Goal: Task Accomplishment & Management: Use online tool/utility

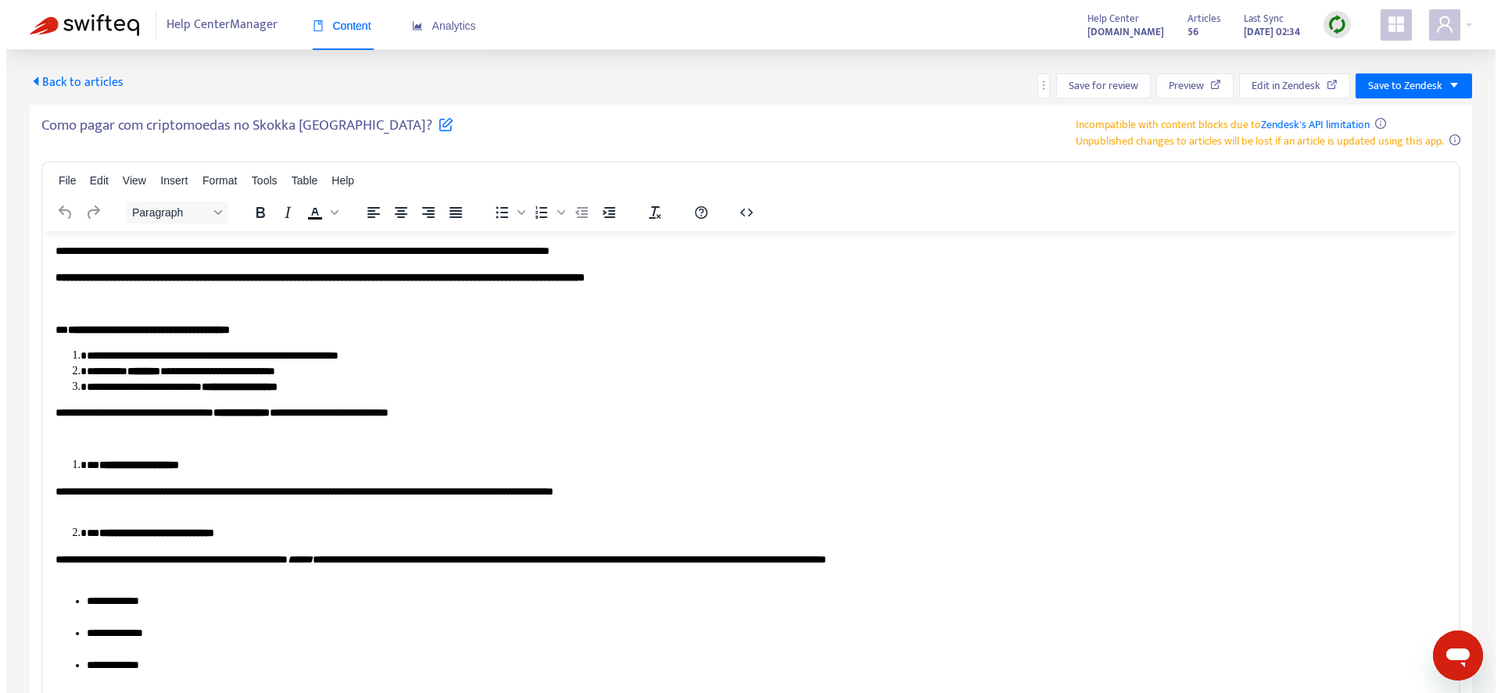
scroll to position [972, 0]
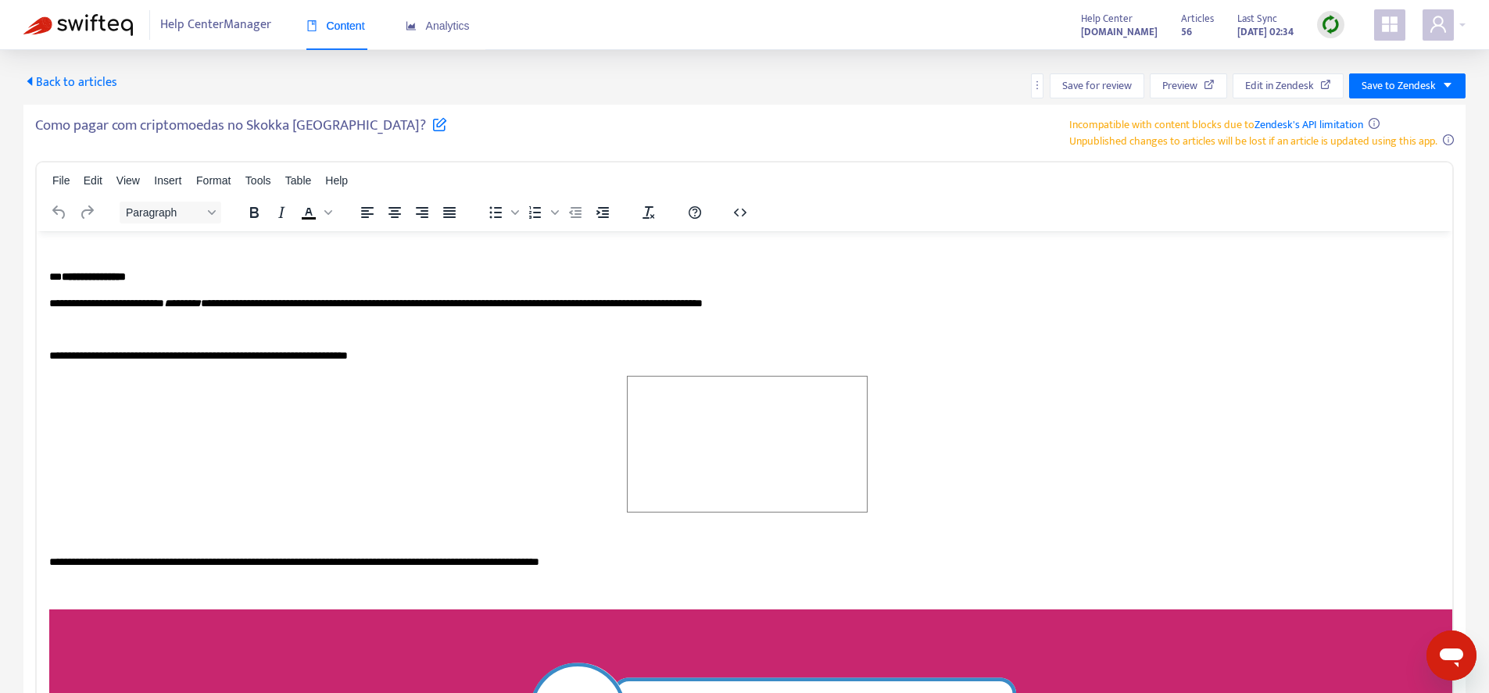
drag, startPoint x: 880, startPoint y: 513, endPoint x: 570, endPoint y: 464, distance: 314.3
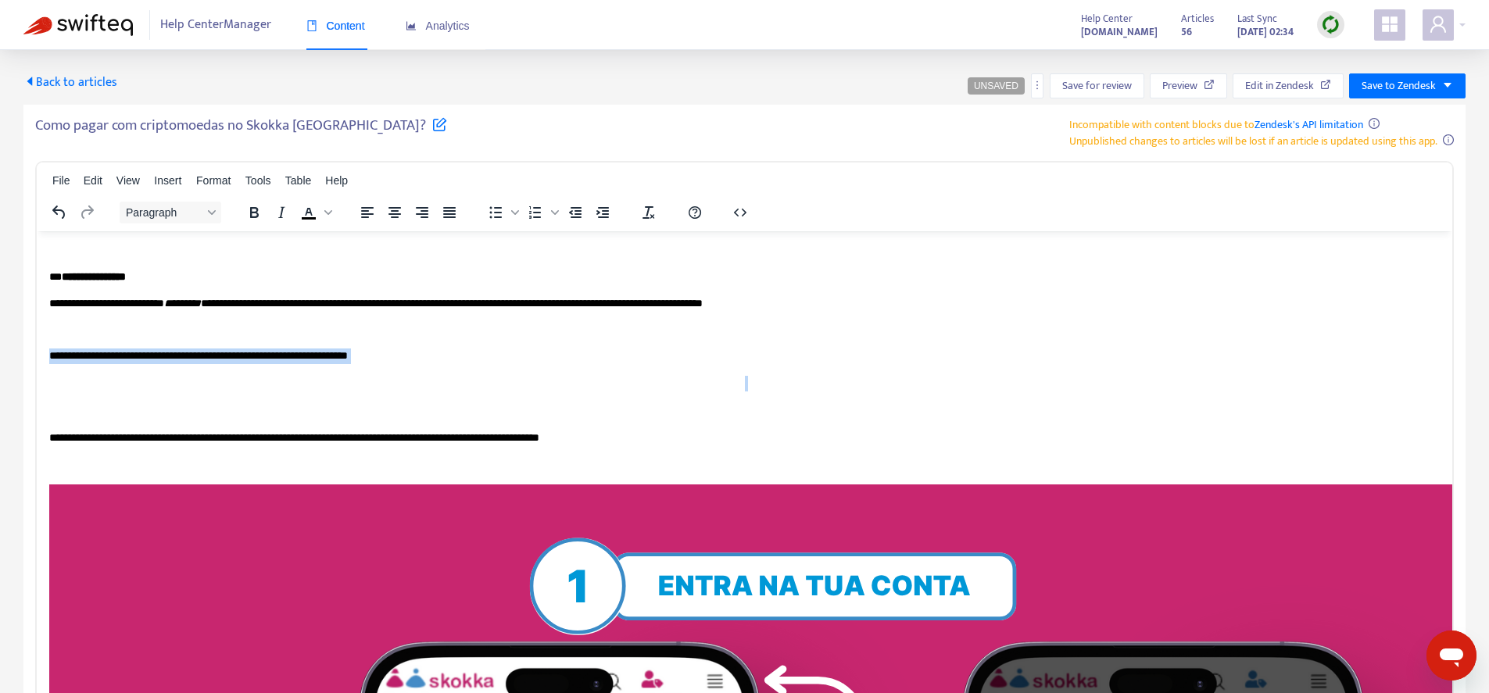
drag, startPoint x: 389, startPoint y: 399, endPoint x: 52, endPoint y: 354, distance: 339.9
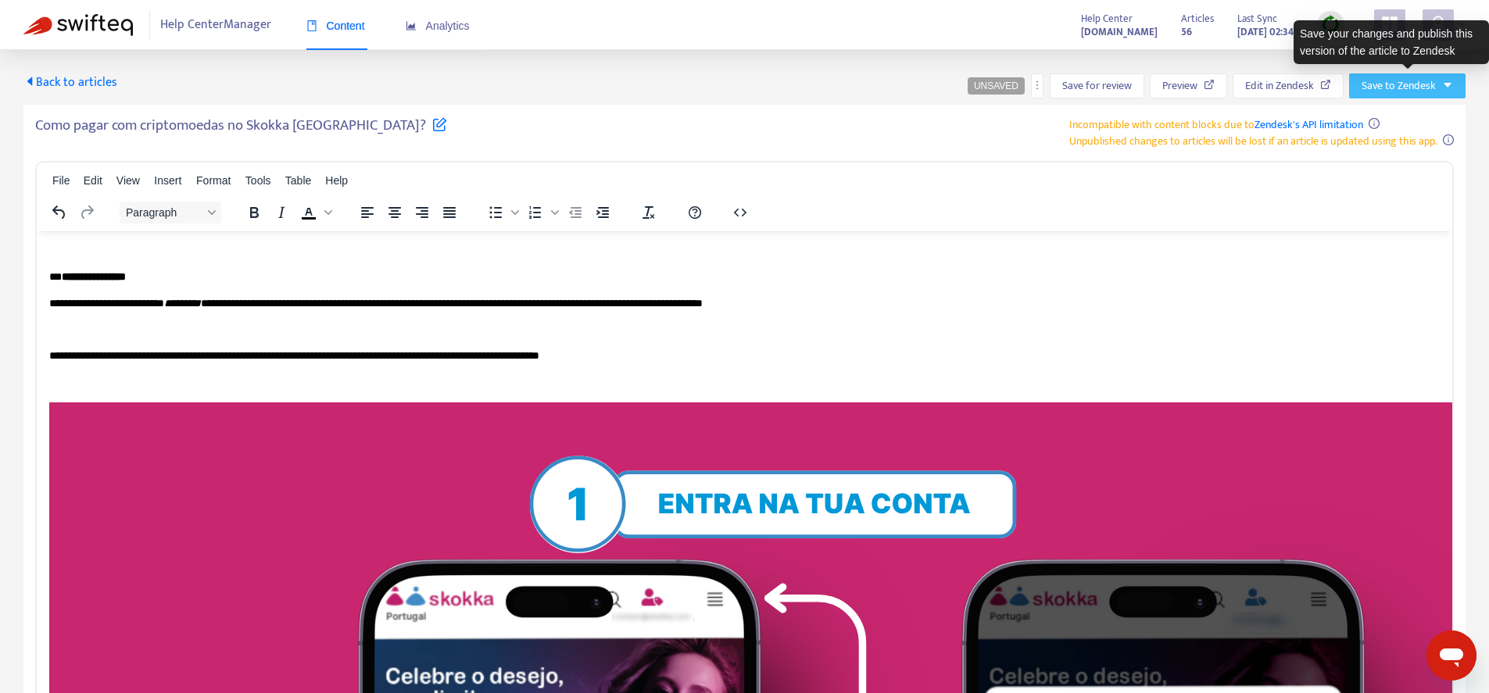
click at [1396, 81] on span "Save to Zendesk" at bounding box center [1399, 85] width 74 height 17
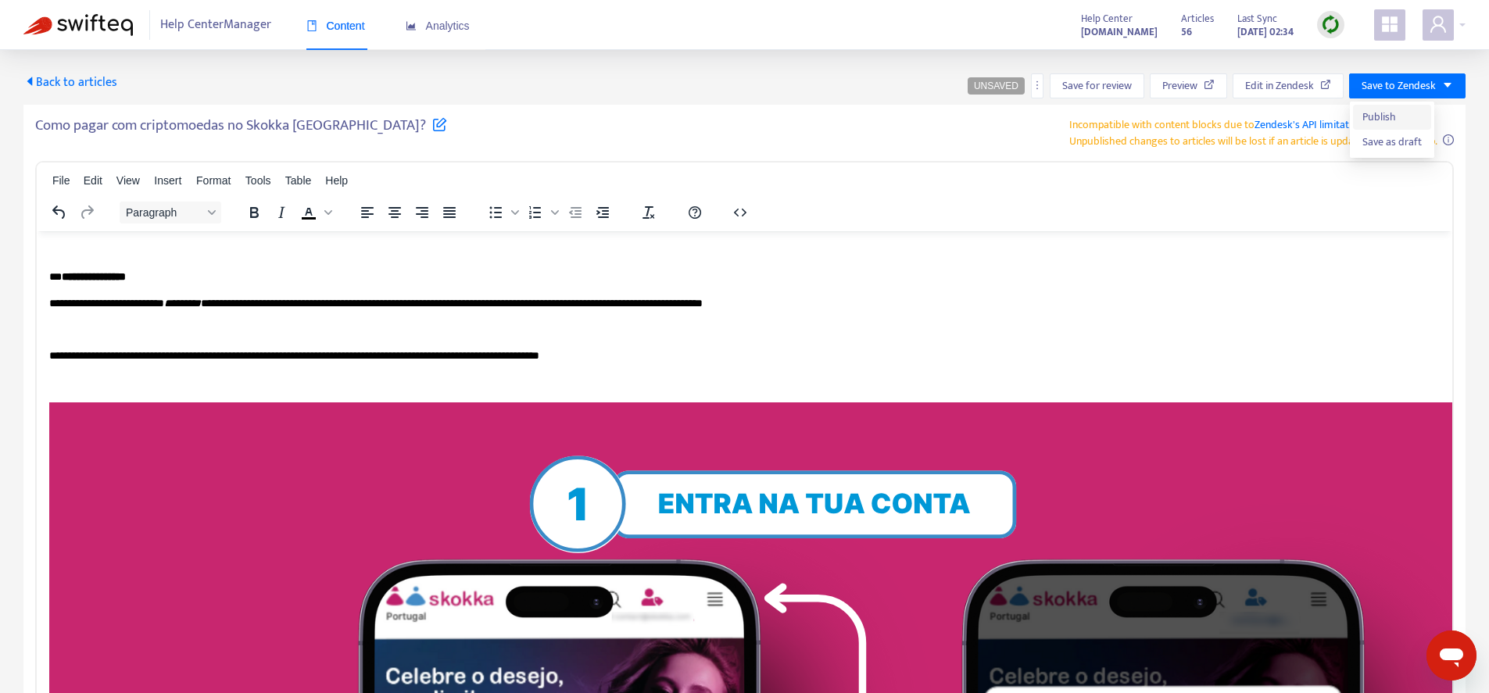
click at [1400, 114] on span "Publish" at bounding box center [1392, 117] width 59 height 17
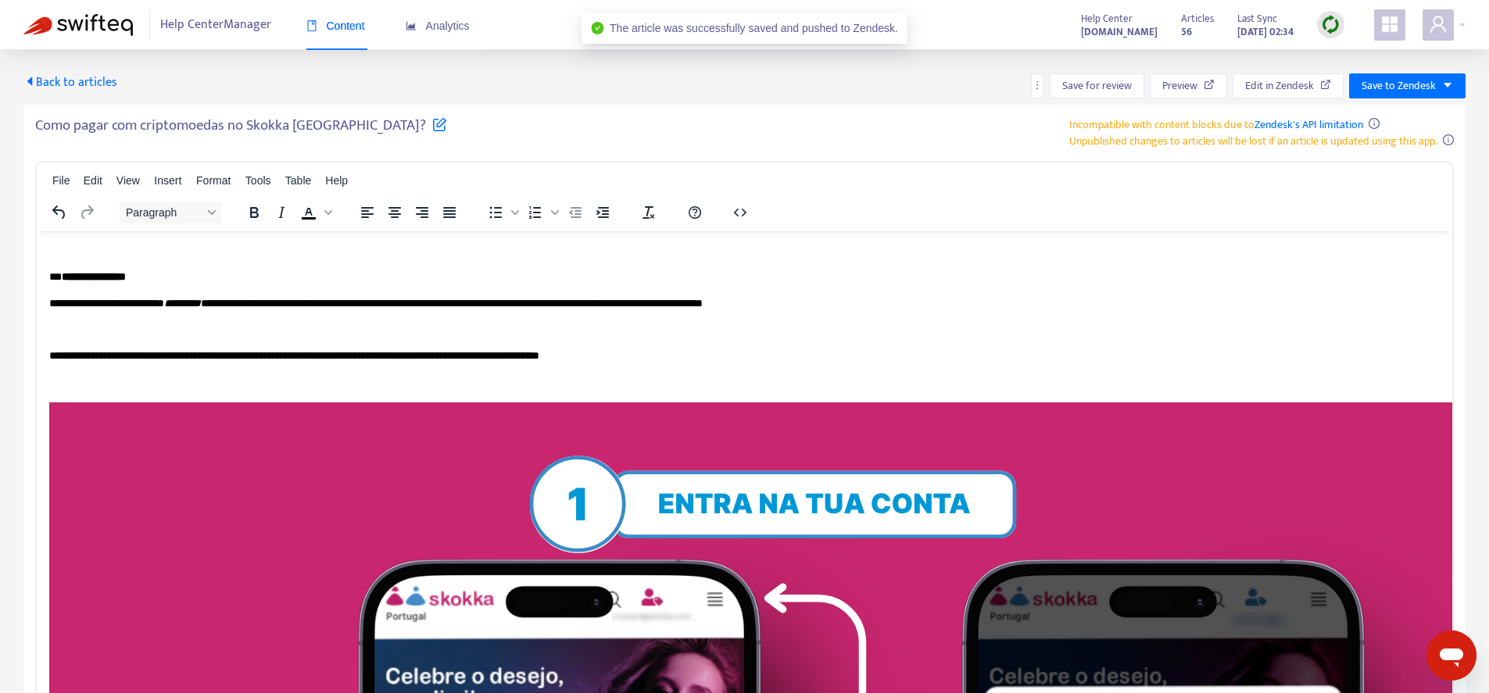
click at [70, 81] on span "Back to articles" at bounding box center [70, 82] width 94 height 21
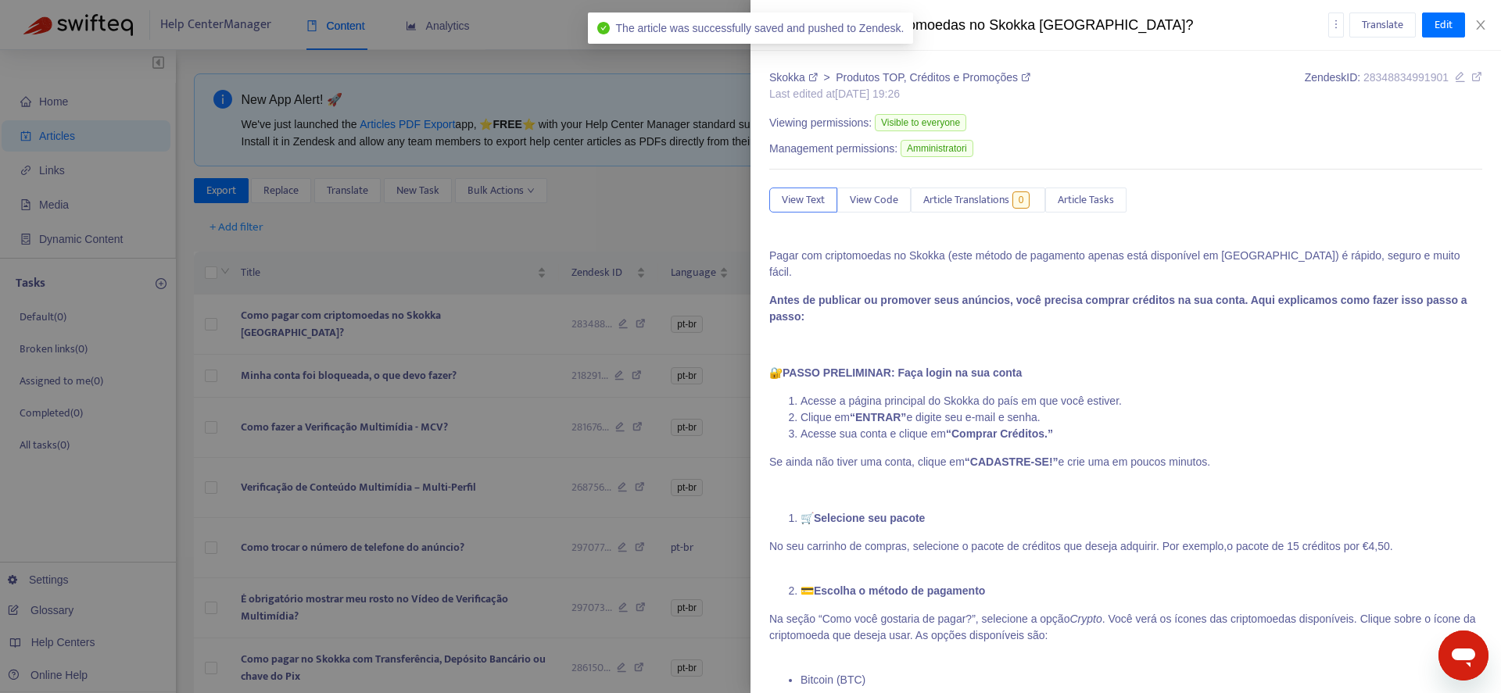
type input "*******"
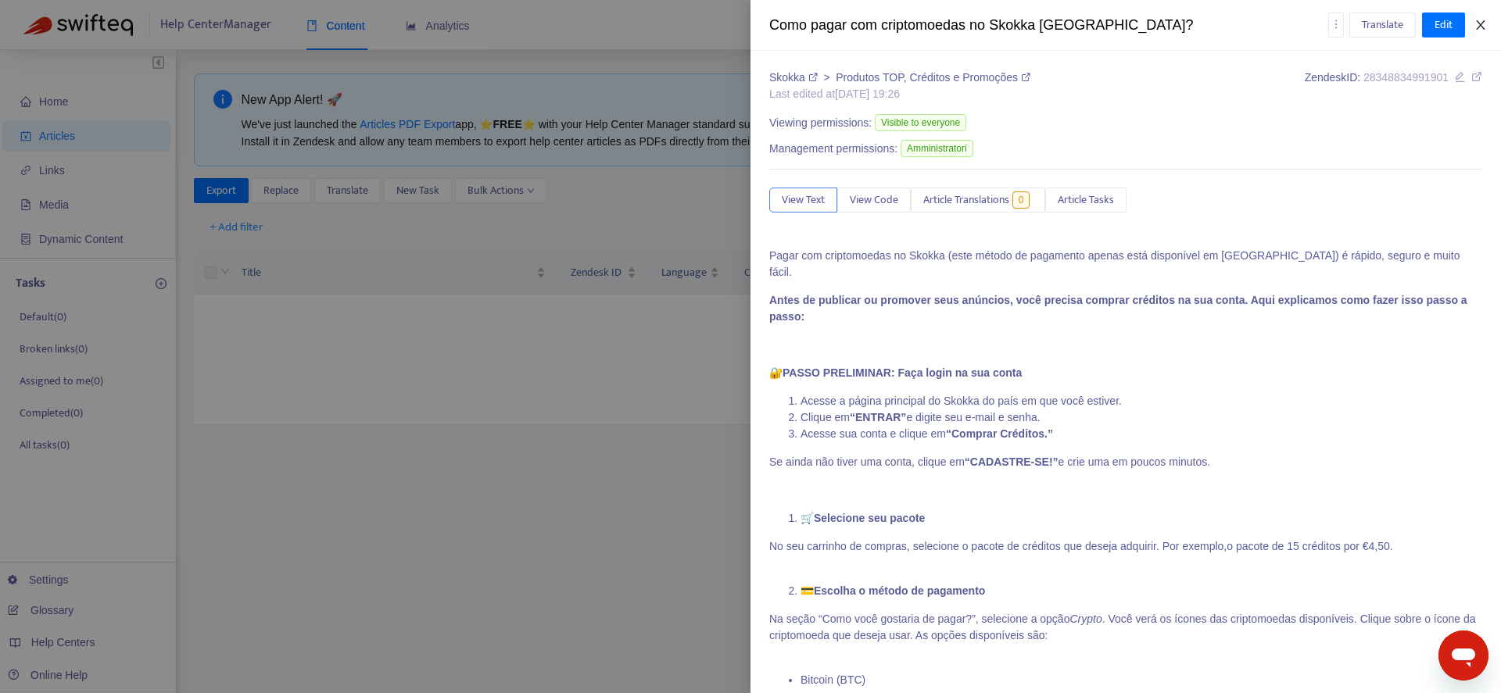
click at [1482, 27] on icon "close" at bounding box center [1480, 25] width 13 height 13
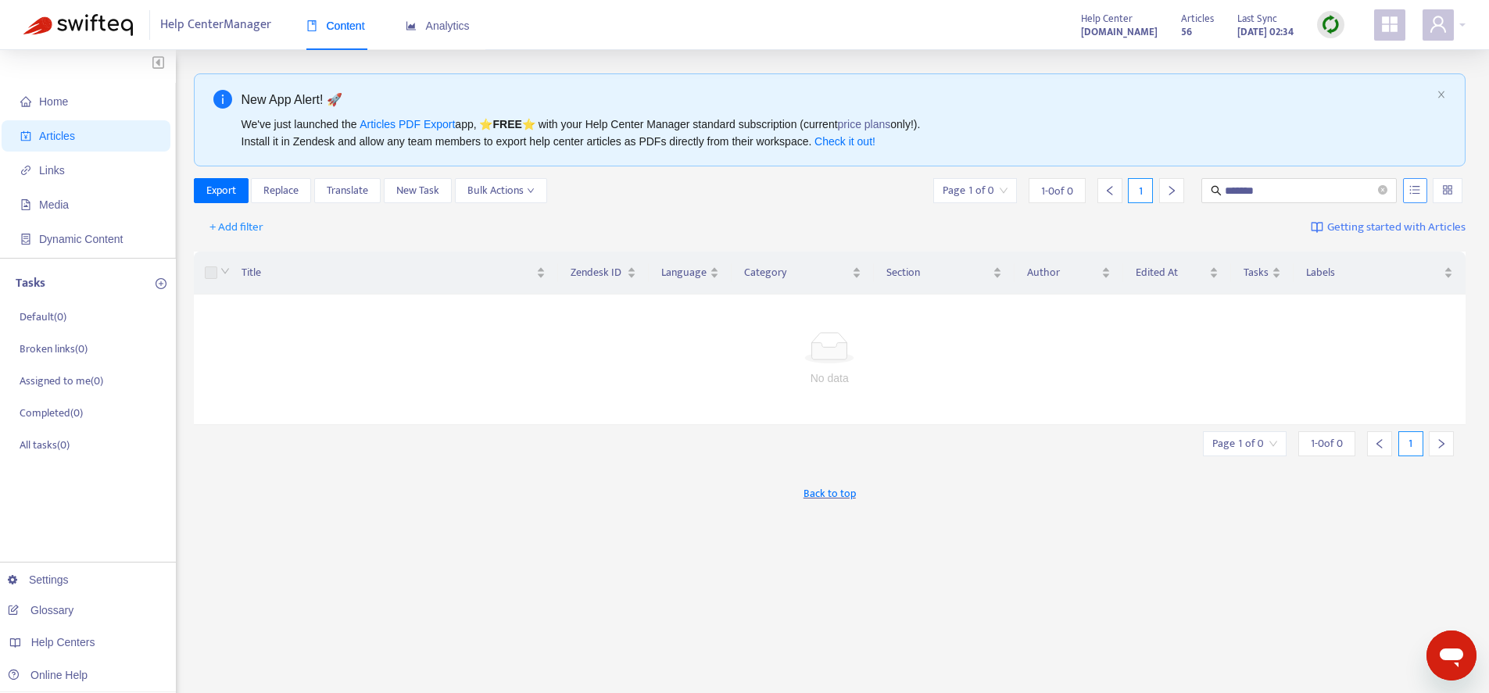
click at [1405, 190] on button "button" at bounding box center [1415, 190] width 24 height 25
click at [1361, 273] on span "Search in HTML" at bounding box center [1354, 278] width 82 height 17
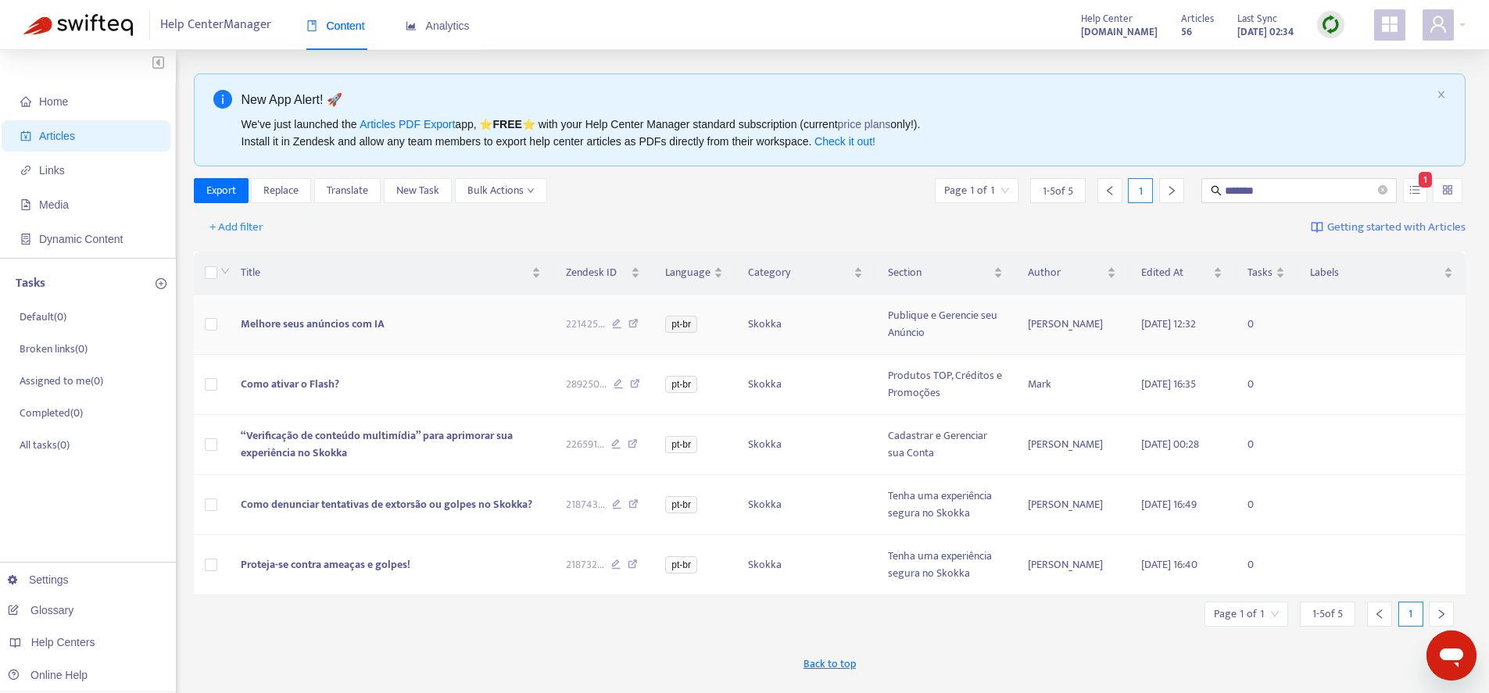
click at [321, 330] on span "Melhore seus anúncios com IA" at bounding box center [313, 324] width 144 height 18
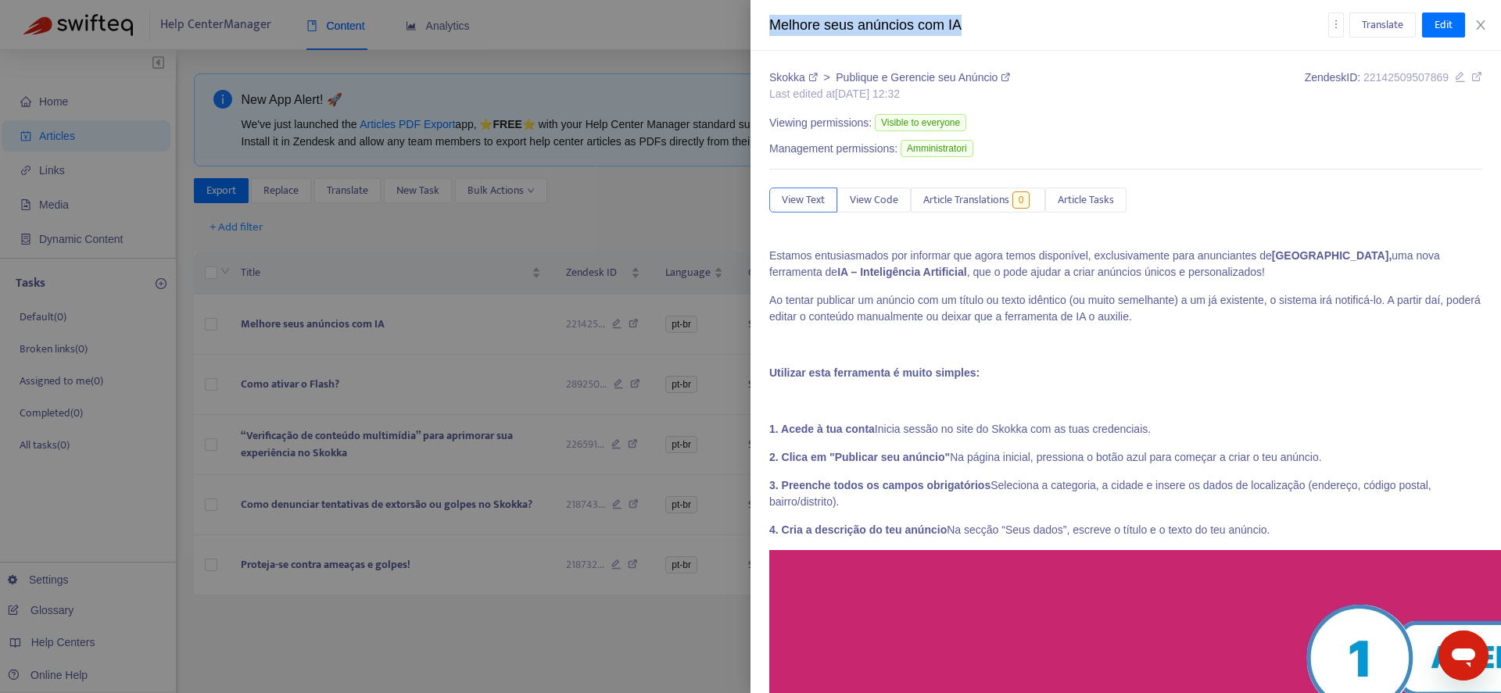
drag, startPoint x: 772, startPoint y: 23, endPoint x: 970, endPoint y: 17, distance: 198.7
click at [970, 17] on div "Melhore seus anúncios com IA" at bounding box center [1048, 25] width 559 height 21
copy div "Melhore seus anúncios com IA"
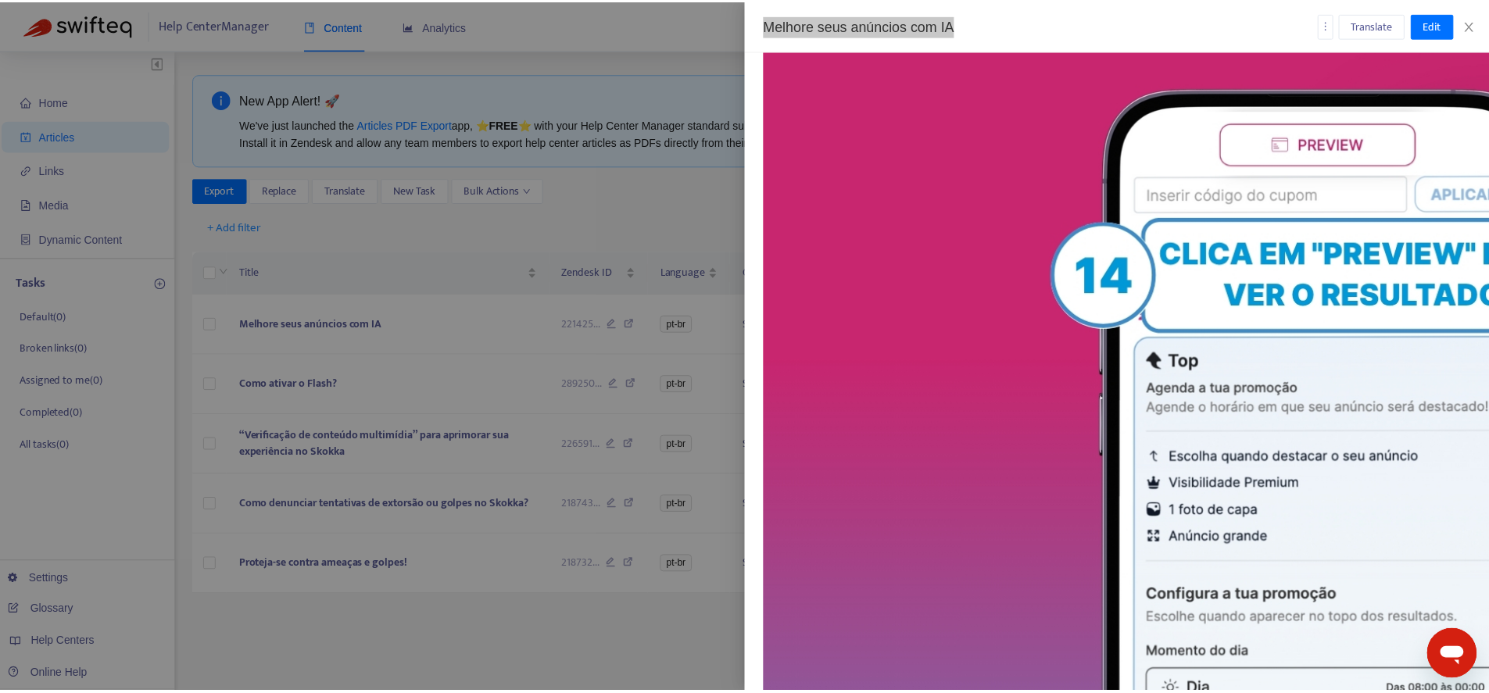
scroll to position [5880, 0]
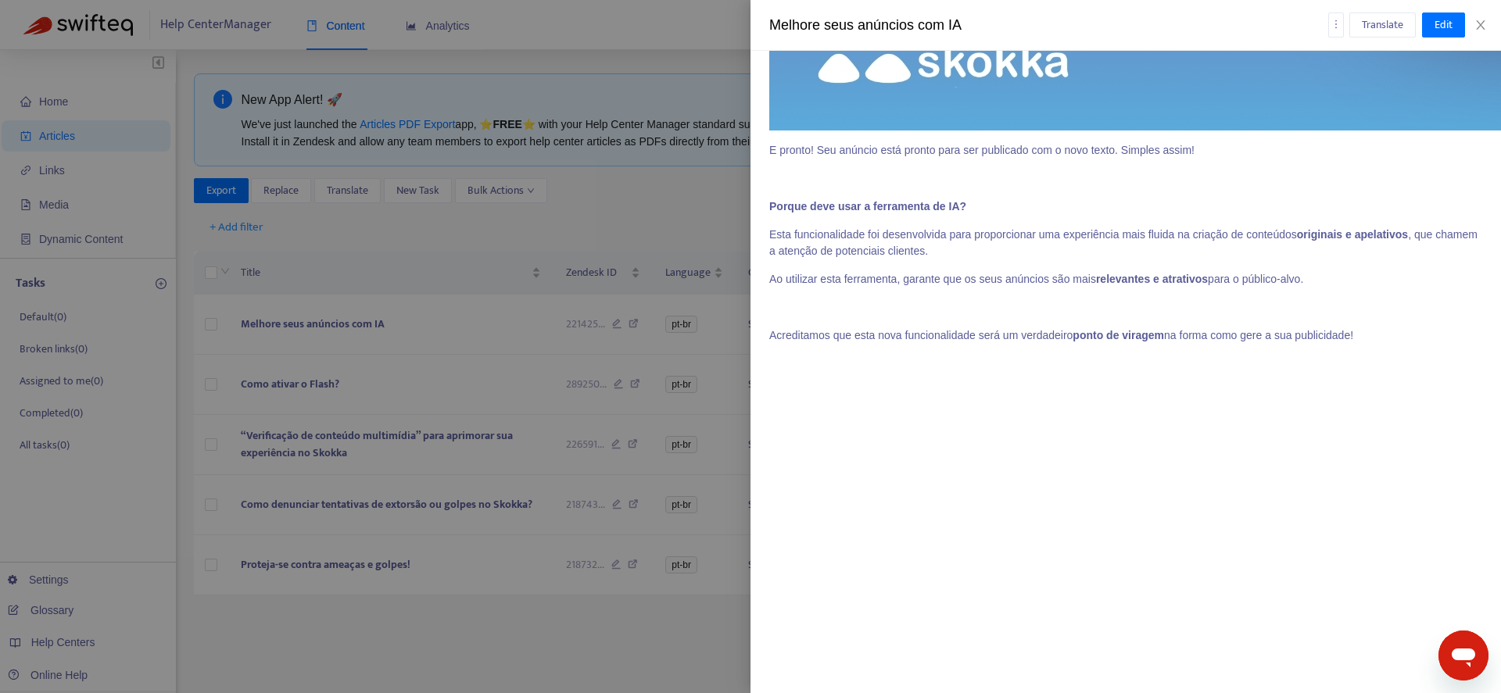
click at [1229, 600] on p at bounding box center [1125, 509] width 713 height 251
click at [1225, 593] on p at bounding box center [1125, 509] width 713 height 251
click at [1447, 16] on span "Edit" at bounding box center [1444, 24] width 18 height 17
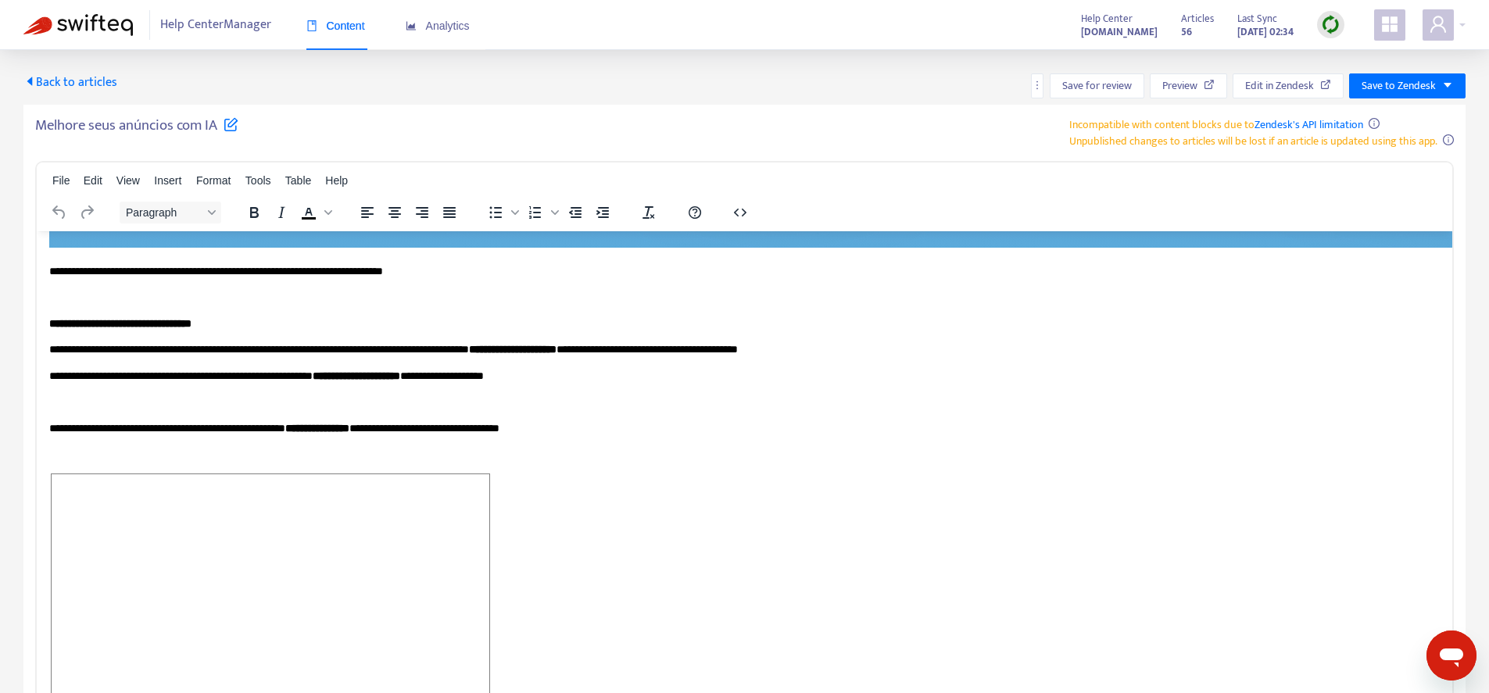
scroll to position [105, 0]
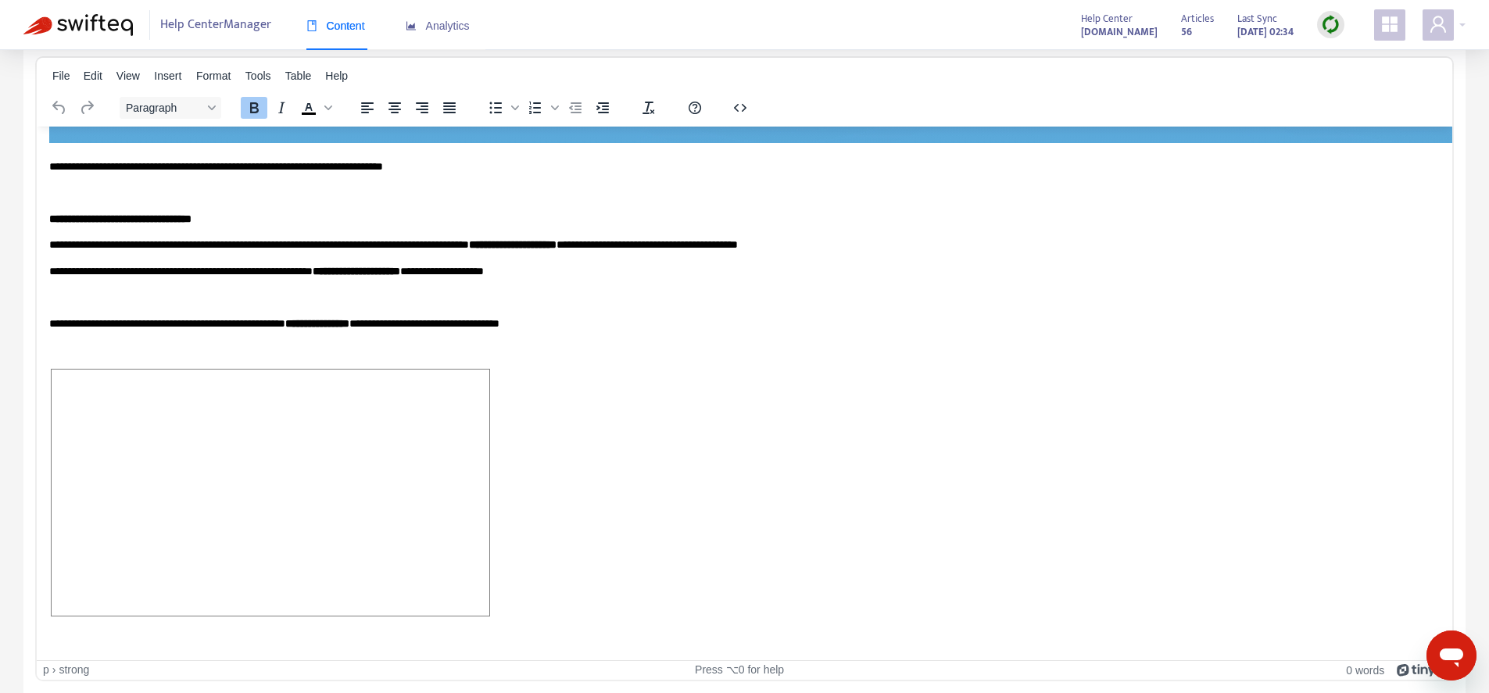
click at [535, 560] on p "Rich Text Area. Press ALT-0 for help." at bounding box center [744, 494] width 1391 height 253
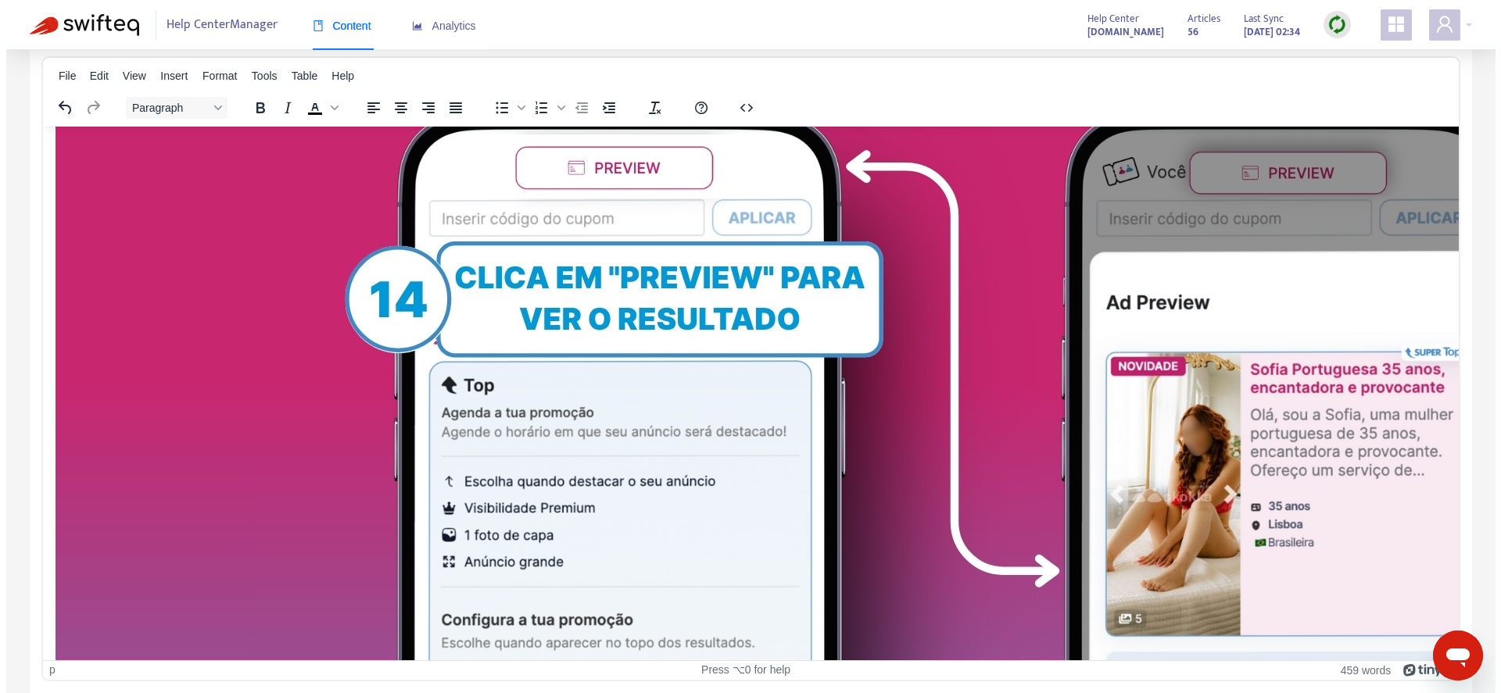
scroll to position [0, 0]
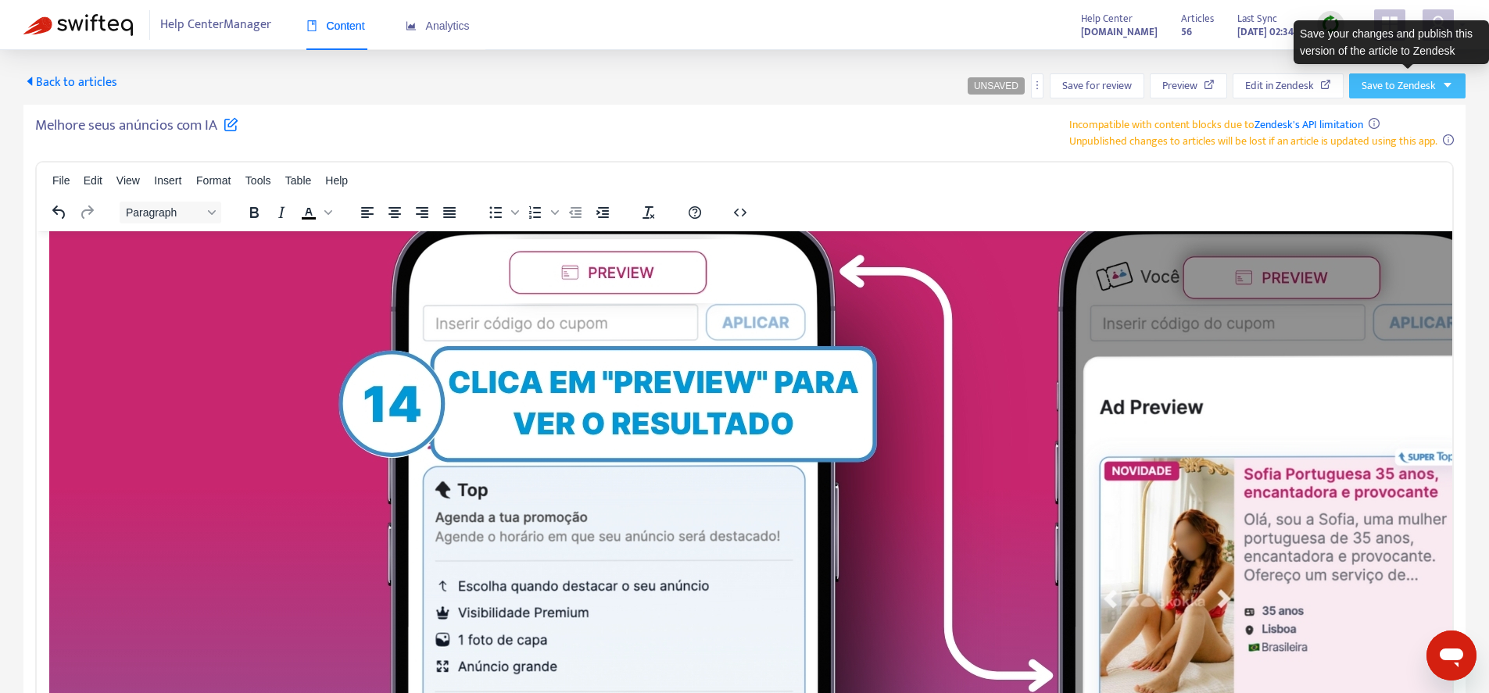
click at [1410, 91] on span "Save to Zendesk" at bounding box center [1399, 85] width 74 height 17
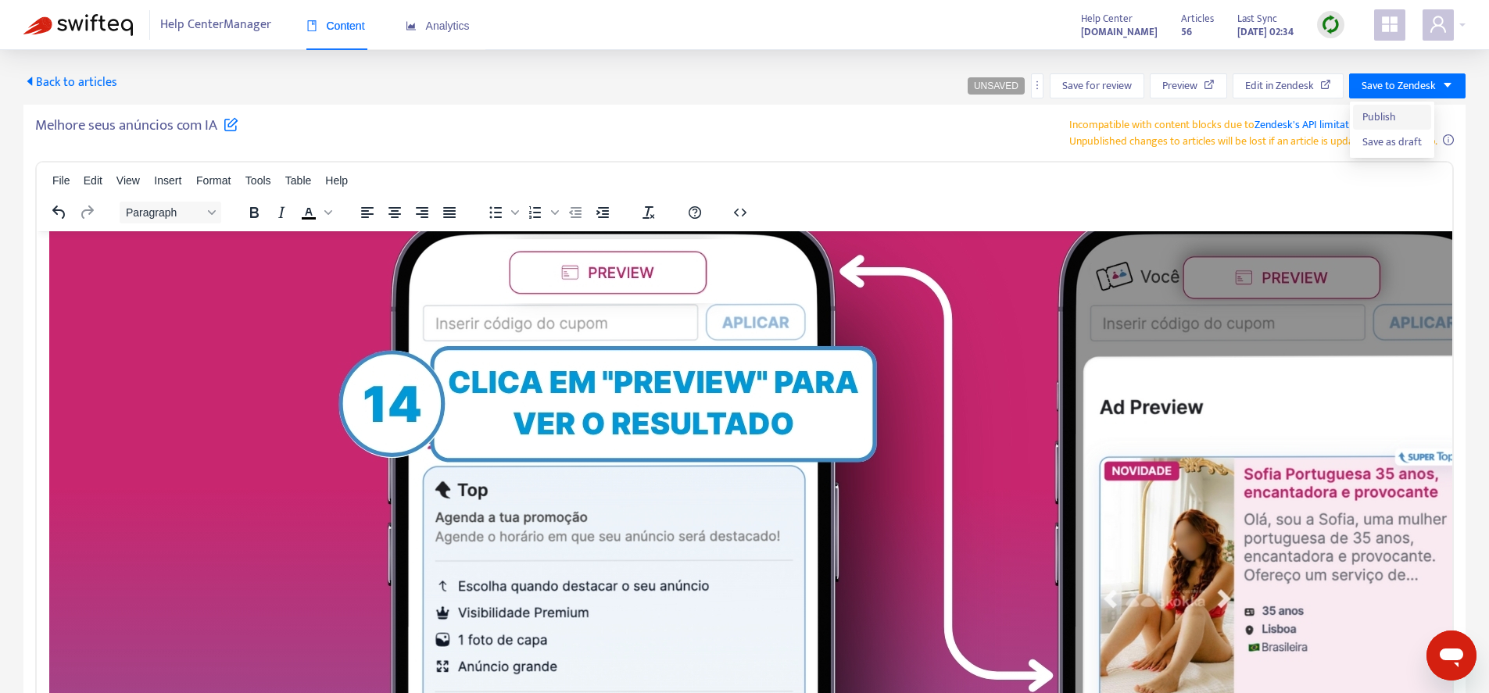
click at [1402, 119] on span "Publish" at bounding box center [1392, 117] width 59 height 17
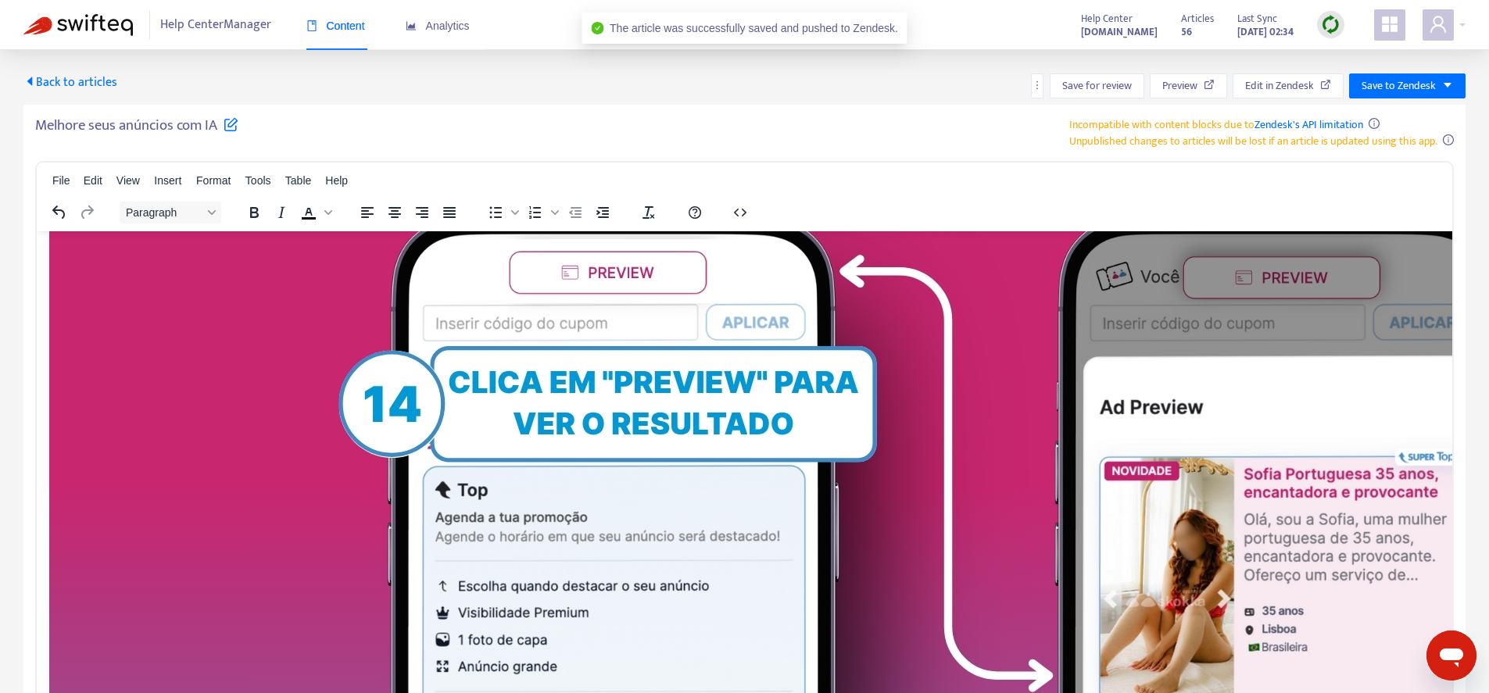
click at [107, 84] on span "Back to articles" at bounding box center [70, 82] width 94 height 21
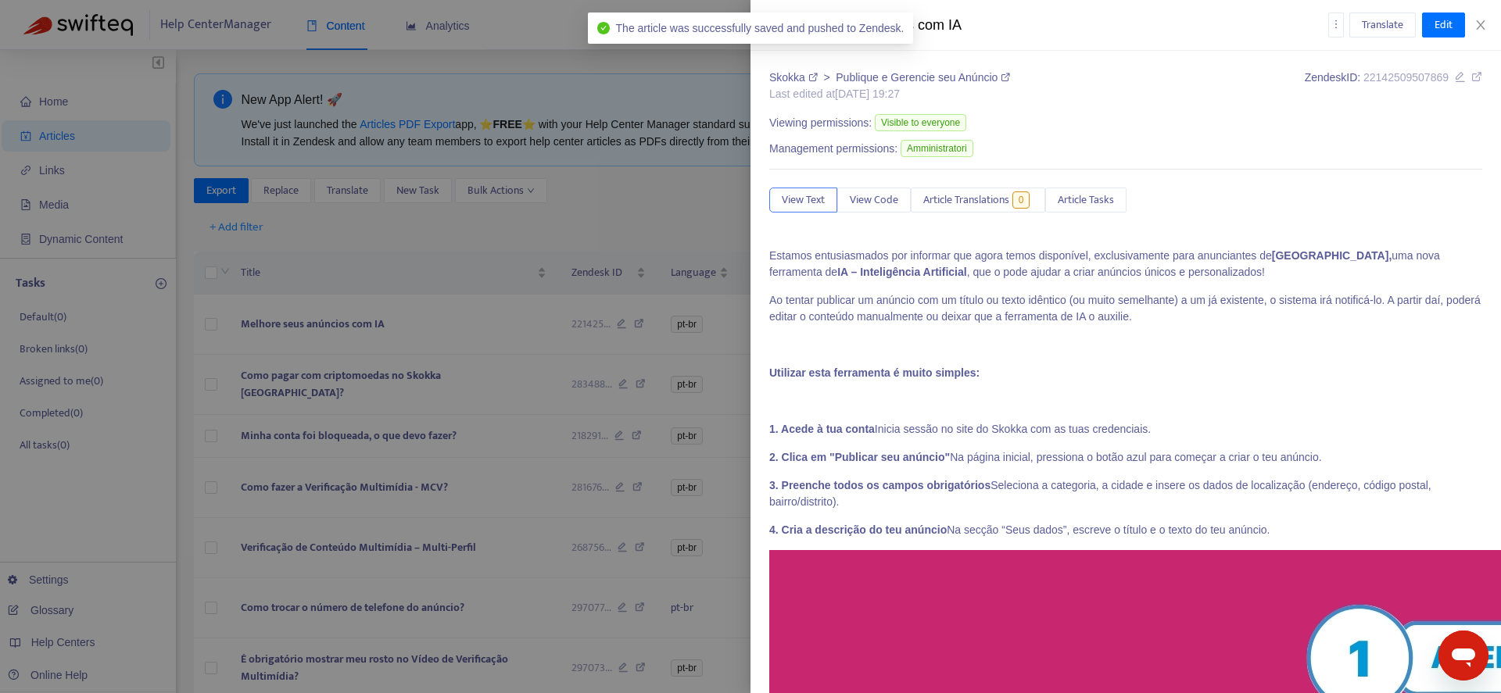
type input "*******"
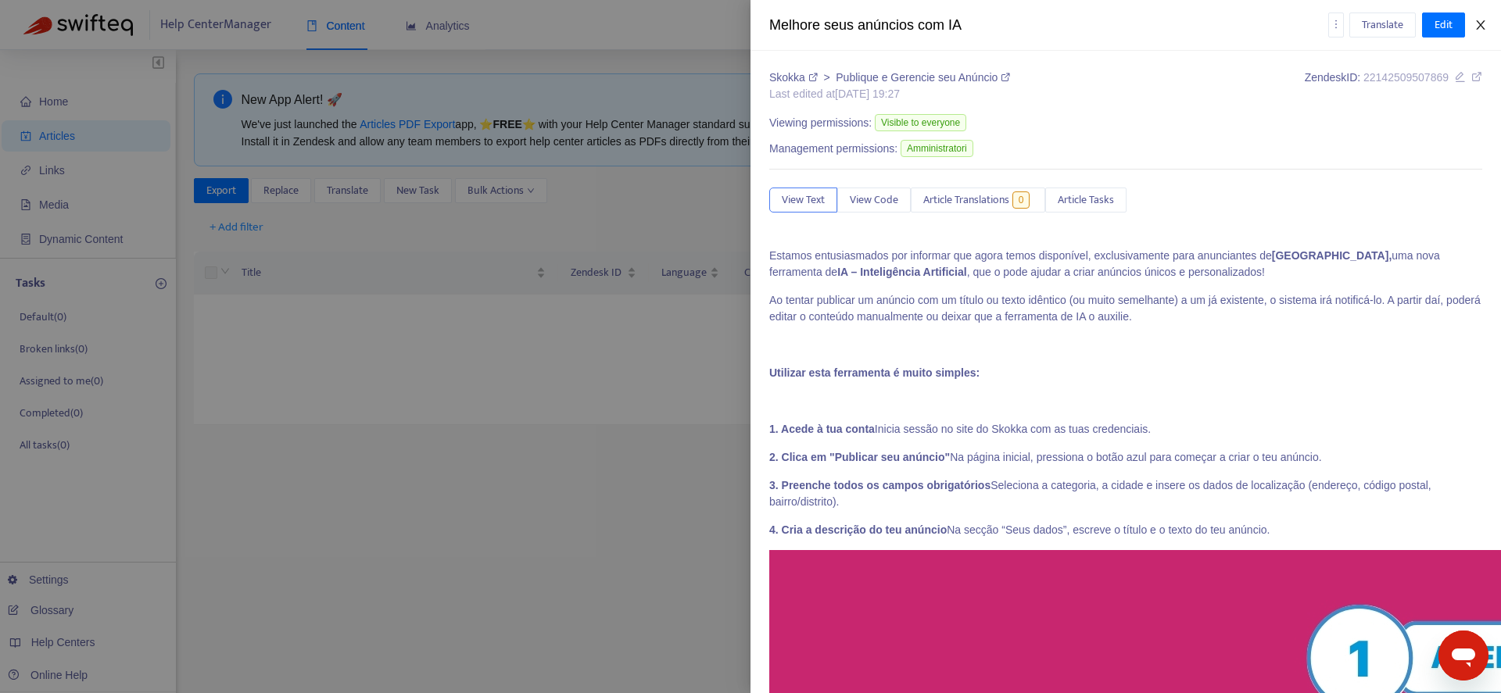
drag, startPoint x: 1484, startPoint y: 24, endPoint x: 1477, endPoint y: 30, distance: 9.4
click at [1484, 23] on icon "close" at bounding box center [1480, 25] width 13 height 13
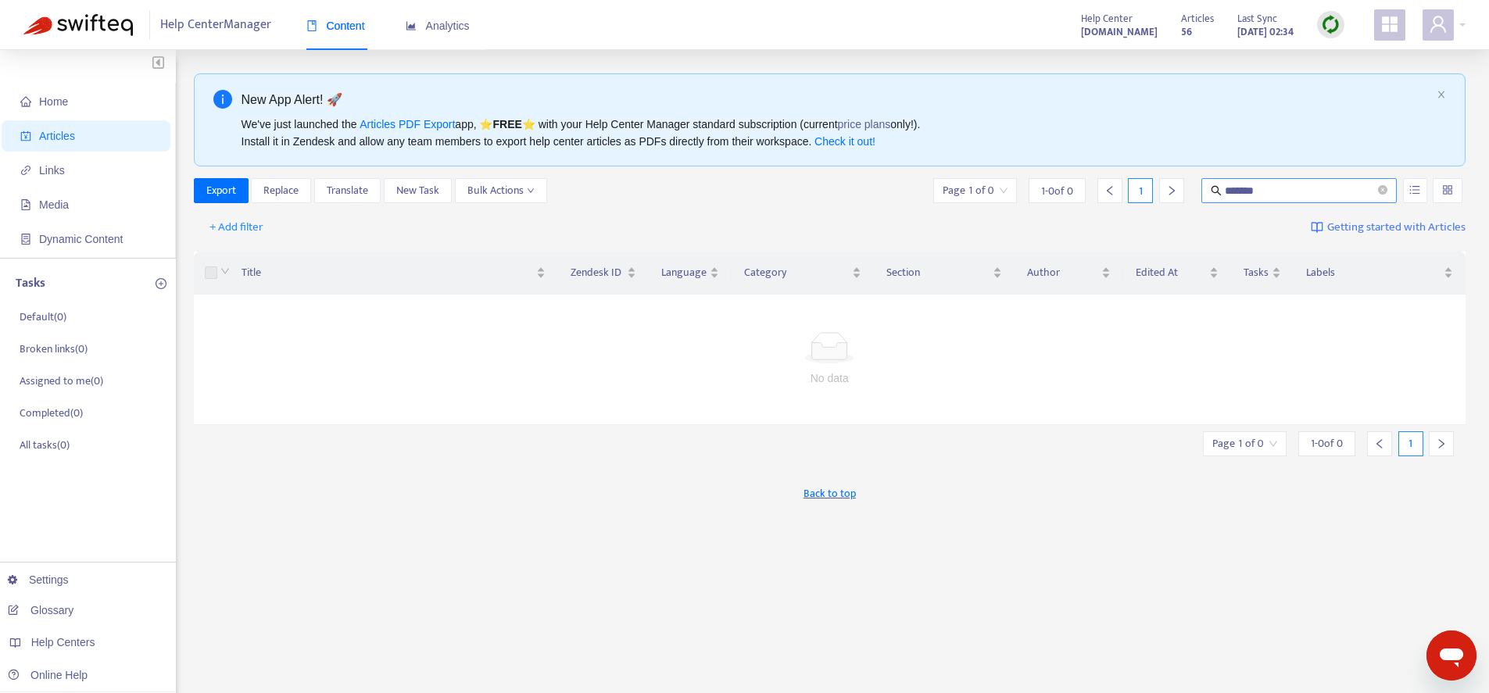
click at [1277, 194] on input "*******" at bounding box center [1300, 190] width 150 height 17
click at [1420, 195] on icon "unordered-list" at bounding box center [1415, 190] width 11 height 11
click at [1347, 278] on span "Search in HTML" at bounding box center [1354, 278] width 82 height 17
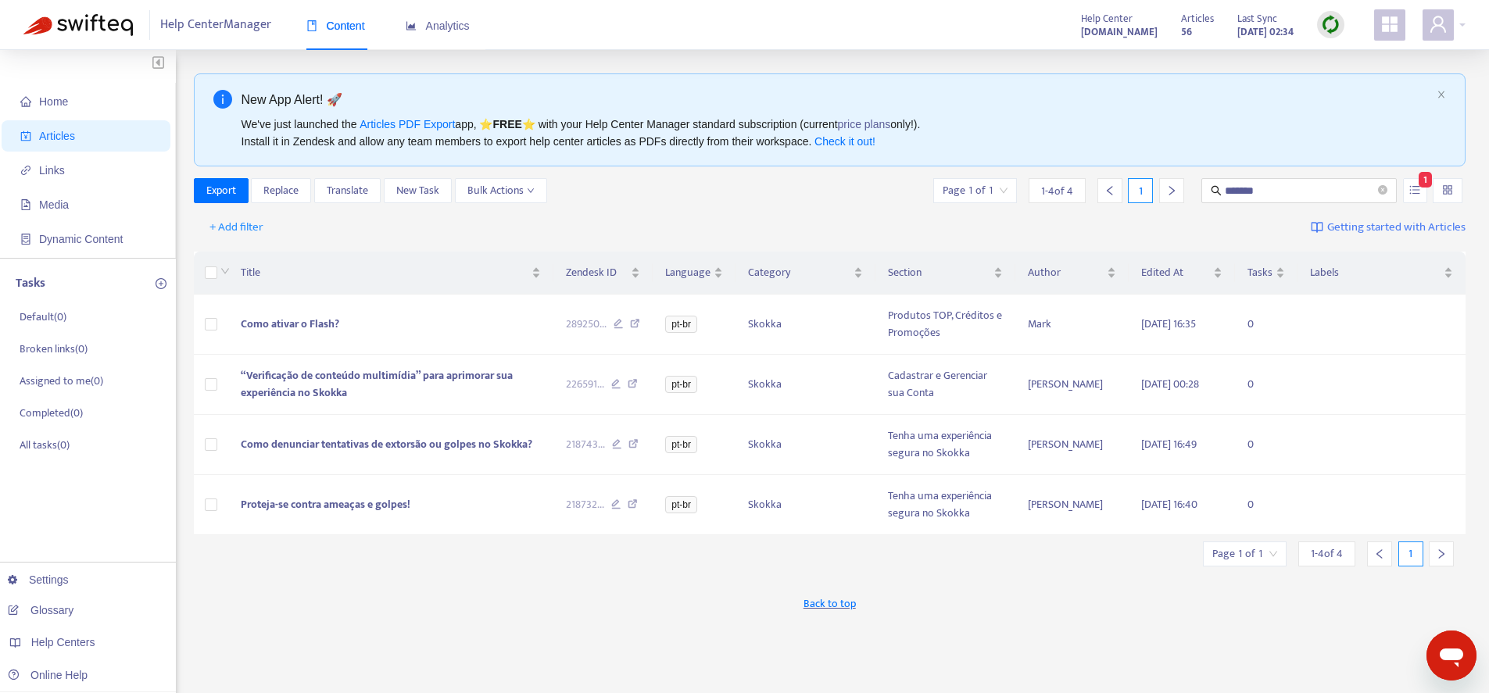
click at [1243, 230] on div "+ Add filter Getting started with Articles" at bounding box center [830, 228] width 1273 height 37
click at [291, 325] on span "Como ativar o Flash?" at bounding box center [290, 324] width 99 height 18
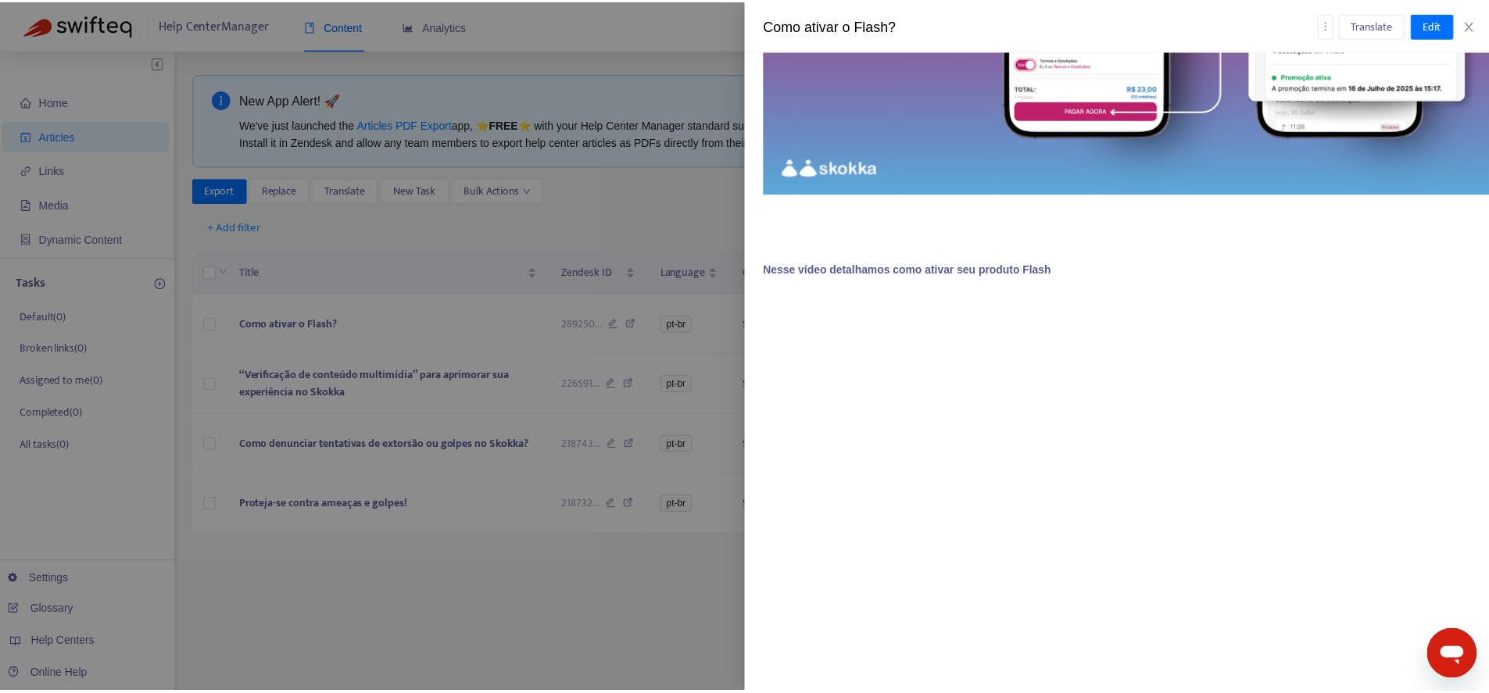
scroll to position [2542, 0]
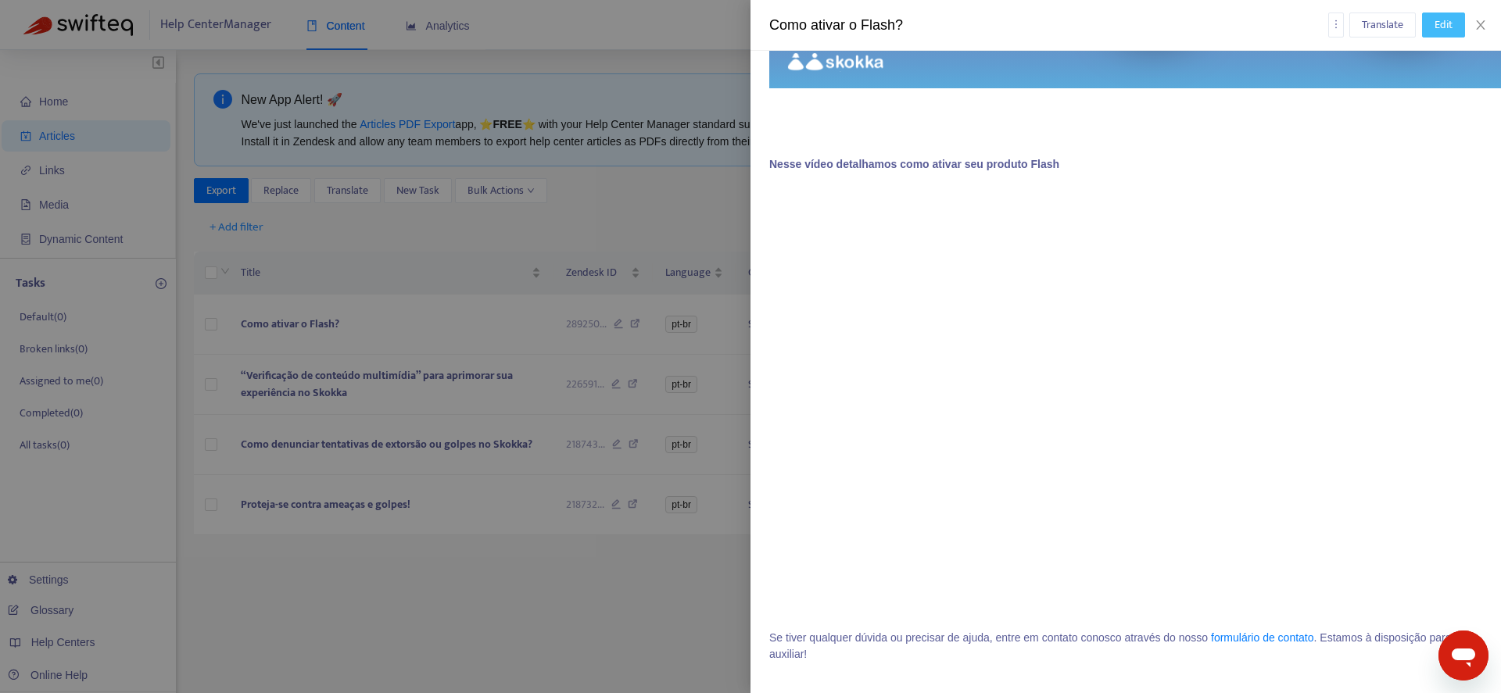
click at [1445, 27] on span "Edit" at bounding box center [1444, 24] width 18 height 17
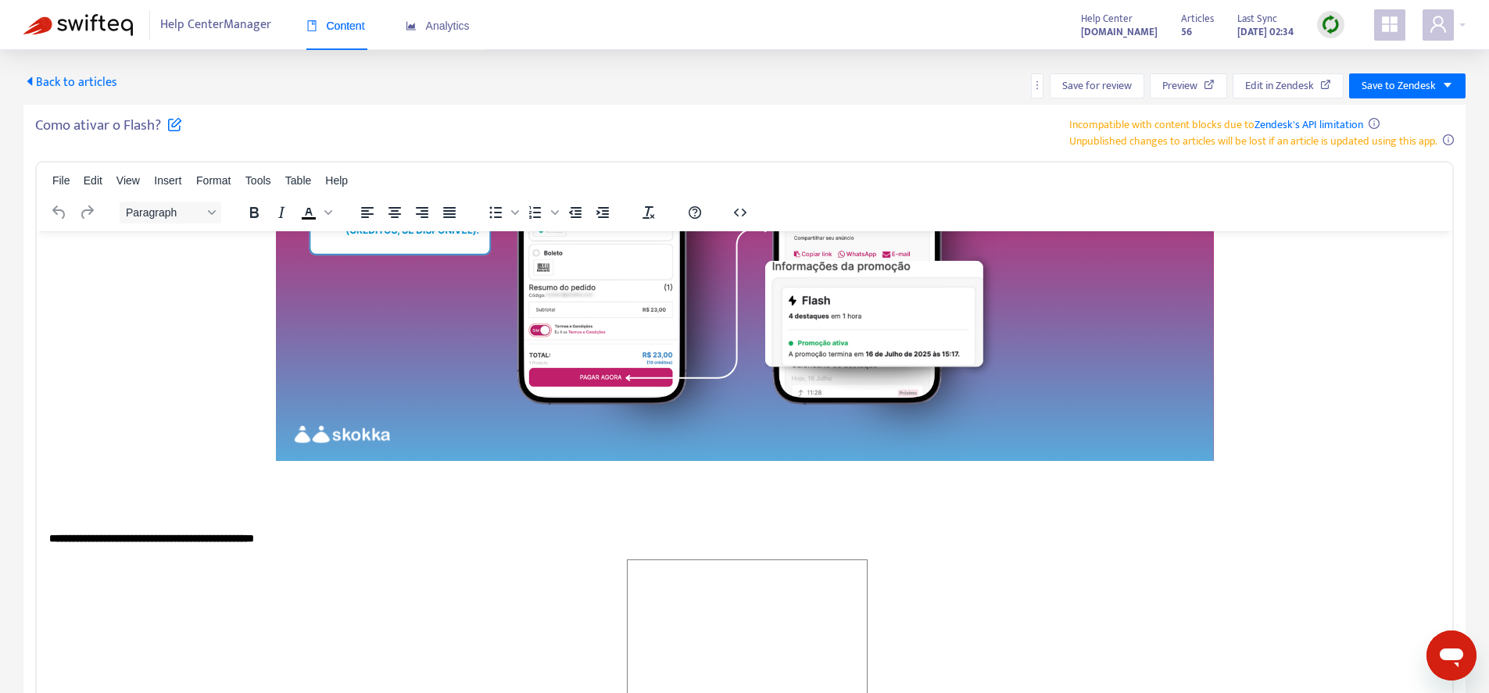
scroll to position [105, 0]
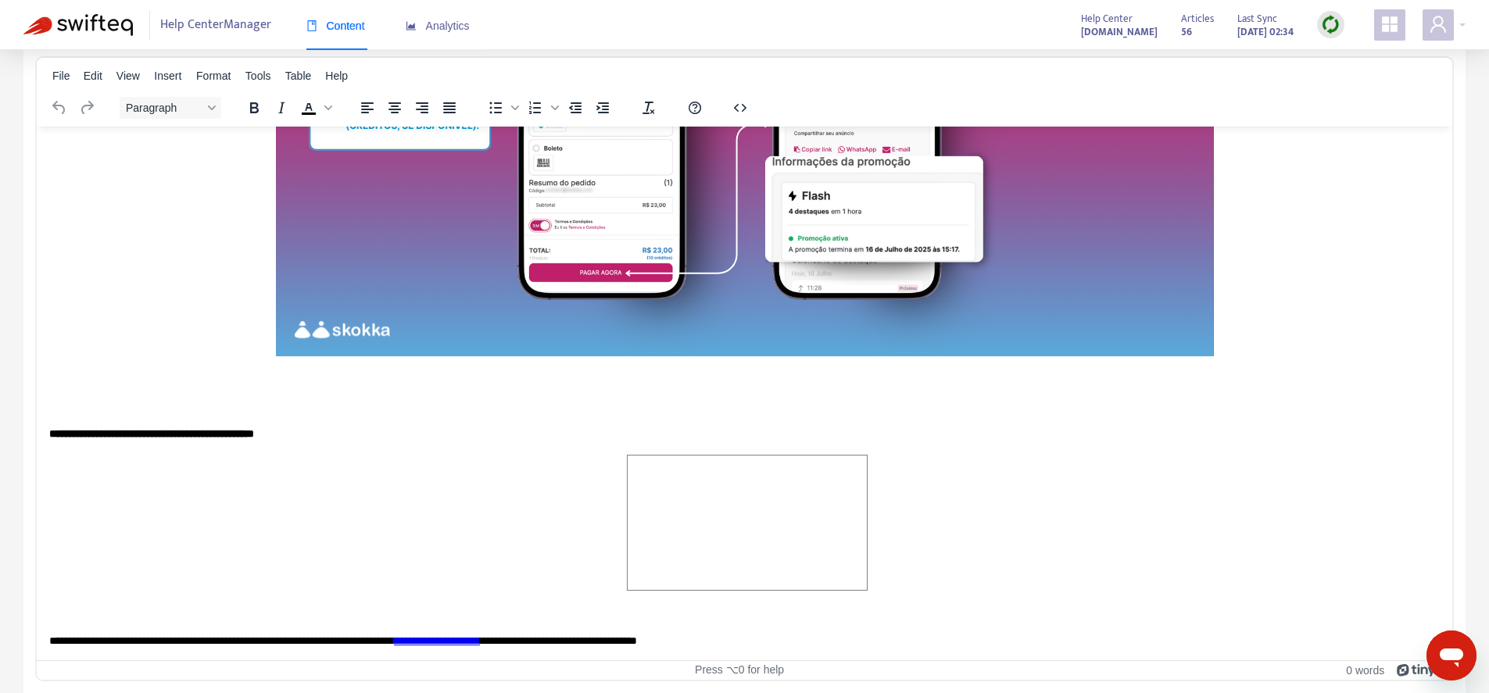
drag, startPoint x: 853, startPoint y: 566, endPoint x: 274, endPoint y: 456, distance: 589.7
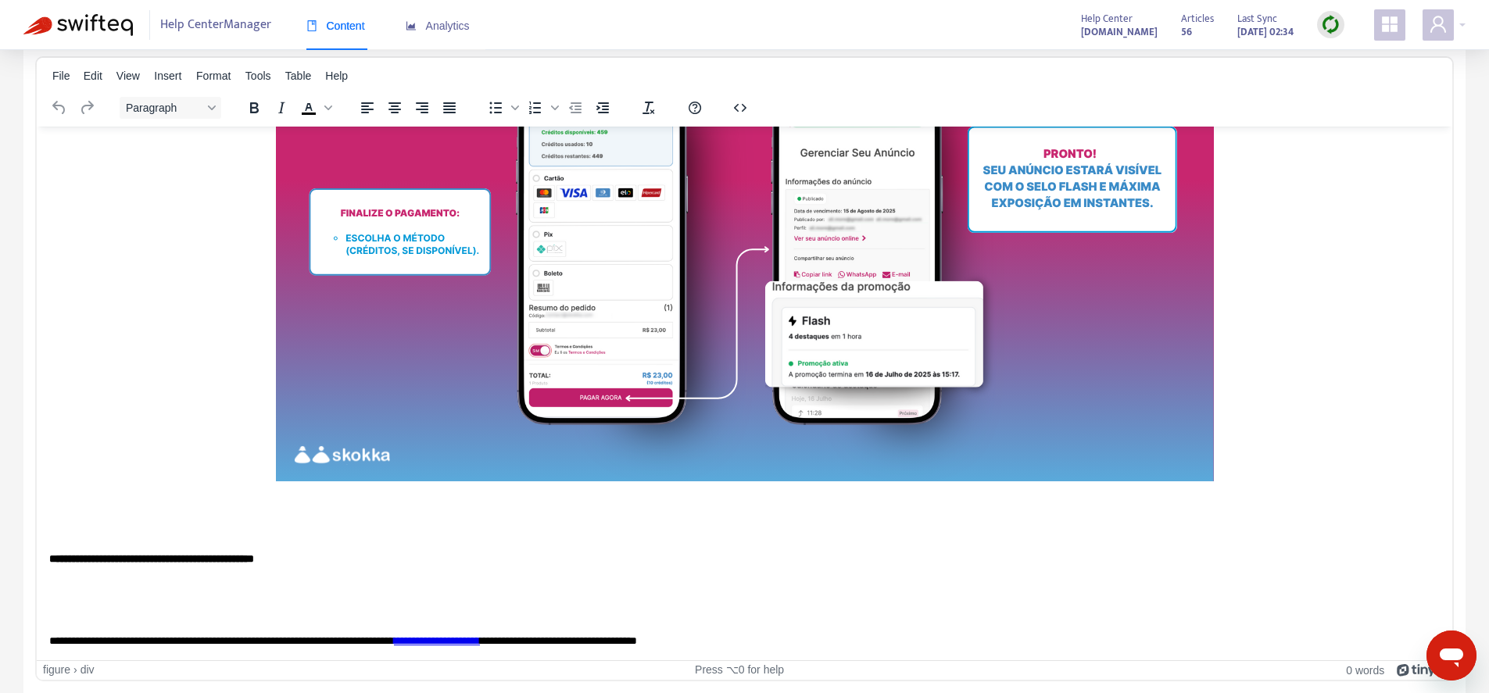
scroll to position [1982, 0]
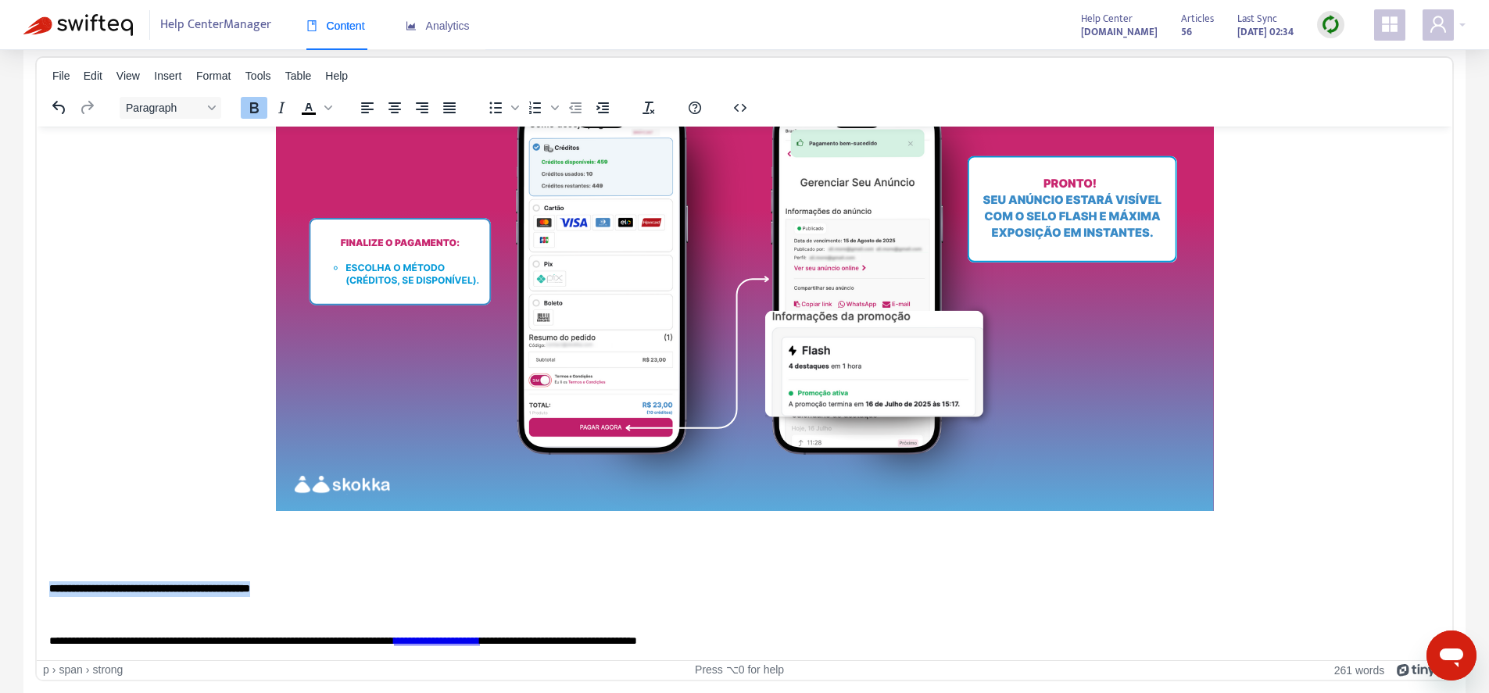
drag, startPoint x: 364, startPoint y: 589, endPoint x: 51, endPoint y: 589, distance: 313.5
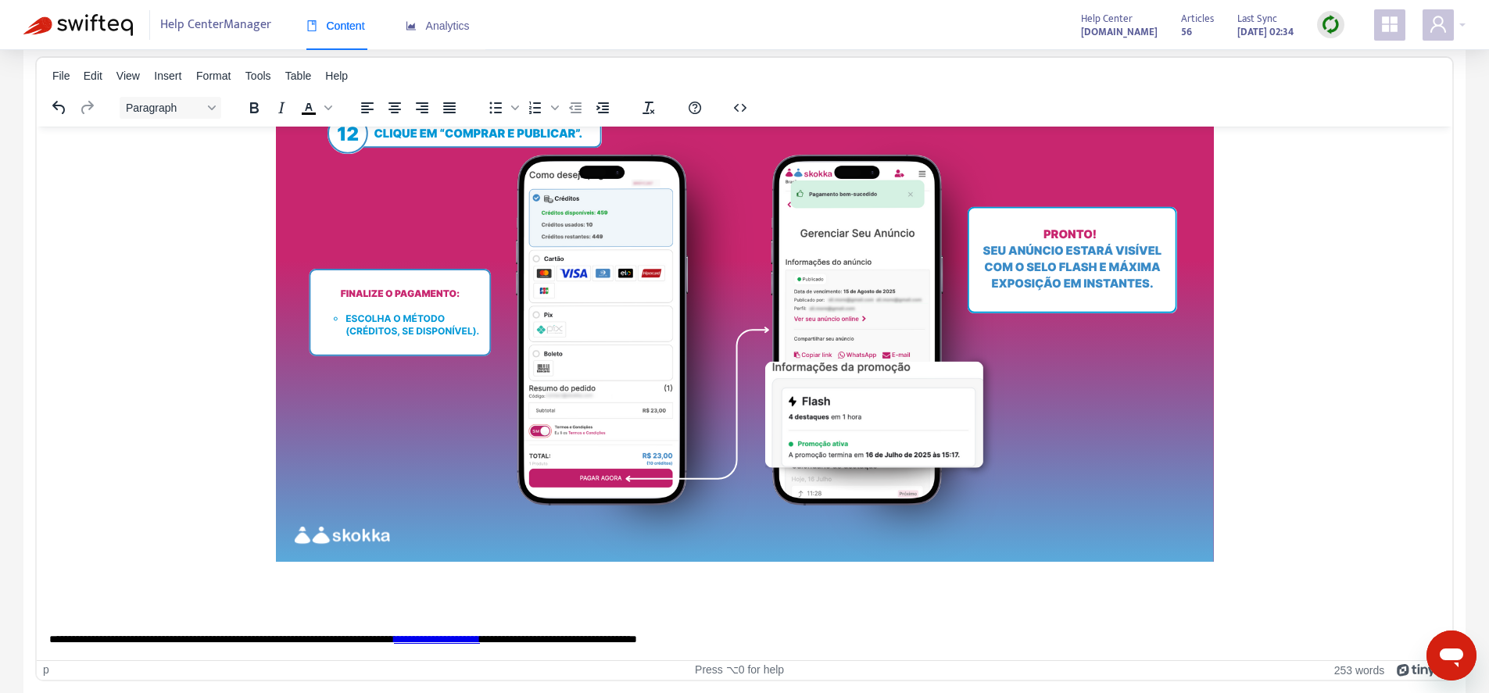
scroll to position [1929, 0]
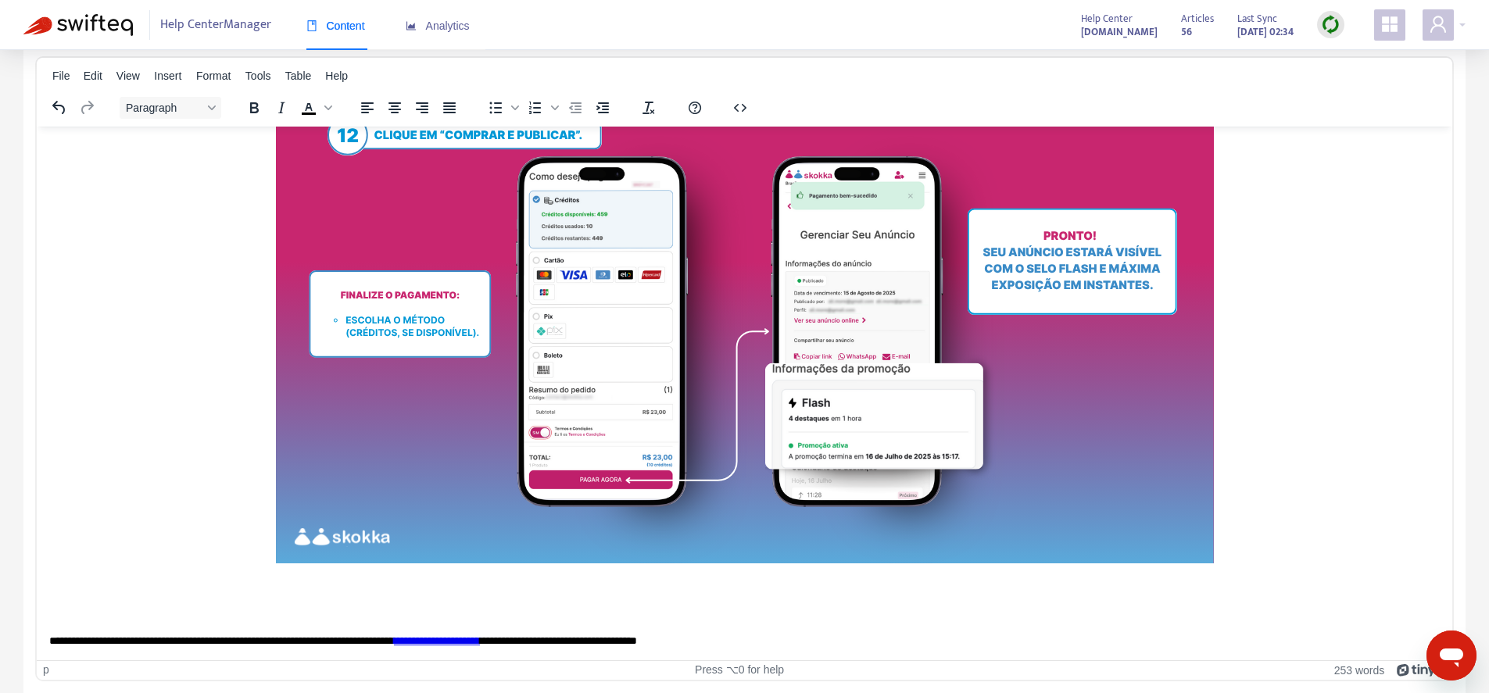
click at [457, 608] on p "Rich Text Area. Press ALT-0 for help." at bounding box center [738, 615] width 1379 height 16
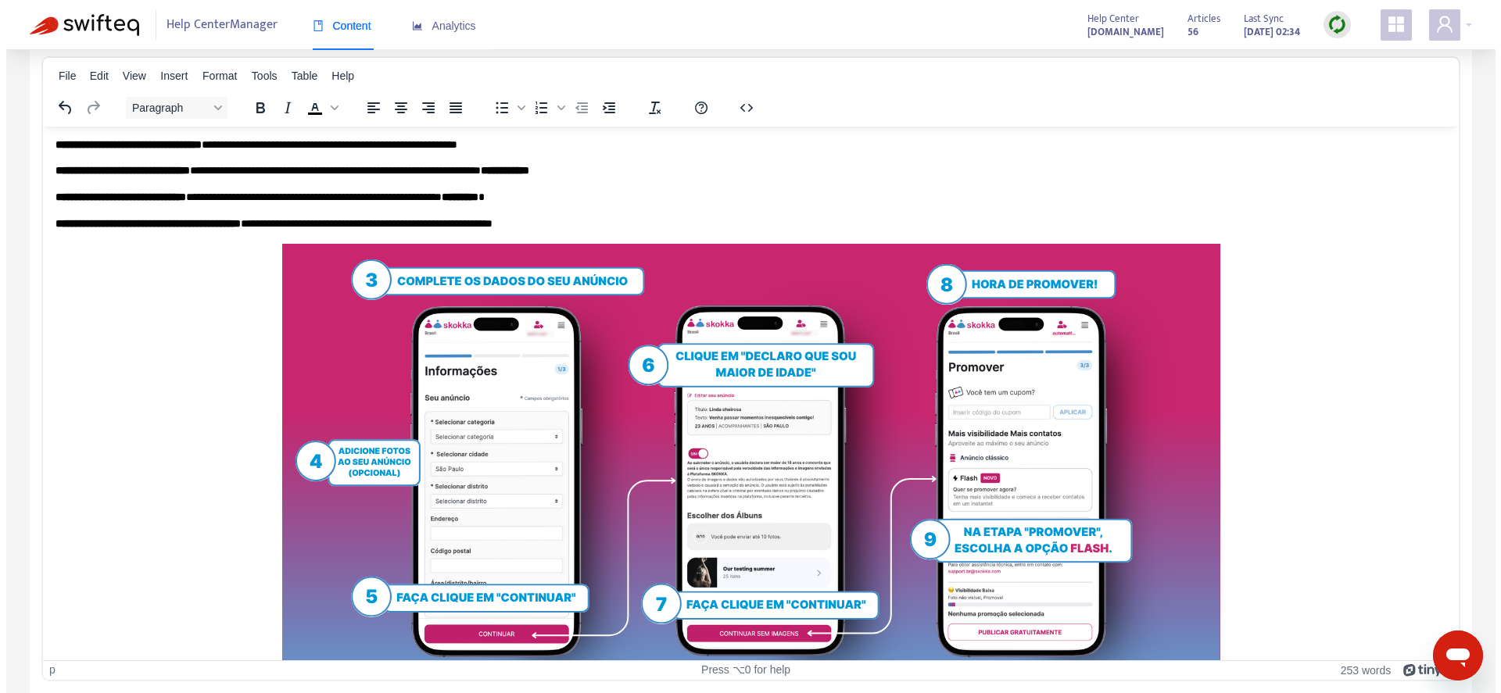
scroll to position [0, 0]
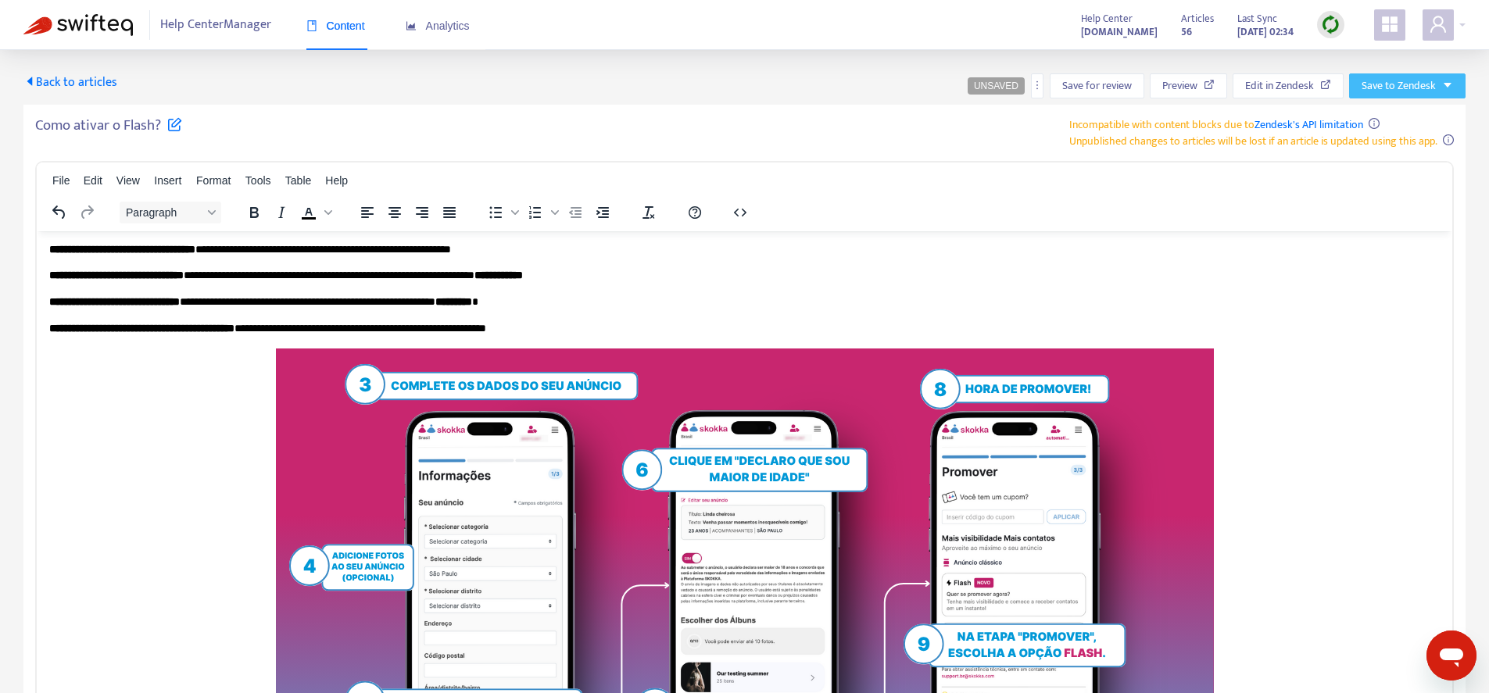
click at [1446, 95] on button "Save to Zendesk" at bounding box center [1407, 85] width 116 height 25
click at [1383, 111] on span "Publish" at bounding box center [1392, 117] width 59 height 17
click at [91, 88] on span "Back to articles" at bounding box center [70, 82] width 94 height 21
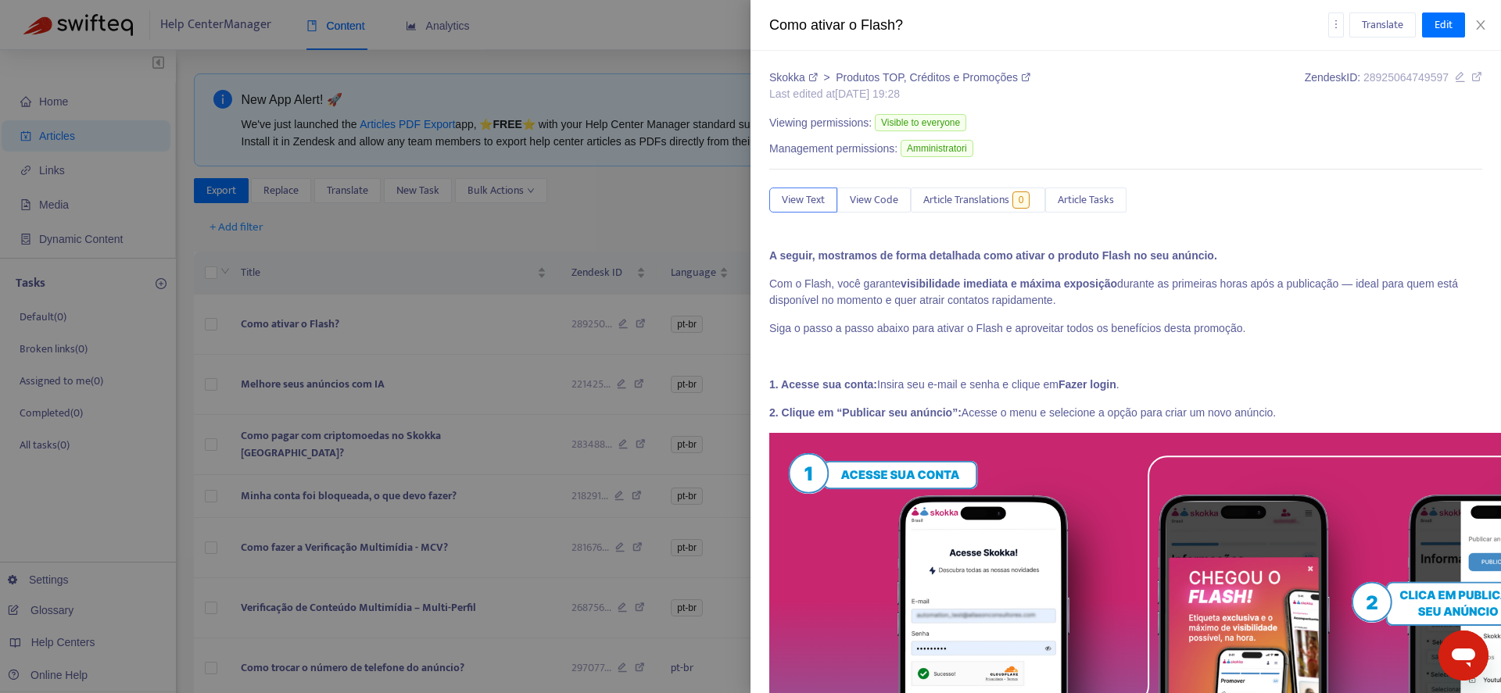
type input "*******"
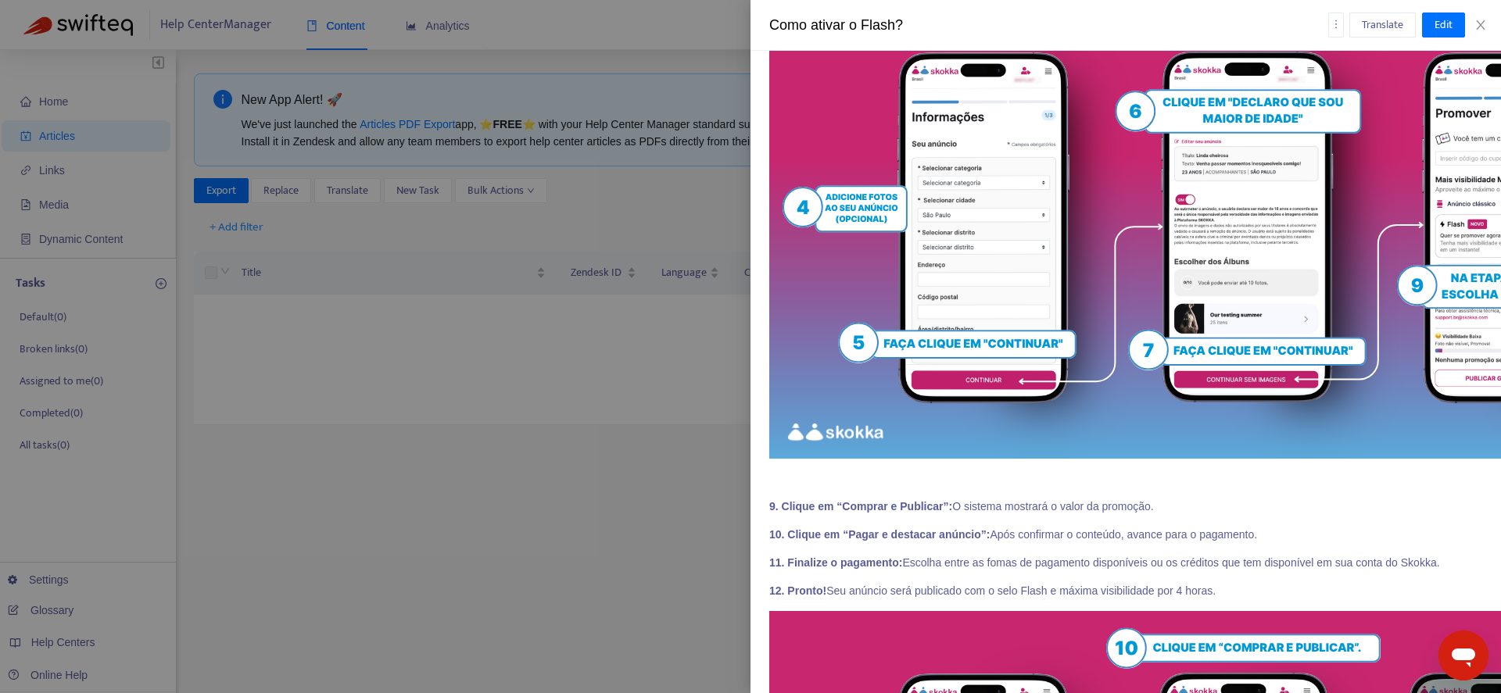
scroll to position [1227, 0]
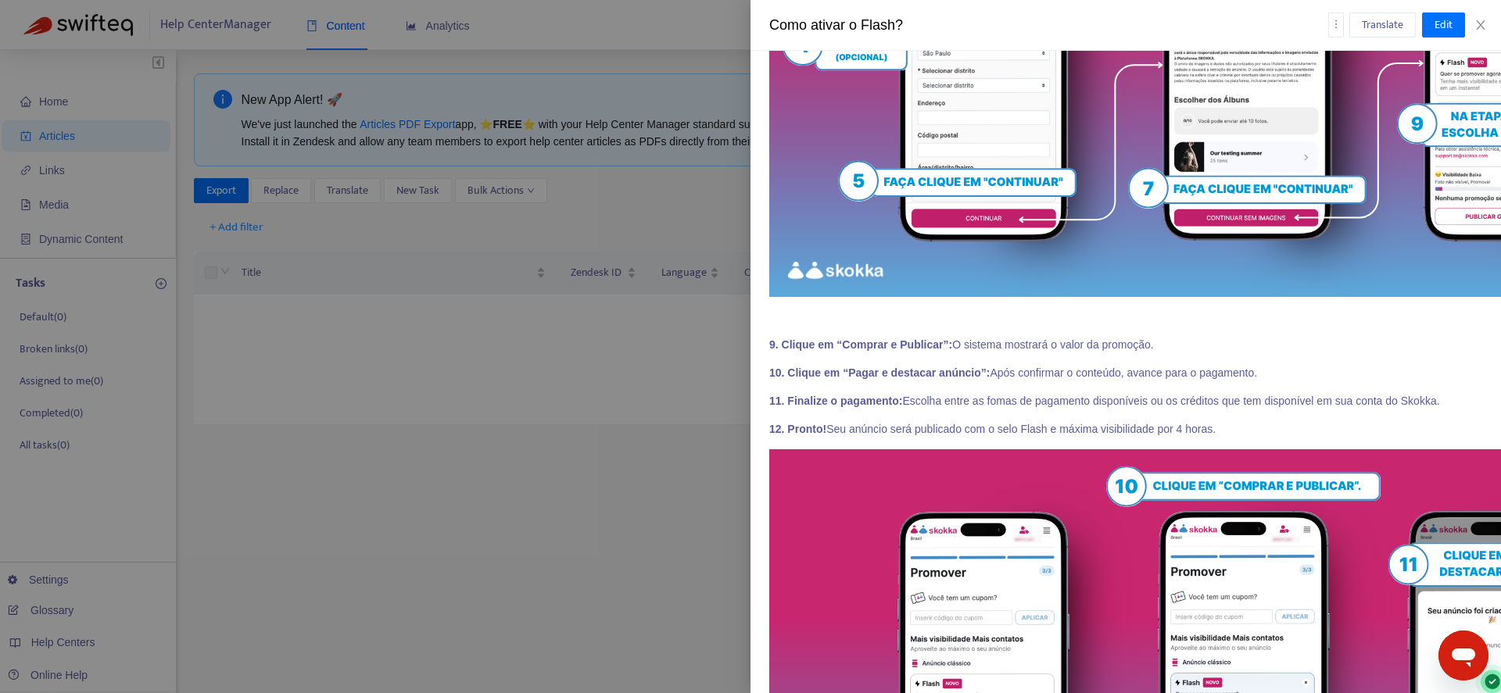
click at [1254, 435] on p "12. Pronto! Seu anúncio será publicado com o selo Flash e máxima visibilidade p…" at bounding box center [1125, 429] width 713 height 16
click at [1254, 431] on p "12. Pronto! Seu anúncio será publicado com o selo Flash e máxima visibilidade p…" at bounding box center [1125, 429] width 713 height 16
click at [1485, 29] on icon "close" at bounding box center [1480, 25] width 13 height 13
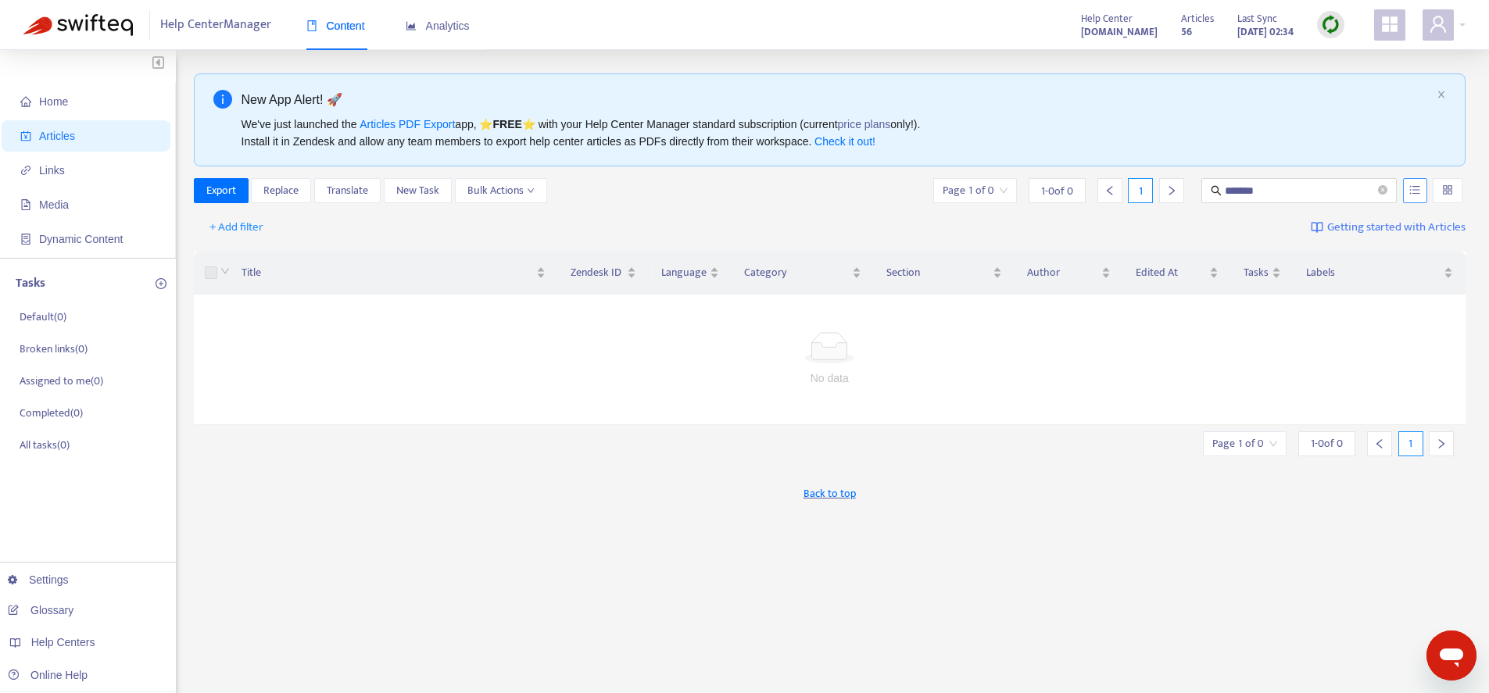
click at [1406, 193] on button "button" at bounding box center [1415, 190] width 24 height 25
click at [1363, 273] on span "Search in HTML" at bounding box center [1354, 278] width 82 height 17
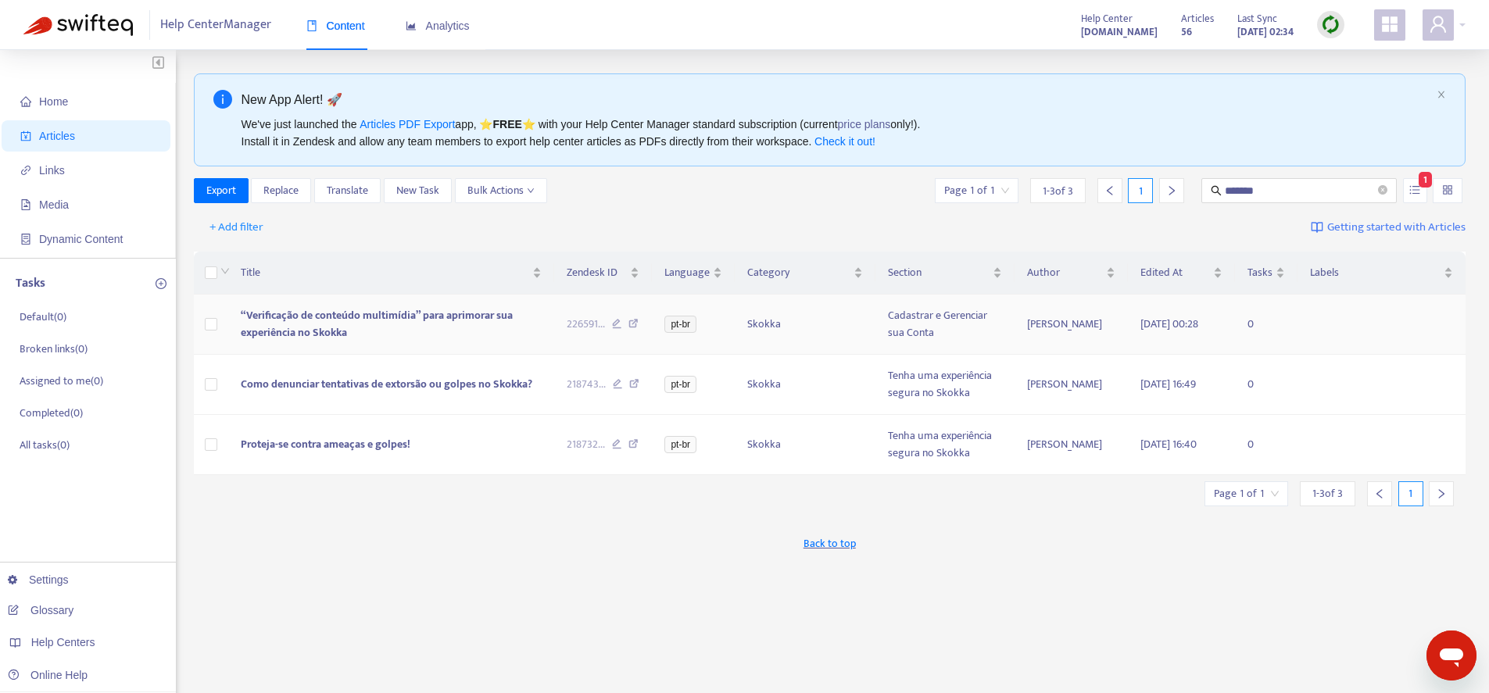
click at [339, 327] on span "“Verificação de conteúdo multimídia” para aprimorar sua experiência no Skokka" at bounding box center [377, 323] width 272 height 35
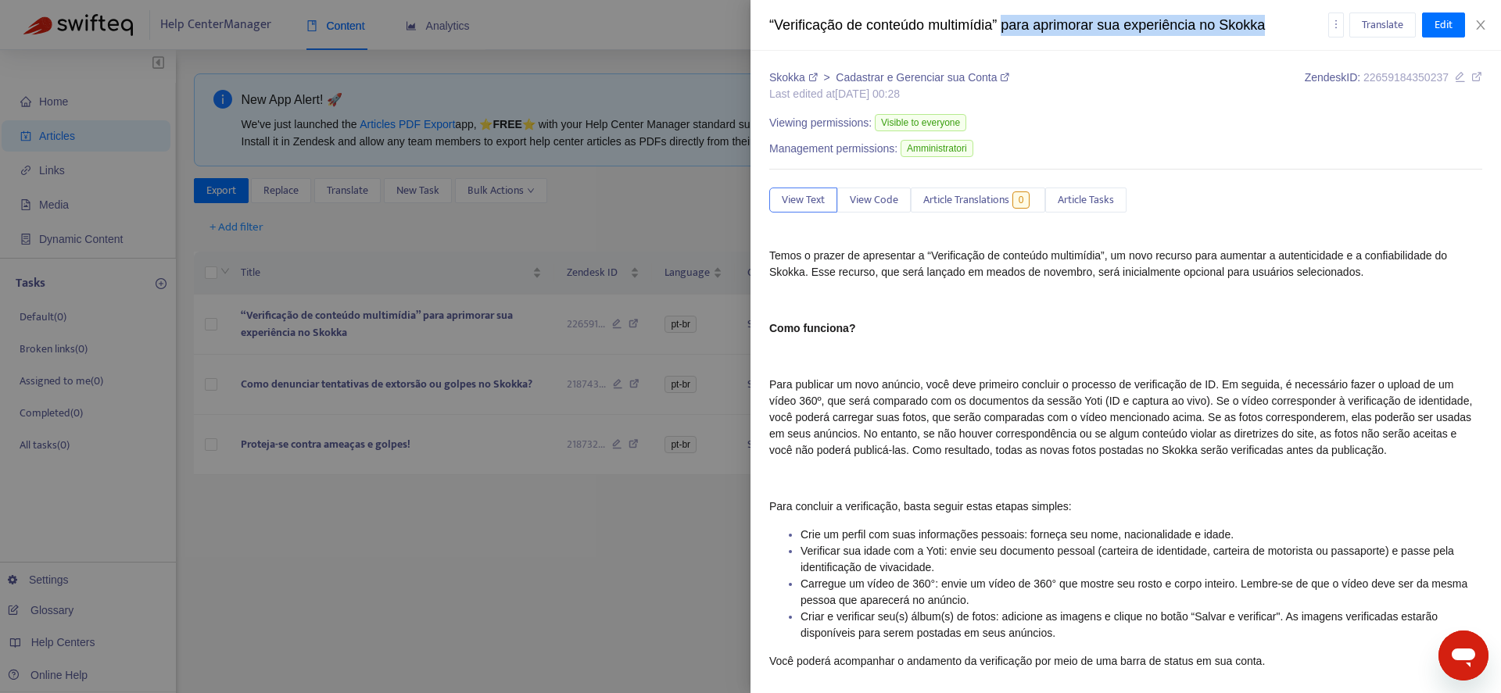
drag, startPoint x: 1013, startPoint y: 26, endPoint x: 1272, endPoint y: 38, distance: 259.0
click at [1272, 38] on div "“Verificação de conteúdo multimídia” para aprimorar sua experiência no Skokka T…" at bounding box center [1126, 25] width 751 height 51
copy div "para aprimorar sua experiência no Skokka"
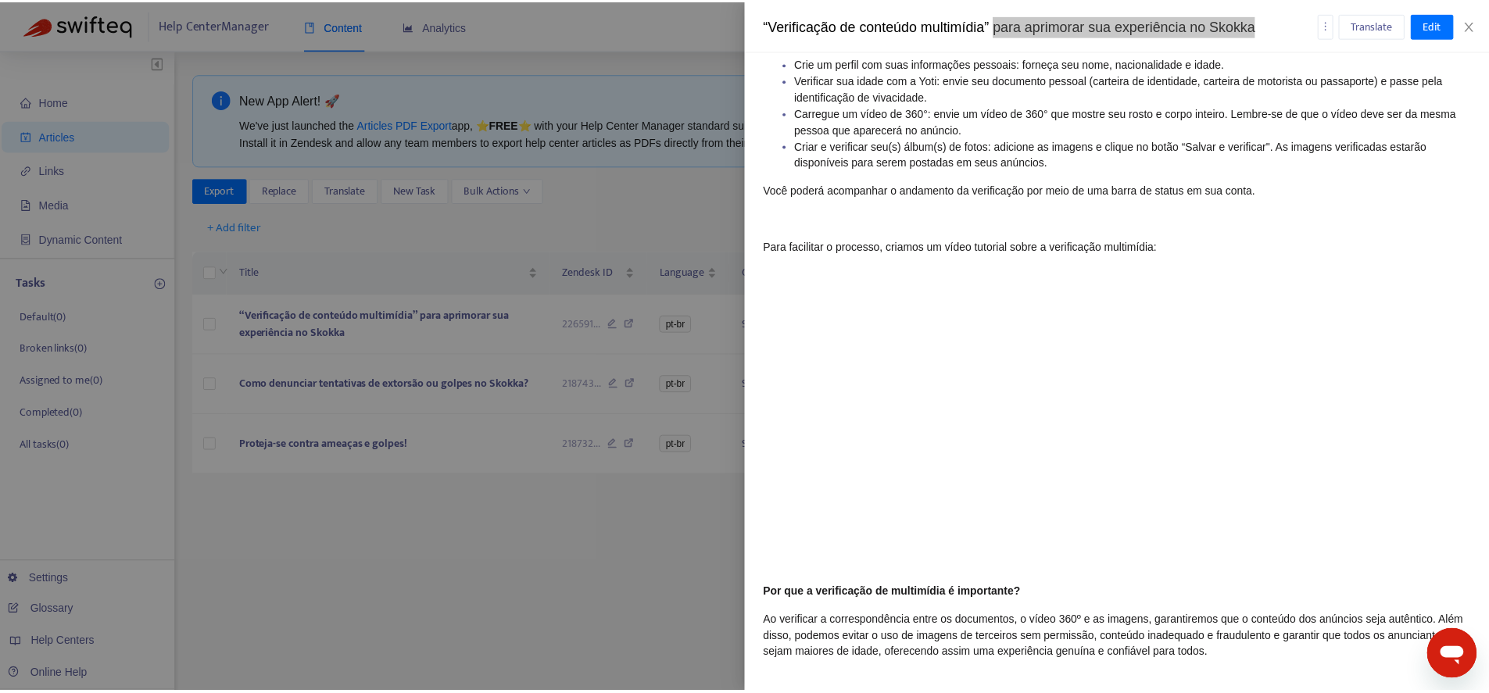
scroll to position [248, 0]
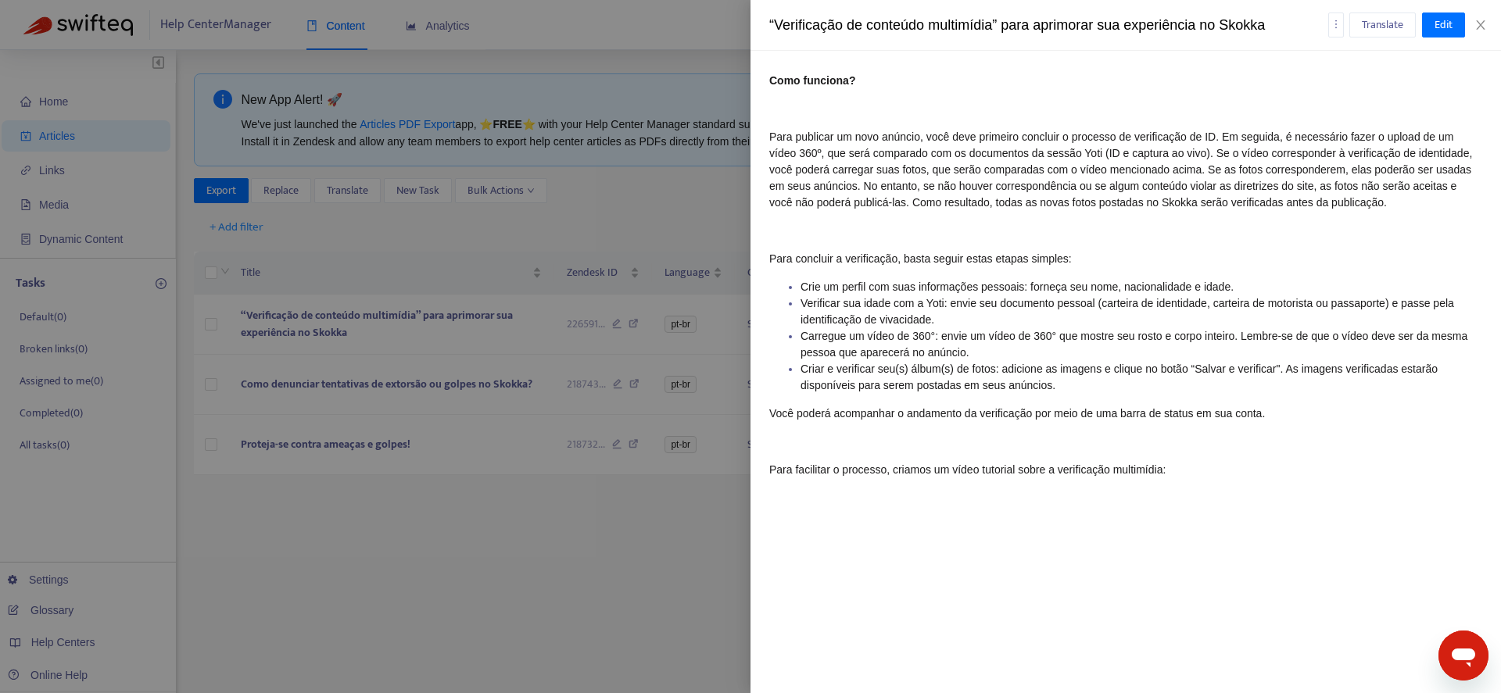
click at [1442, 37] on div "“Verificação de conteúdo multimídia” para aprimorar sua experiência no Skokka T…" at bounding box center [1126, 25] width 751 height 51
click at [1446, 29] on span "Edit" at bounding box center [1444, 24] width 18 height 17
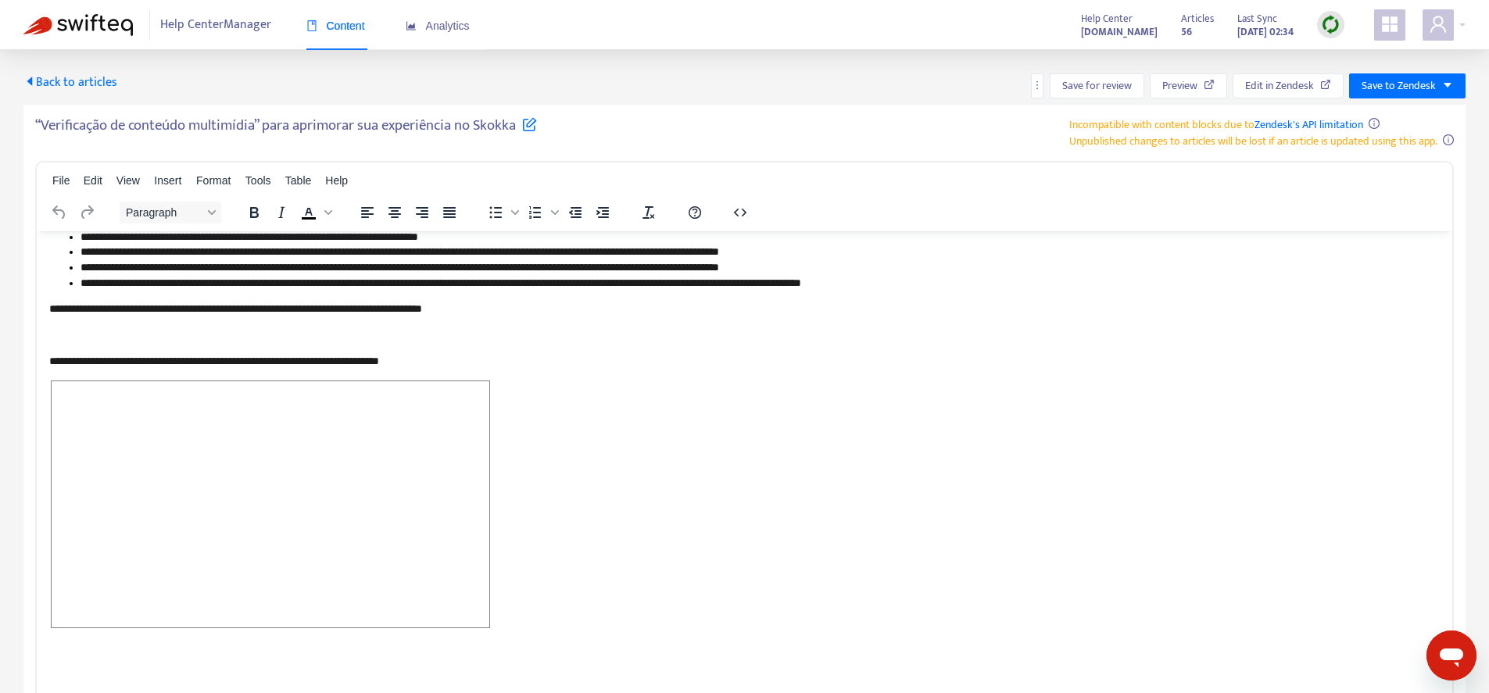
scroll to position [80, 0]
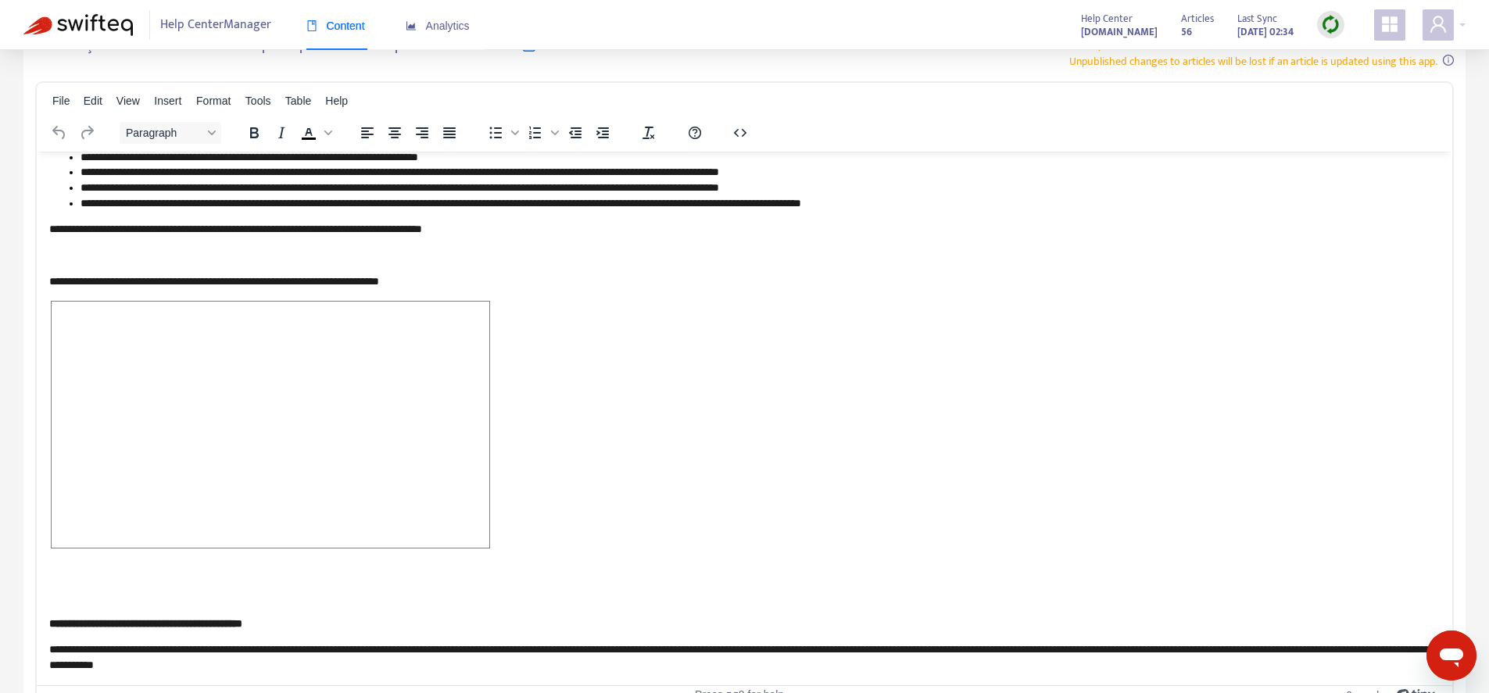
drag, startPoint x: 559, startPoint y: 518, endPoint x: 512, endPoint y: 532, distance: 49.0
click at [558, 518] on p "Rich Text Area. Press ALT-0 for help." at bounding box center [744, 426] width 1391 height 253
drag, startPoint x: 519, startPoint y: 531, endPoint x: 63, endPoint y: 269, distance: 525.7
click at [63, 269] on body "**********" at bounding box center [744, 311] width 1391 height 722
click at [566, 472] on p "﻿" at bounding box center [738, 426] width 1379 height 252
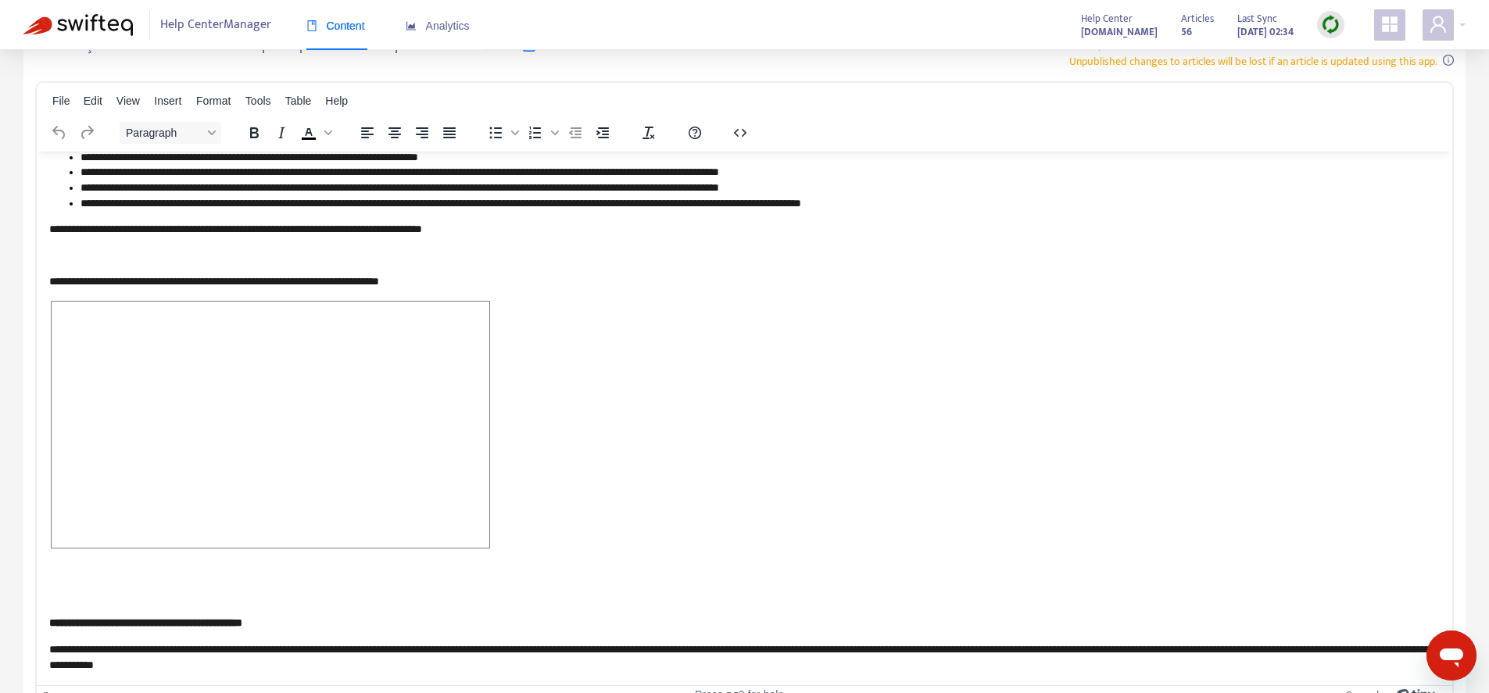
scroll to position [0, 0]
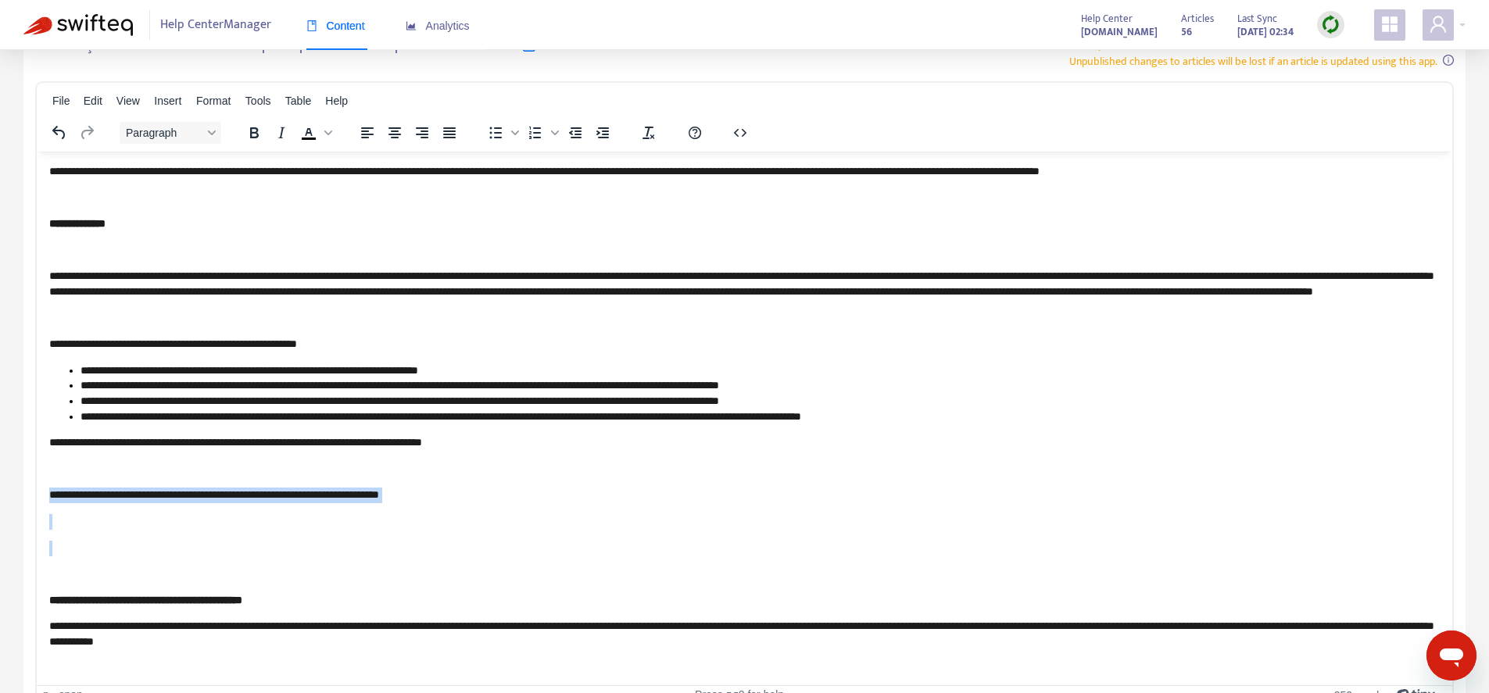
drag, startPoint x: 410, startPoint y: 568, endPoint x: 71, endPoint y: 664, distance: 352.5
click at [37, 504] on html "**********" at bounding box center [745, 406] width 1416 height 511
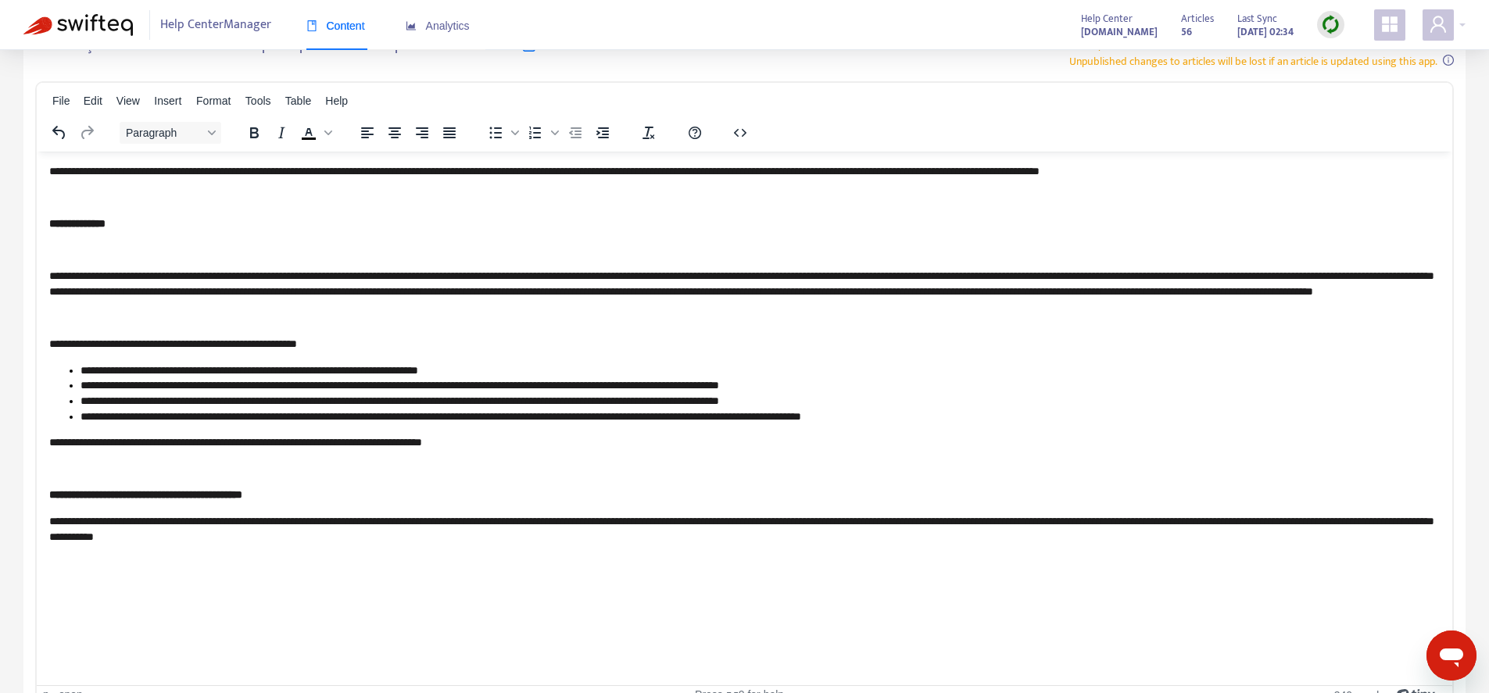
click at [202, 477] on p "Rich Text Area. Press ALT-0 for help." at bounding box center [744, 469] width 1391 height 16
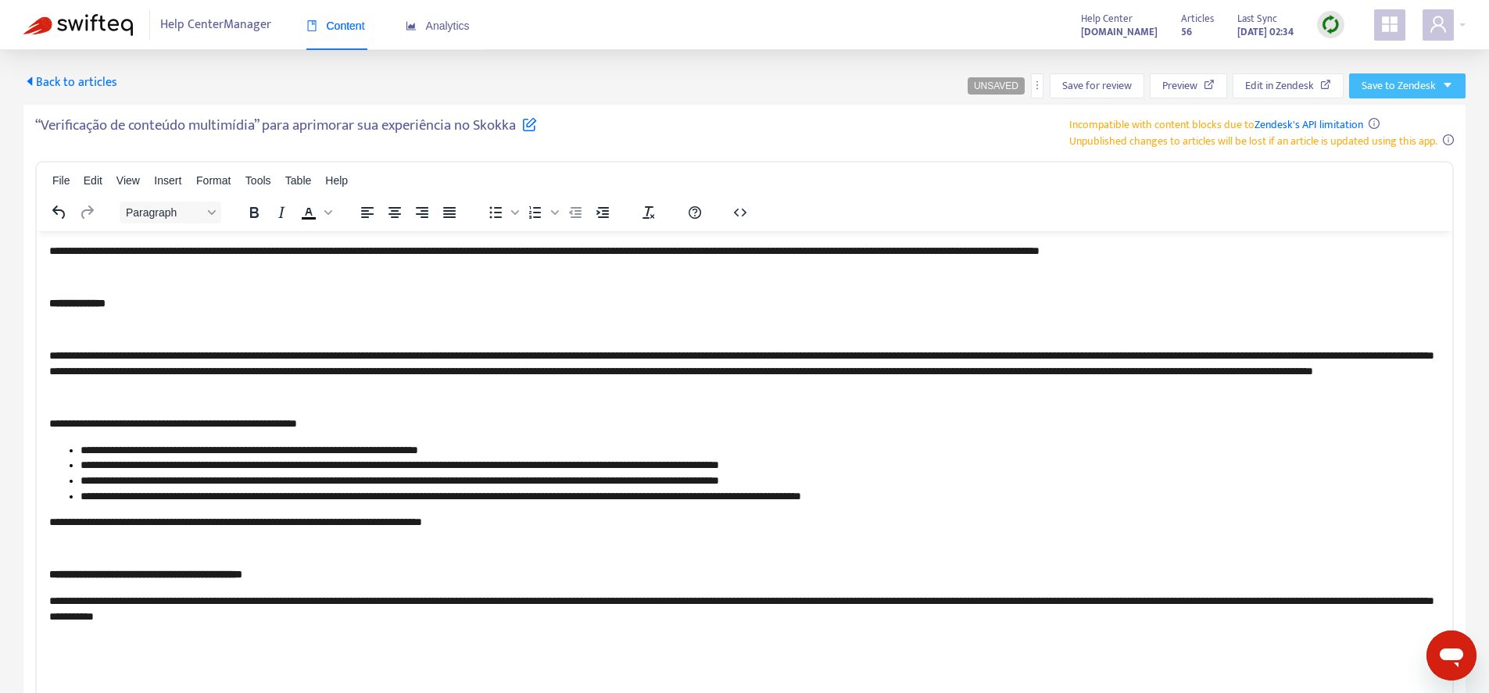
click at [1407, 93] on span "Save to Zendesk" at bounding box center [1399, 85] width 74 height 17
click at [1377, 120] on span "Publish" at bounding box center [1392, 117] width 59 height 17
click at [102, 83] on span "Back to articles" at bounding box center [70, 82] width 94 height 21
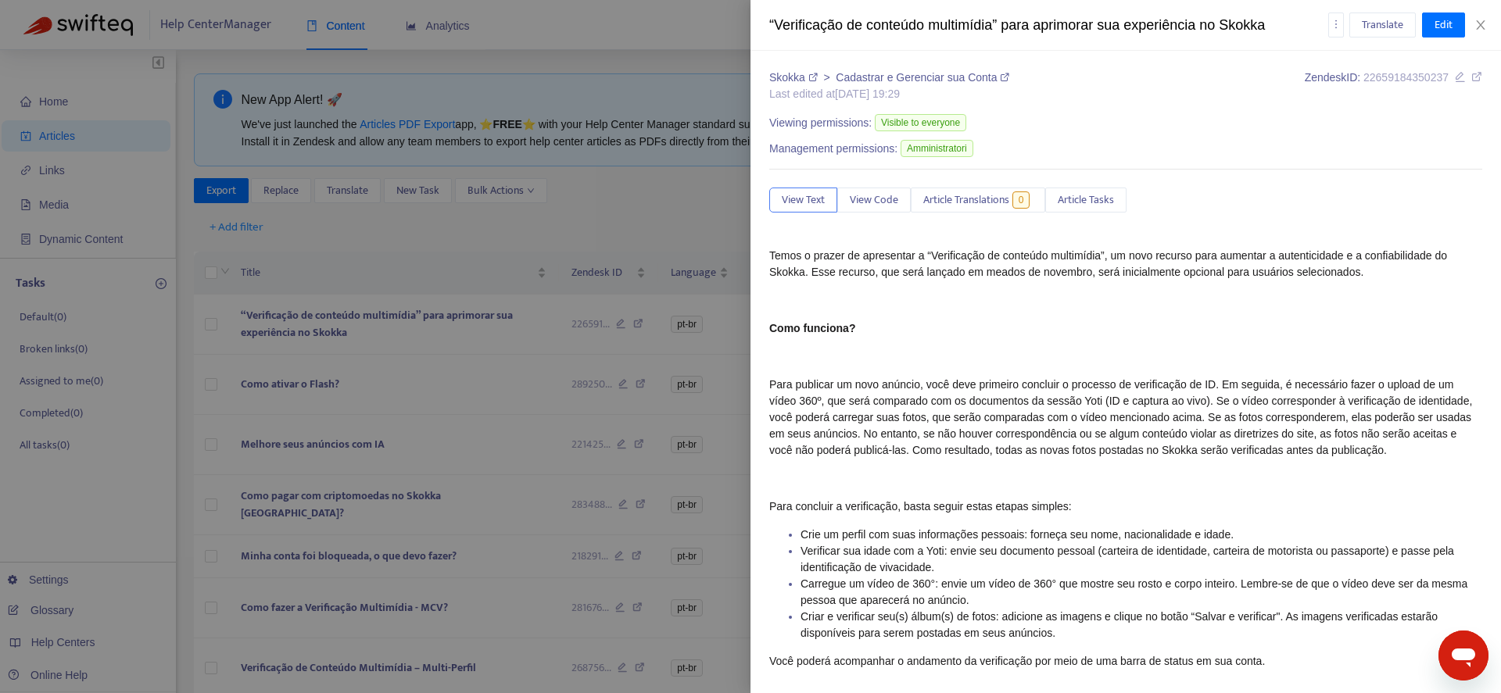
type input "*******"
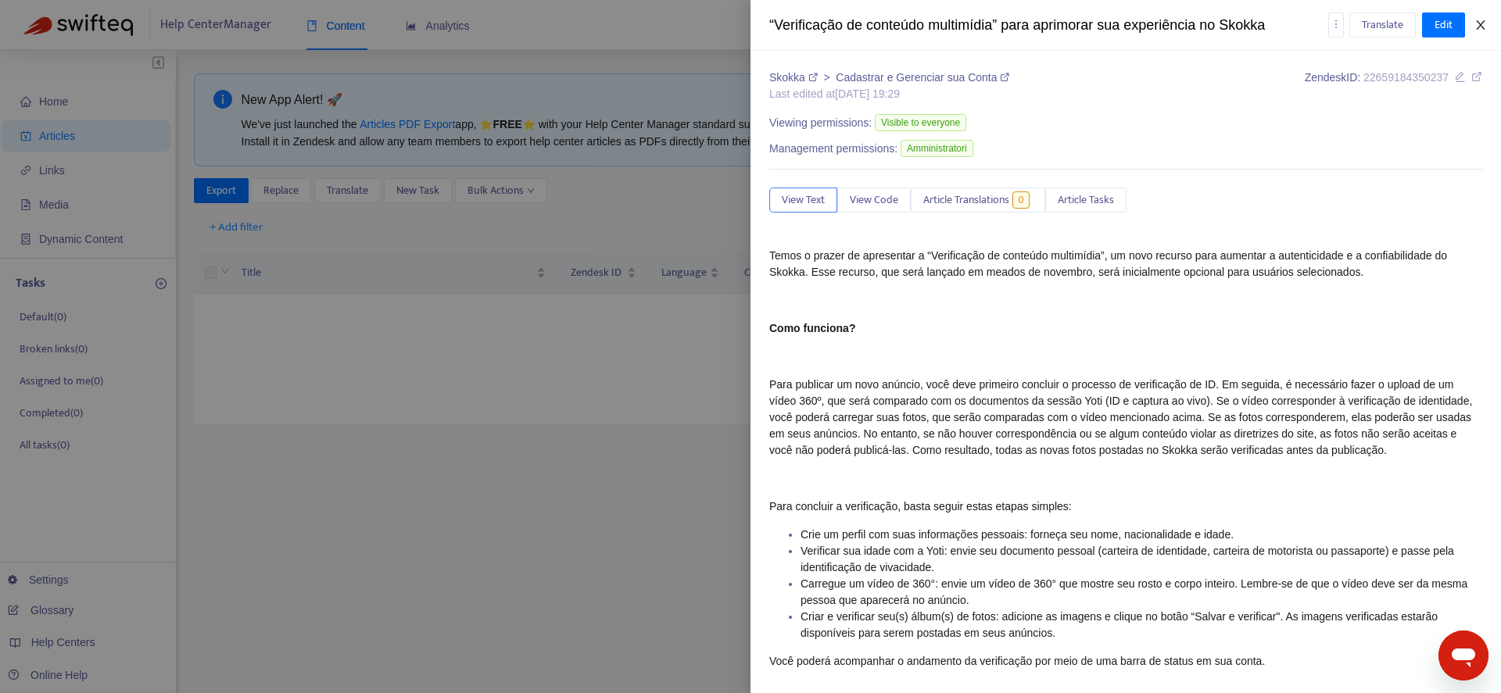
click at [1480, 23] on icon "close" at bounding box center [1480, 25] width 13 height 13
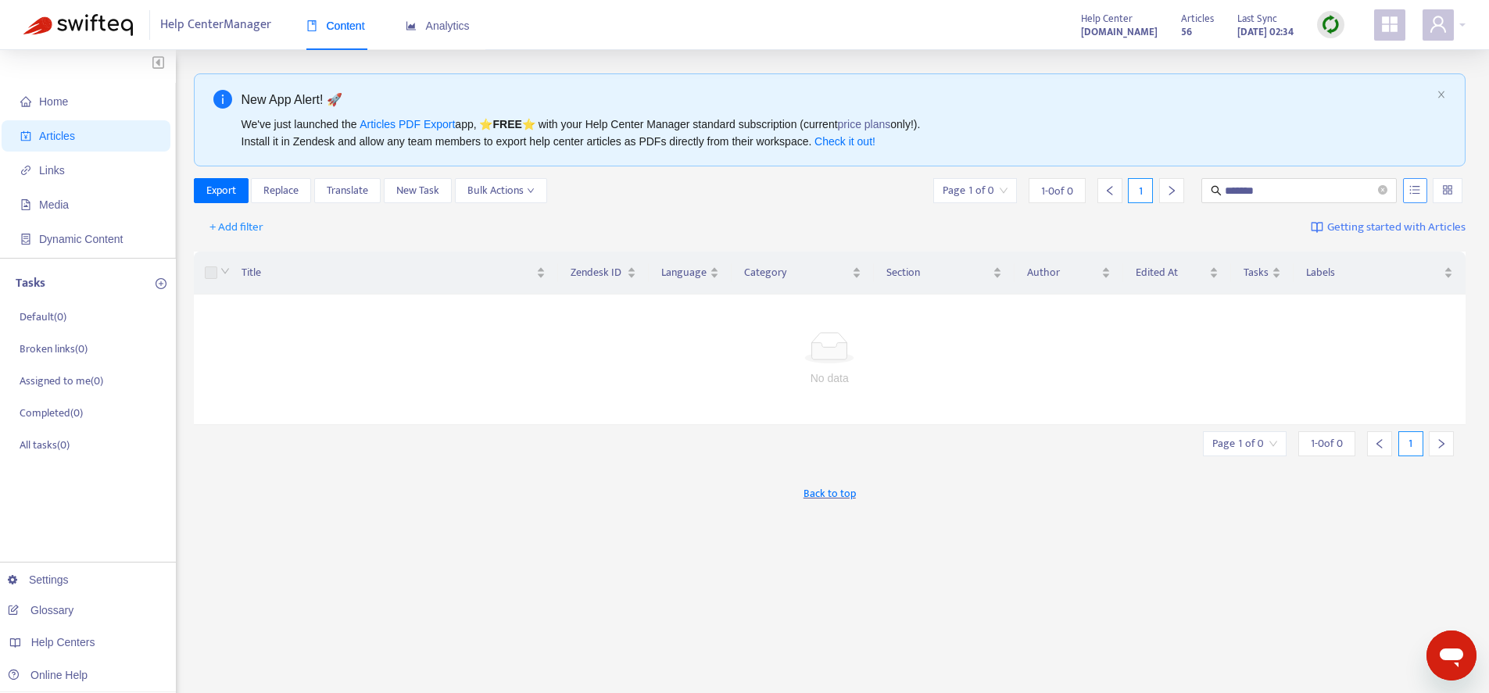
click at [1424, 193] on button "button" at bounding box center [1415, 190] width 24 height 25
drag, startPoint x: 1376, startPoint y: 275, endPoint x: 1353, endPoint y: 275, distance: 22.7
click at [1376, 274] on span "Search in HTML" at bounding box center [1354, 278] width 82 height 17
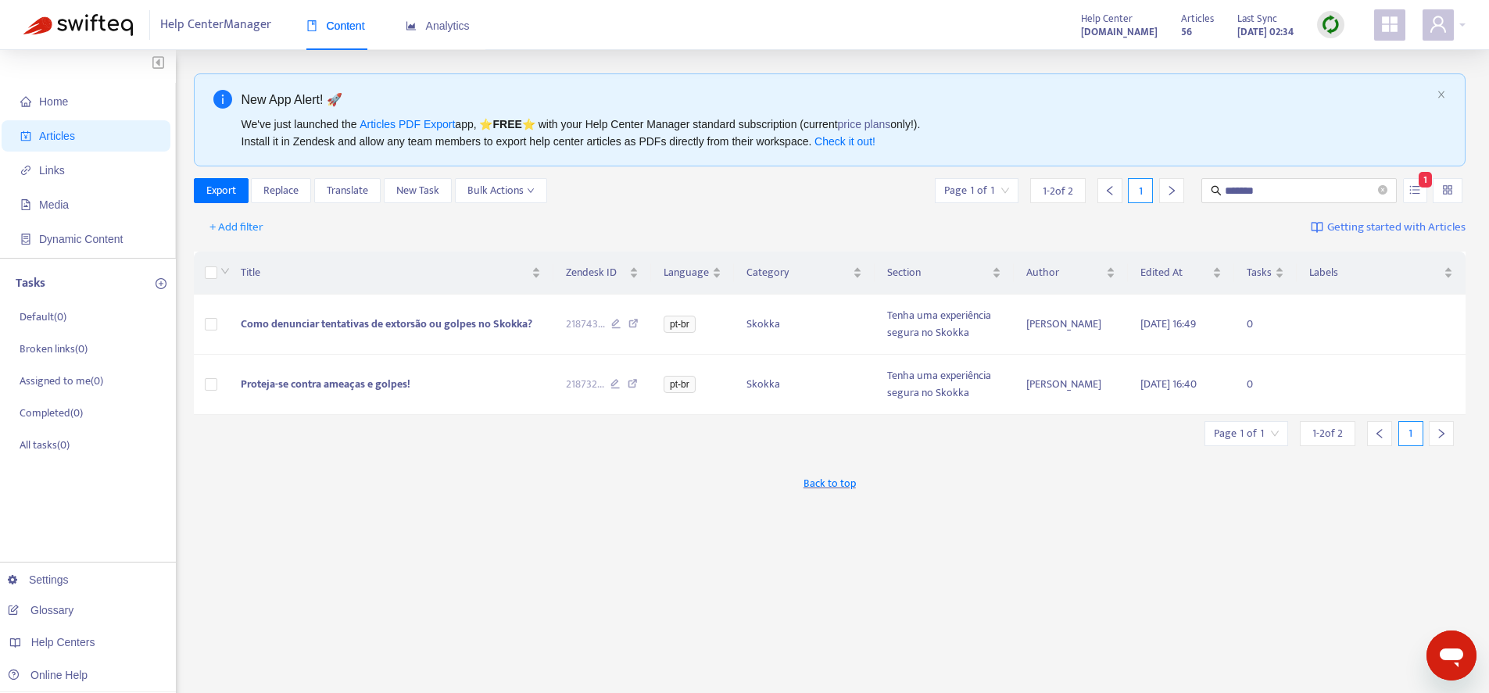
click at [1149, 233] on div "+ Add filter Getting started with Articles" at bounding box center [830, 228] width 1273 height 37
click at [317, 328] on span "Como denunciar tentativas de extorsão ou golpes no Skokka?" at bounding box center [387, 324] width 292 height 18
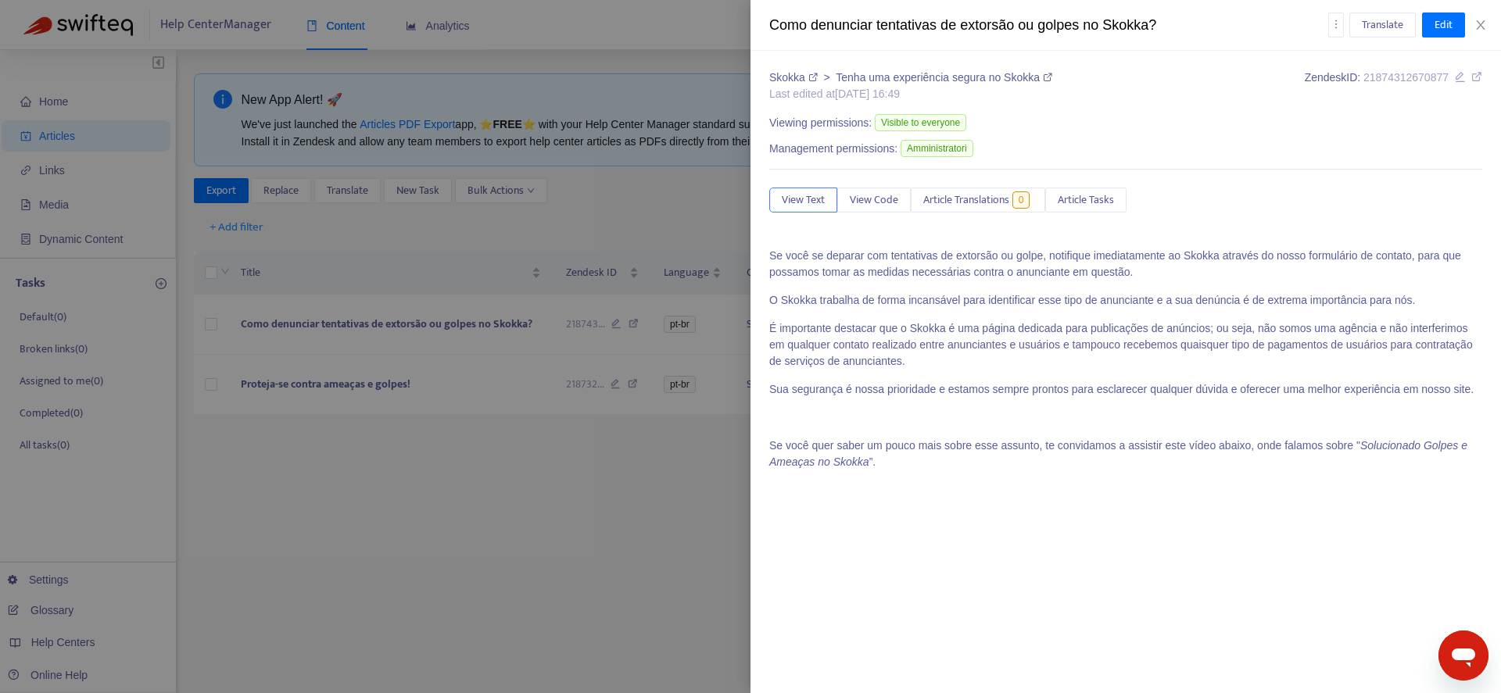
drag, startPoint x: 789, startPoint y: 29, endPoint x: 779, endPoint y: 27, distance: 10.3
click at [789, 28] on div "Como denunciar tentativas de extorsão ou golpes no Skokka?" at bounding box center [1048, 25] width 559 height 21
drag, startPoint x: 772, startPoint y: 25, endPoint x: 941, endPoint y: 29, distance: 169.7
click at [941, 29] on div "Como denunciar tentativas de extorsão ou golpes no Skokka?" at bounding box center [1048, 25] width 559 height 21
copy div "Como denunciar tentativas"
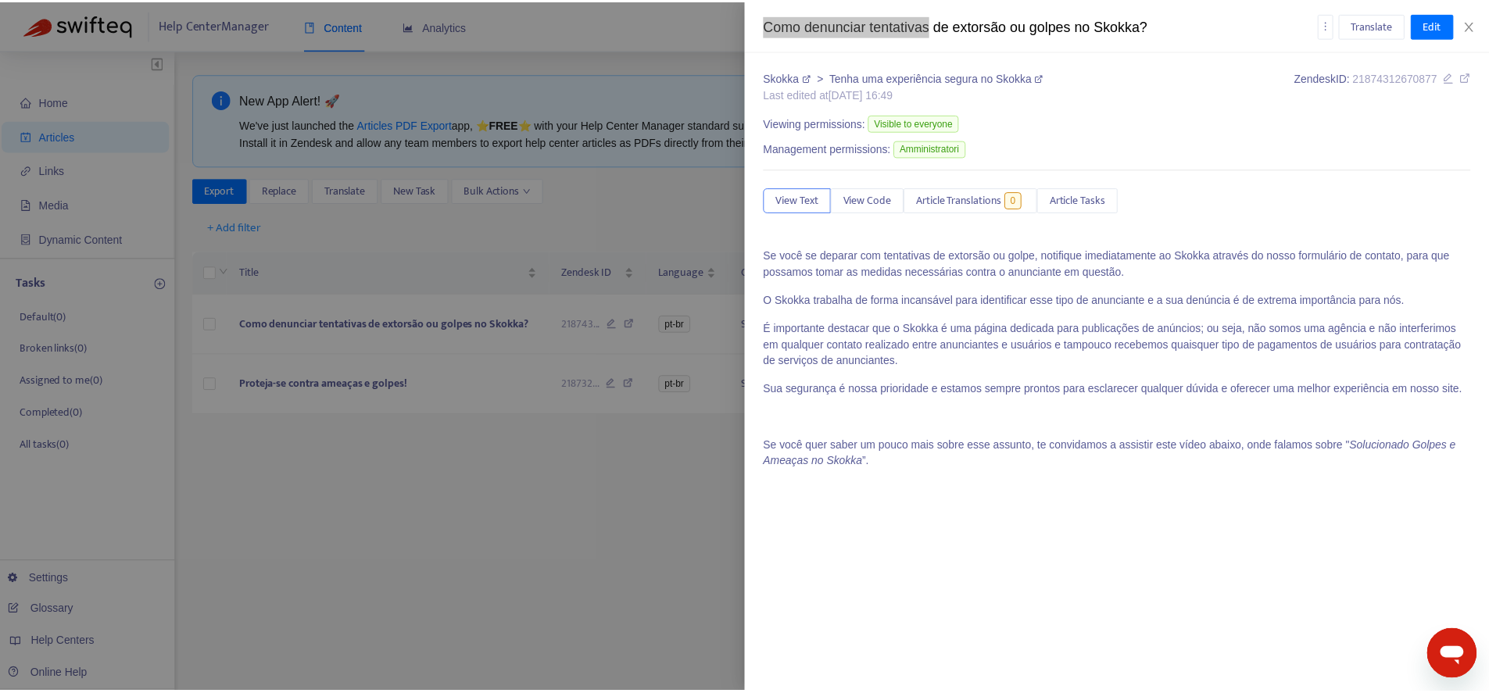
scroll to position [87, 0]
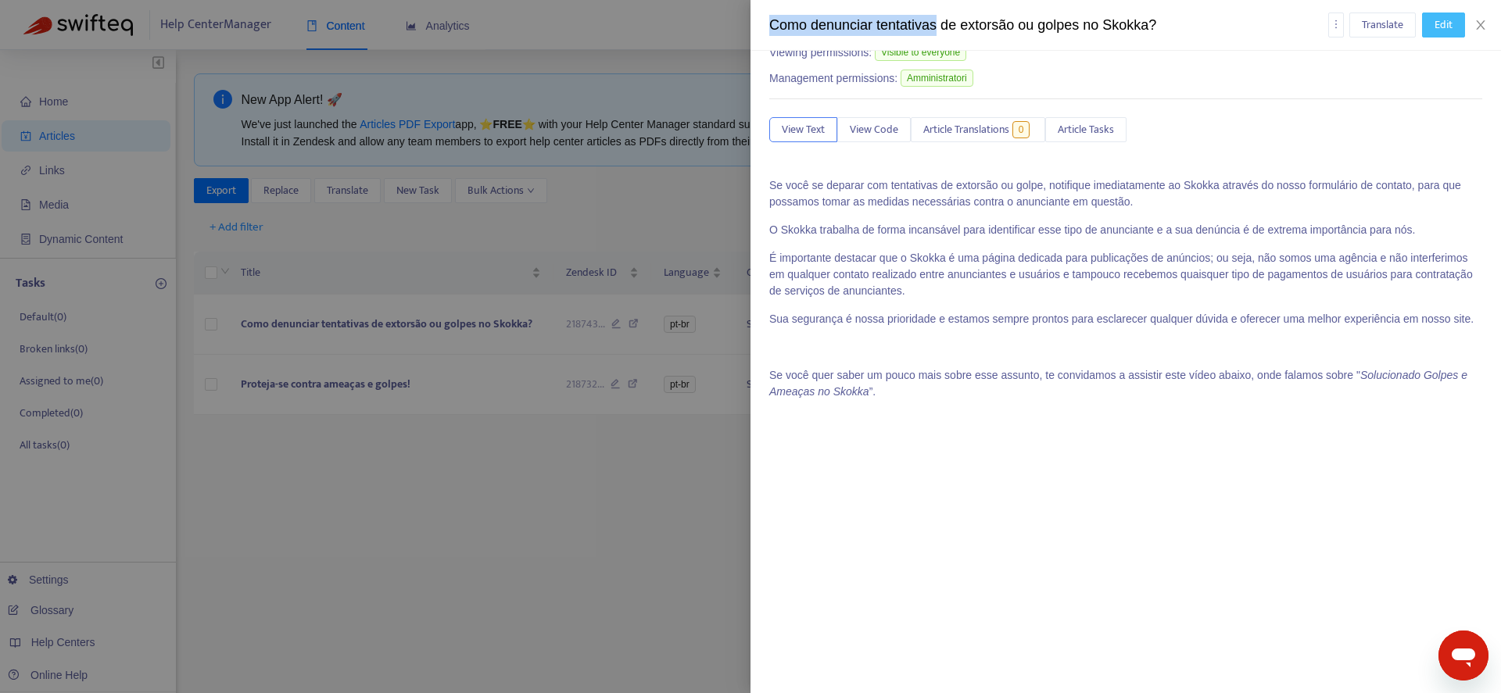
click at [1442, 31] on span "Edit" at bounding box center [1444, 24] width 18 height 17
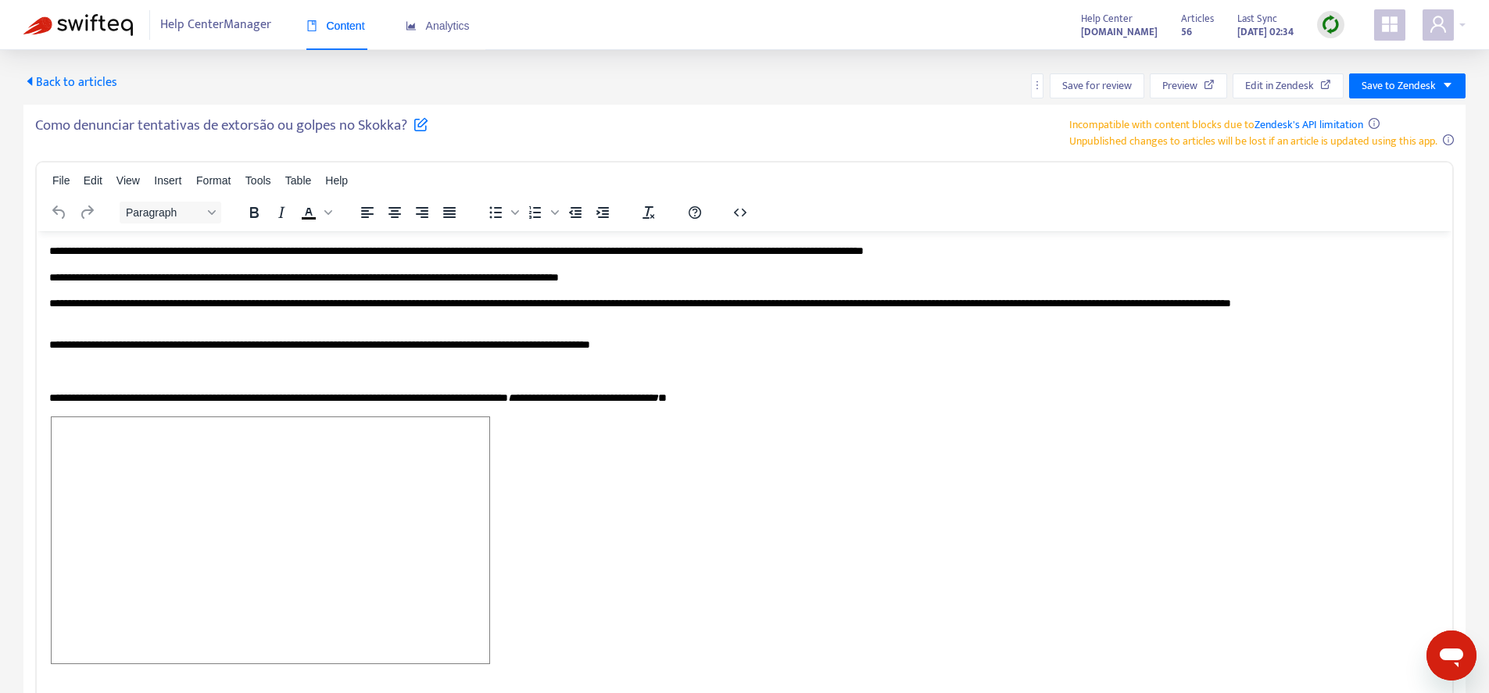
scroll to position [105, 0]
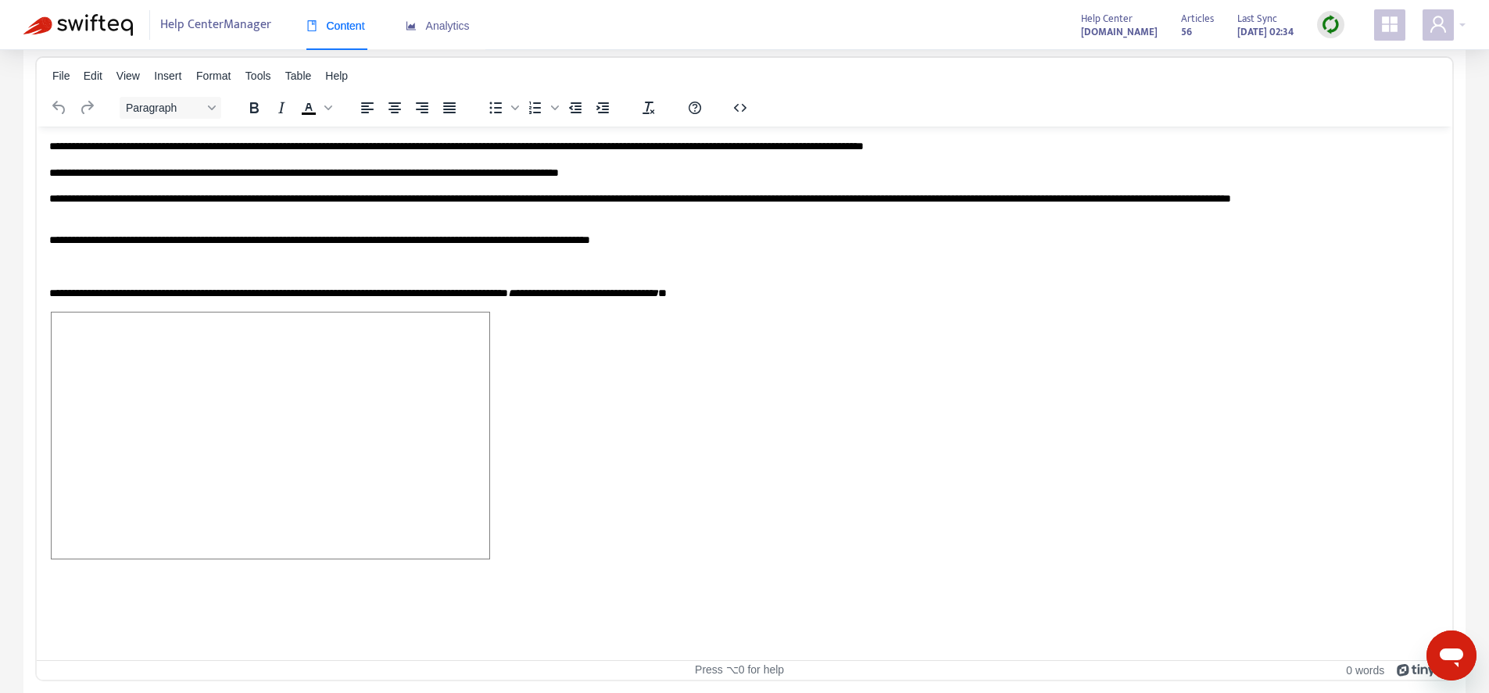
click at [536, 554] on p "Rich Text Area. Press ALT-0 for help." at bounding box center [744, 437] width 1391 height 253
click at [384, 313] on html "**********" at bounding box center [745, 219] width 1416 height 187
click at [403, 313] on html "**********" at bounding box center [745, 219] width 1416 height 187
click at [428, 313] on html "**********" at bounding box center [745, 219] width 1416 height 187
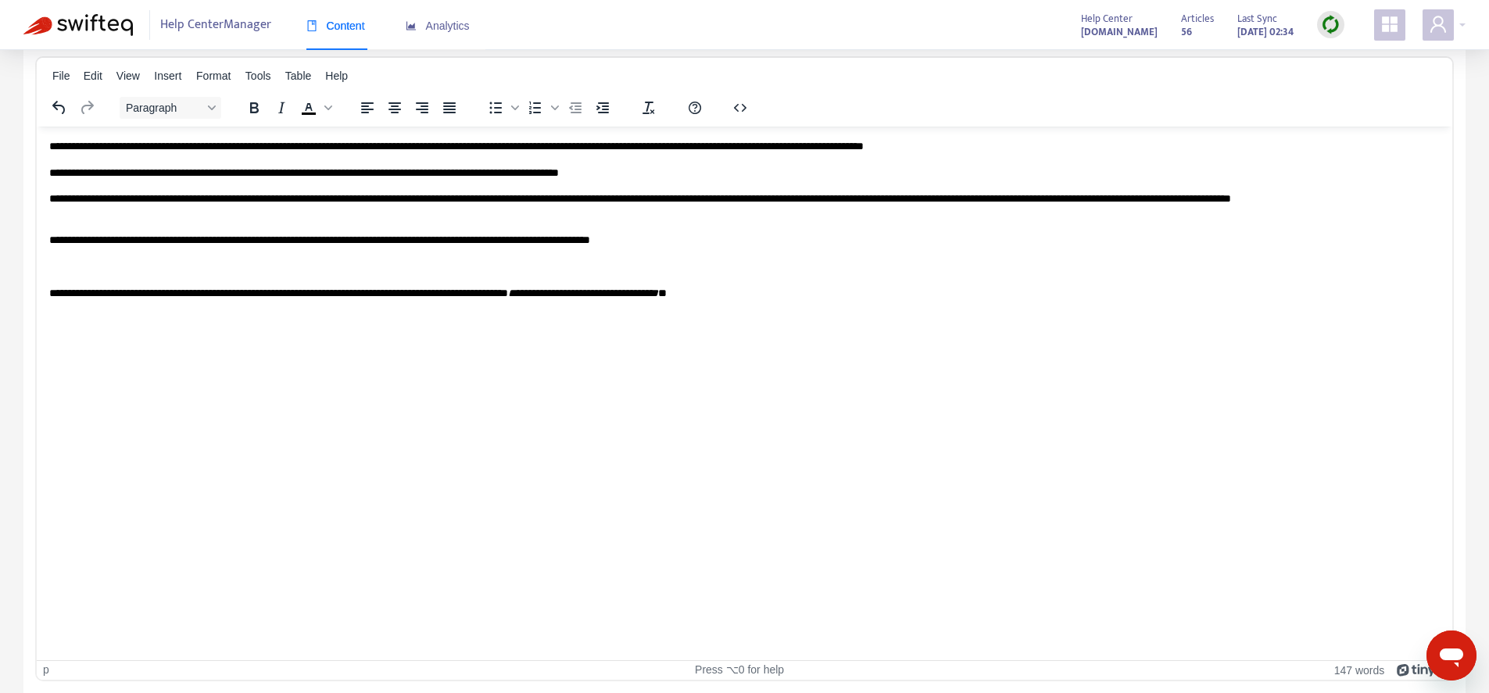
click at [447, 313] on html "**********" at bounding box center [745, 219] width 1416 height 187
click at [536, 313] on html "**********" at bounding box center [745, 219] width 1416 height 187
click at [418, 313] on html "**********" at bounding box center [745, 219] width 1416 height 187
drag, startPoint x: 403, startPoint y: 549, endPoint x: 393, endPoint y: 554, distance: 11.5
click at [403, 313] on html "**********" at bounding box center [745, 219] width 1416 height 187
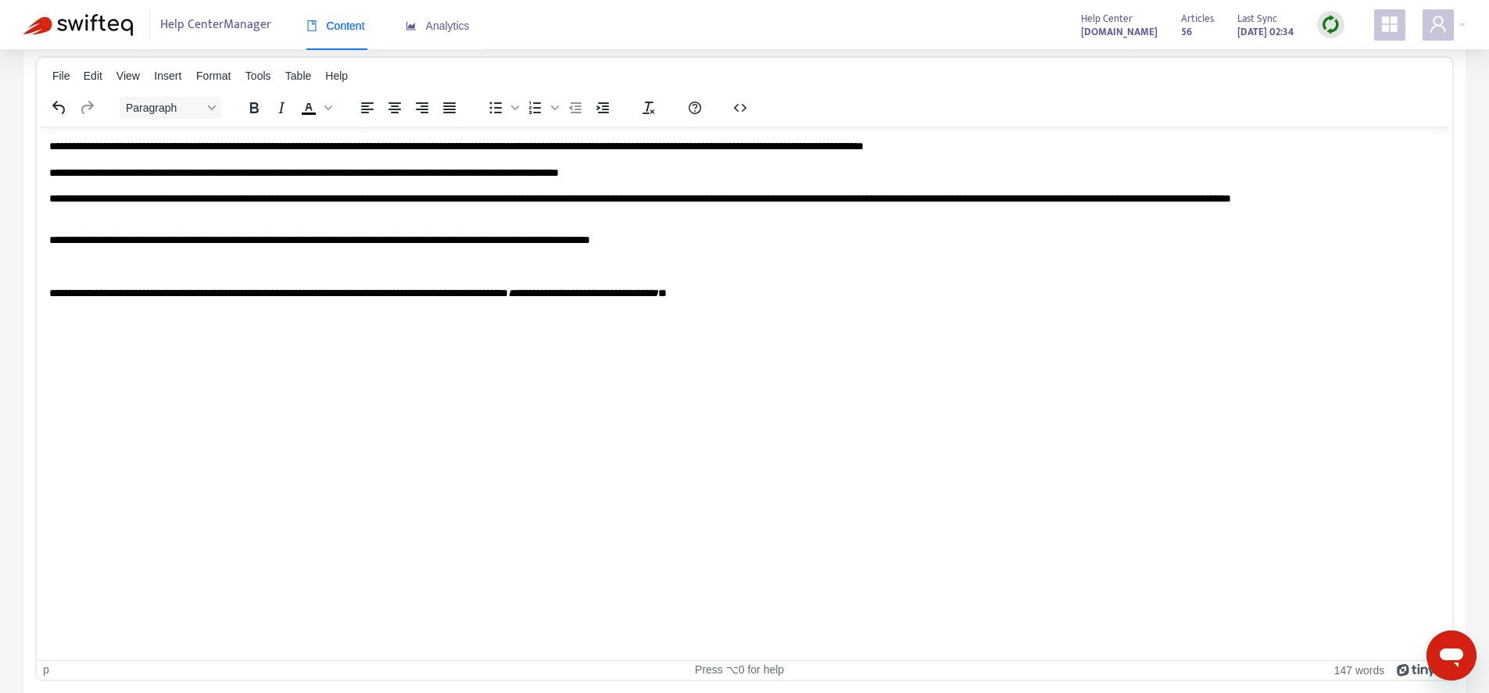
click at [382, 313] on html "**********" at bounding box center [745, 219] width 1416 height 187
click at [350, 313] on html "**********" at bounding box center [745, 219] width 1416 height 187
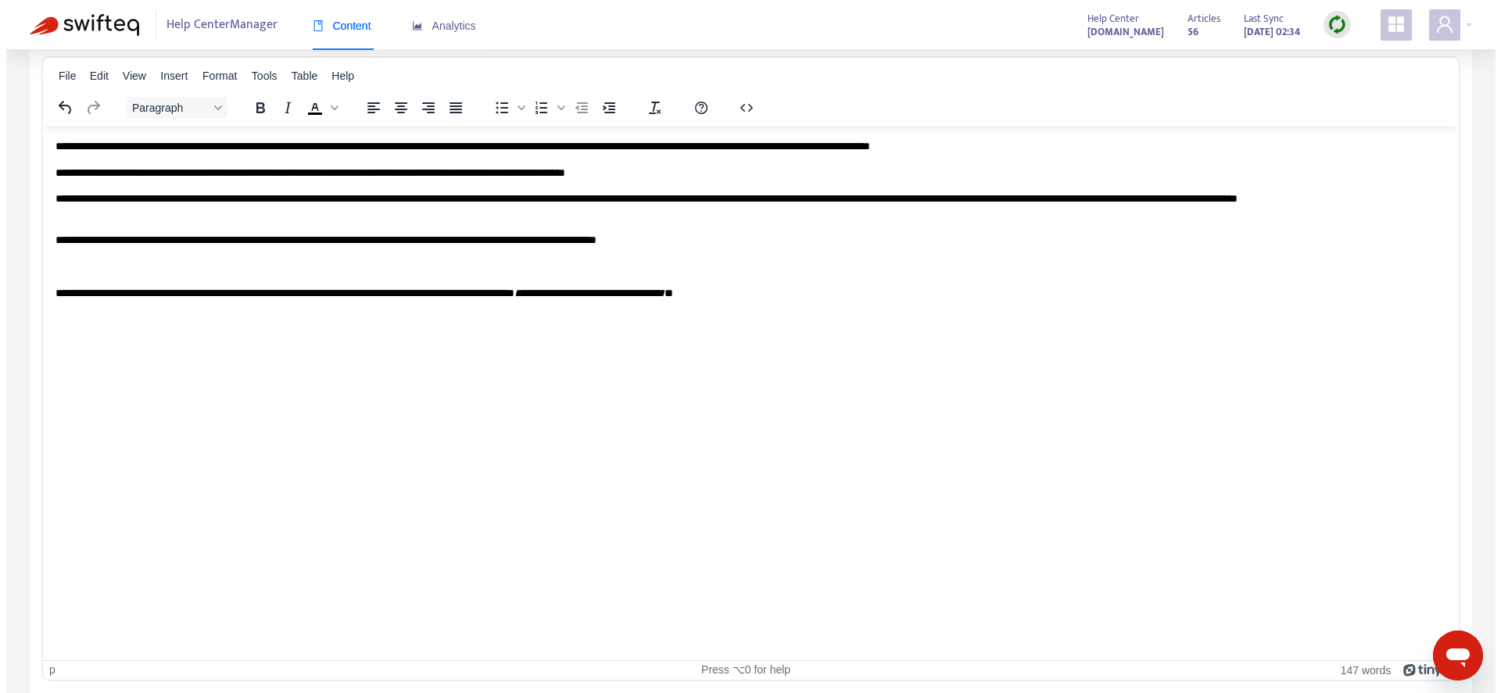
scroll to position [0, 0]
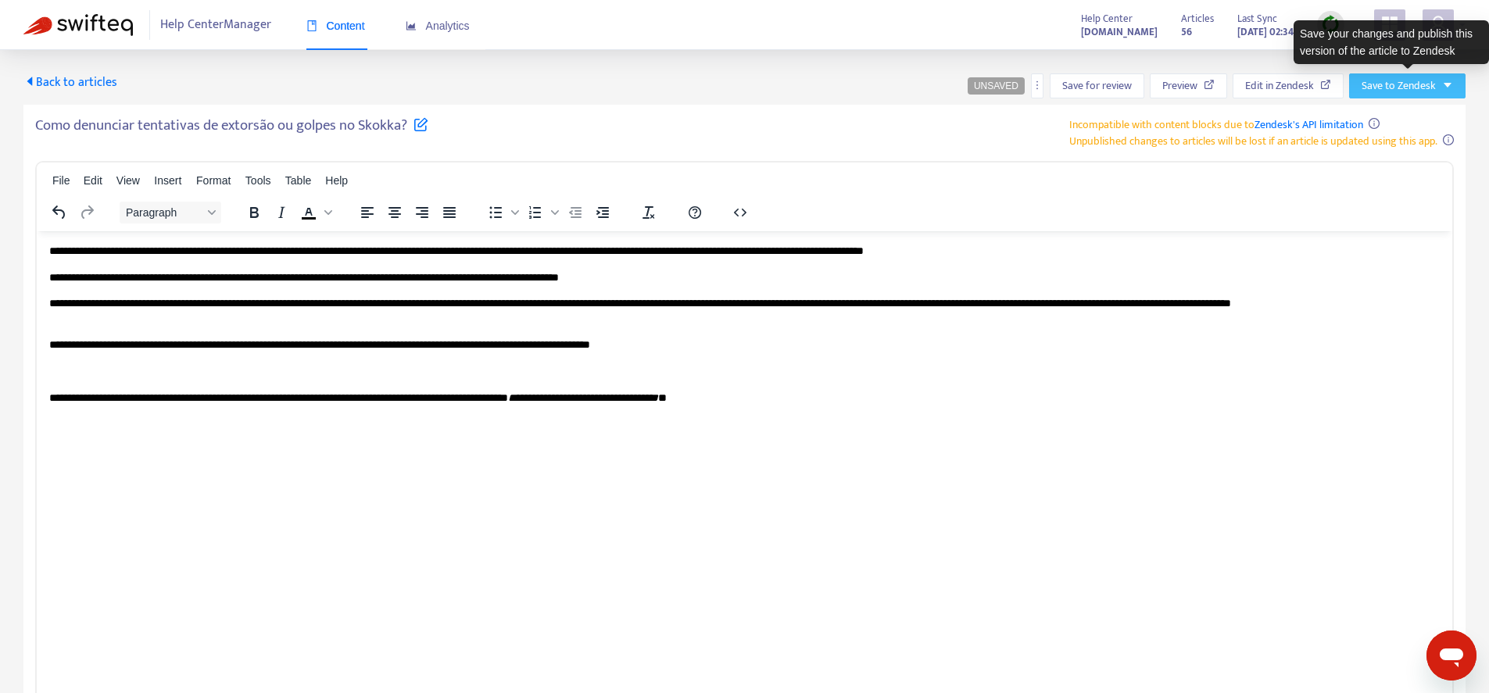
click at [1406, 91] on span "Save to Zendesk" at bounding box center [1399, 85] width 74 height 17
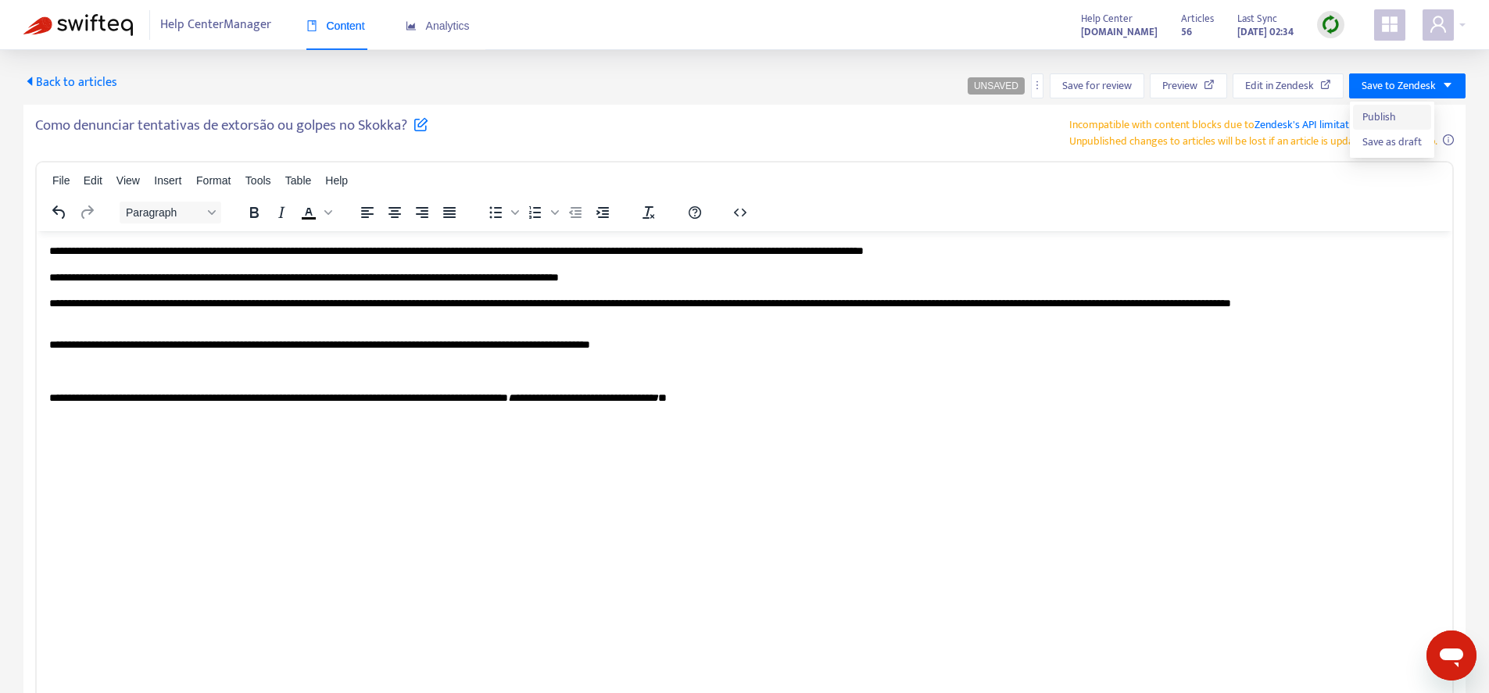
click at [1399, 117] on span "Publish" at bounding box center [1392, 117] width 59 height 17
drag, startPoint x: 588, startPoint y: 413, endPoint x: 576, endPoint y: 417, distance: 12.6
click at [588, 413] on html "**********" at bounding box center [745, 324] width 1416 height 187
drag, startPoint x: 408, startPoint y: 420, endPoint x: 311, endPoint y: 412, distance: 97.3
click at [149, 417] on html "**********" at bounding box center [745, 324] width 1416 height 187
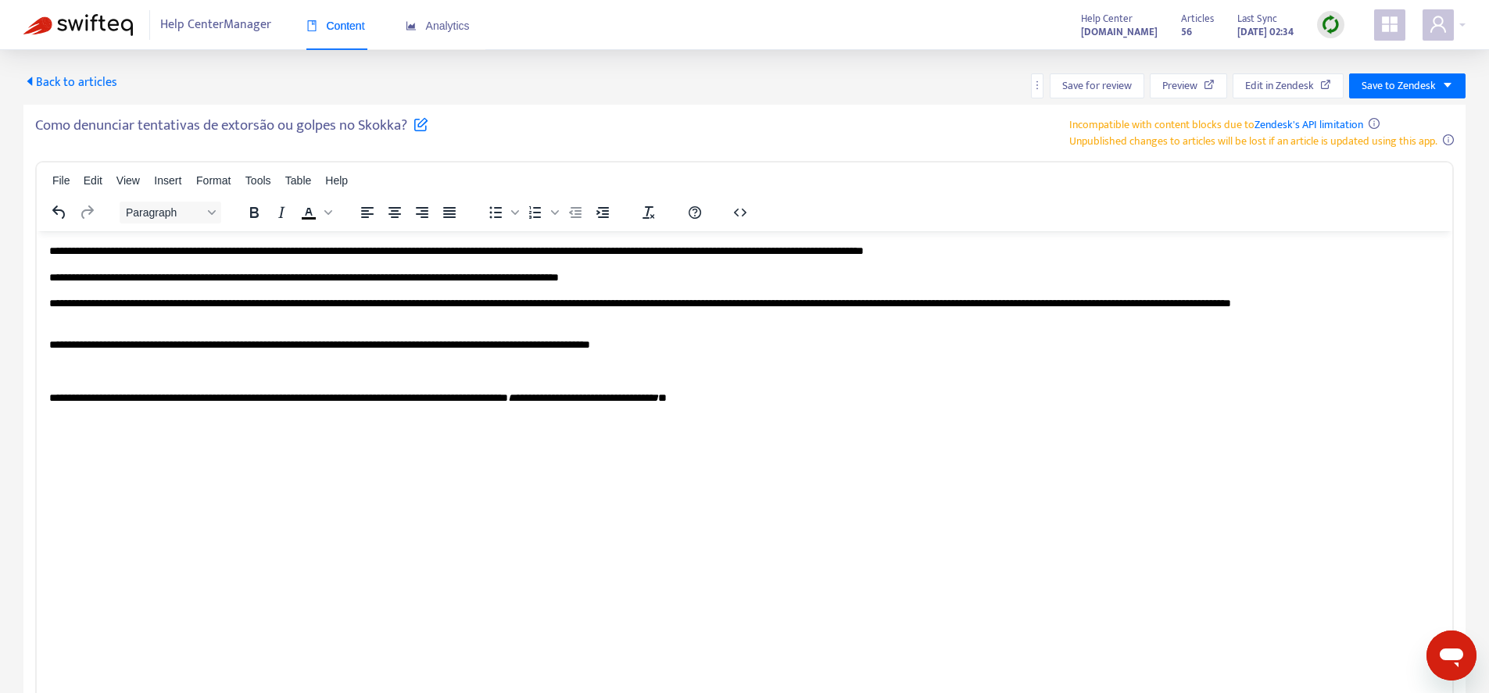
click at [862, 396] on p "**********" at bounding box center [744, 398] width 1391 height 16
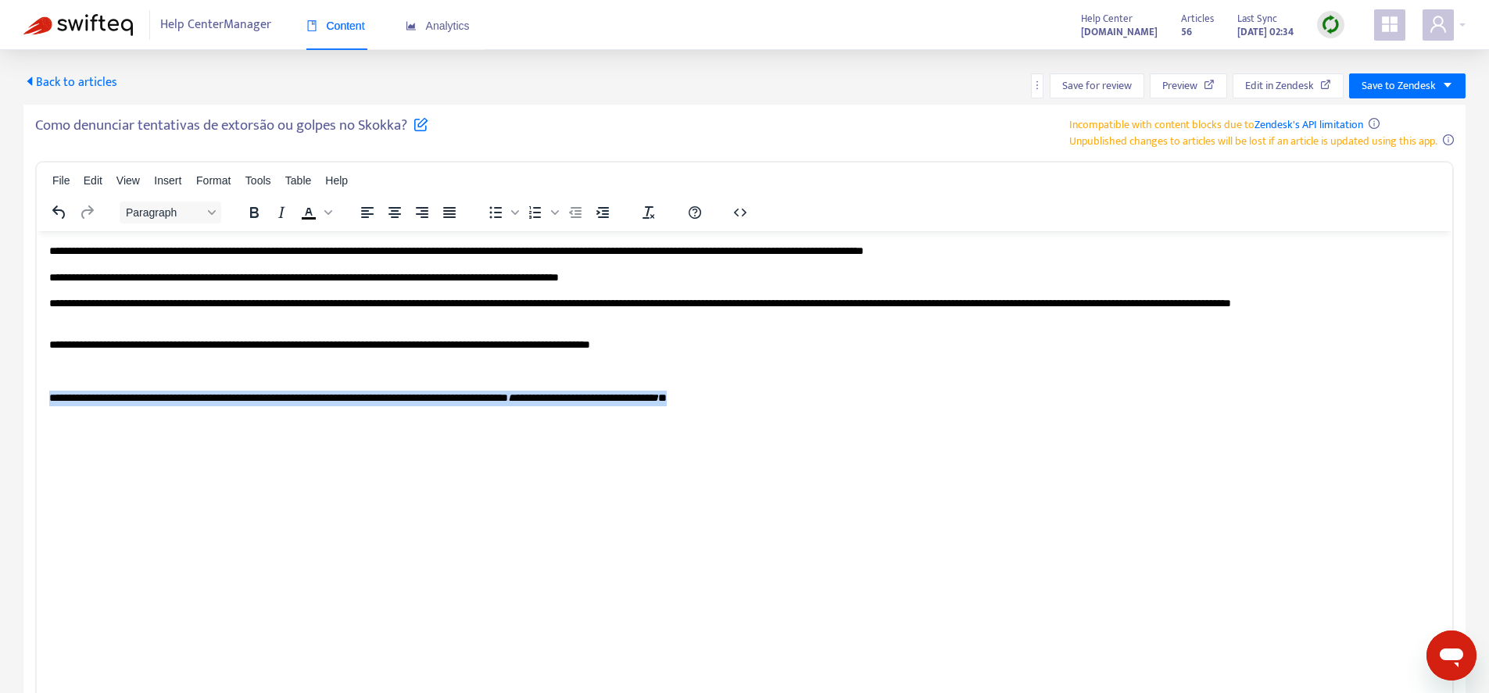
drag, startPoint x: 878, startPoint y: 396, endPoint x: 65, endPoint y: 622, distance: 843.7
click at [37, 391] on html "**********" at bounding box center [745, 324] width 1416 height 187
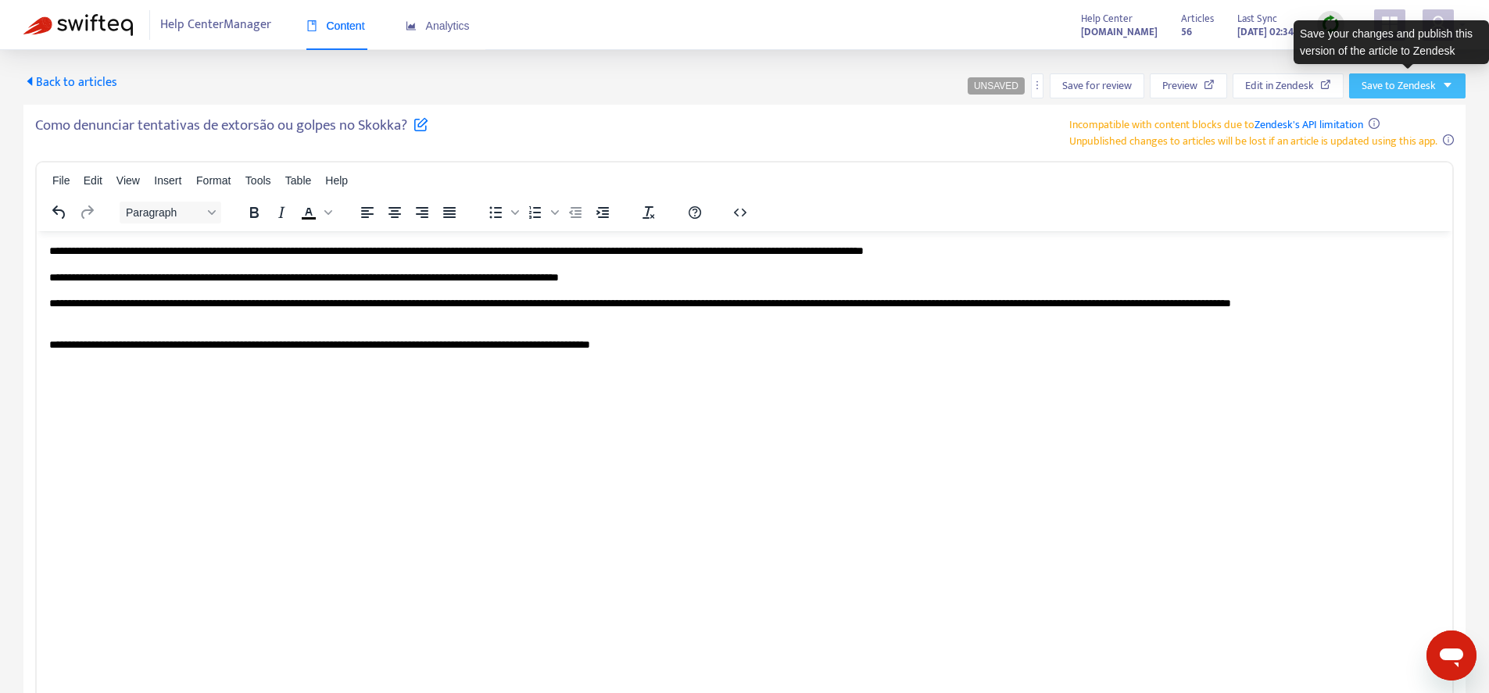
click at [1406, 82] on span "Save to Zendesk" at bounding box center [1399, 85] width 74 height 17
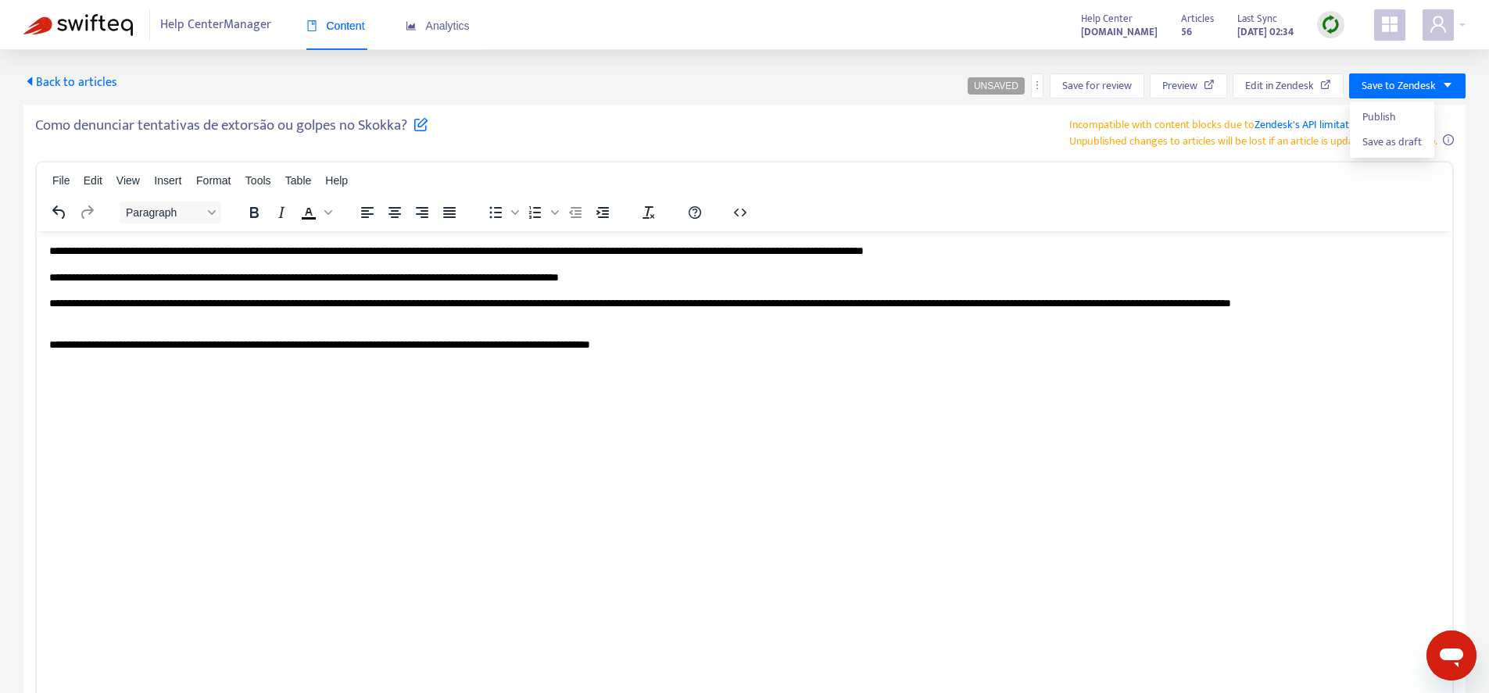
click at [1394, 103] on ul "Publish Save as draft" at bounding box center [1392, 130] width 84 height 56
click at [1393, 114] on span "Publish" at bounding box center [1392, 117] width 59 height 17
click at [91, 88] on span "Back to articles" at bounding box center [70, 82] width 94 height 21
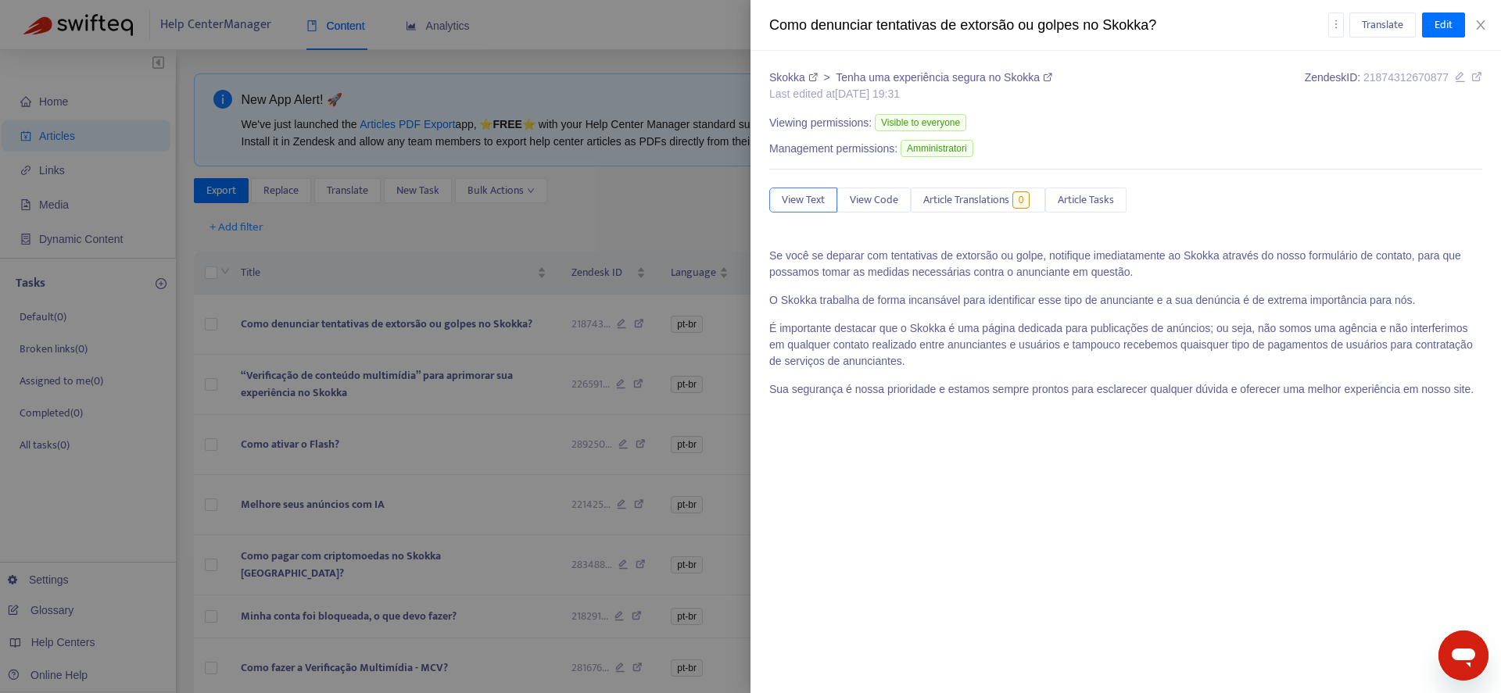
type input "*******"
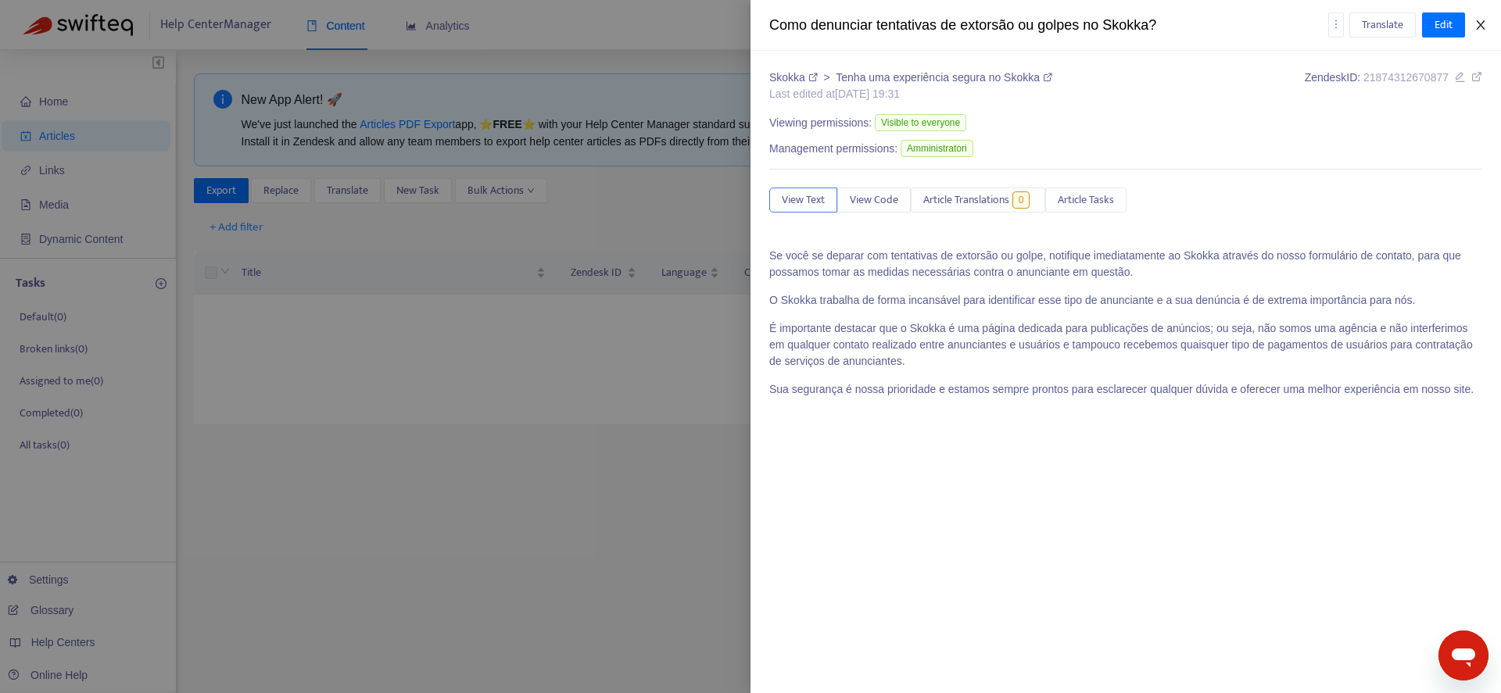
click at [1481, 22] on icon "close" at bounding box center [1480, 25] width 13 height 13
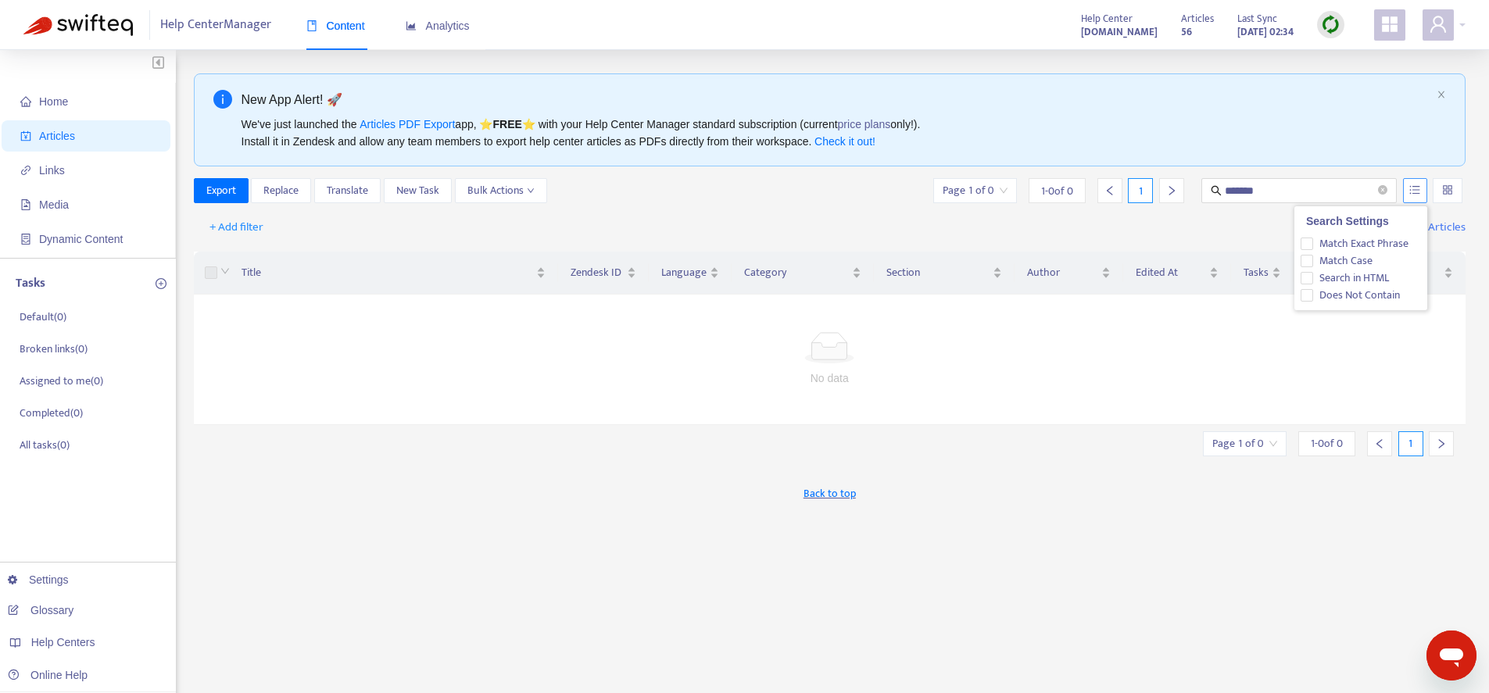
click at [1407, 190] on button "button" at bounding box center [1415, 190] width 24 height 25
click at [1348, 277] on span "Search in HTML" at bounding box center [1354, 278] width 82 height 17
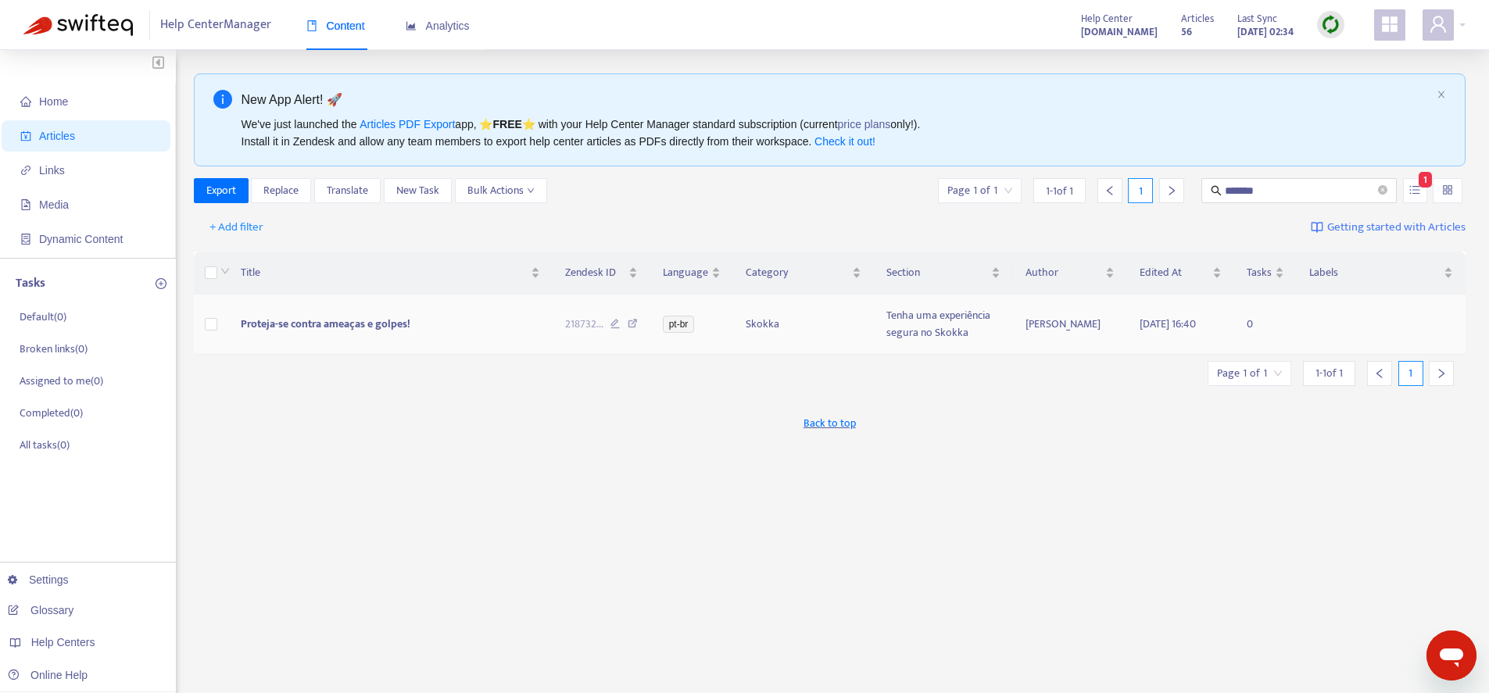
click at [349, 328] on span "Proteja-se contra ameaças e golpes!" at bounding box center [326, 324] width 170 height 18
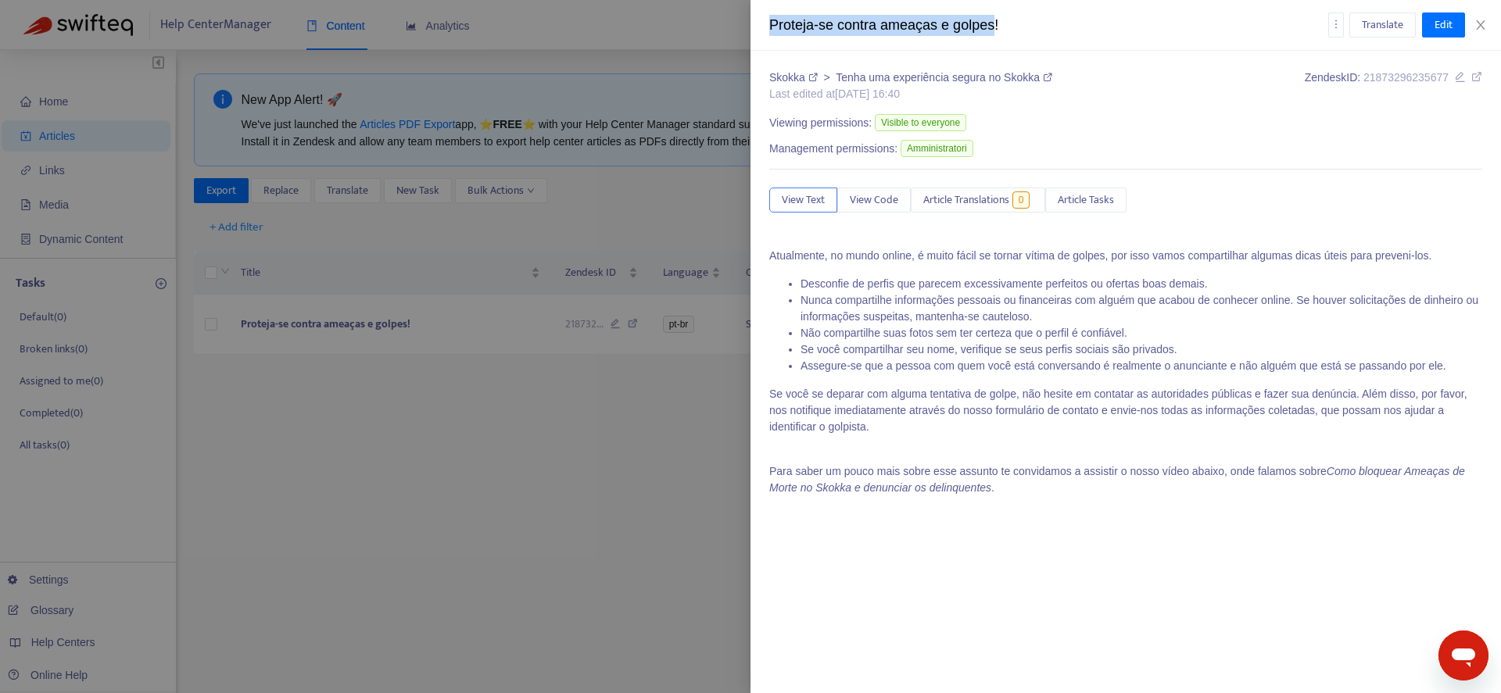
drag, startPoint x: 771, startPoint y: 26, endPoint x: 1000, endPoint y: 28, distance: 229.1
click at [1000, 28] on div "Proteja-se contra ameaças e golpes!" at bounding box center [1048, 25] width 559 height 21
copy div "Proteja-se contra ameaças e golpes"
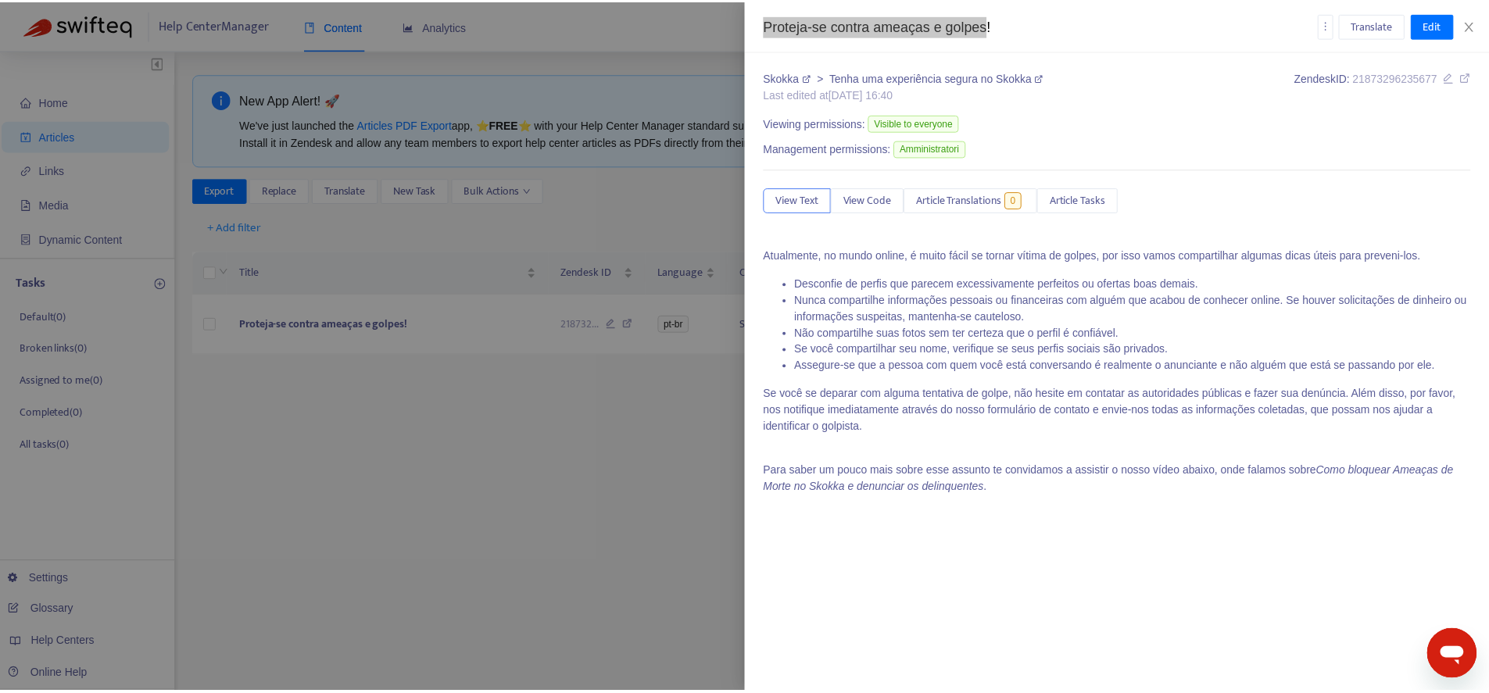
scroll to position [92, 0]
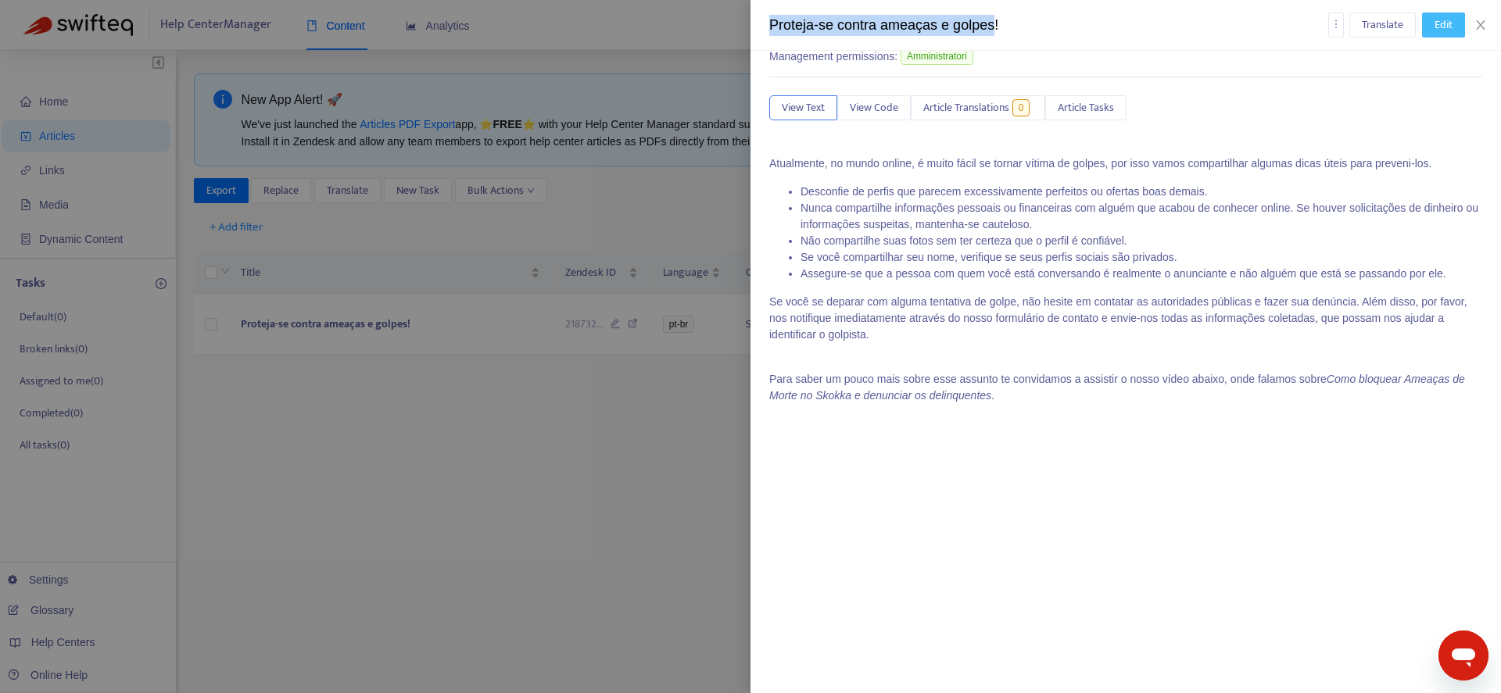
click at [1443, 26] on span "Edit" at bounding box center [1444, 24] width 18 height 17
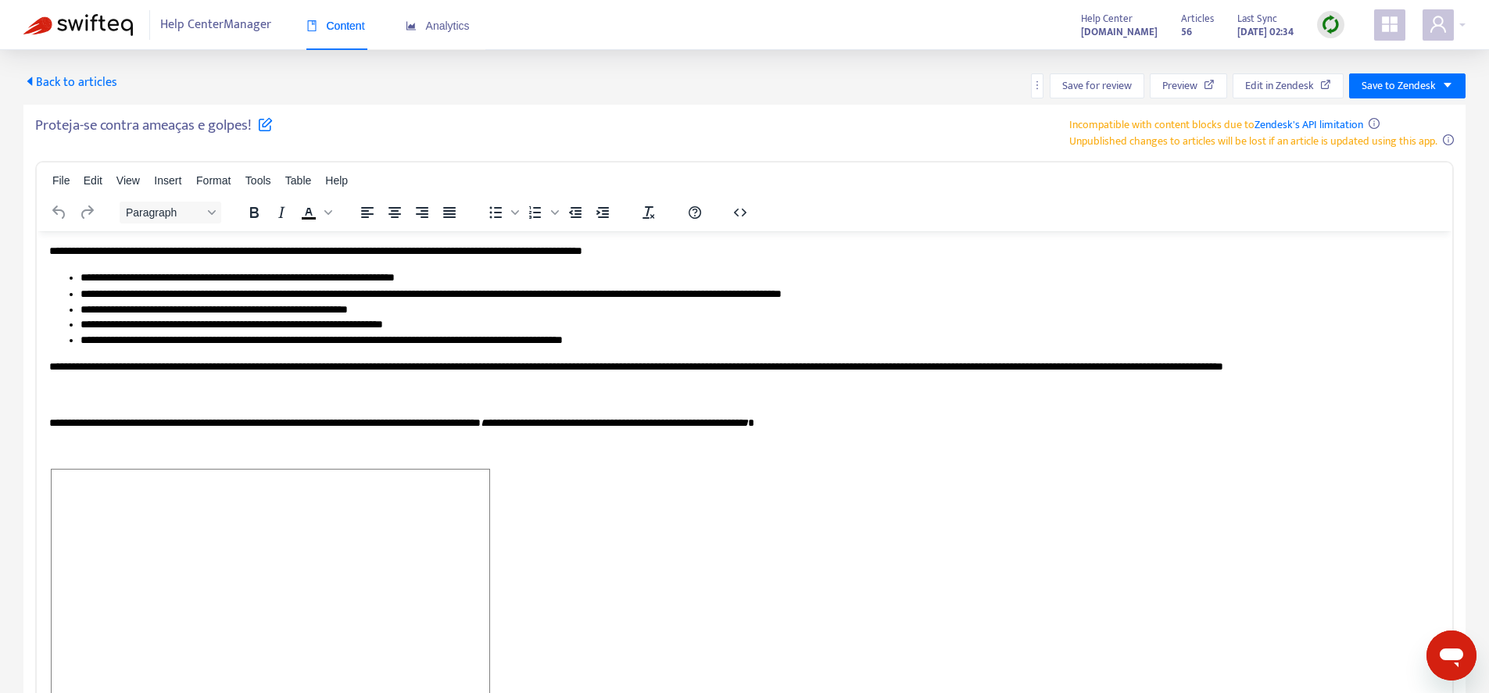
scroll to position [105, 0]
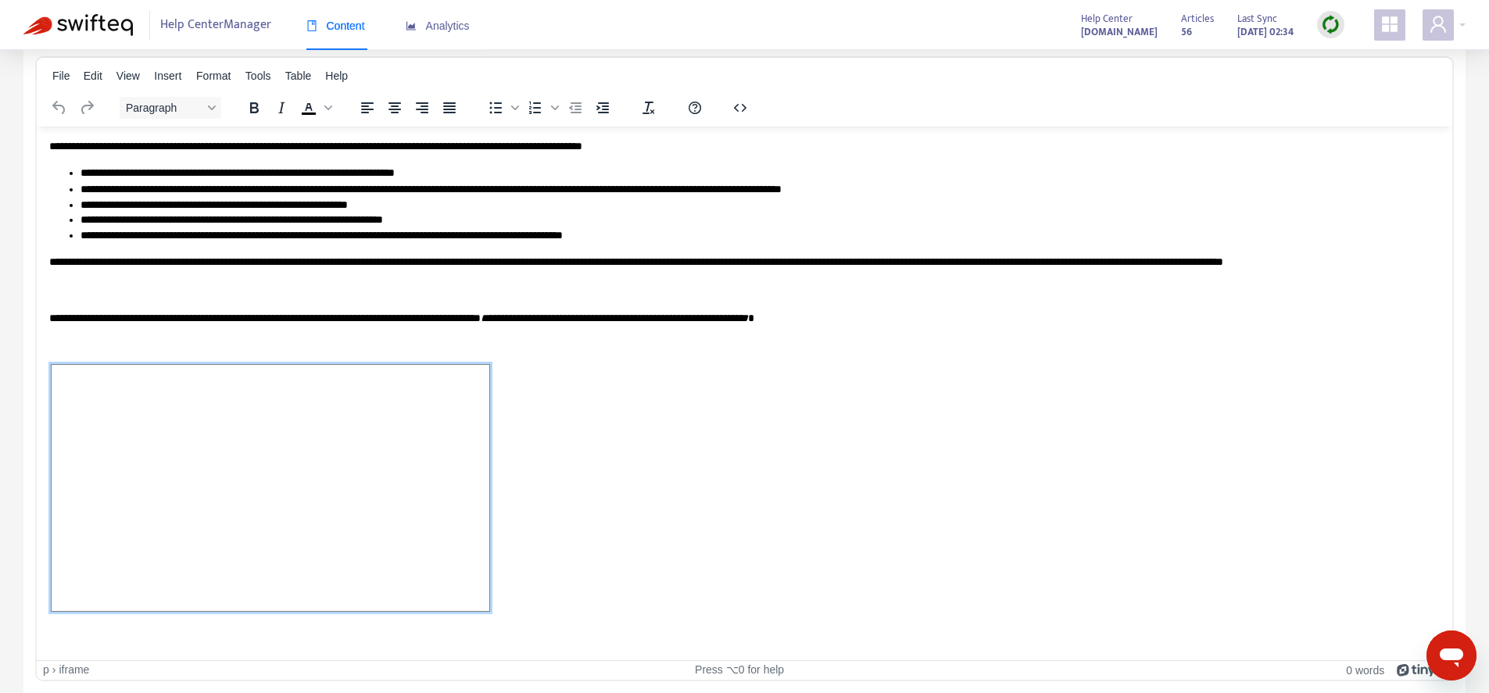
click at [254, 556] on span "Rich Text Area. Press ALT-0 for help." at bounding box center [271, 487] width 438 height 246
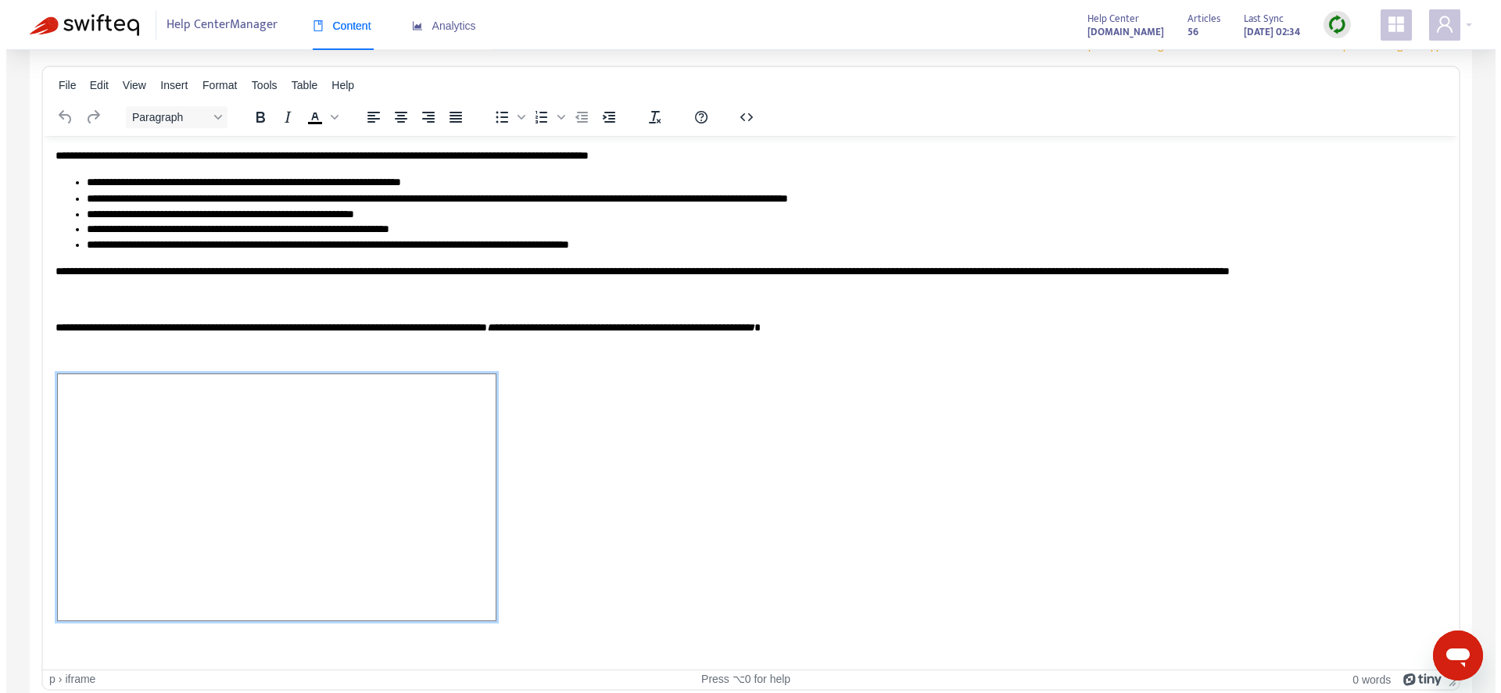
scroll to position [0, 0]
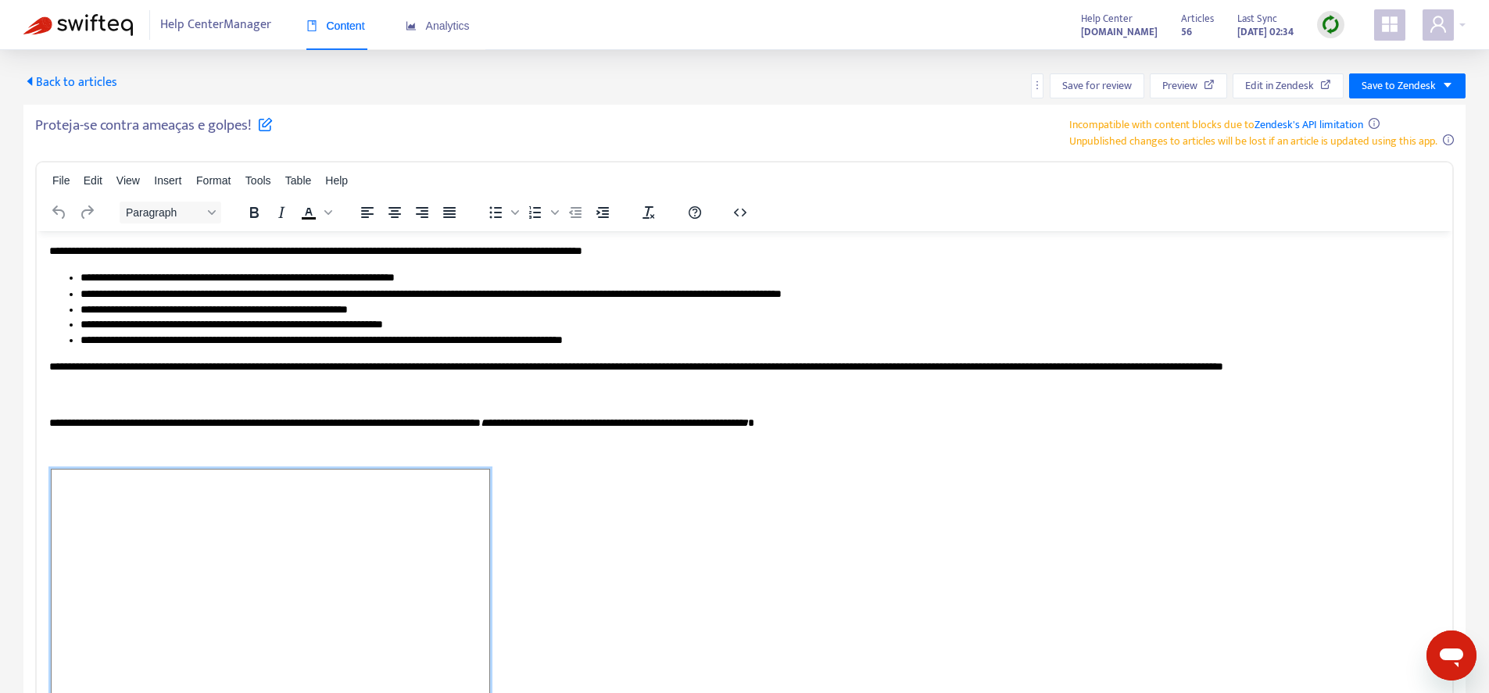
click at [56, 79] on span "Back to articles" at bounding box center [70, 82] width 94 height 21
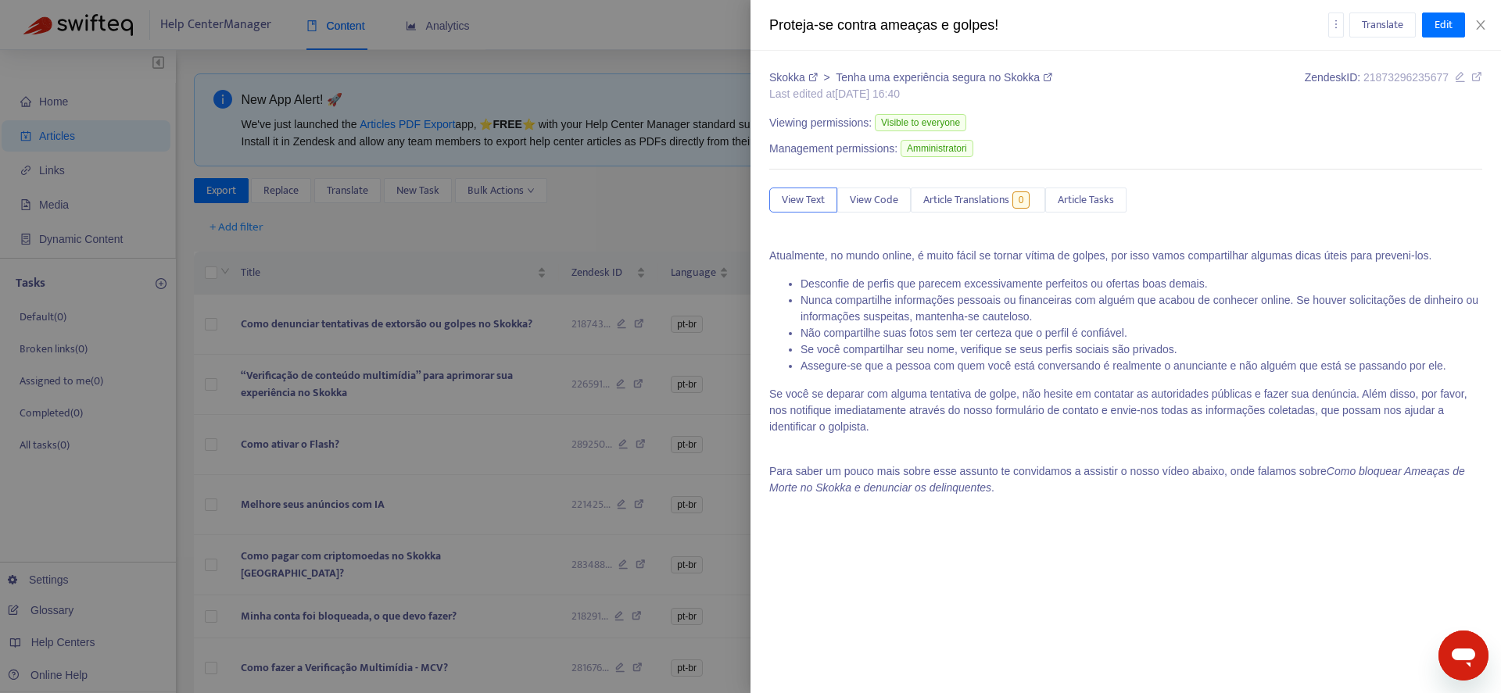
type input "*******"
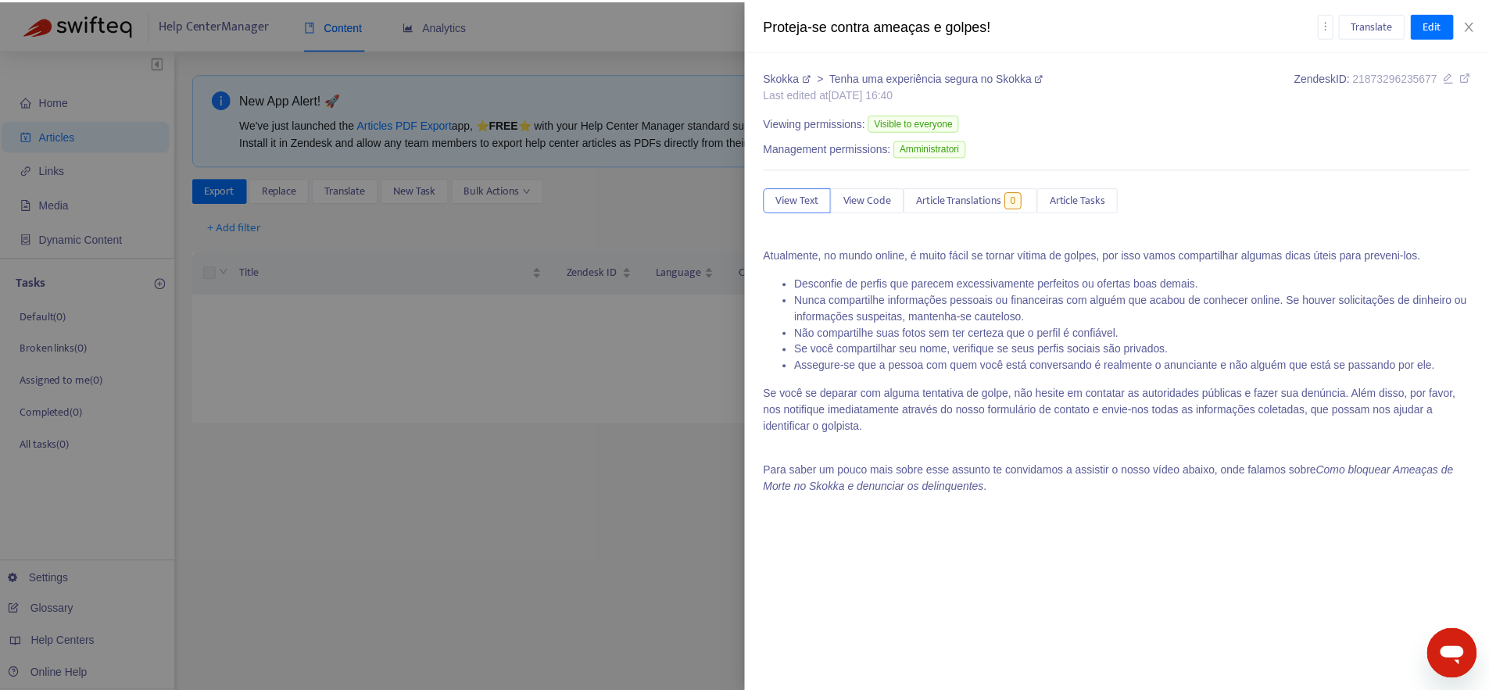
scroll to position [79, 0]
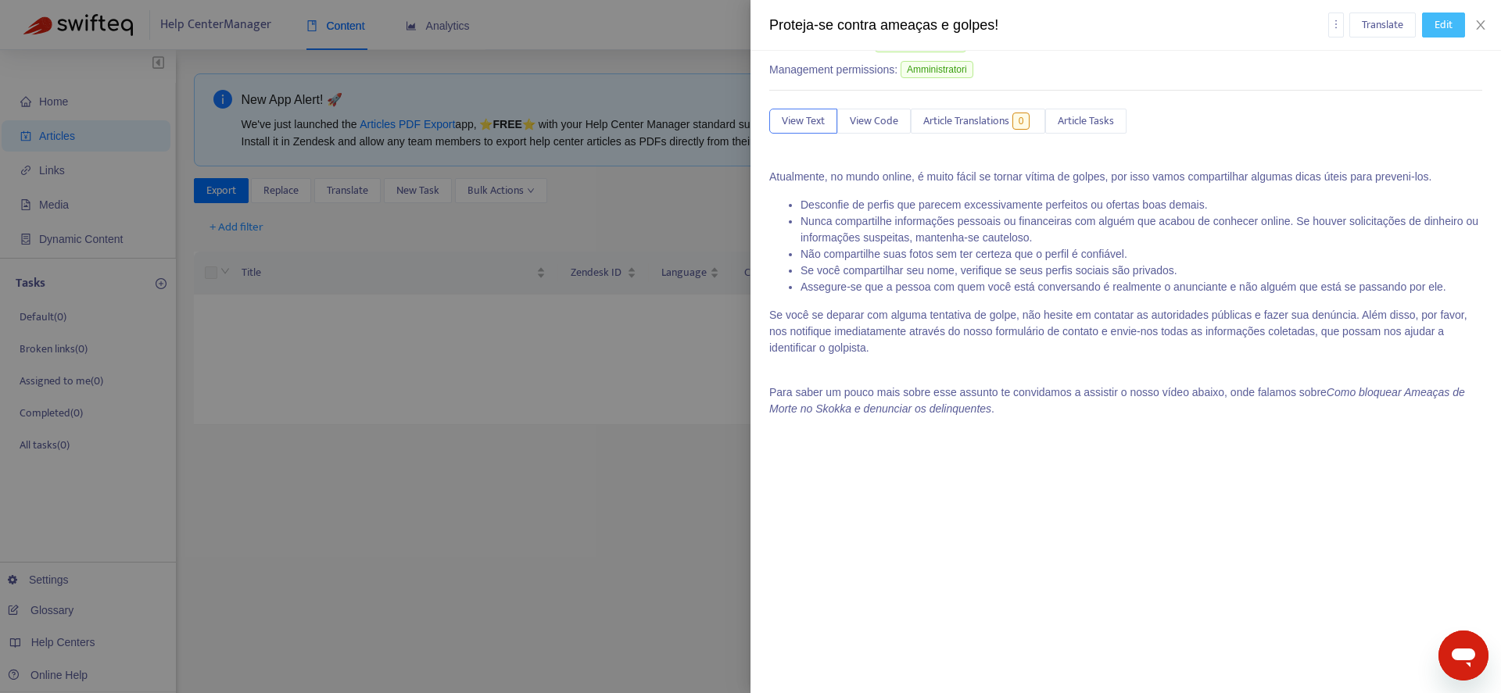
click at [1438, 19] on span "Edit" at bounding box center [1444, 24] width 18 height 17
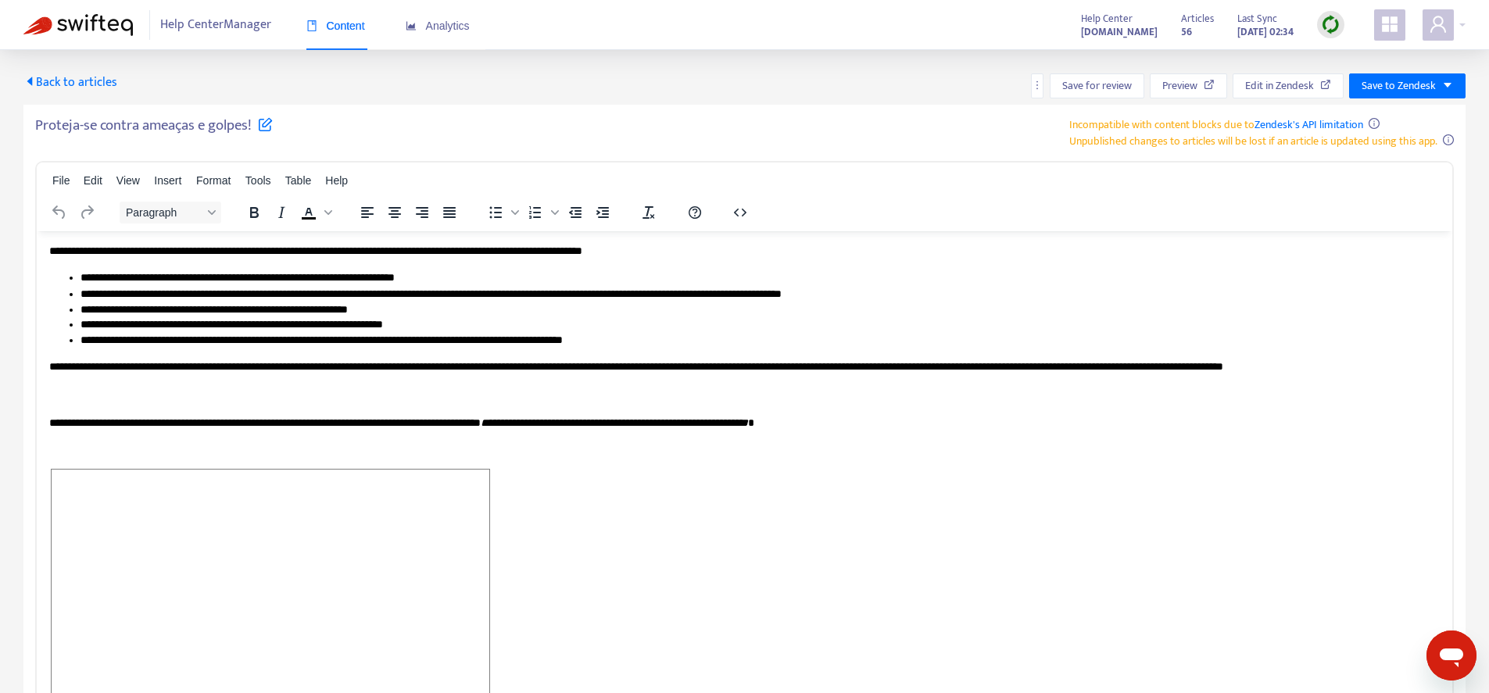
scroll to position [105, 0]
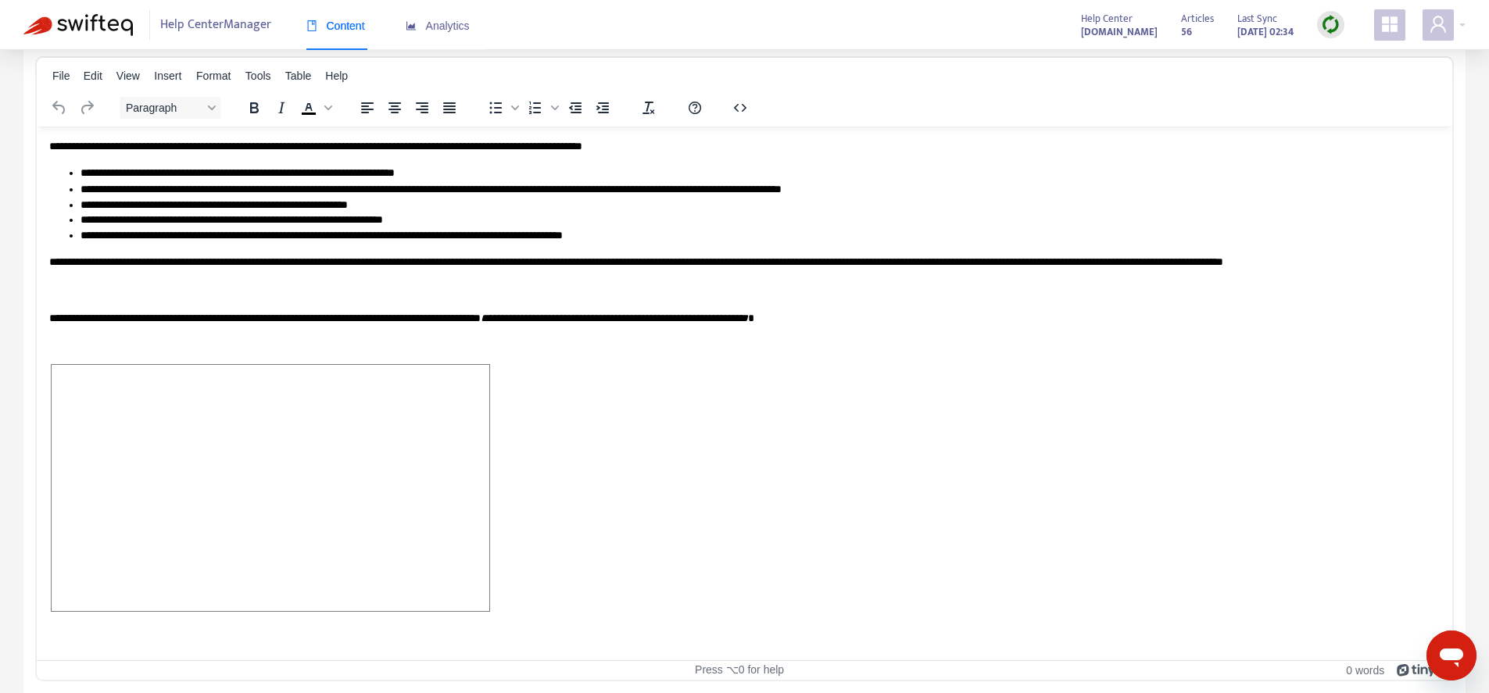
click at [556, 571] on p "Rich Text Area. Press ALT-0 for help." at bounding box center [744, 490] width 1391 height 253
click at [560, 582] on p "﻿" at bounding box center [744, 490] width 1391 height 252
click at [561, 583] on p "﻿" at bounding box center [744, 490] width 1391 height 252
drag, startPoint x: 85, startPoint y: 359, endPoint x: 51, endPoint y: 334, distance: 42.5
click at [51, 333] on html "**********" at bounding box center [745, 232] width 1416 height 213
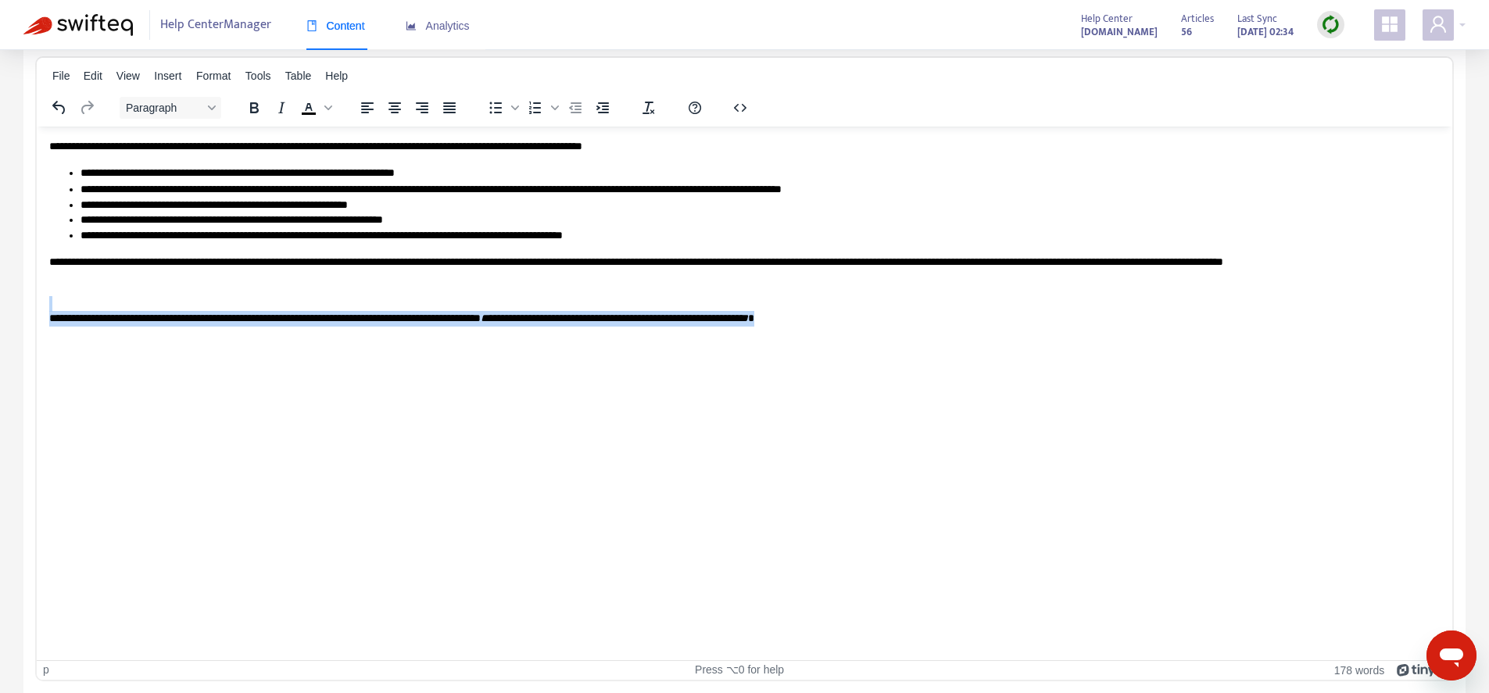
drag, startPoint x: 54, startPoint y: 339, endPoint x: 41, endPoint y: 314, distance: 28.3
click at [41, 314] on html "**********" at bounding box center [745, 232] width 1416 height 213
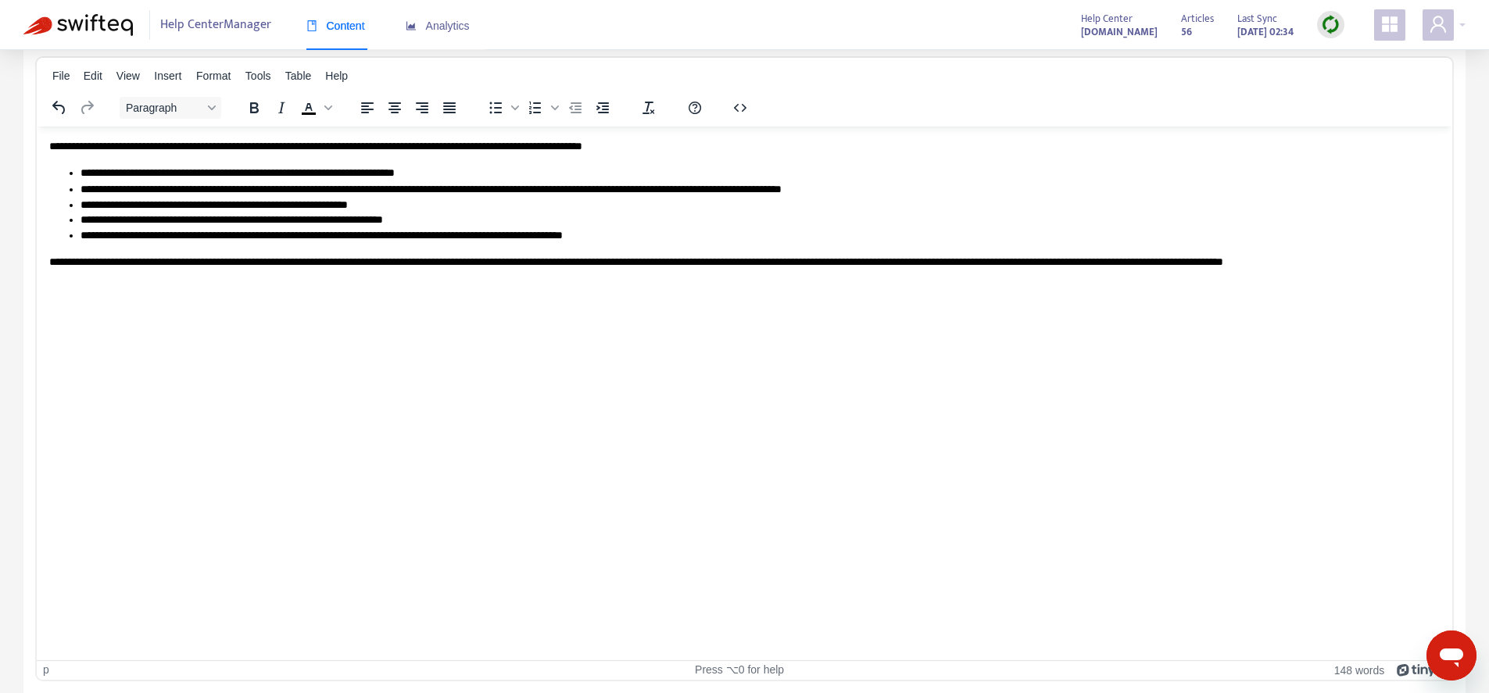
click at [526, 297] on html "**********" at bounding box center [745, 211] width 1416 height 171
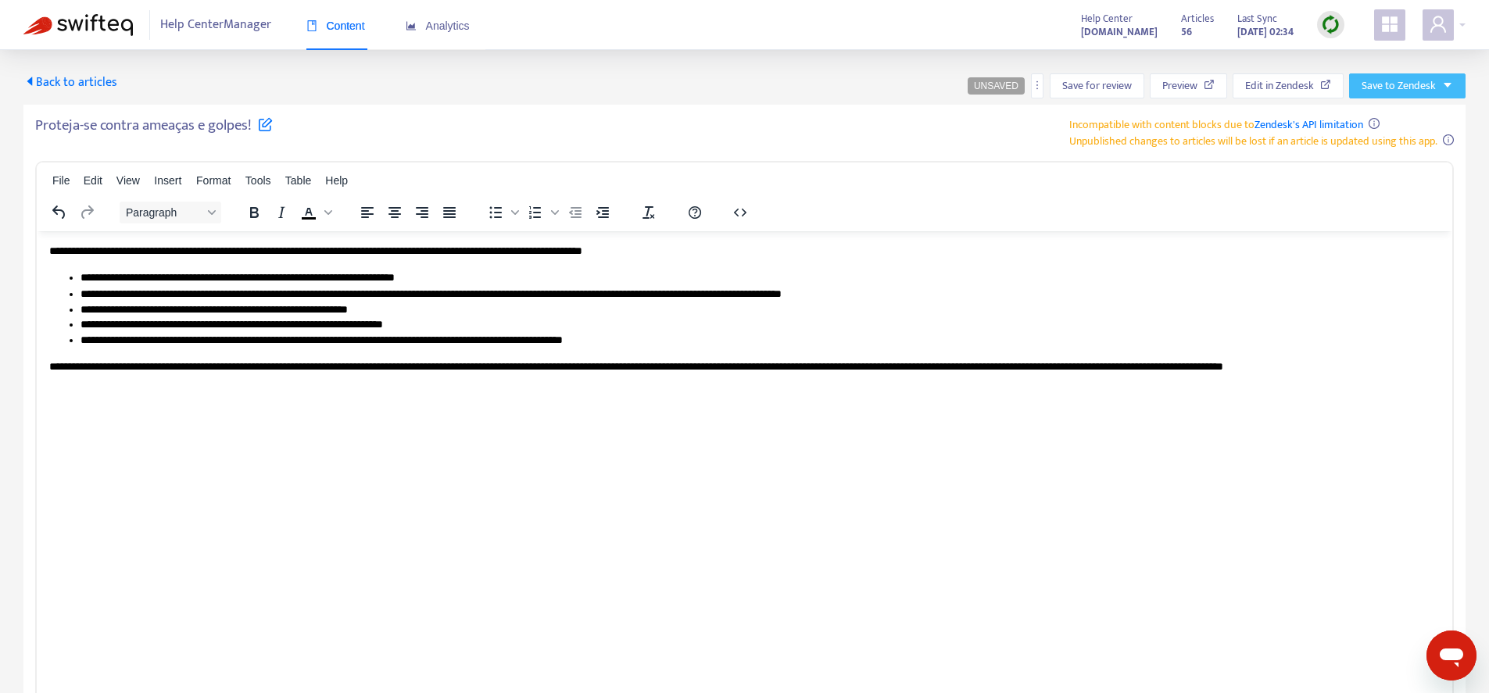
click at [1441, 85] on button "Save to Zendesk" at bounding box center [1407, 85] width 116 height 25
click at [1403, 116] on span "Publish" at bounding box center [1392, 117] width 59 height 17
click at [94, 84] on span "Back to articles" at bounding box center [70, 82] width 94 height 21
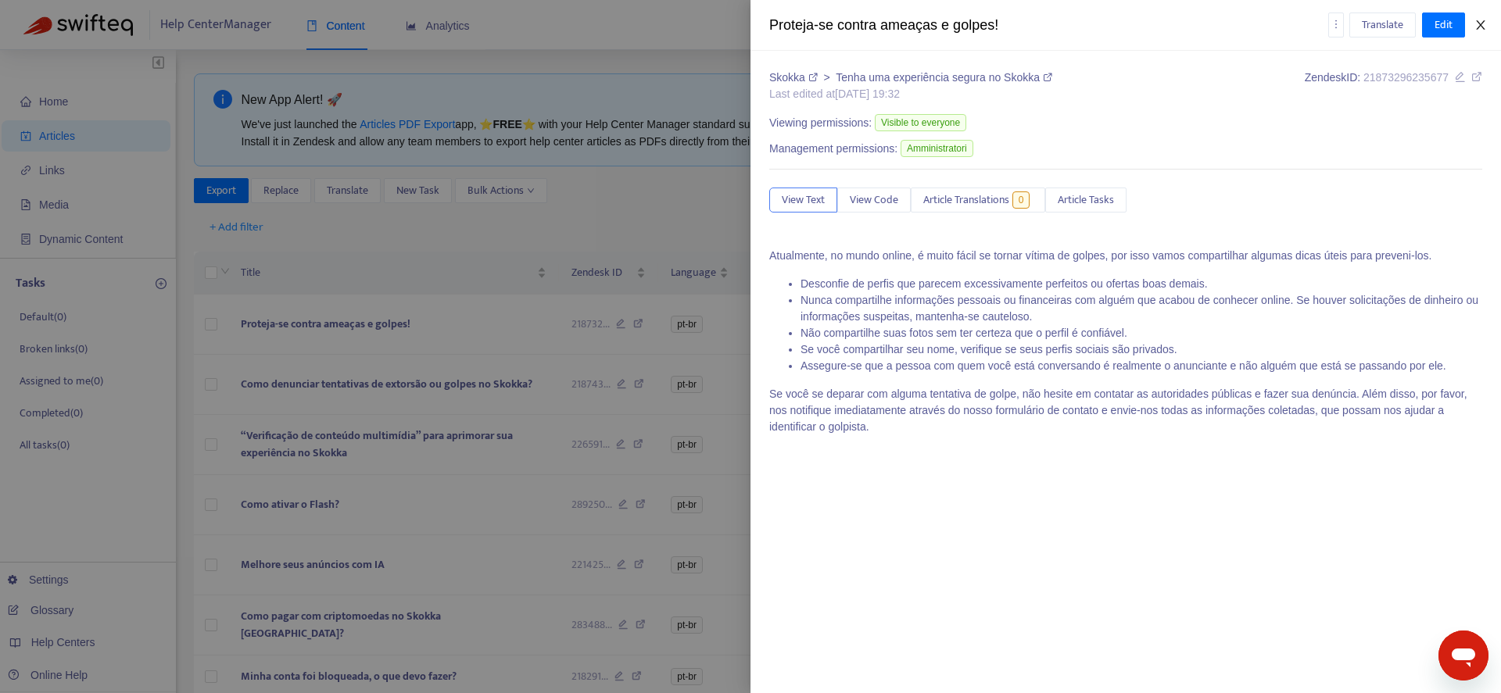
click at [1479, 19] on icon "close" at bounding box center [1480, 25] width 13 height 13
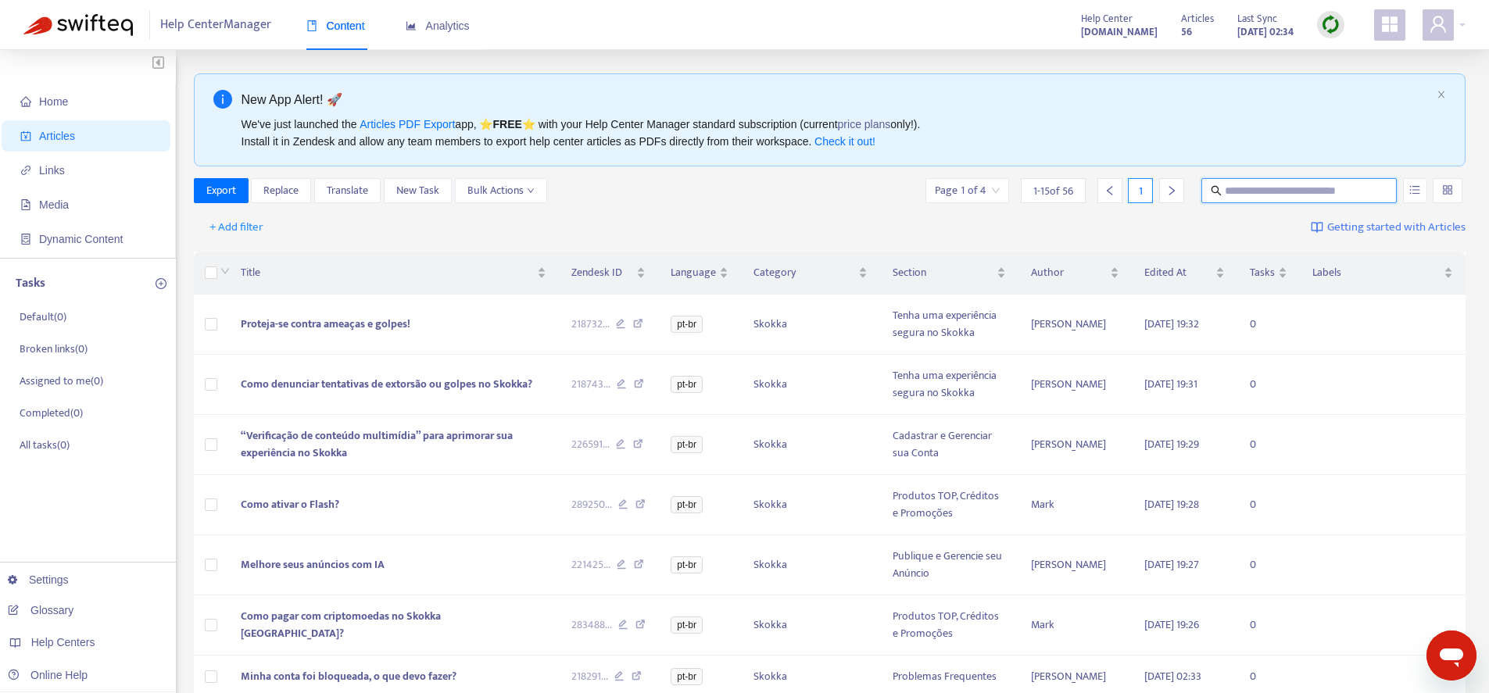
click at [1325, 195] on input "text" at bounding box center [1300, 190] width 150 height 17
click at [1417, 192] on icon "unordered-list" at bounding box center [1415, 190] width 11 height 11
click at [1368, 278] on span "Search in HTML" at bounding box center [1354, 278] width 82 height 17
click at [1336, 199] on input "*******" at bounding box center [1300, 190] width 150 height 17
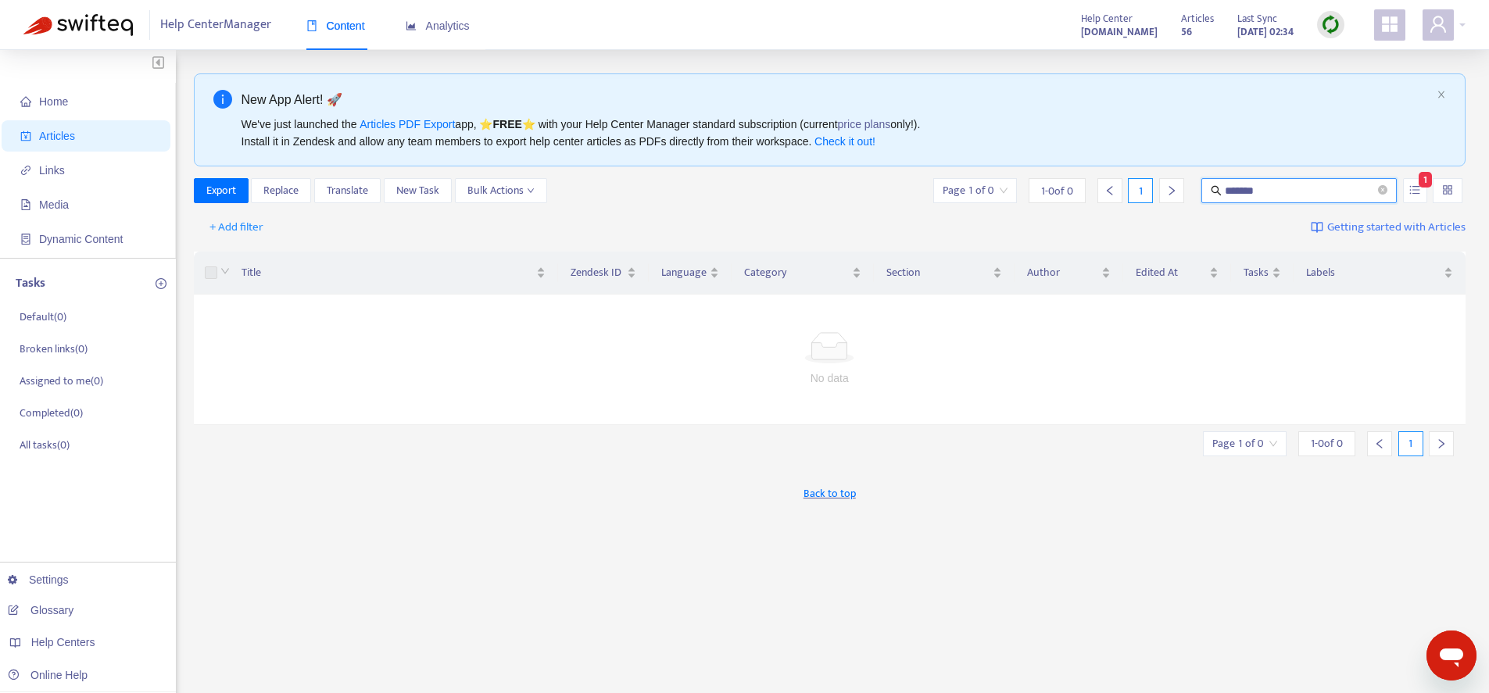
drag, startPoint x: 1254, startPoint y: 191, endPoint x: 1302, endPoint y: 192, distance: 47.7
click at [1302, 192] on input "*******" at bounding box center [1300, 190] width 150 height 17
drag, startPoint x: 1304, startPoint y: 195, endPoint x: 1206, endPoint y: 174, distance: 100.0
click at [1225, 182] on input "********" at bounding box center [1300, 190] width 150 height 17
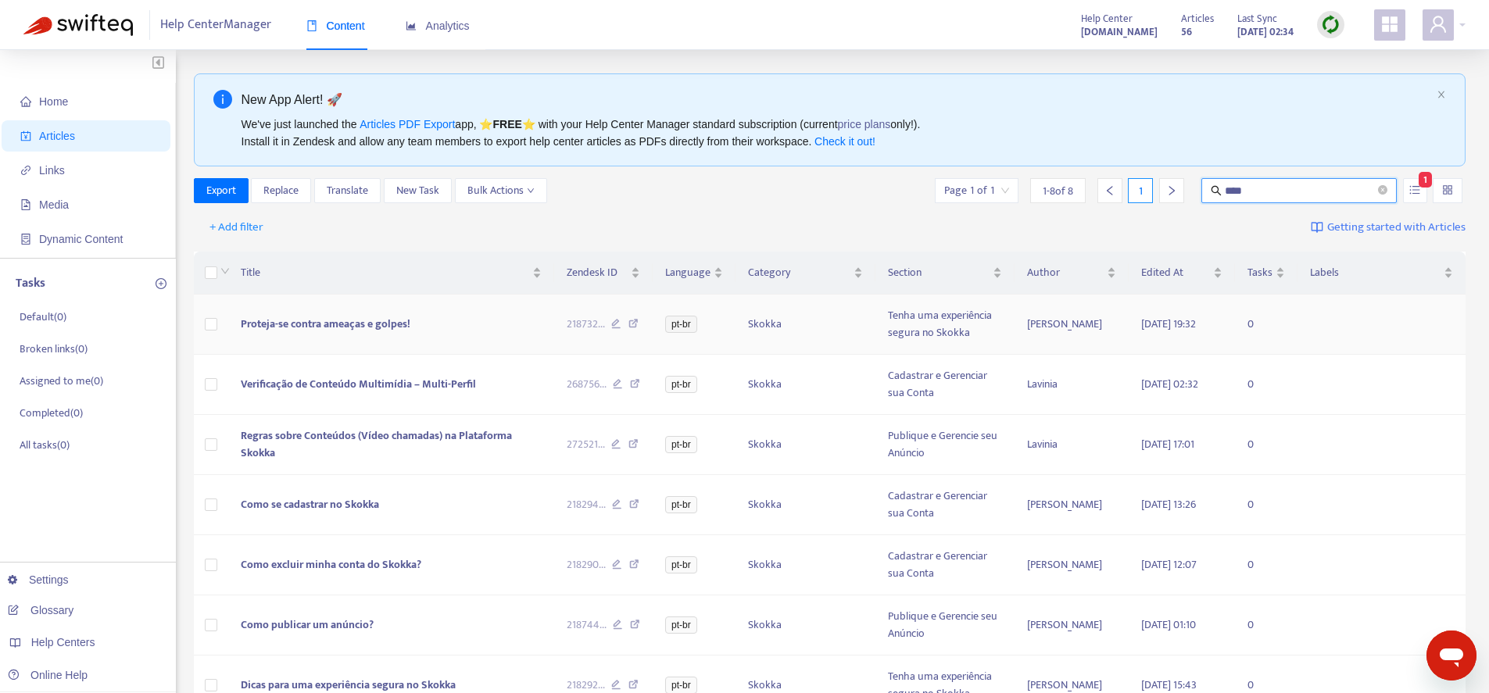
click at [336, 324] on span "Proteja-se contra ameaças e golpes!" at bounding box center [326, 324] width 170 height 18
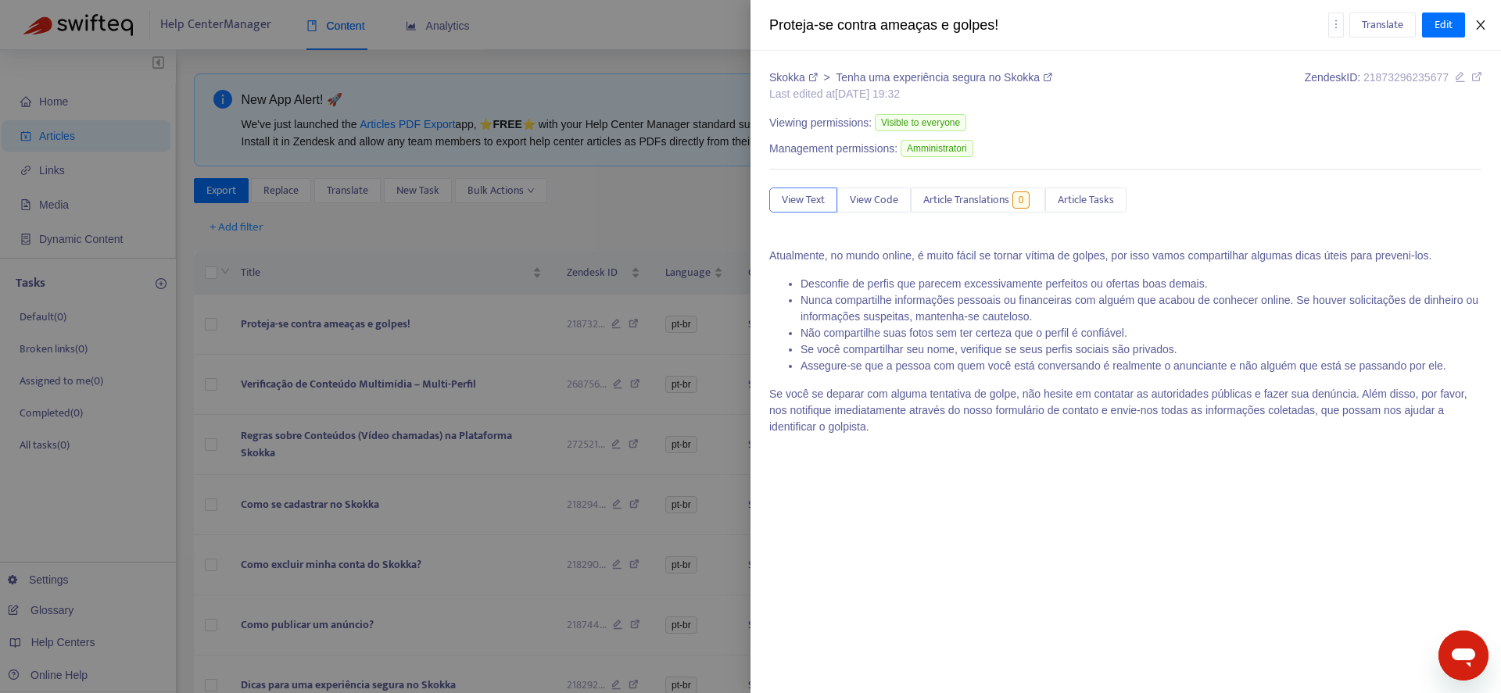
click at [1474, 29] on button "Close" at bounding box center [1481, 25] width 22 height 15
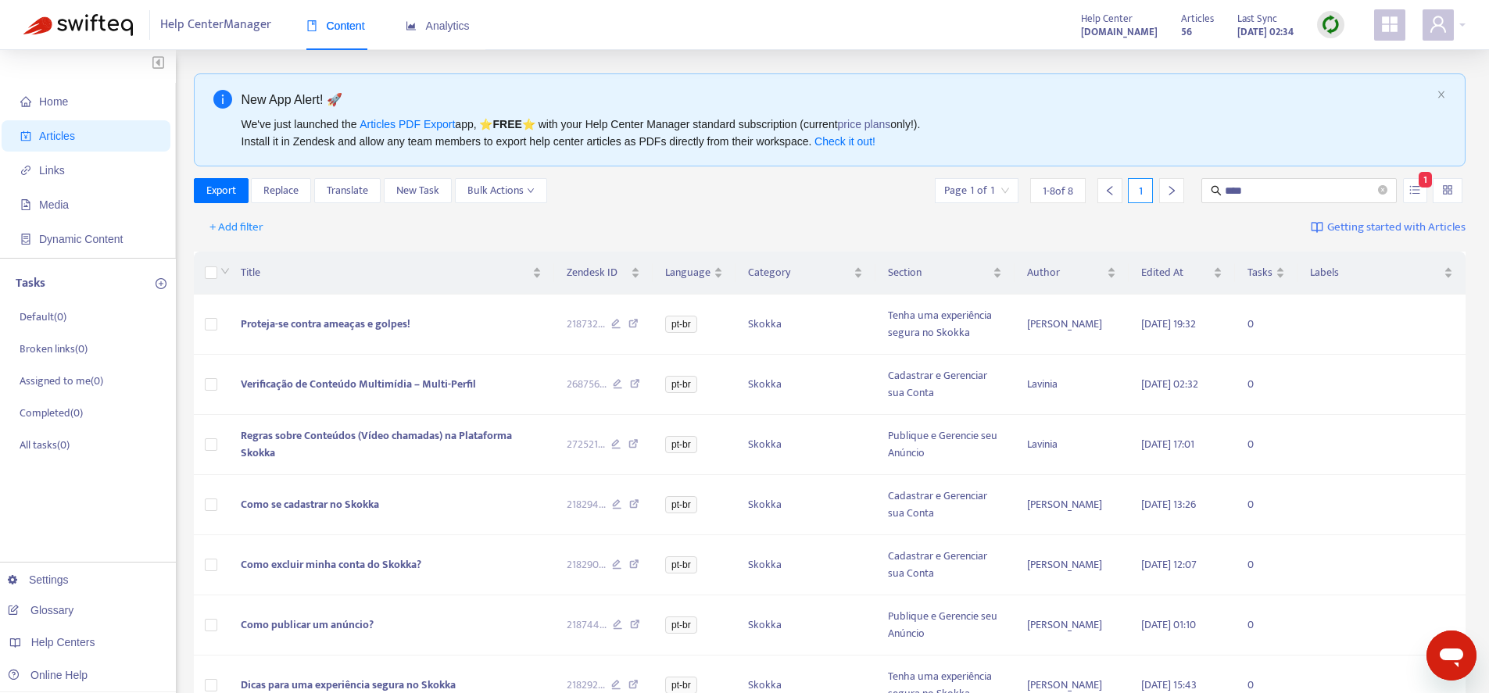
click at [69, 133] on span "Articles" at bounding box center [57, 136] width 36 height 13
click at [1266, 190] on input "****" at bounding box center [1300, 190] width 150 height 17
click at [1225, 182] on input "****" at bounding box center [1300, 190] width 150 height 17
paste input "**********"
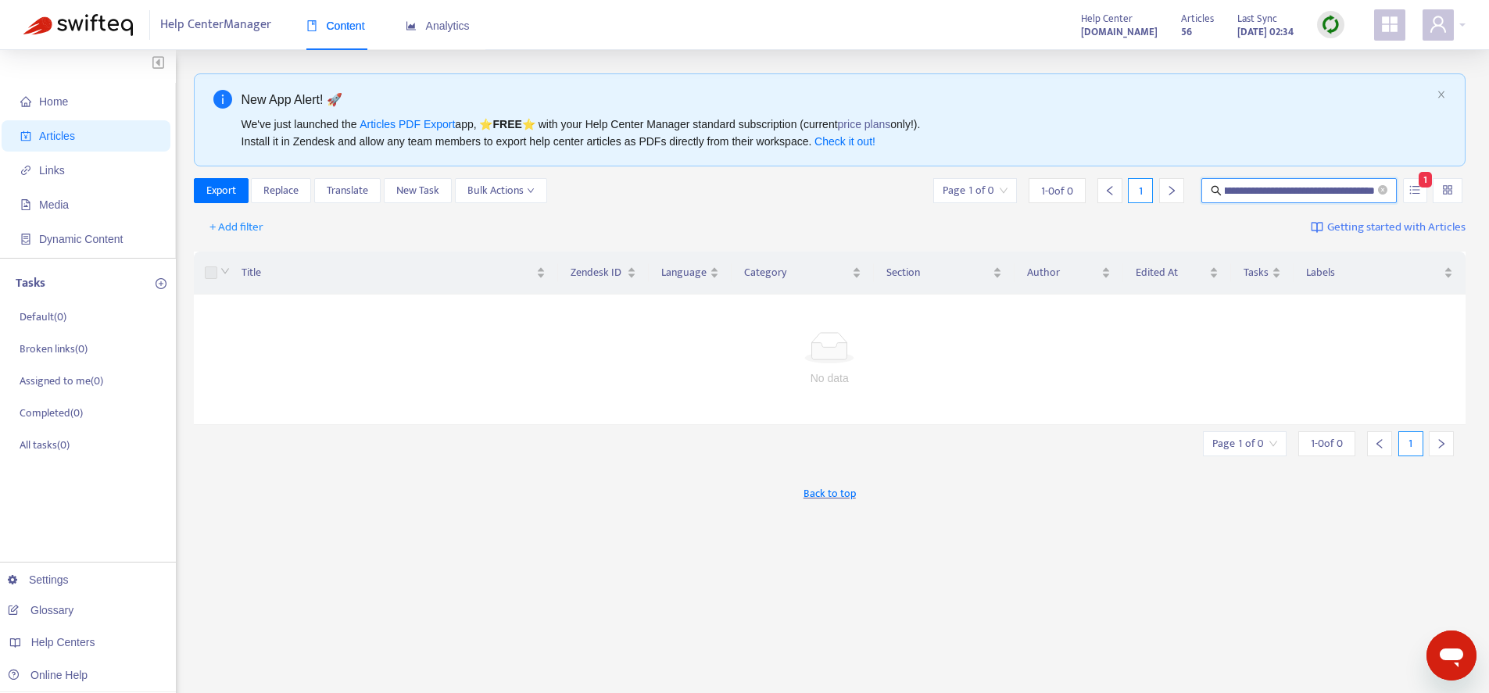
click at [1426, 185] on span "1" at bounding box center [1425, 180] width 13 height 16
click at [1342, 275] on span "Search in HTML" at bounding box center [1354, 278] width 82 height 17
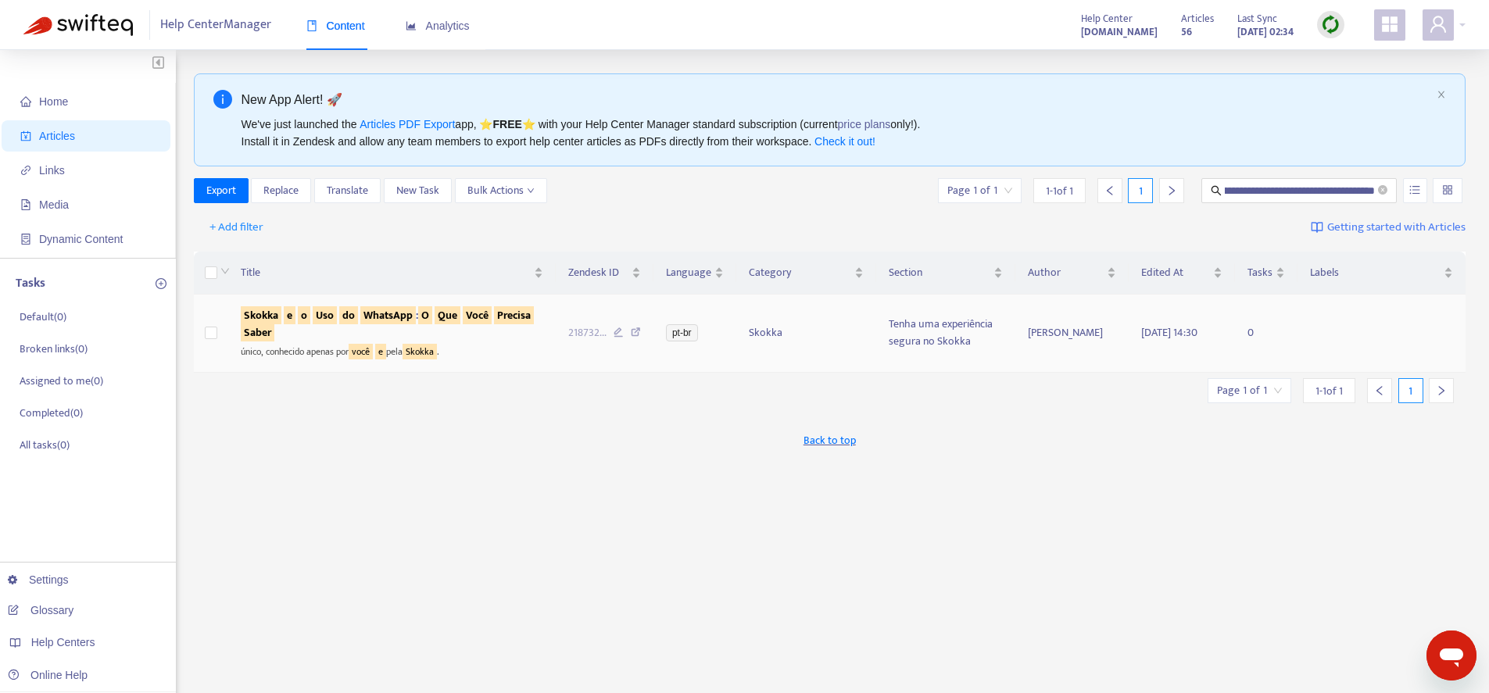
click at [445, 312] on sqkw "Que" at bounding box center [448, 315] width 26 height 18
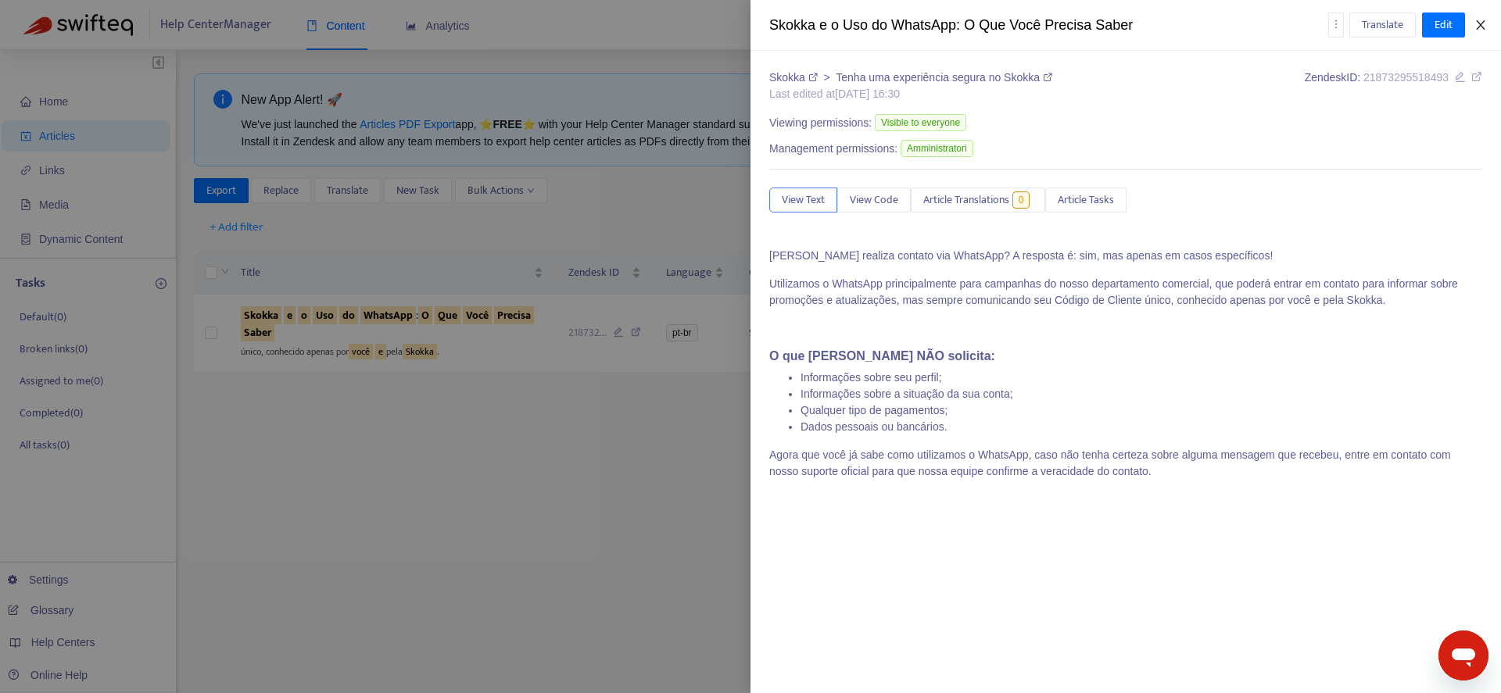
click at [1479, 29] on icon "close" at bounding box center [1480, 24] width 9 height 9
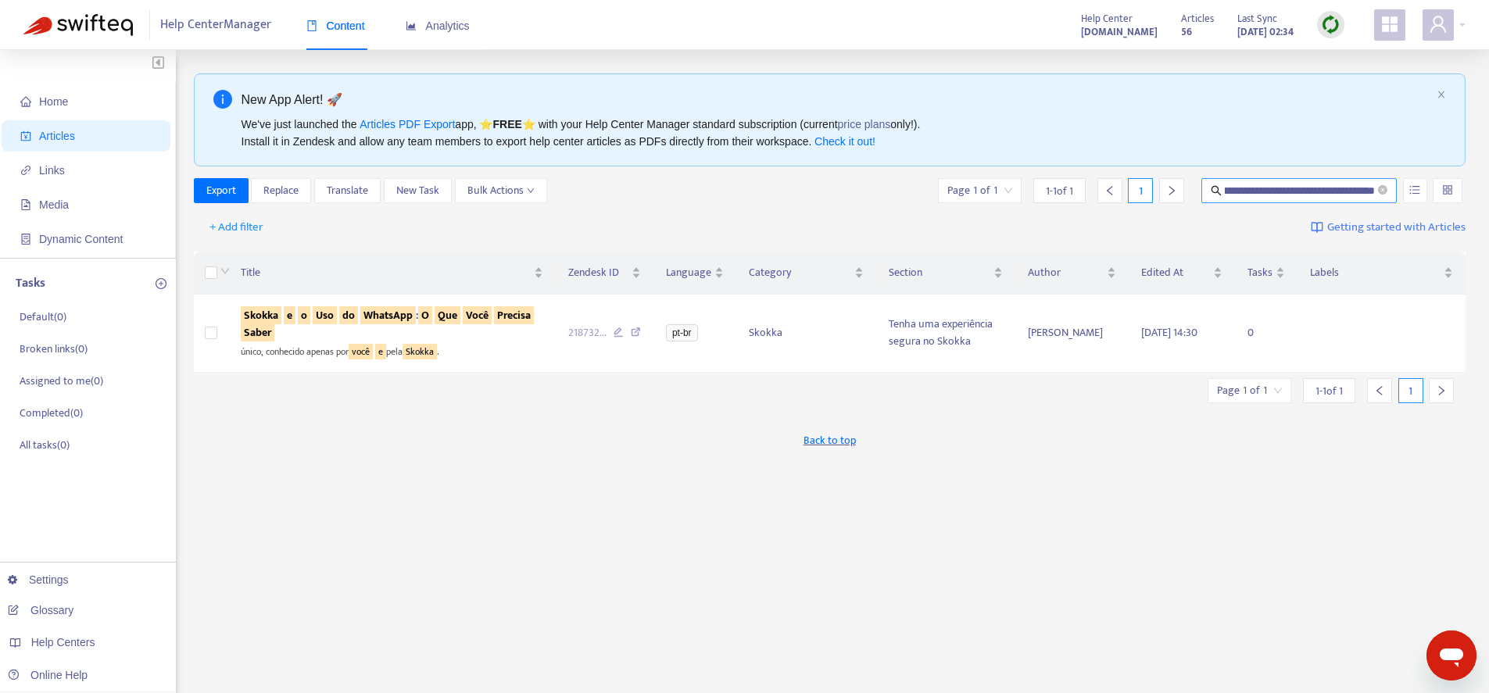
click at [1309, 189] on input "**********" at bounding box center [1300, 190] width 150 height 17
paste input "text"
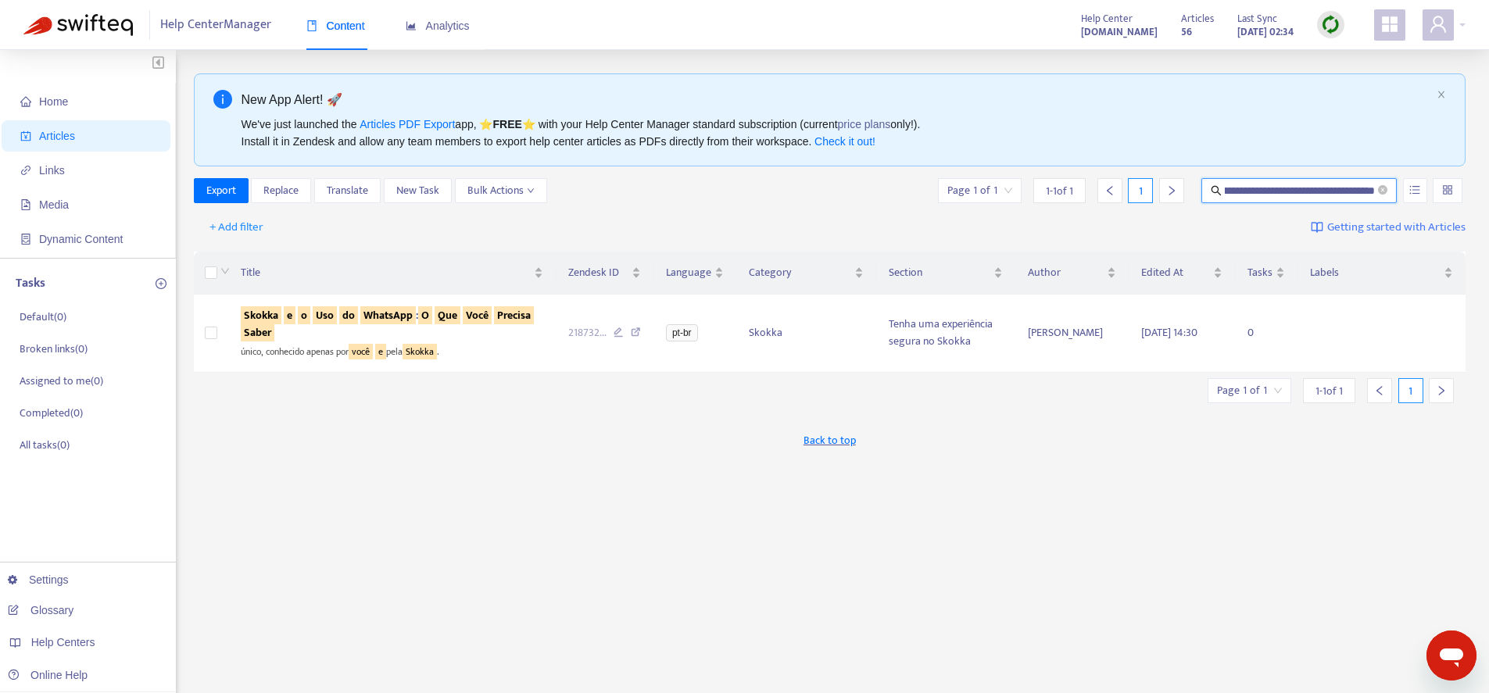
scroll to position [0, 98]
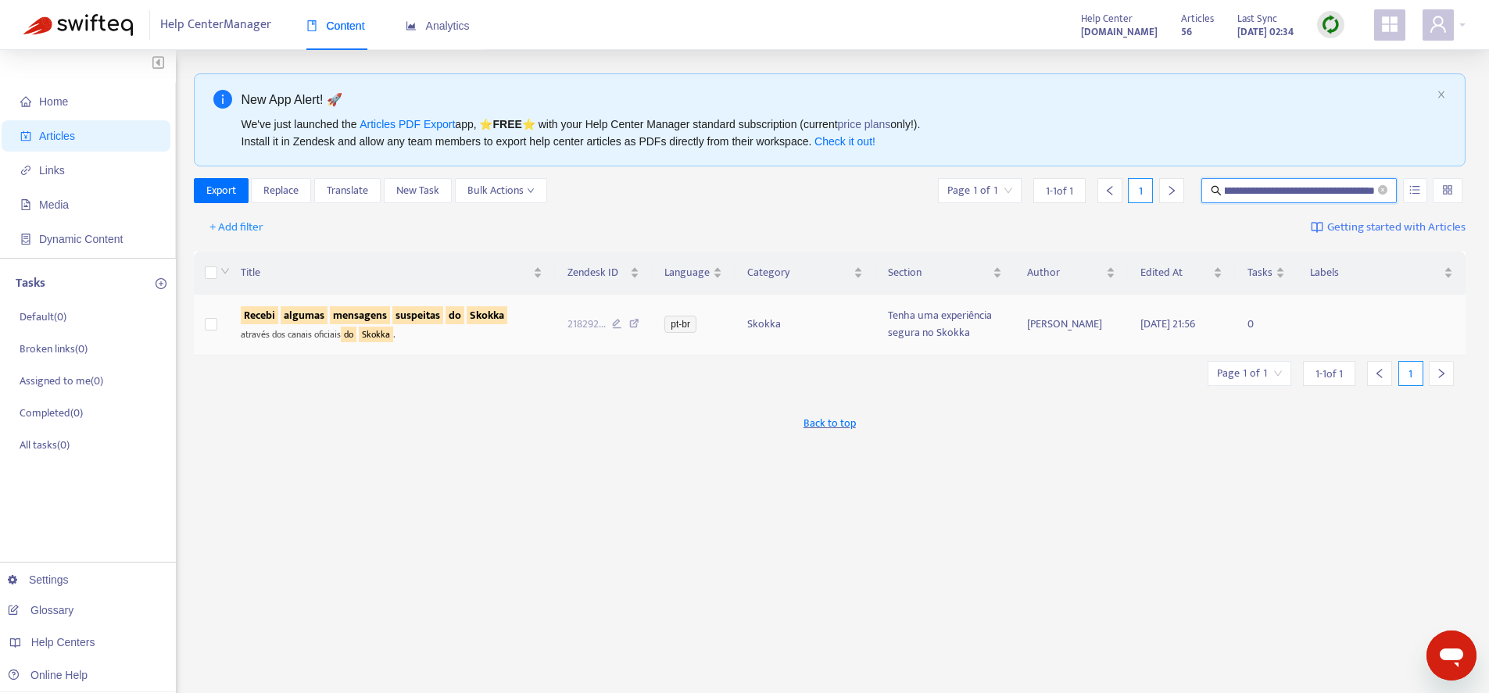
click at [364, 306] on td "Recebi algumas mensagens suspeitas do Skokka através dos canais oficiais do Sko…" at bounding box center [391, 325] width 327 height 61
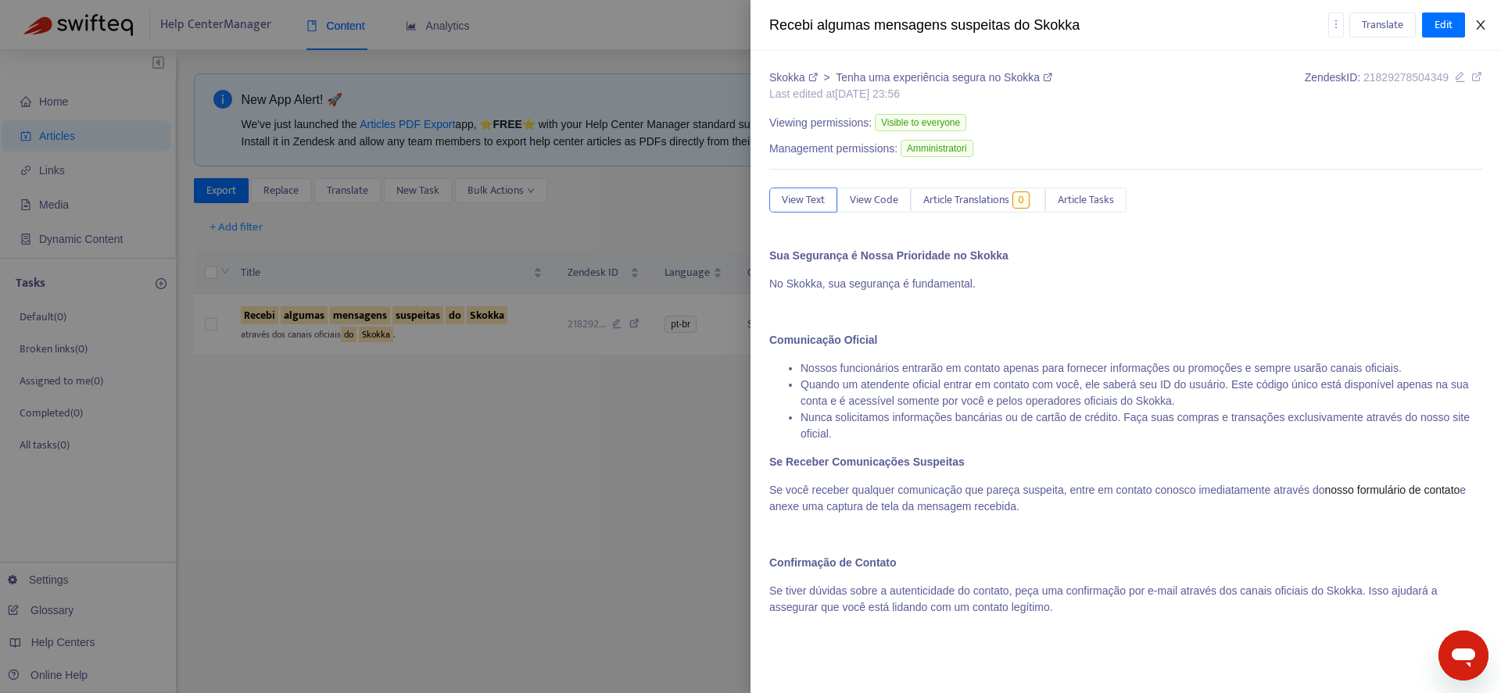
click at [1480, 26] on icon "close" at bounding box center [1480, 25] width 13 height 13
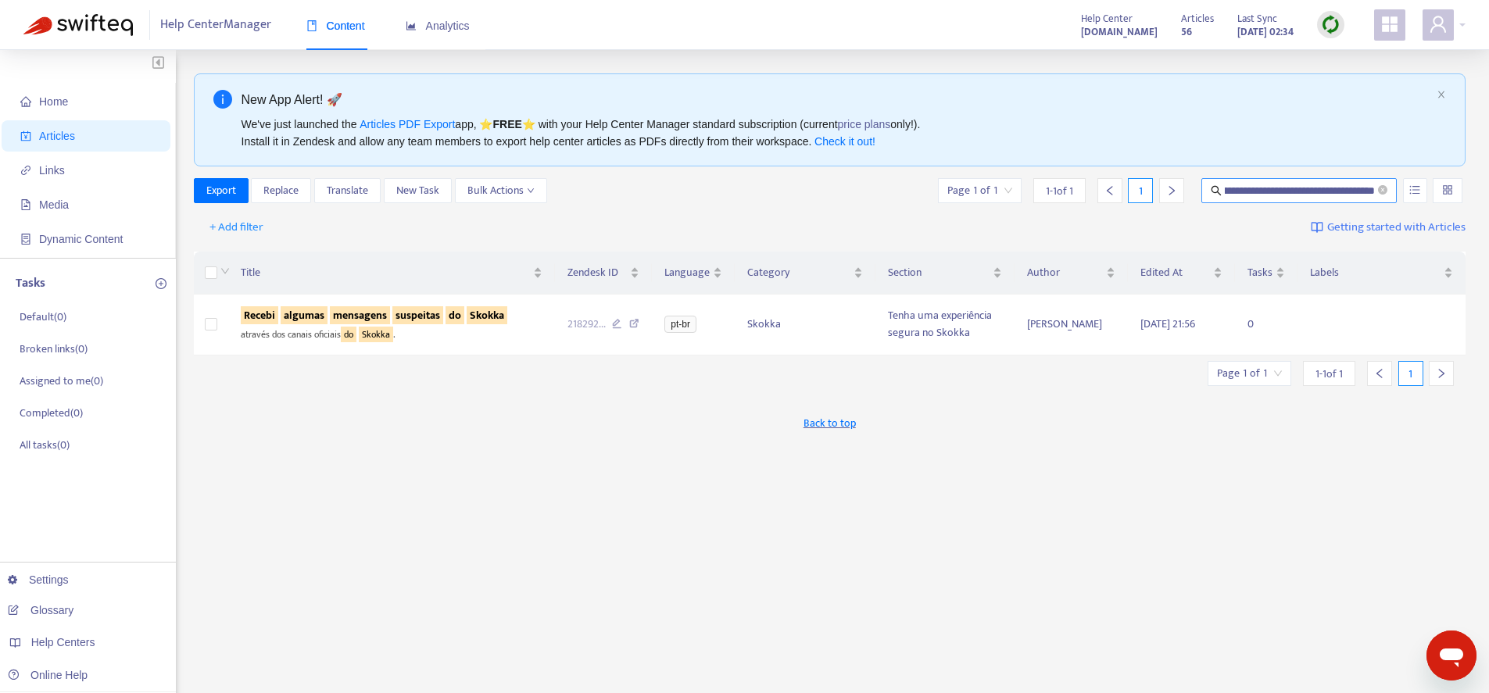
click at [1335, 199] on input "**********" at bounding box center [1300, 190] width 150 height 17
click at [1335, 196] on input "**********" at bounding box center [1300, 190] width 150 height 17
paste input "**********"
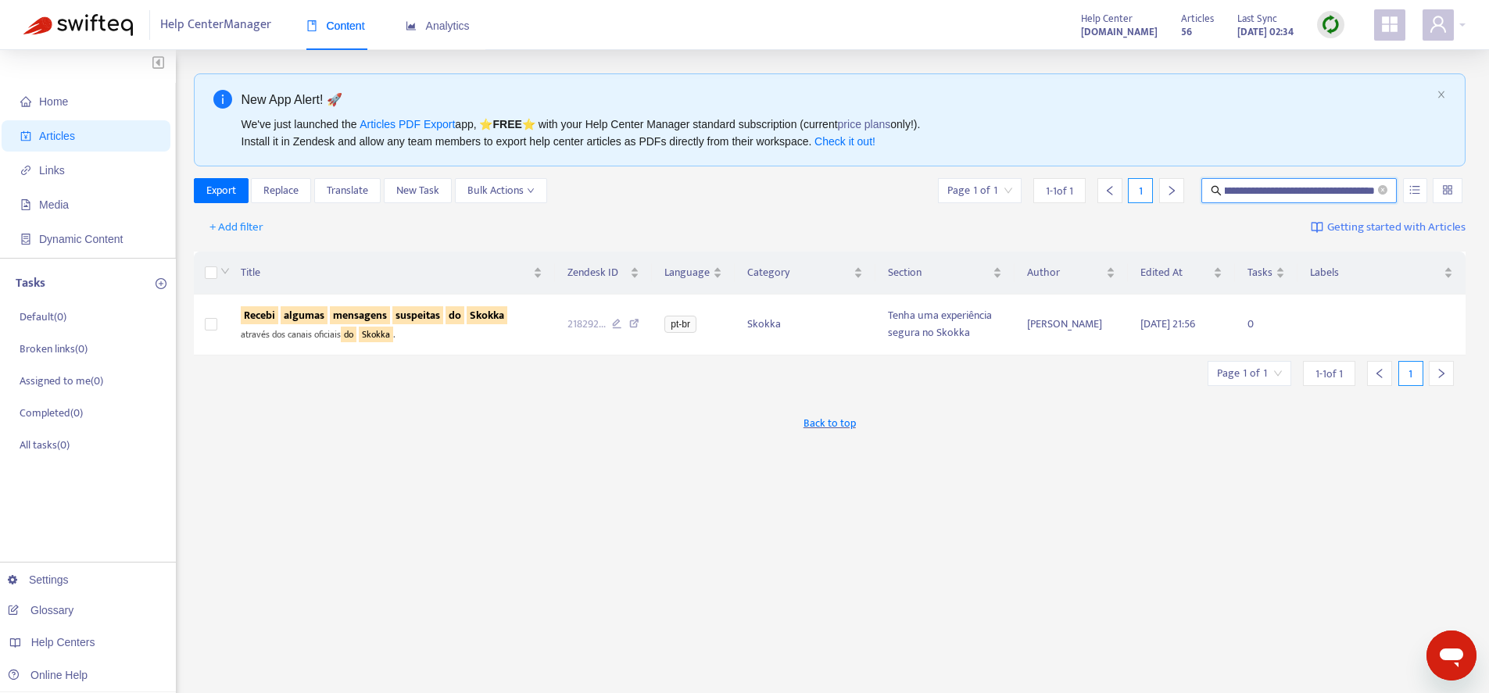
scroll to position [0, 194]
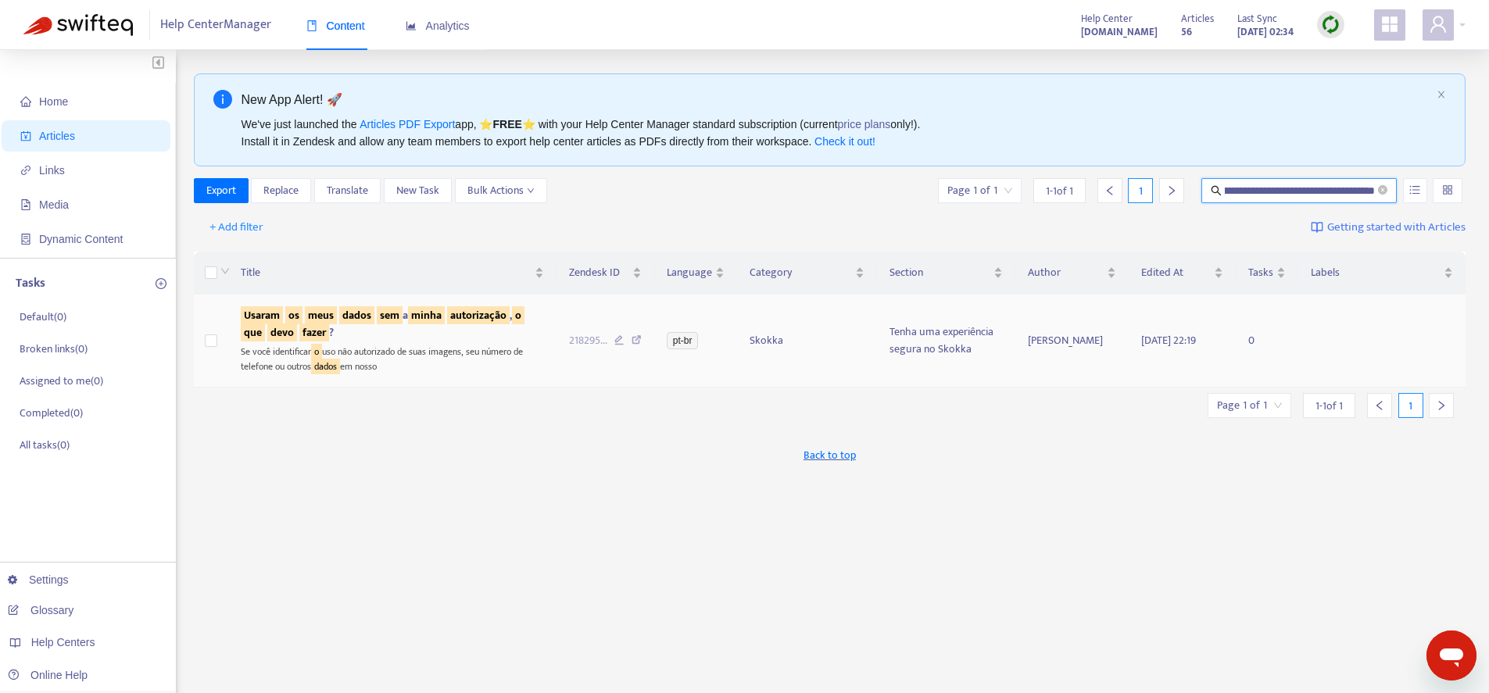
click at [400, 303] on td "Usaram os meus dados sem a minha autorização , o que devo fazer ? Se você ident…" at bounding box center [392, 341] width 328 height 92
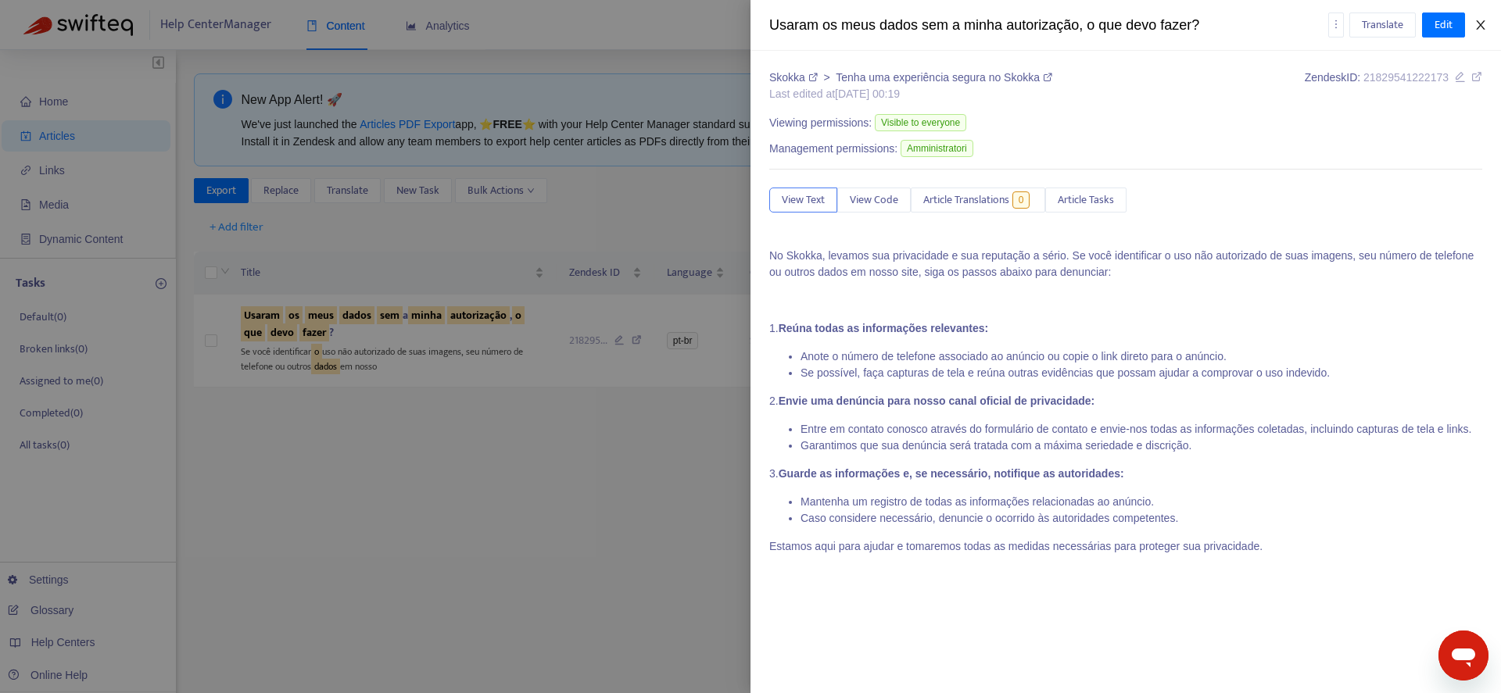
click at [1482, 22] on icon "close" at bounding box center [1480, 25] width 13 height 13
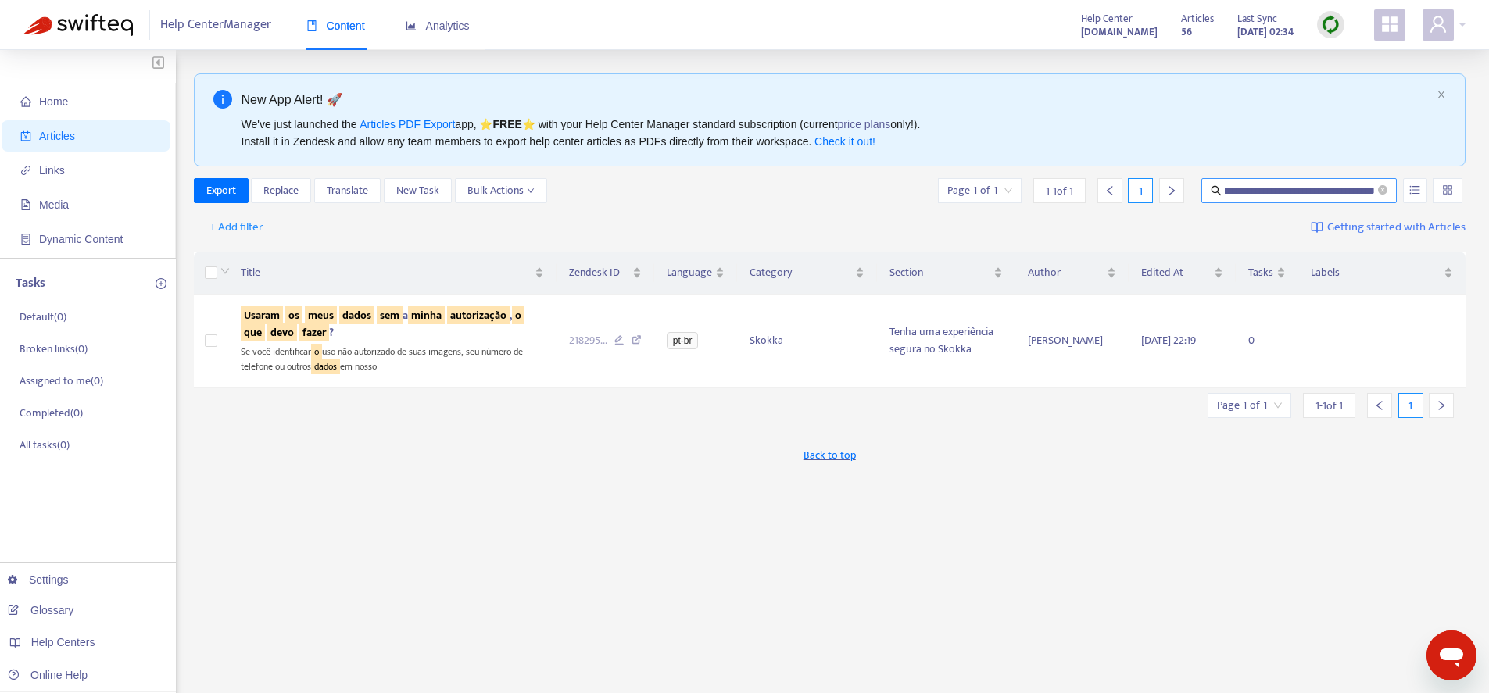
click at [1263, 187] on input "**********" at bounding box center [1300, 190] width 150 height 17
paste input "text"
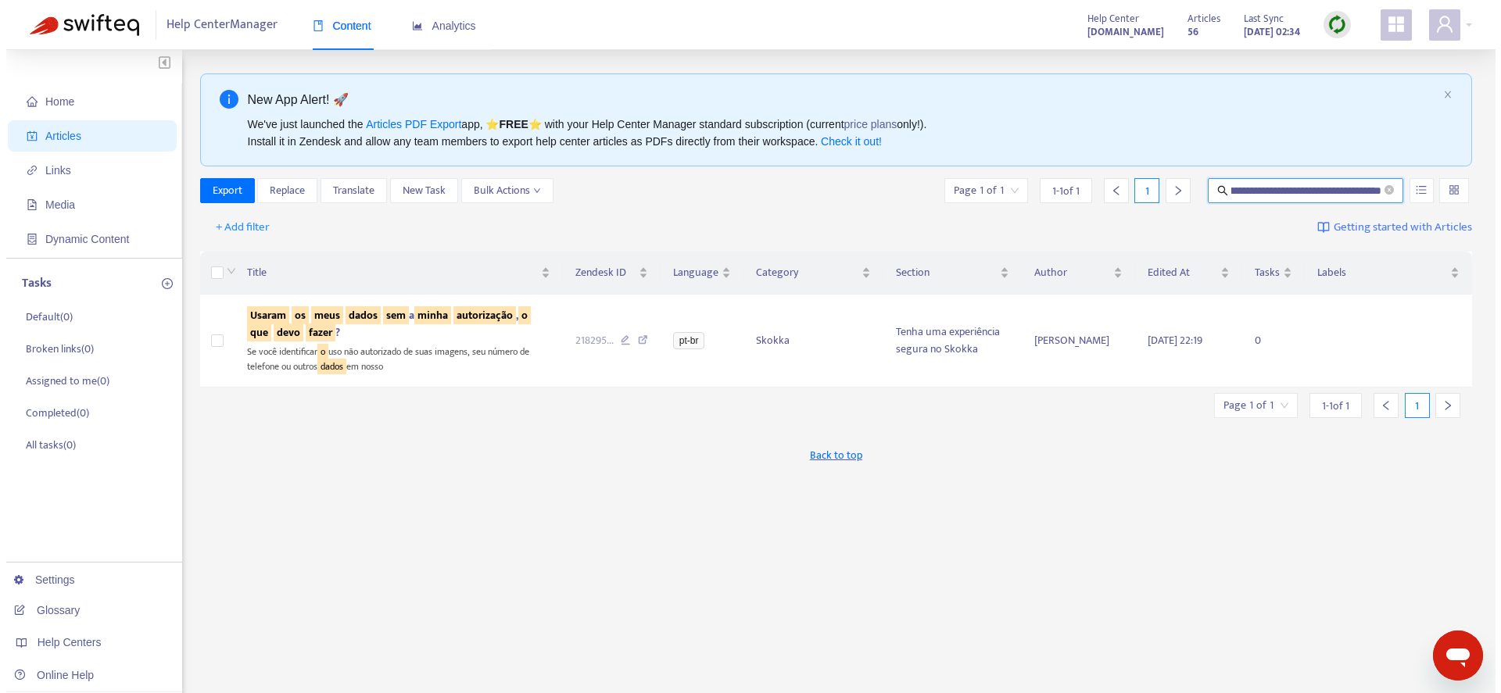
scroll to position [0, 89]
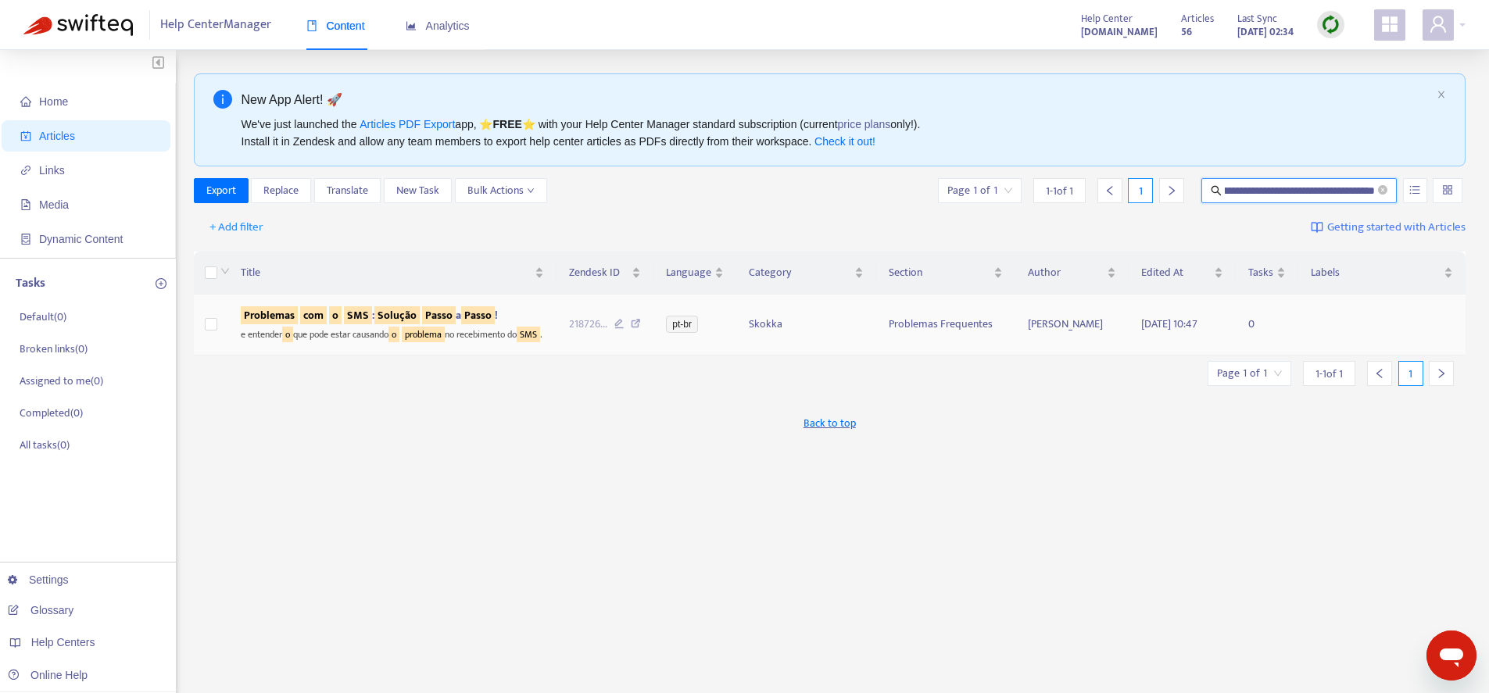
click at [463, 314] on span "Problemas com o SMS : Solução Passo a Passo !" at bounding box center [369, 315] width 257 height 18
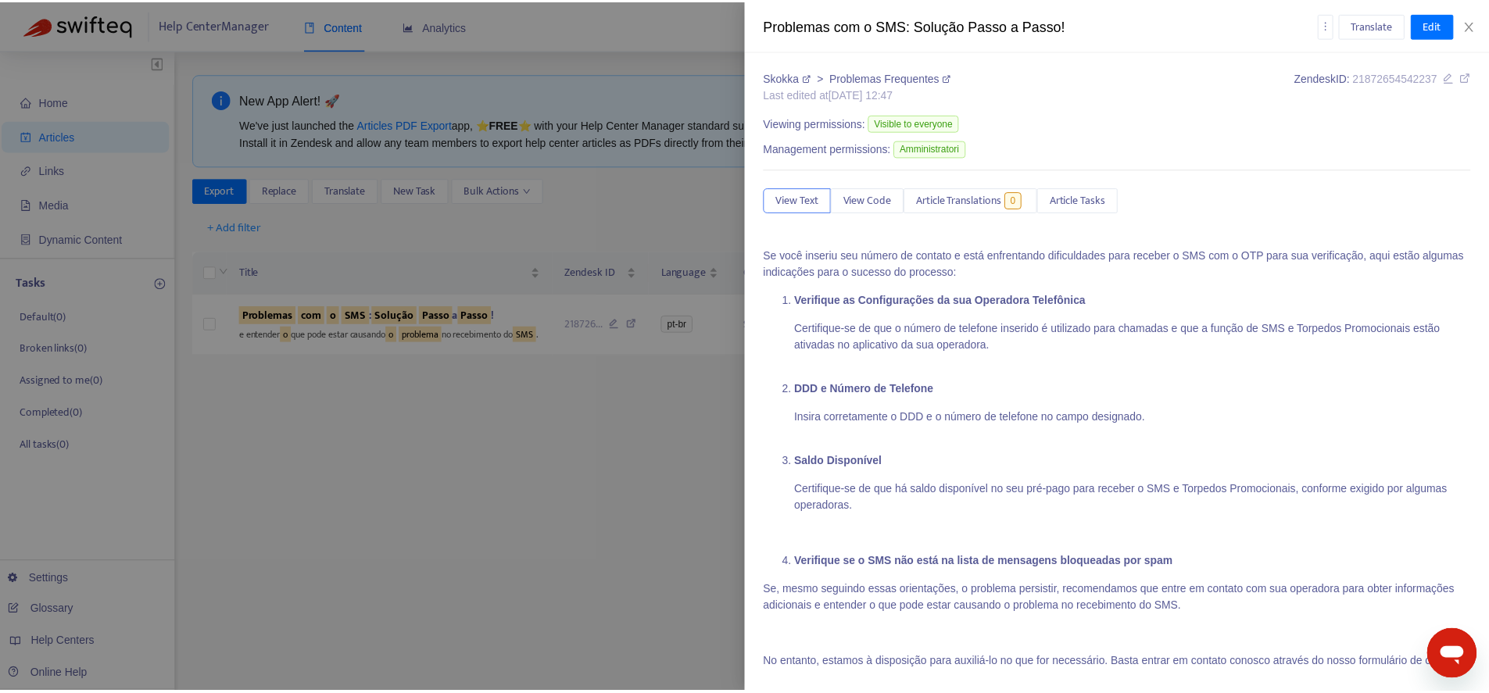
scroll to position [55, 0]
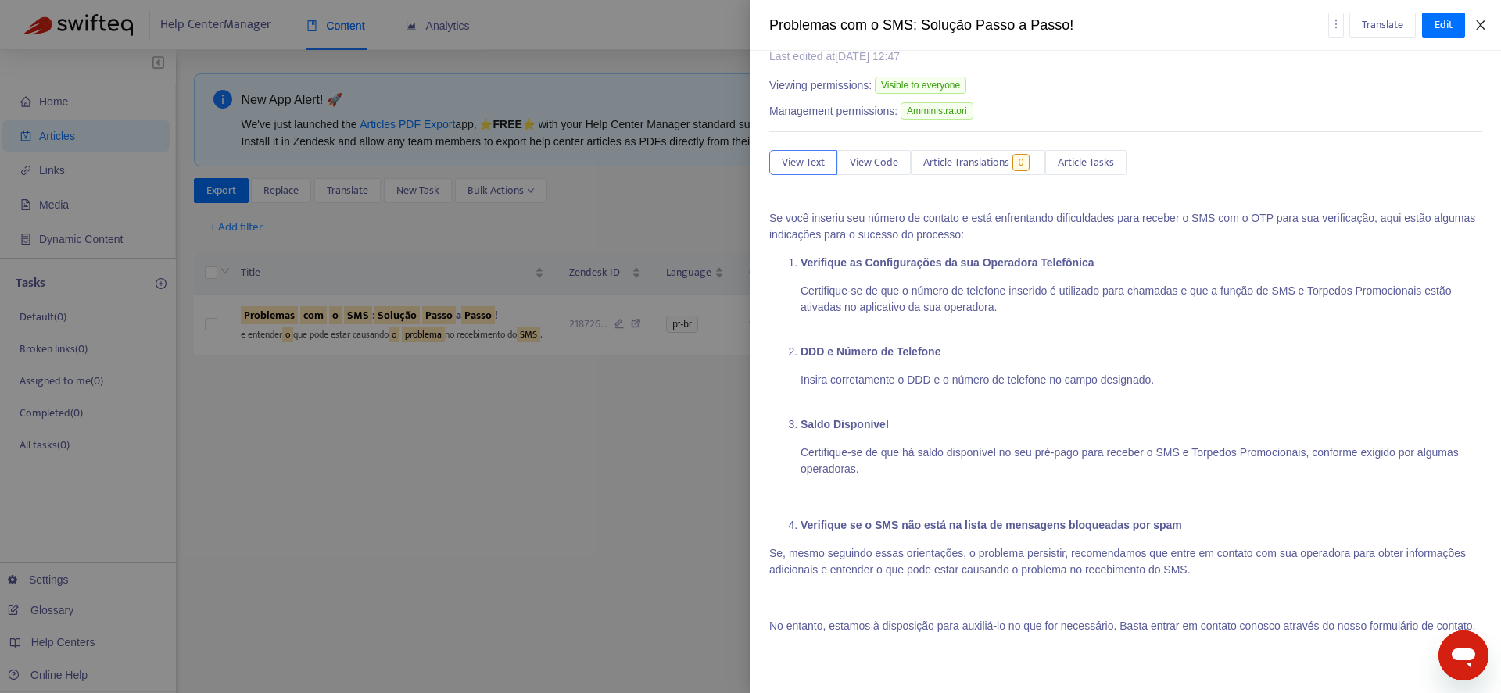
click at [1477, 26] on icon "close" at bounding box center [1480, 25] width 13 height 13
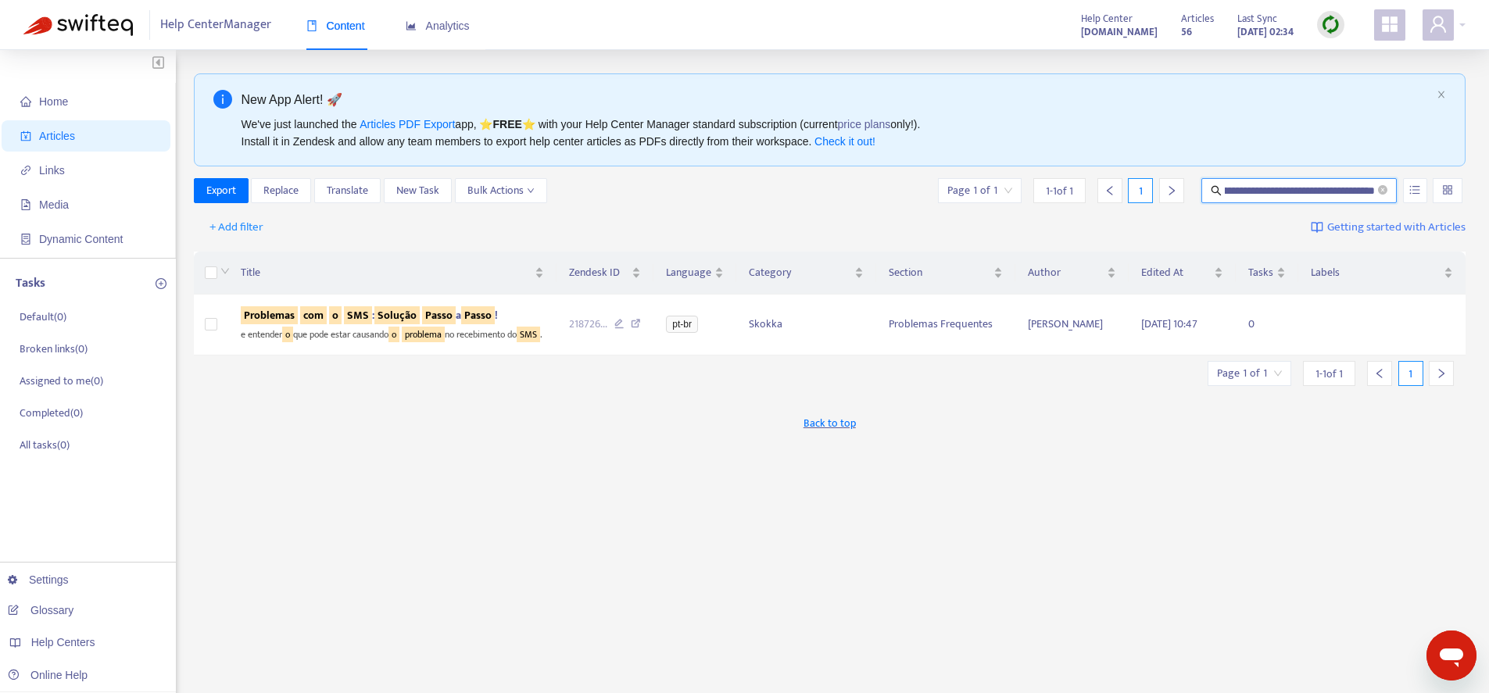
click at [1253, 194] on input "**********" at bounding box center [1300, 190] width 150 height 17
paste input "text"
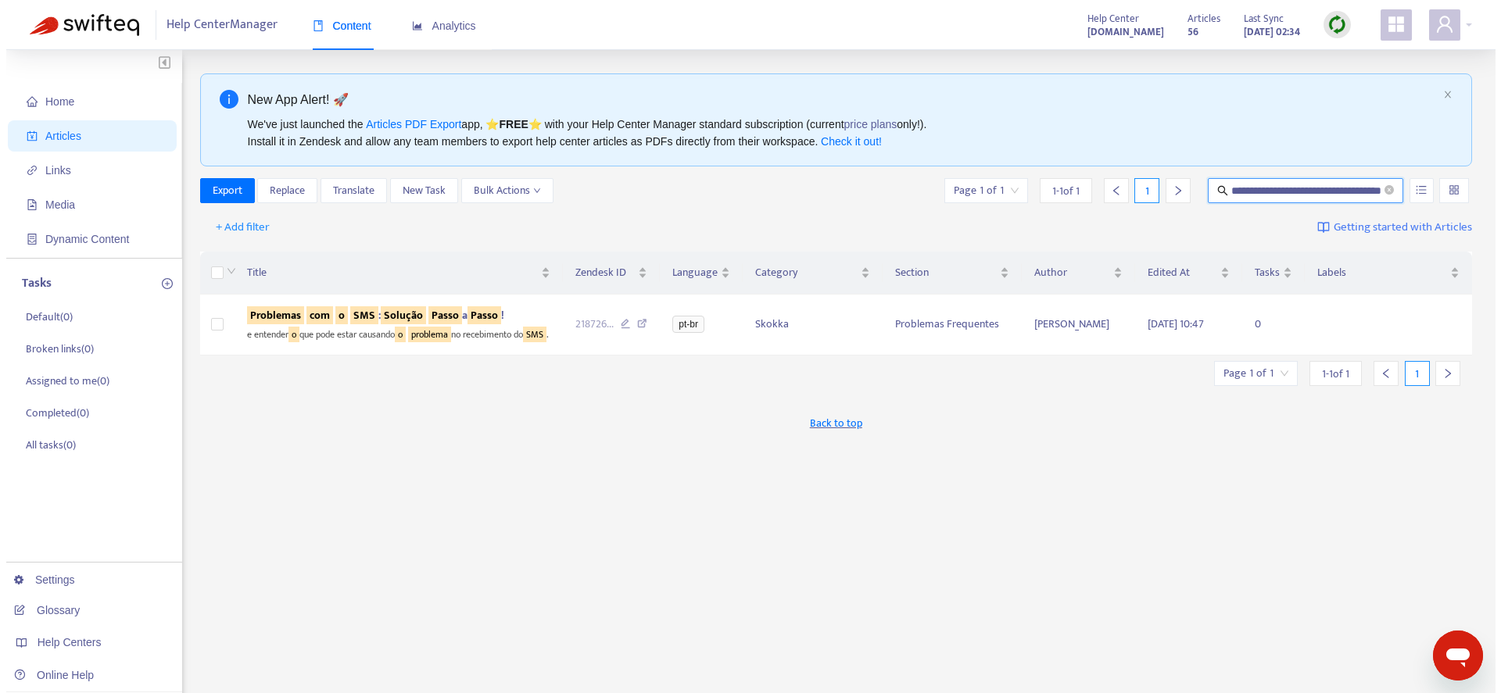
scroll to position [0, 65]
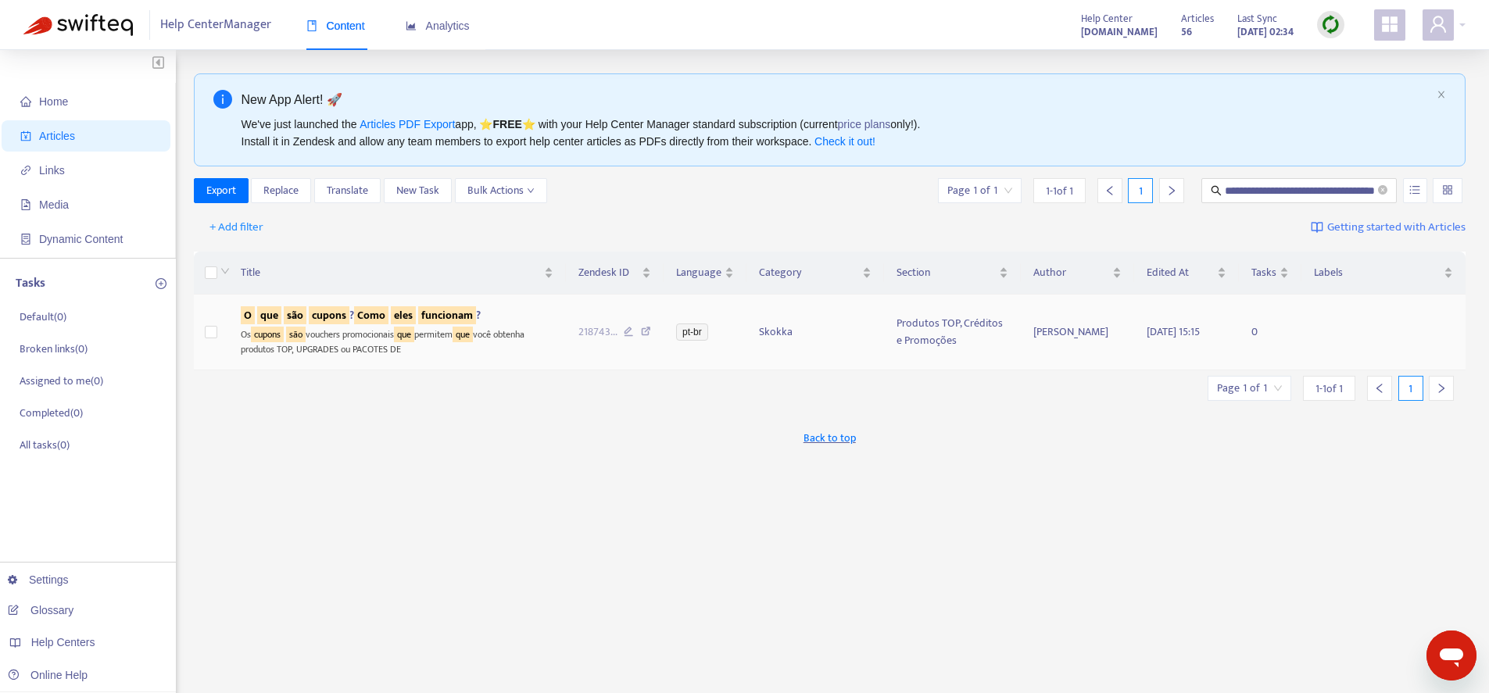
click at [425, 310] on sqkw "funcionam" at bounding box center [447, 315] width 58 height 18
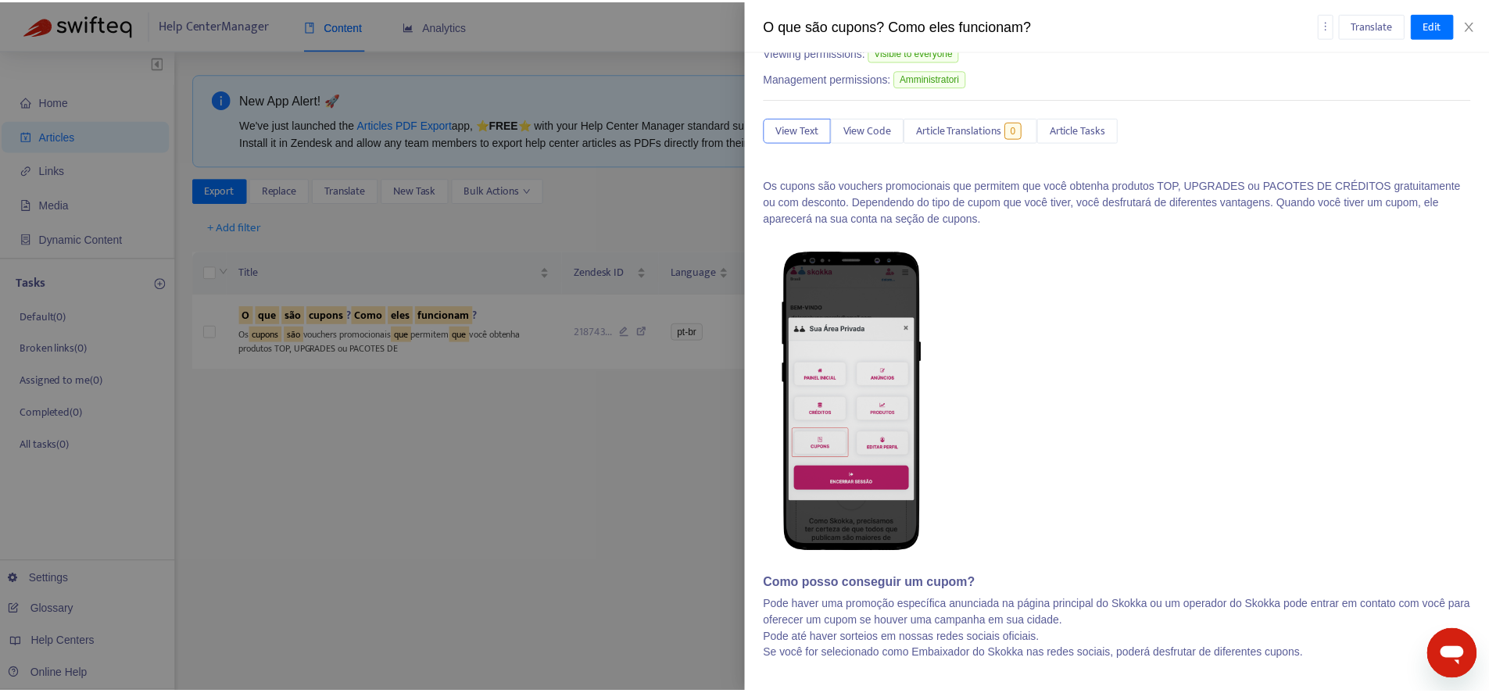
scroll to position [0, 0]
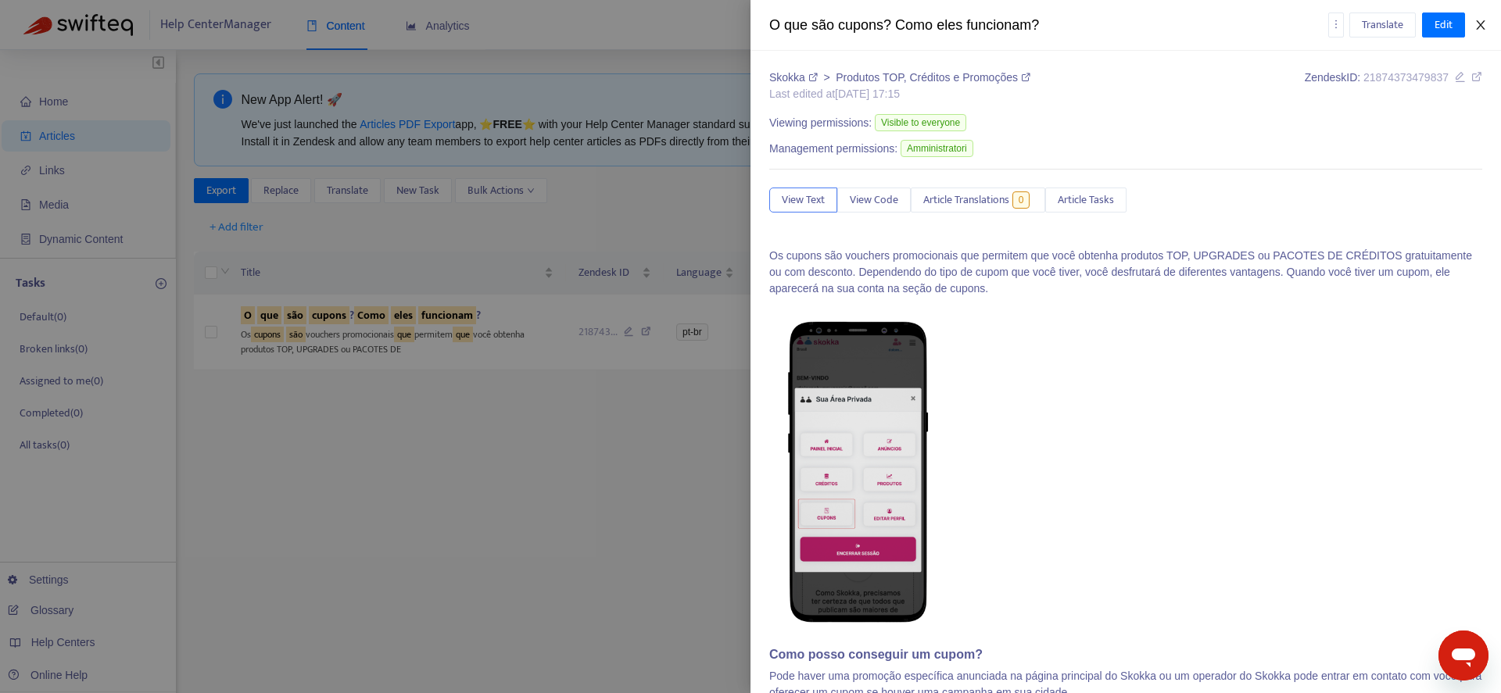
click at [1478, 23] on icon "close" at bounding box center [1480, 25] width 13 height 13
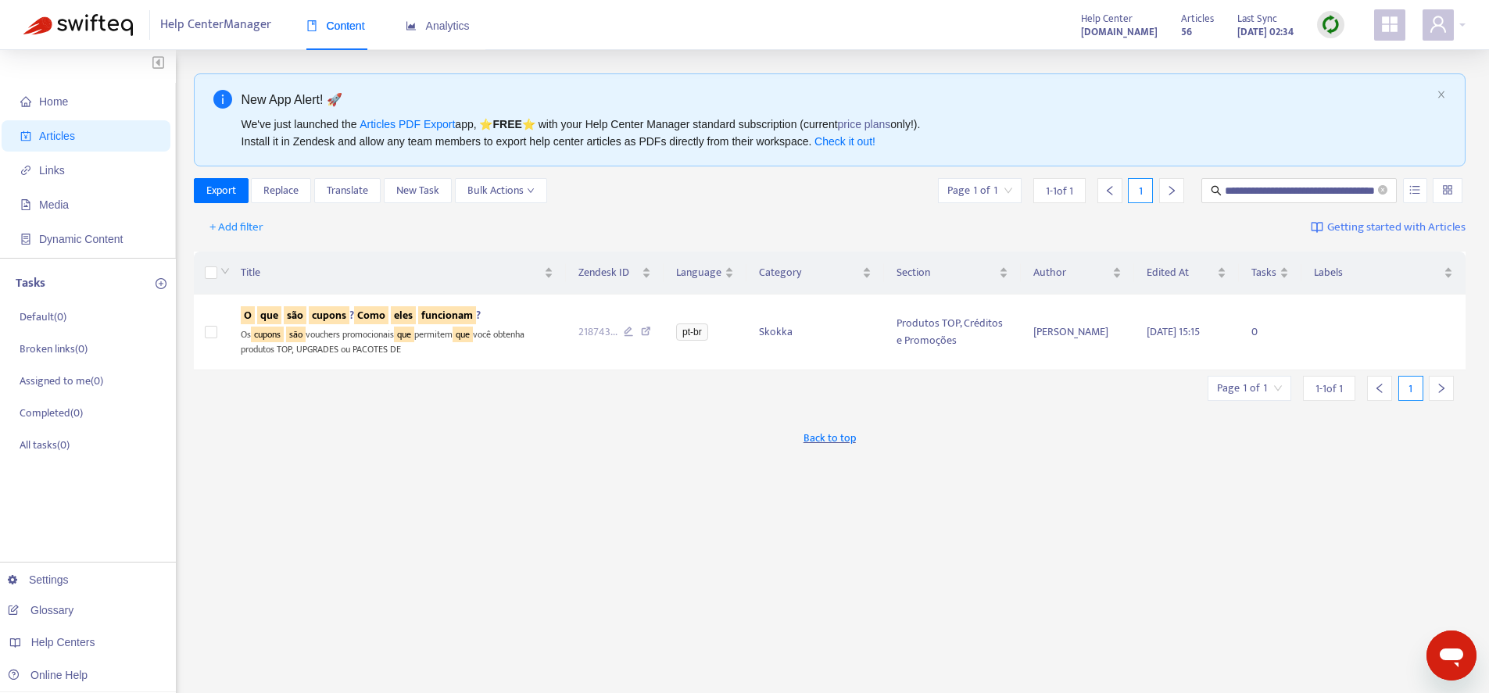
click at [73, 153] on ul "Home Articles Links Media Dynamic Content" at bounding box center [88, 170] width 176 height 175
click at [80, 145] on span "Articles" at bounding box center [89, 135] width 138 height 31
click at [26, 132] on icon "account-book" at bounding box center [26, 136] width 10 height 10
click at [1296, 185] on input "**********" at bounding box center [1300, 190] width 150 height 17
click at [1295, 186] on input "**********" at bounding box center [1300, 190] width 150 height 17
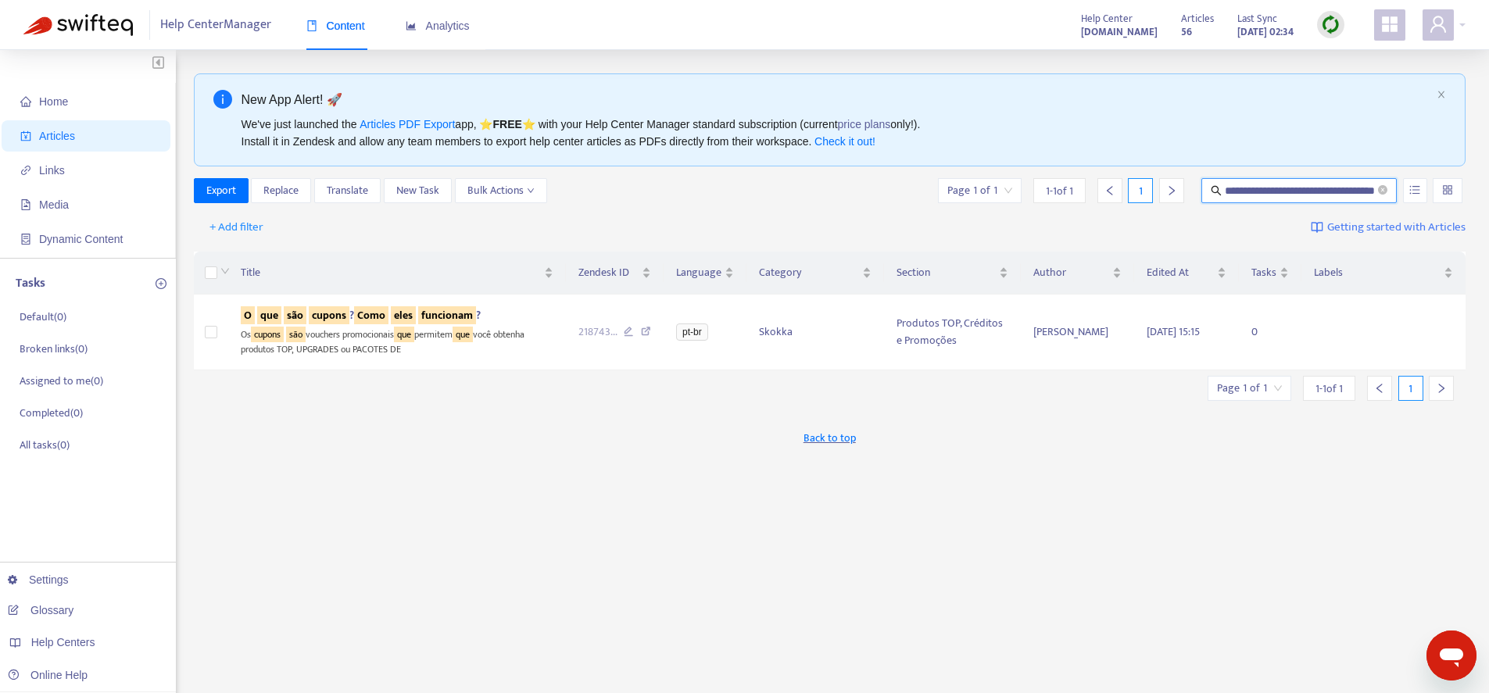
click at [1295, 186] on input "**********" at bounding box center [1300, 190] width 150 height 17
paste input "text"
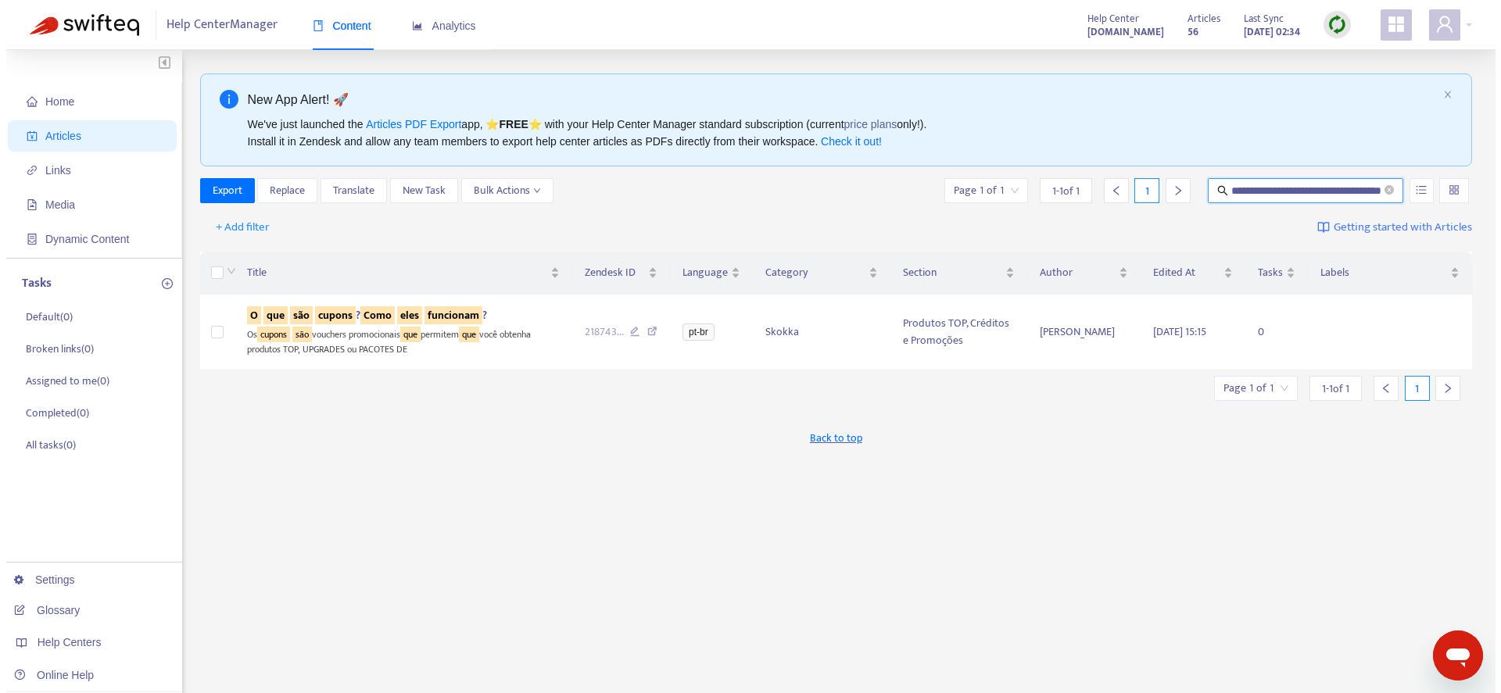
scroll to position [0, 59]
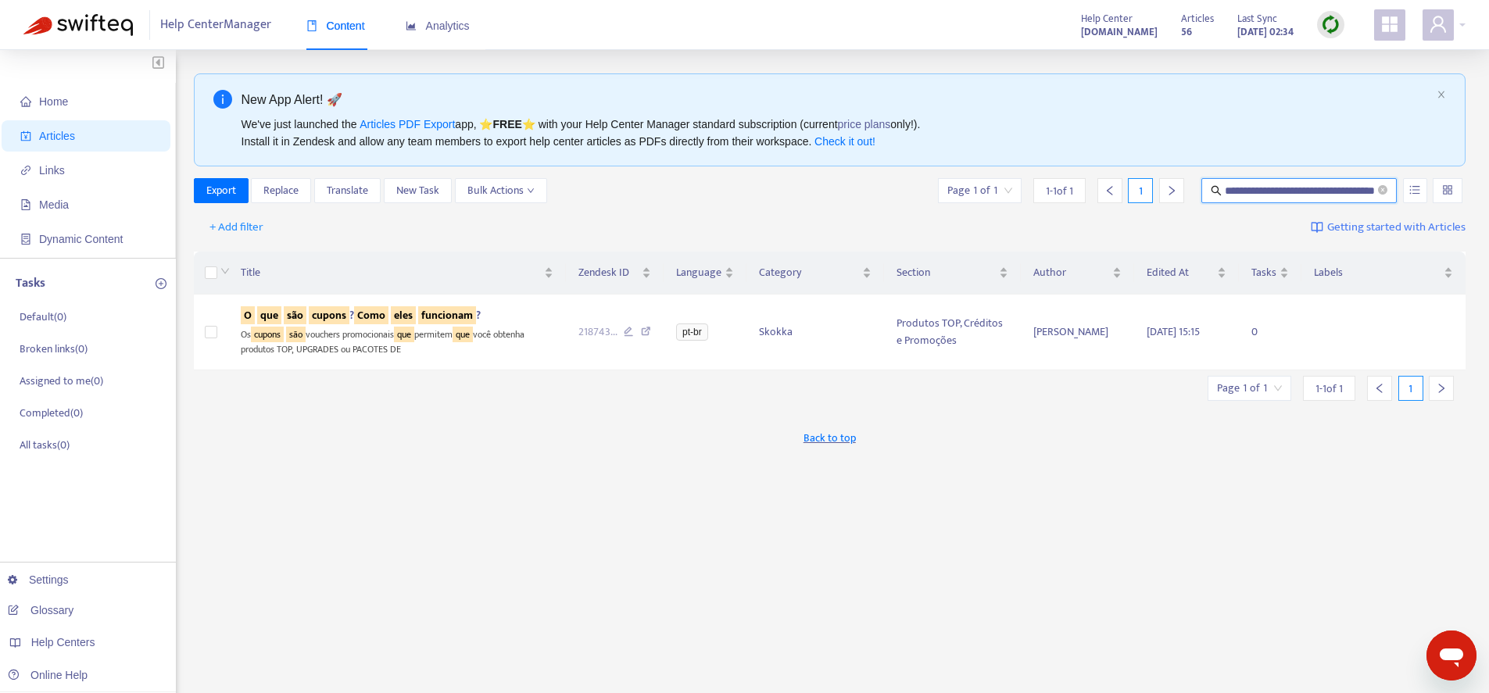
type input "**********"
click at [1281, 188] on input "**********" at bounding box center [1300, 190] width 150 height 17
click at [388, 313] on sqkw "como" at bounding box center [390, 315] width 33 height 18
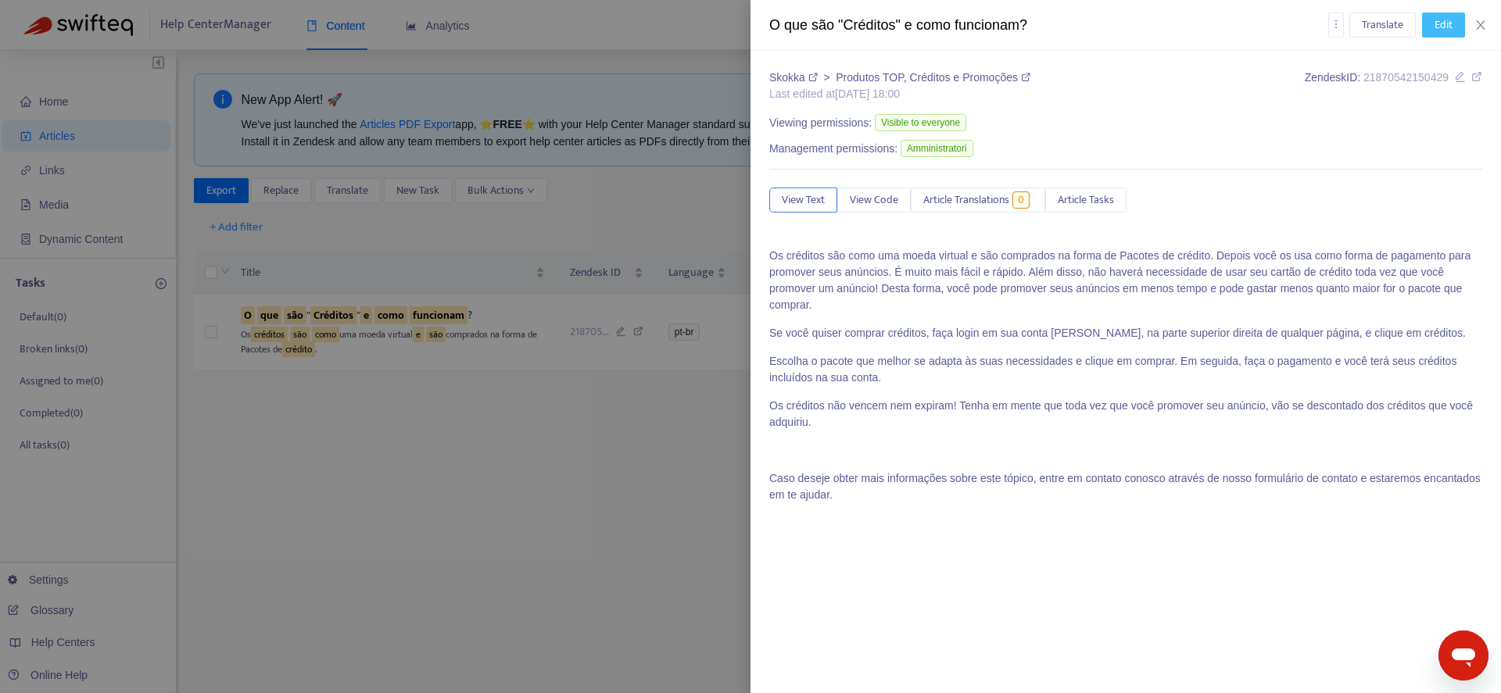
click at [1444, 33] on span "Edit" at bounding box center [1444, 24] width 18 height 17
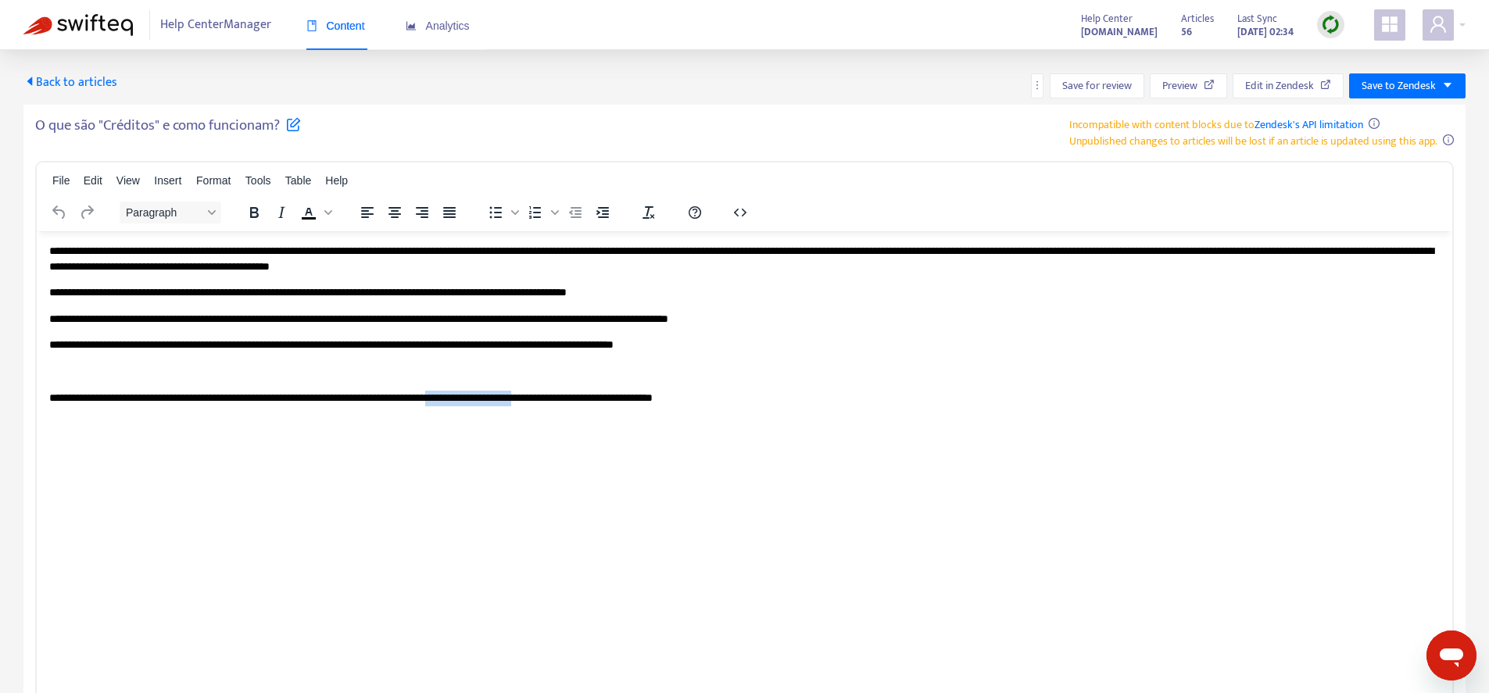
drag, startPoint x: 640, startPoint y: 396, endPoint x: 565, endPoint y: 492, distance: 120.9
click at [536, 396] on p "**********" at bounding box center [744, 398] width 1391 height 16
click at [139, 370] on p "Rich Text Area. Press ALT-0 for help." at bounding box center [744, 372] width 1391 height 16
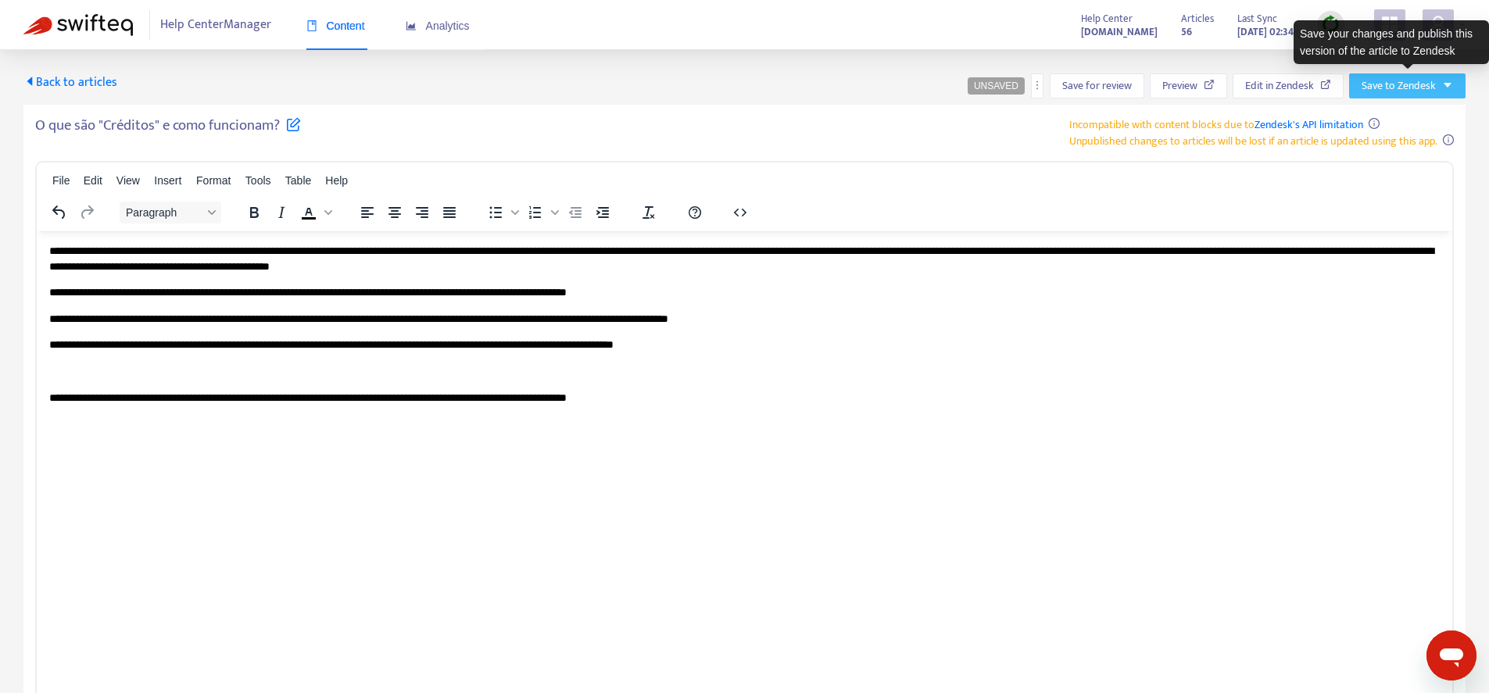
click at [1388, 89] on span "Save to Zendesk" at bounding box center [1399, 85] width 74 height 17
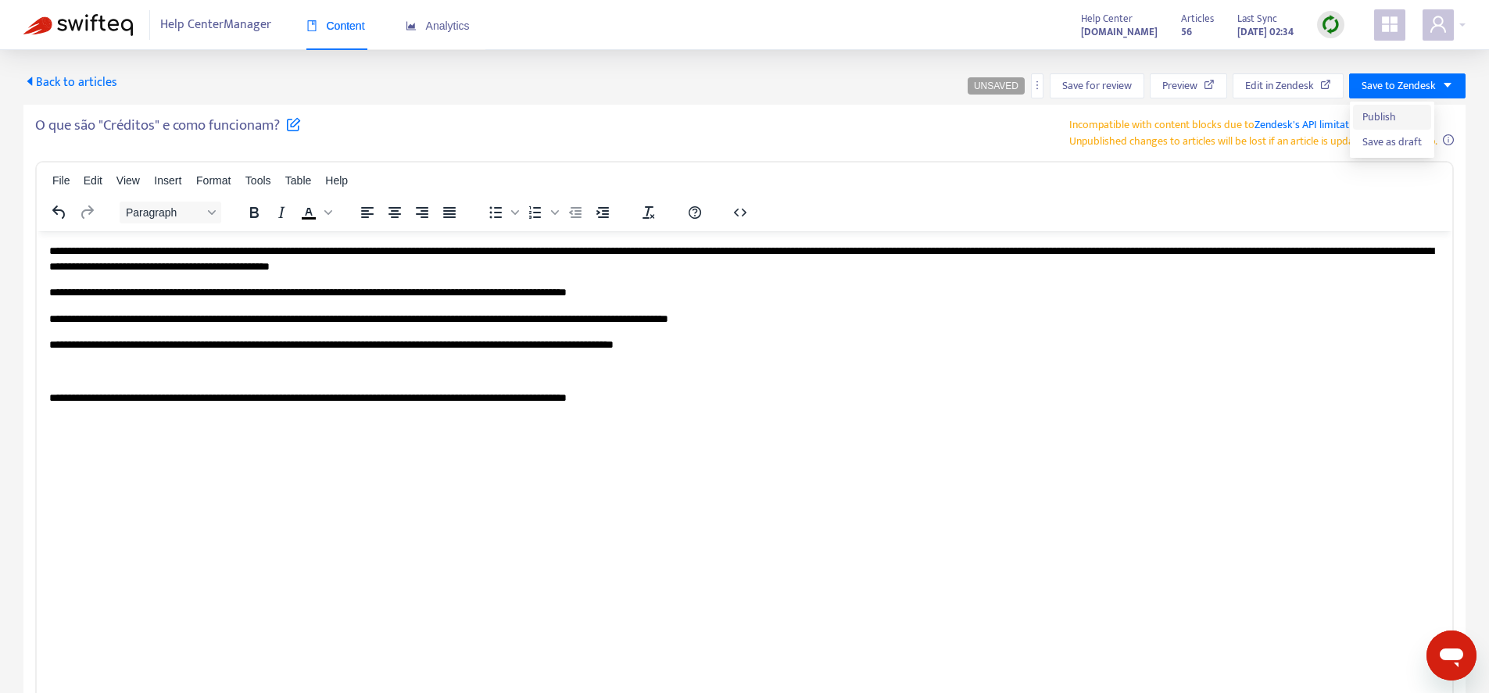
click at [1377, 117] on span "Publish" at bounding box center [1392, 117] width 59 height 17
click at [1388, 77] on span "Save to Zendesk" at bounding box center [1399, 85] width 74 height 17
drag, startPoint x: 1378, startPoint y: 119, endPoint x: 1388, endPoint y: 123, distance: 10.2
click at [1378, 118] on span "Publish" at bounding box center [1392, 117] width 59 height 17
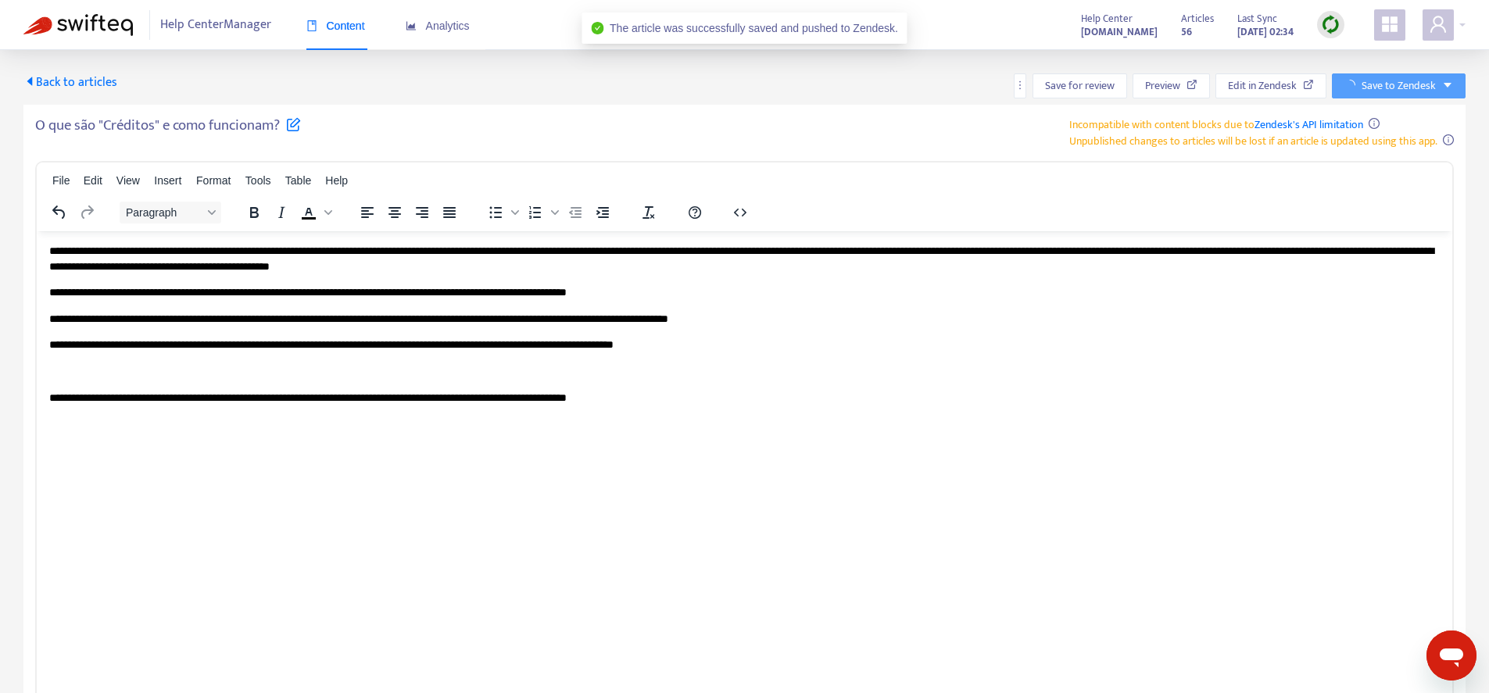
click at [91, 81] on span "Back to articles" at bounding box center [70, 82] width 94 height 21
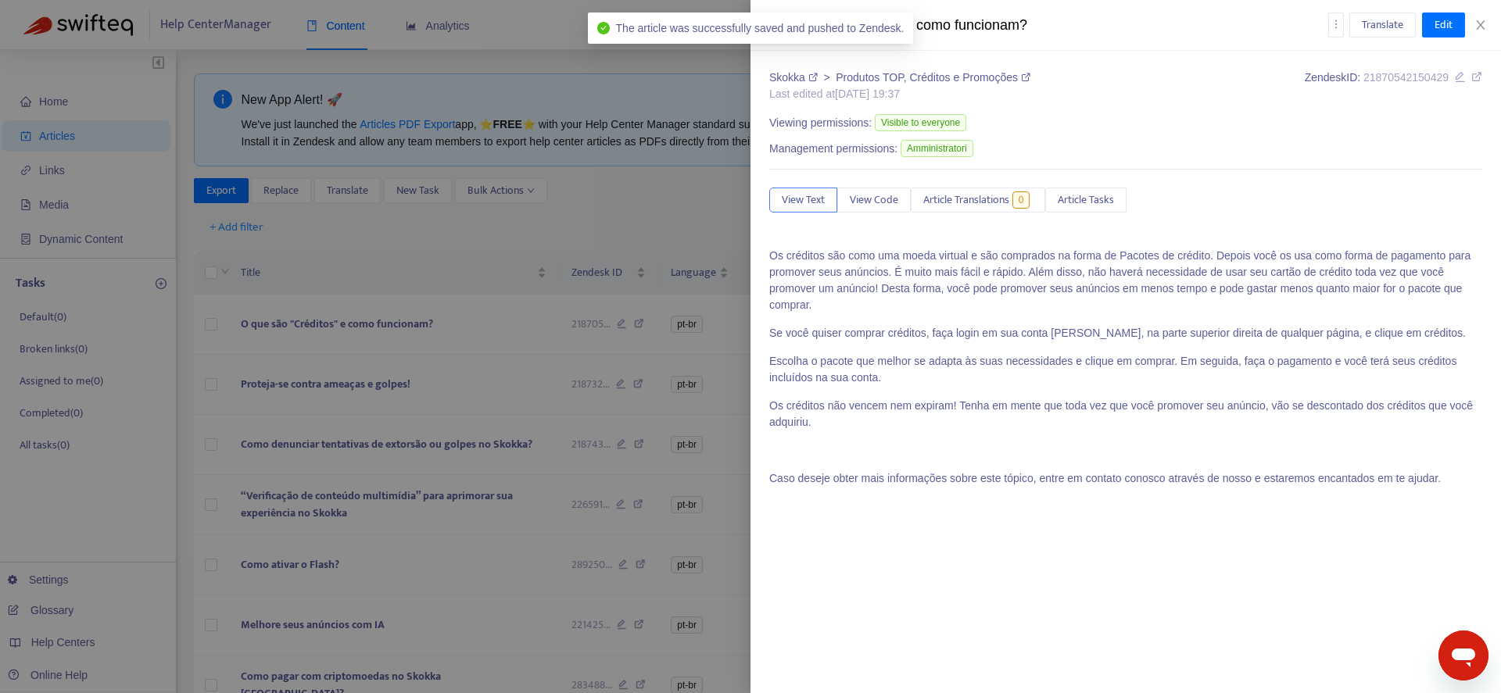
type input "**********"
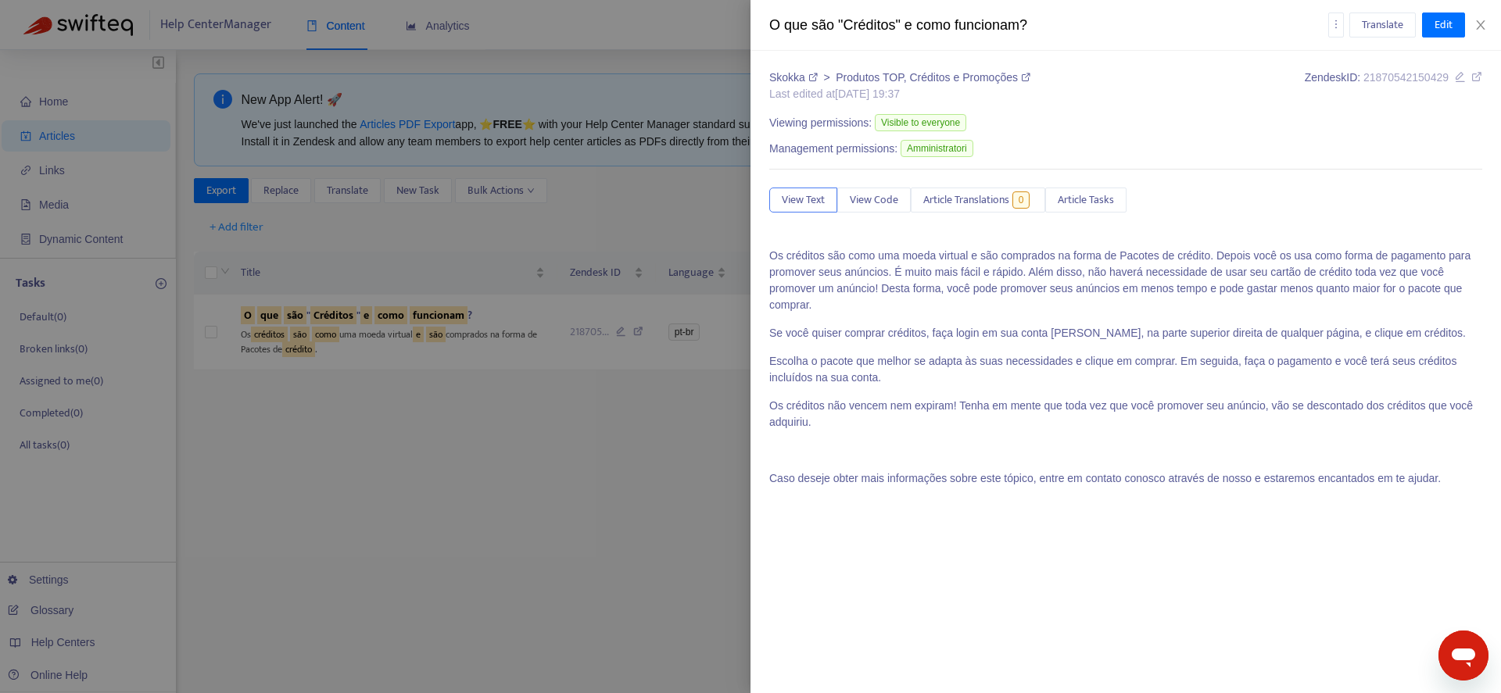
click at [1471, 20] on div "Translate Edit" at bounding box center [1405, 25] width 155 height 25
drag, startPoint x: 1477, startPoint y: 21, endPoint x: 1457, endPoint y: 34, distance: 23.6
click at [1477, 21] on icon "close" at bounding box center [1480, 25] width 13 height 13
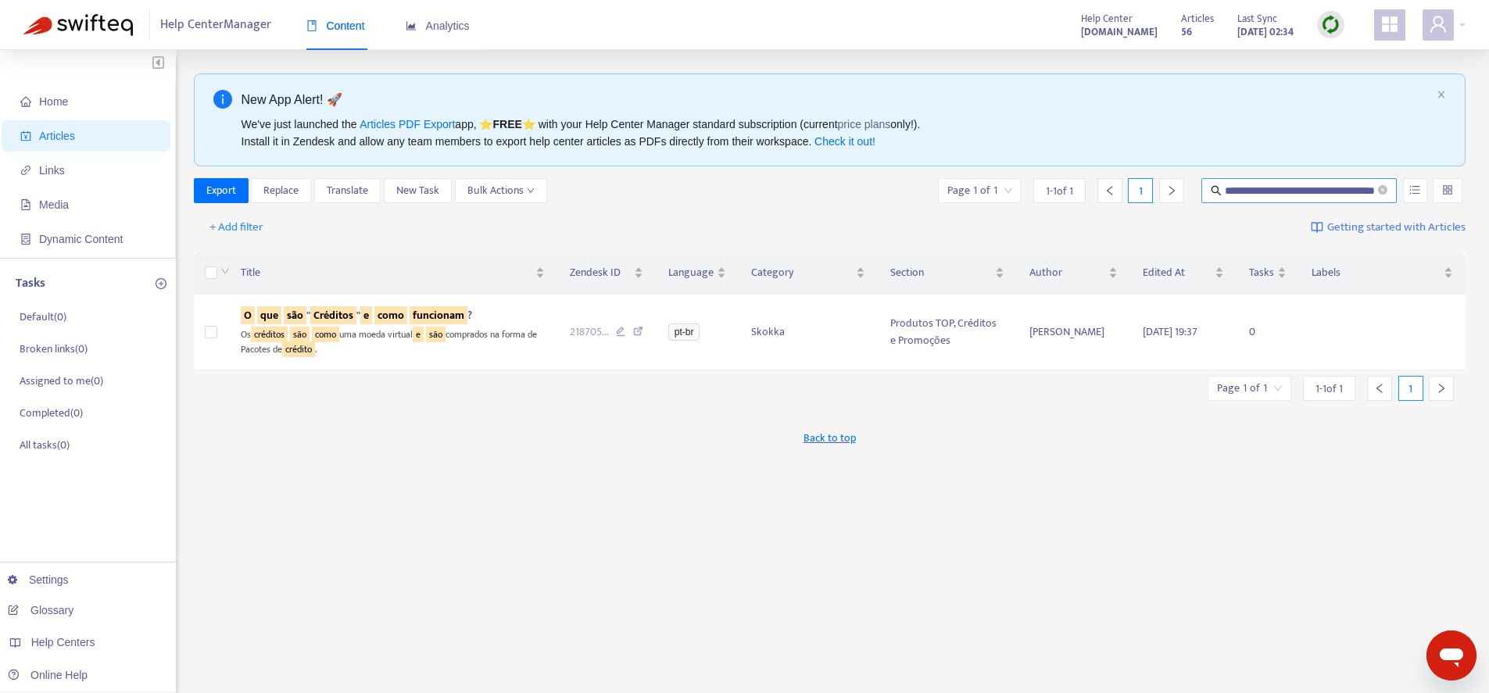
click at [1268, 191] on input "**********" at bounding box center [1300, 190] width 150 height 17
click at [1335, 192] on input "**********" at bounding box center [1300, 190] width 150 height 17
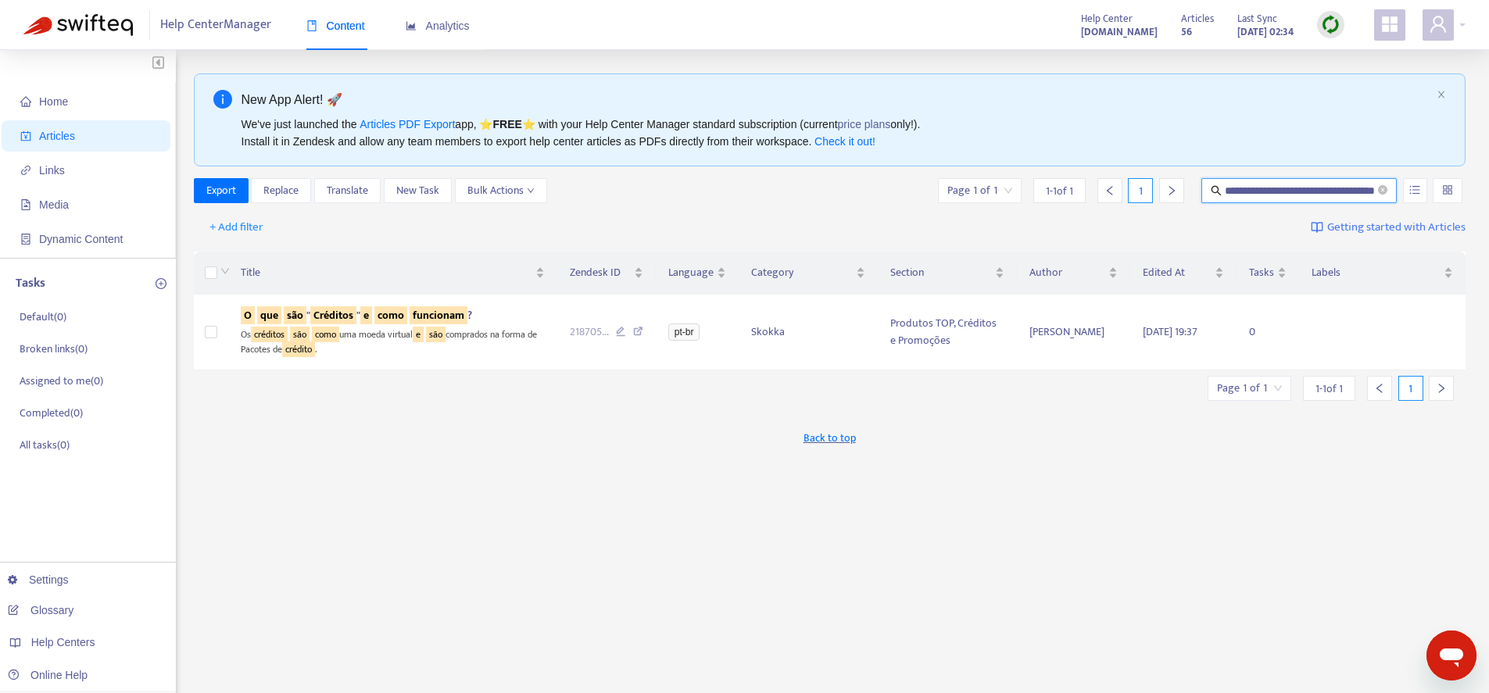
click at [1335, 192] on input "**********" at bounding box center [1300, 190] width 150 height 17
click at [1385, 193] on icon "close-circle" at bounding box center [1382, 189] width 9 height 9
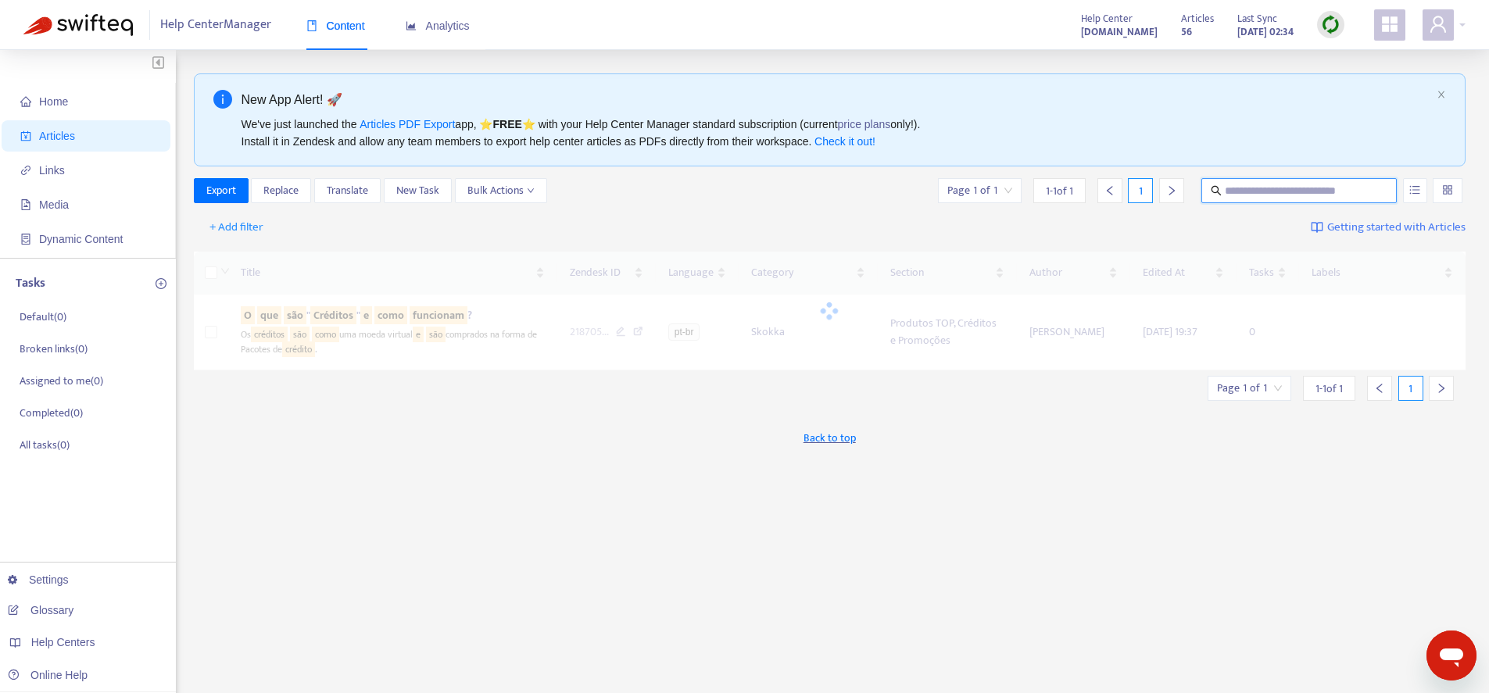
paste input "**********"
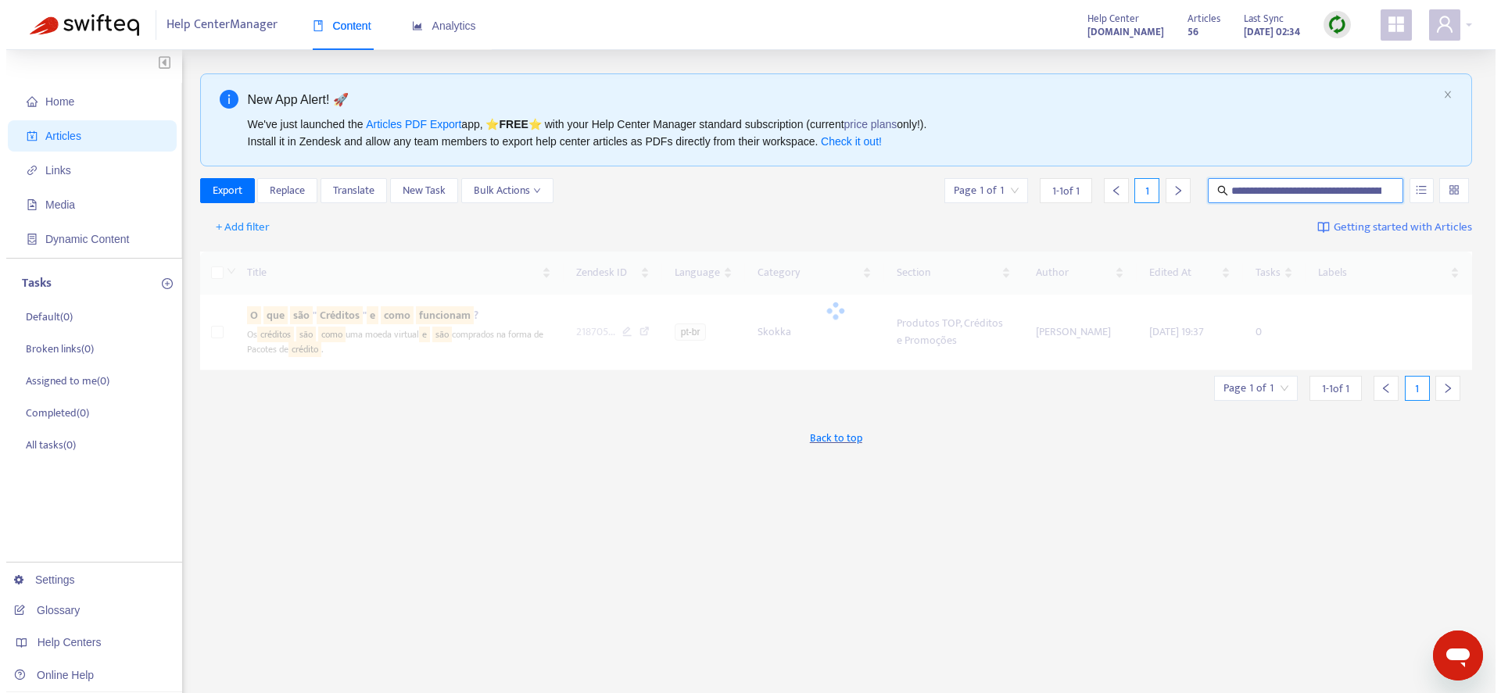
scroll to position [0, 115]
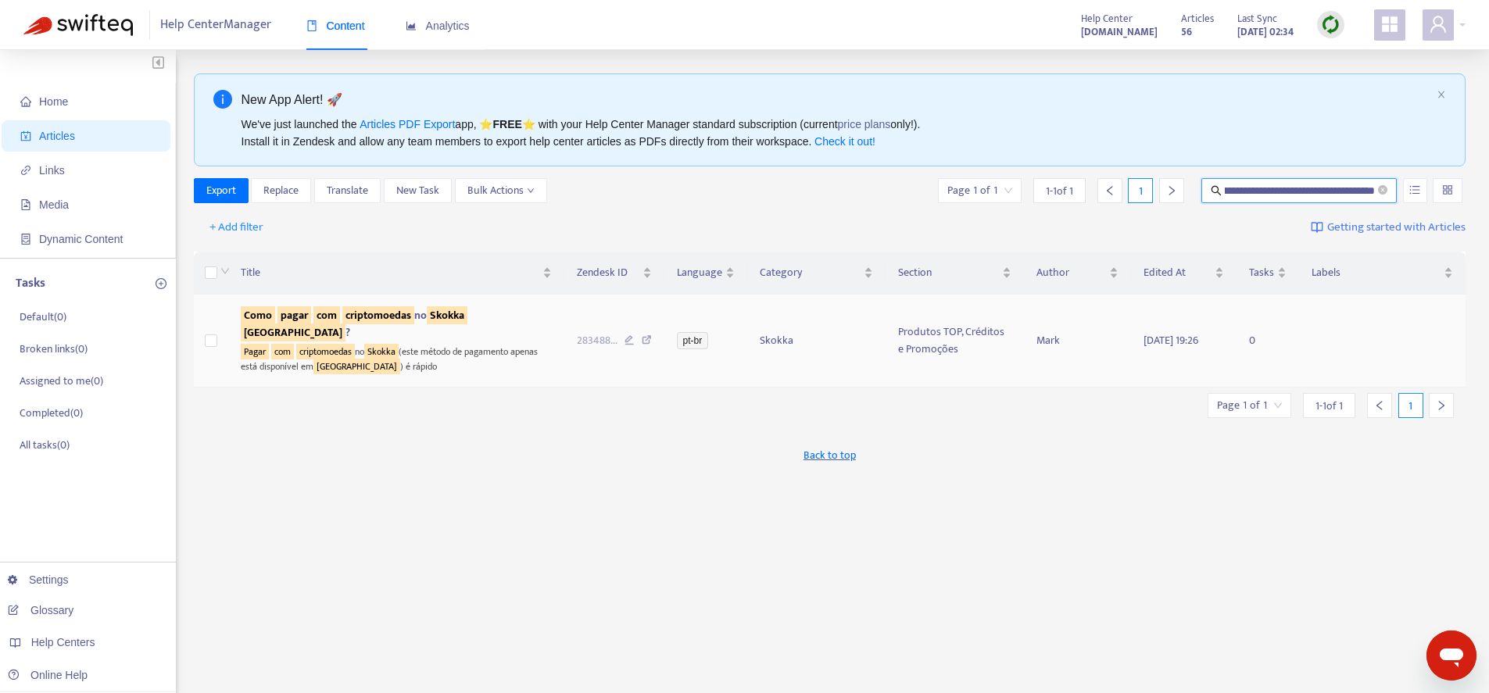
click at [346, 324] on sqkw "[GEOGRAPHIC_DATA]" at bounding box center [293, 333] width 105 height 18
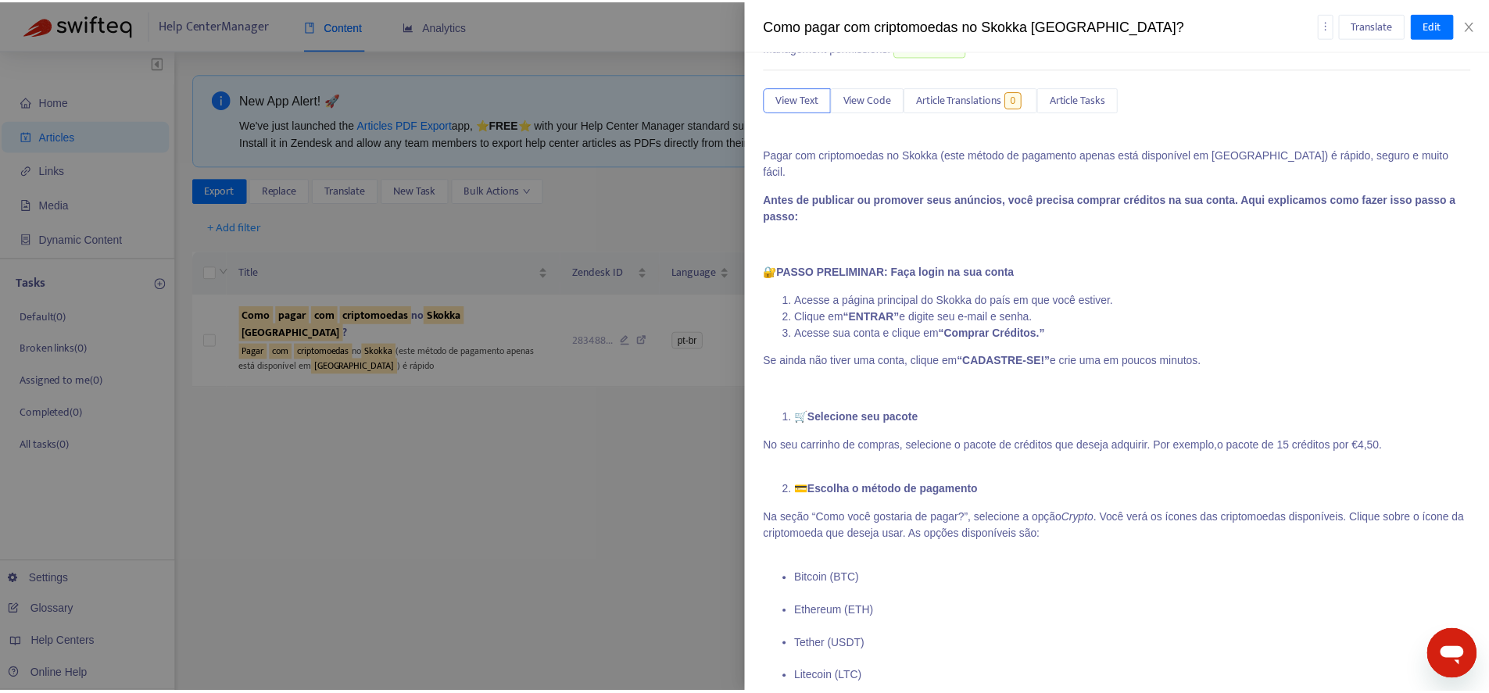
scroll to position [0, 0]
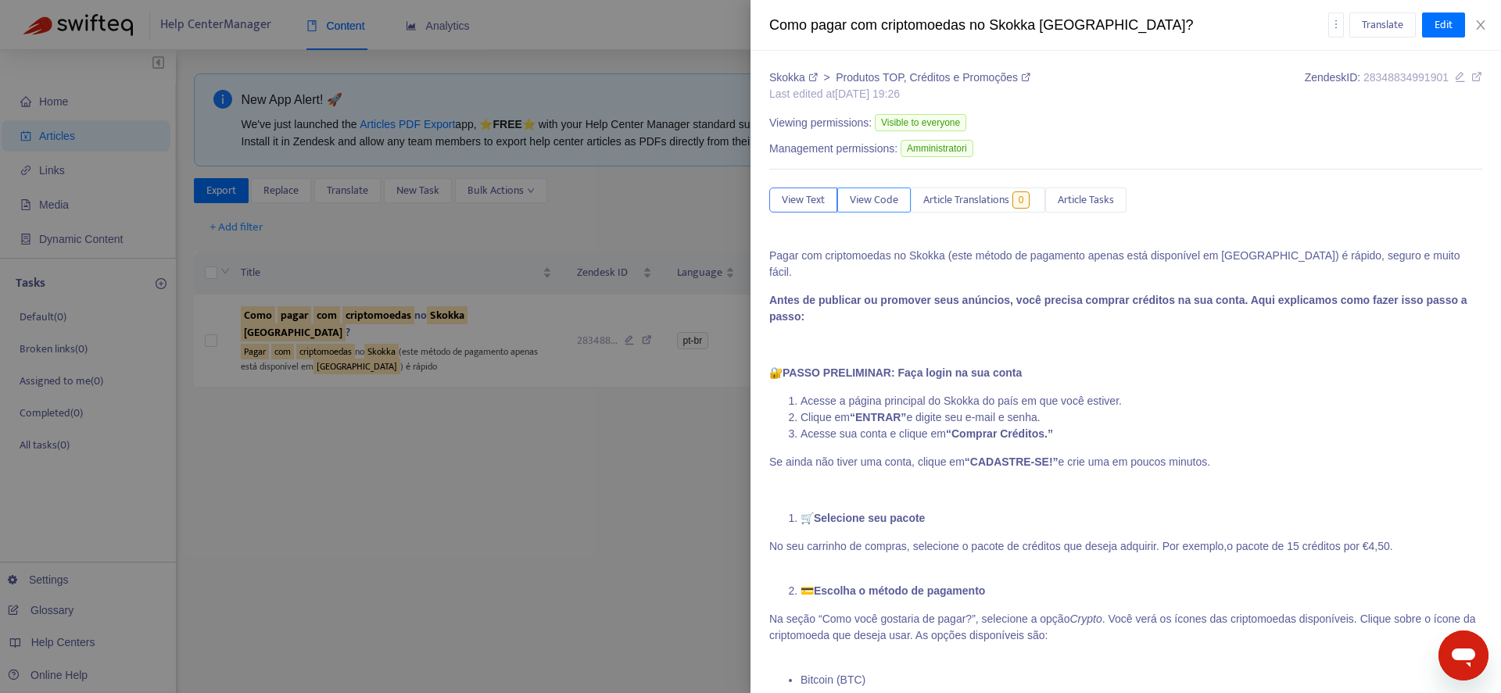
click at [888, 207] on span "View Code" at bounding box center [874, 200] width 48 height 17
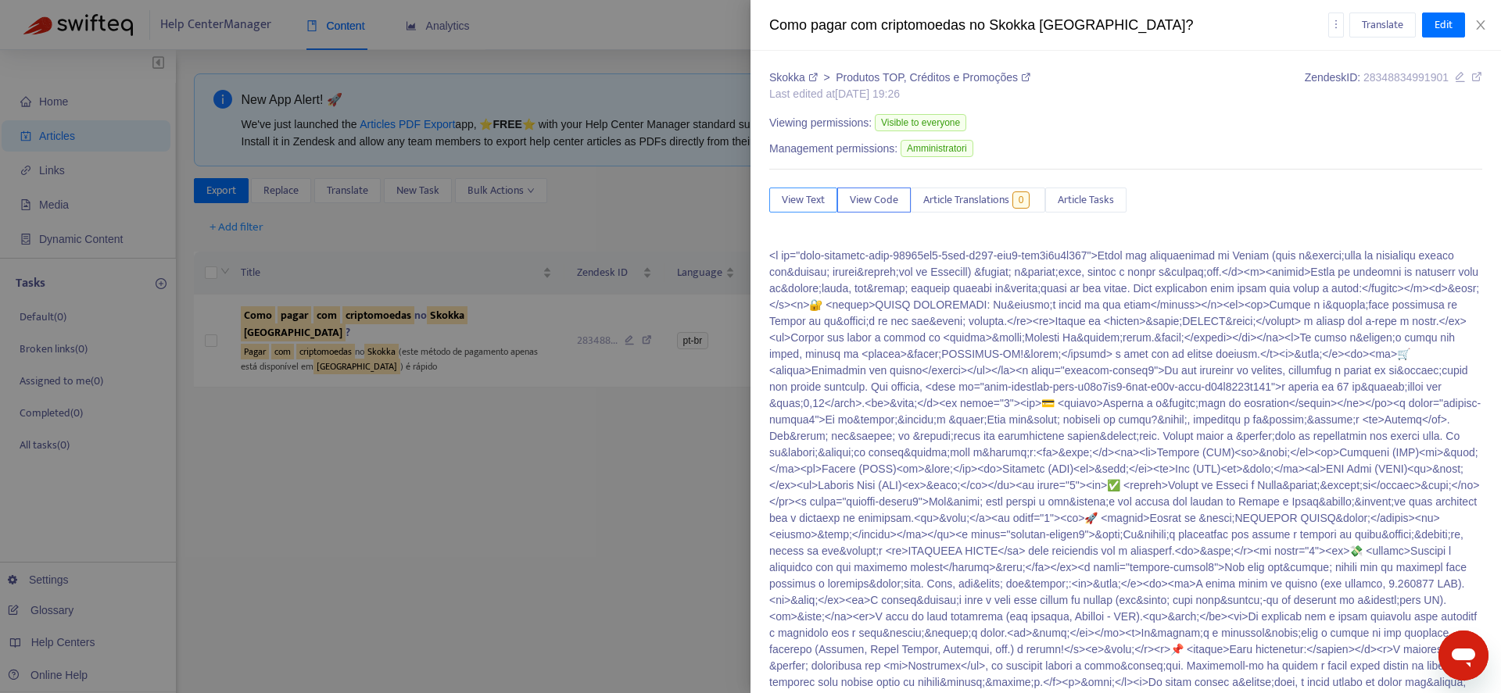
click at [792, 200] on span "View Text" at bounding box center [803, 200] width 43 height 17
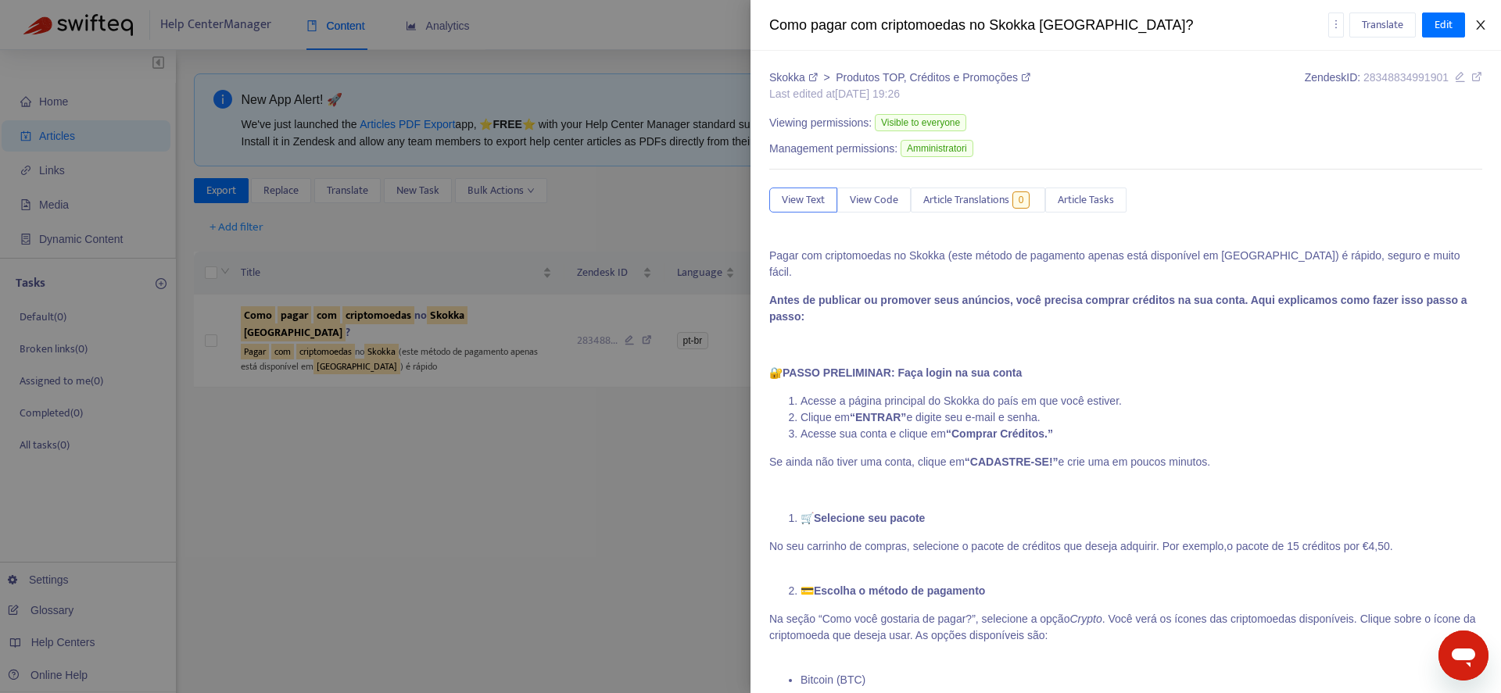
click at [1483, 20] on icon "close" at bounding box center [1480, 25] width 13 height 13
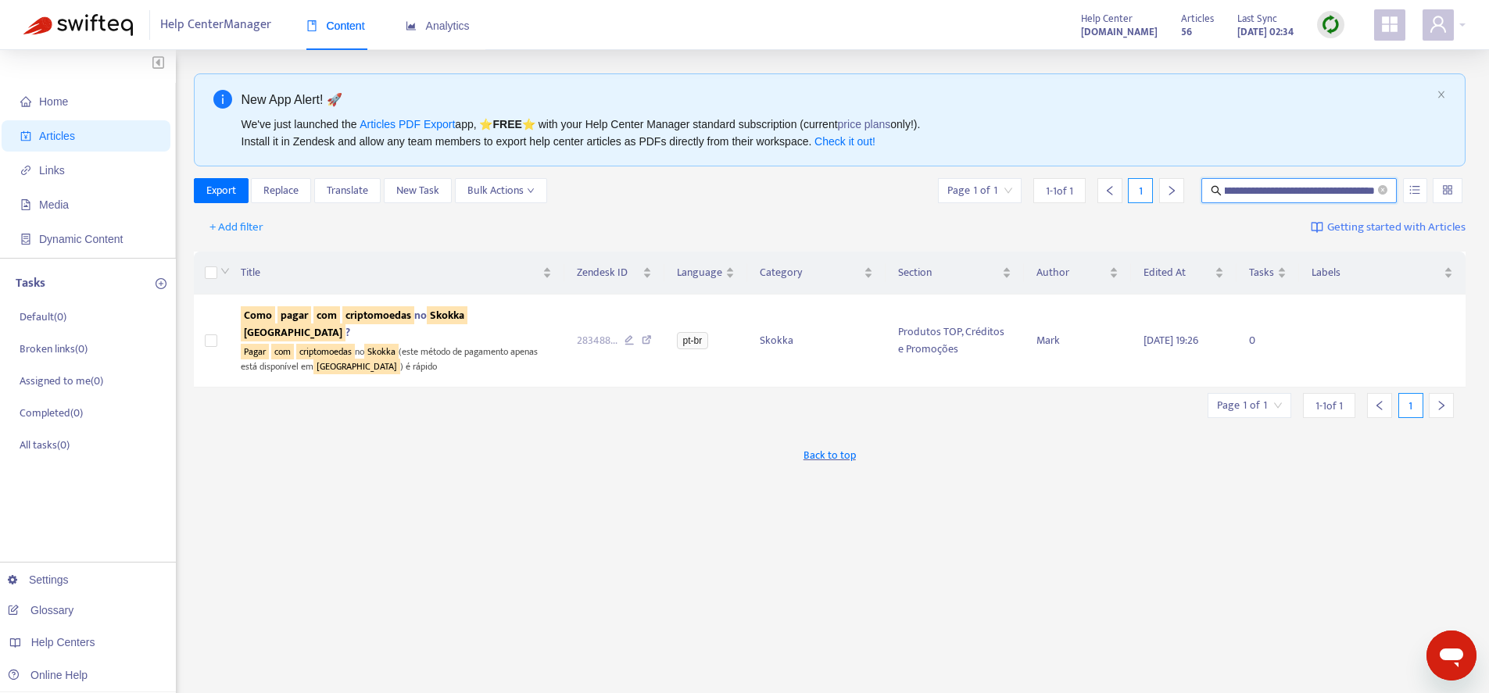
click at [1256, 188] on input "**********" at bounding box center [1300, 190] width 150 height 17
click at [1256, 189] on input "**********" at bounding box center [1300, 190] width 150 height 17
click at [1256, 188] on input "**********" at bounding box center [1300, 190] width 150 height 17
paste input "text"
type input "**********"
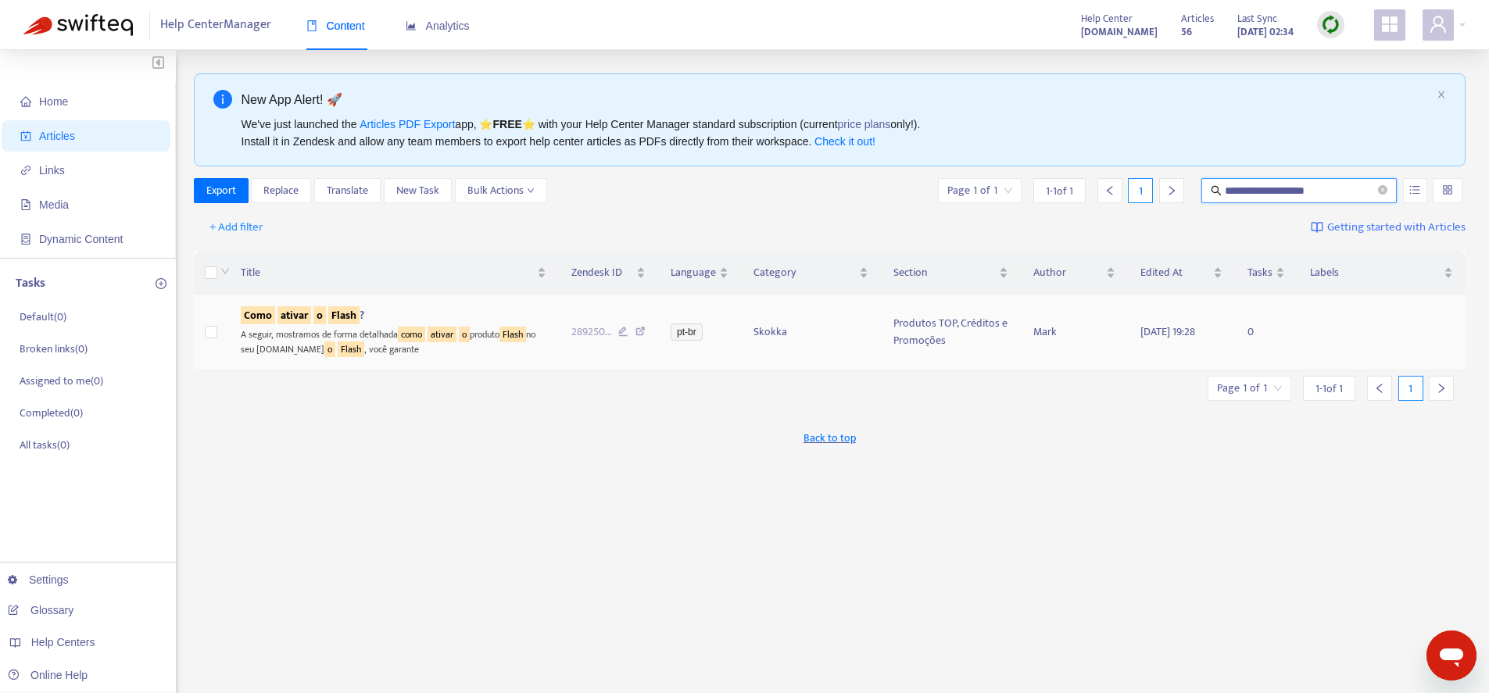
click at [335, 308] on sqkw "Flash" at bounding box center [343, 315] width 31 height 18
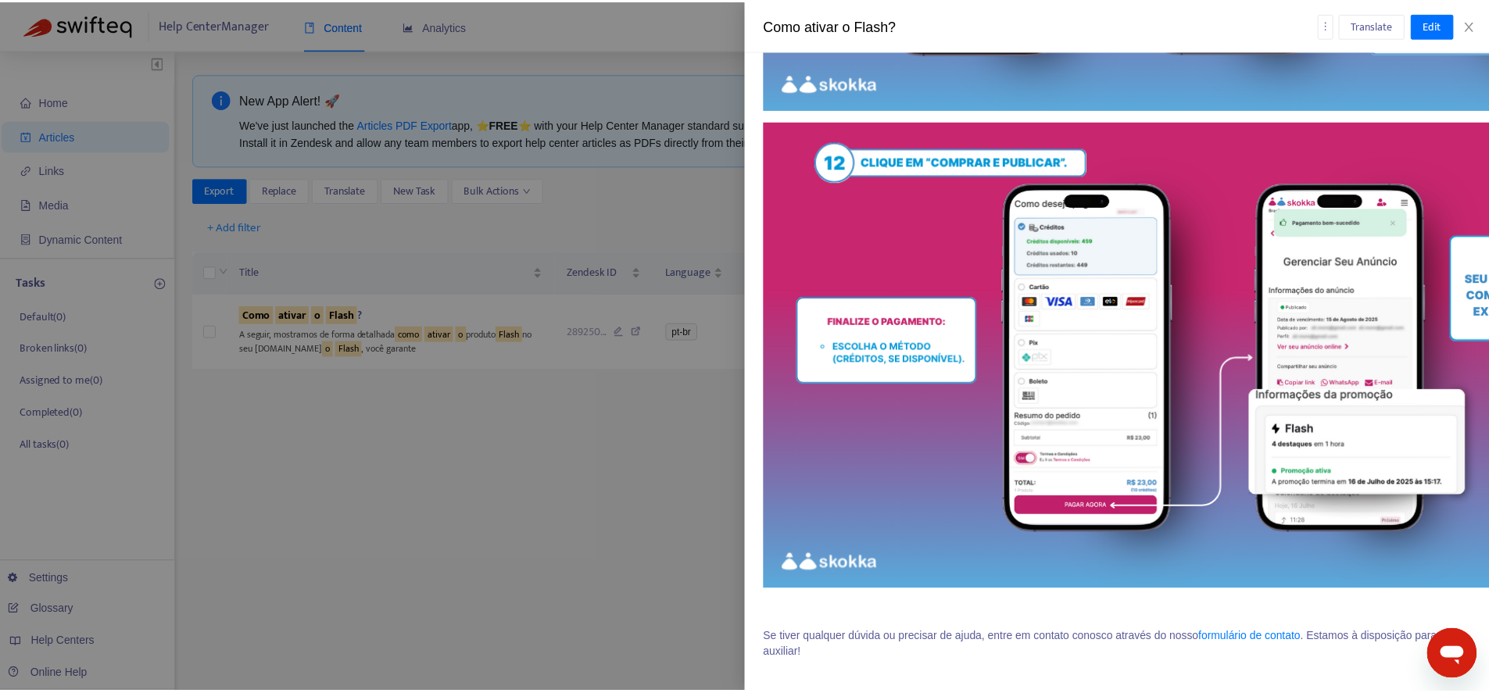
scroll to position [2039, 0]
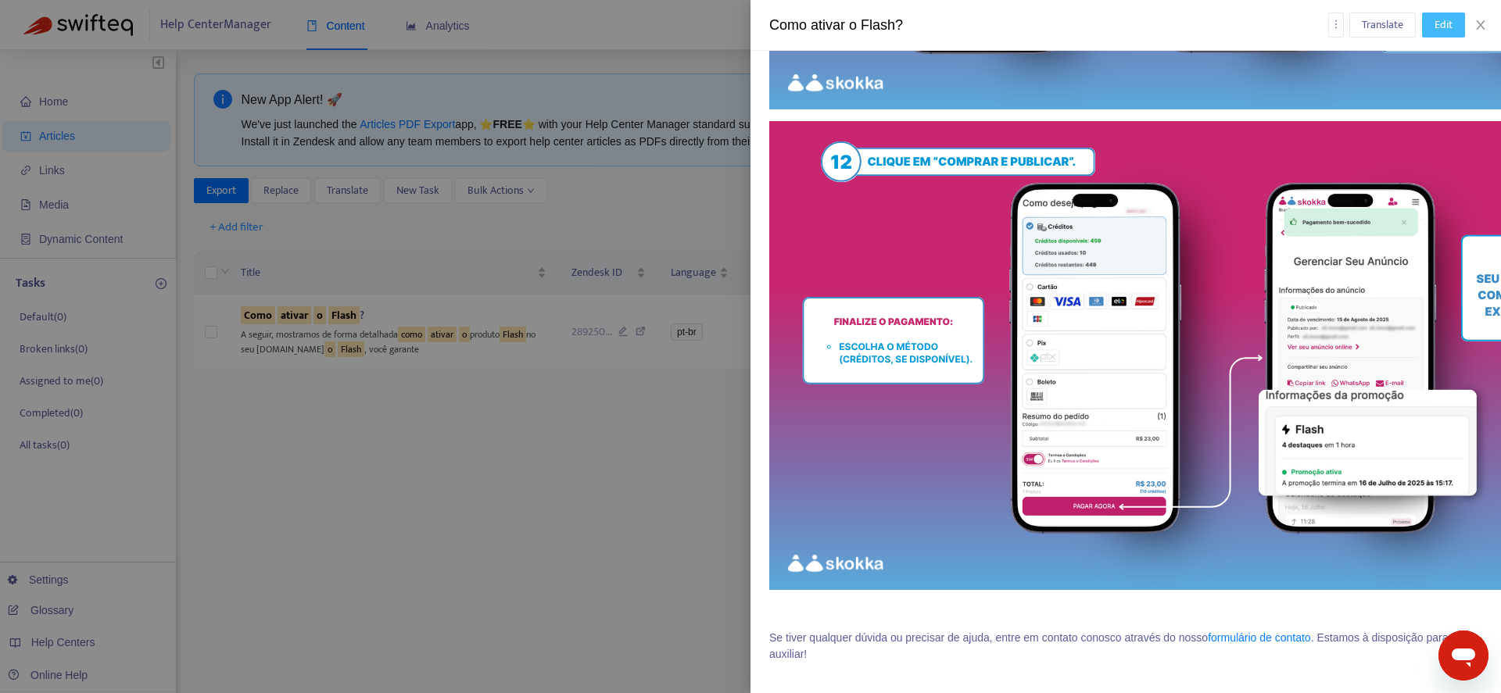
click at [1450, 34] on button "Edit" at bounding box center [1443, 25] width 43 height 25
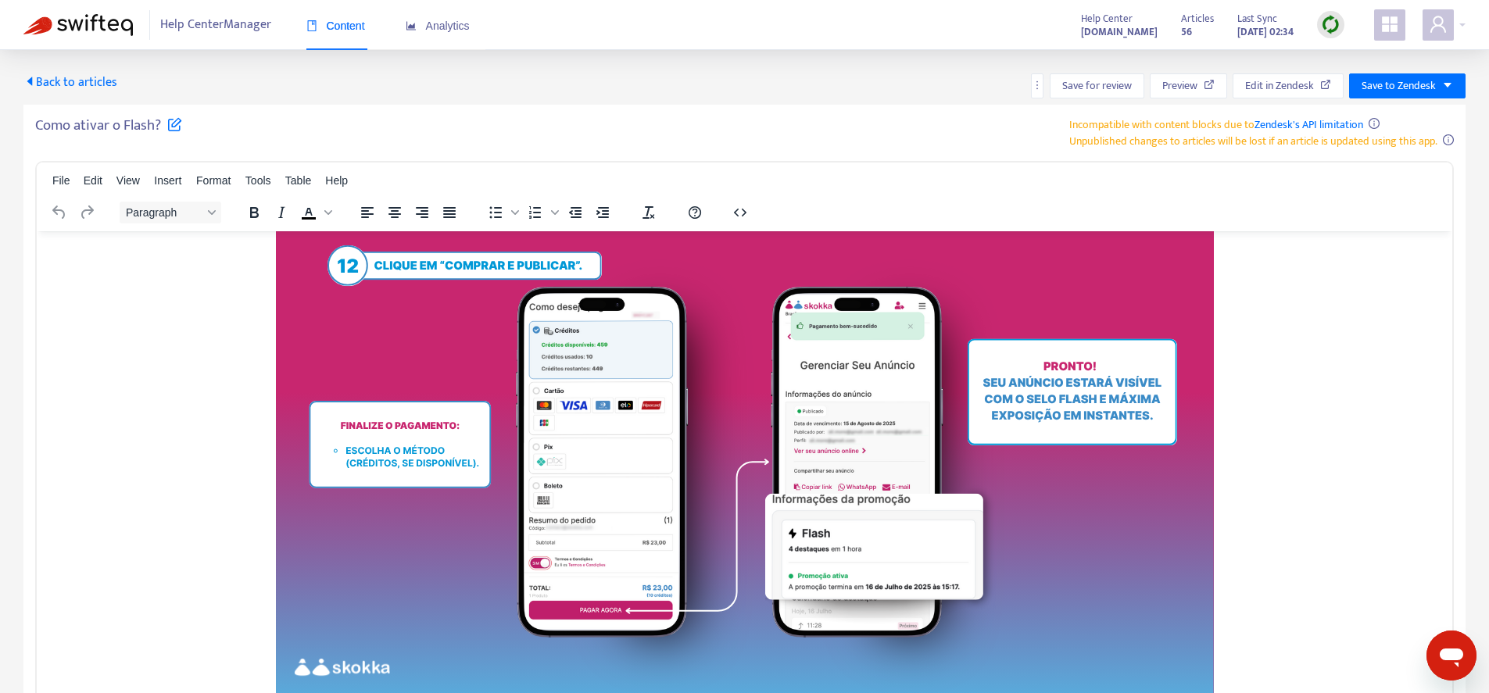
scroll to position [105, 0]
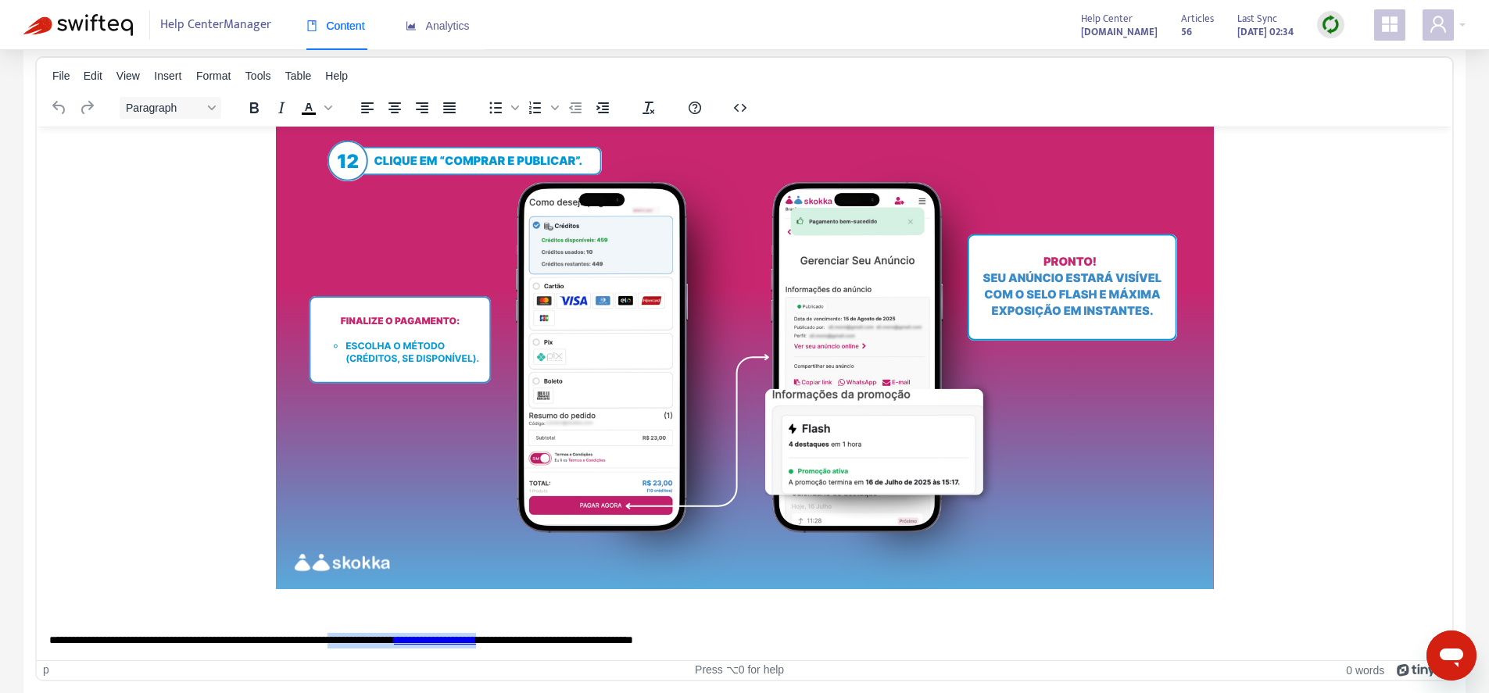
drag, startPoint x: 592, startPoint y: 639, endPoint x: 402, endPoint y: 638, distance: 190.0
click at [402, 638] on p "**********" at bounding box center [738, 640] width 1379 height 16
copy p "**********"
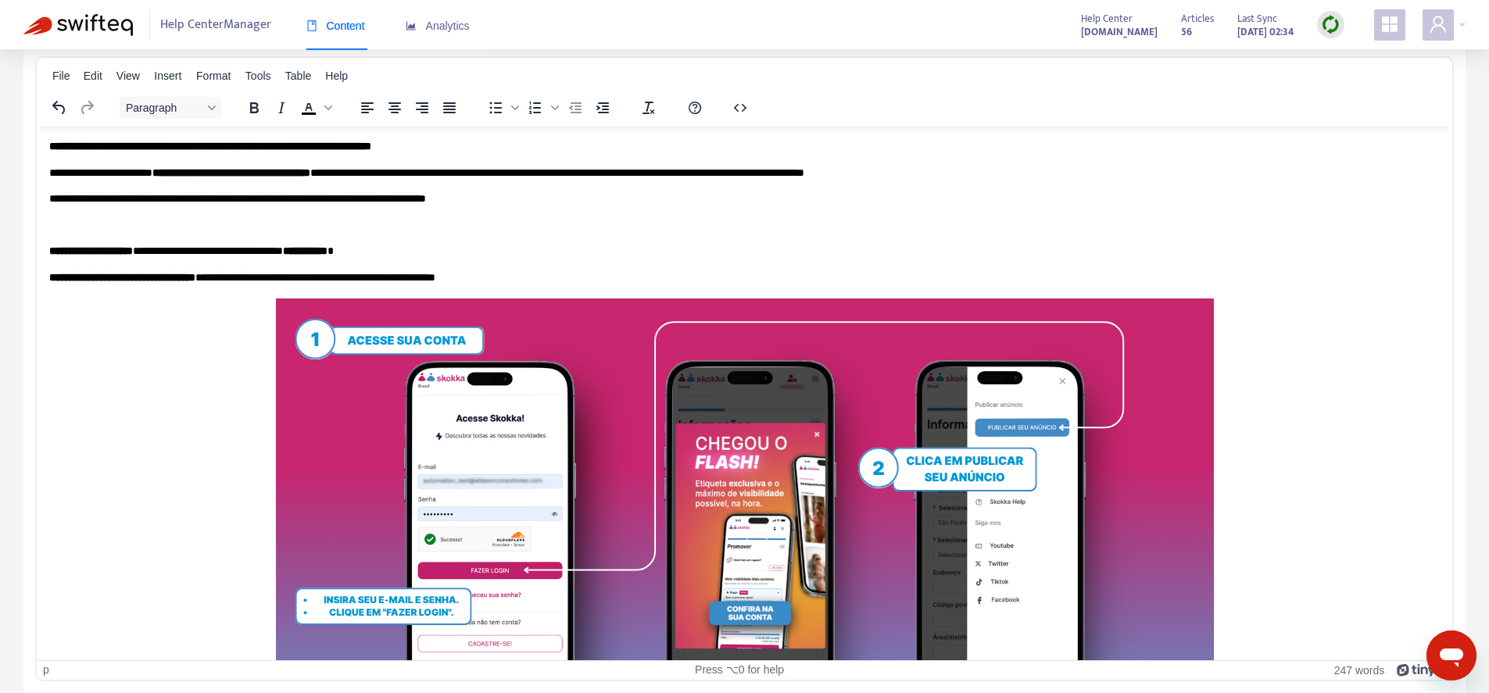
scroll to position [0, 0]
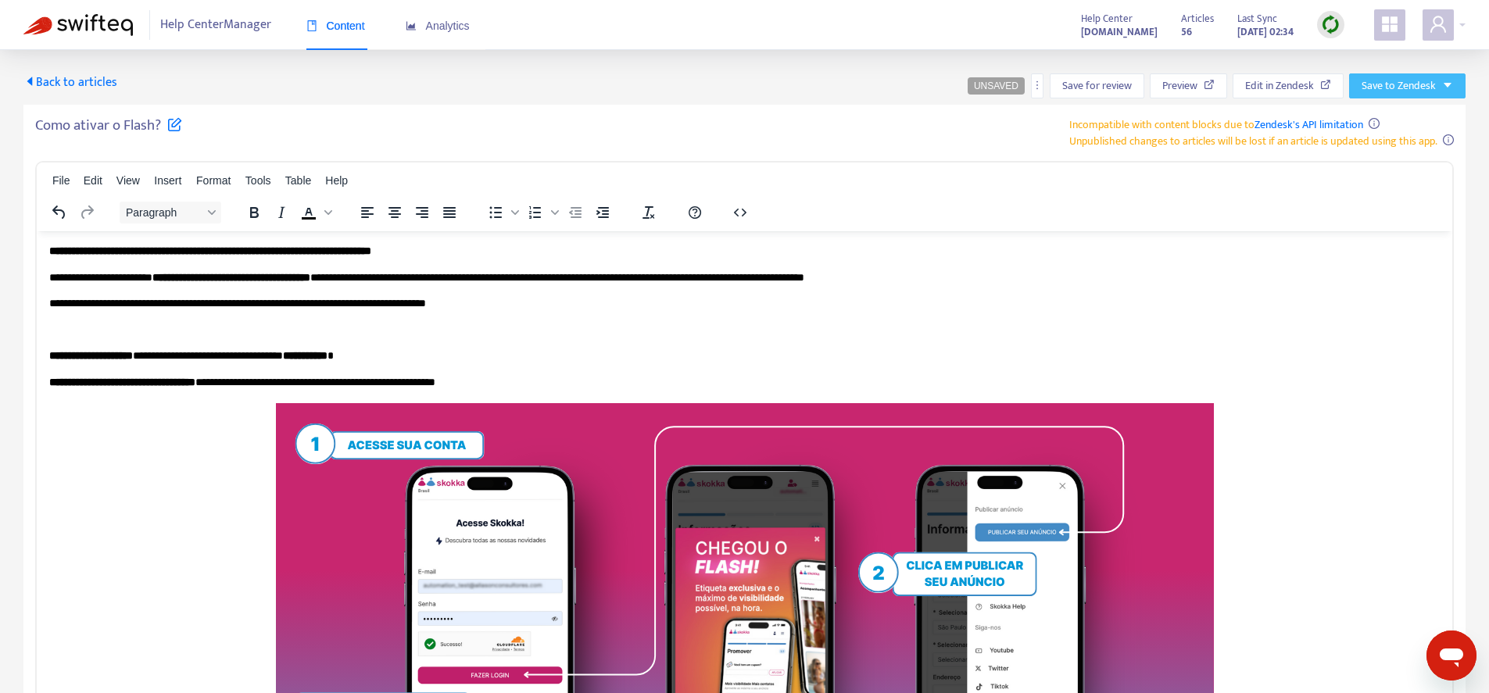
click at [1424, 92] on span "Save to Zendesk" at bounding box center [1399, 85] width 74 height 17
click at [1417, 112] on span "Publish" at bounding box center [1392, 117] width 59 height 17
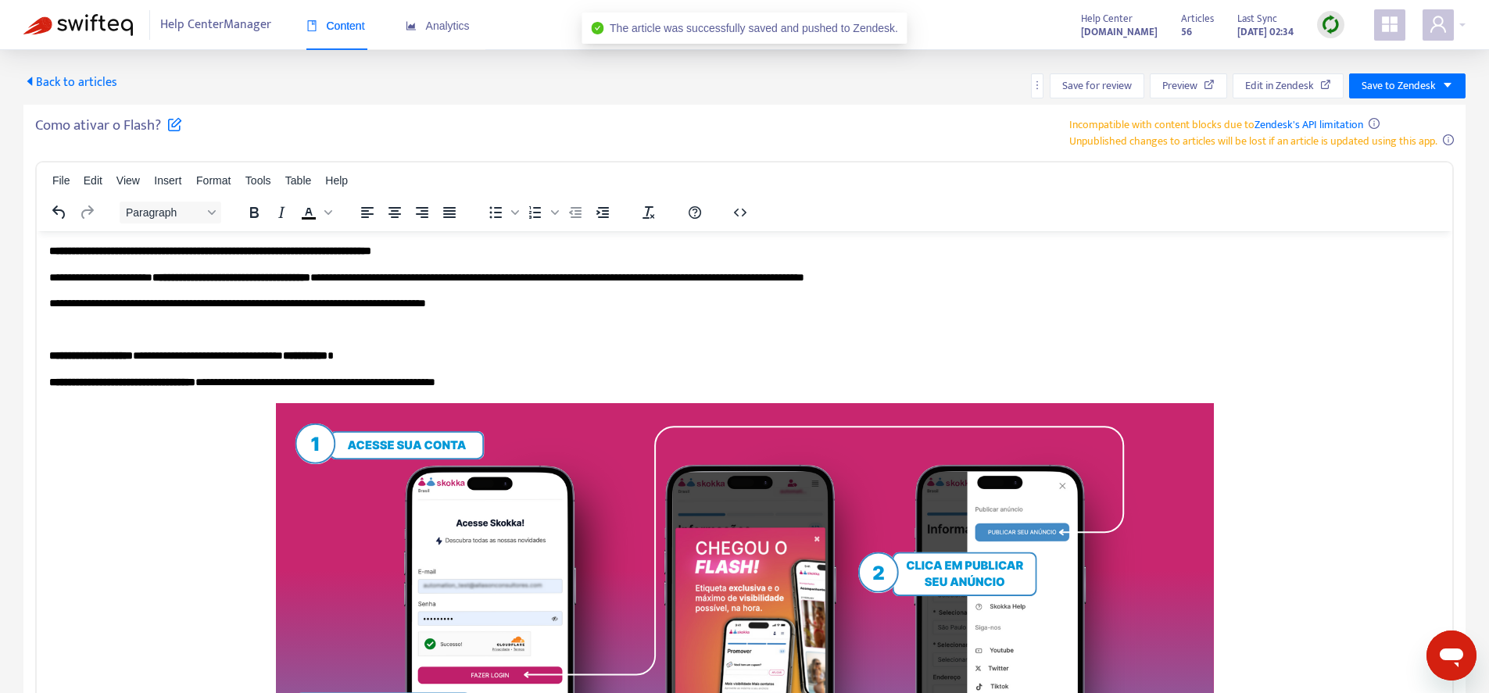
click at [98, 80] on span "Back to articles" at bounding box center [70, 82] width 94 height 21
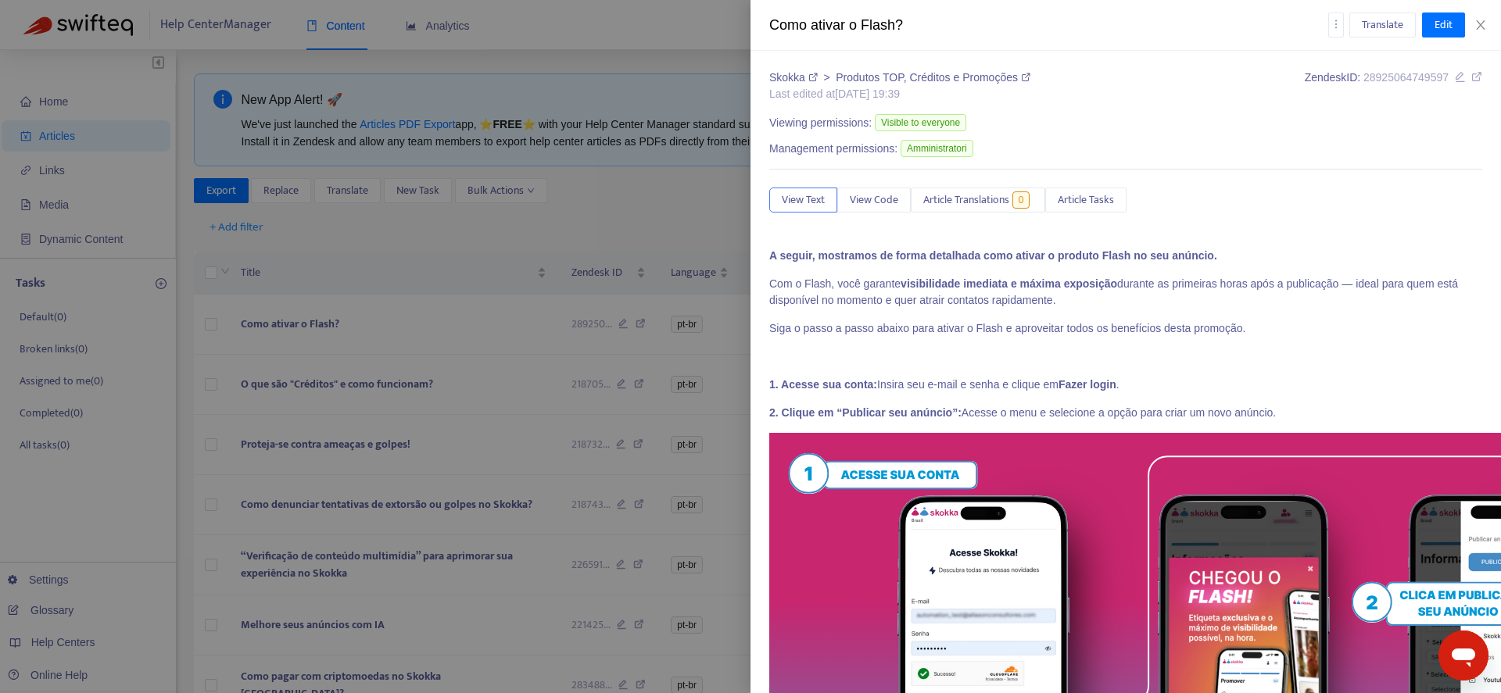
type input "**********"
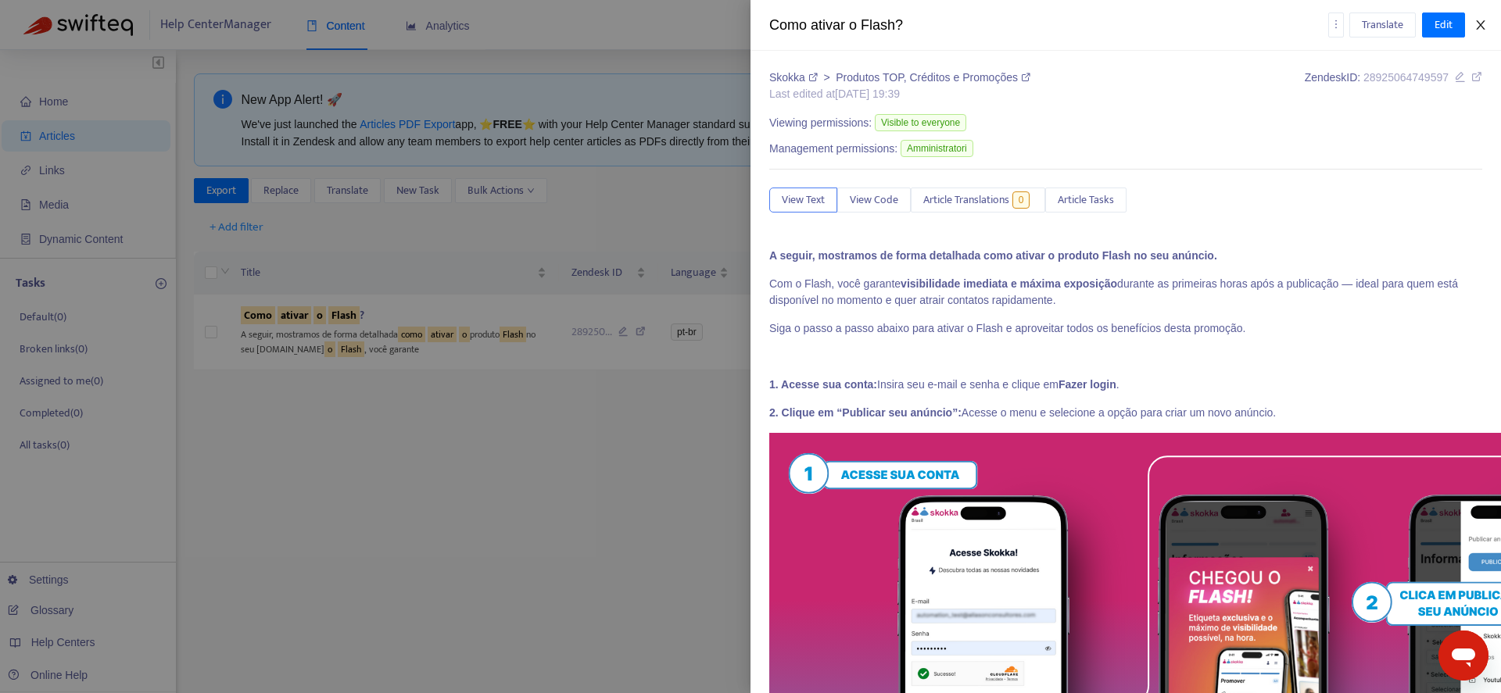
click at [1489, 19] on button "Close" at bounding box center [1481, 25] width 22 height 15
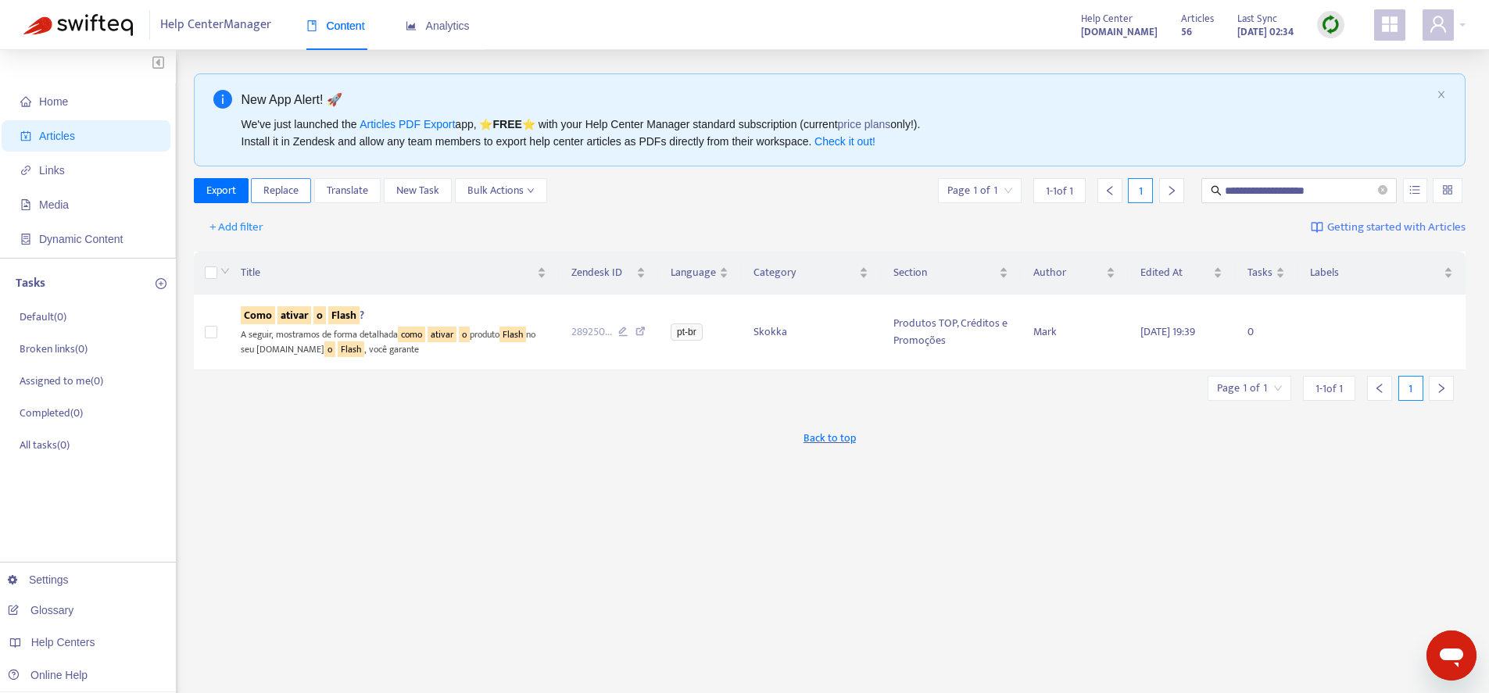
click at [278, 193] on span "Replace" at bounding box center [280, 190] width 35 height 17
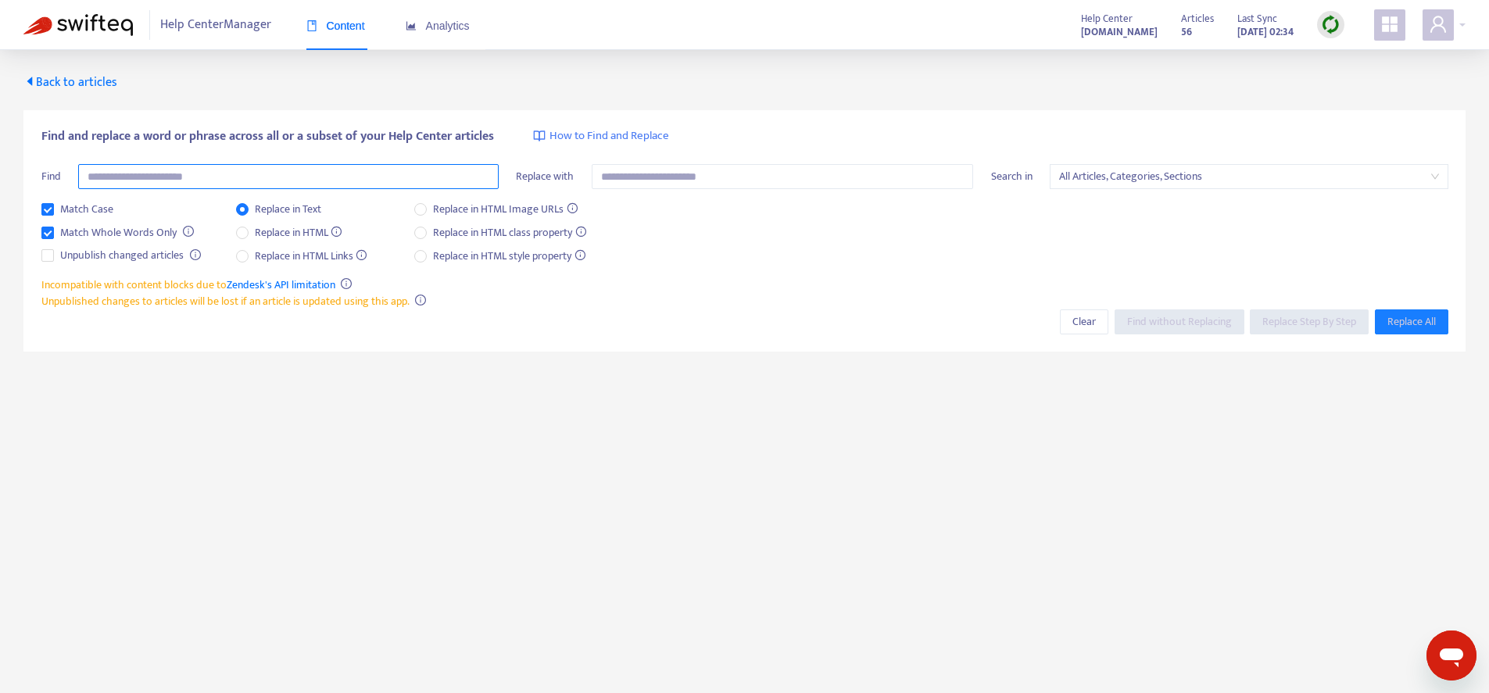
click at [168, 178] on input "text" at bounding box center [288, 176] width 421 height 25
paste input "**********"
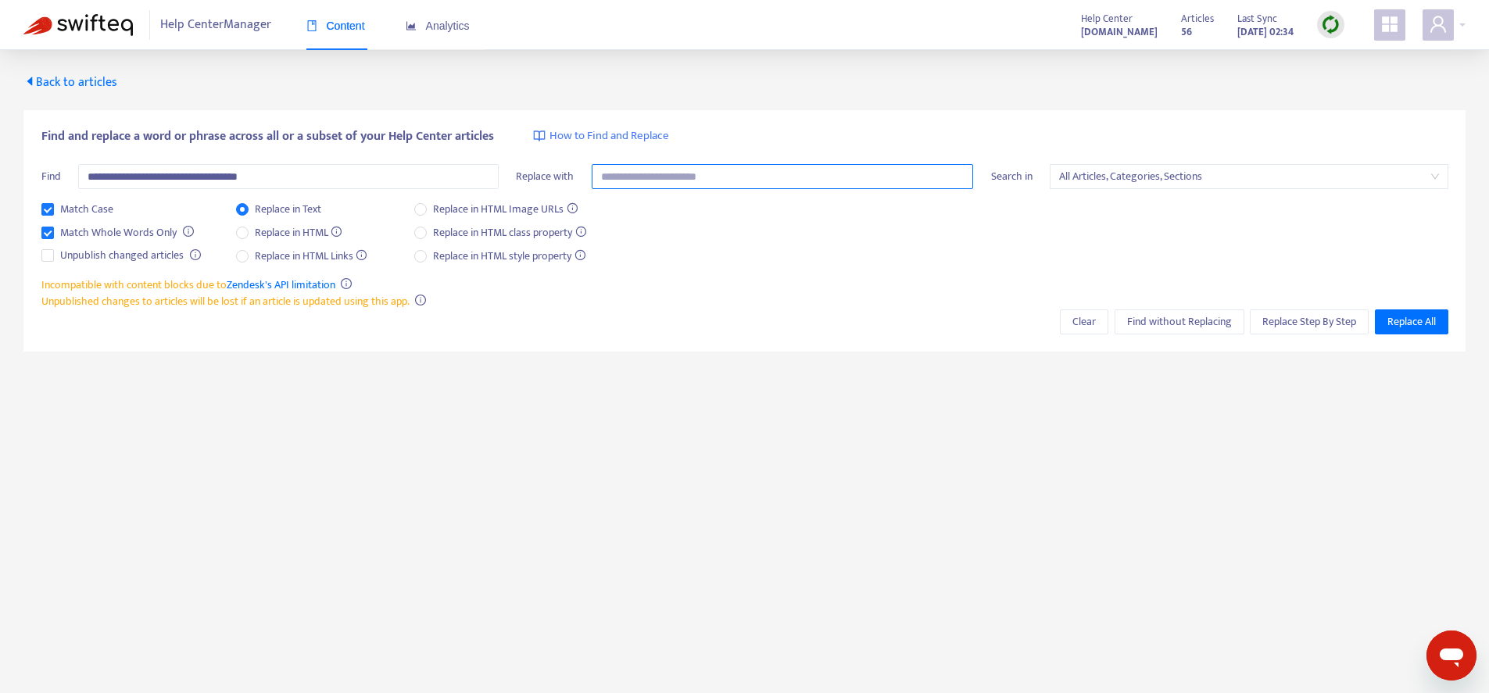
click at [639, 178] on input "text" at bounding box center [783, 176] width 382 height 25
click at [1172, 318] on span "Find without Replacing" at bounding box center [1179, 322] width 105 height 17
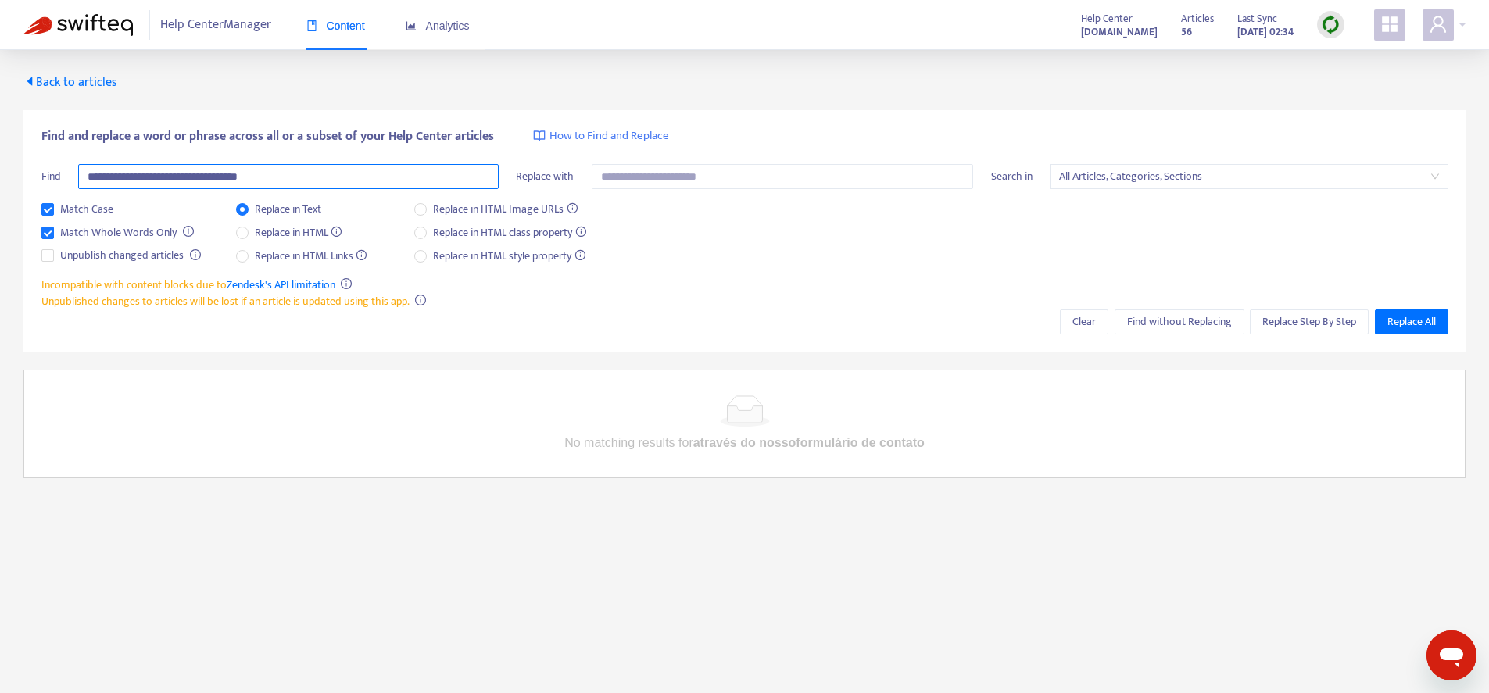
click at [176, 178] on input "**********" at bounding box center [288, 176] width 421 height 25
type input "**********"
click at [1141, 324] on span "Find without Replacing" at bounding box center [1179, 322] width 105 height 17
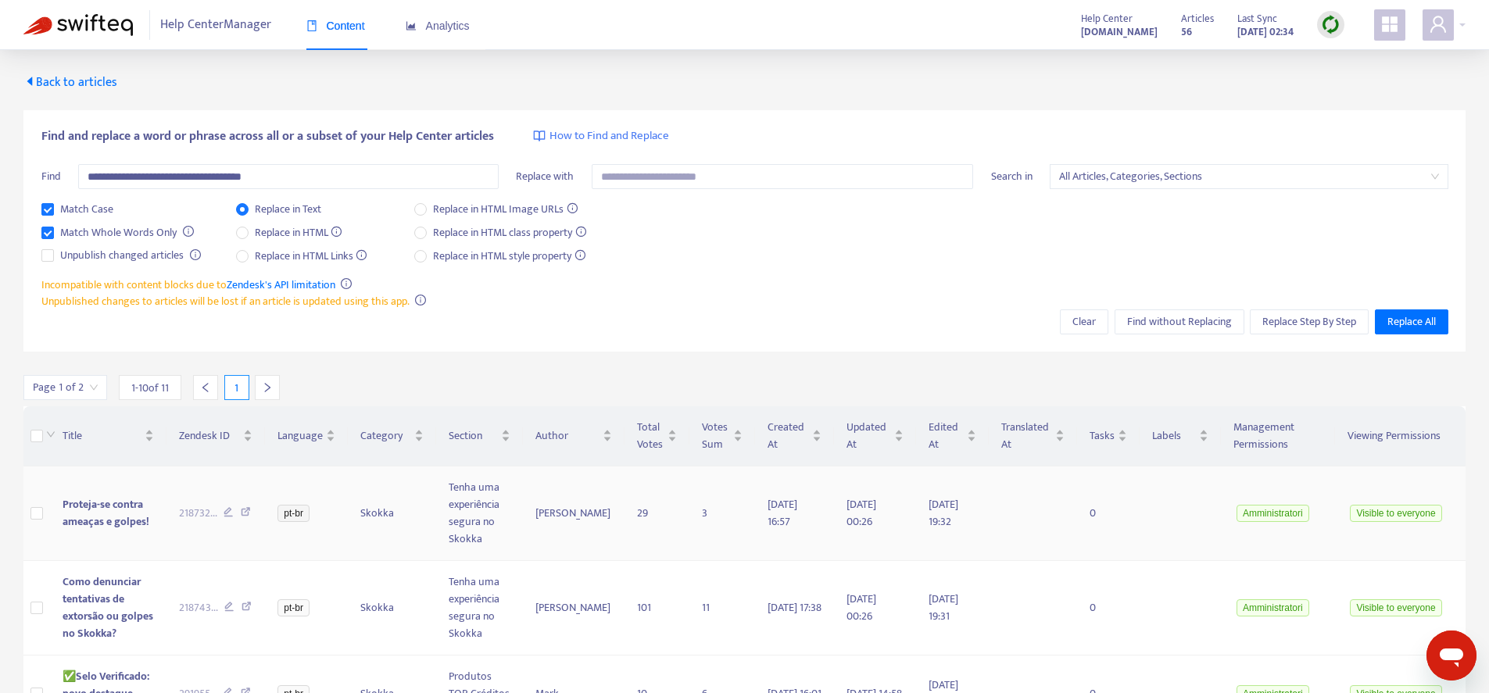
click at [105, 518] on span "Proteja-se contra ameaças e golpes!" at bounding box center [106, 513] width 87 height 35
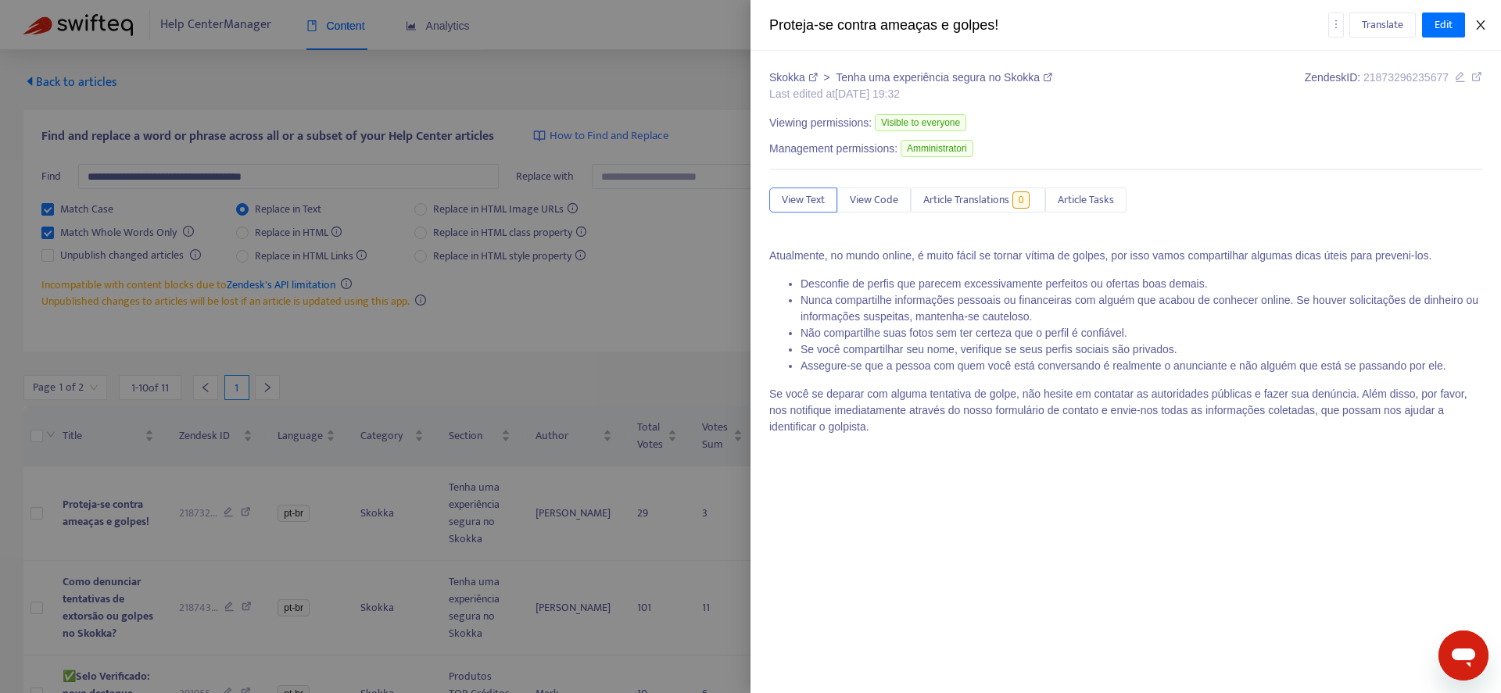
click at [1487, 26] on icon "close" at bounding box center [1480, 25] width 13 height 13
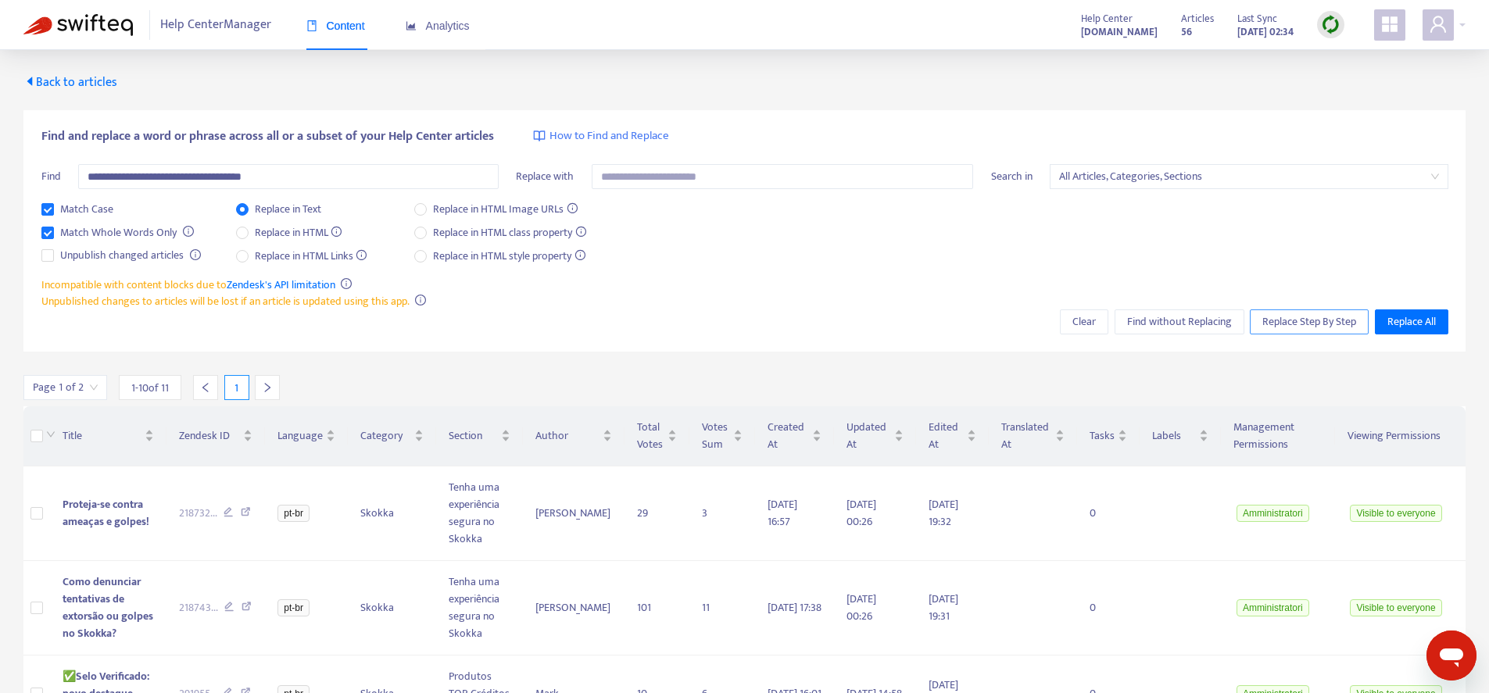
click at [1333, 322] on span "Replace Step By Step" at bounding box center [1310, 322] width 94 height 17
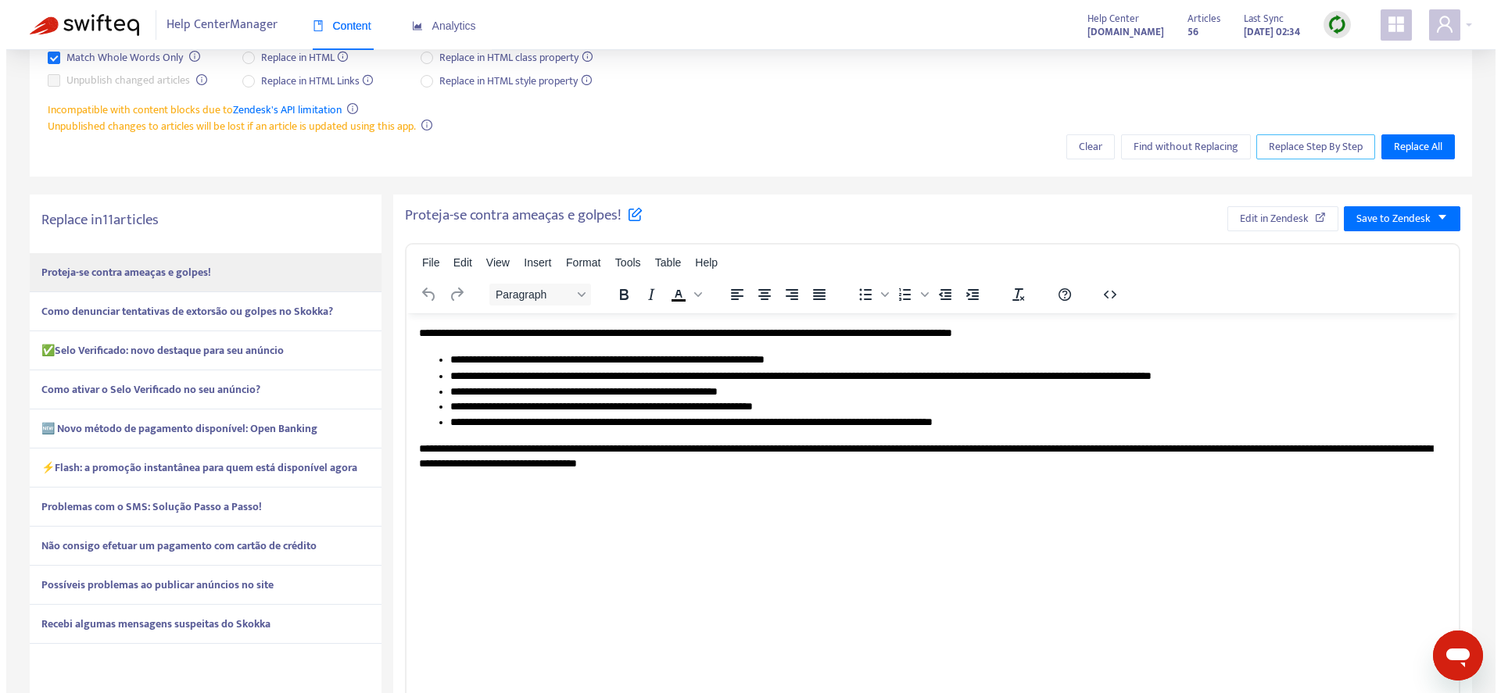
scroll to position [135, 0]
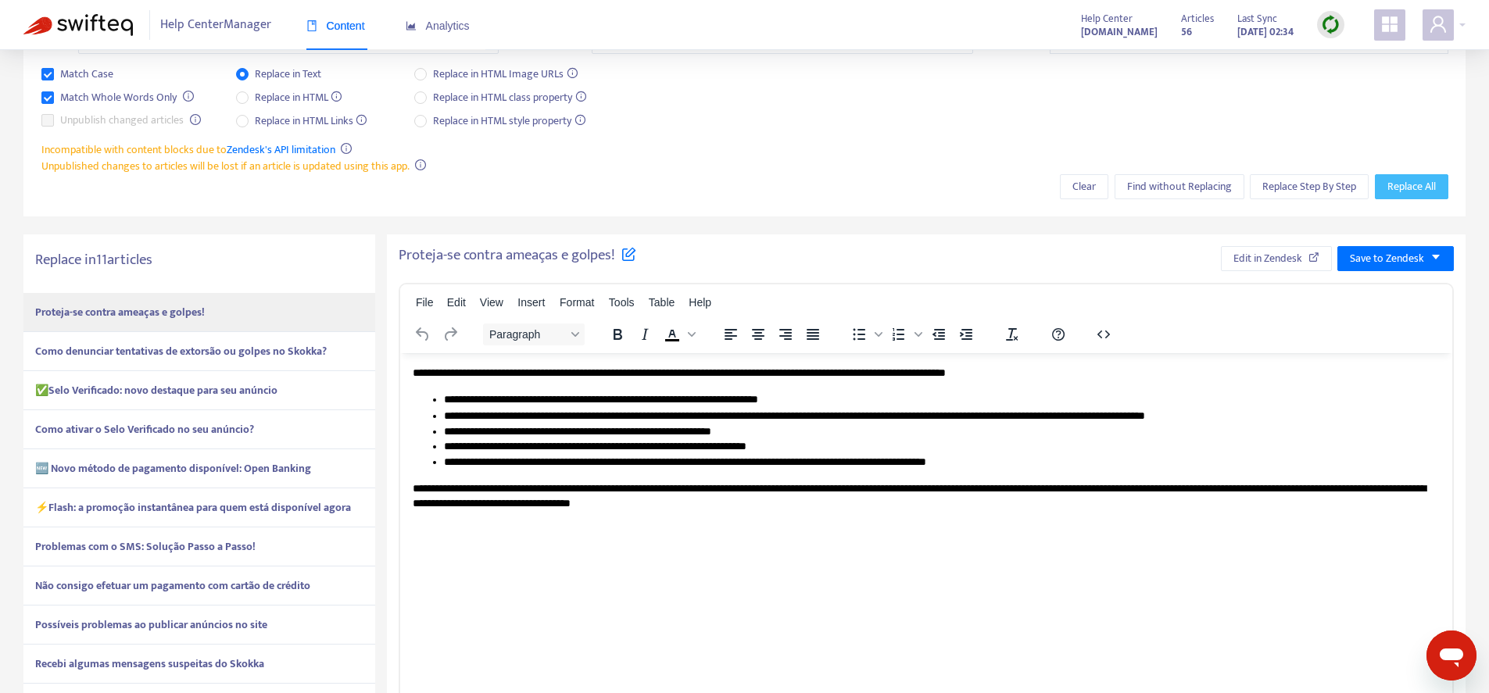
click at [1415, 185] on span "Replace All" at bounding box center [1412, 186] width 48 height 17
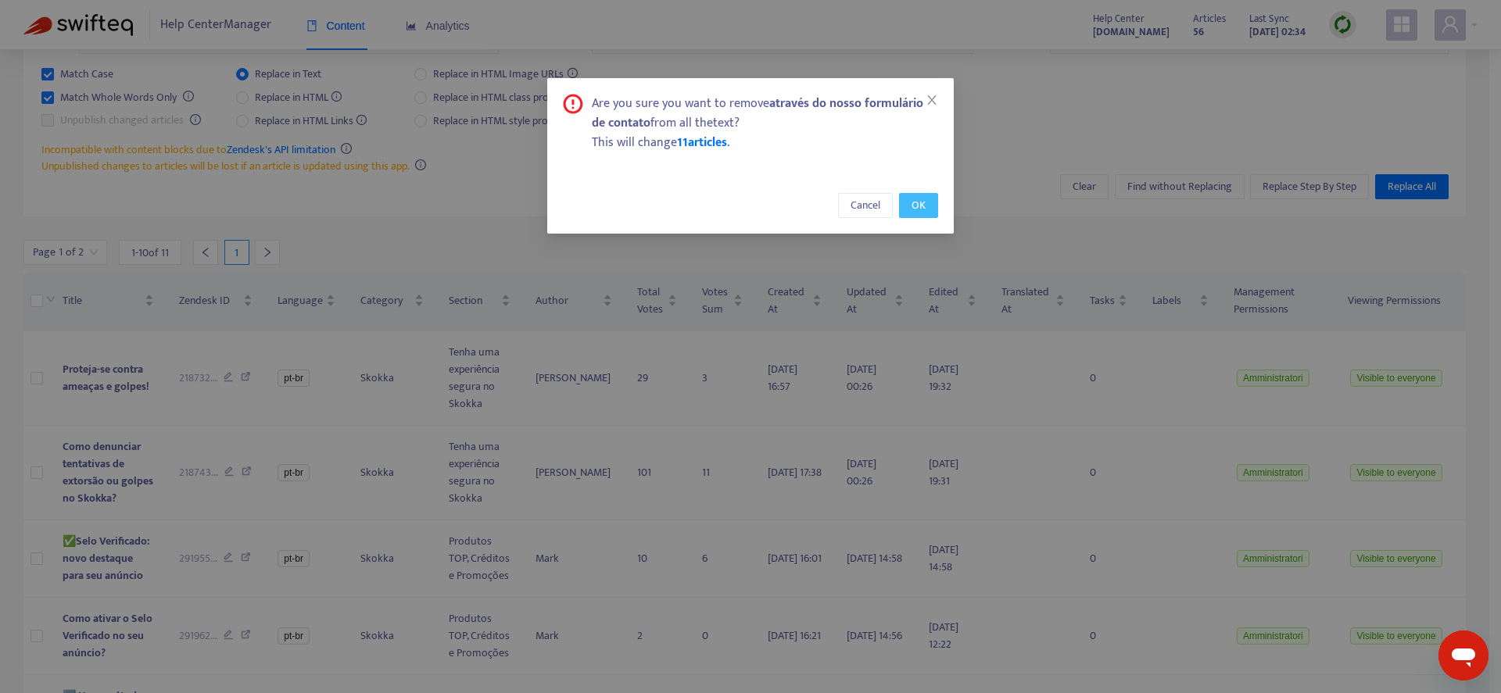
click at [918, 211] on span "OK" at bounding box center [919, 205] width 14 height 17
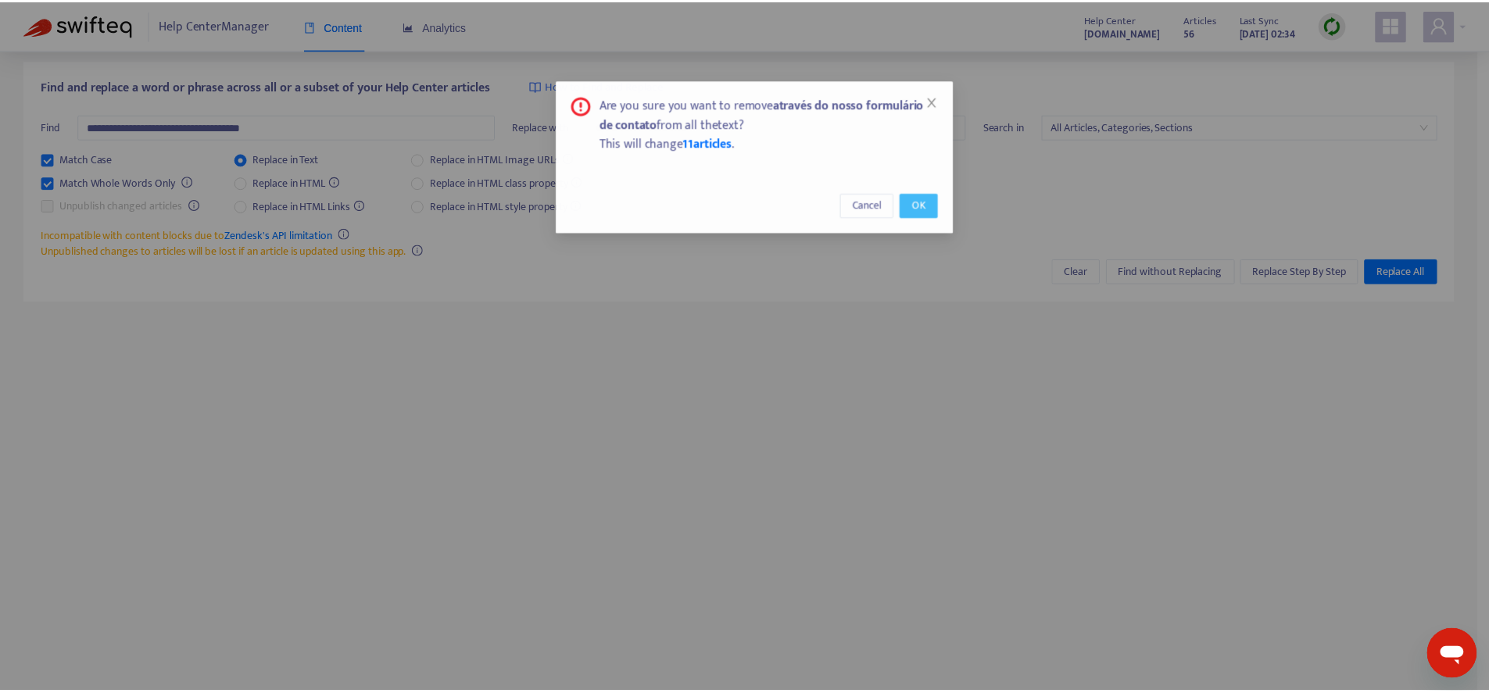
scroll to position [50, 0]
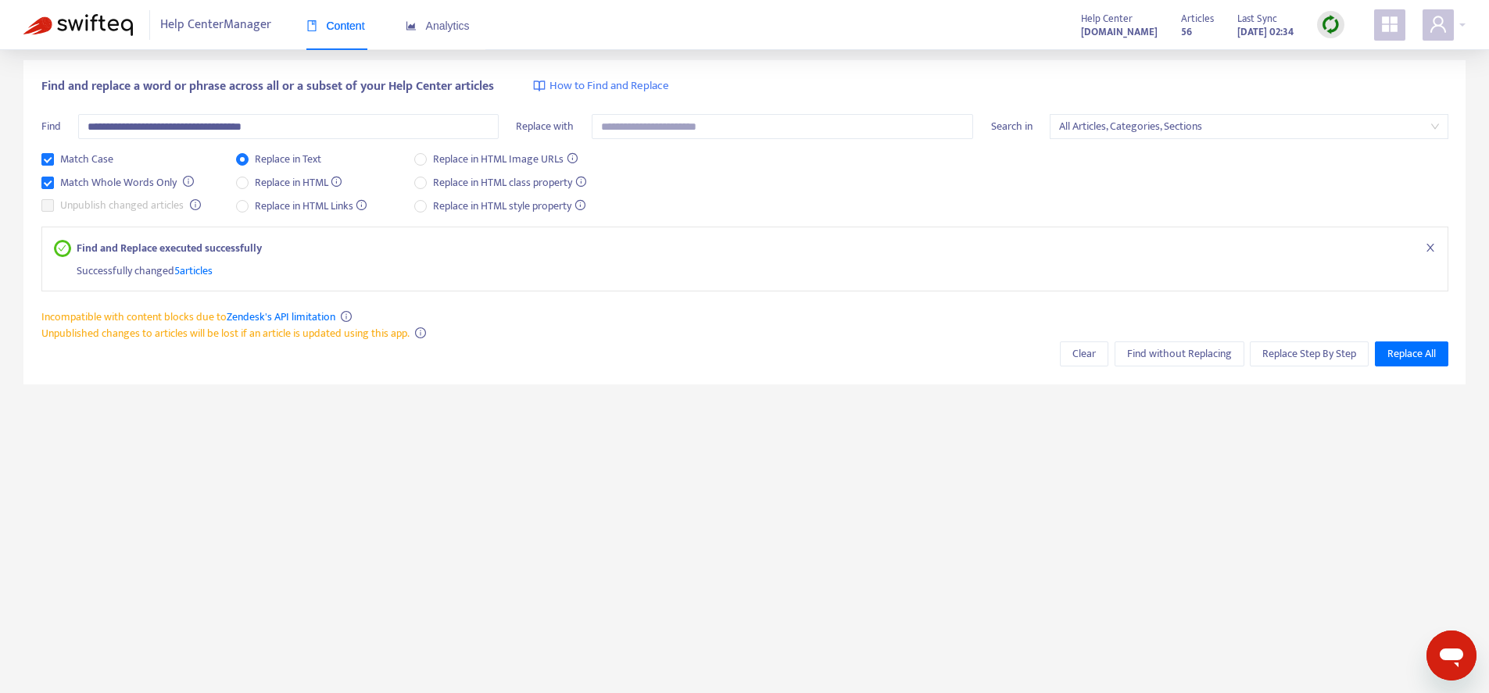
click at [197, 271] on span "5 articles" at bounding box center [193, 271] width 38 height 18
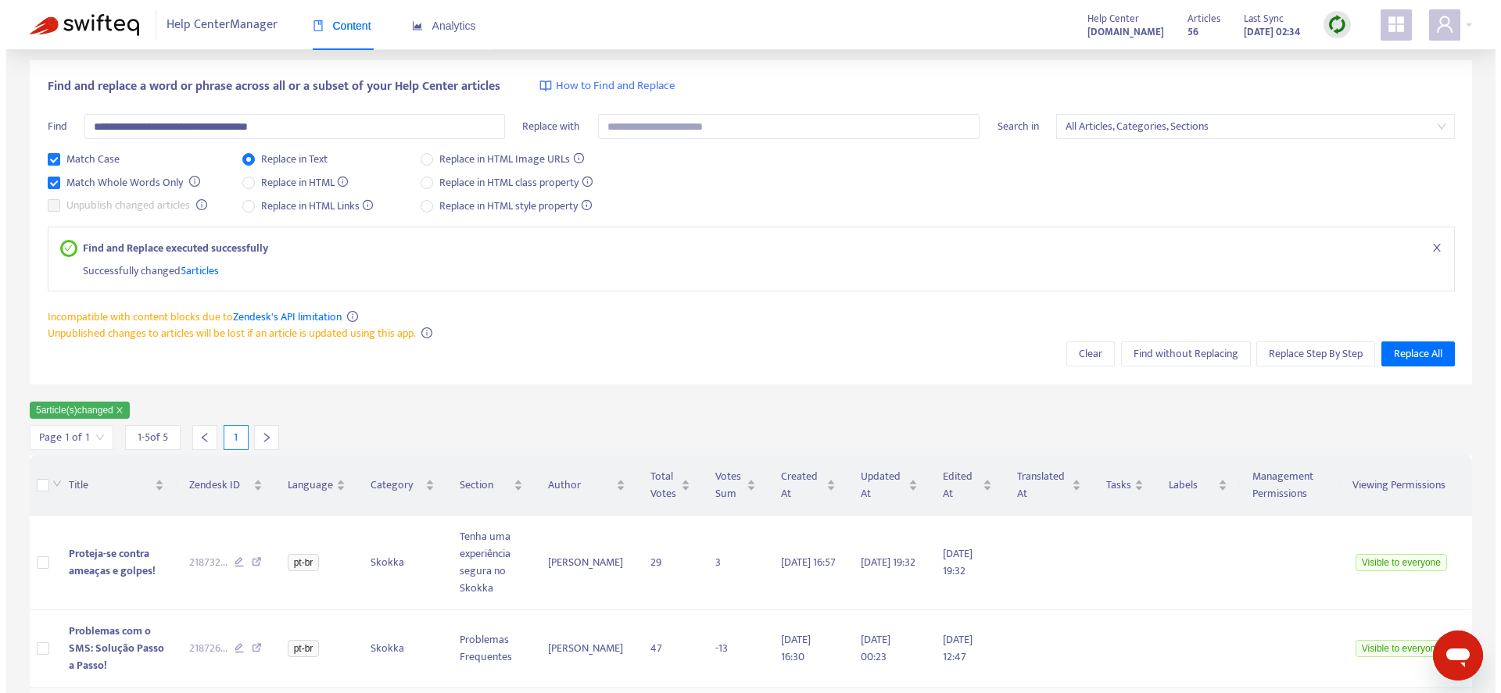
scroll to position [317, 0]
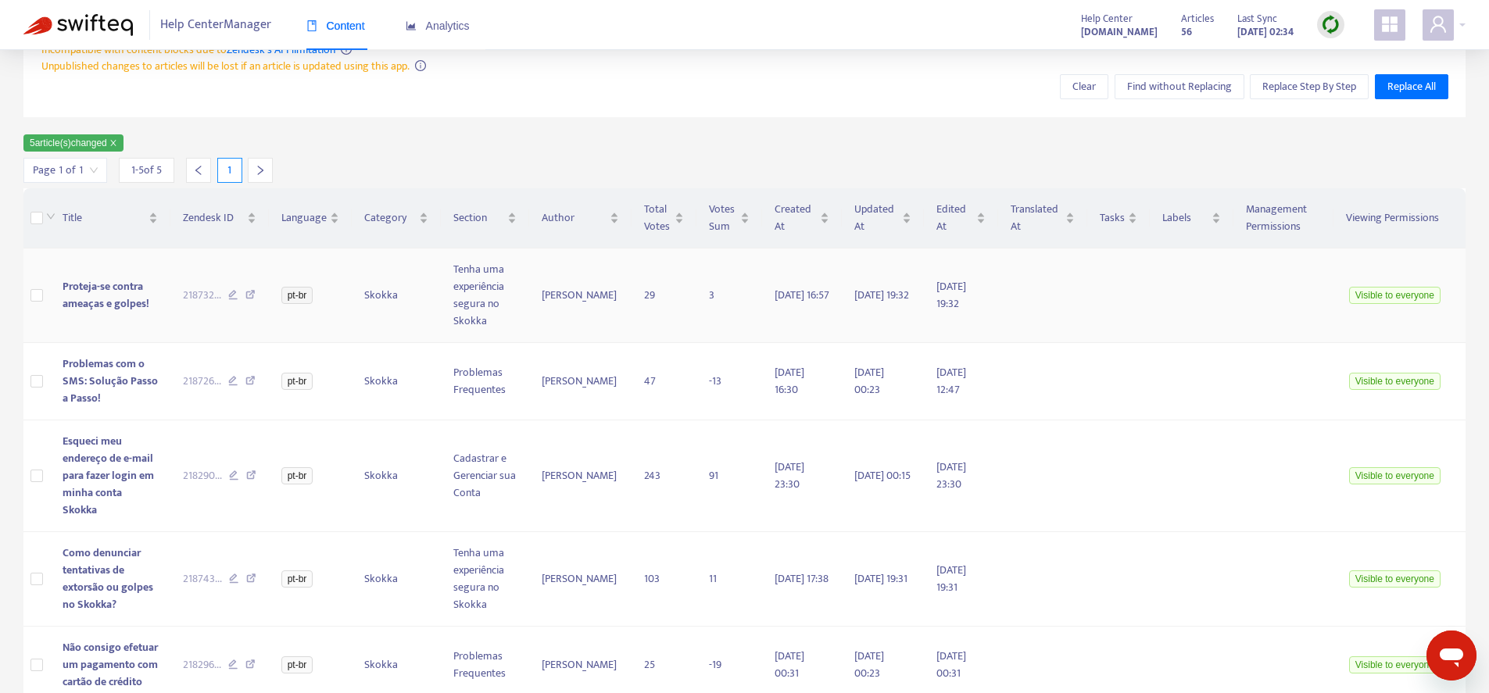
click at [120, 304] on span "Proteja-se contra ameaças e golpes!" at bounding box center [106, 295] width 87 height 35
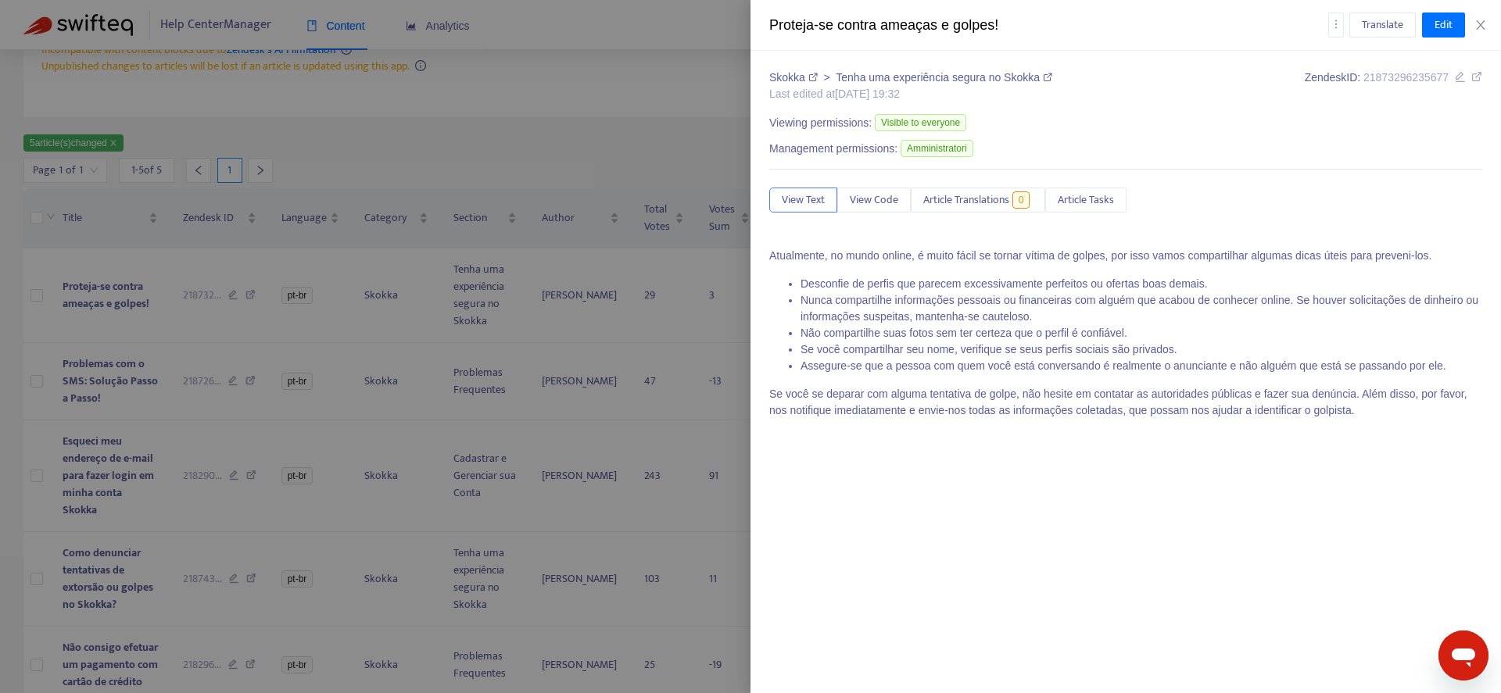
click at [109, 380] on div at bounding box center [750, 346] width 1501 height 693
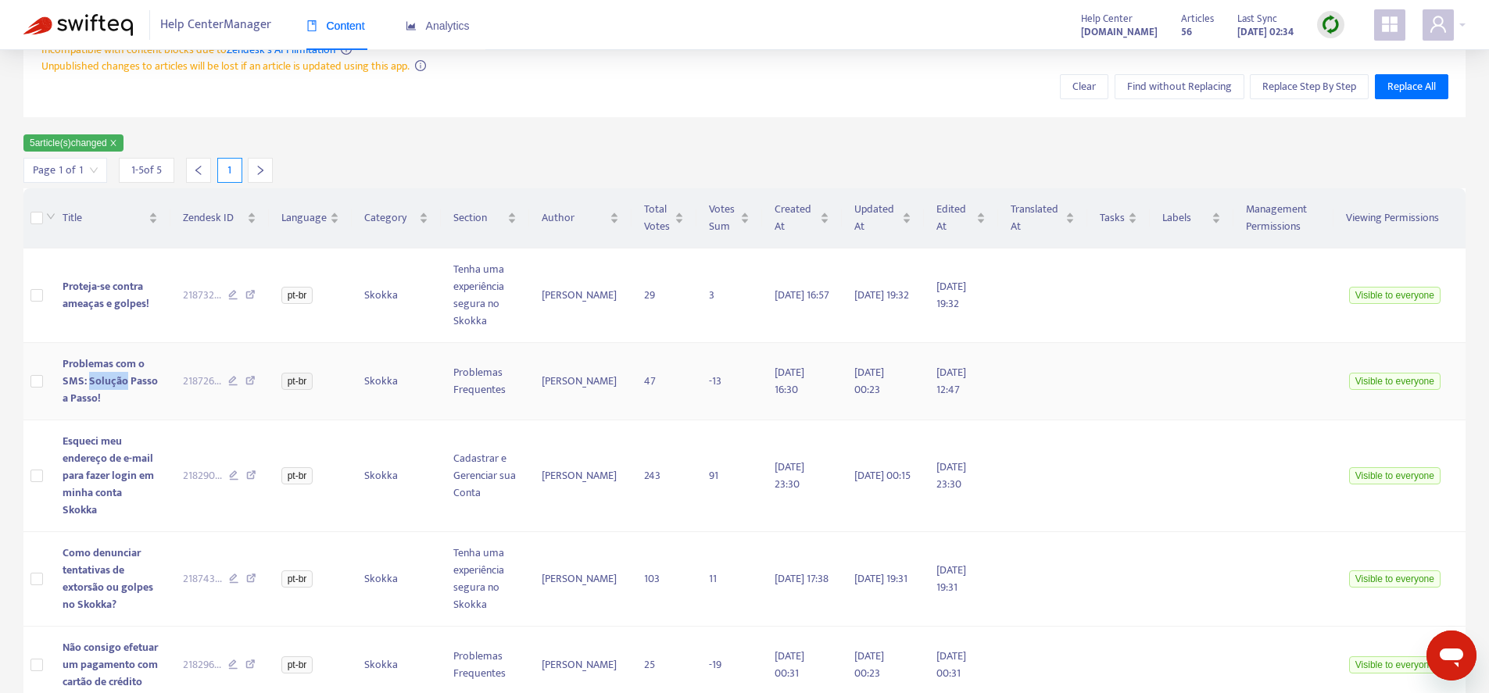
click at [109, 380] on span "Problemas com o SMS: Solução Passo a Passo!" at bounding box center [110, 381] width 95 height 52
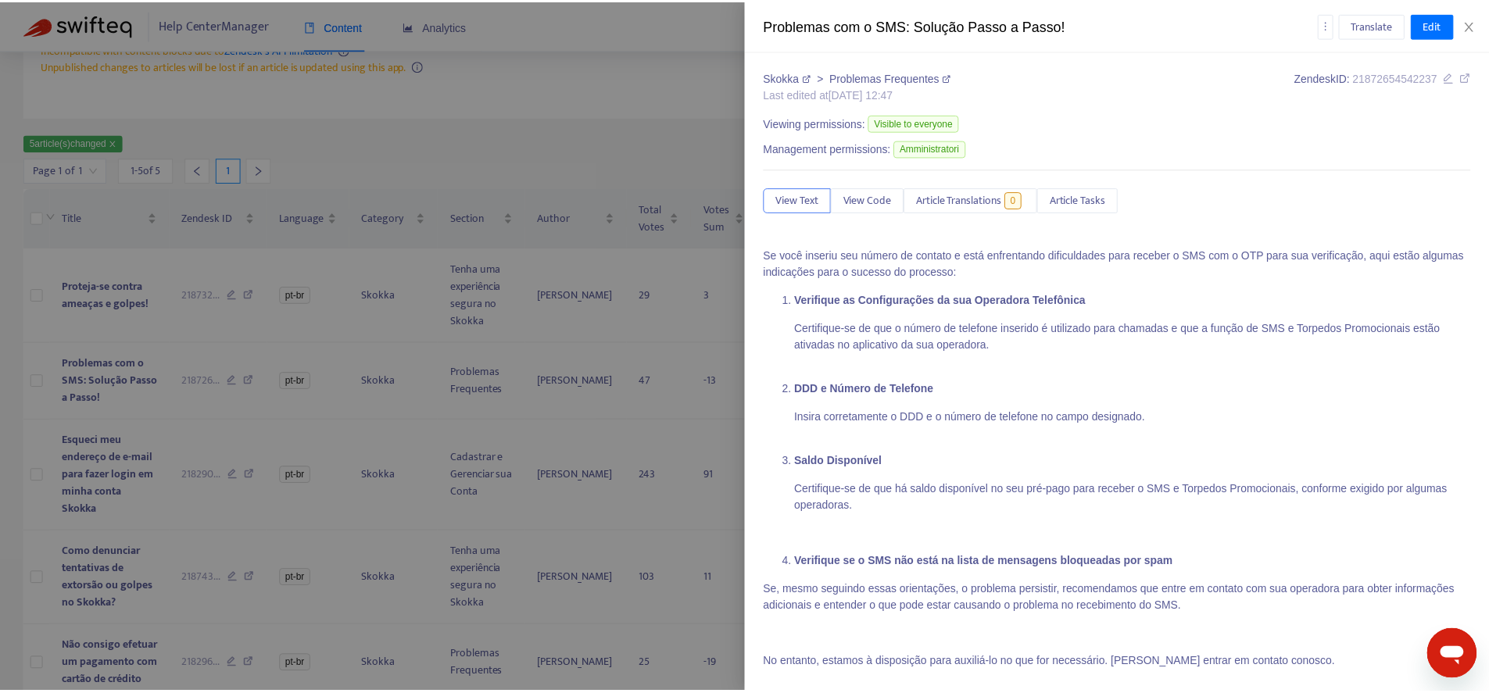
scroll to position [38, 0]
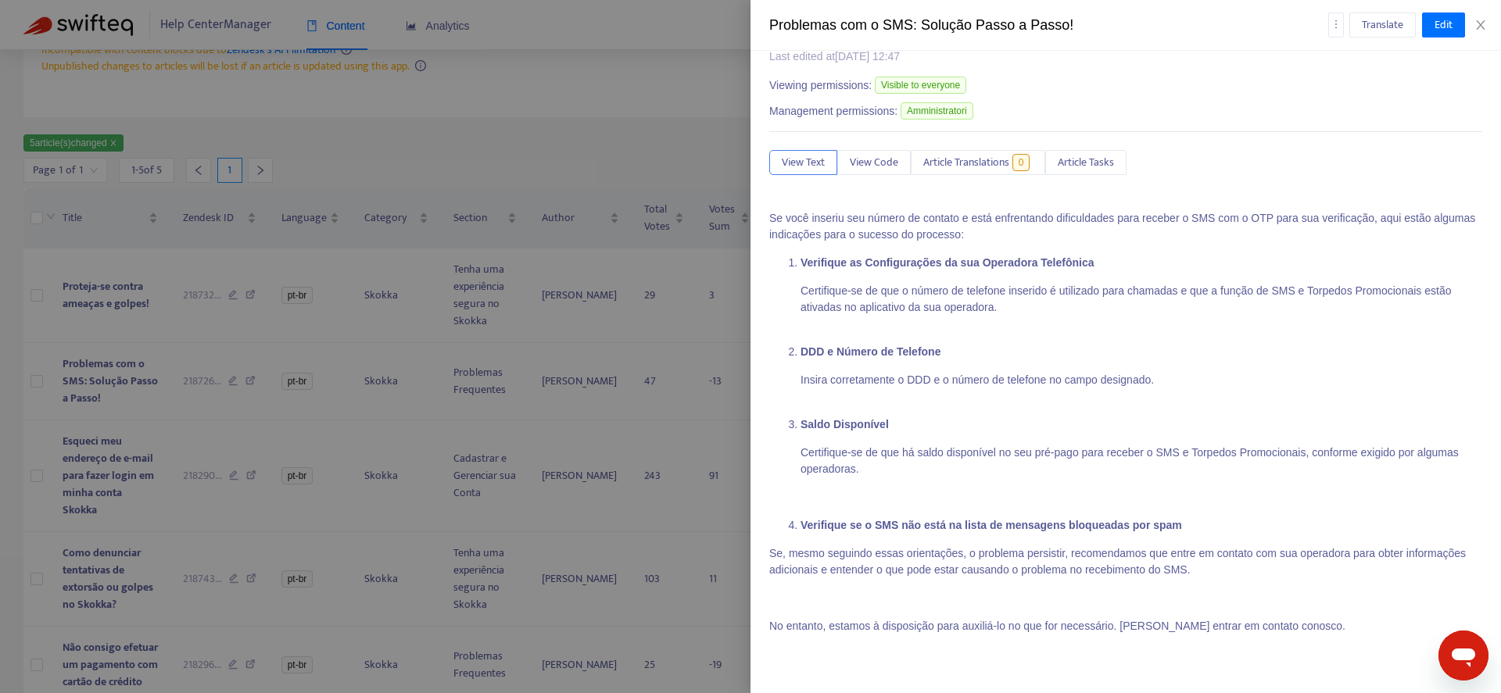
click at [105, 459] on div at bounding box center [750, 346] width 1501 height 693
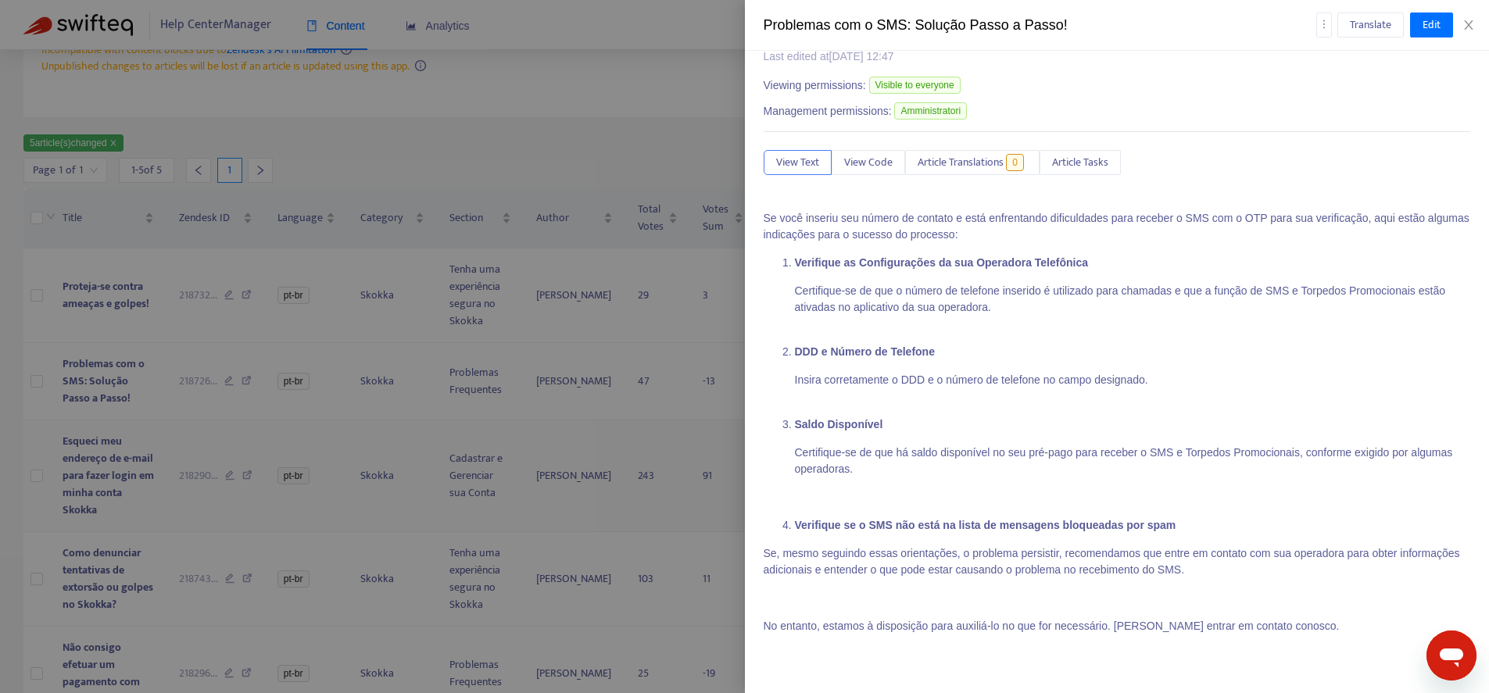
click at [105, 462] on span "Esqueci meu endereço de e-mail para fazer login em minha conta Skokka" at bounding box center [108, 475] width 91 height 87
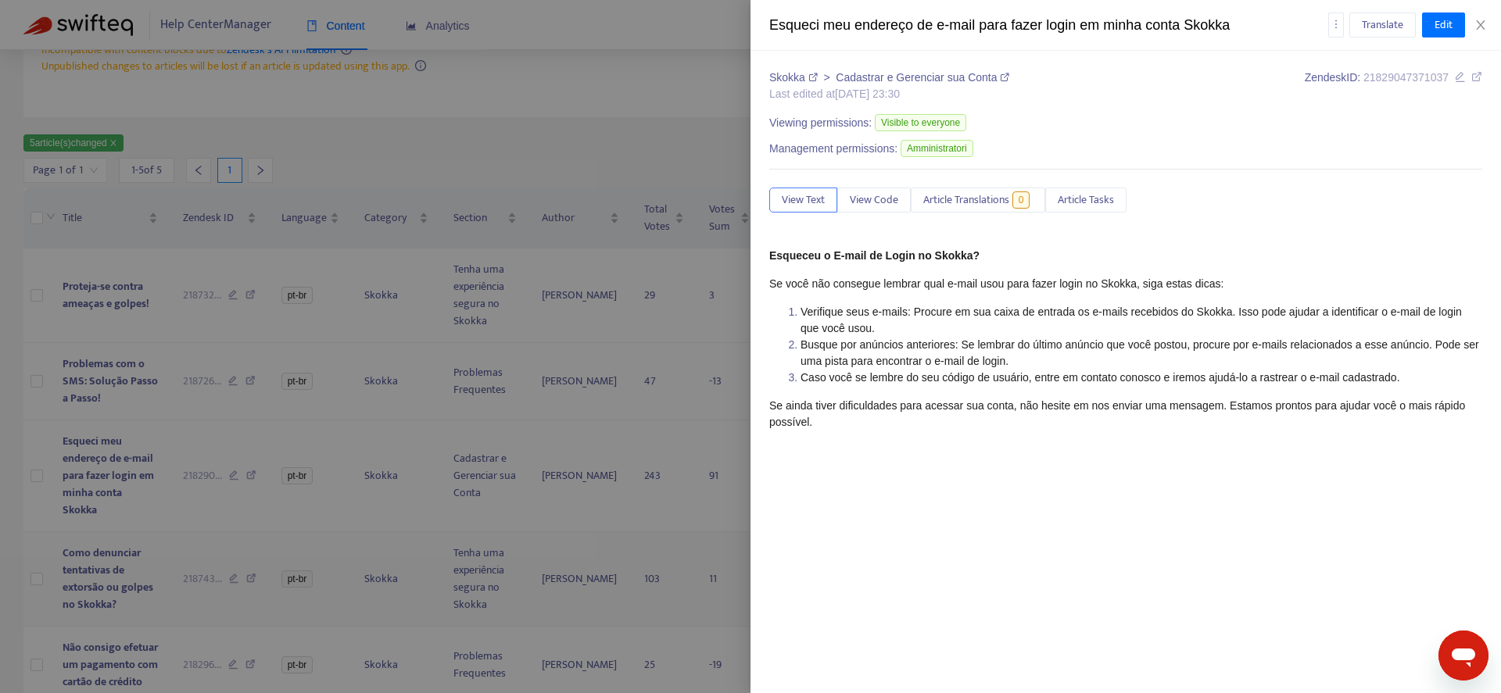
click at [106, 577] on div at bounding box center [750, 346] width 1501 height 693
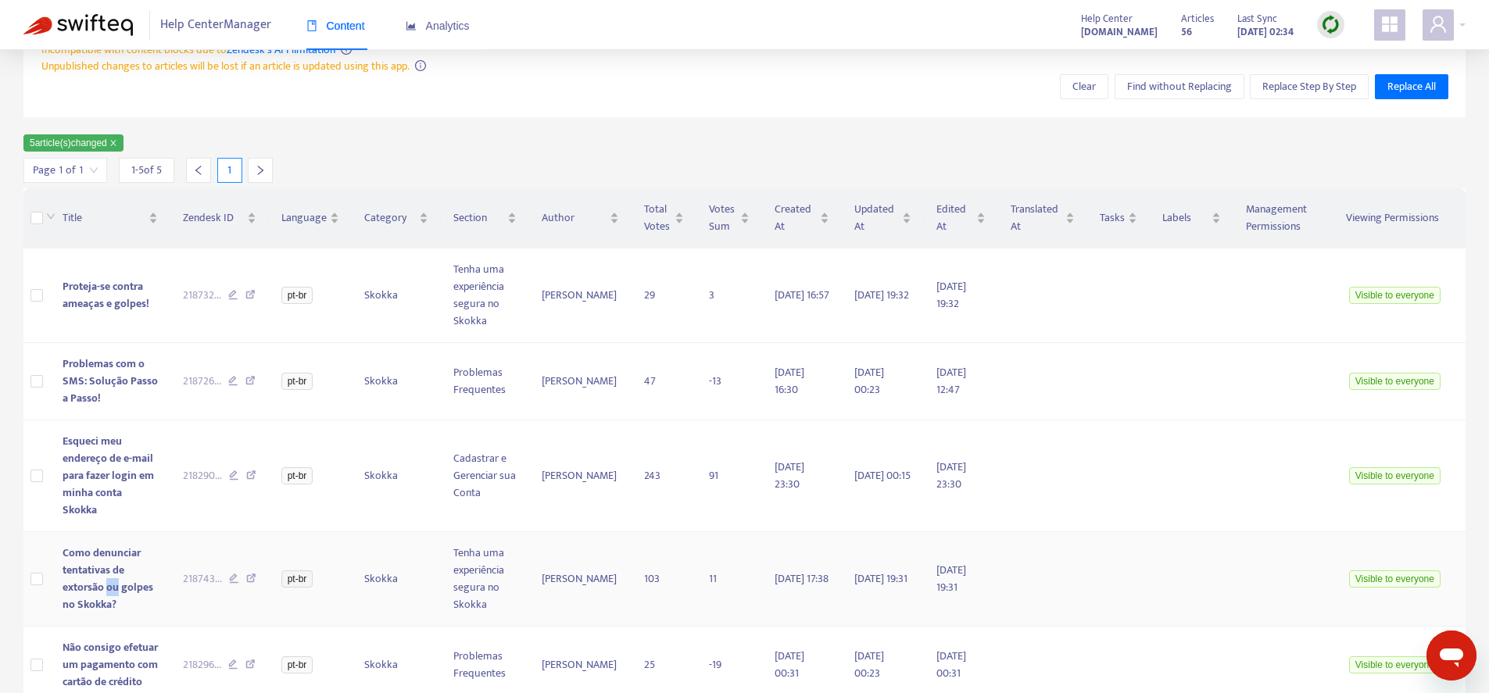
click at [106, 576] on span "Como denunciar tentativas de extorsão ou golpes no Skokka?" at bounding box center [108, 579] width 91 height 70
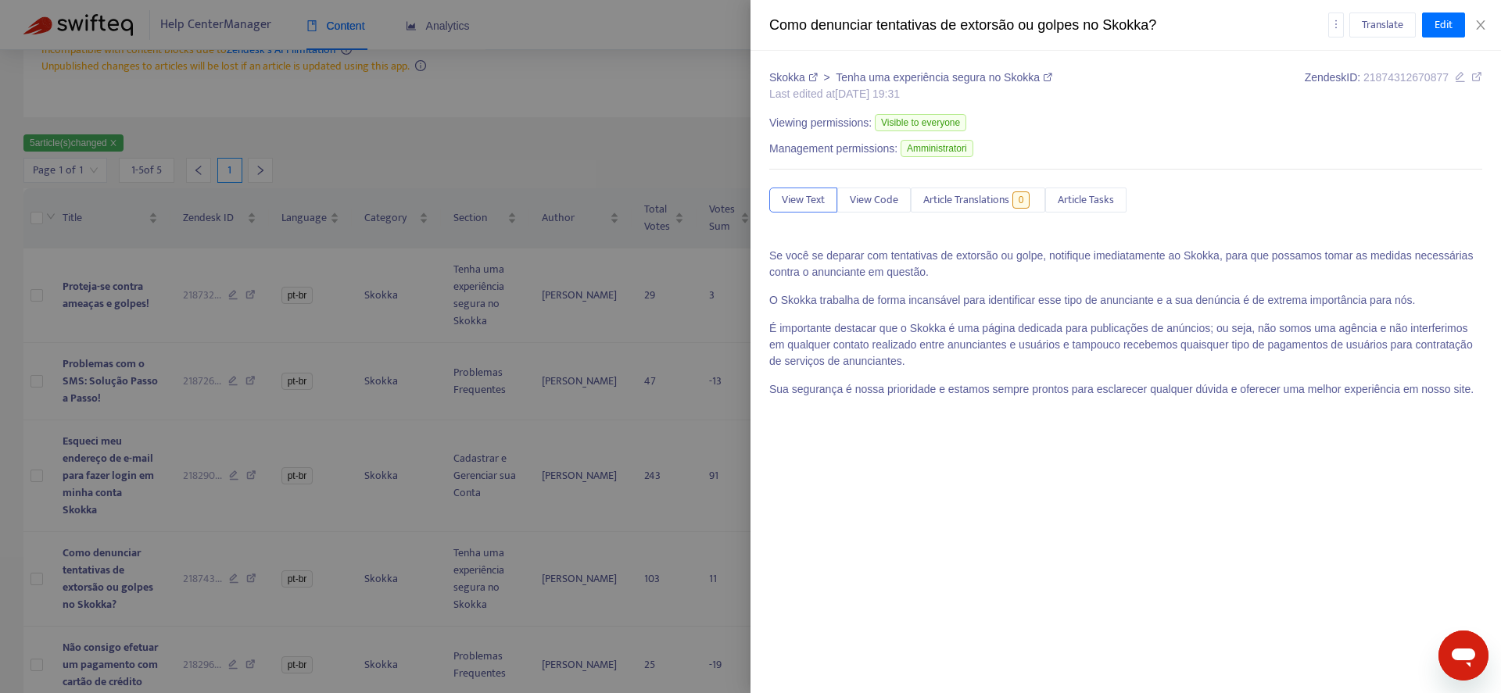
click at [84, 557] on div at bounding box center [750, 346] width 1501 height 693
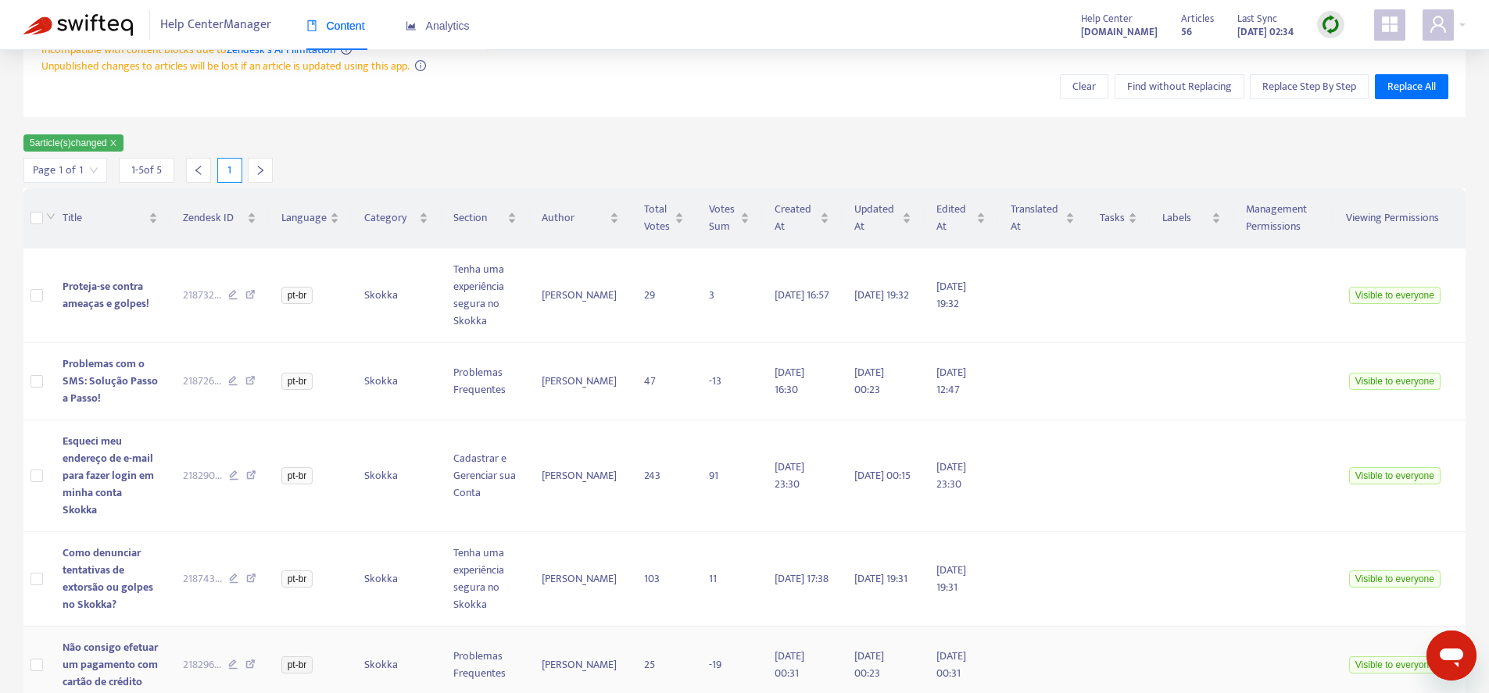
click at [99, 639] on span "Não consigo efetuar um pagamento com cartão de crédito" at bounding box center [110, 665] width 95 height 52
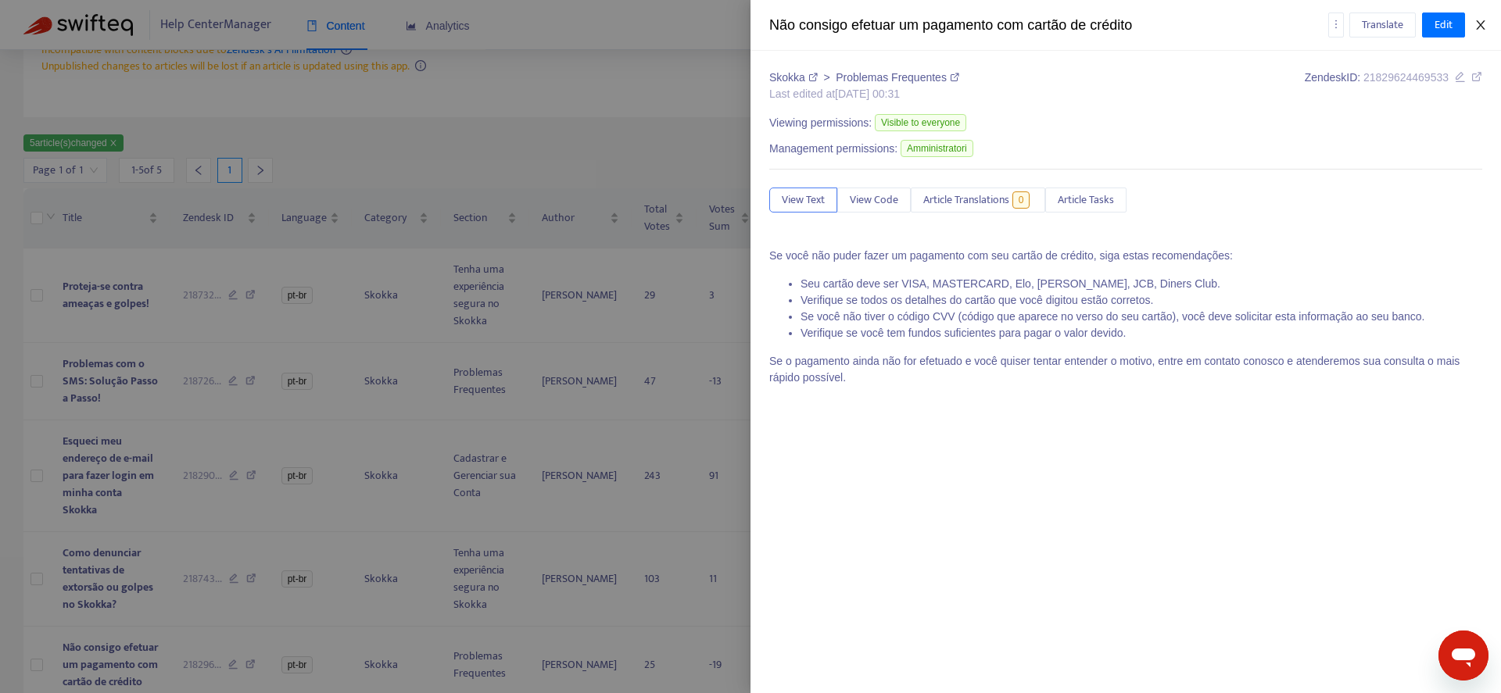
click at [1478, 30] on icon "close" at bounding box center [1480, 25] width 13 height 13
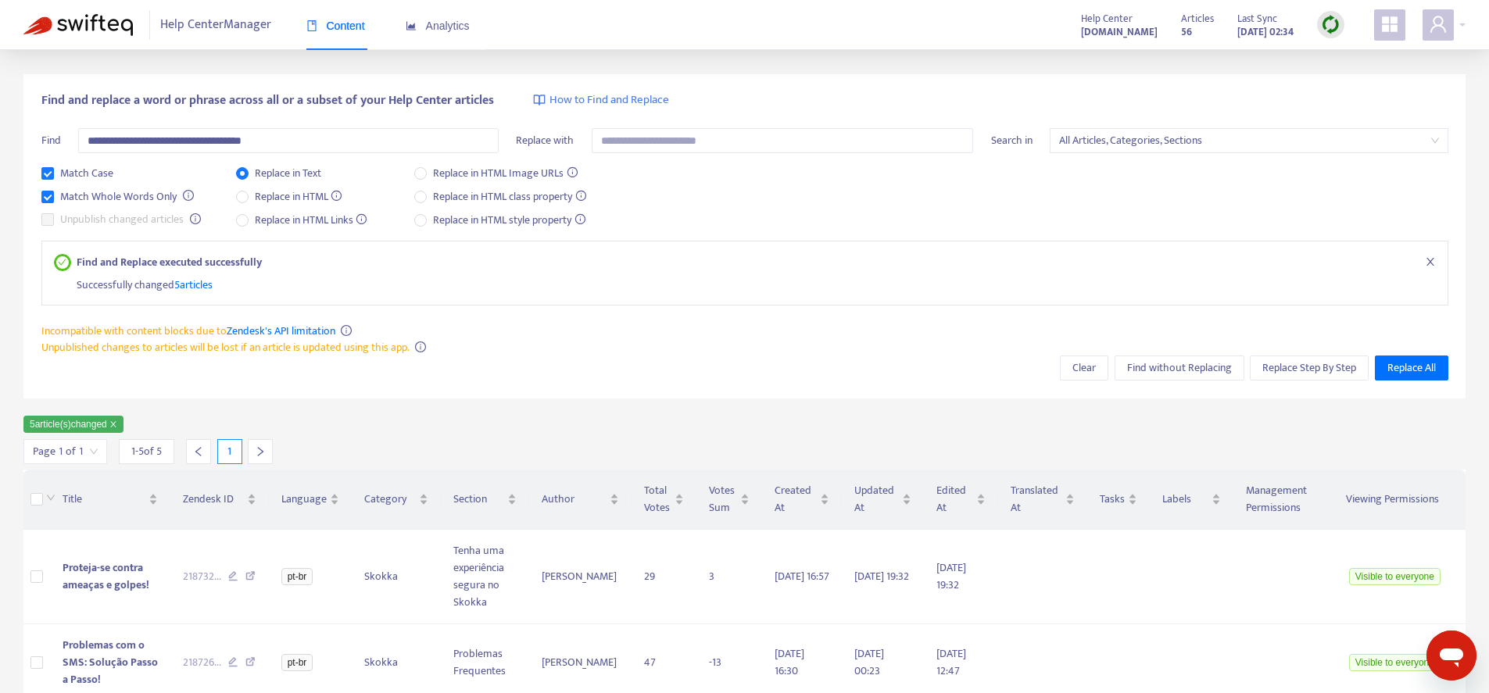
scroll to position [0, 0]
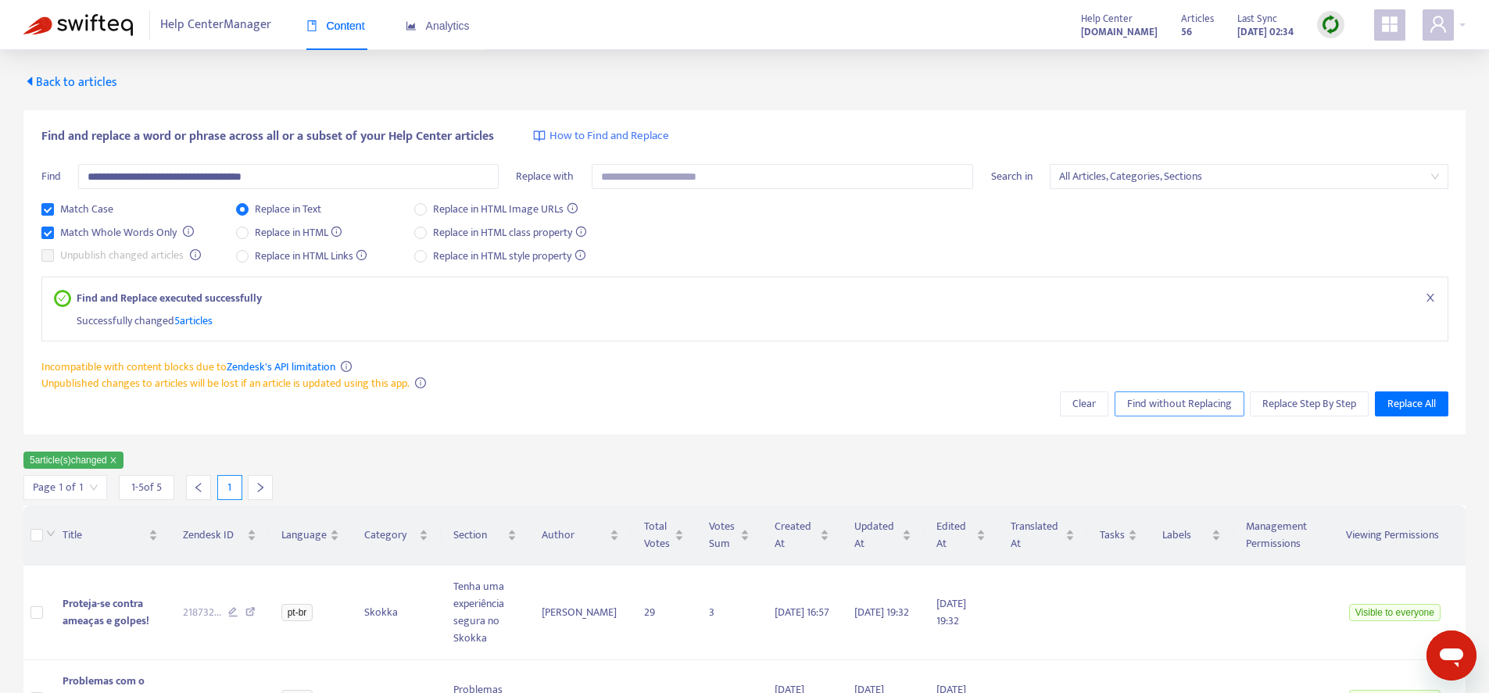
click at [1177, 401] on span "Find without Replacing" at bounding box center [1179, 404] width 105 height 17
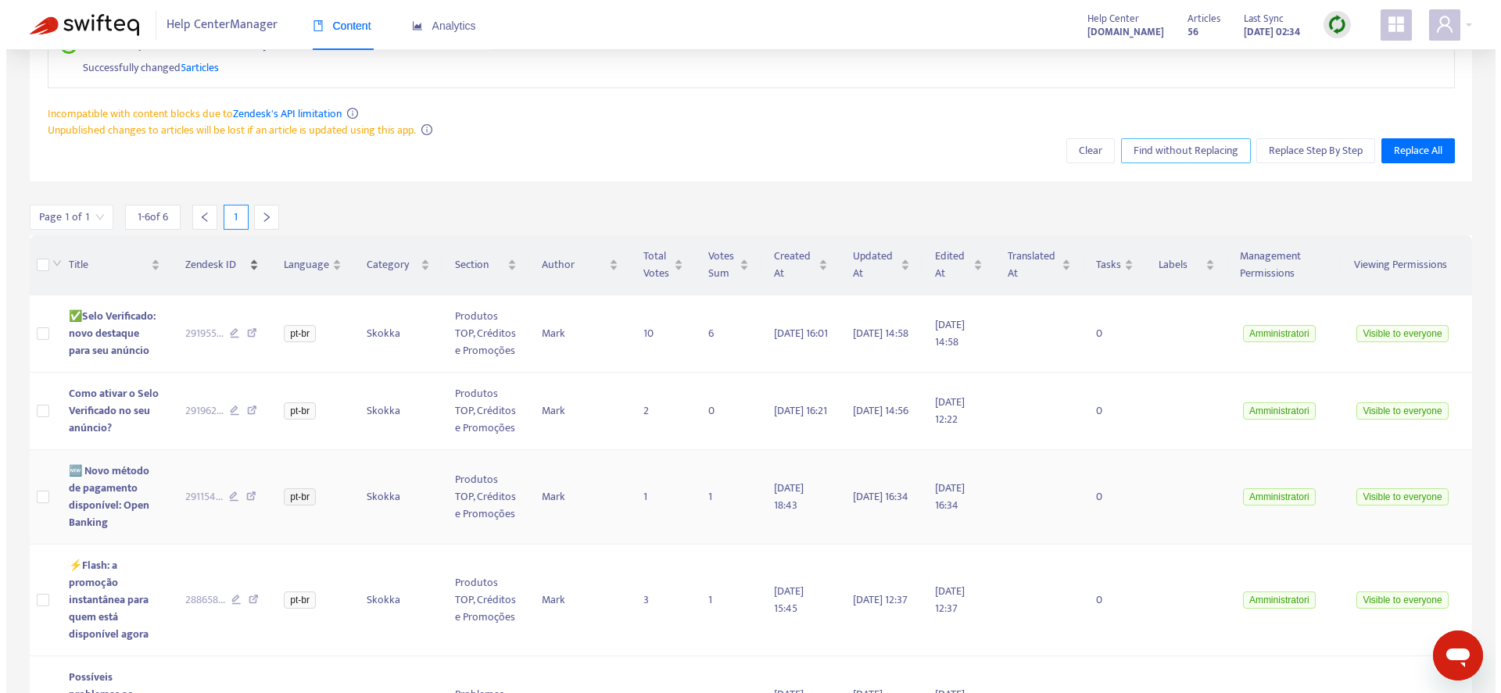
scroll to position [163, 0]
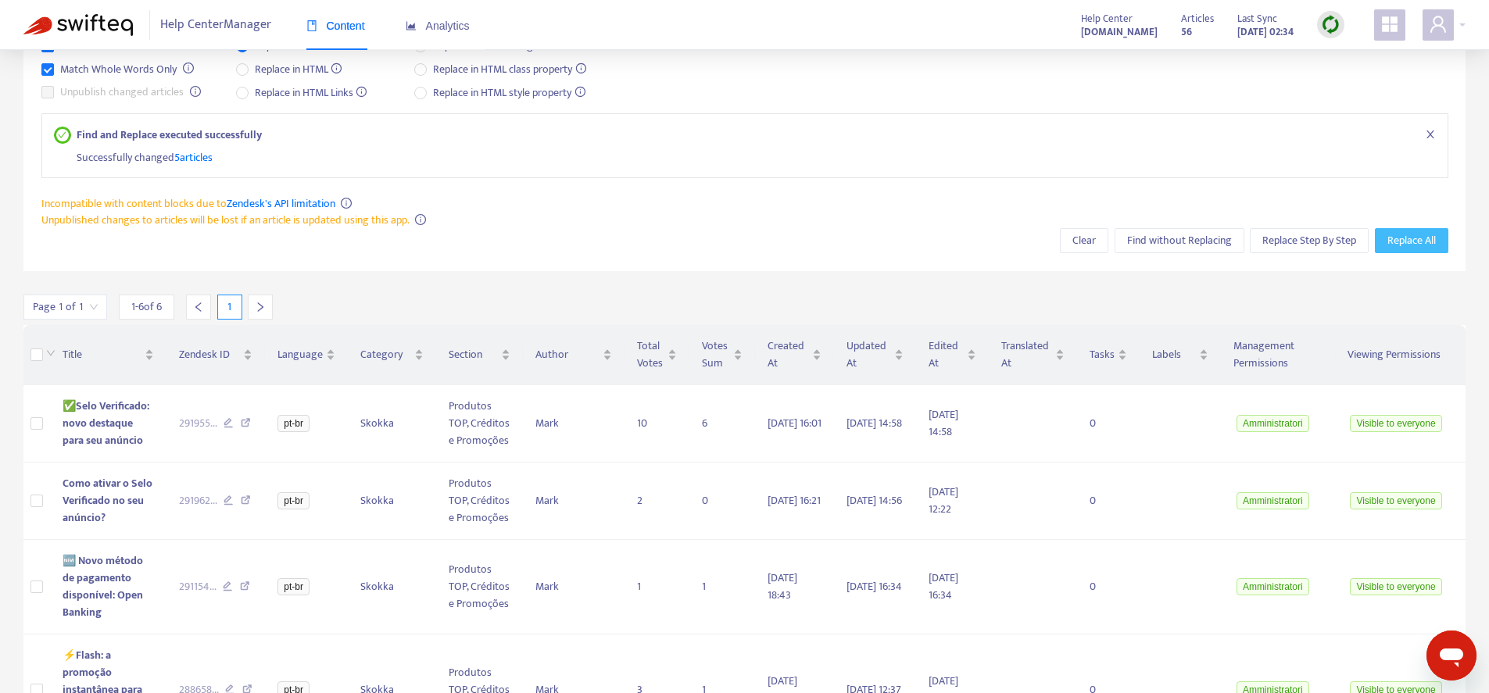
click at [1402, 238] on span "Replace All" at bounding box center [1412, 240] width 48 height 17
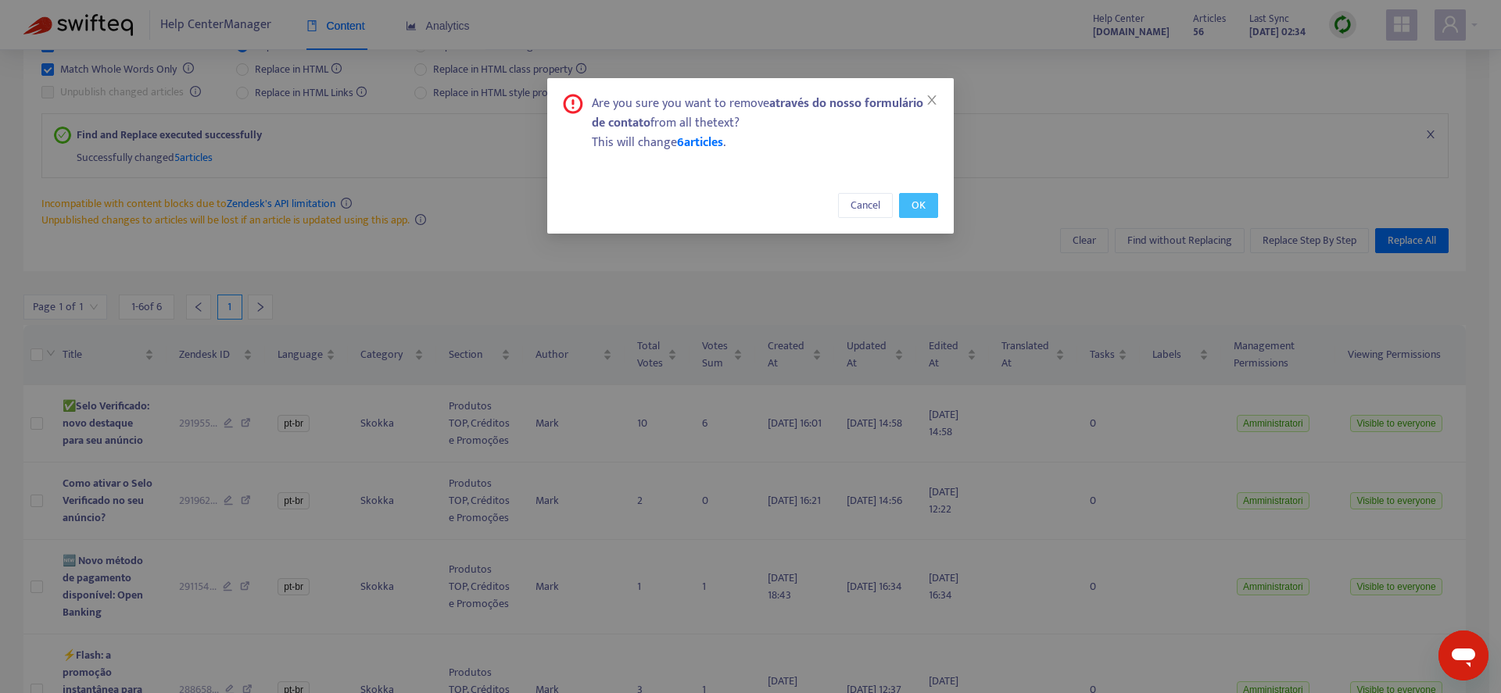
click at [912, 203] on button "OK" at bounding box center [918, 205] width 39 height 25
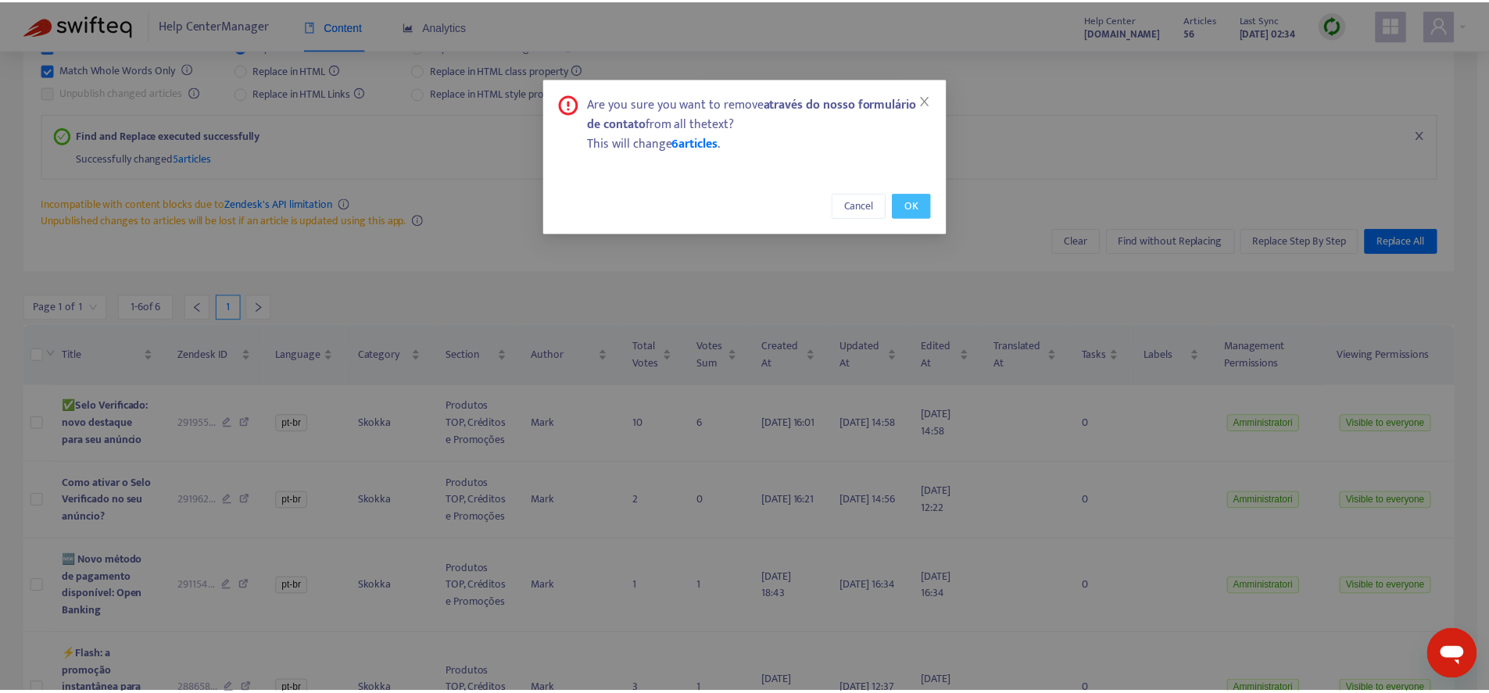
scroll to position [50, 0]
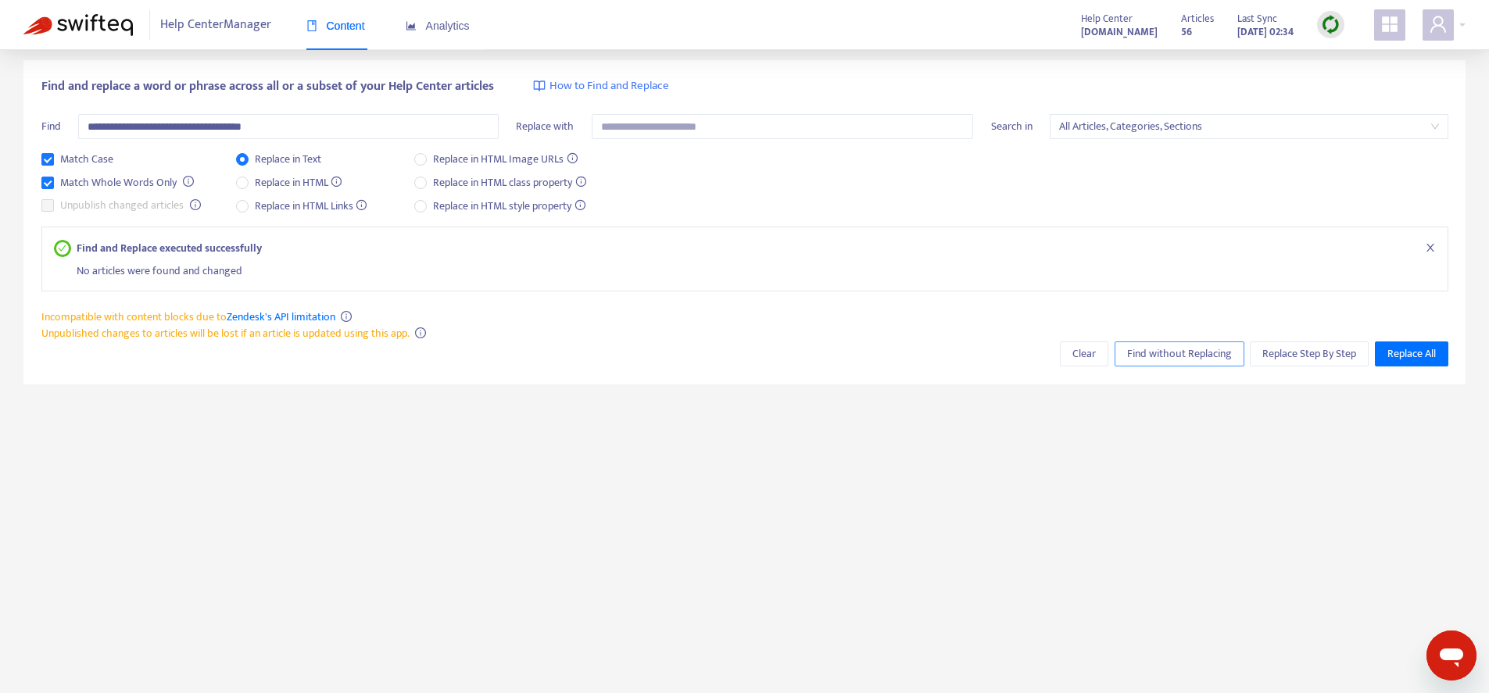
click at [1224, 359] on span "Find without Replacing" at bounding box center [1179, 354] width 105 height 17
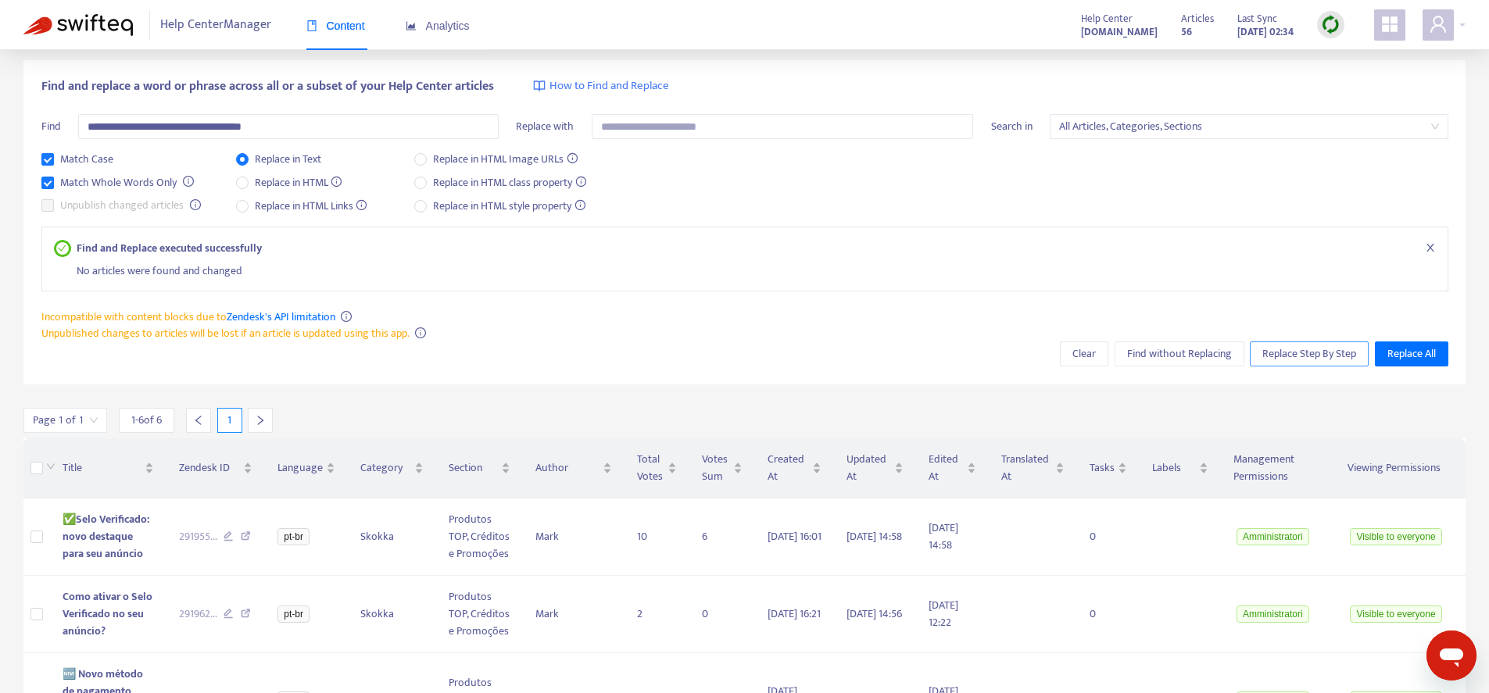
click at [1290, 353] on span "Replace Step By Step" at bounding box center [1310, 354] width 94 height 17
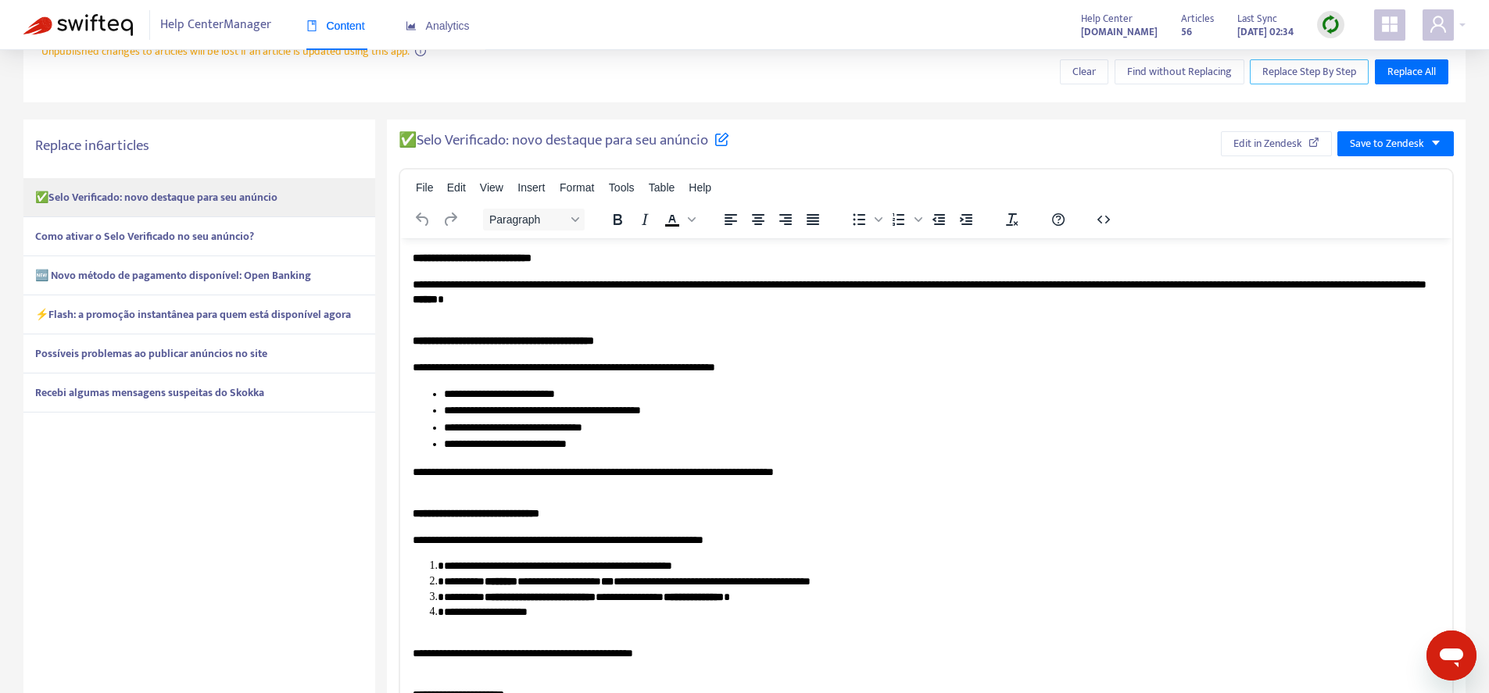
scroll to position [0, 0]
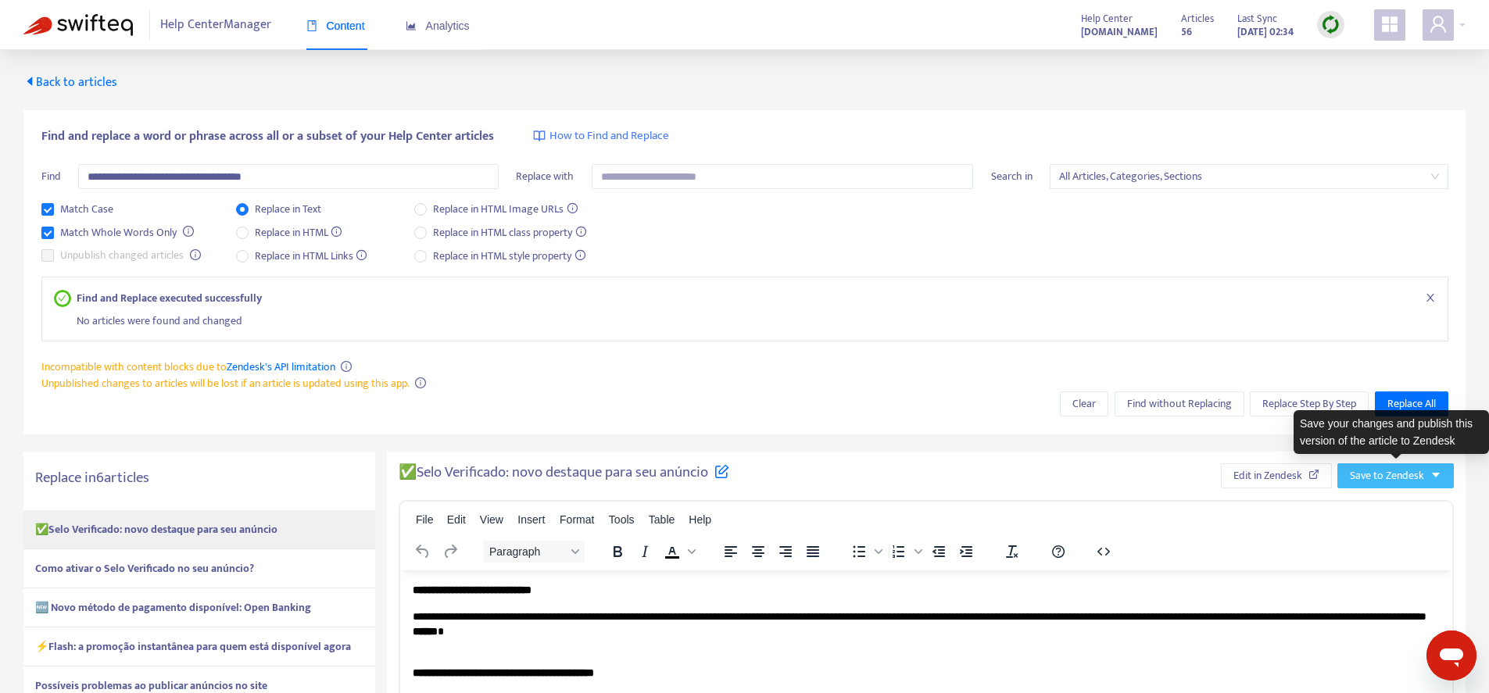
click at [1380, 480] on span "Save to Zendesk" at bounding box center [1387, 476] width 74 height 17
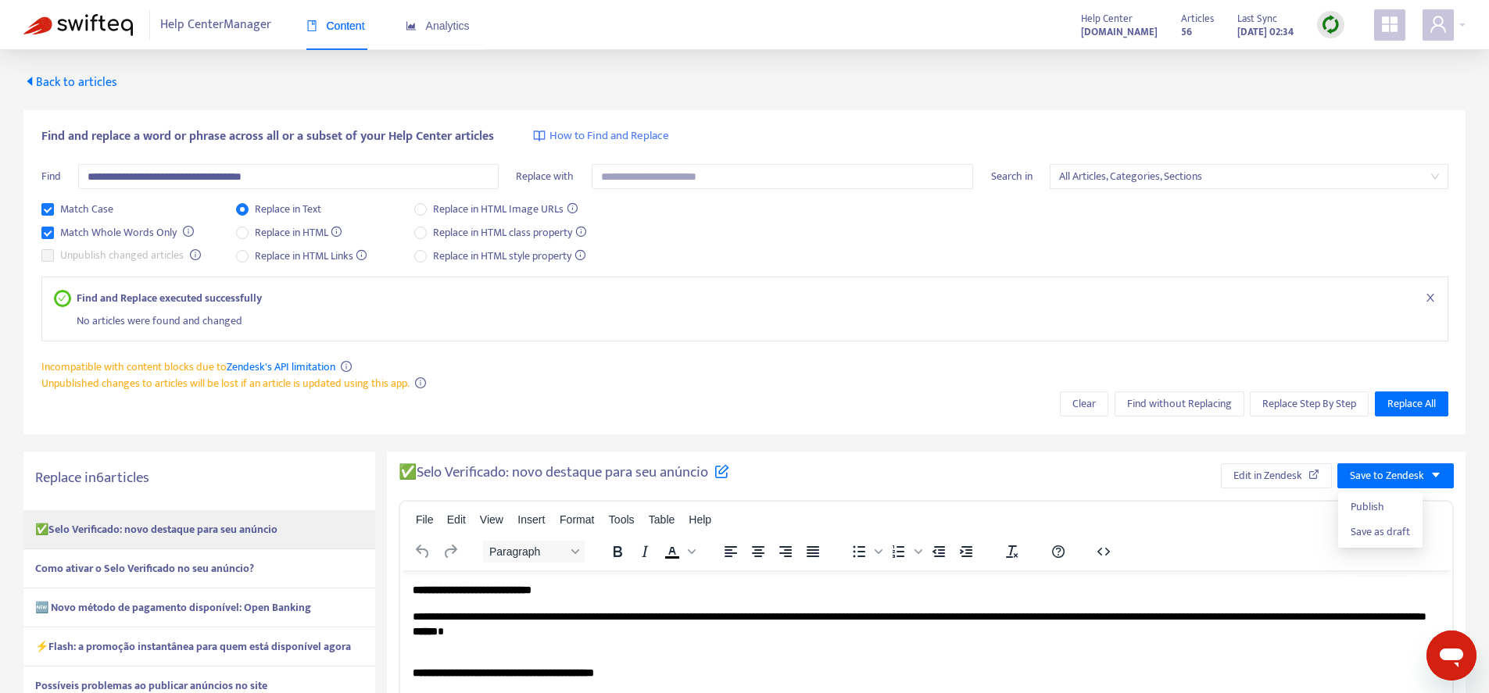
click at [1103, 478] on div "✅Selo Verificado: novo destaque para seu anúncio Edit in Zendesk Save to Zendesk" at bounding box center [926, 476] width 1055 height 25
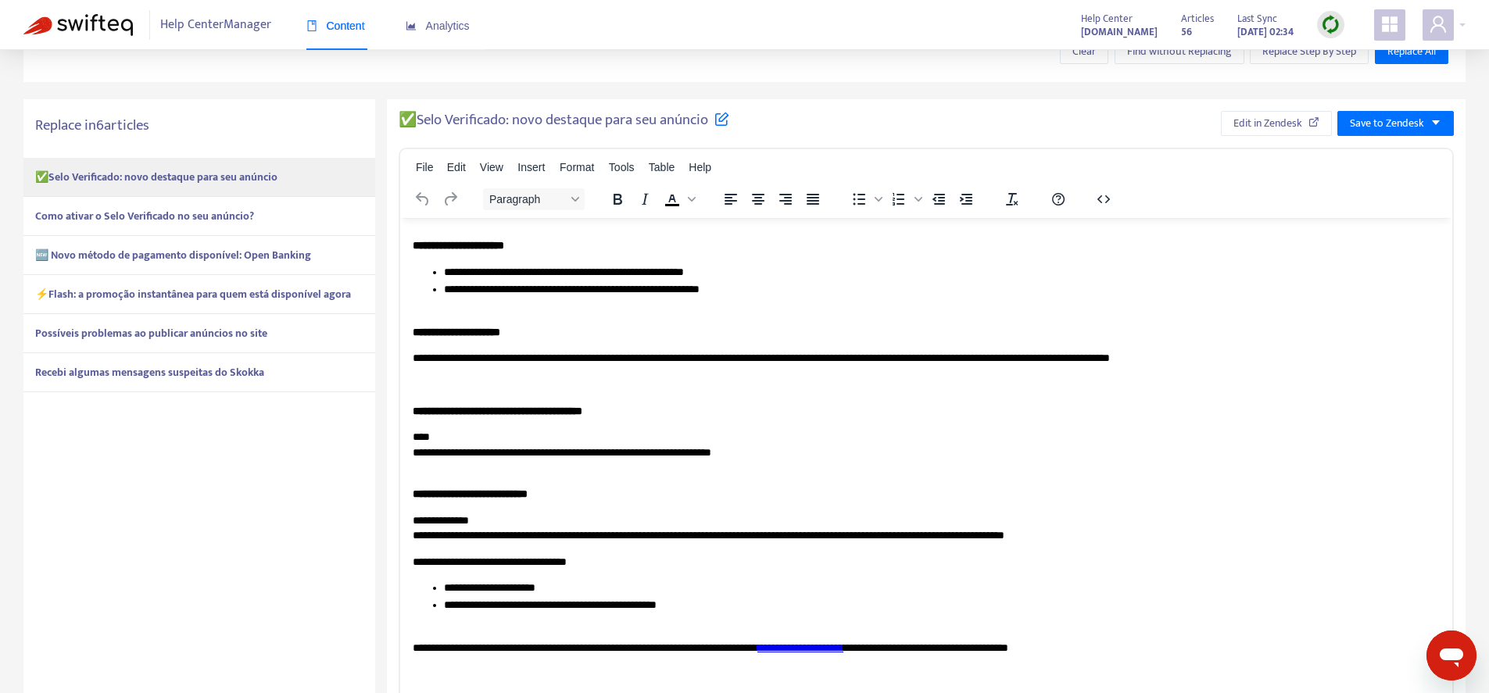
scroll to position [444, 0]
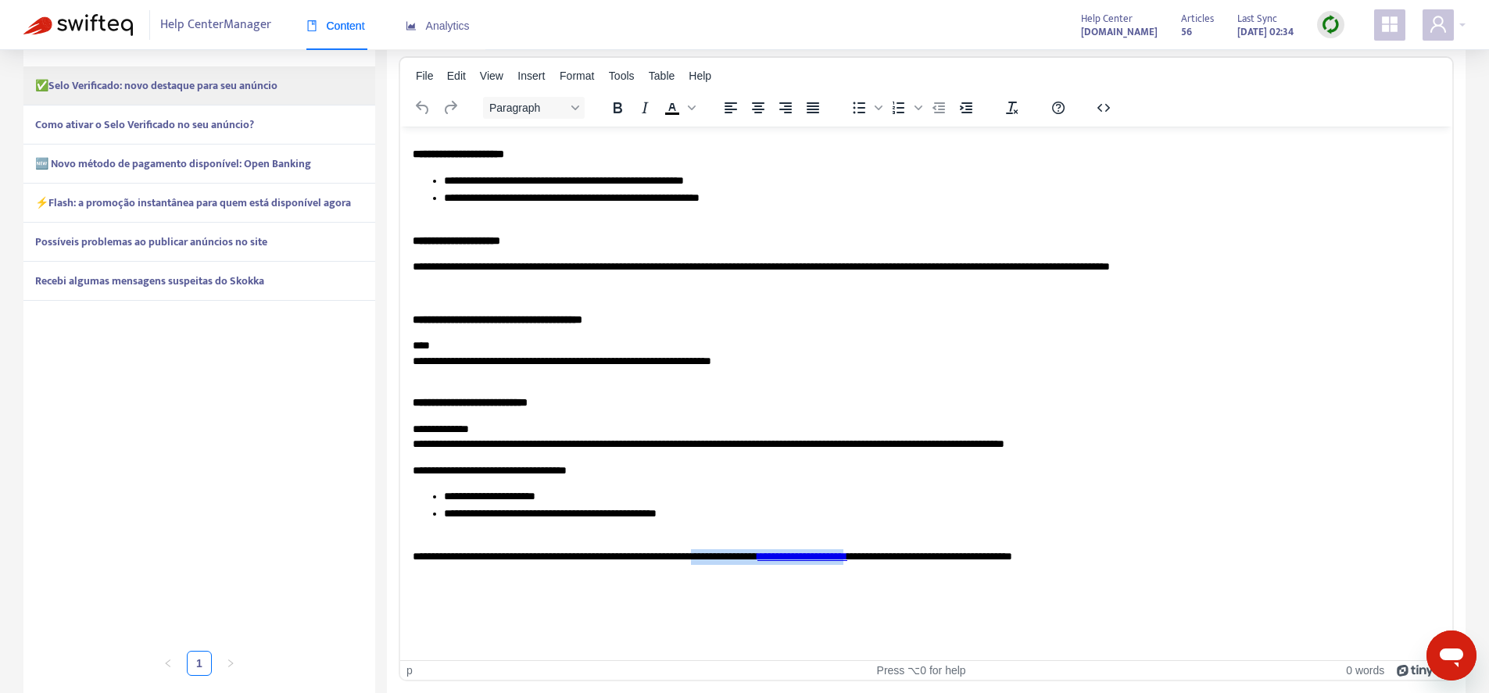
drag, startPoint x: 956, startPoint y: 556, endPoint x: 765, endPoint y: 557, distance: 190.8
click at [765, 557] on p "**********" at bounding box center [921, 550] width 1016 height 30
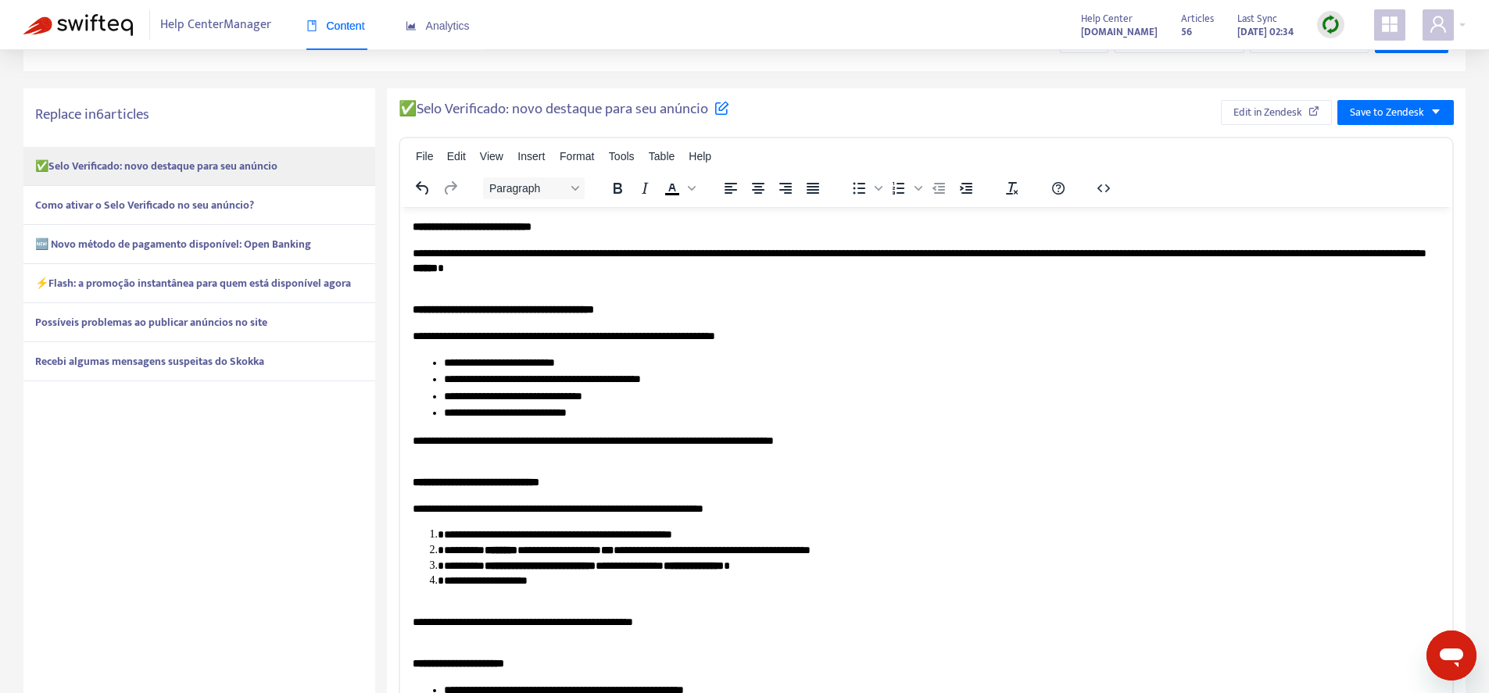
scroll to position [173, 0]
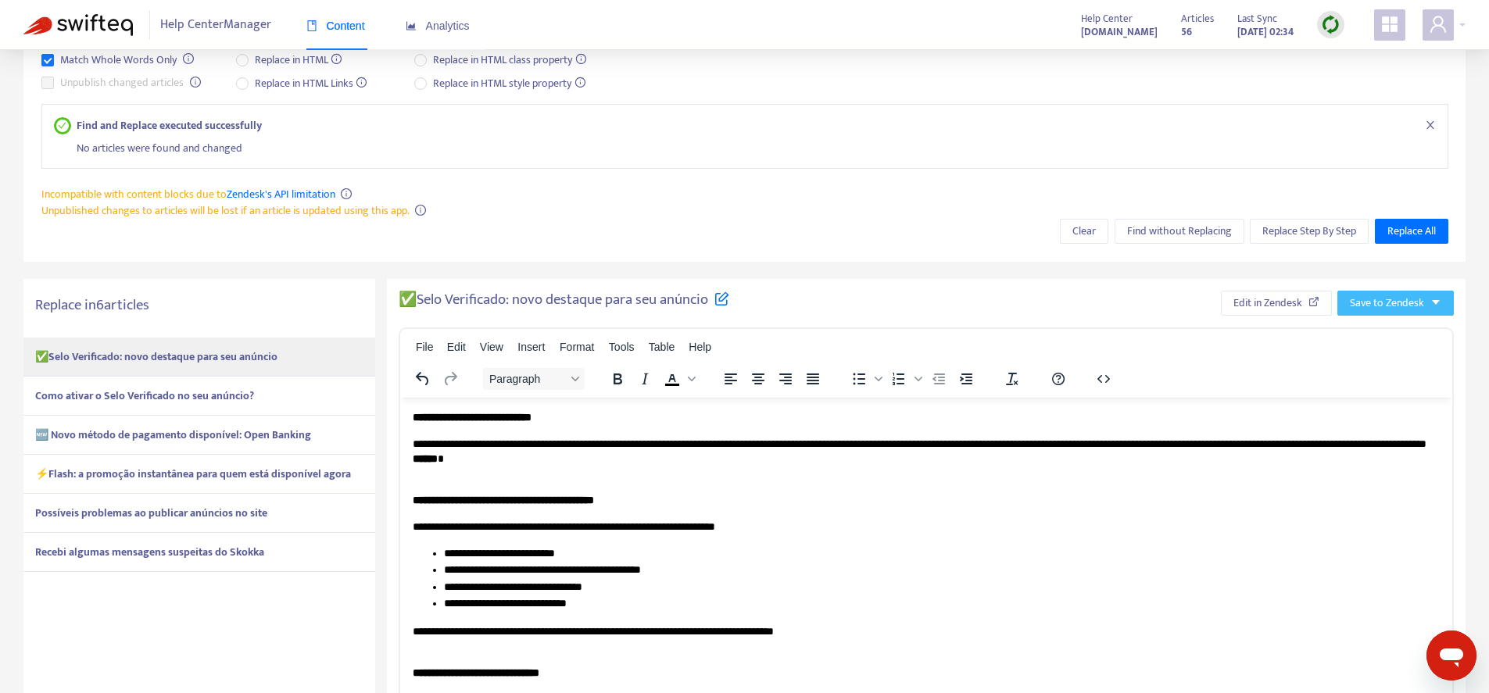
click at [1400, 312] on span "Save to Zendesk" at bounding box center [1387, 303] width 74 height 17
click at [1389, 335] on span "Publish" at bounding box center [1380, 334] width 59 height 17
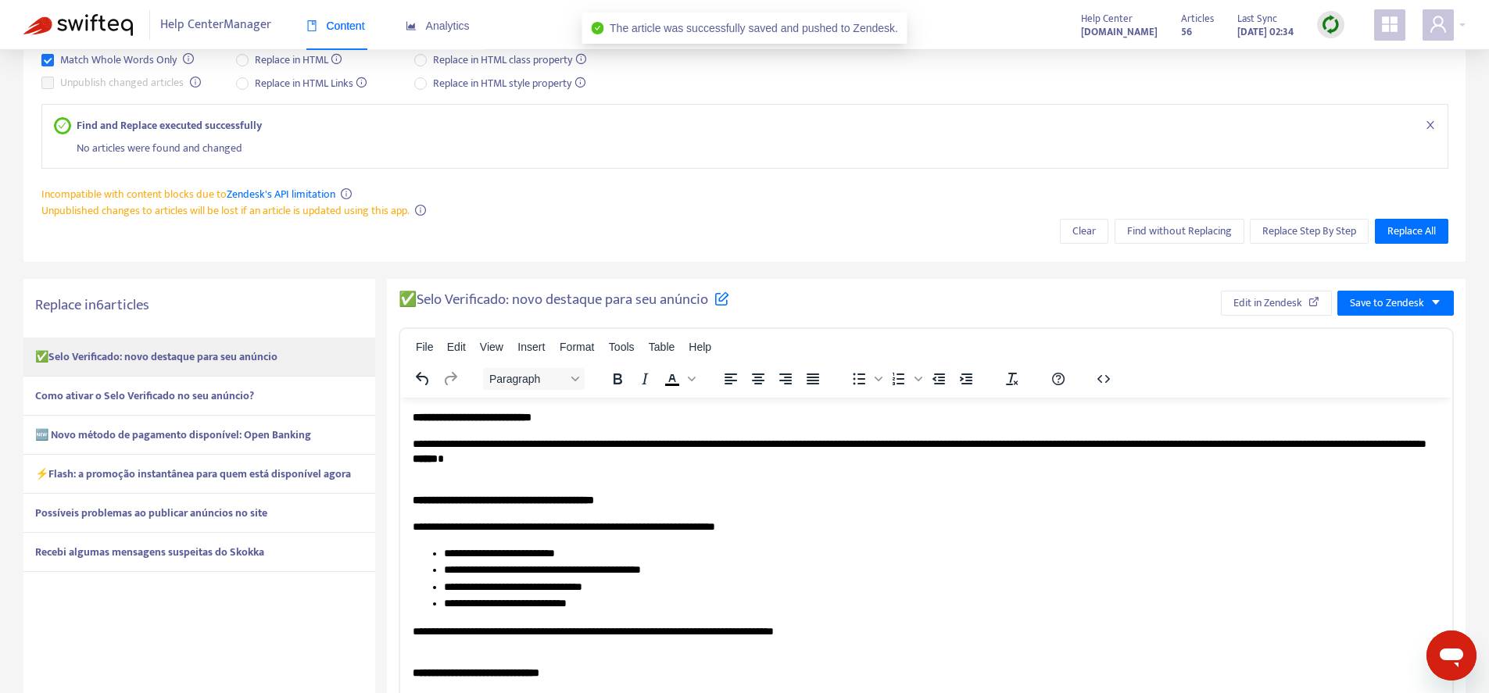
click at [192, 390] on strong "Como ativar o Selo Verificado no seu anúncio?" at bounding box center [144, 396] width 219 height 18
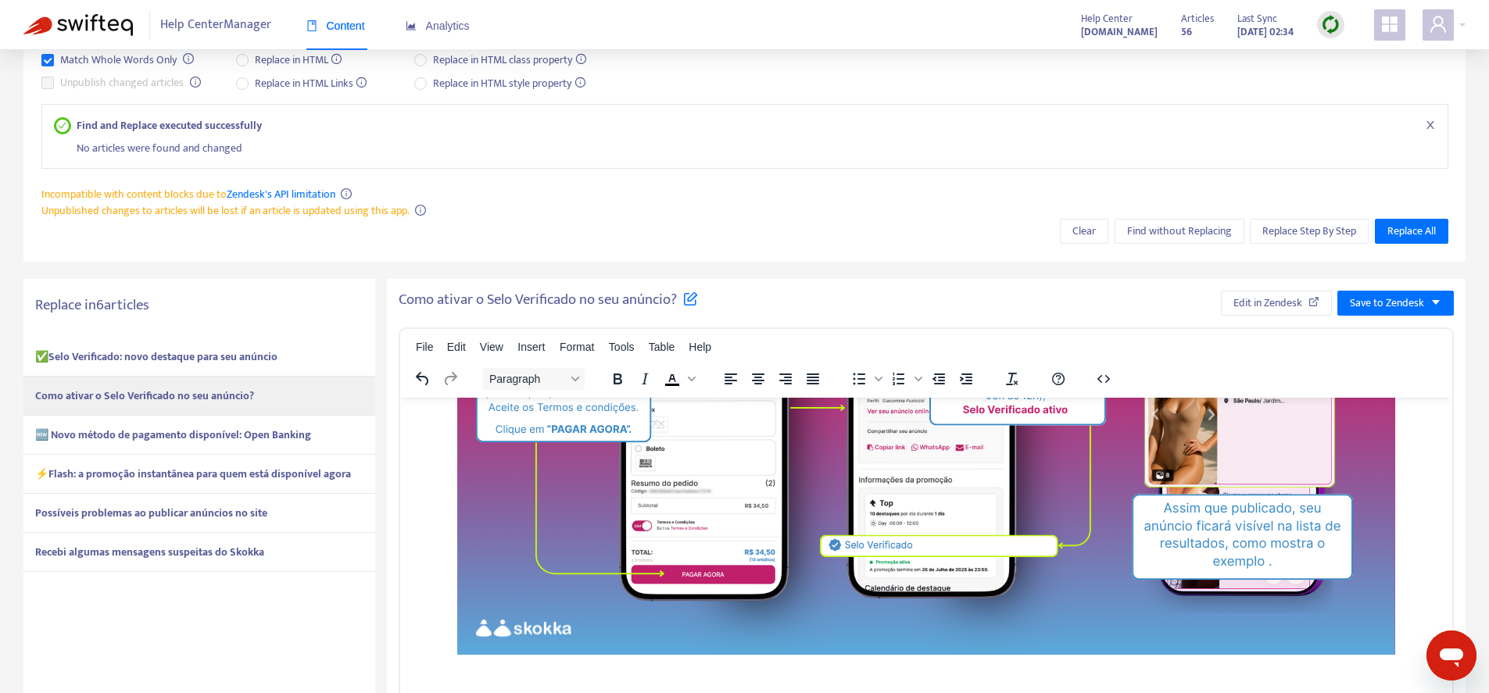
scroll to position [444, 0]
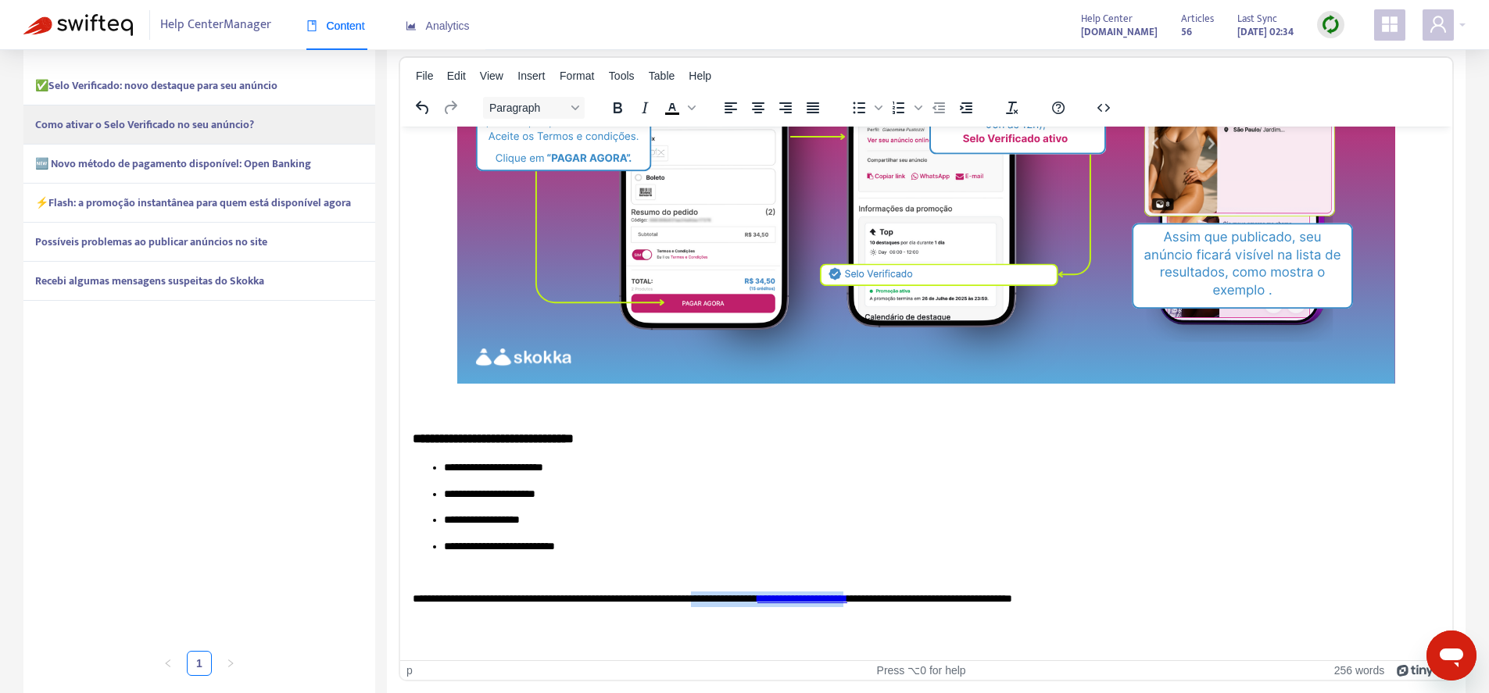
drag, startPoint x: 957, startPoint y: 598, endPoint x: 762, endPoint y: 604, distance: 194.8
click at [762, 604] on p "**********" at bounding box center [921, 600] width 1016 height 16
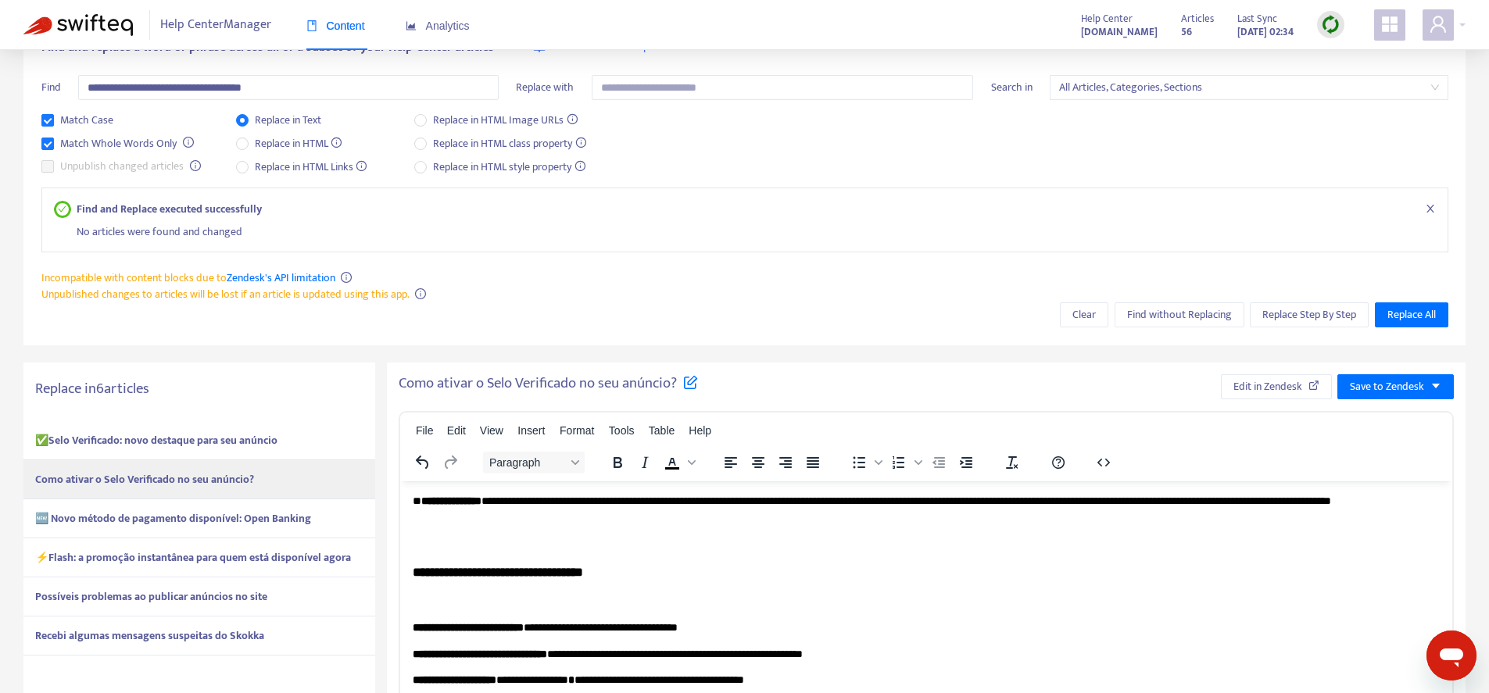
scroll to position [9, 0]
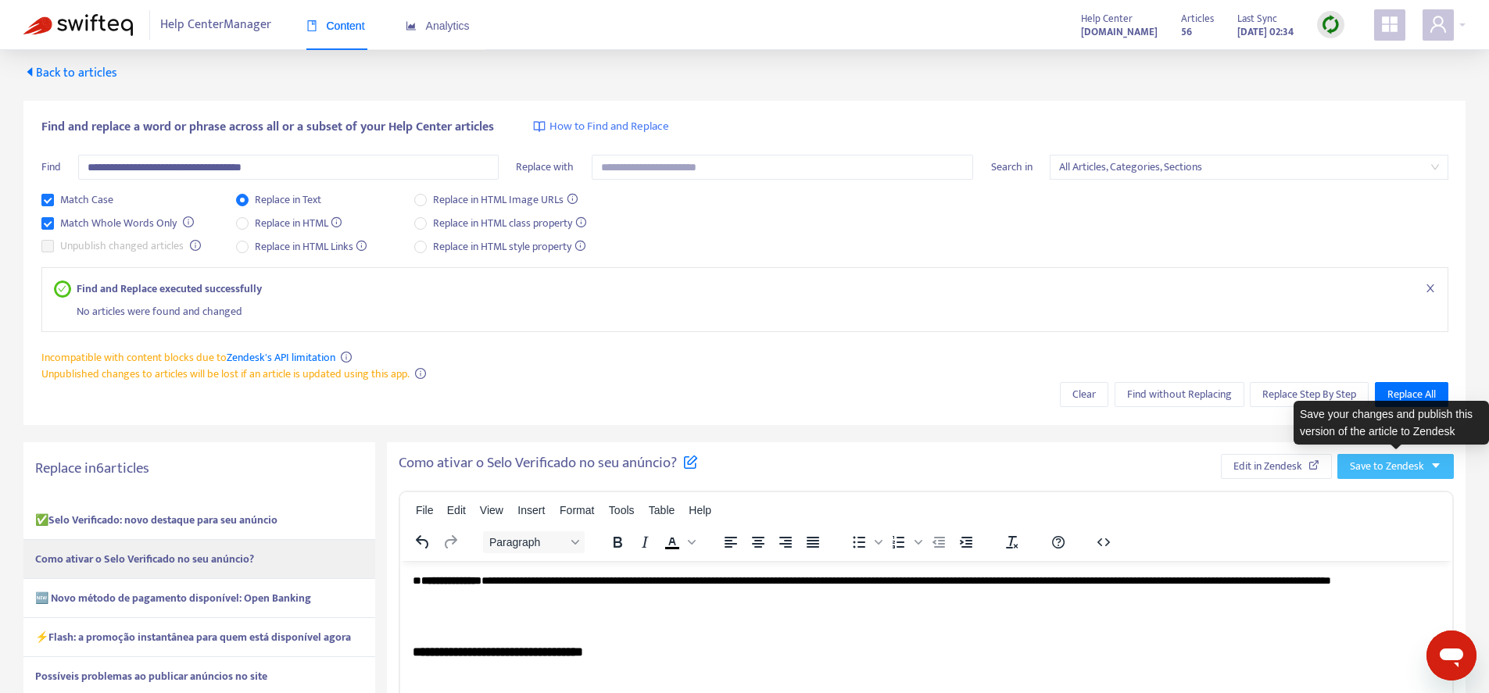
click at [1396, 460] on span "Save to Zendesk" at bounding box center [1387, 466] width 74 height 17
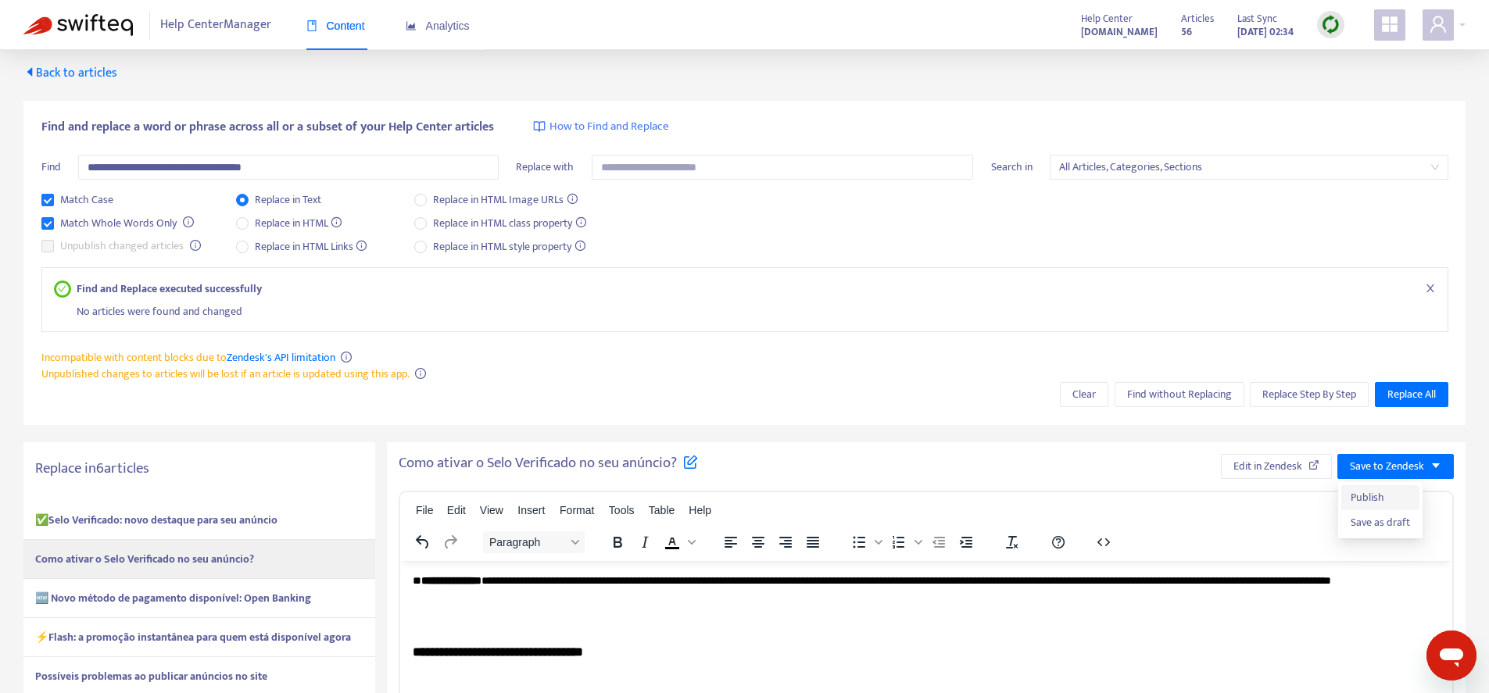
click at [1385, 491] on span "Publish" at bounding box center [1380, 497] width 59 height 17
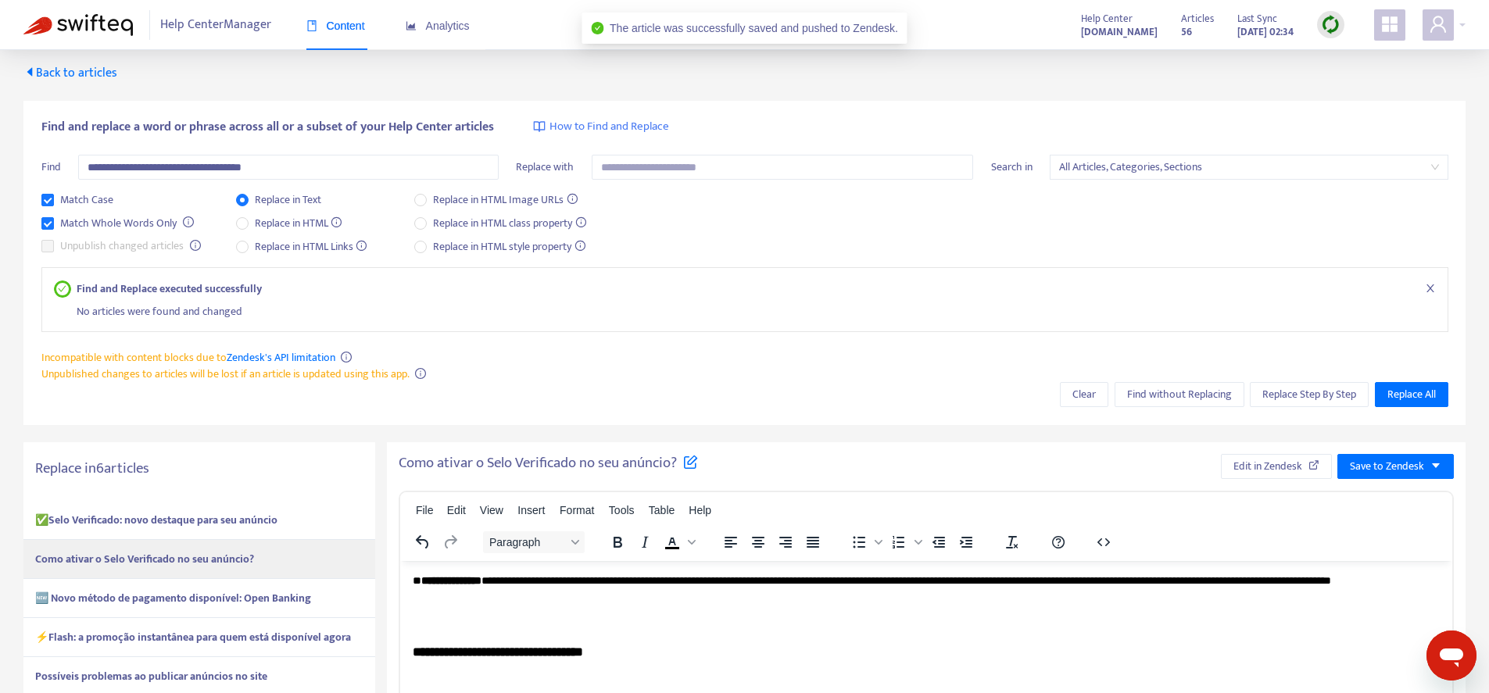
click at [350, 592] on div "🆕 Novo método de pagamento disponível: Open Banking" at bounding box center [199, 598] width 352 height 39
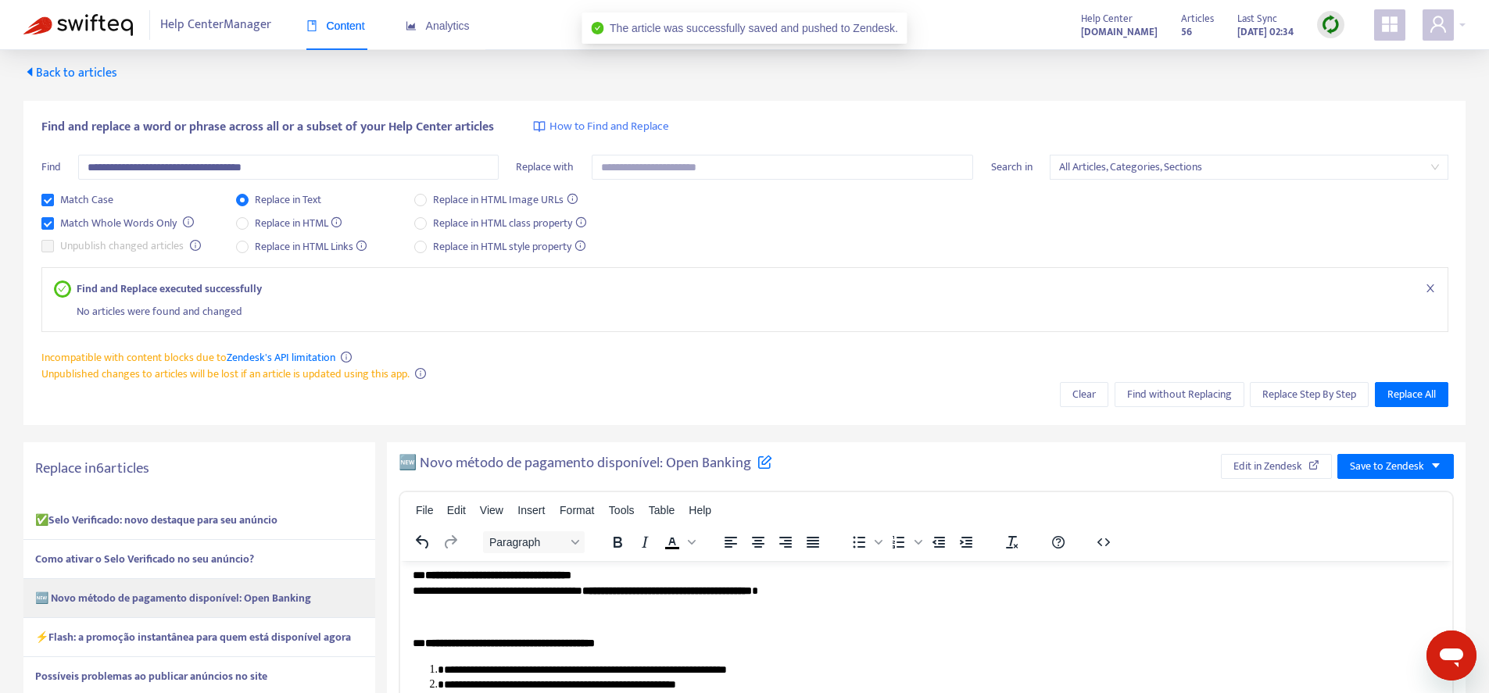
scroll to position [444, 0]
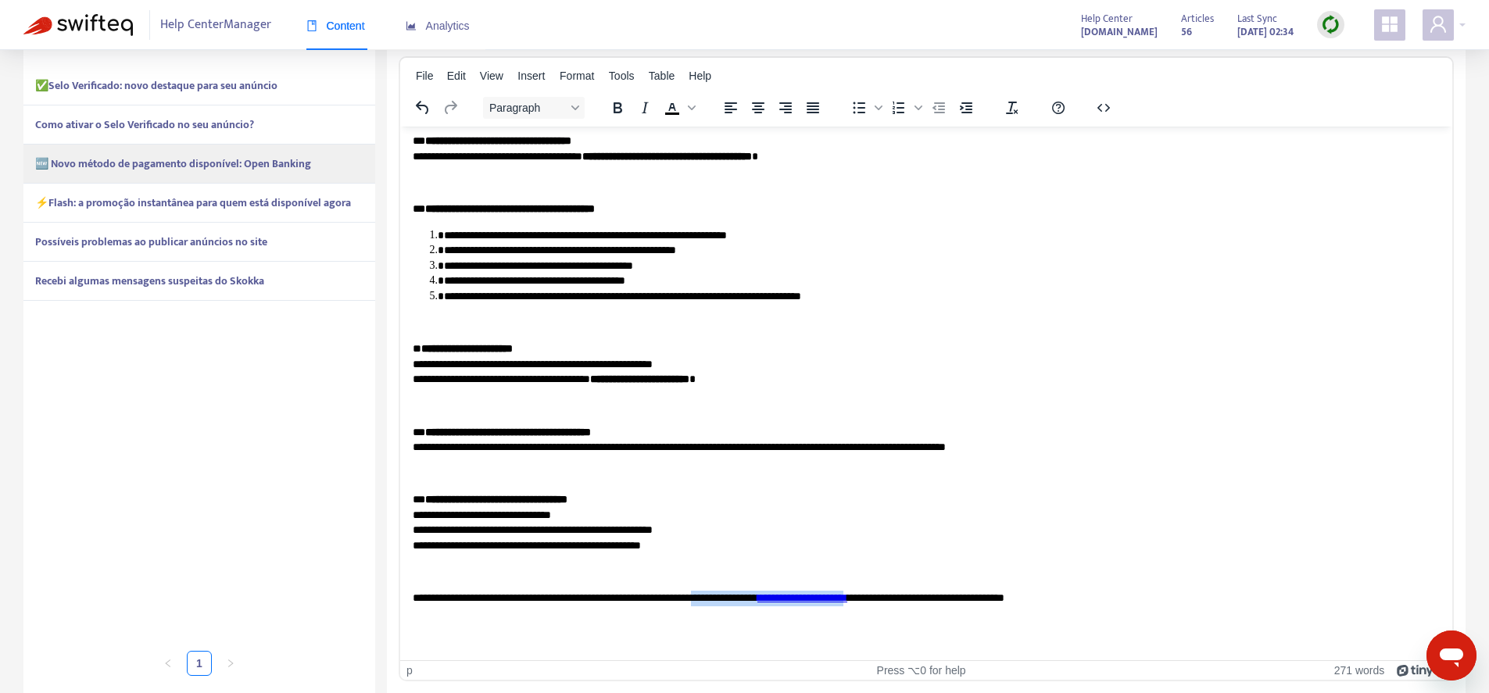
drag, startPoint x: 957, startPoint y: 597, endPoint x: 766, endPoint y: 604, distance: 190.9
click at [766, 604] on p "**********" at bounding box center [921, 599] width 1016 height 16
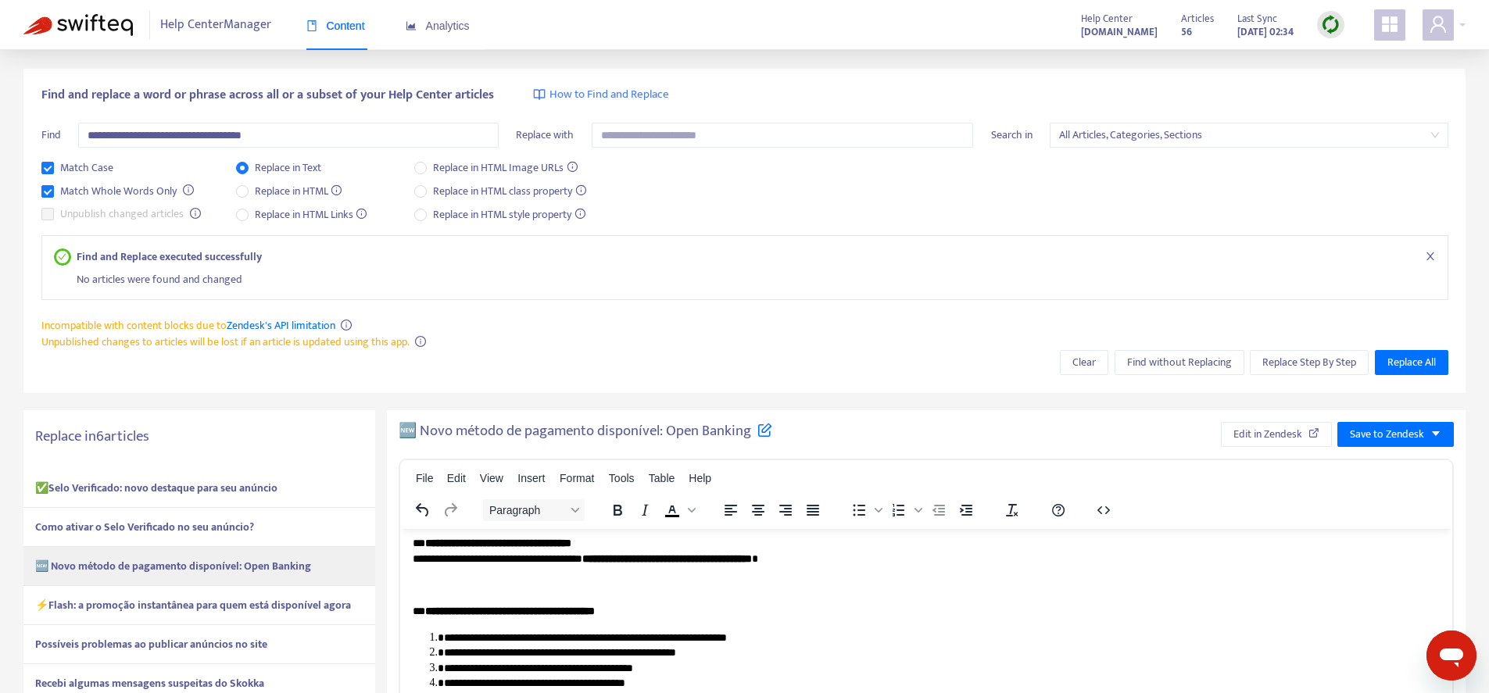
scroll to position [0, 0]
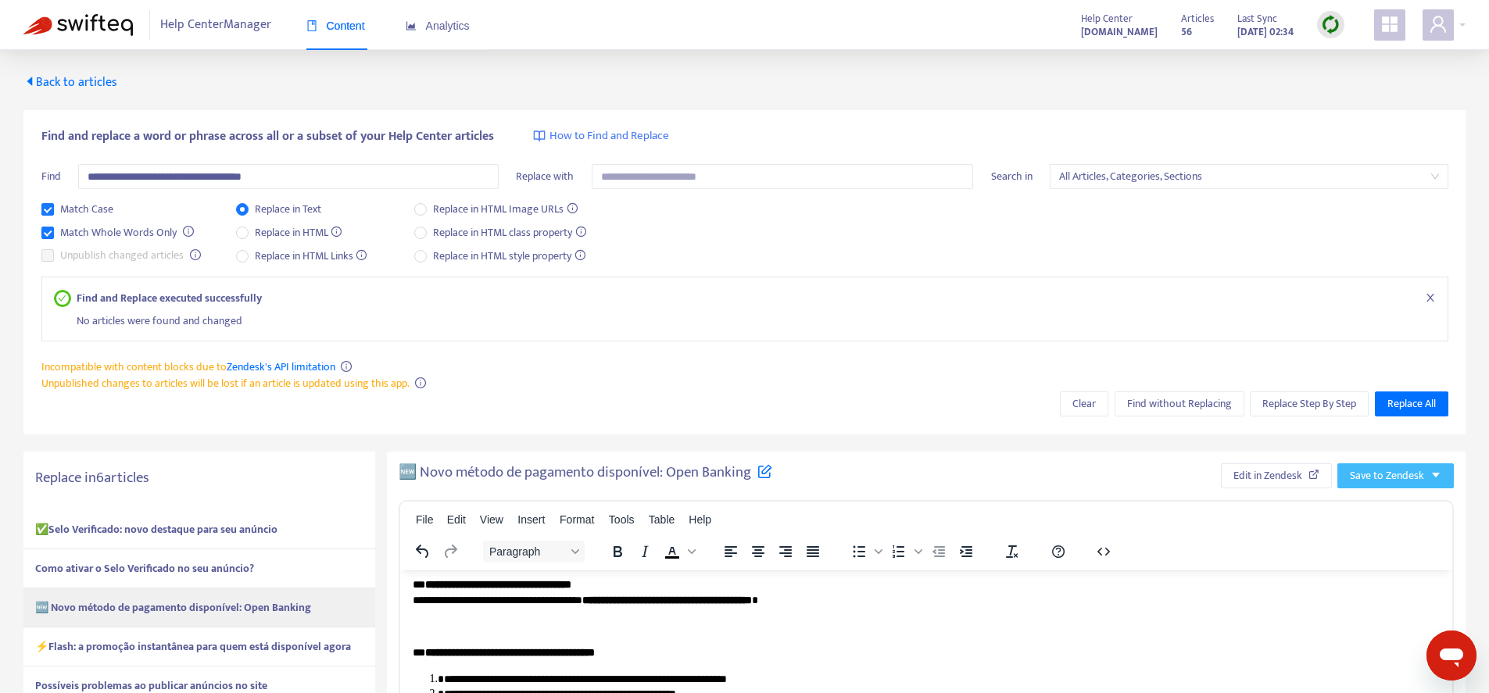
click at [1453, 488] on button "Save to Zendesk" at bounding box center [1396, 476] width 116 height 25
click at [1419, 502] on span "Publish" at bounding box center [1396, 507] width 91 height 17
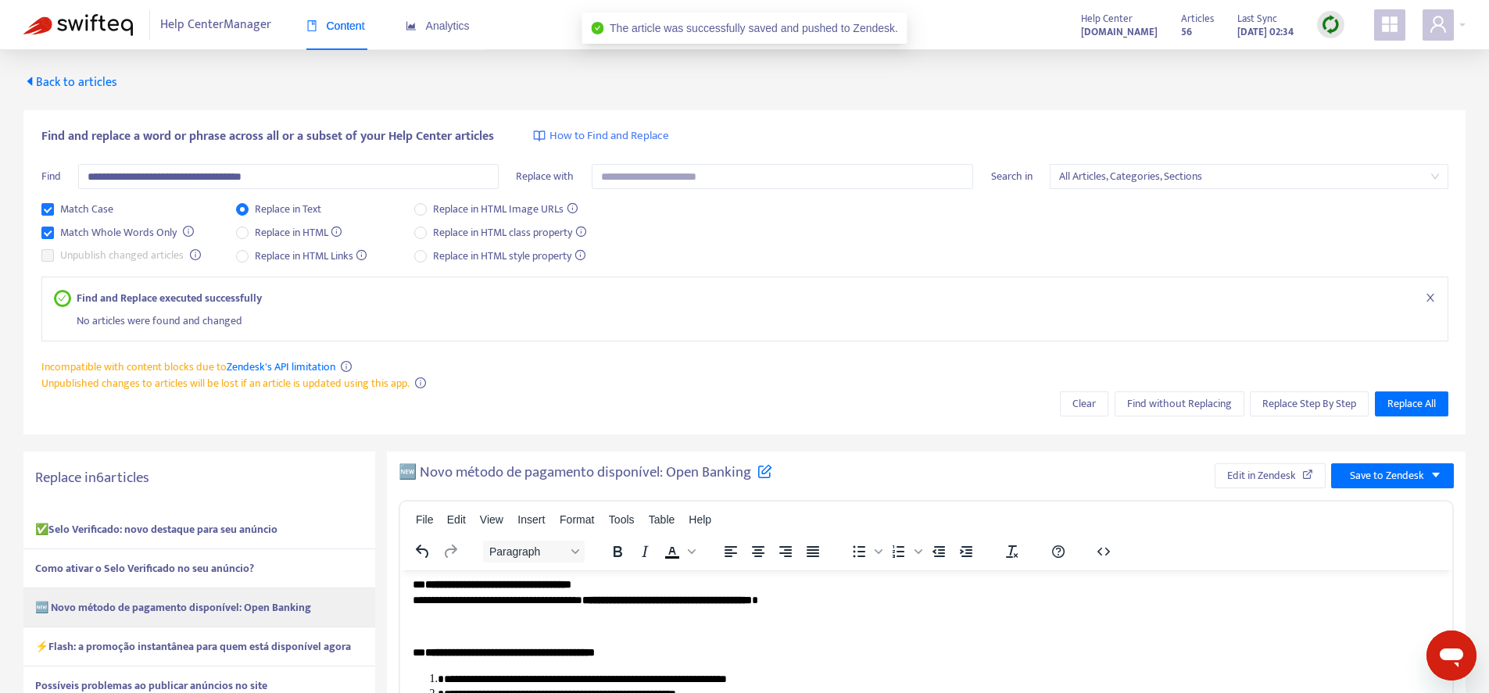
scroll to position [82, 0]
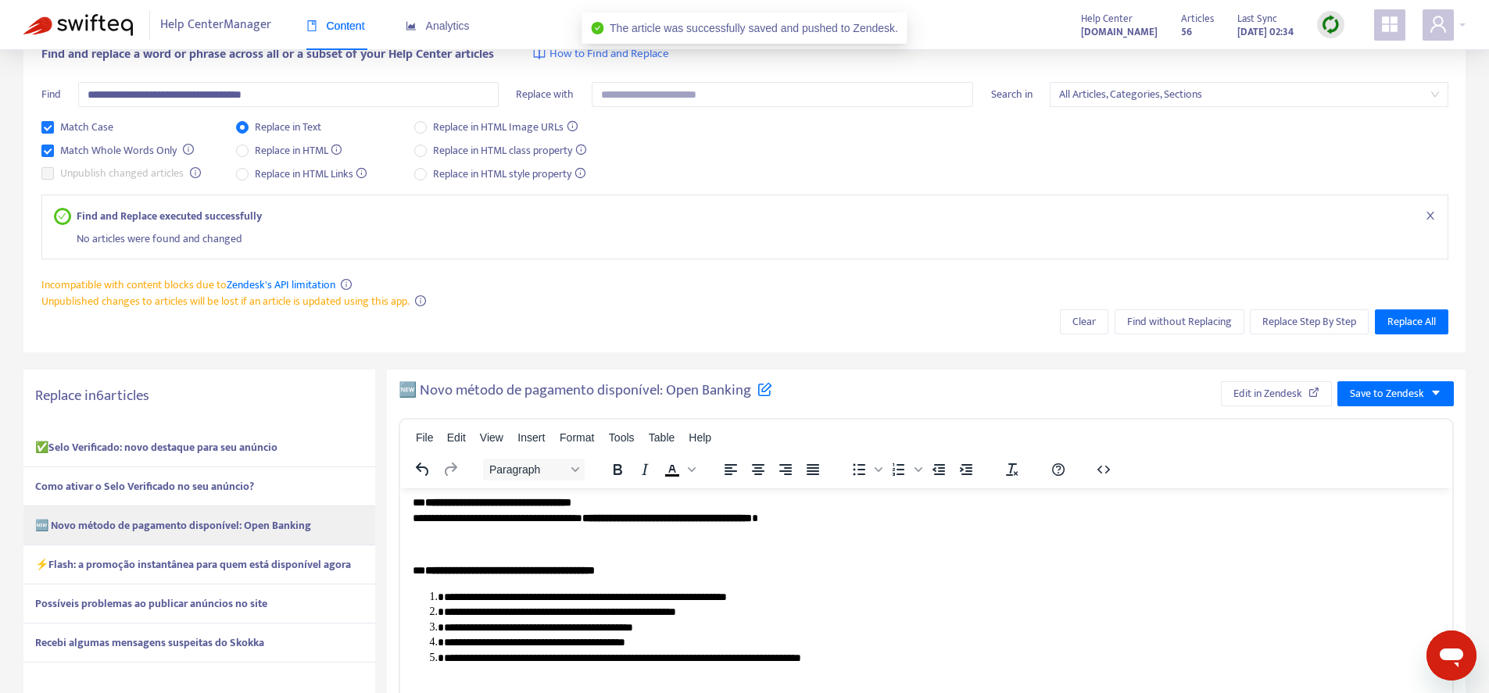
click at [258, 568] on strong "⚡Flash: a promoção instantânea para quem está disponível agora" at bounding box center [193, 565] width 316 height 18
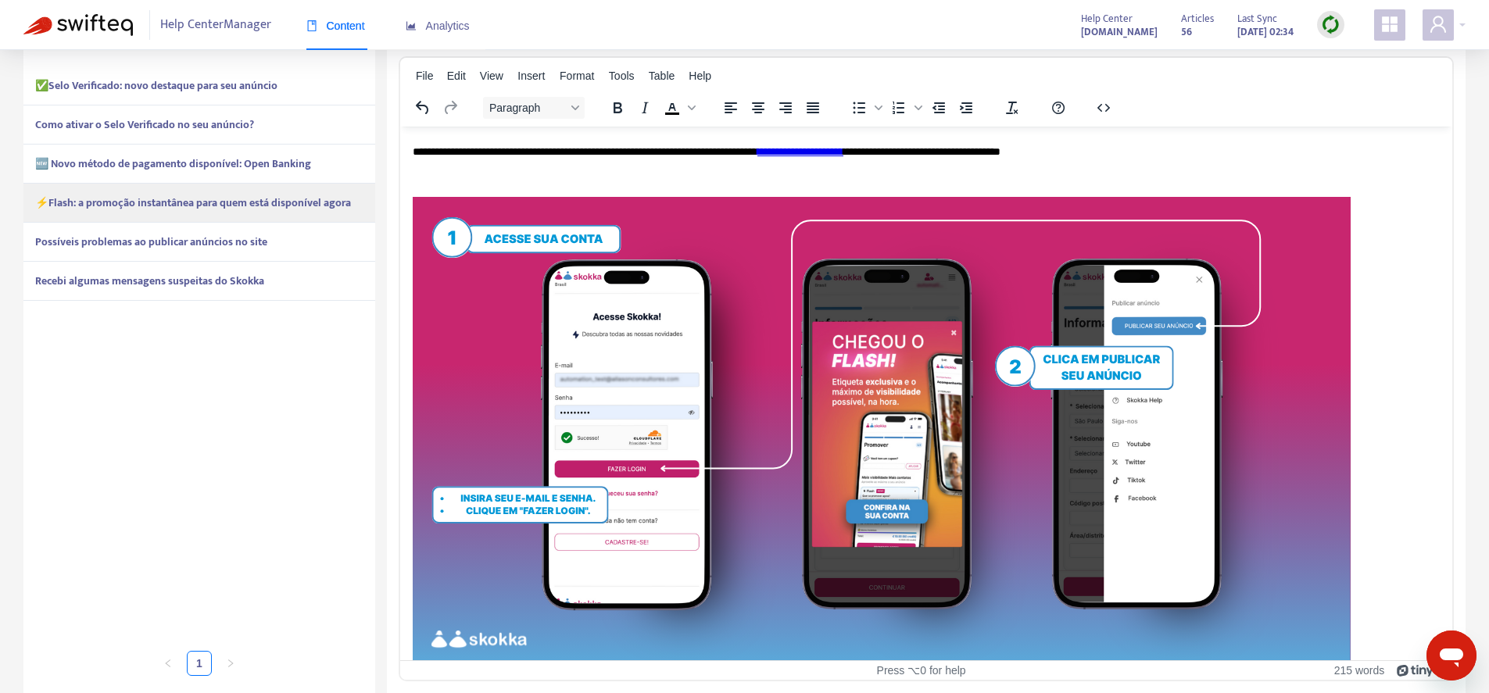
scroll to position [0, 0]
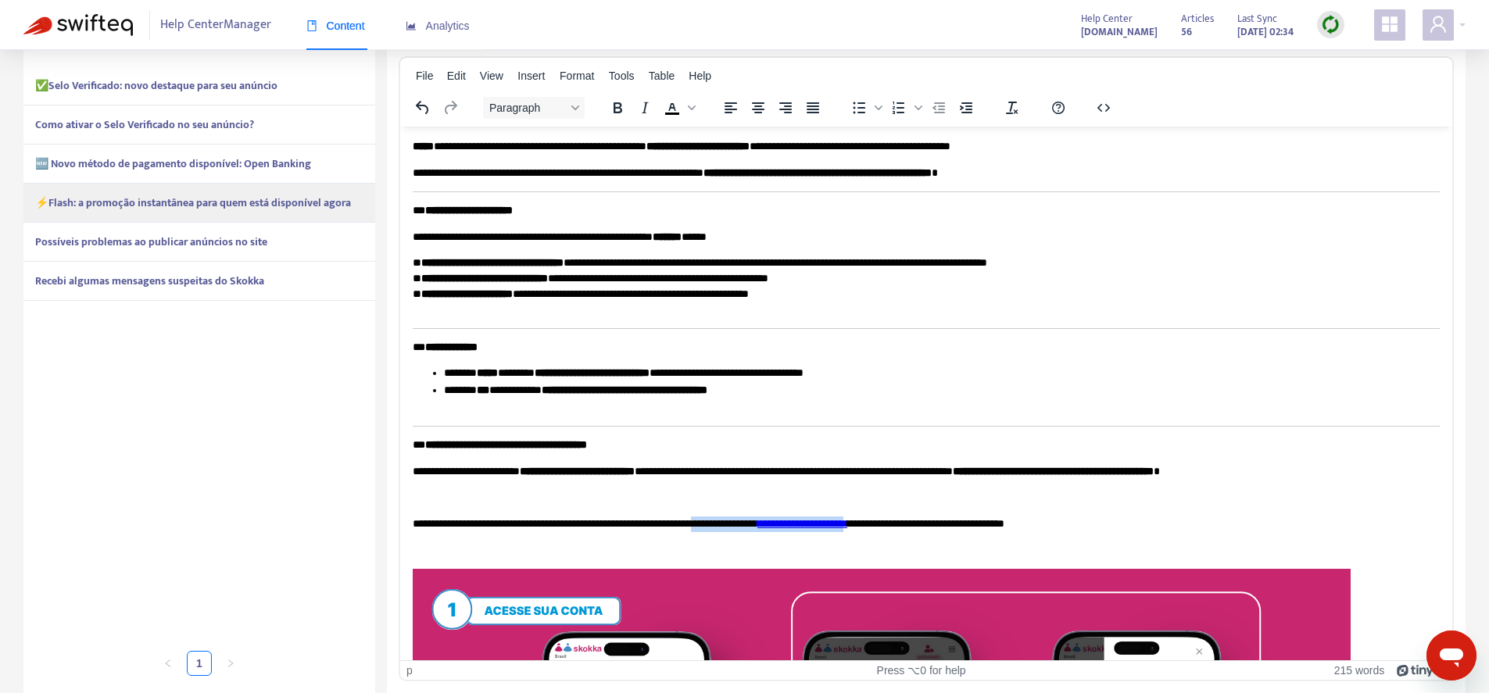
drag, startPoint x: 957, startPoint y: 524, endPoint x: 763, endPoint y: 527, distance: 193.9
click at [763, 527] on p "**********" at bounding box center [921, 525] width 1016 height 16
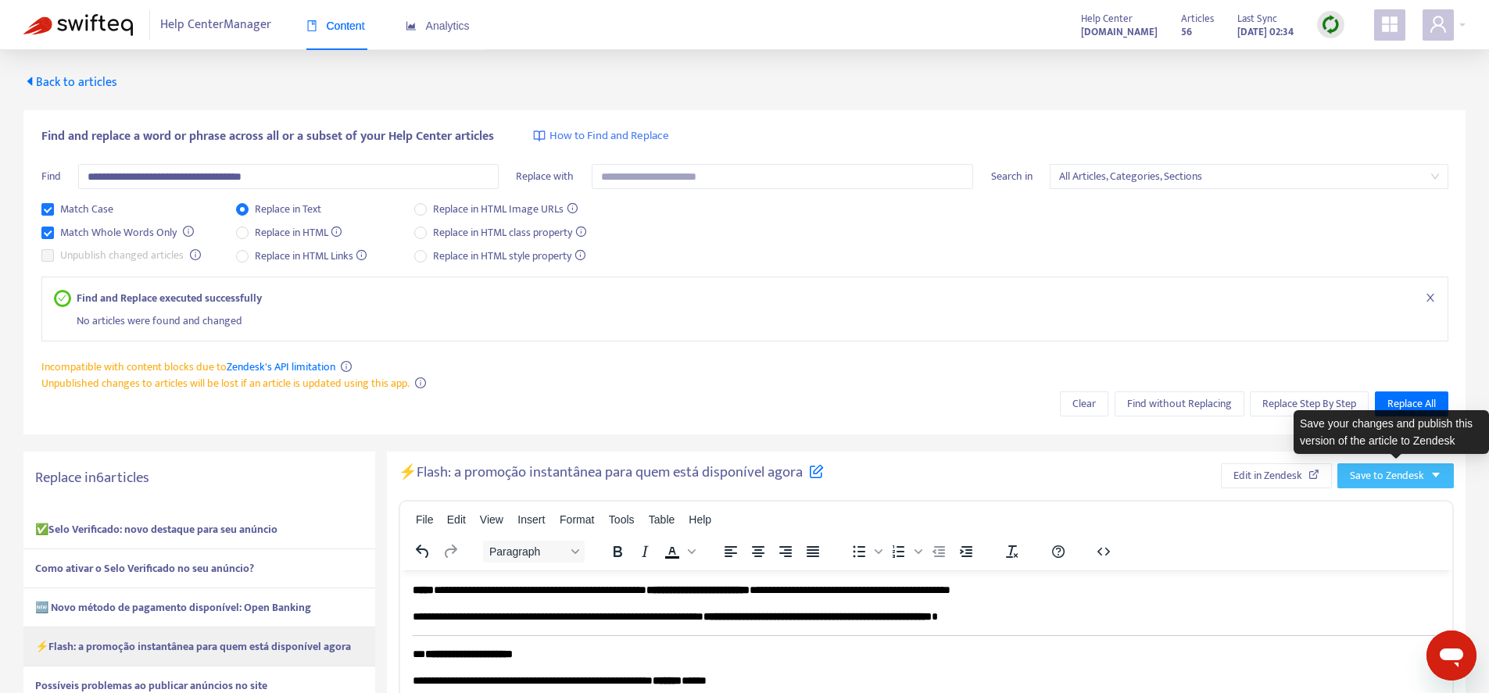
click at [1406, 470] on span "Save to Zendesk" at bounding box center [1387, 476] width 74 height 17
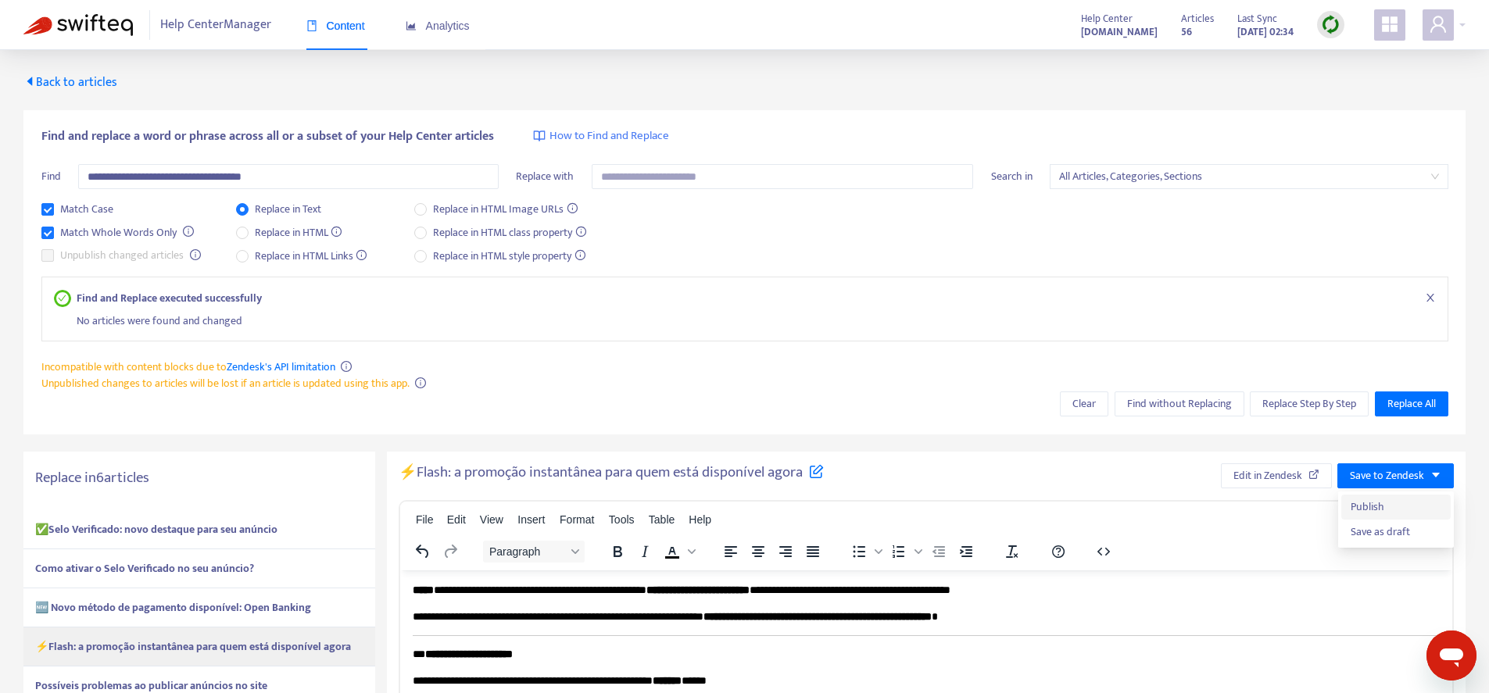
click at [1391, 501] on span "Publish" at bounding box center [1396, 507] width 91 height 17
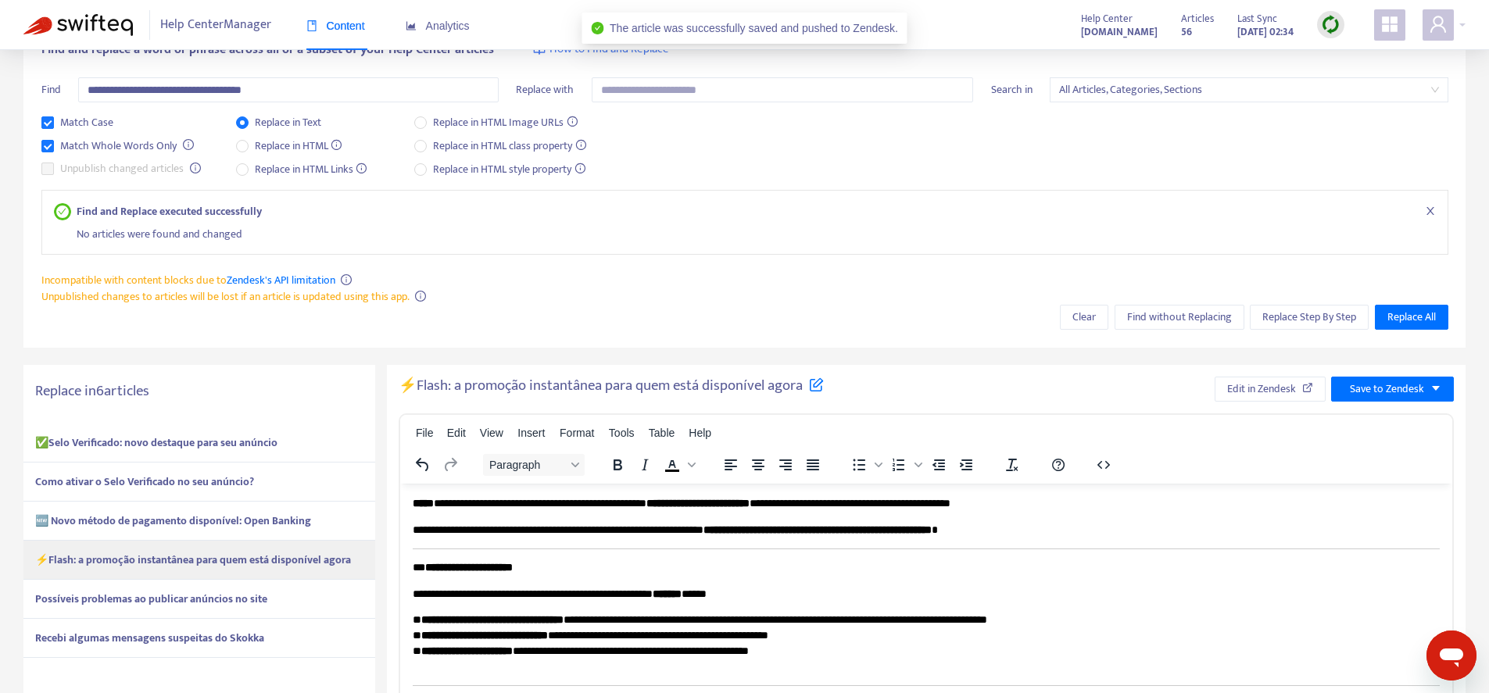
scroll to position [107, 0]
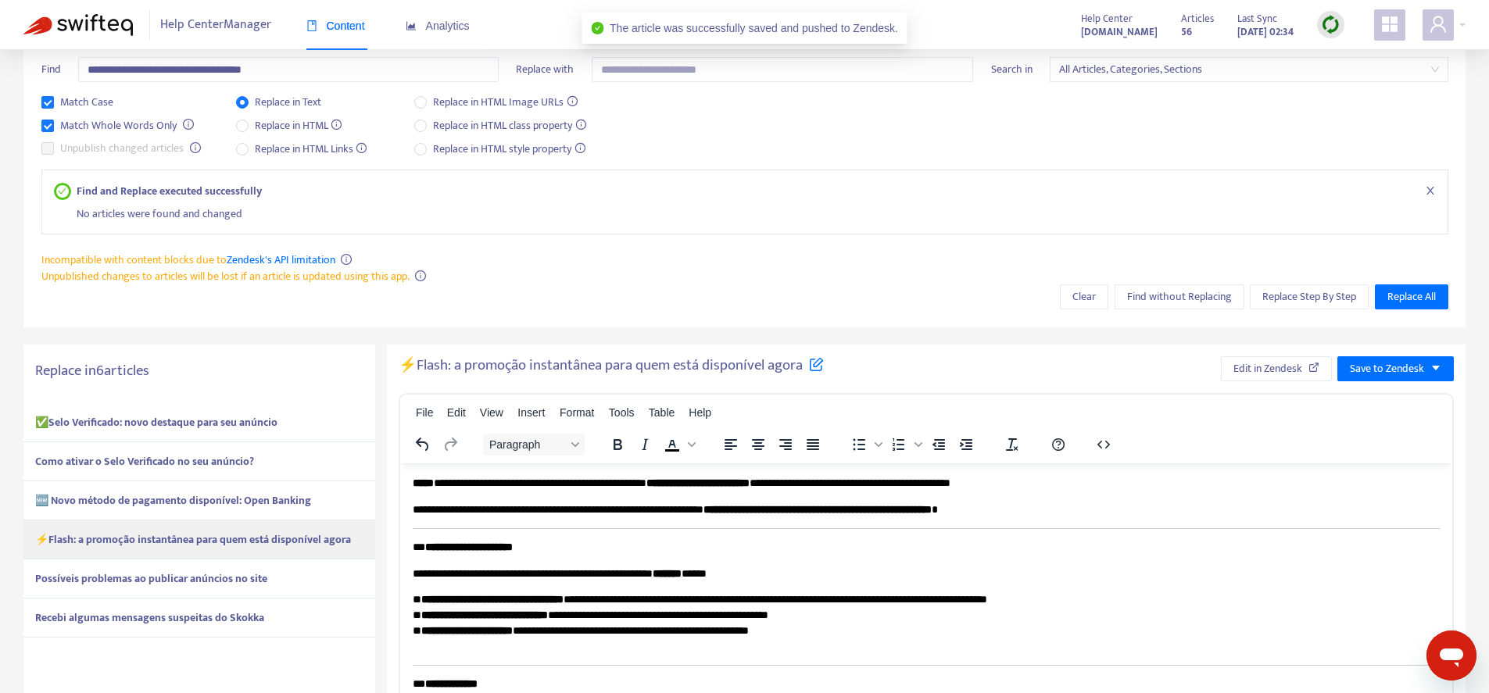
click at [283, 577] on div "Possíveis problemas ao publicar anúncios no site" at bounding box center [199, 579] width 352 height 39
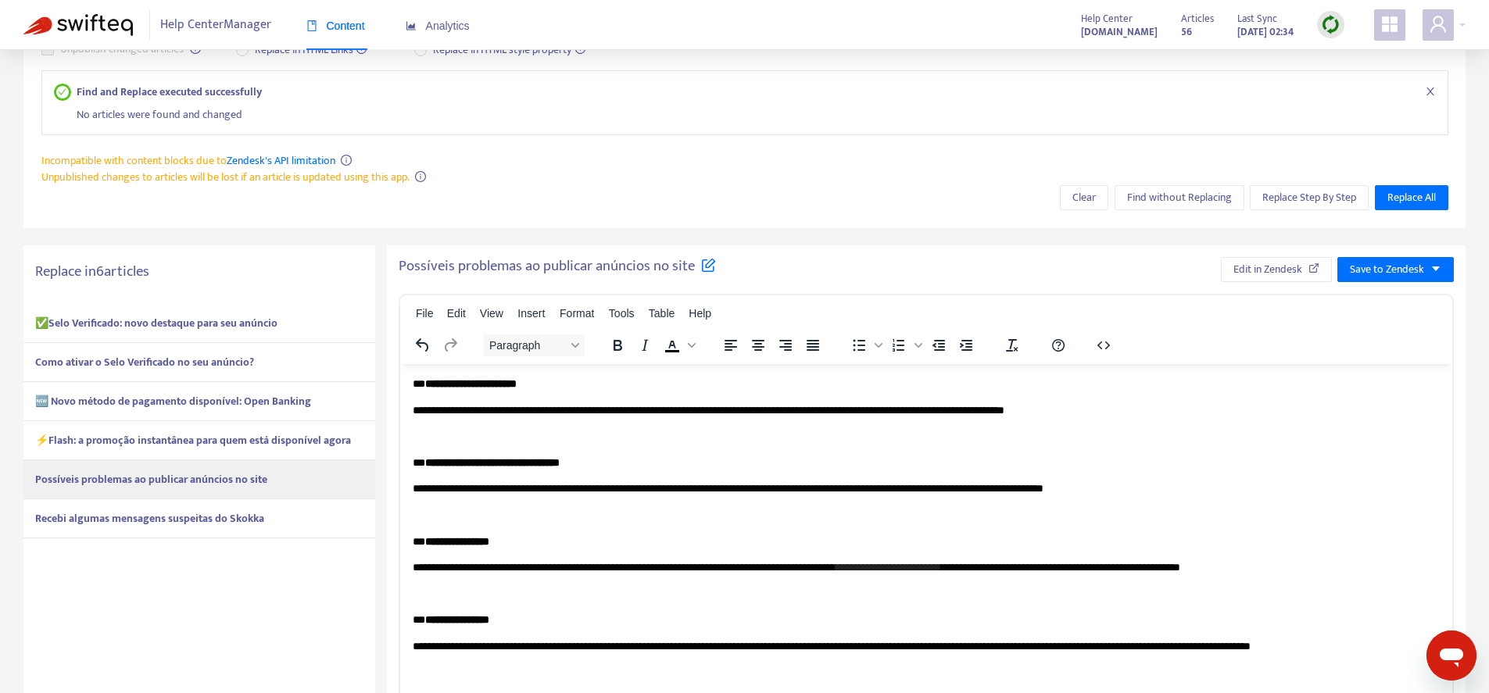
scroll to position [289, 0]
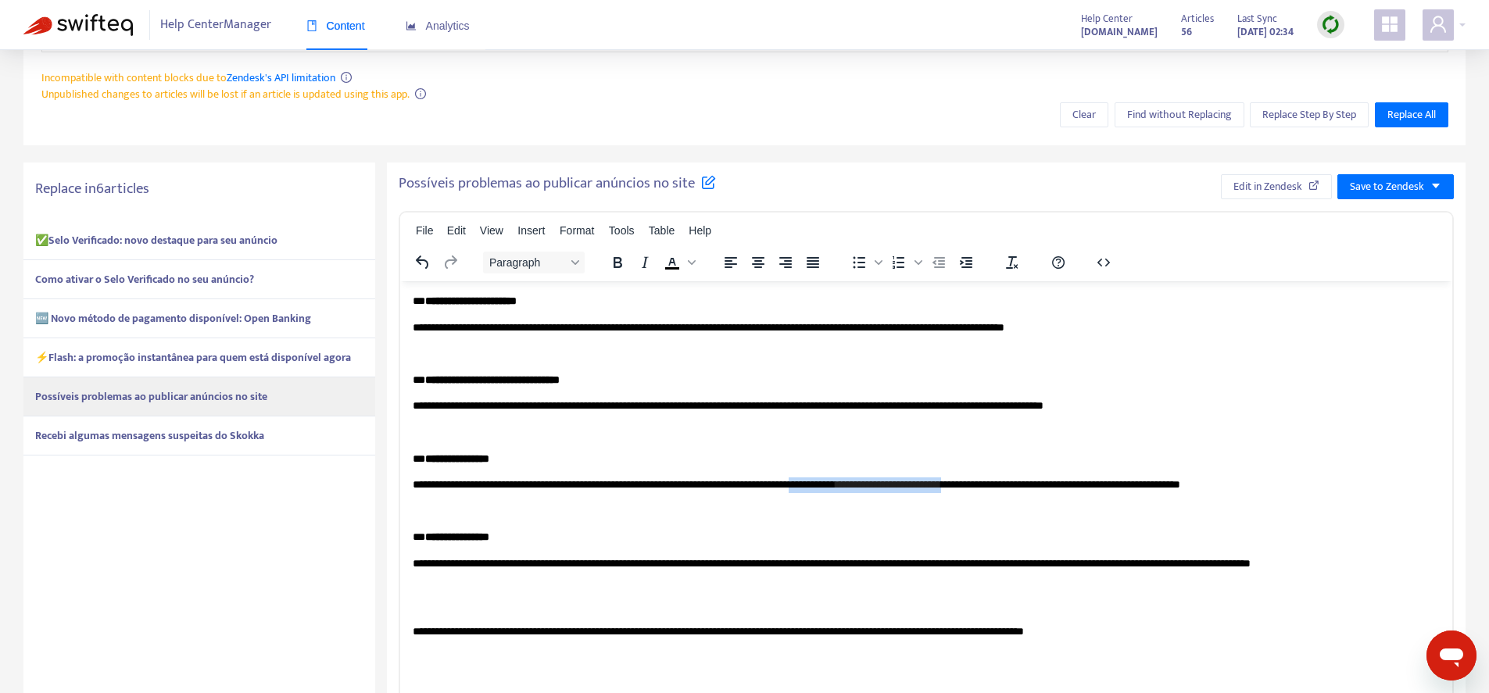
drag, startPoint x: 1096, startPoint y: 484, endPoint x: 904, endPoint y: 490, distance: 192.4
click at [904, 490] on p "**********" at bounding box center [926, 486] width 1027 height 16
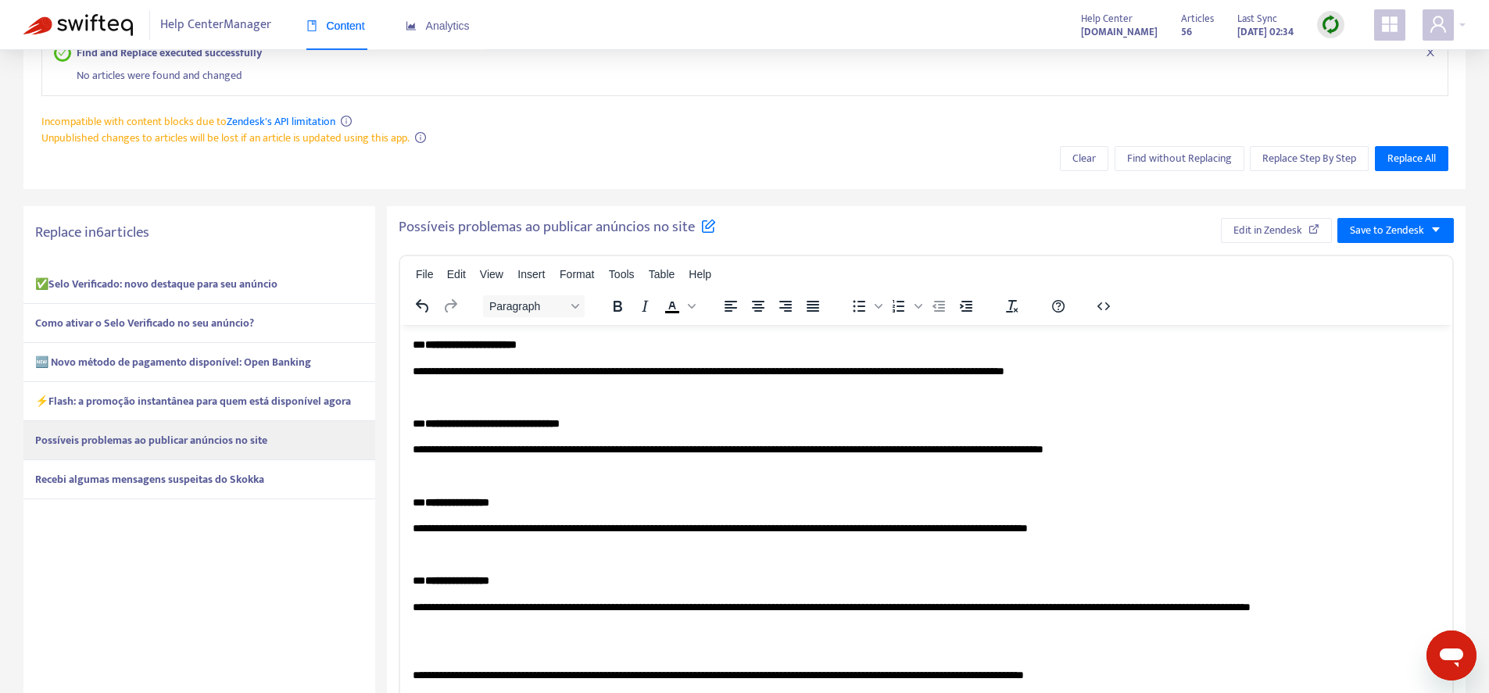
scroll to position [4, 0]
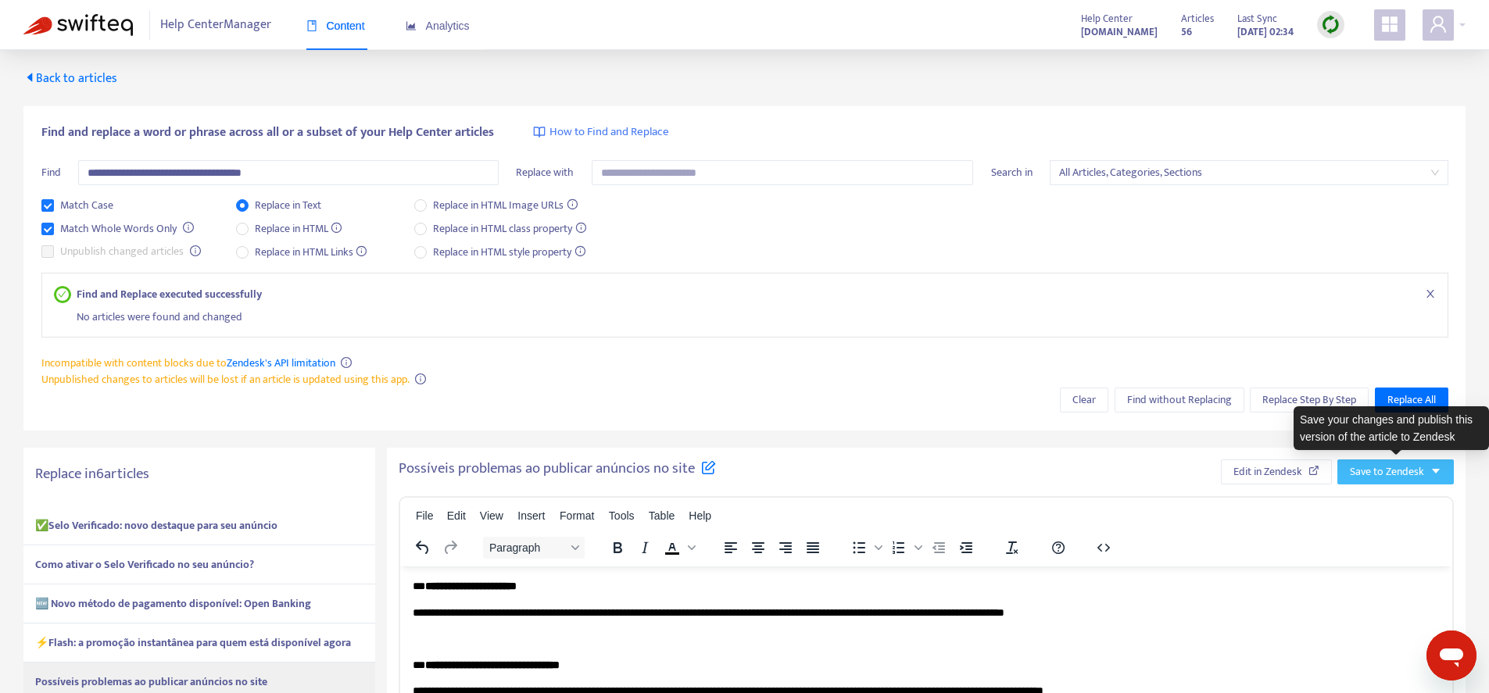
click at [1409, 468] on span "Save to Zendesk" at bounding box center [1387, 472] width 74 height 17
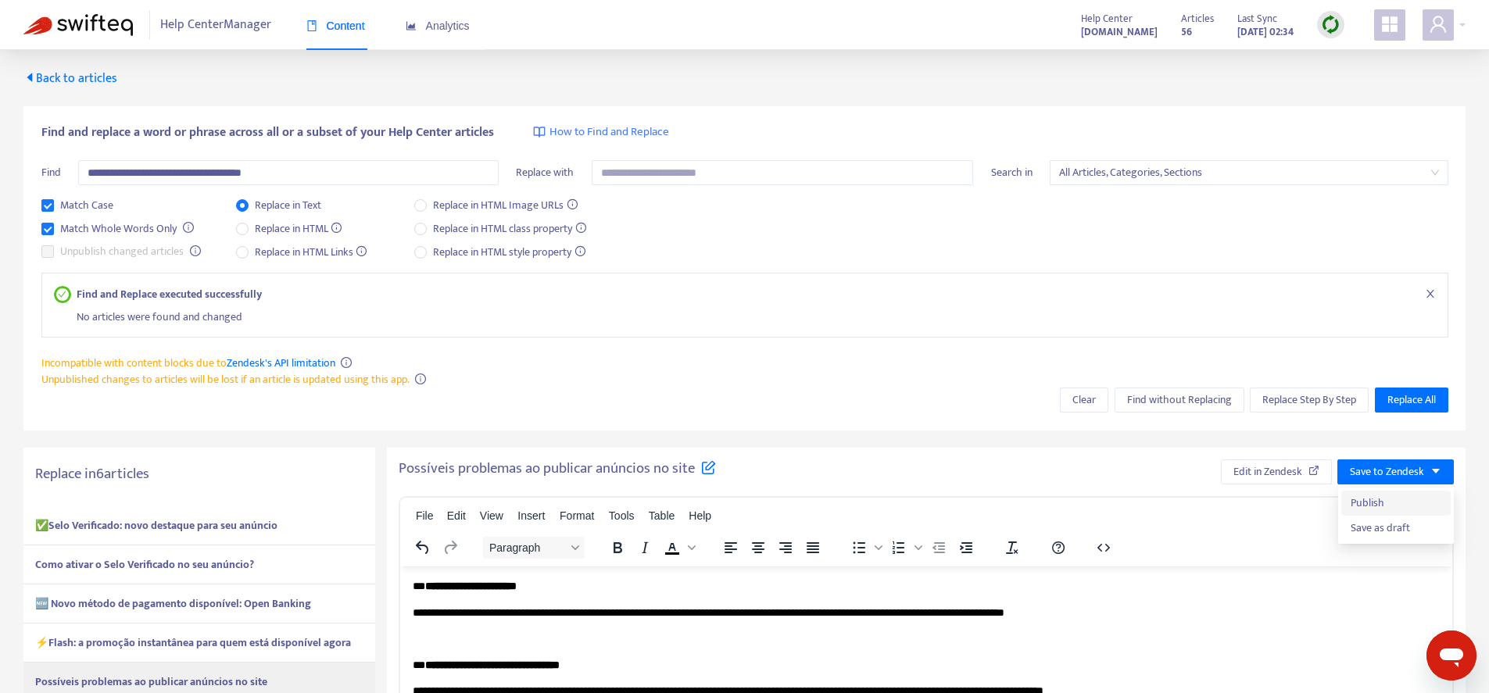
click at [1397, 503] on span "Publish" at bounding box center [1396, 503] width 91 height 17
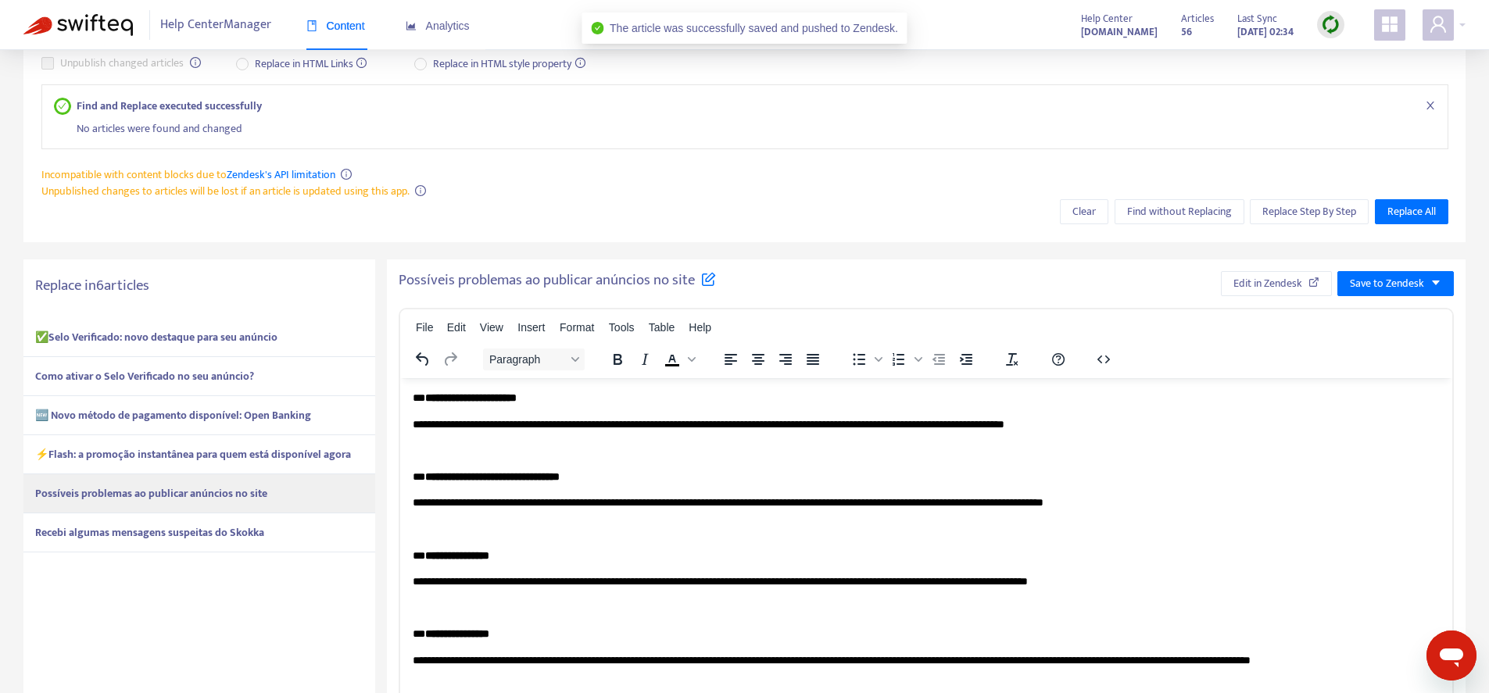
click at [239, 525] on strong "Recebi algumas mensagens suspeitas do Skokka" at bounding box center [149, 533] width 229 height 18
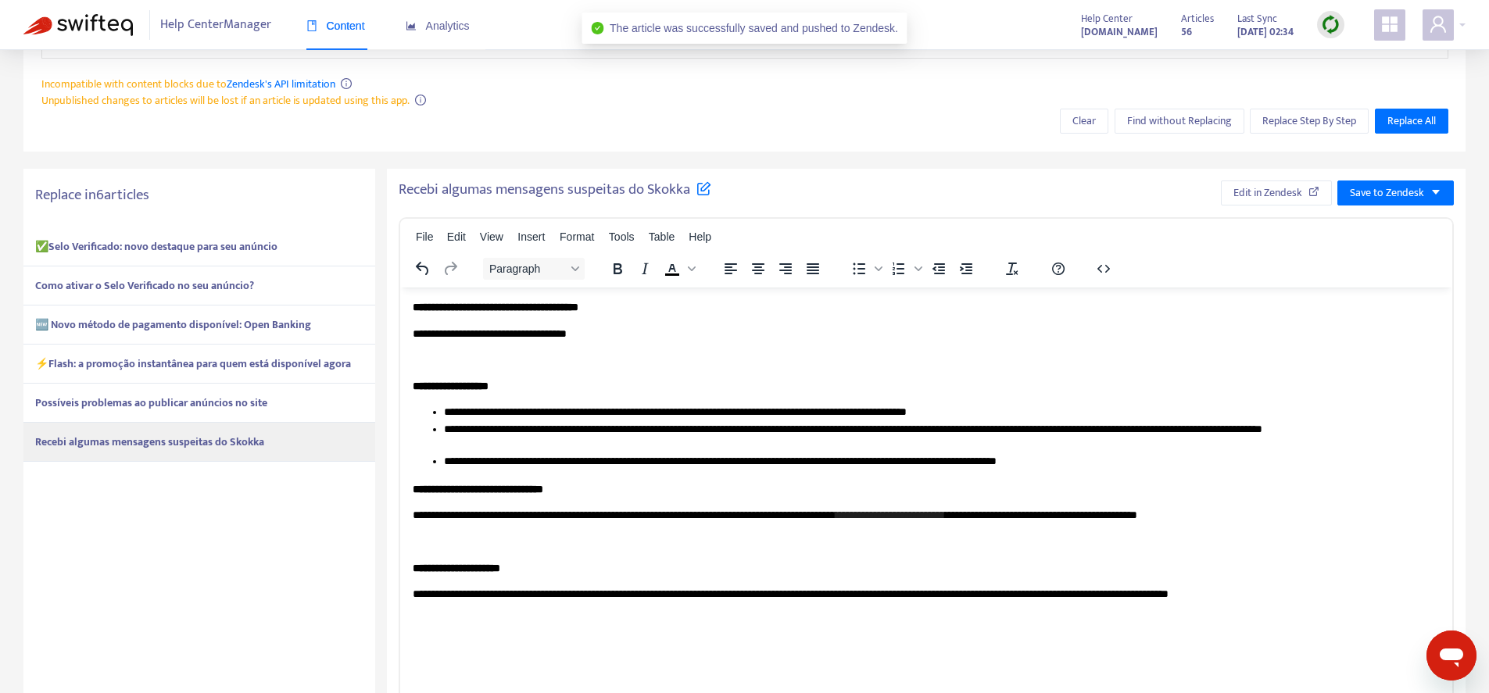
scroll to position [345, 0]
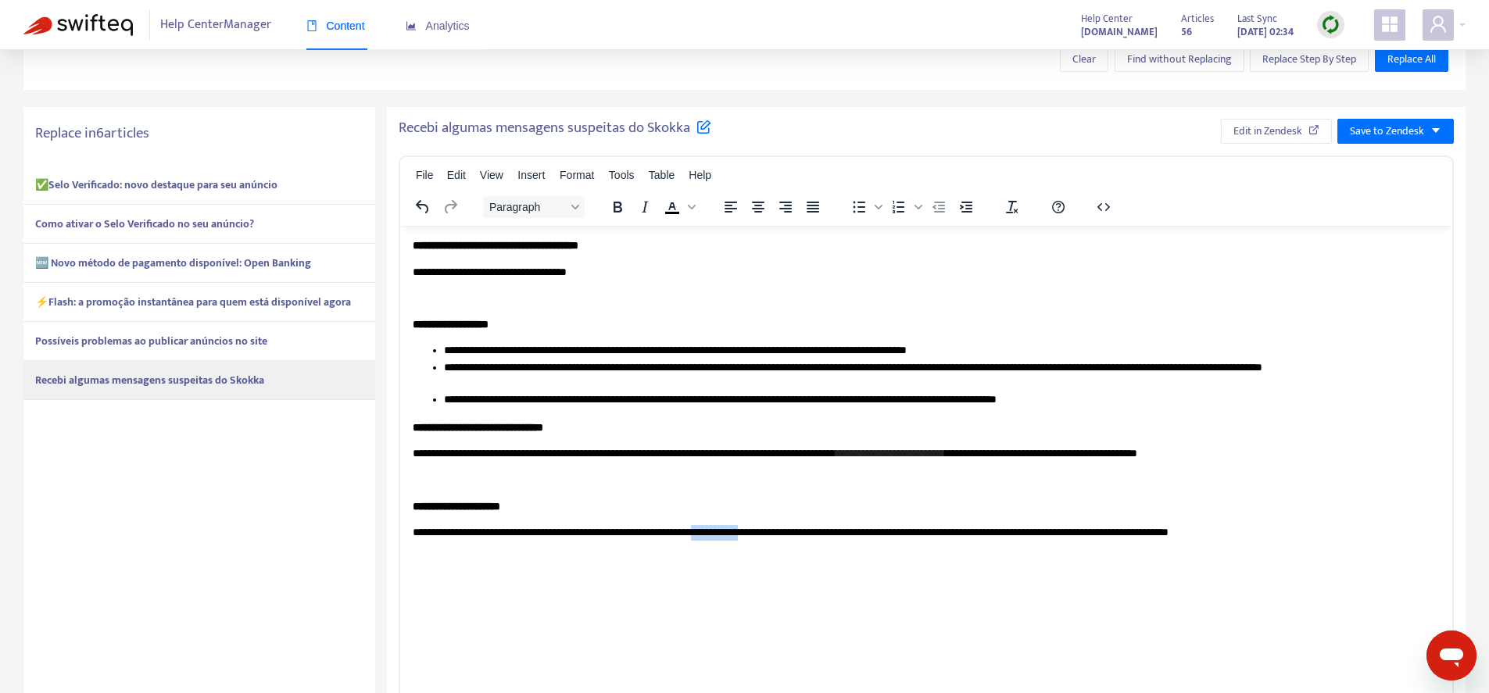
drag, startPoint x: 770, startPoint y: 532, endPoint x: 826, endPoint y: 536, distance: 55.6
click at [826, 536] on p "**********" at bounding box center [926, 533] width 1027 height 16
drag, startPoint x: 1107, startPoint y: 453, endPoint x: 913, endPoint y: 457, distance: 193.9
click at [913, 457] on p "**********" at bounding box center [926, 454] width 1027 height 16
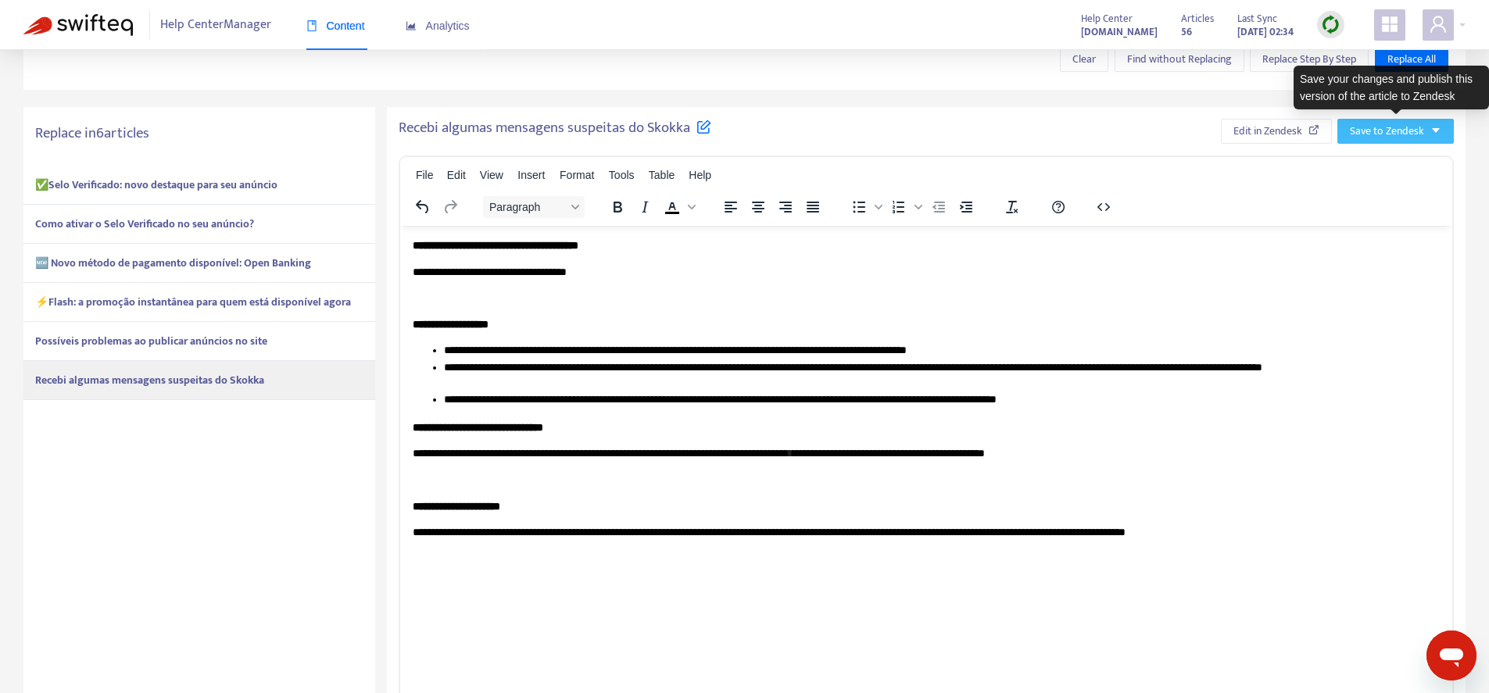
click at [1422, 140] on span "Save to Zendesk" at bounding box center [1387, 131] width 74 height 17
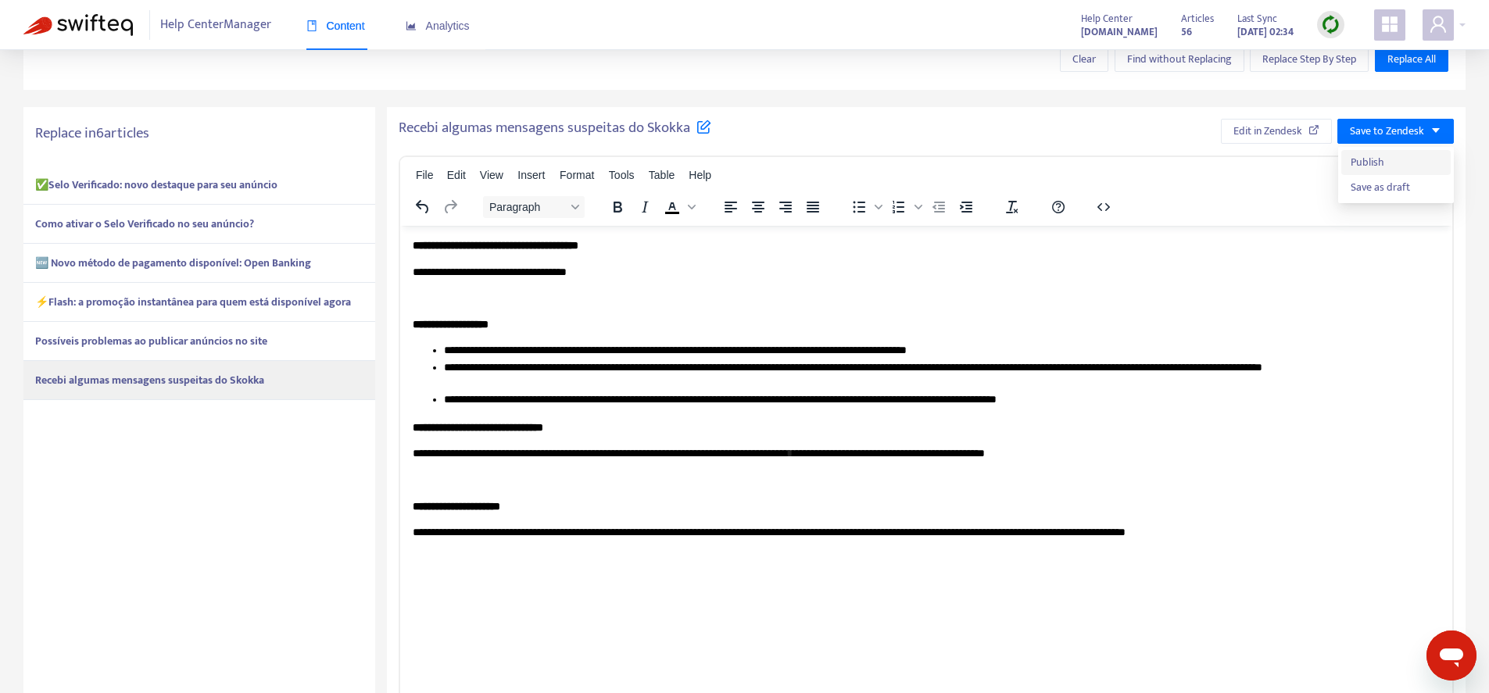
click at [1387, 162] on span "Publish" at bounding box center [1396, 162] width 91 height 17
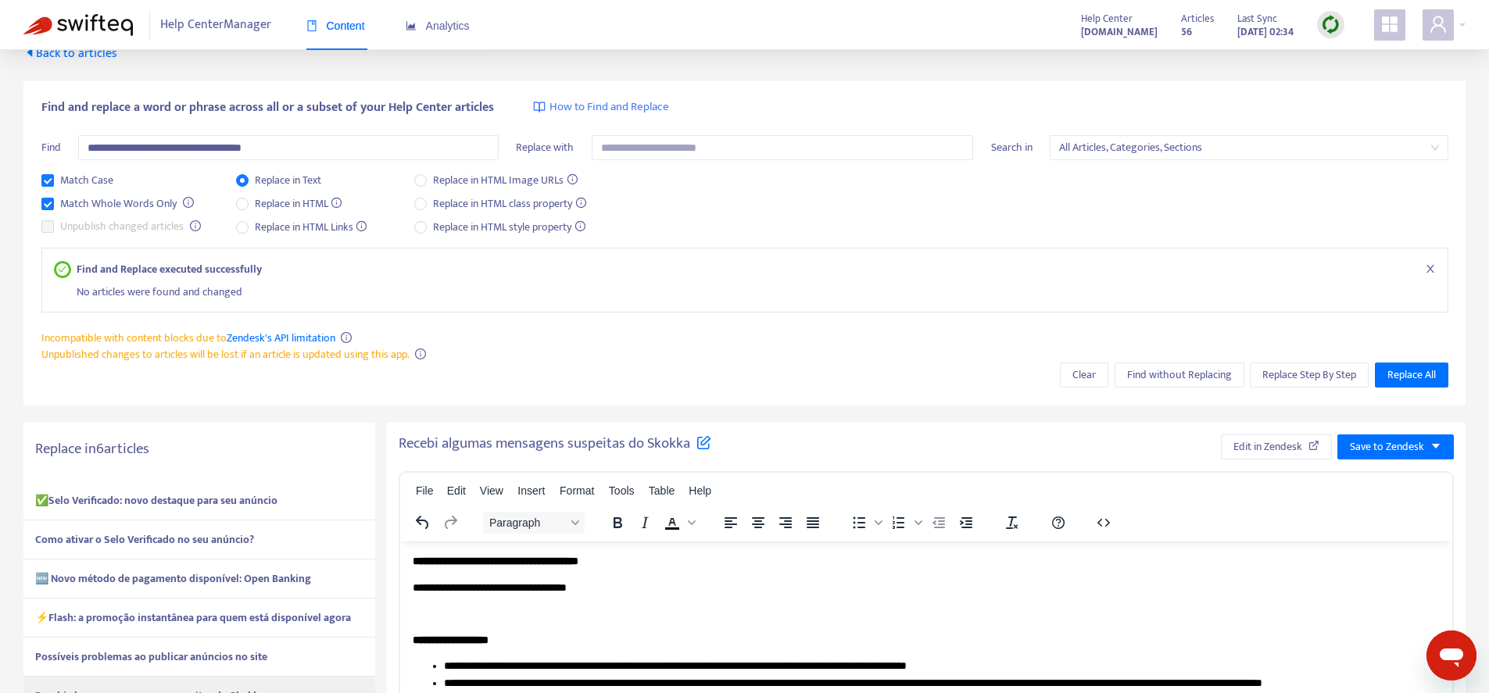
scroll to position [0, 0]
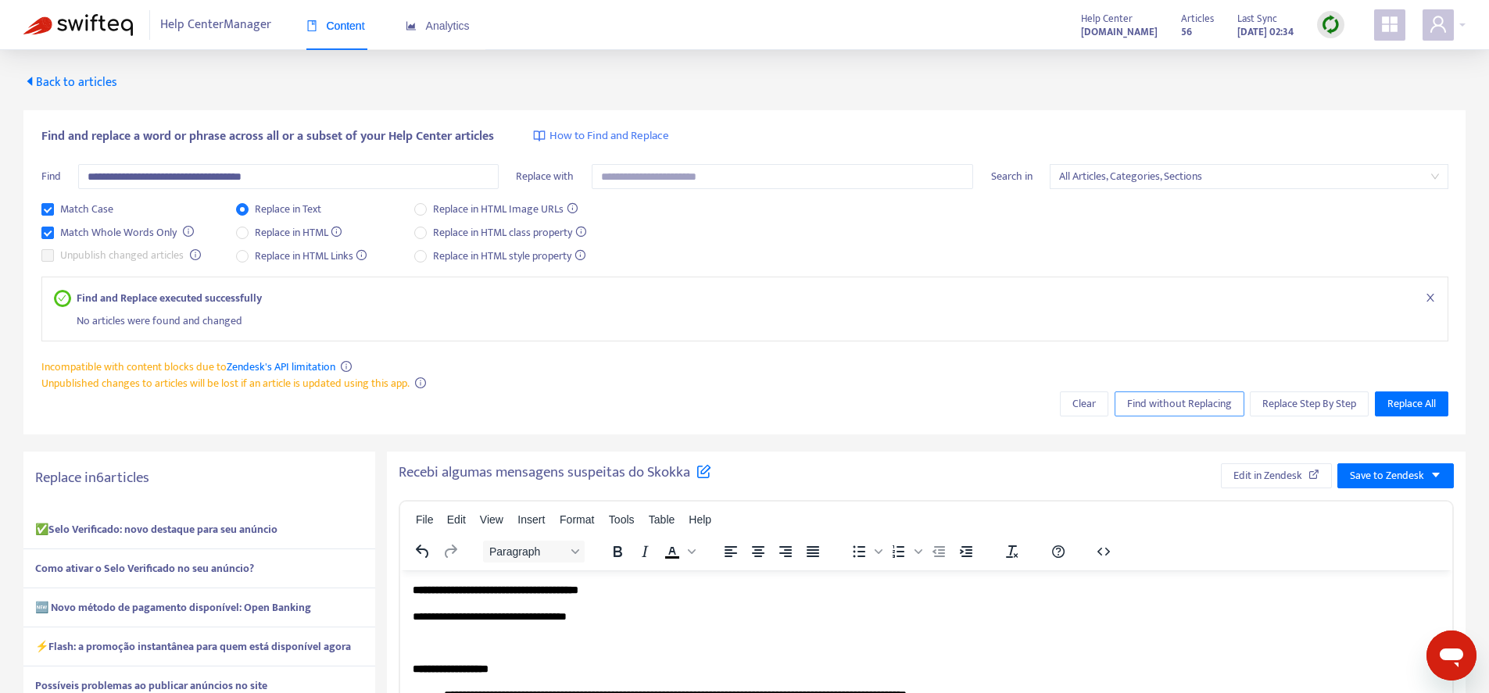
click at [1222, 407] on span "Find without Replacing" at bounding box center [1179, 404] width 105 height 17
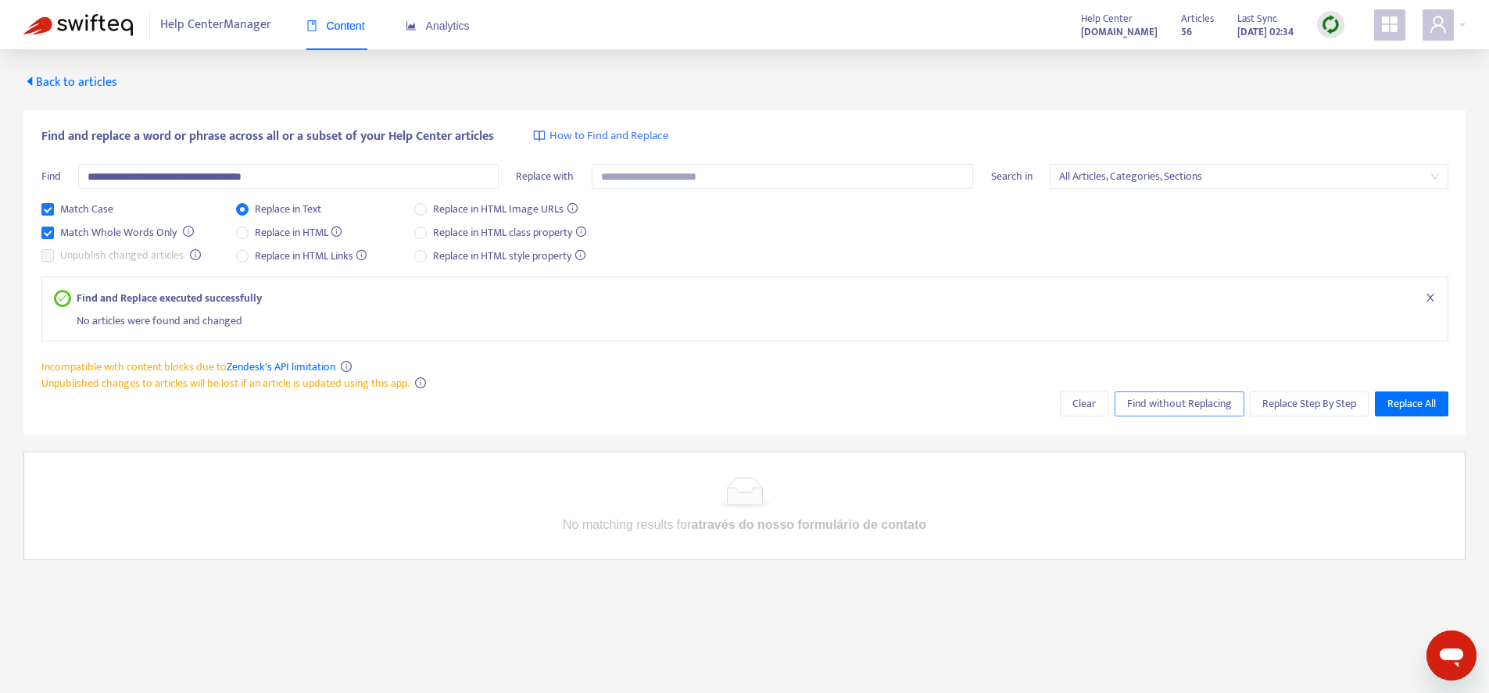
click at [1222, 407] on span "Find without Replacing" at bounding box center [1179, 404] width 105 height 17
click at [91, 87] on span "Back to articles" at bounding box center [70, 82] width 94 height 21
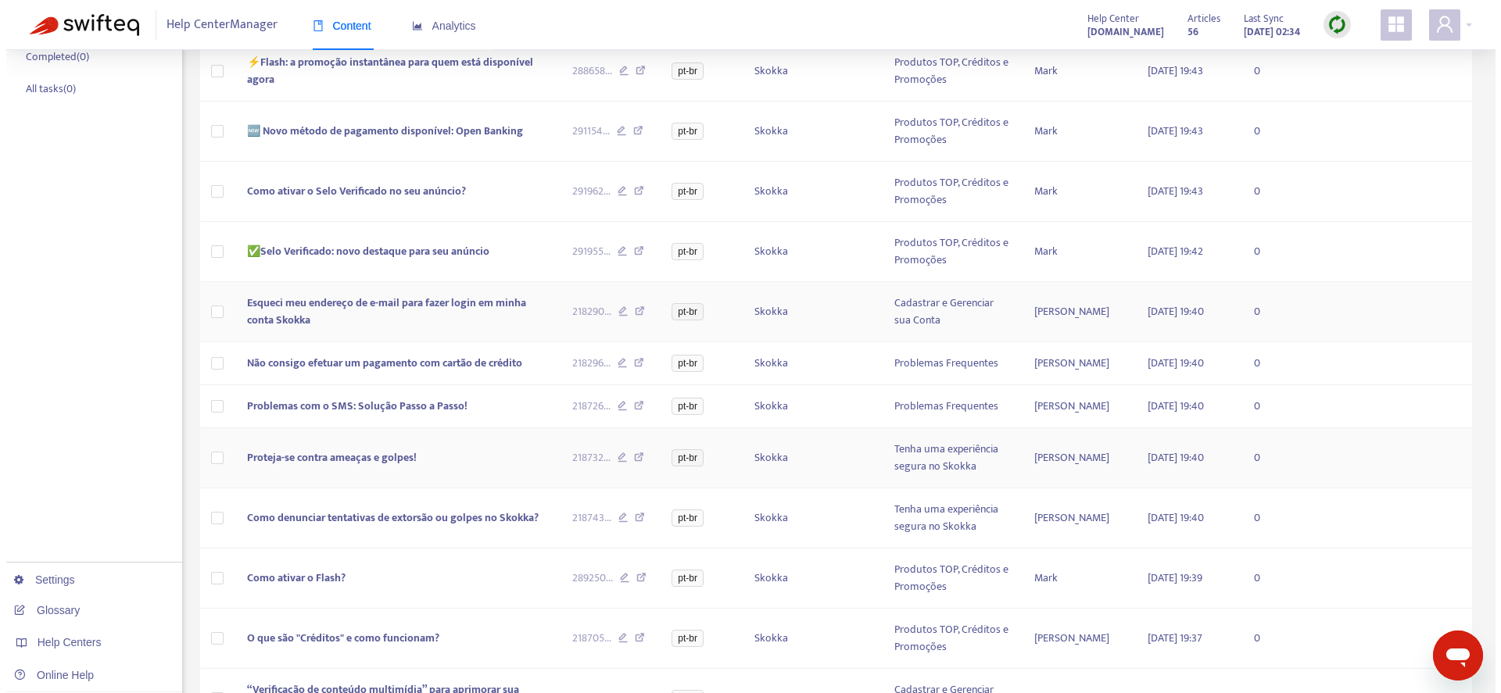
scroll to position [437, 0]
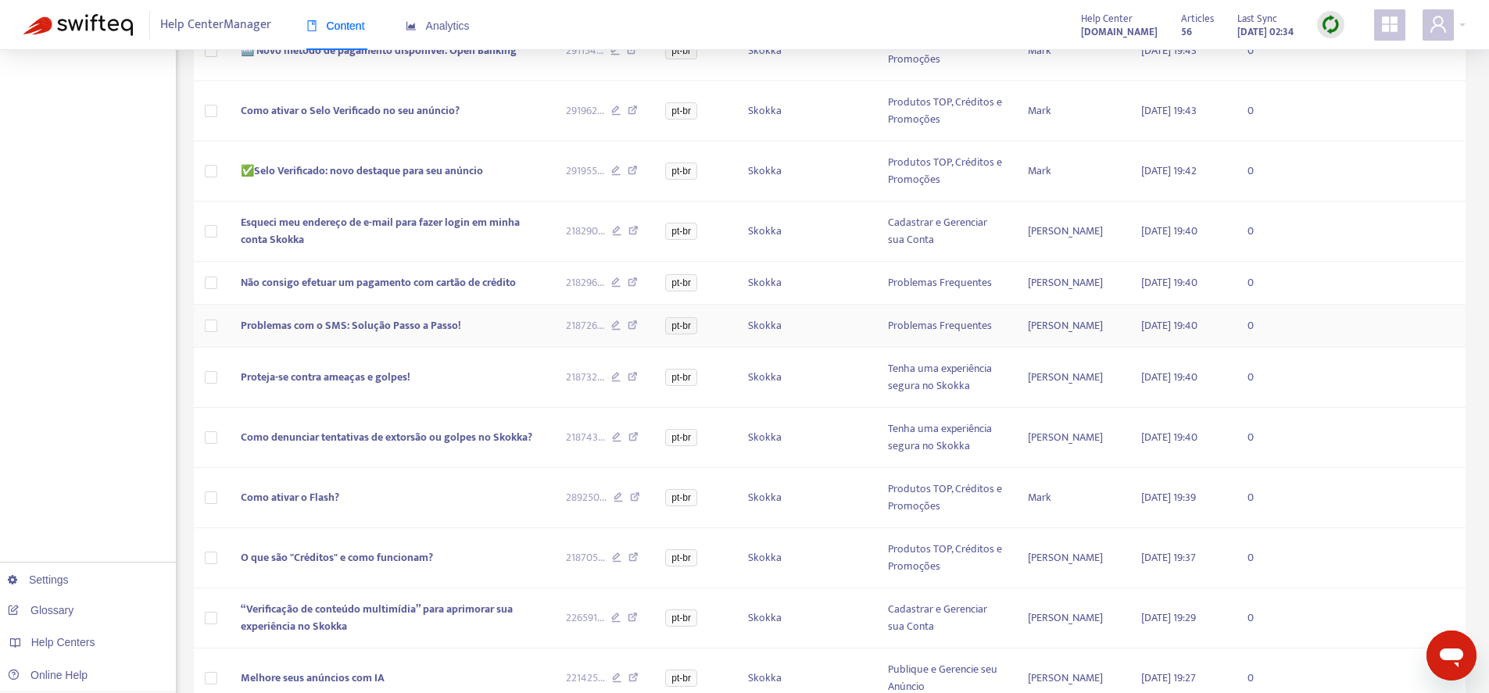
click at [483, 332] on td "Problemas com o SMS: Solução Passo a Passo!" at bounding box center [390, 326] width 325 height 43
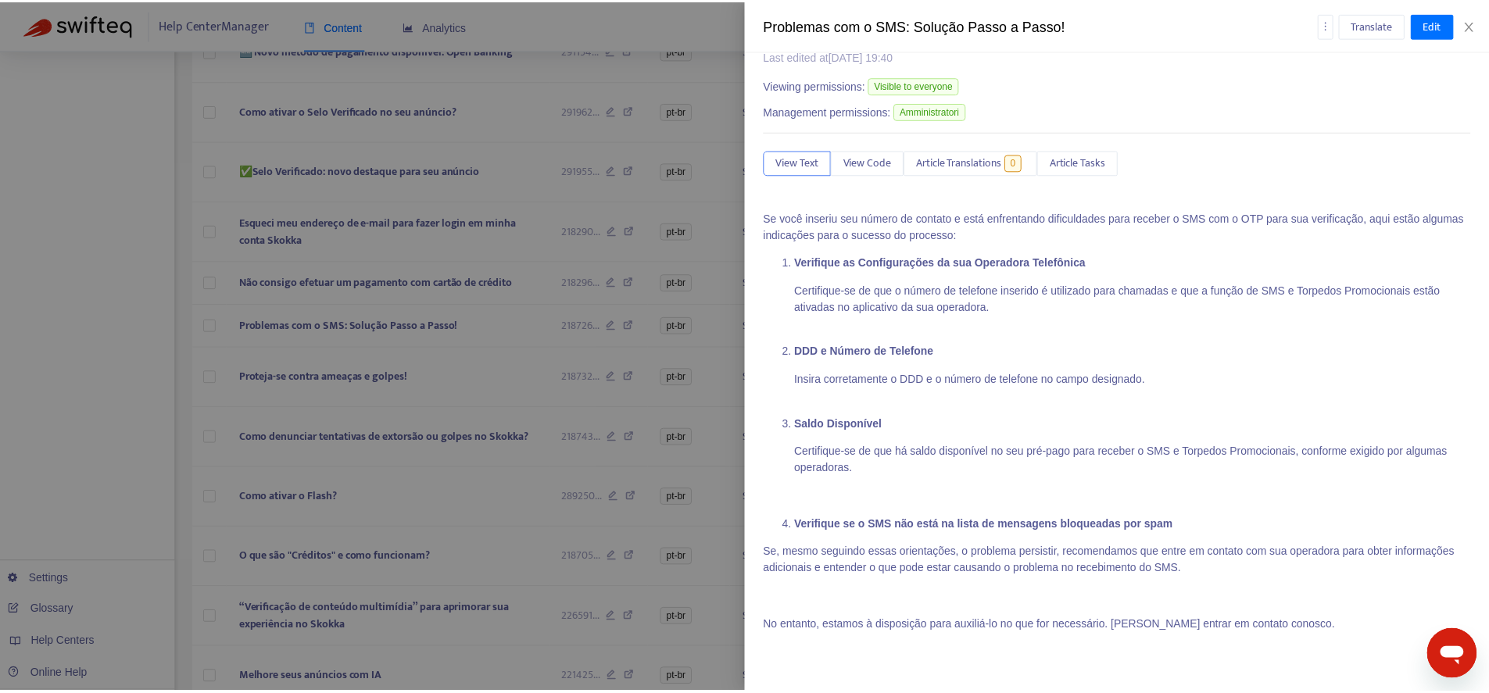
scroll to position [0, 0]
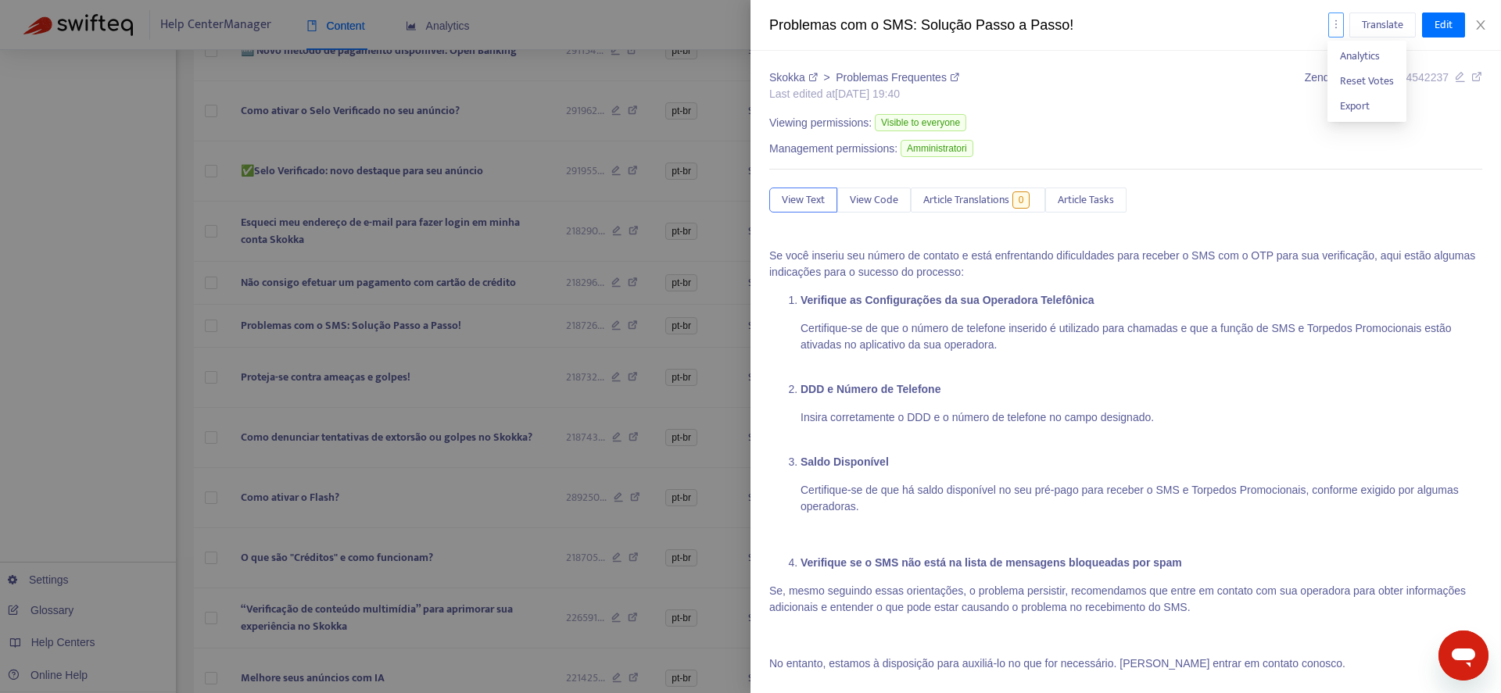
click at [1339, 34] on button "button" at bounding box center [1336, 25] width 16 height 25
drag, startPoint x: 1195, startPoint y: 84, endPoint x: 1188, endPoint y: 91, distance: 10.5
click at [1195, 84] on div "Skokka > Problemas Frequentes Last edited at [DATE] 19:40 Zendesk ID: 218726545…" at bounding box center [1125, 88] width 713 height 36
drag, startPoint x: 1482, startPoint y: 20, endPoint x: 1209, endPoint y: 156, distance: 304.2
click at [1482, 20] on icon "close" at bounding box center [1480, 25] width 13 height 13
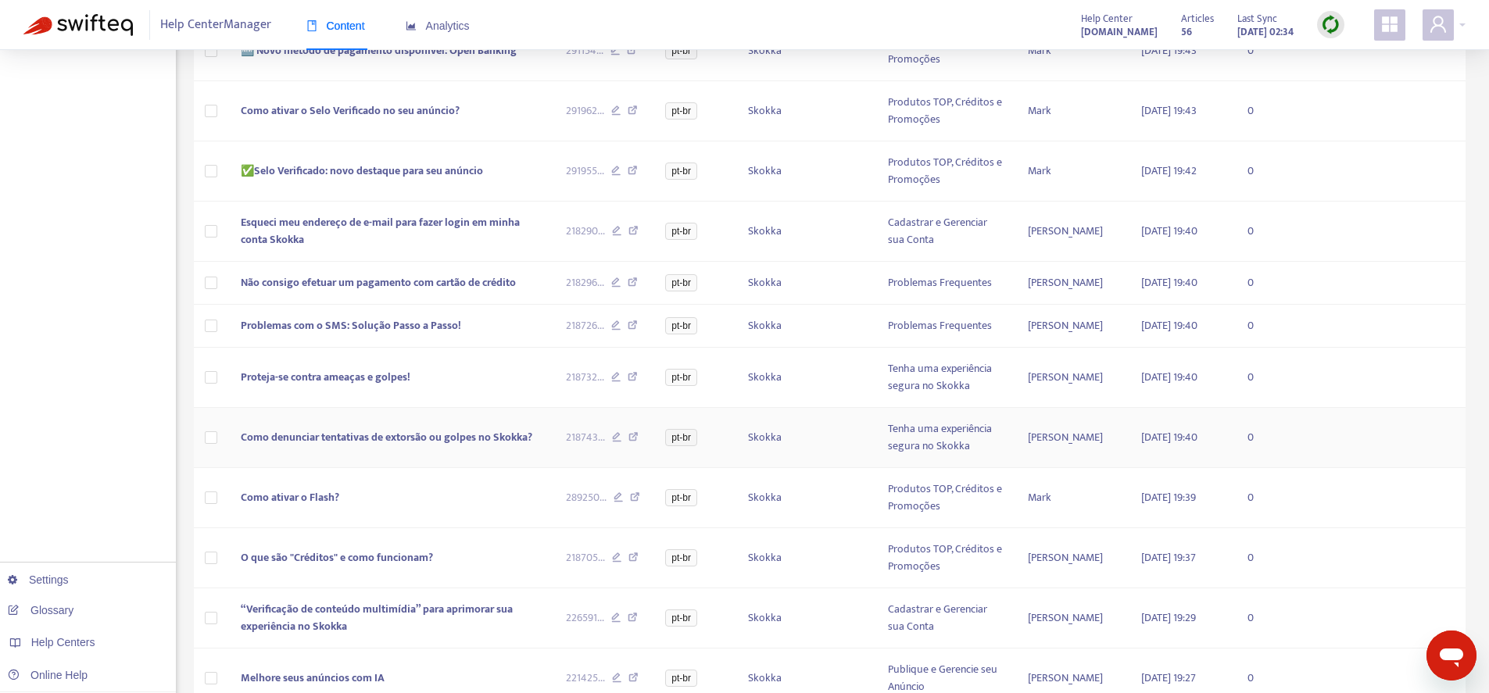
click at [292, 459] on td "Como denunciar tentativas de extorsão ou golpes no Skokka?" at bounding box center [390, 438] width 325 height 60
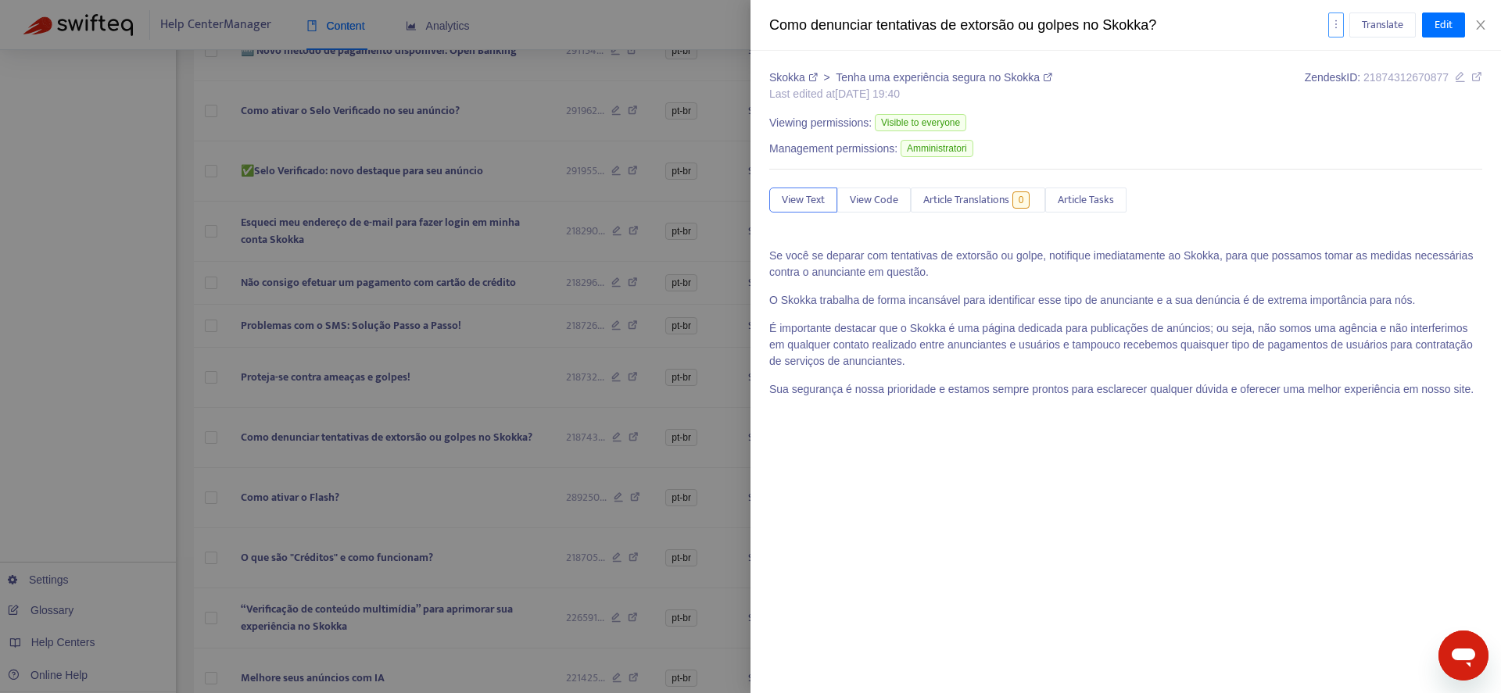
click at [1329, 30] on button "button" at bounding box center [1336, 25] width 16 height 25
click at [1486, 22] on icon "close" at bounding box center [1480, 25] width 13 height 13
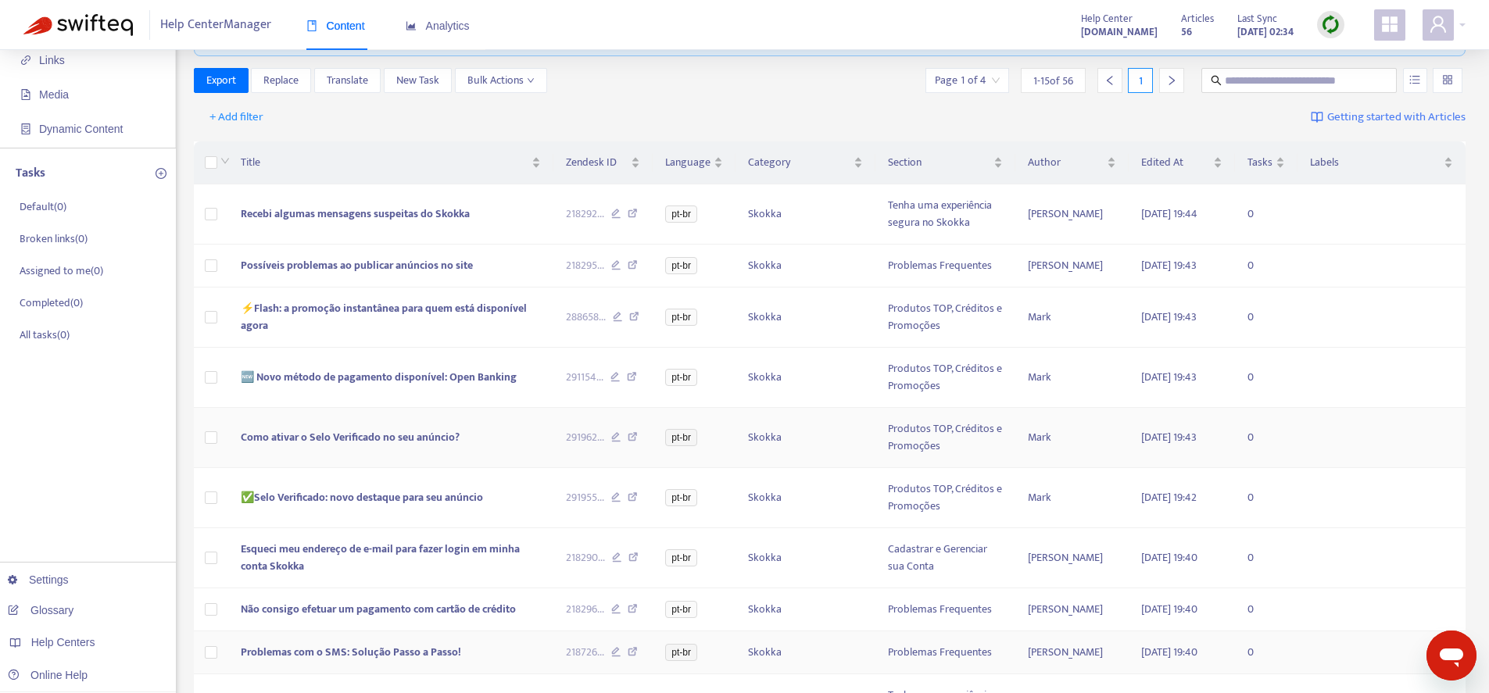
scroll to position [435, 0]
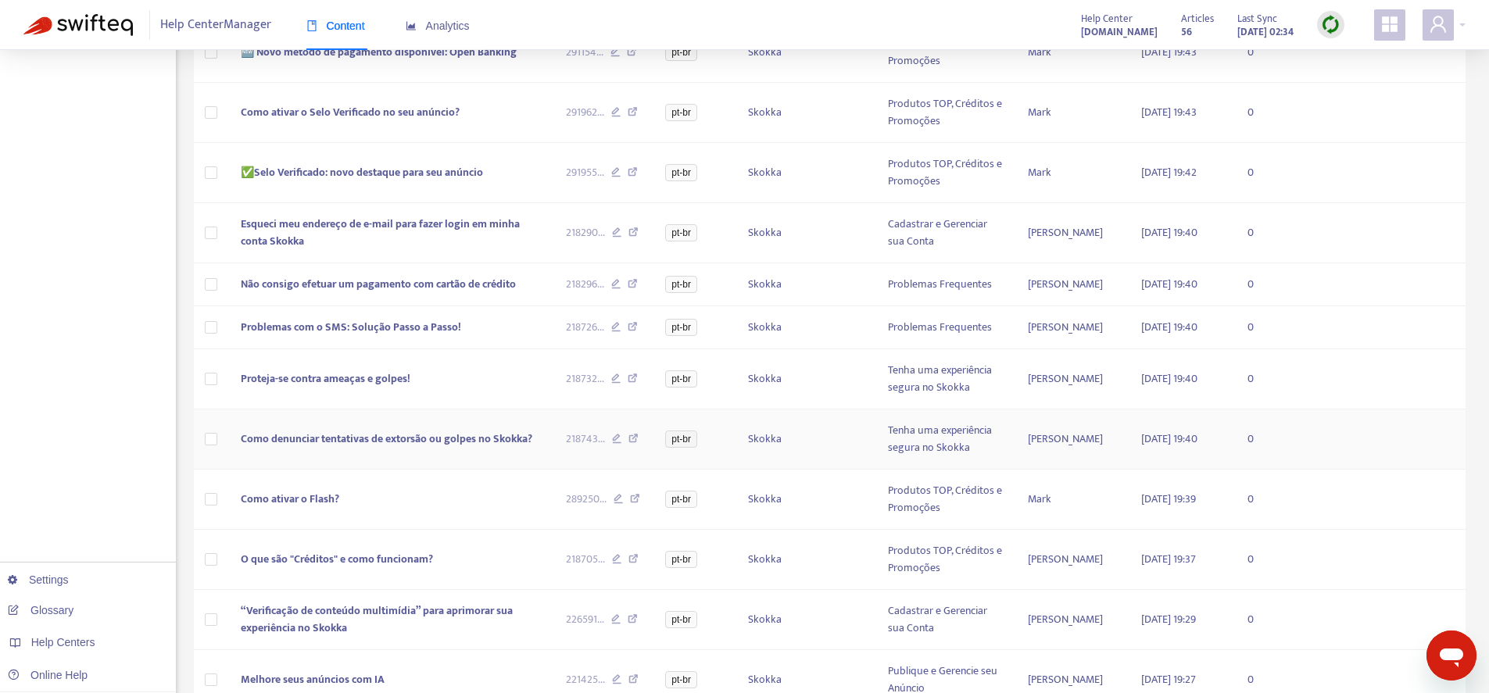
click at [502, 438] on span "Como denunciar tentativas de extorsão ou golpes no Skokka?" at bounding box center [387, 439] width 292 height 18
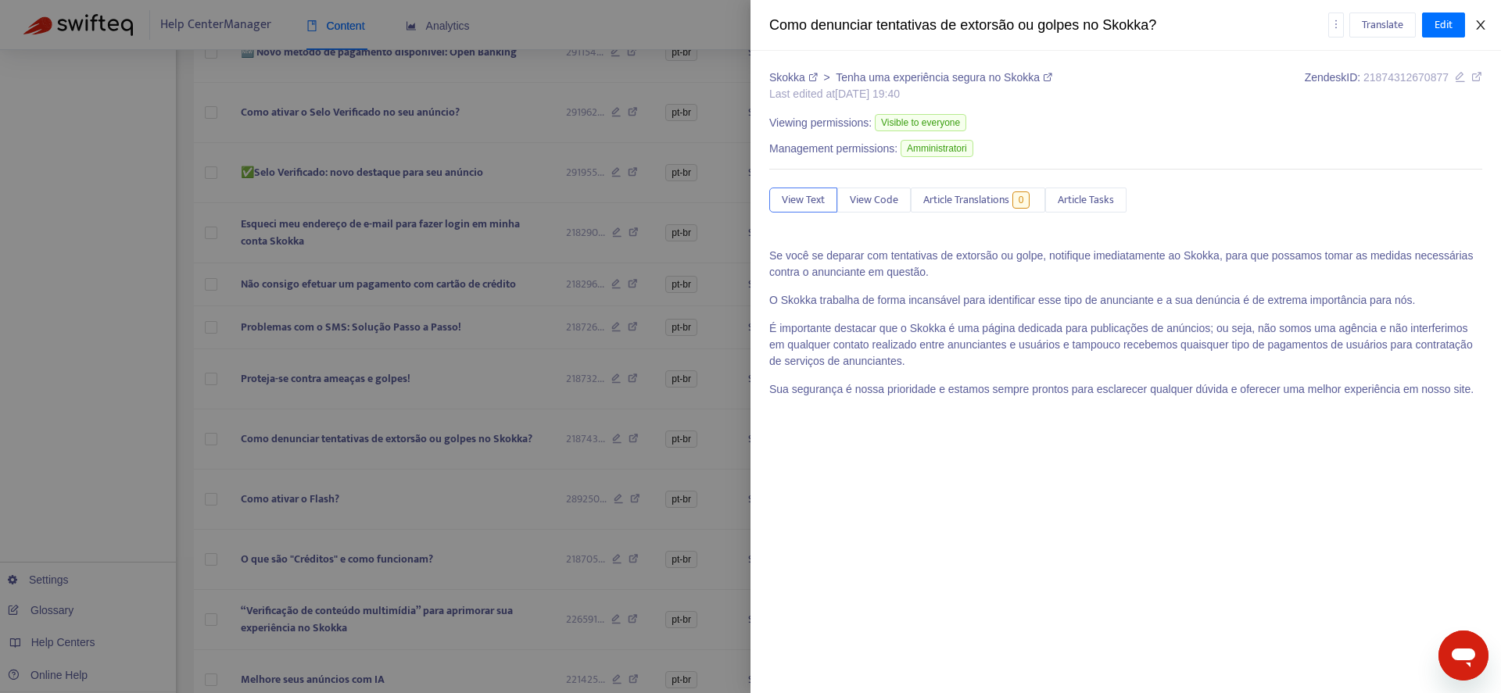
click at [1487, 20] on icon "close" at bounding box center [1480, 25] width 13 height 13
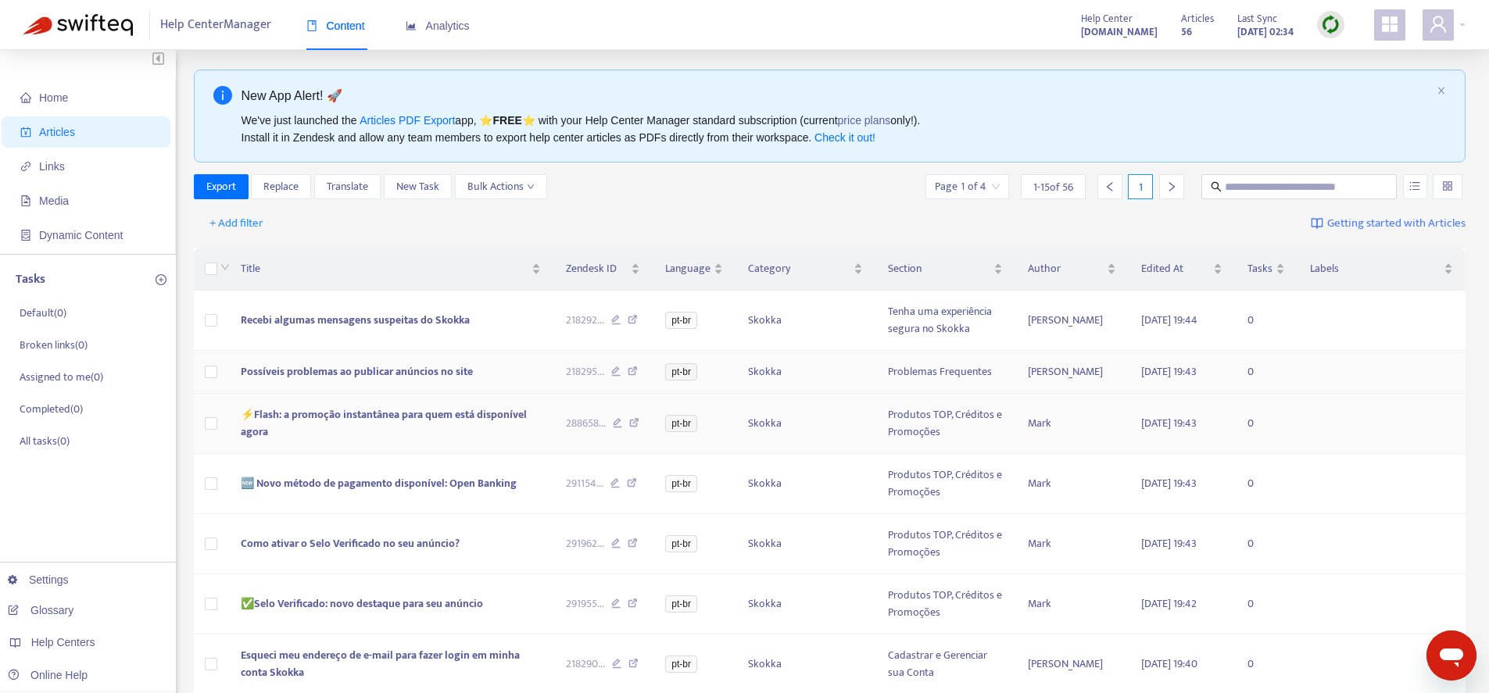
scroll to position [0, 0]
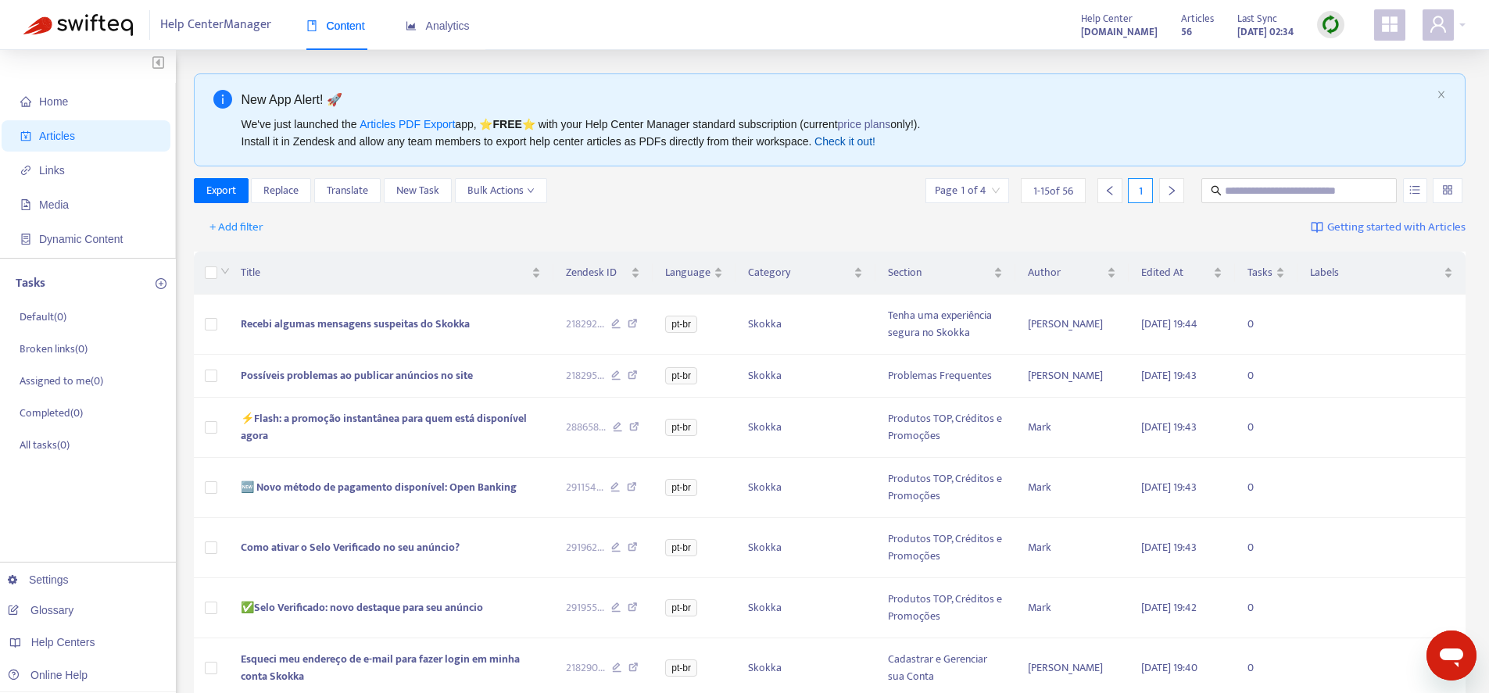
click at [870, 141] on link "Check it out!" at bounding box center [845, 141] width 61 height 13
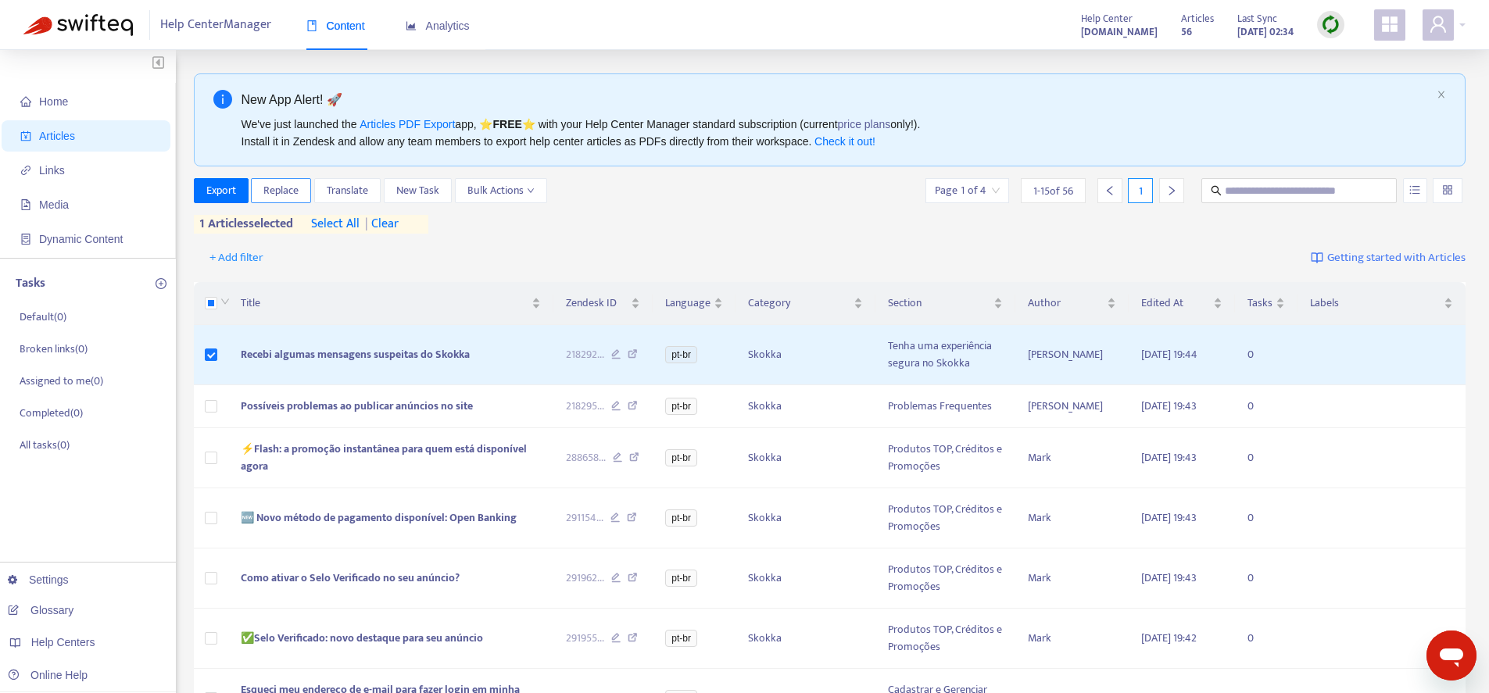
click at [266, 188] on span "Replace" at bounding box center [280, 190] width 35 height 17
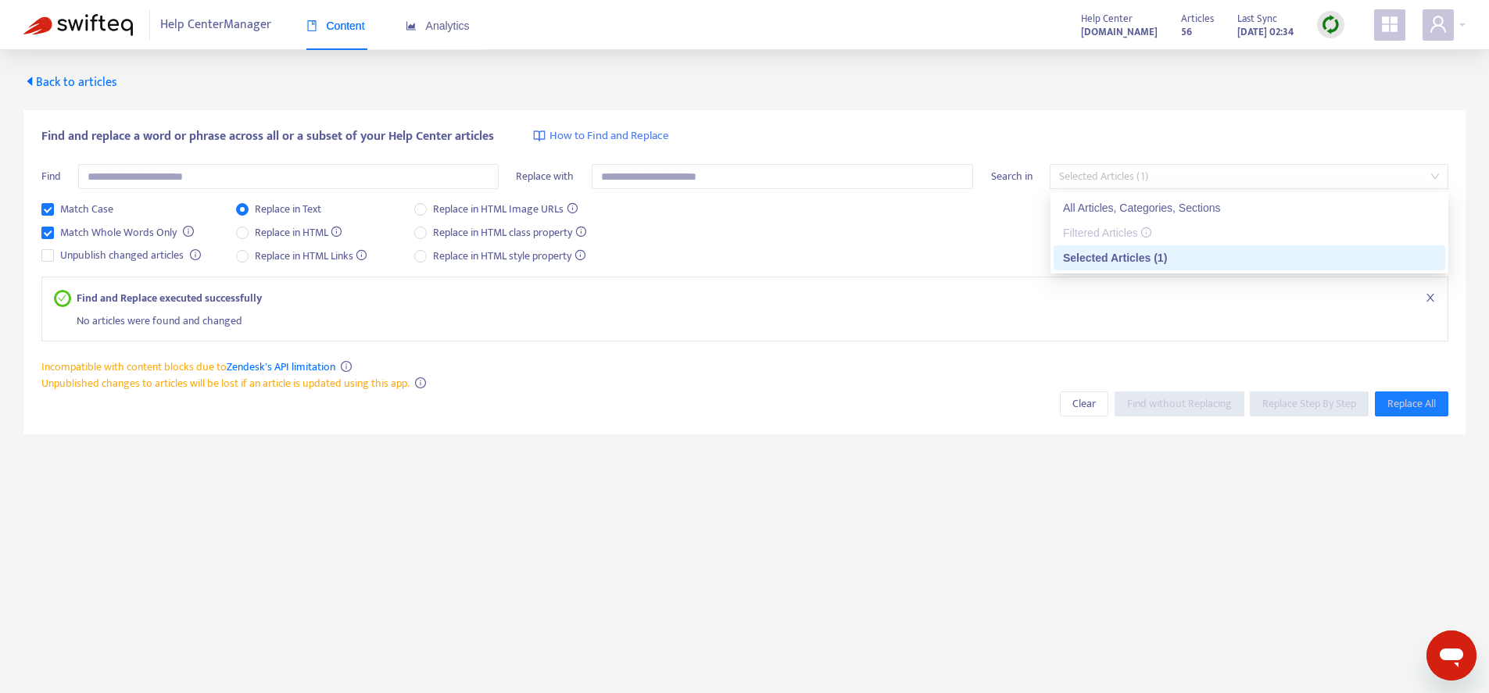
click at [1161, 185] on span "Selected Articles (1)" at bounding box center [1249, 176] width 380 height 23
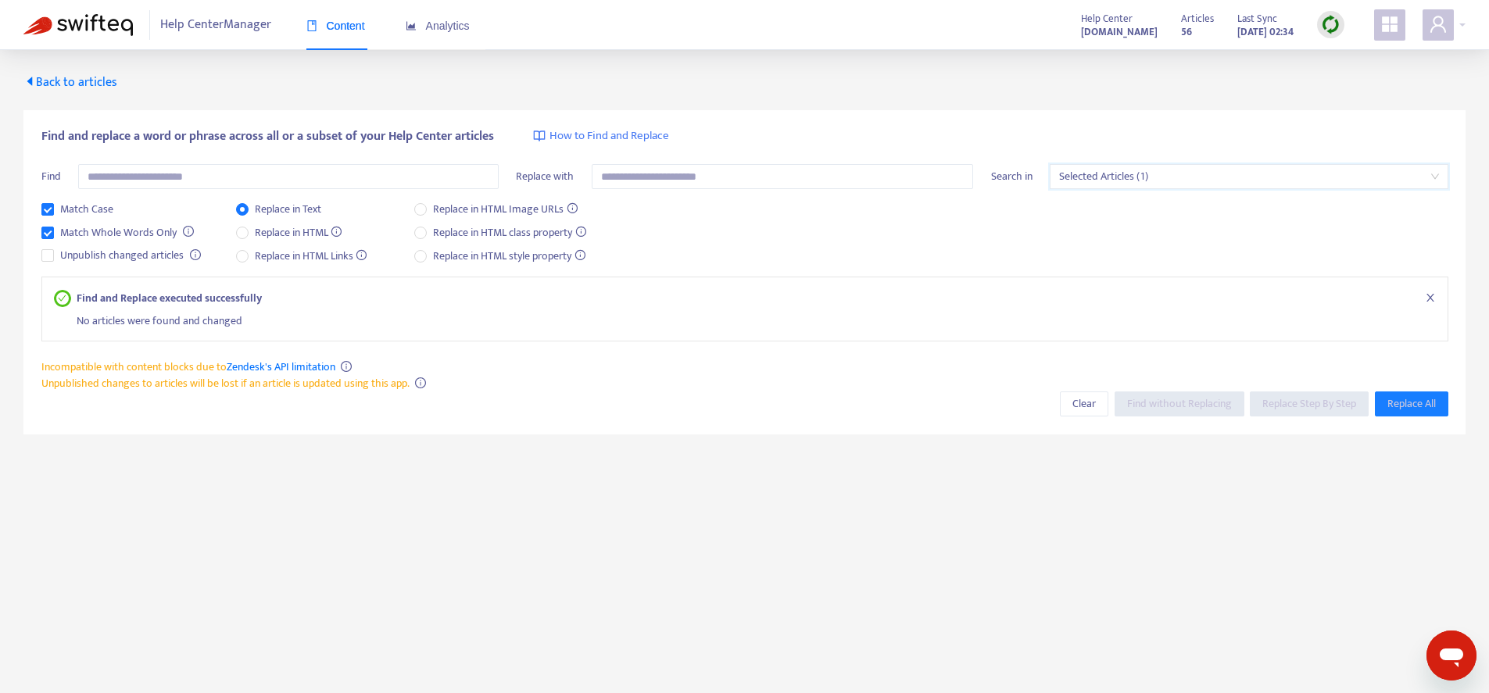
click at [1176, 171] on span "Selected Articles (1)" at bounding box center [1249, 176] width 380 height 23
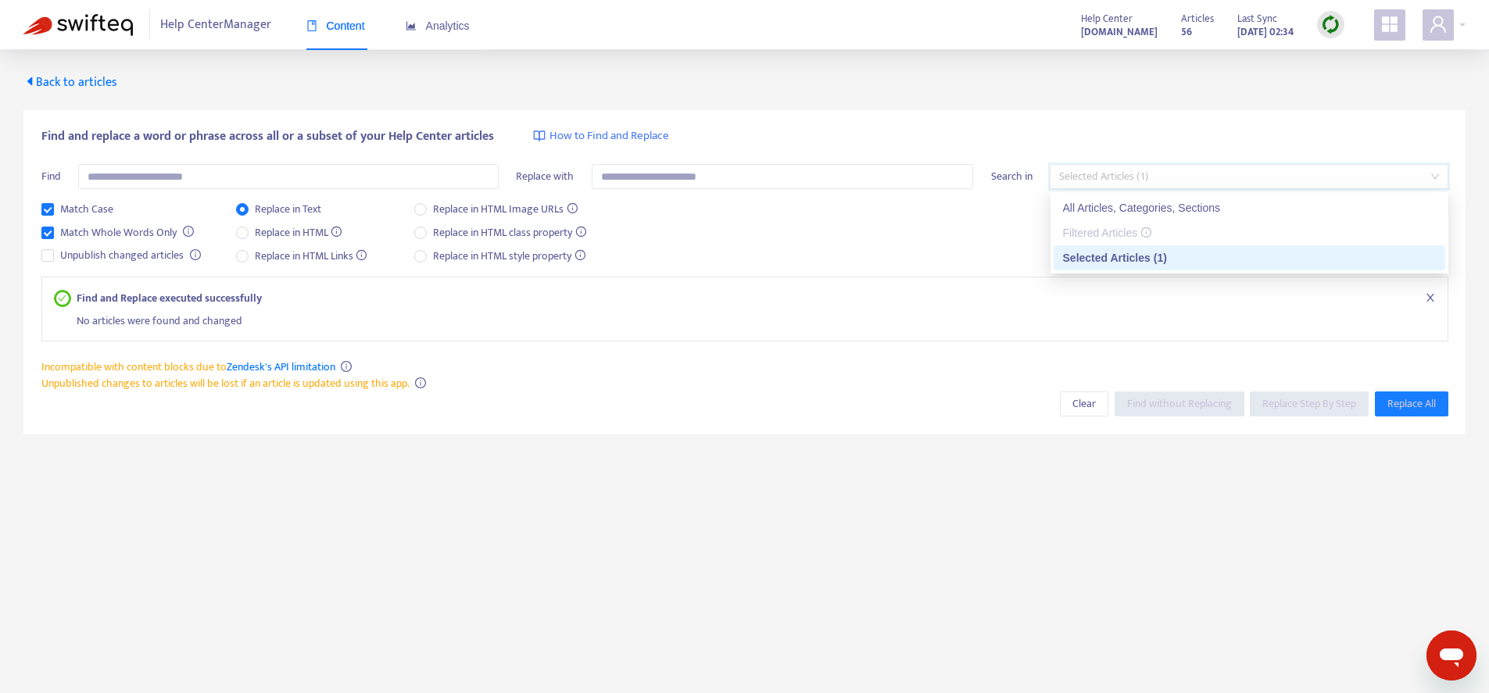
click at [1176, 171] on span "Selected Articles (1)" at bounding box center [1249, 176] width 380 height 23
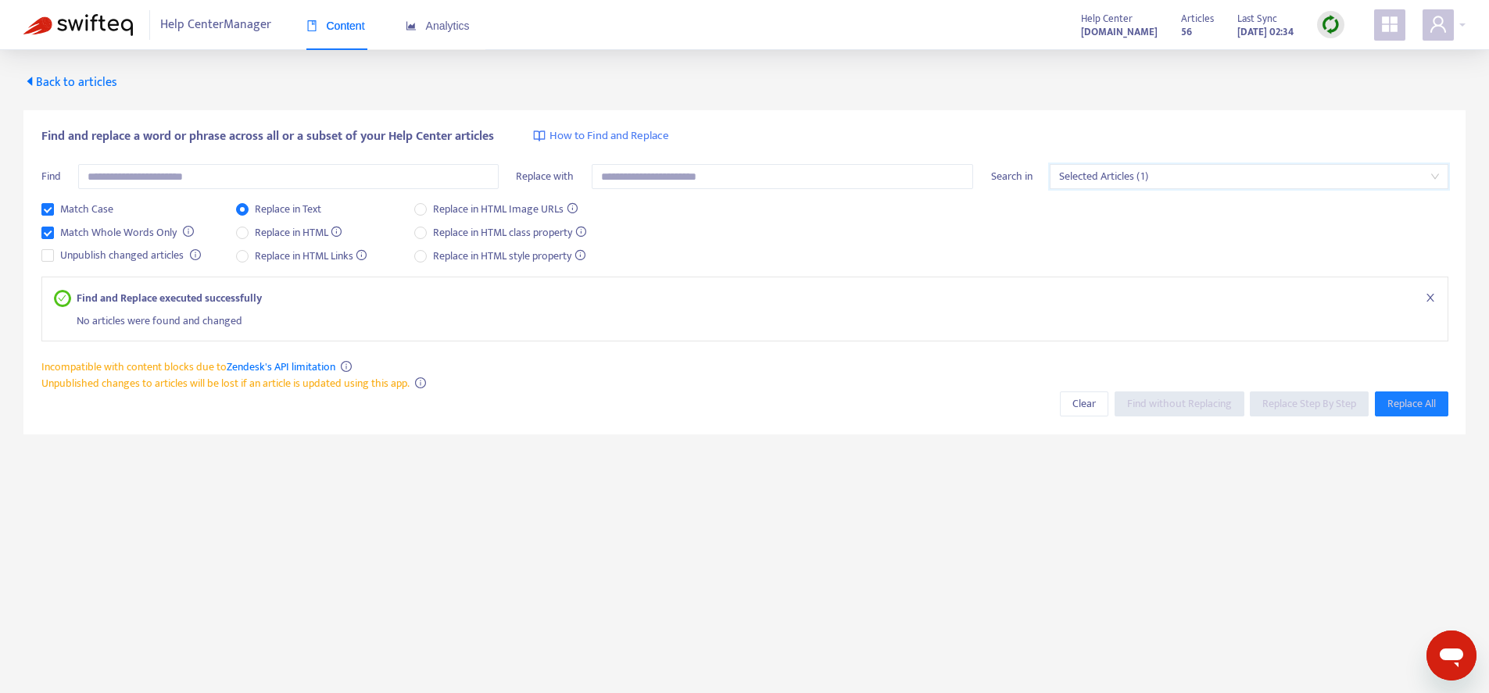
click at [104, 88] on span "Back to articles" at bounding box center [70, 82] width 94 height 21
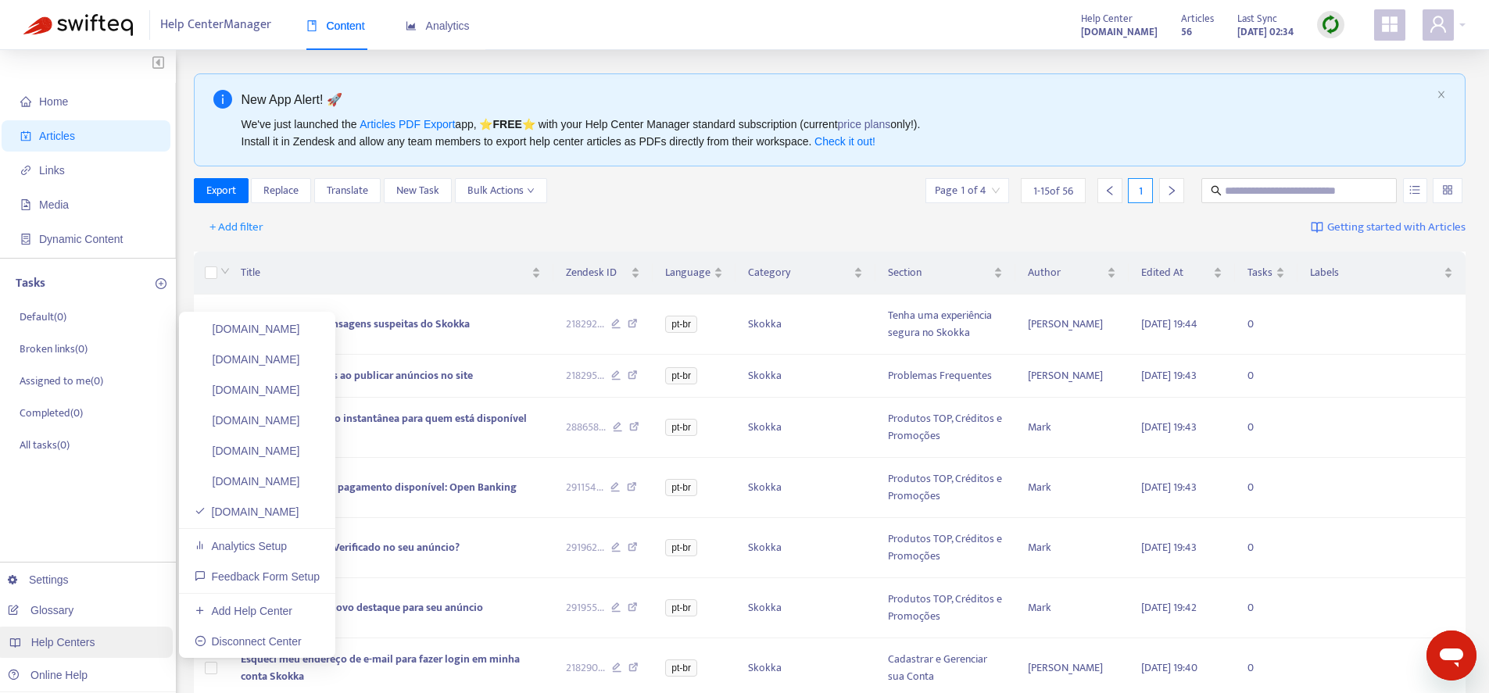
click at [95, 637] on span "Help Centers" at bounding box center [63, 642] width 64 height 13
click at [269, 480] on link "[DOMAIN_NAME]" at bounding box center [248, 481] width 106 height 13
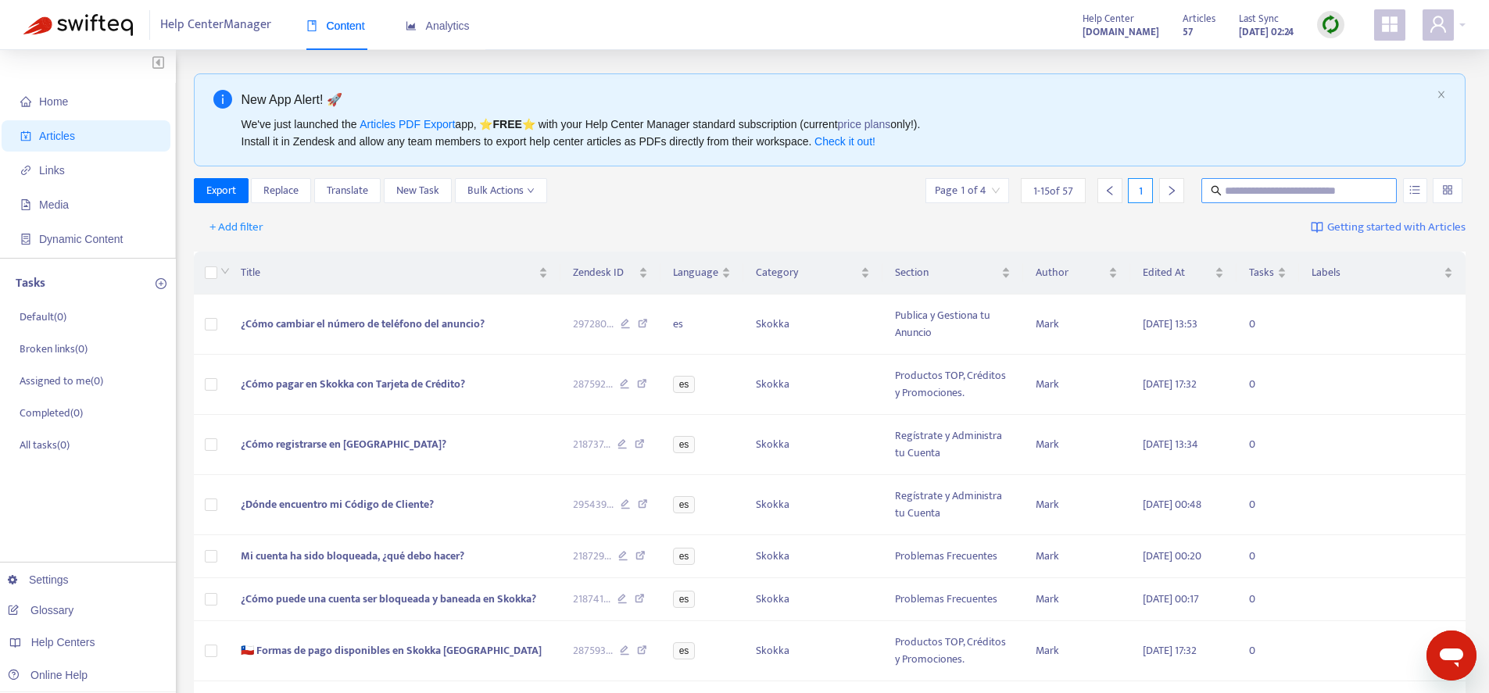
click at [1288, 196] on input "text" at bounding box center [1300, 190] width 150 height 17
type input "*******"
click at [1406, 190] on button "button" at bounding box center [1415, 190] width 24 height 25
click at [1347, 278] on span "Search in HTML" at bounding box center [1354, 278] width 82 height 17
click at [1242, 228] on body "Help Center Manager Content Analytics Help Center [DOMAIN_NAME] Articles 57 Las…" at bounding box center [744, 625] width 1489 height 1251
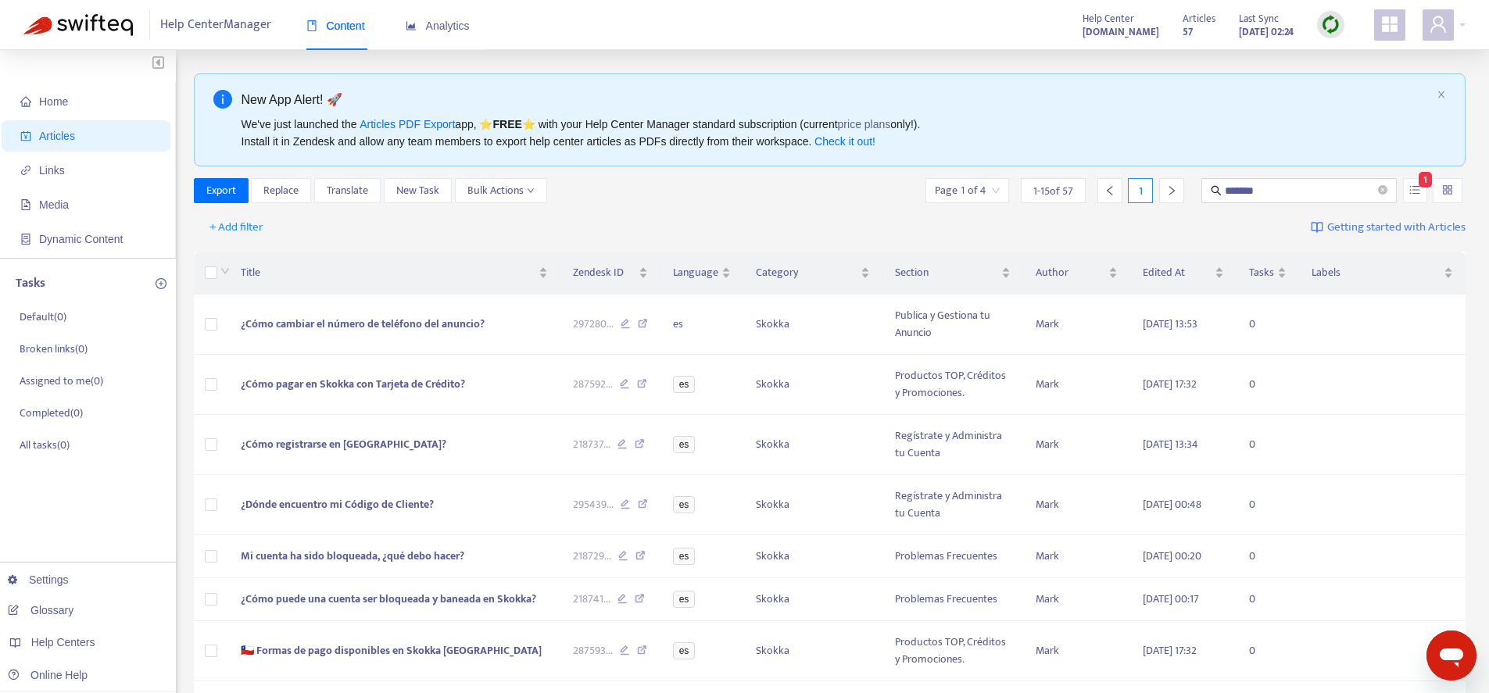
click at [1245, 219] on div "+ Add filter Getting started with Articles" at bounding box center [830, 228] width 1273 height 37
click at [84, 199] on span "Media" at bounding box center [89, 204] width 138 height 31
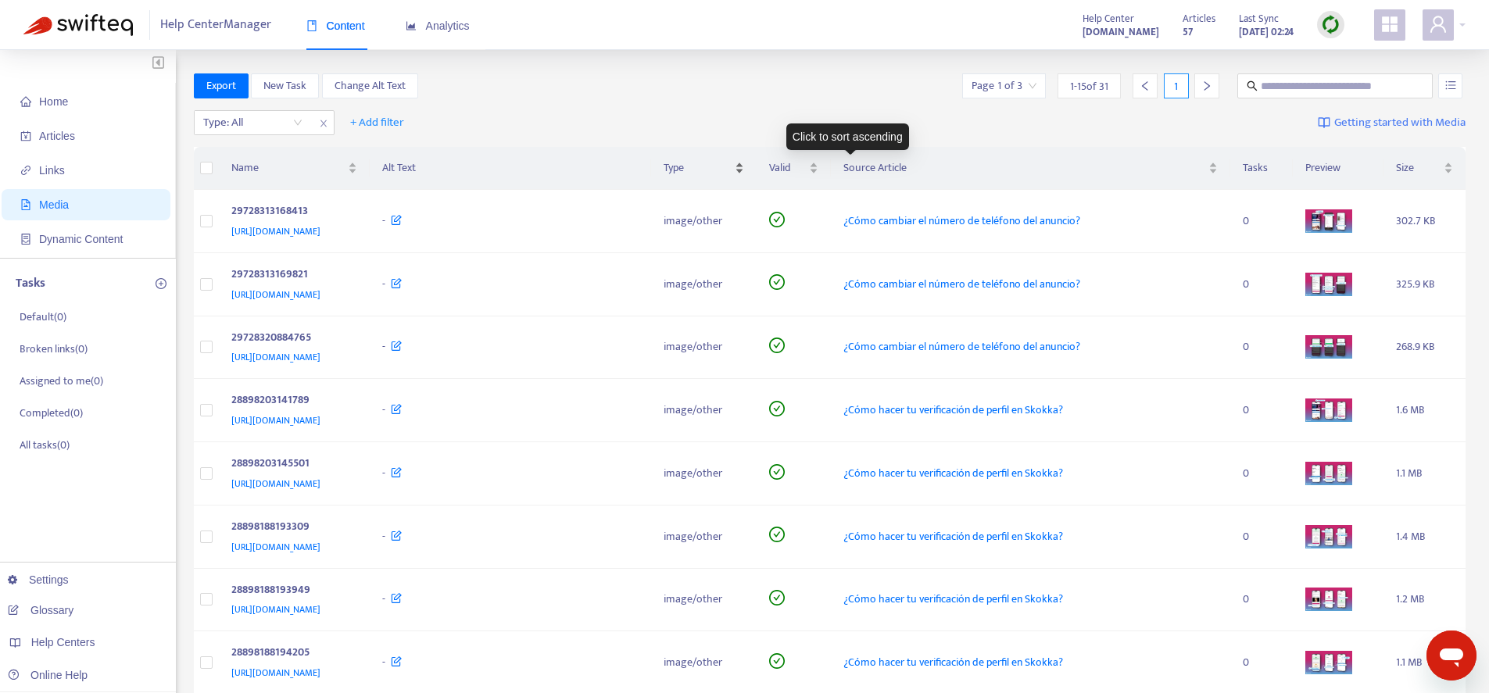
click at [744, 167] on div "Type" at bounding box center [704, 167] width 81 height 17
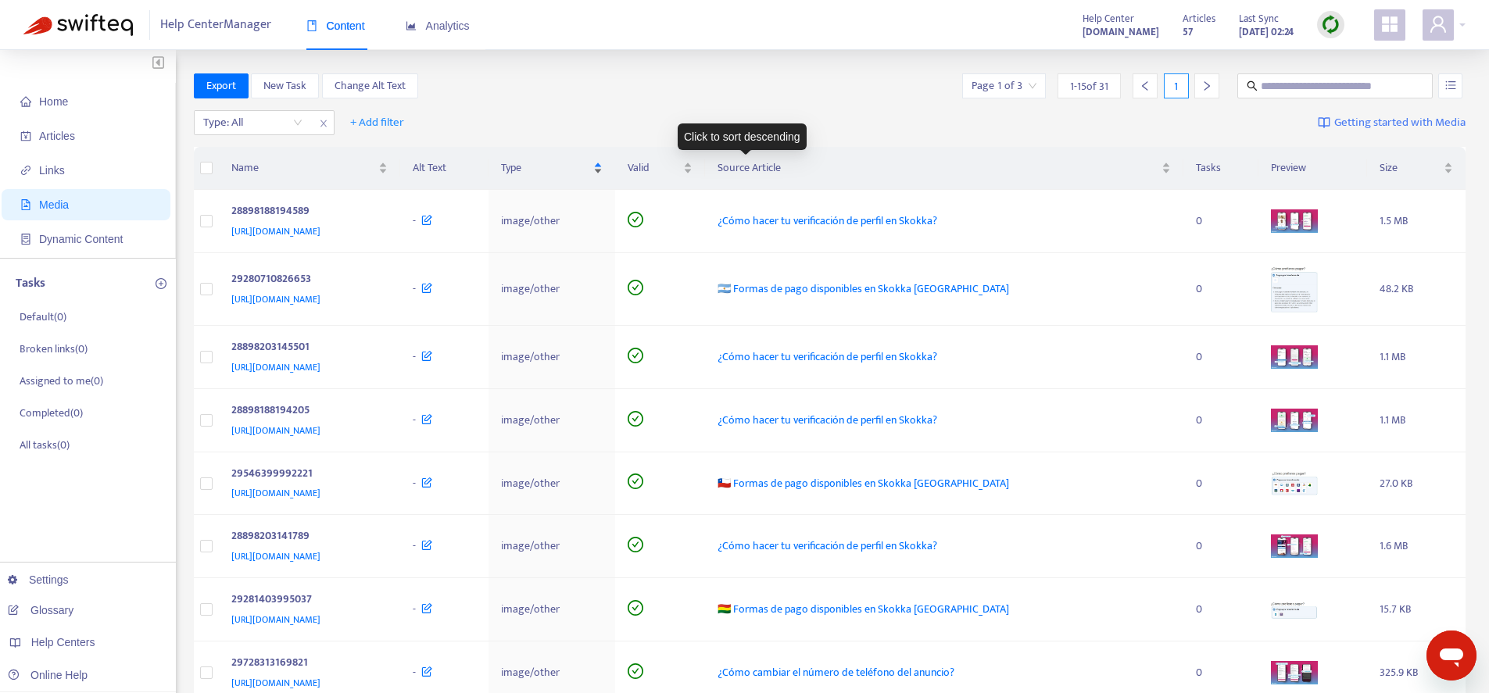
click at [590, 166] on span "Type" at bounding box center [545, 167] width 89 height 17
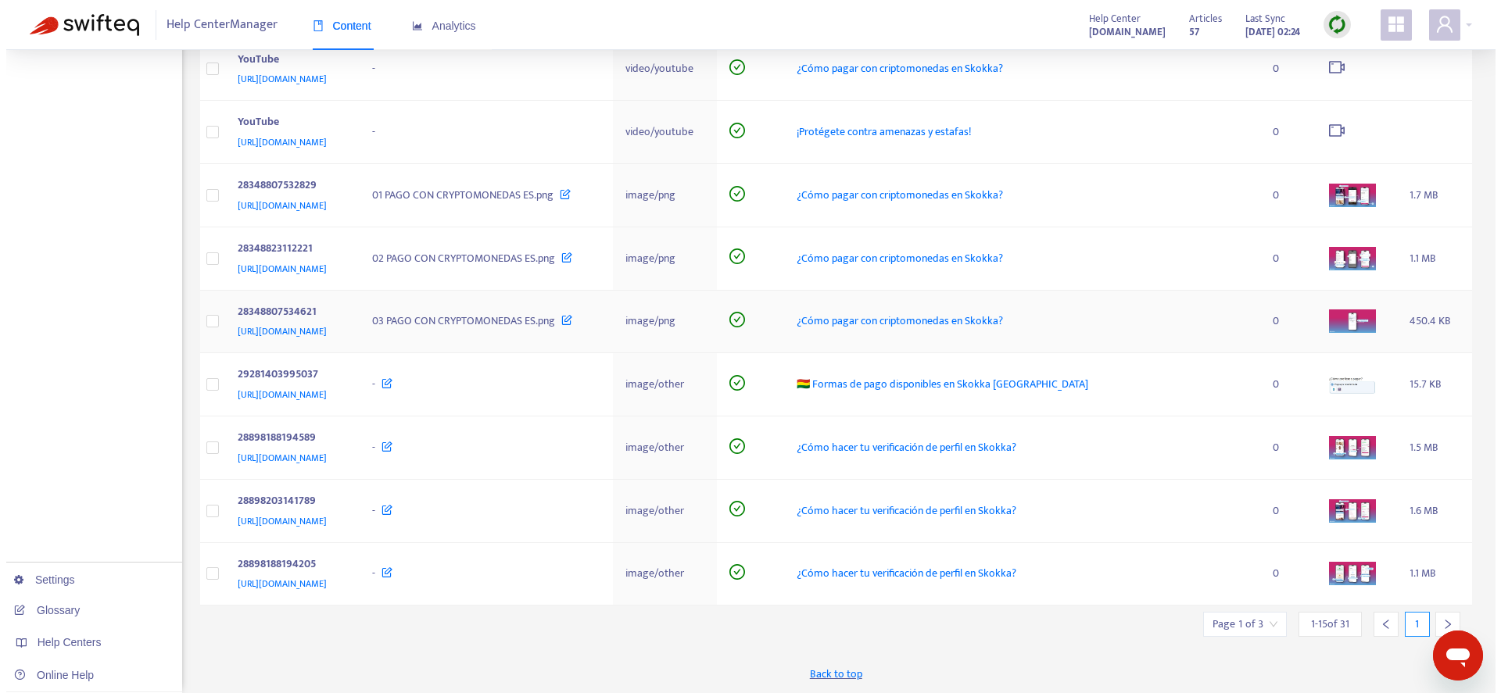
scroll to position [1, 0]
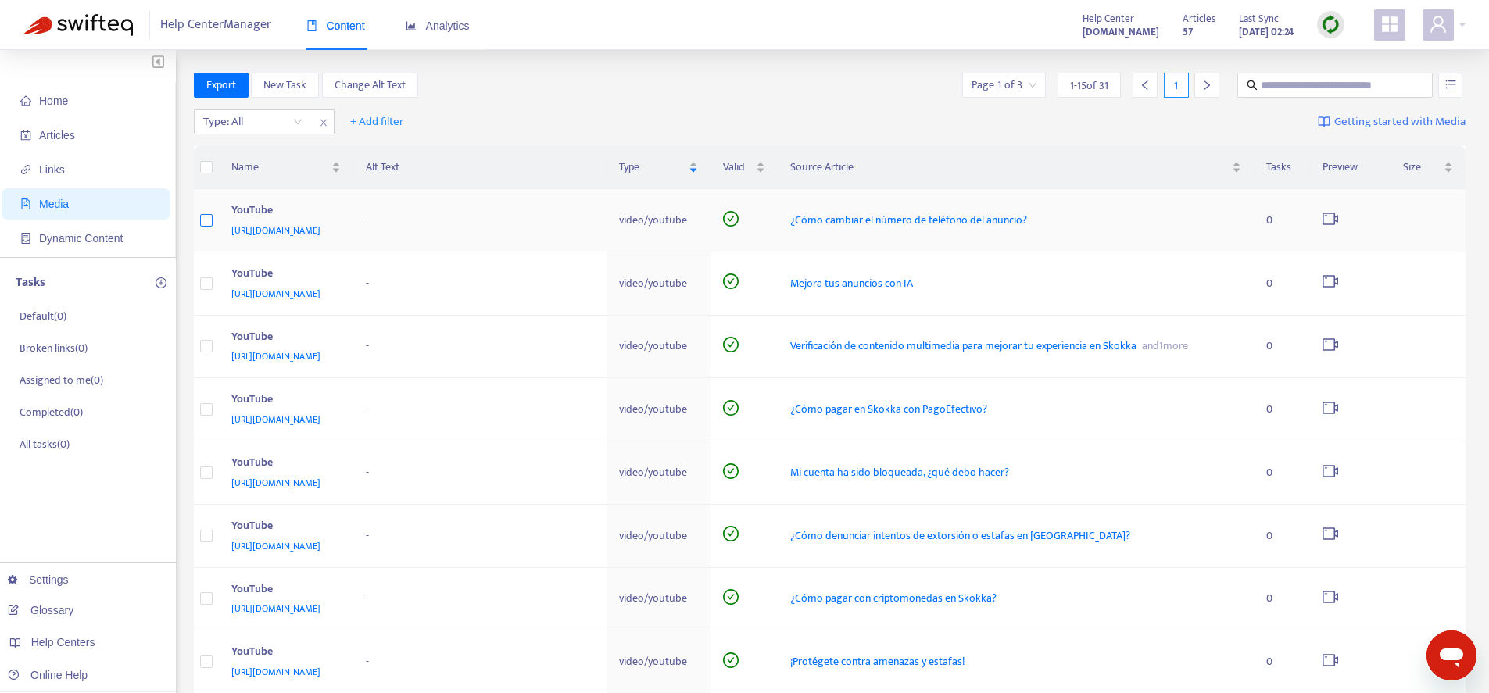
click at [207, 213] on label at bounding box center [206, 220] width 13 height 17
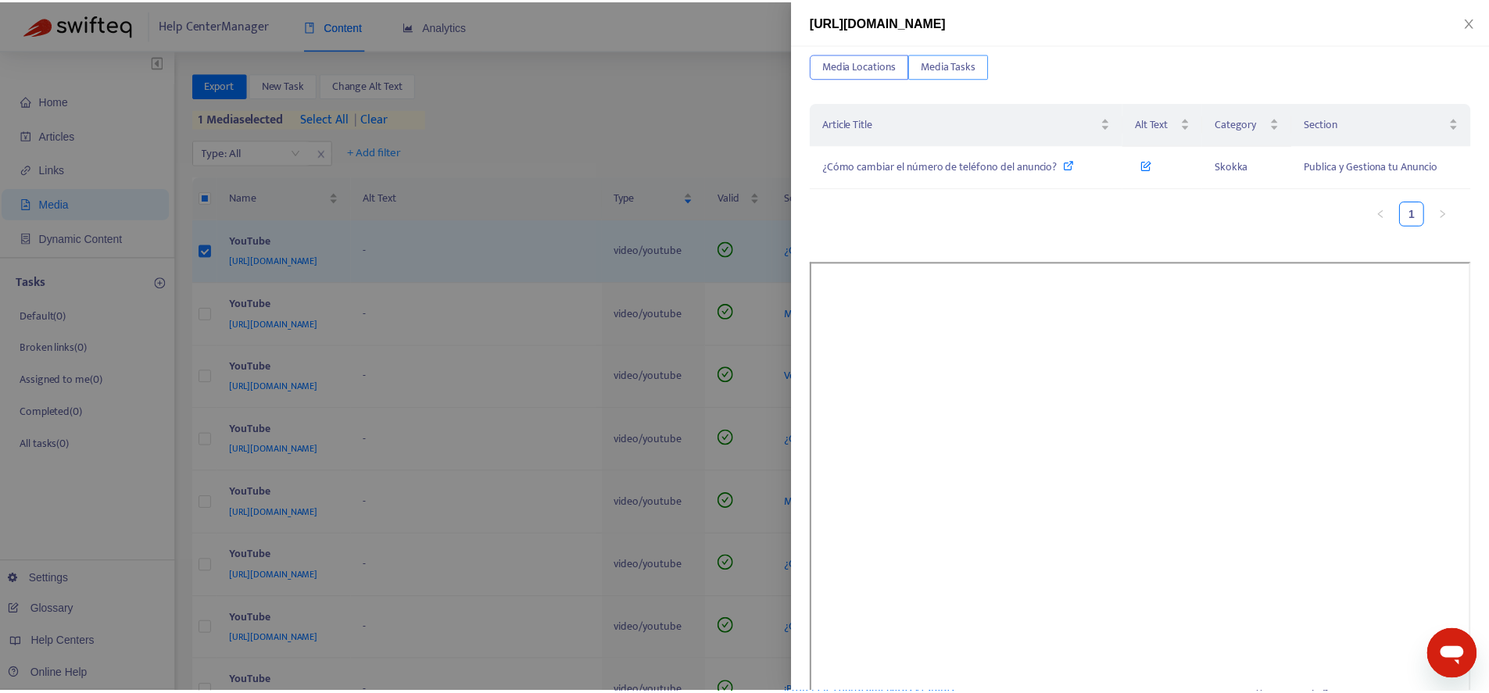
scroll to position [0, 0]
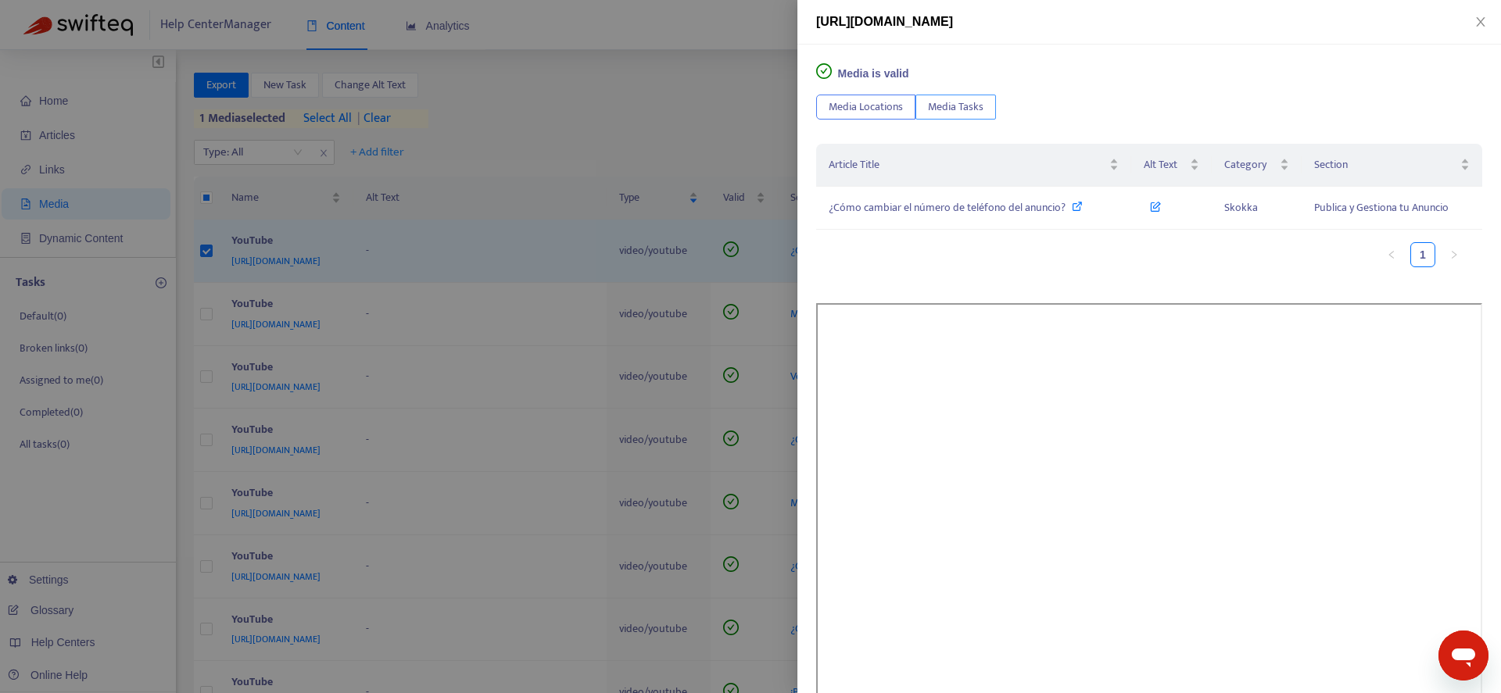
click at [958, 106] on span "Media Tasks" at bounding box center [956, 107] width 56 height 17
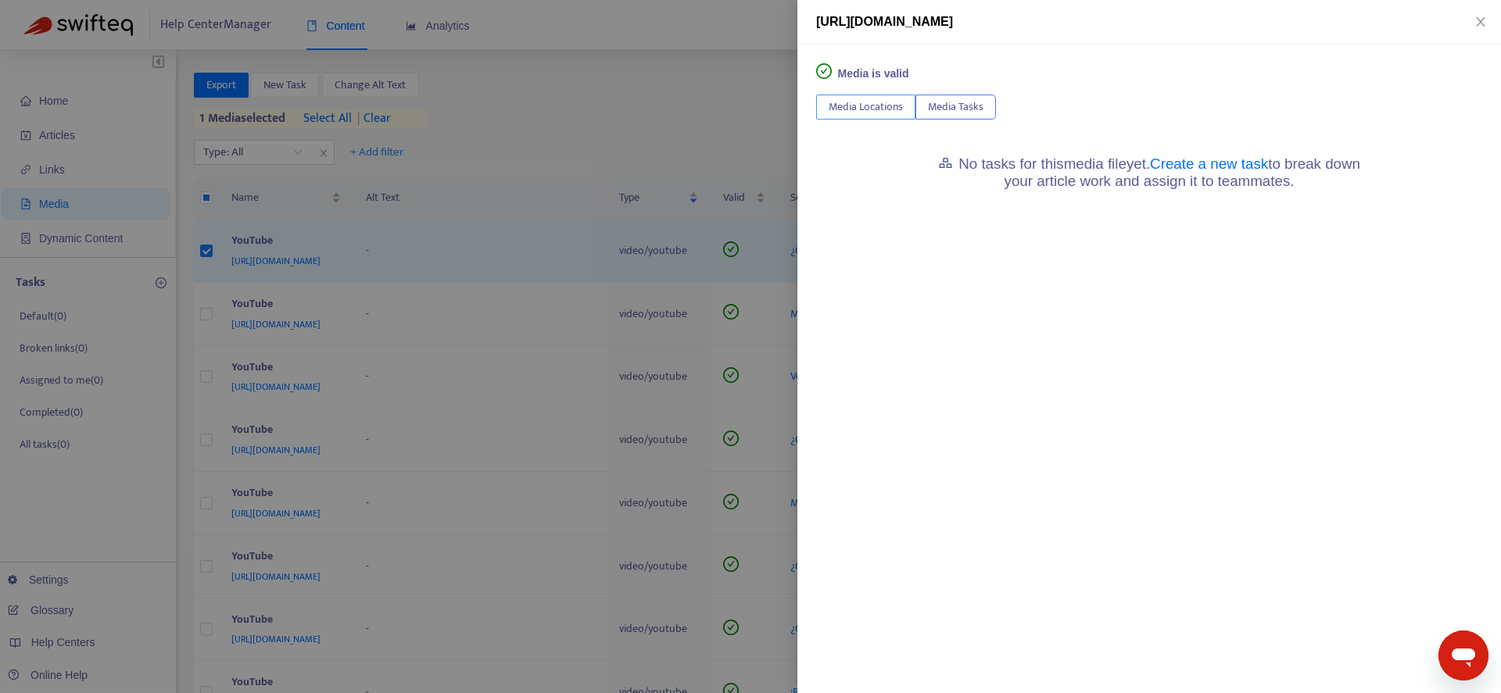
click at [862, 105] on span "Media Locations" at bounding box center [866, 107] width 74 height 17
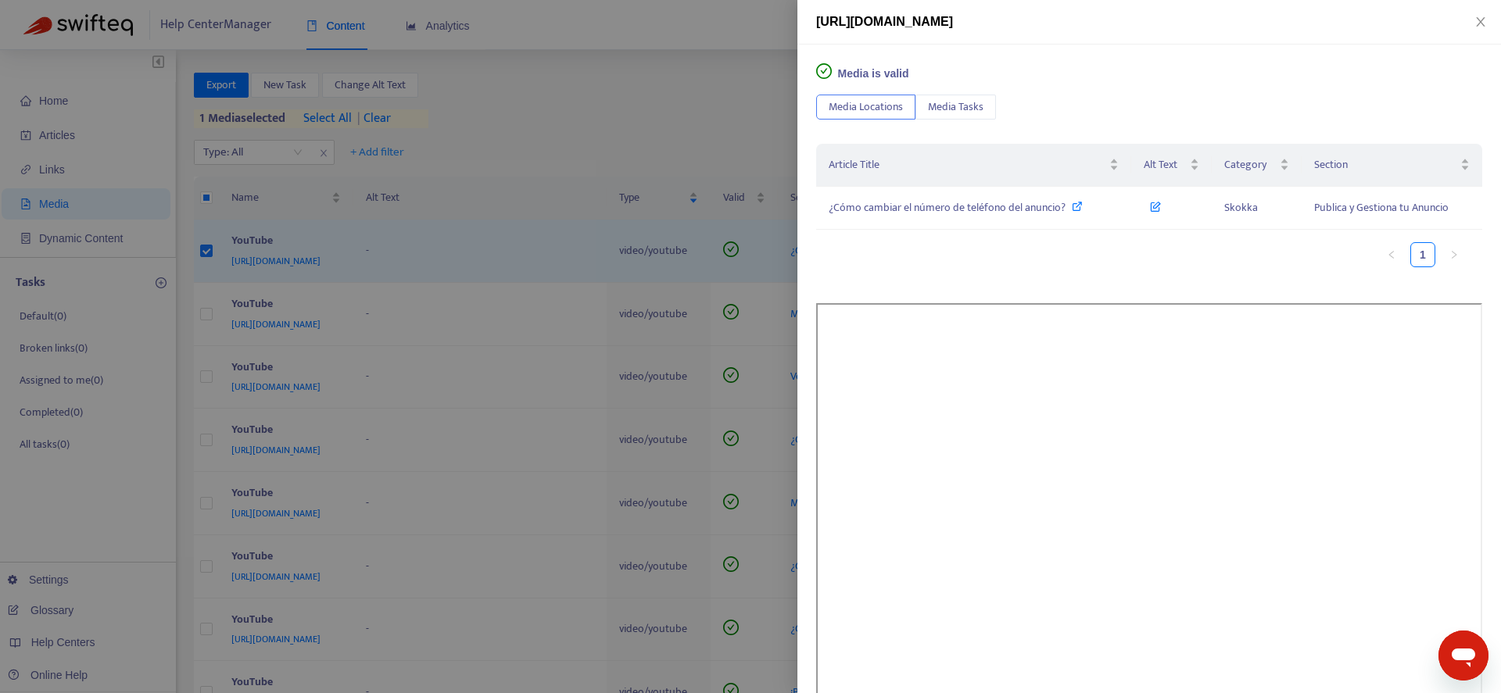
click at [1477, 355] on div "Media is valid Media Locations Media Tasks Article Title Alt Text Category Sect…" at bounding box center [1149, 369] width 704 height 649
click at [1478, 357] on div "Media is valid Media Locations Media Tasks Article Title Alt Text Category Sect…" at bounding box center [1149, 369] width 704 height 649
click at [1478, 27] on icon "close" at bounding box center [1480, 22] width 13 height 13
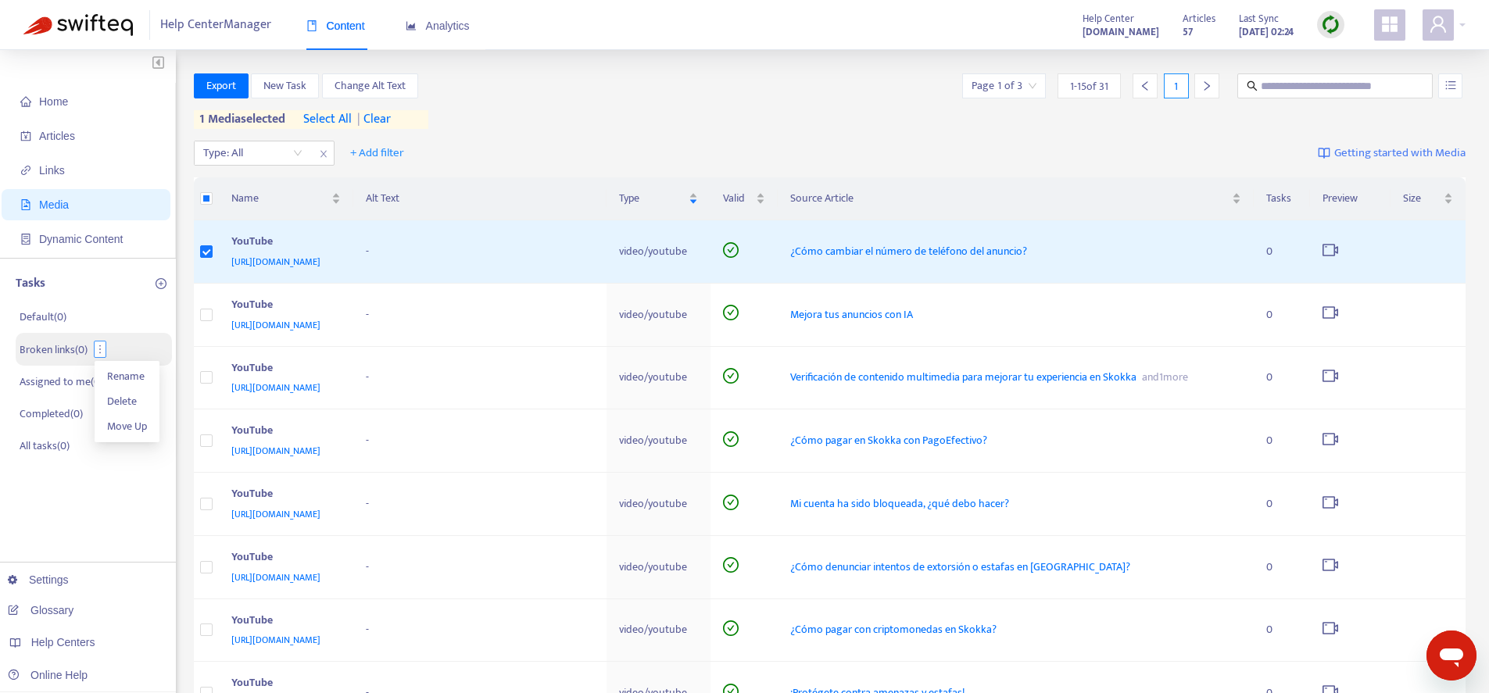
click at [106, 344] on icon "more" at bounding box center [100, 349] width 11 height 11
click at [162, 287] on icon "plus-circle" at bounding box center [161, 283] width 11 height 11
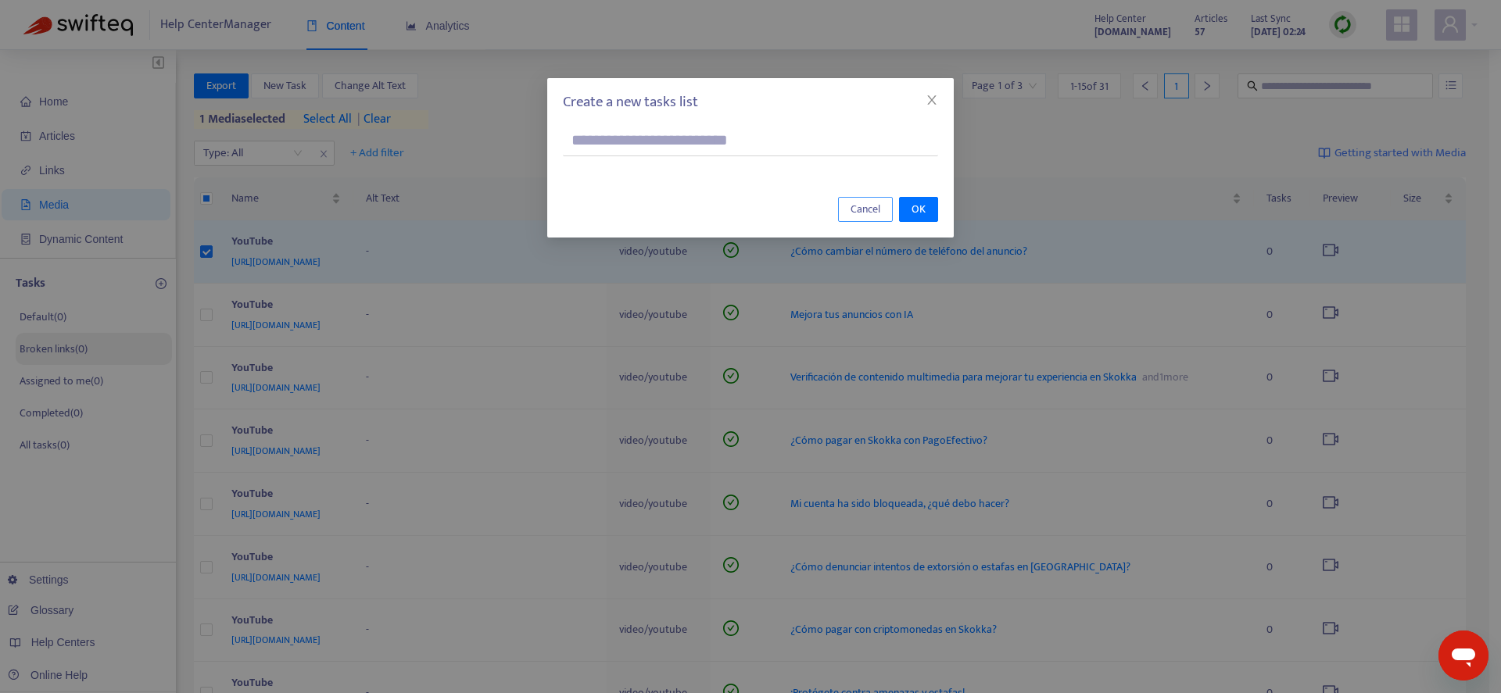
click at [875, 202] on span "Cancel" at bounding box center [866, 209] width 30 height 17
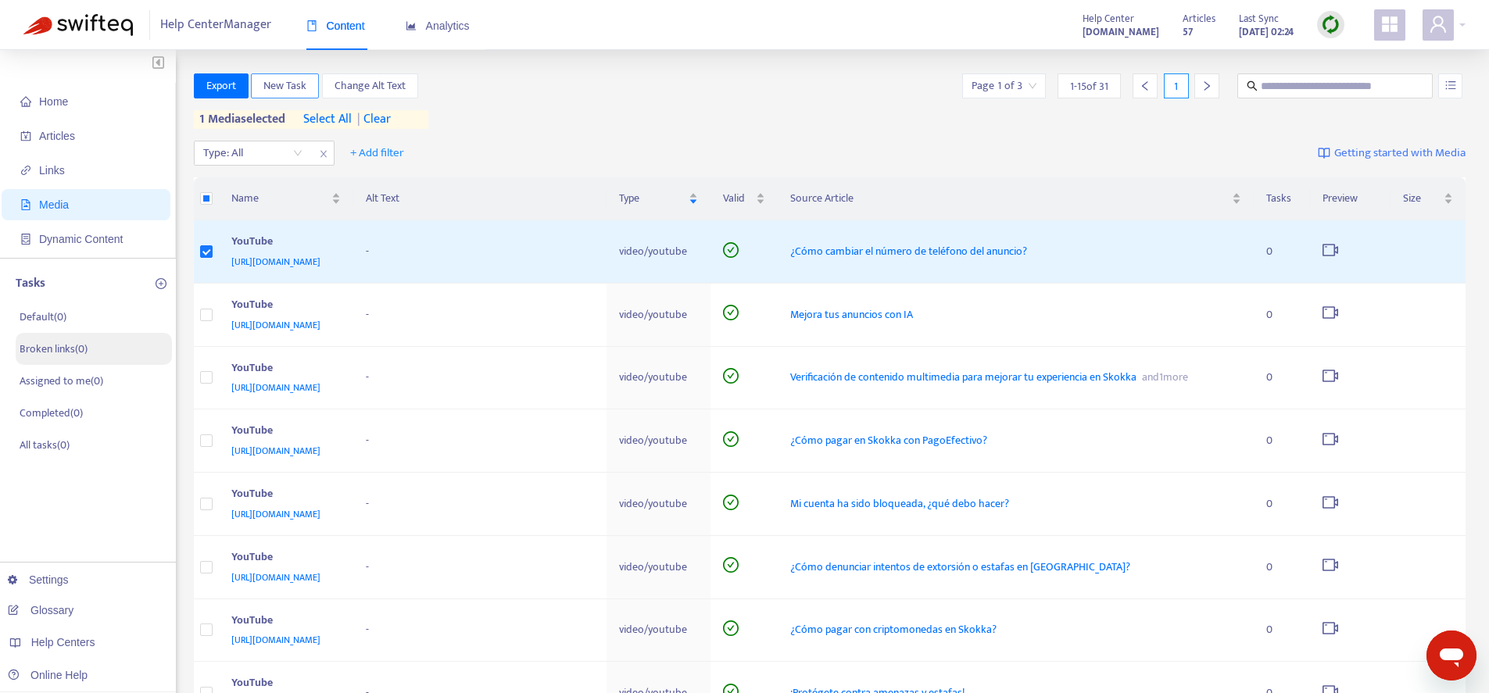
click at [296, 81] on span "New Task" at bounding box center [284, 85] width 43 height 17
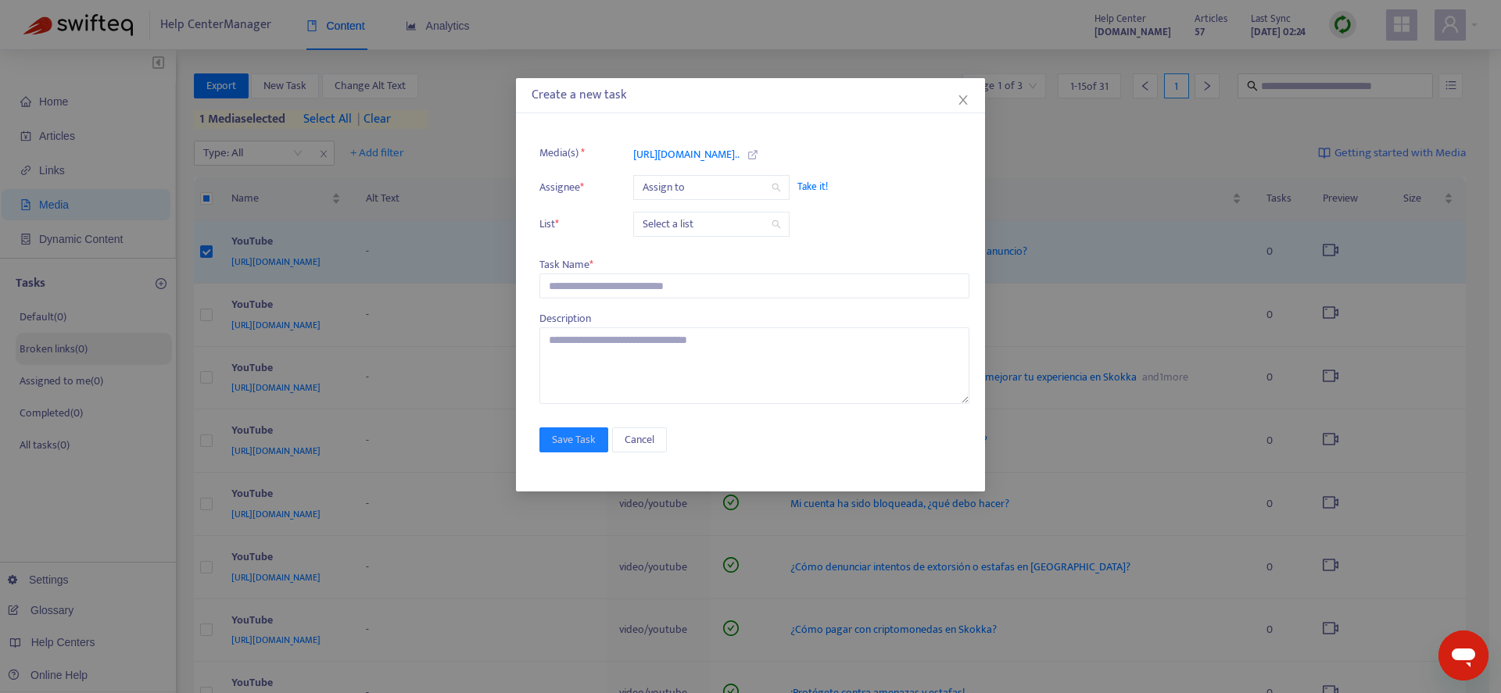
click at [687, 191] on input "search" at bounding box center [712, 187] width 138 height 23
click at [647, 244] on ul "Media(s) * [URL][DOMAIN_NAME].. Assignee * Assign to Take it! List * Select a l…" at bounding box center [754, 189] width 430 height 109
click at [669, 231] on input "search" at bounding box center [712, 224] width 138 height 23
click at [670, 284] on div "Broken links" at bounding box center [782, 280] width 272 height 17
click at [654, 449] on button "Cancel" at bounding box center [639, 440] width 55 height 25
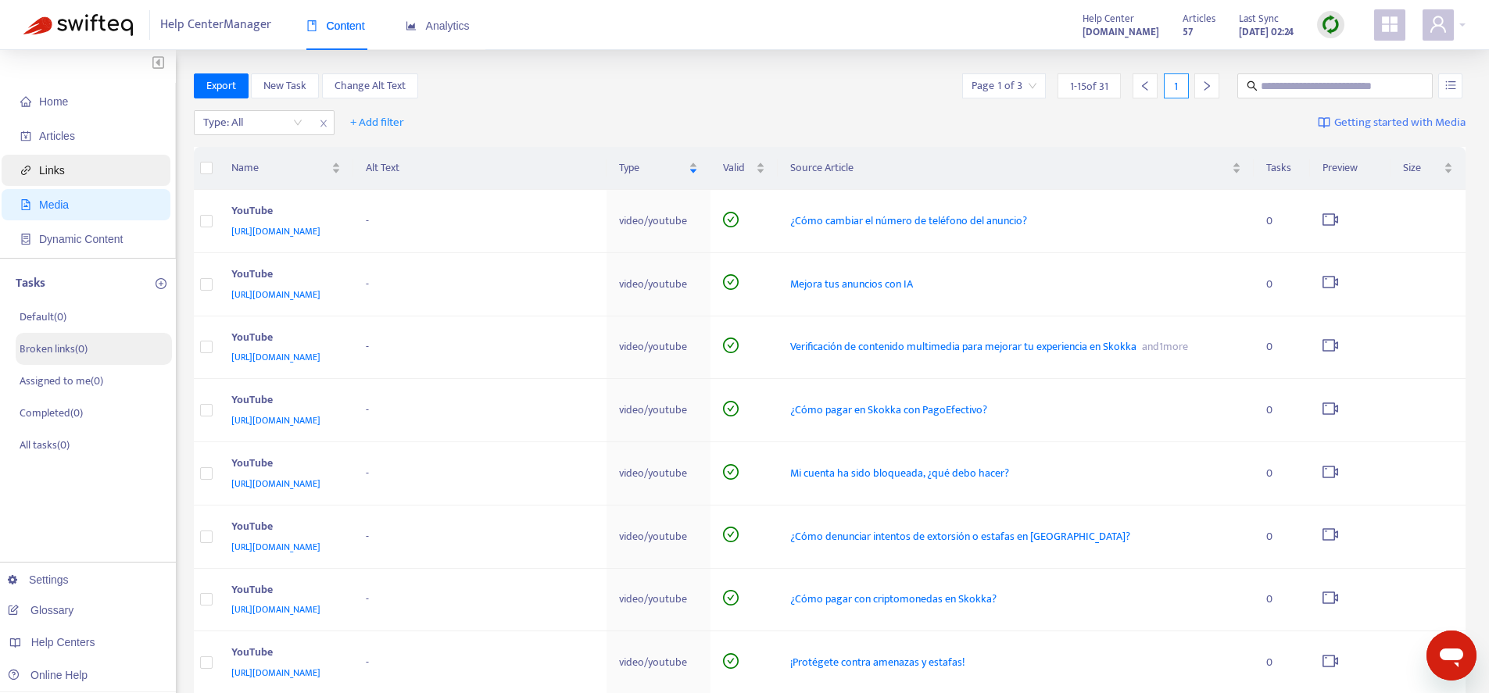
click at [99, 173] on span "Links" at bounding box center [89, 170] width 138 height 31
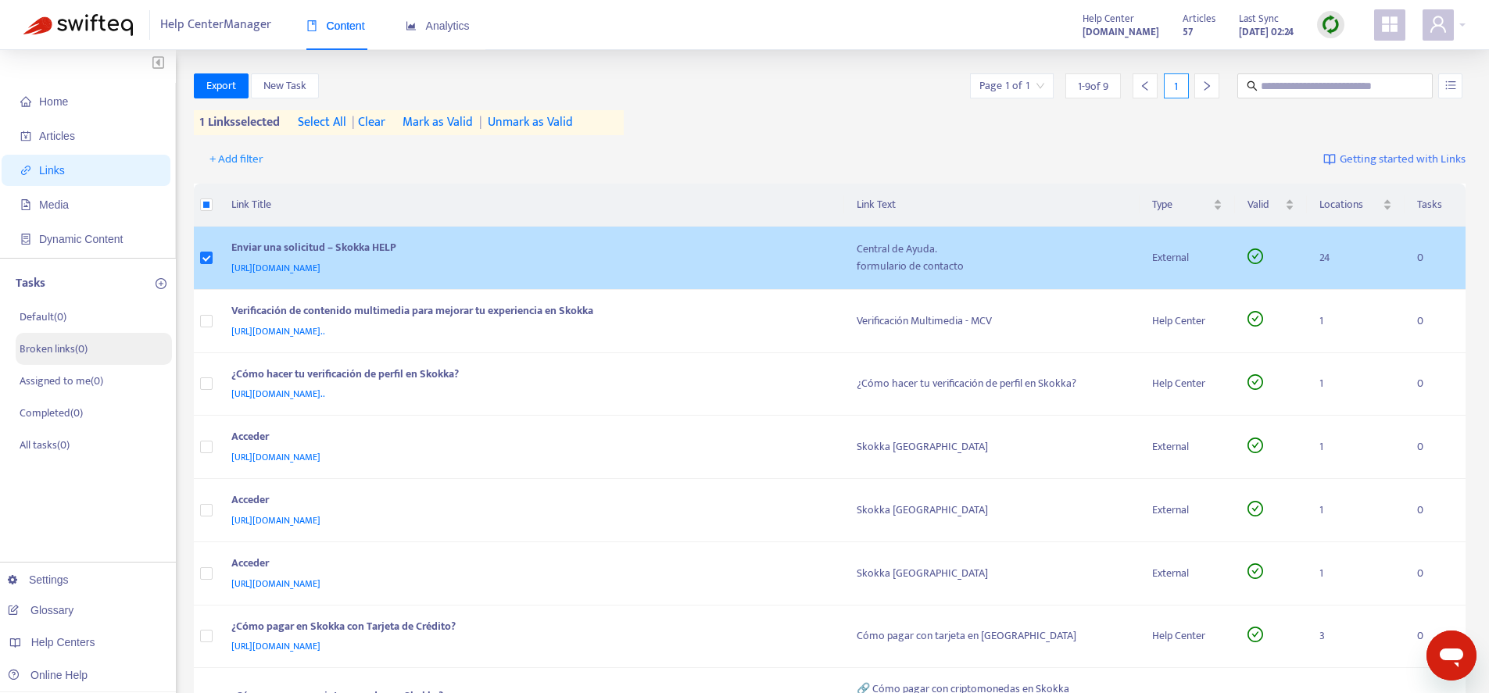
click at [444, 259] on div "Enviar una solicitud – Skokka HELP [URL][DOMAIN_NAME]" at bounding box center [531, 258] width 600 height 38
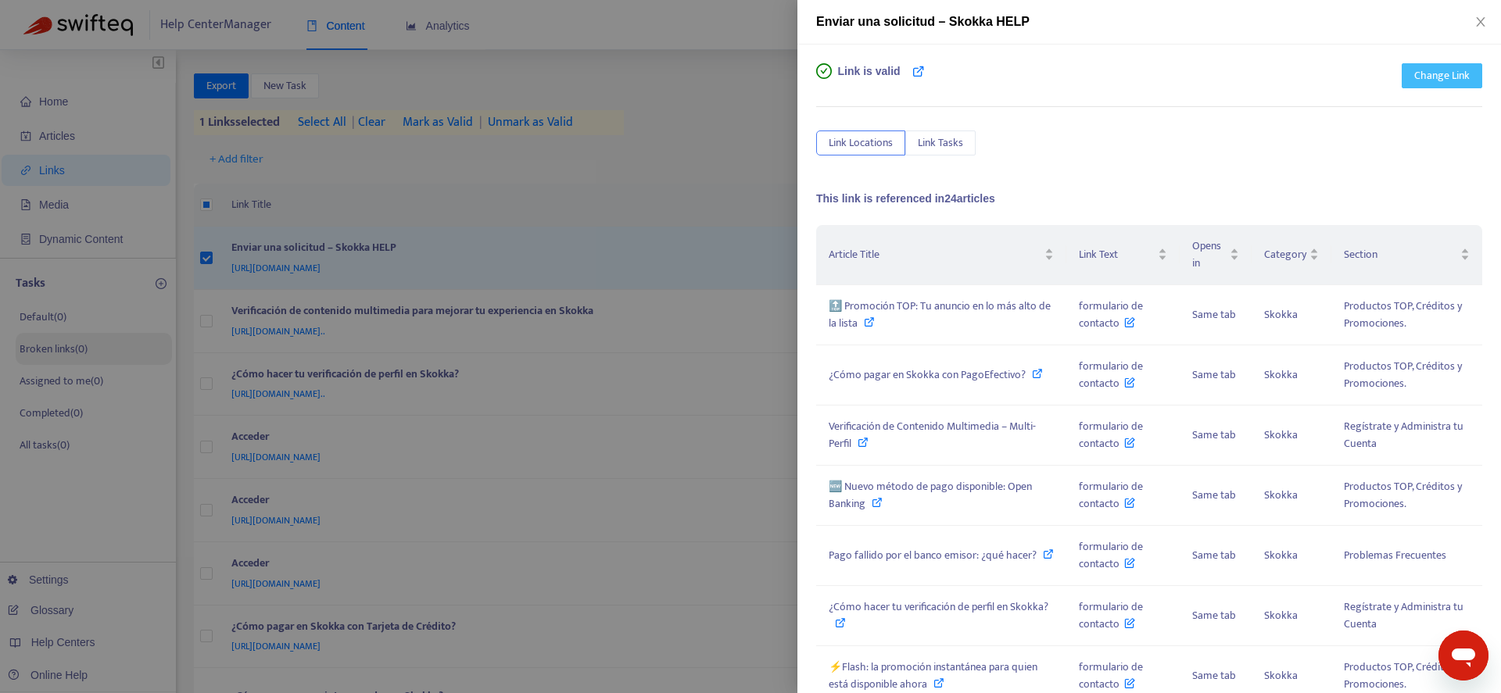
click at [1460, 83] on button "Change Link" at bounding box center [1442, 75] width 81 height 25
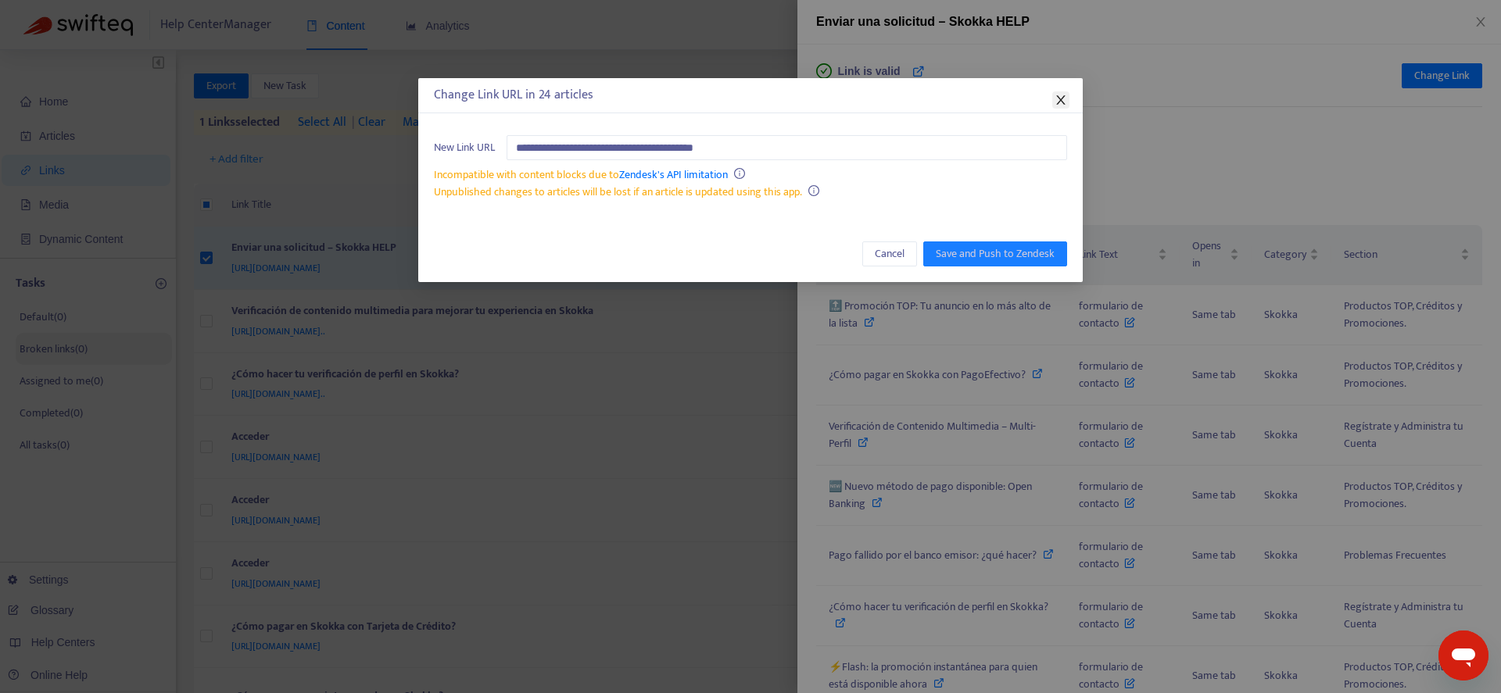
click at [1066, 99] on icon "close" at bounding box center [1061, 100] width 13 height 13
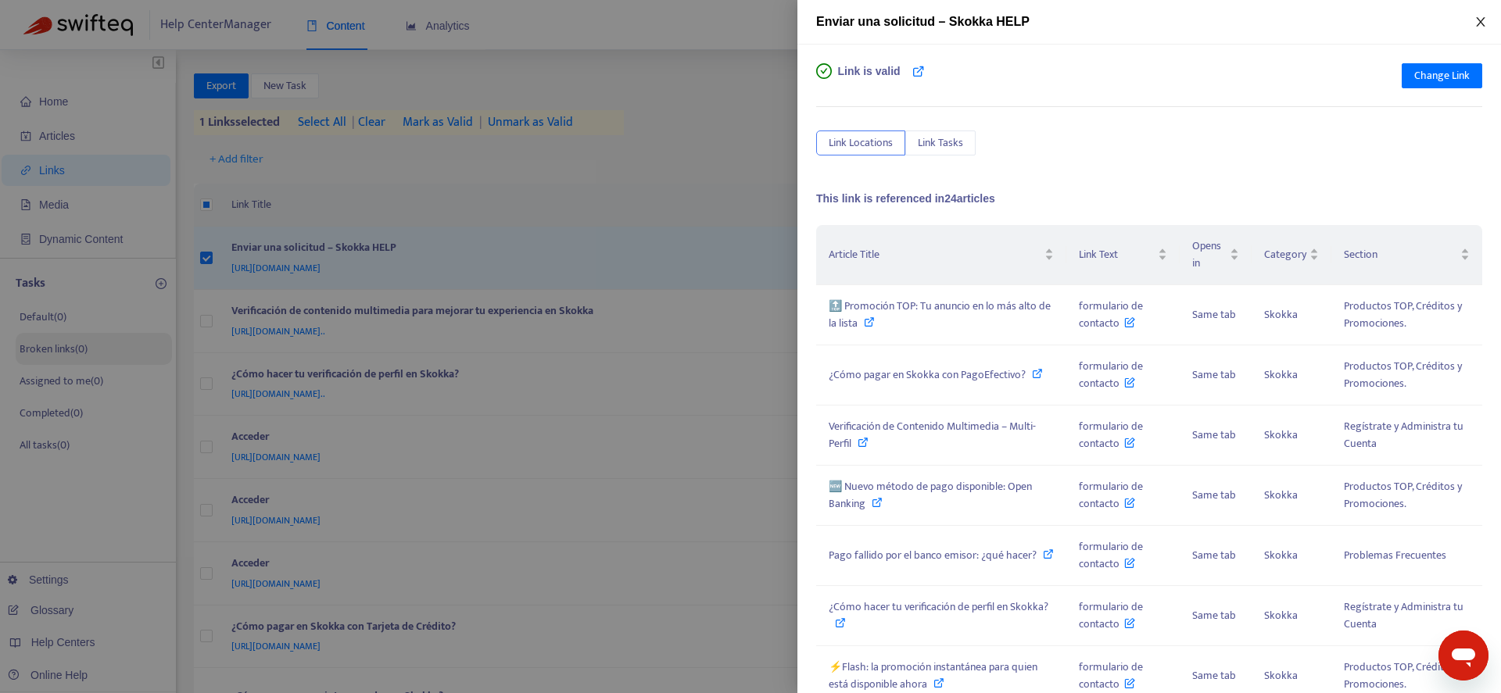
click at [1478, 20] on icon "close" at bounding box center [1480, 22] width 13 height 13
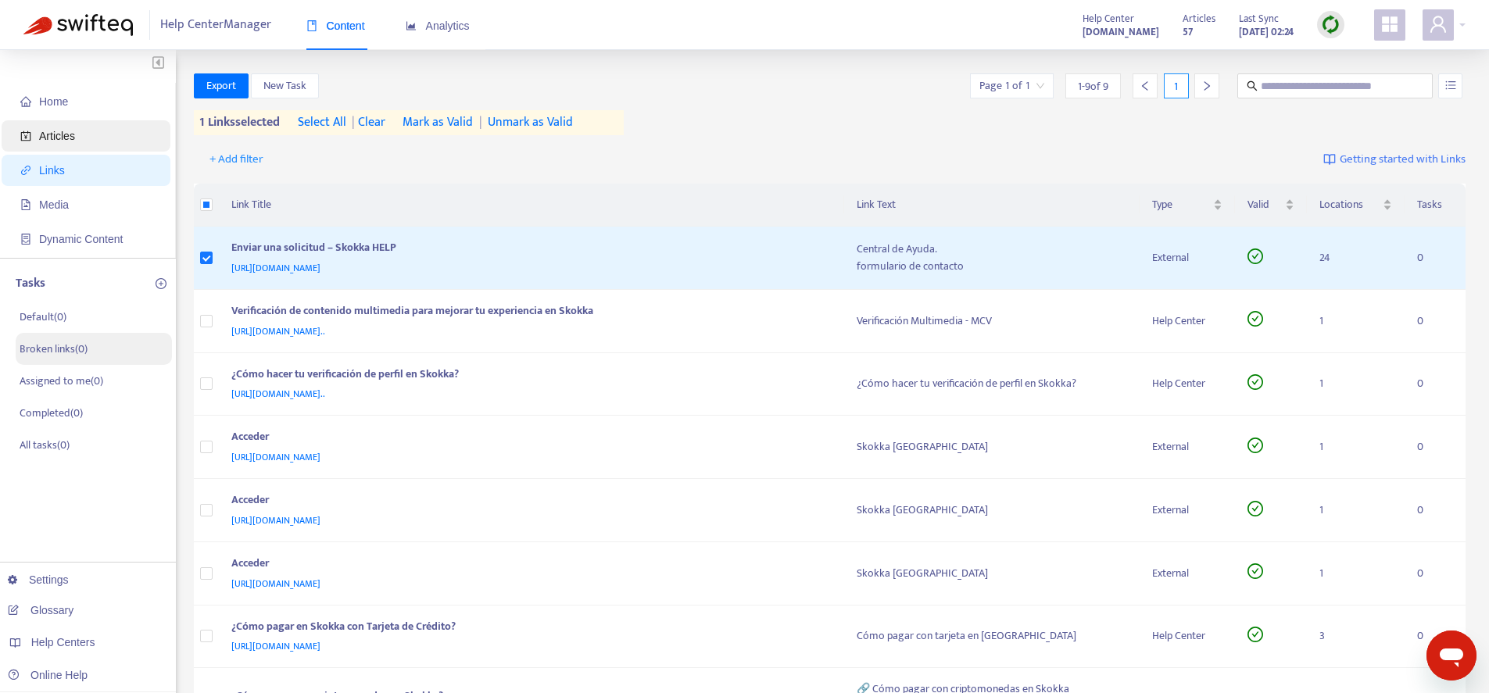
click at [74, 144] on span "Articles" at bounding box center [89, 135] width 138 height 31
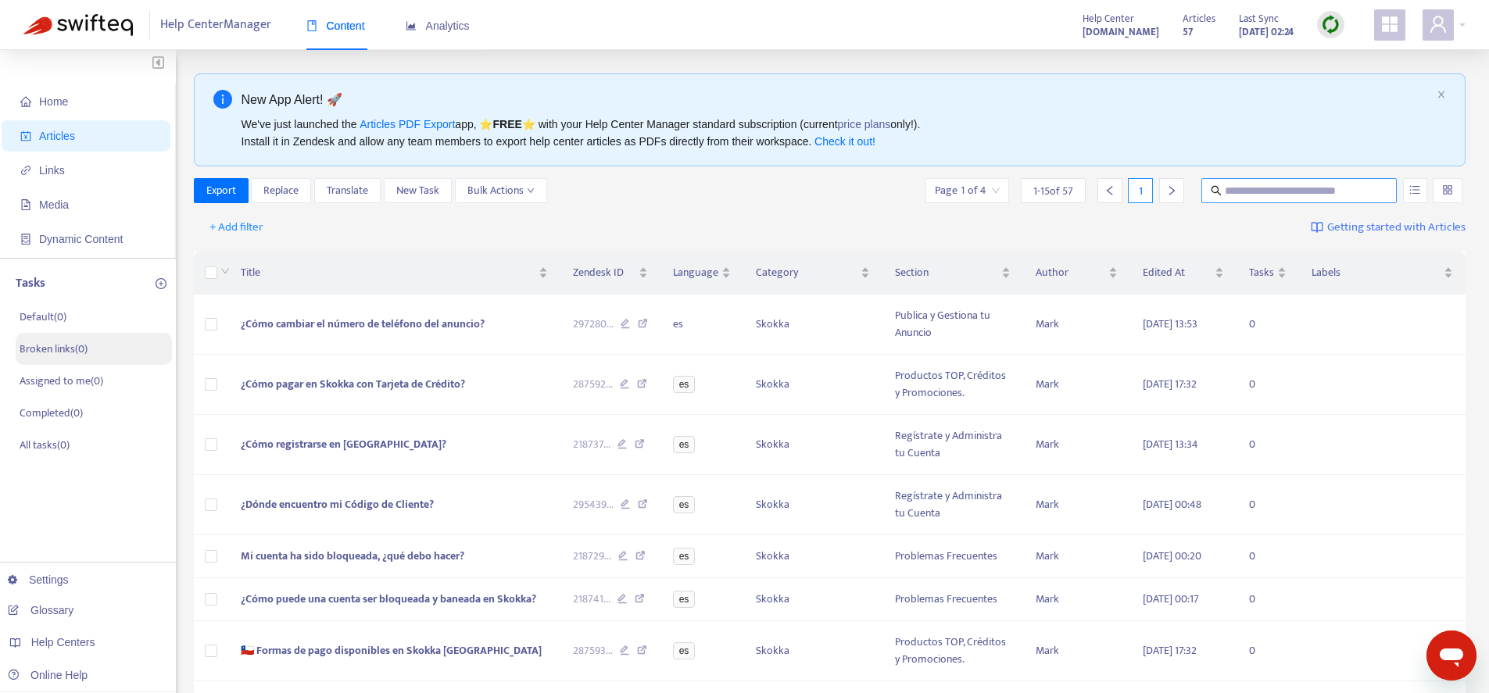
click at [1306, 195] on input "text" at bounding box center [1300, 190] width 150 height 17
type input "*******"
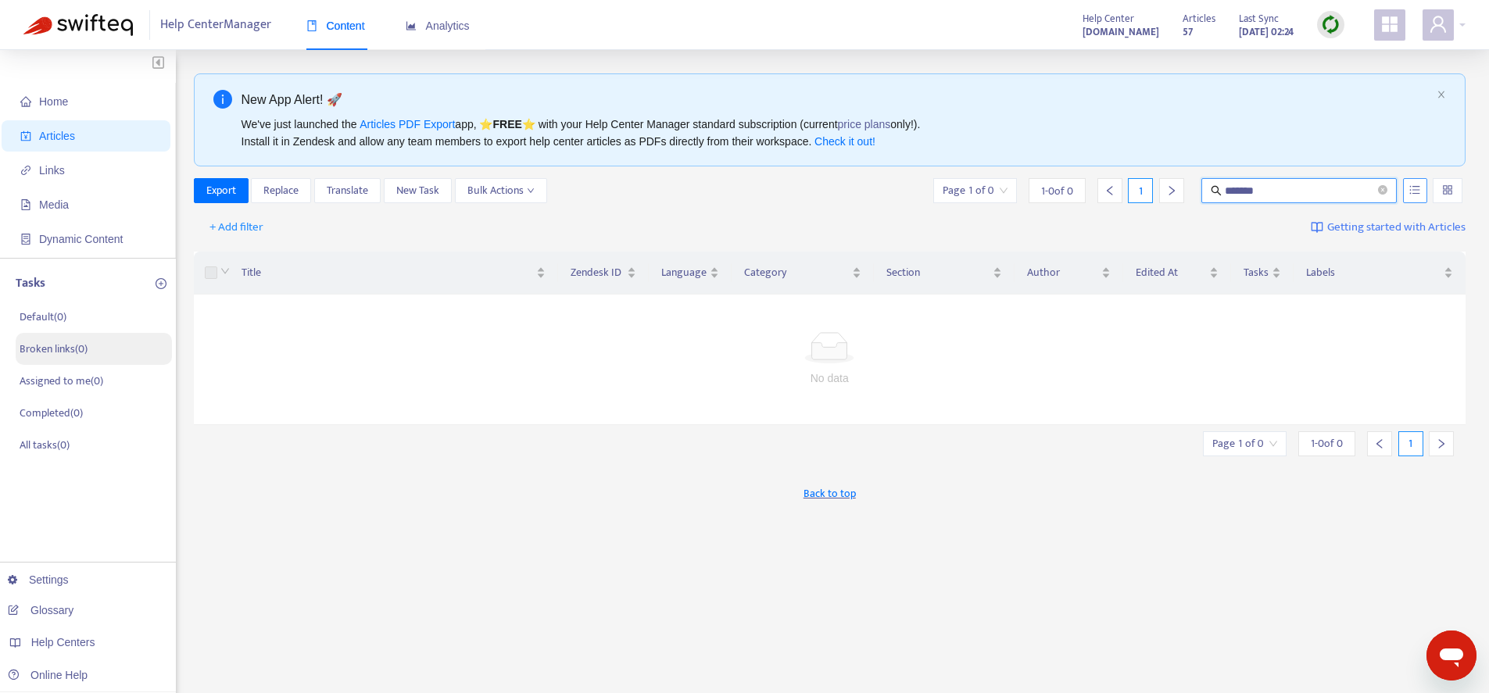
click at [1426, 190] on button "button" at bounding box center [1415, 190] width 24 height 25
click at [1398, 273] on label "Search in HTML" at bounding box center [1361, 278] width 133 height 17
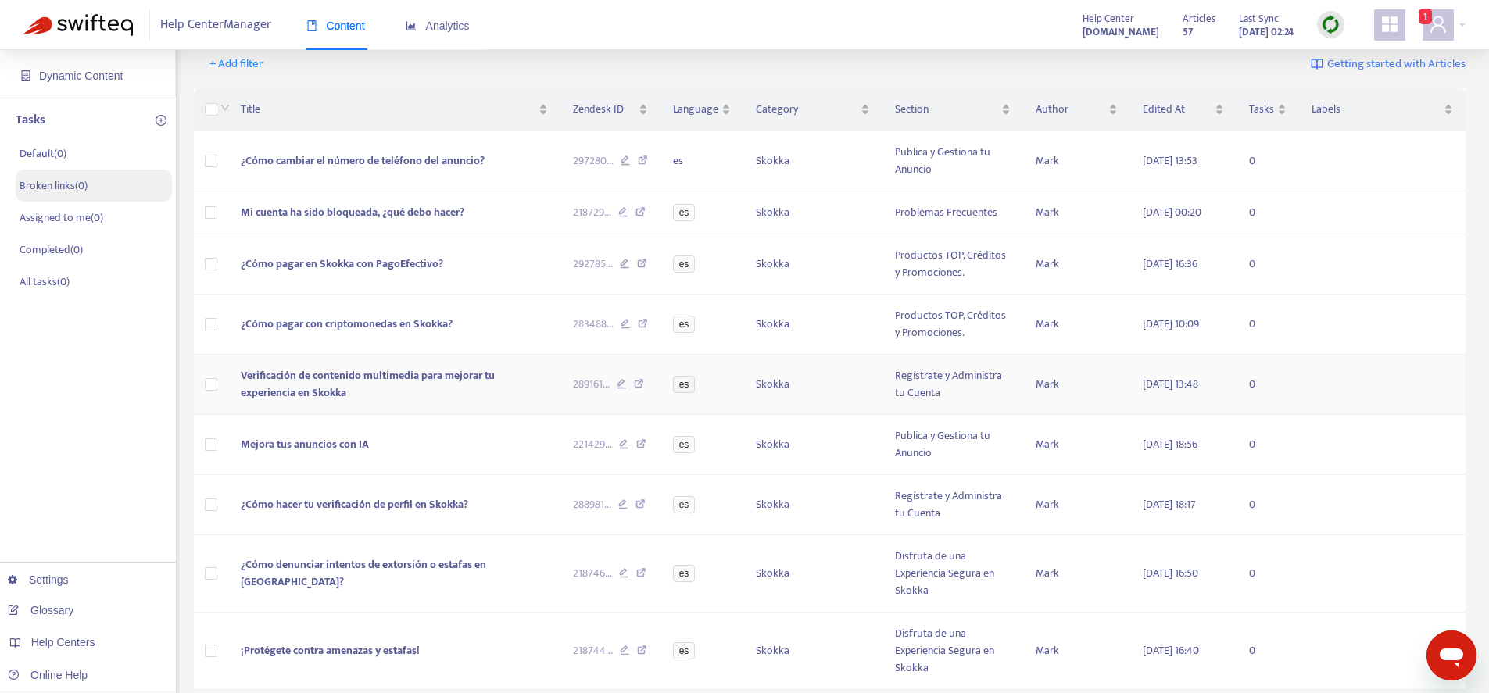
scroll to position [124, 0]
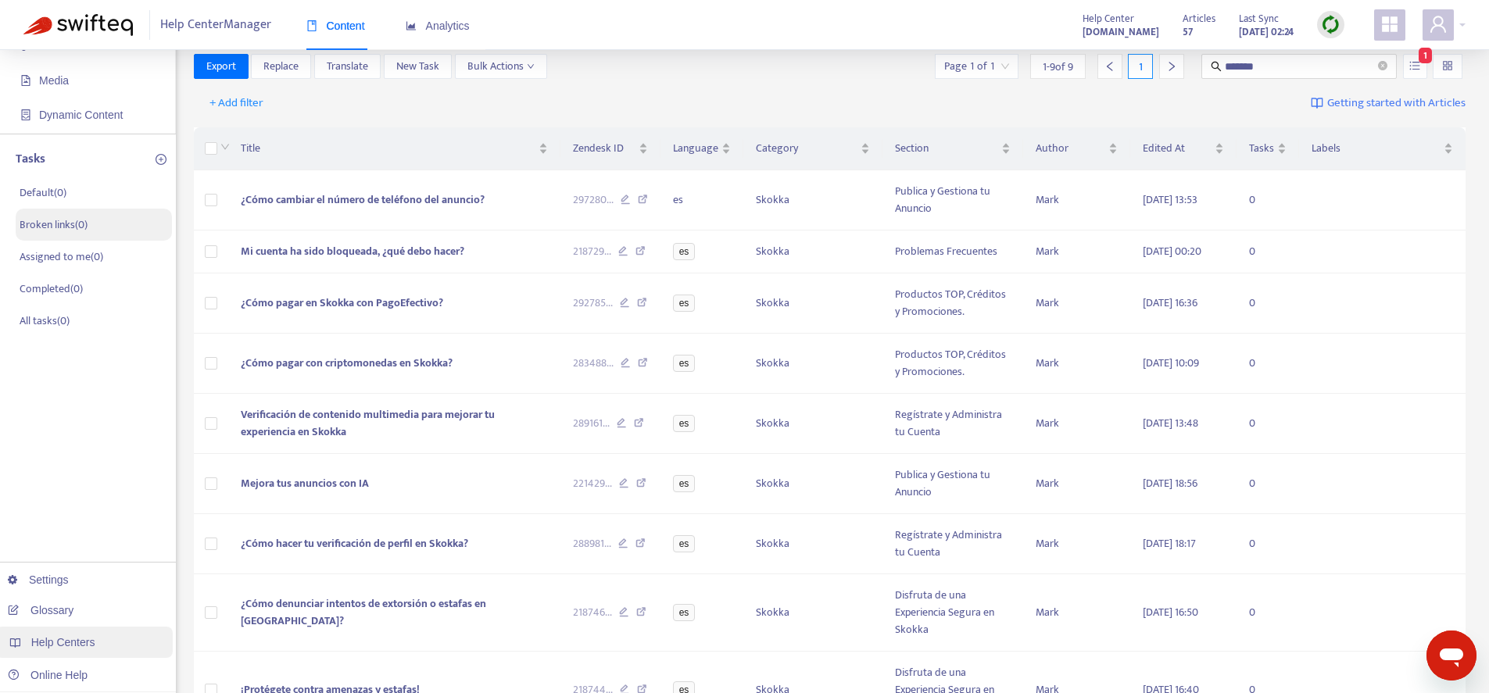
click at [57, 644] on span "Help Centers" at bounding box center [63, 642] width 64 height 13
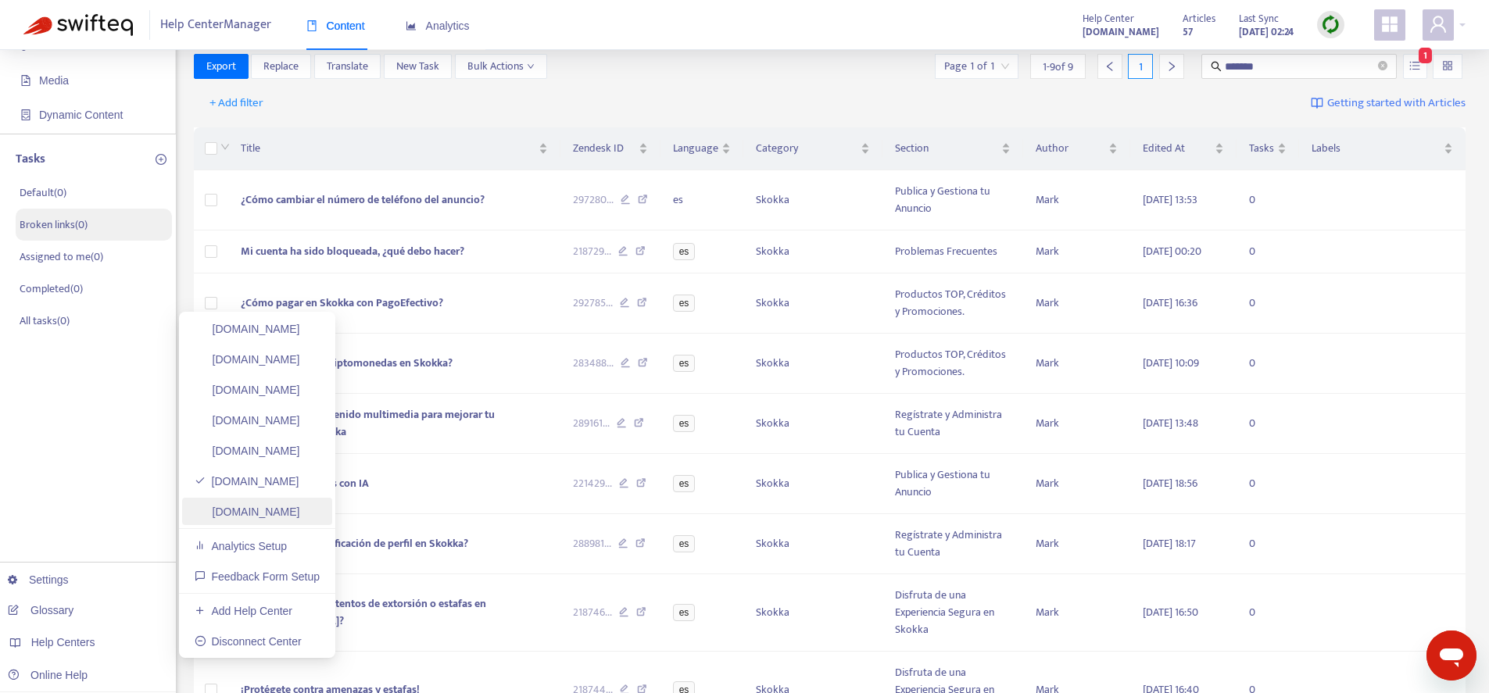
click at [256, 513] on link "[DOMAIN_NAME]" at bounding box center [248, 512] width 106 height 13
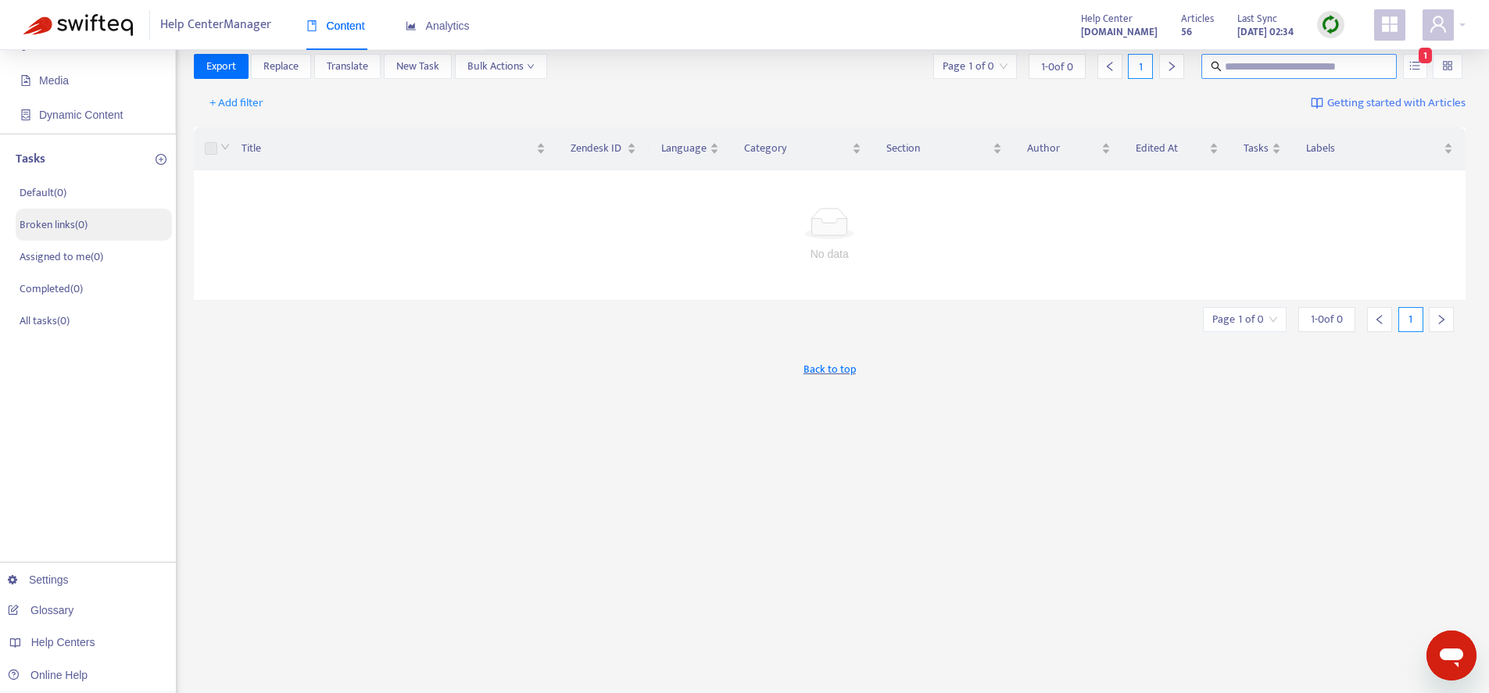
click at [1246, 69] on input "text" at bounding box center [1300, 66] width 150 height 17
paste input "**********"
click at [1410, 68] on button "button" at bounding box center [1415, 66] width 24 height 25
click at [1352, 150] on span "Search in HTML" at bounding box center [1354, 153] width 82 height 17
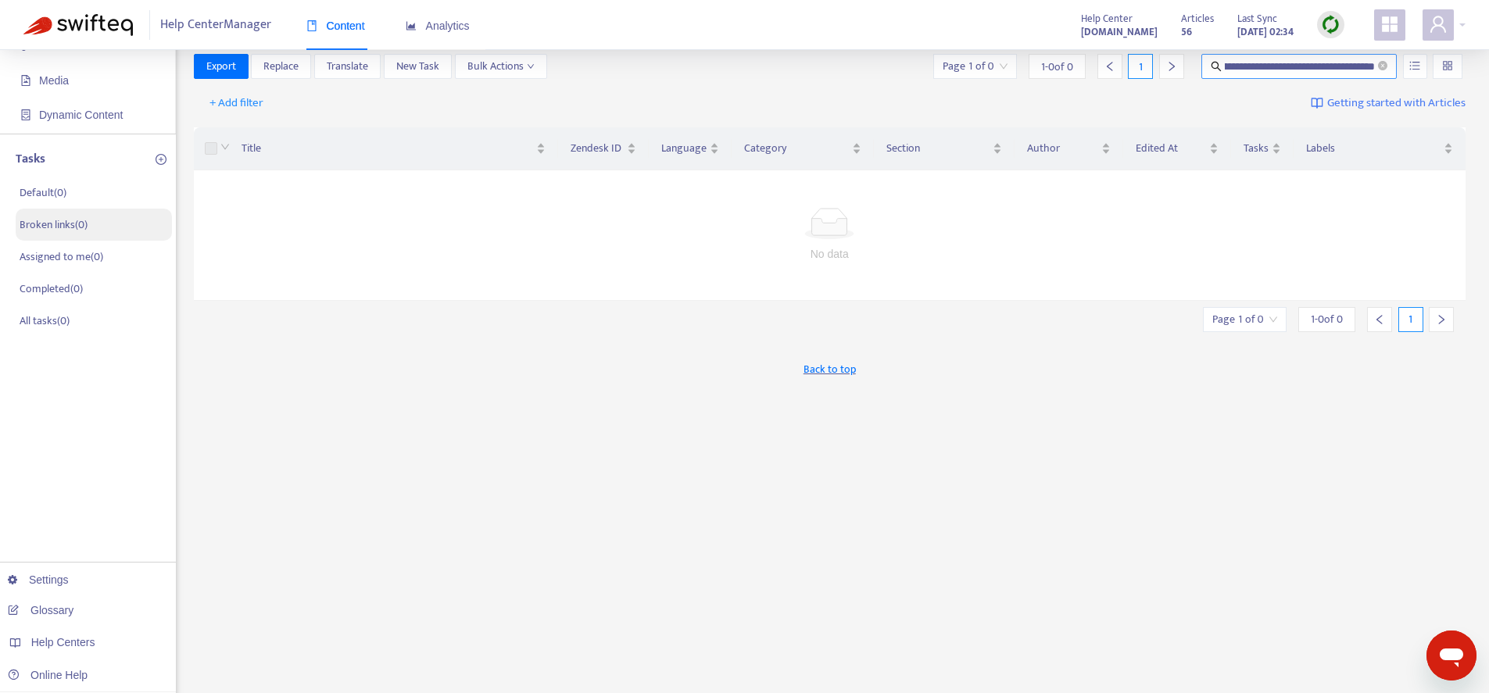
click at [1343, 72] on input "**********" at bounding box center [1300, 66] width 150 height 17
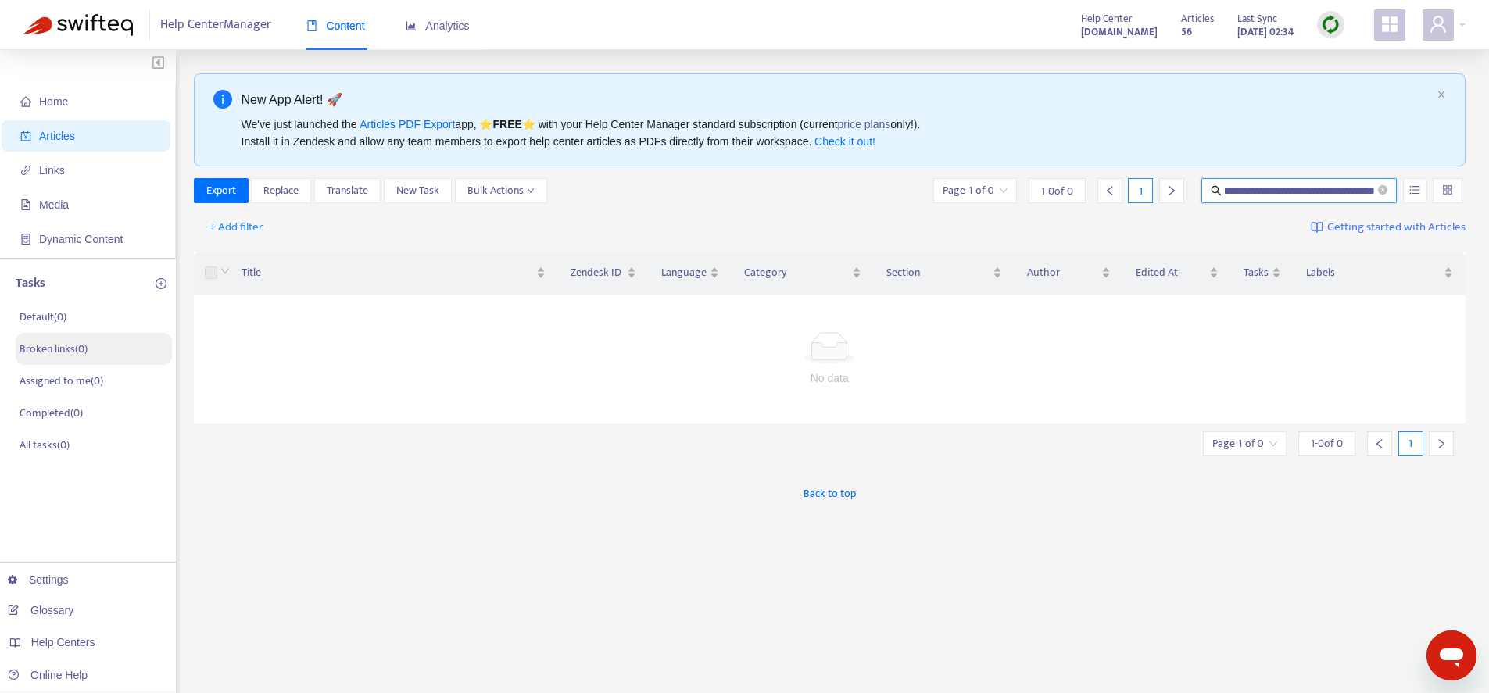
click at [1309, 191] on input "**********" at bounding box center [1300, 190] width 150 height 17
paste input "text"
drag, startPoint x: 1285, startPoint y: 197, endPoint x: 1535, endPoint y: 195, distance: 250.2
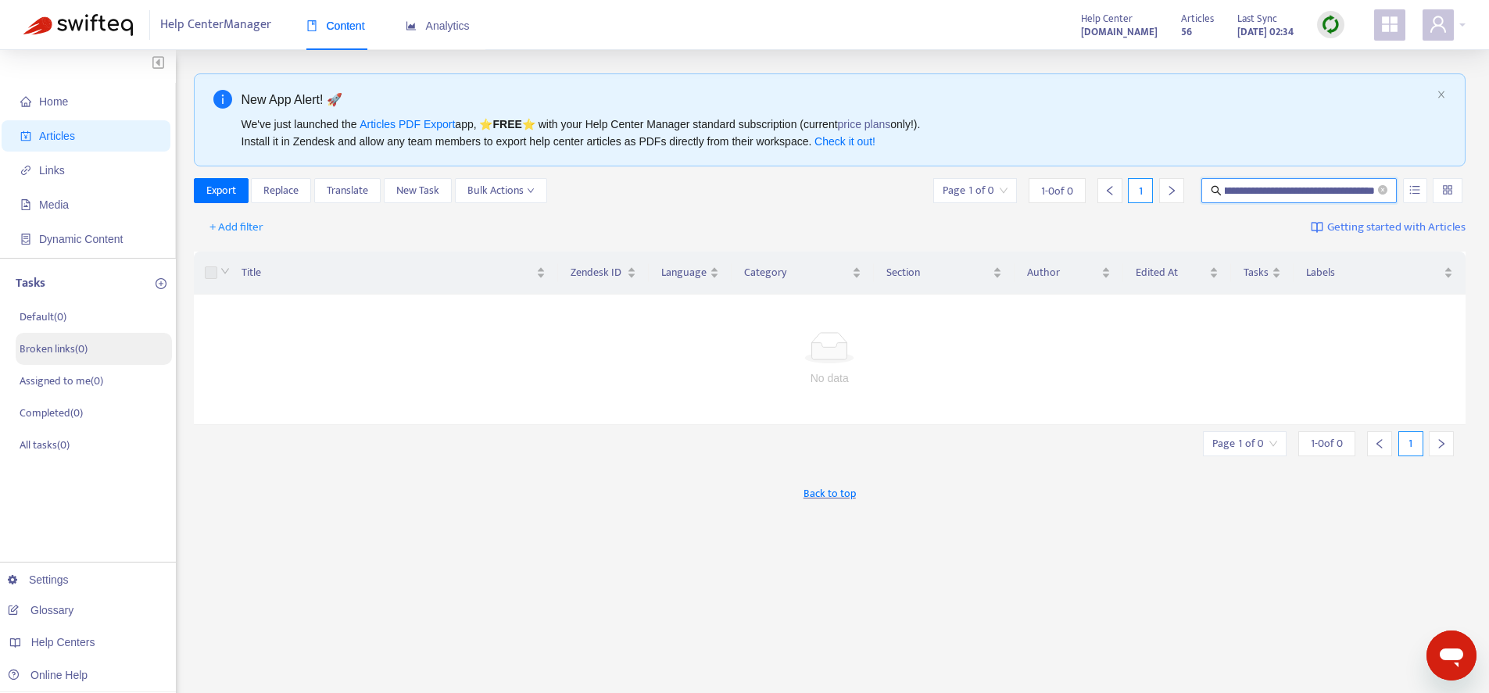
click at [1375, 195] on input "**********" at bounding box center [1300, 190] width 150 height 17
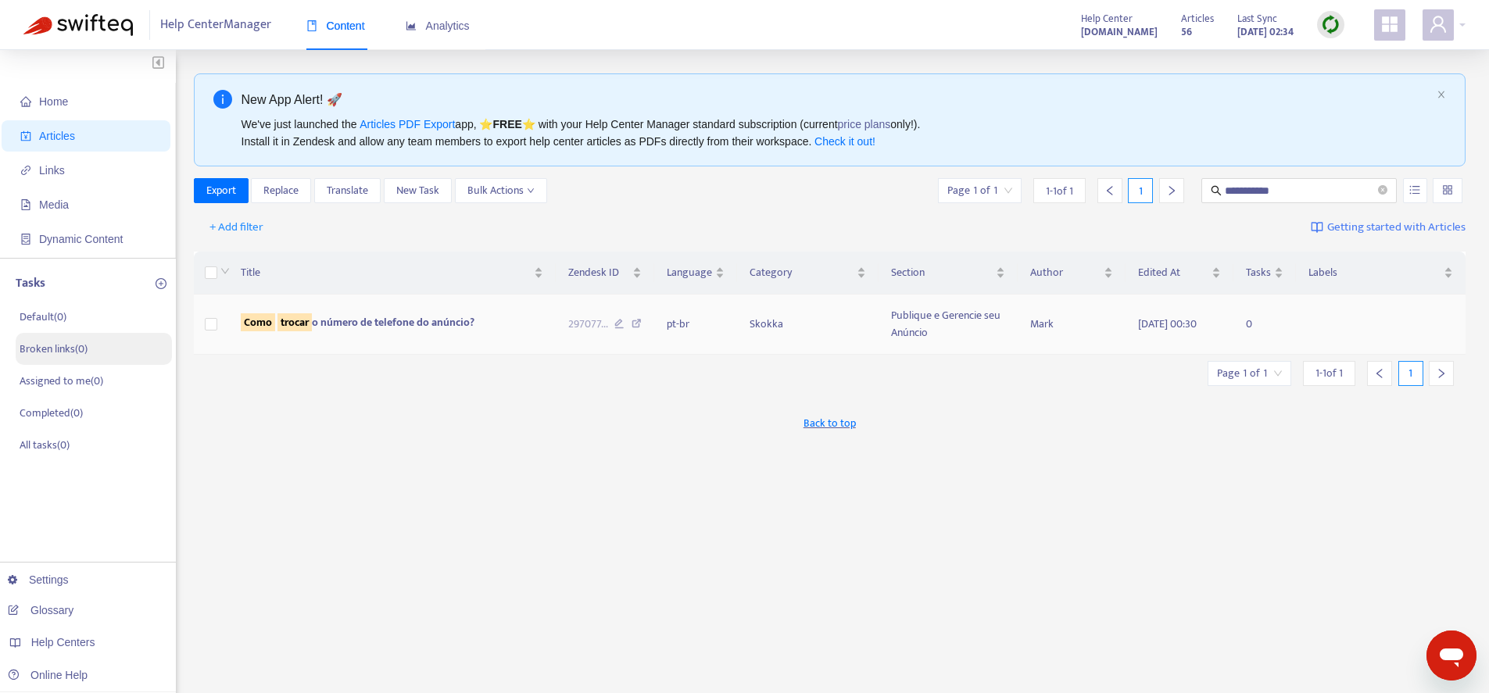
click at [342, 324] on span "Como trocar o número de telefone do anúncio?" at bounding box center [358, 323] width 234 height 18
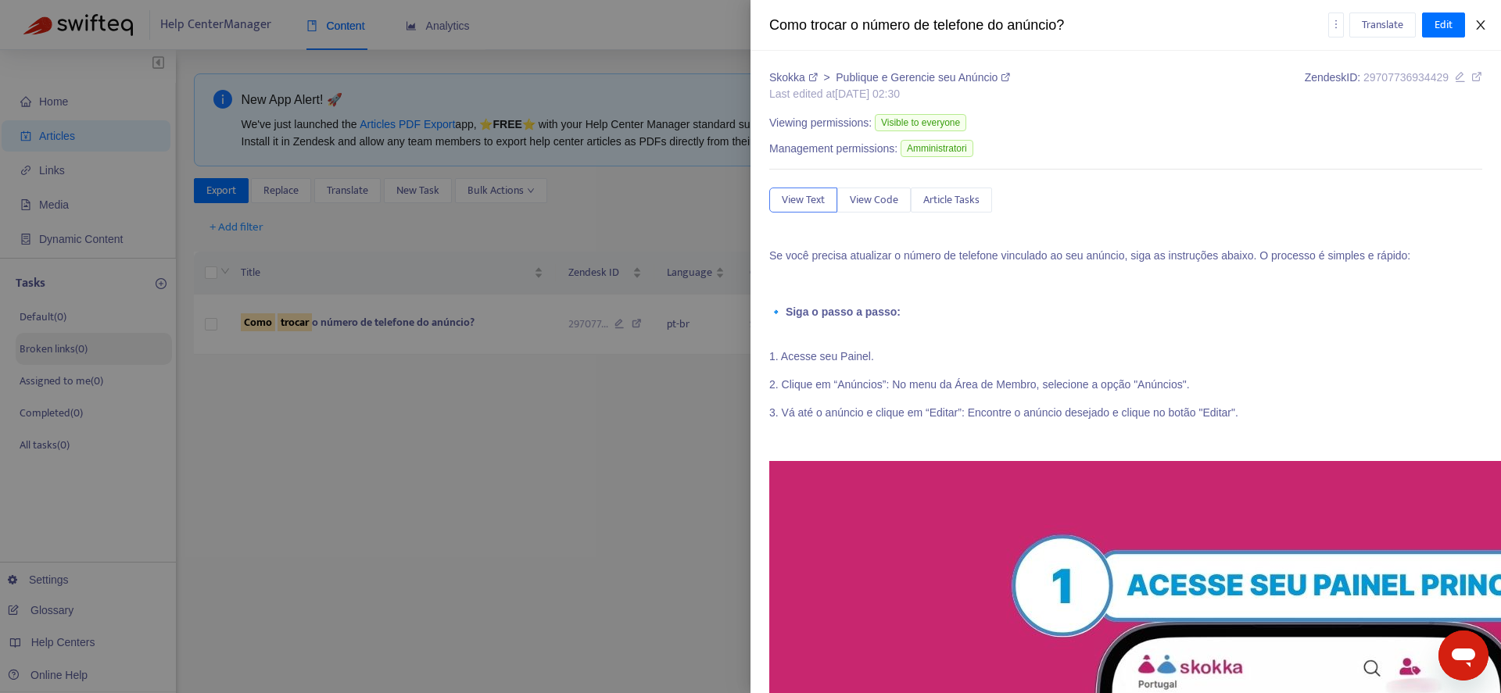
drag, startPoint x: 1490, startPoint y: 31, endPoint x: 1482, endPoint y: 32, distance: 7.9
click at [1489, 31] on button "Close" at bounding box center [1481, 25] width 22 height 15
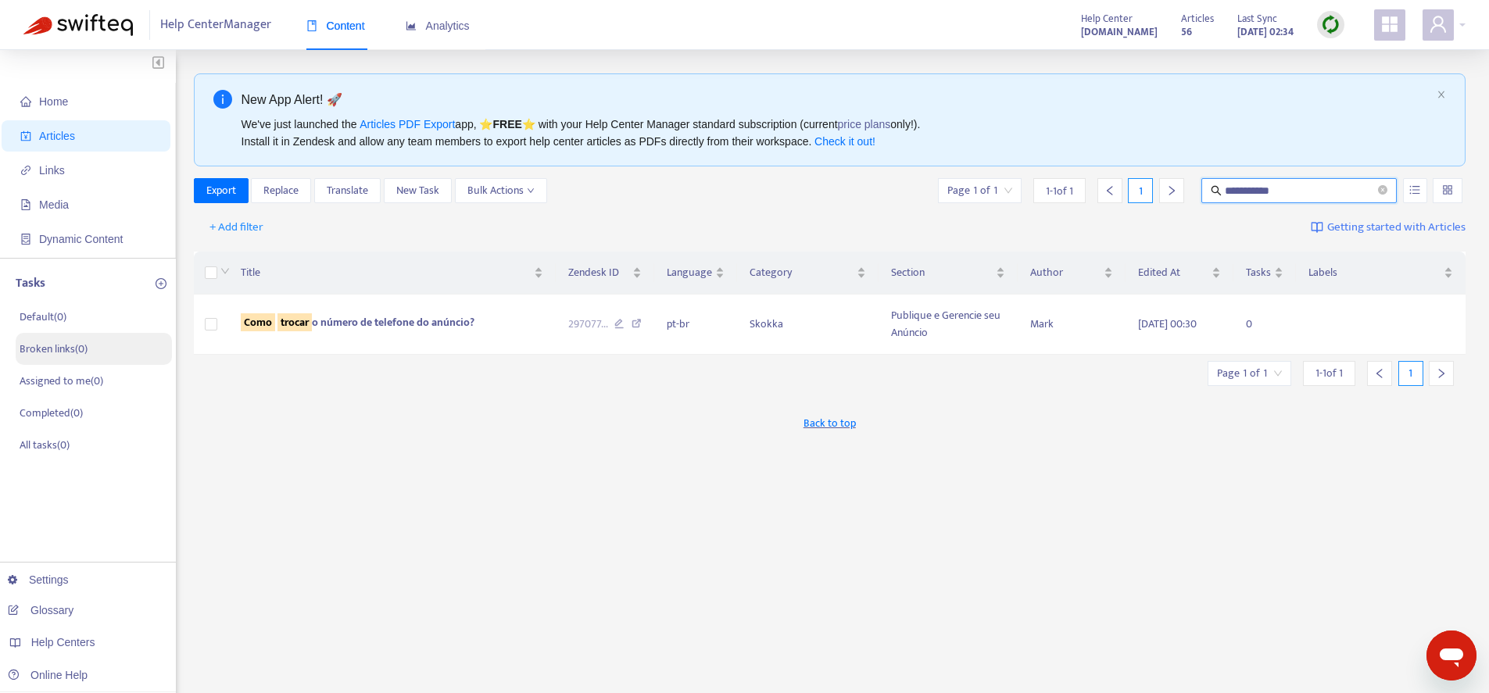
click at [1234, 185] on input "**********" at bounding box center [1300, 190] width 150 height 17
paste input "**********"
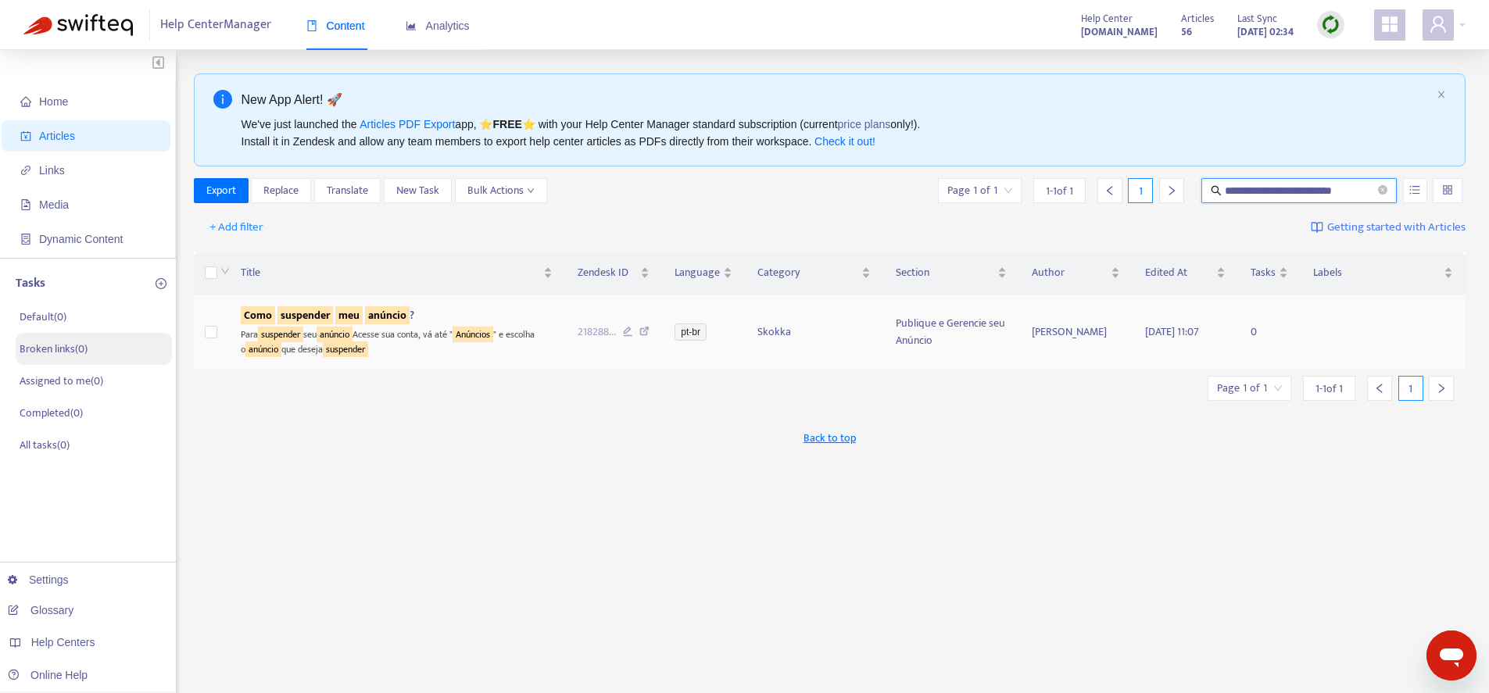
click at [358, 321] on sqkw "meu" at bounding box center [348, 315] width 27 height 18
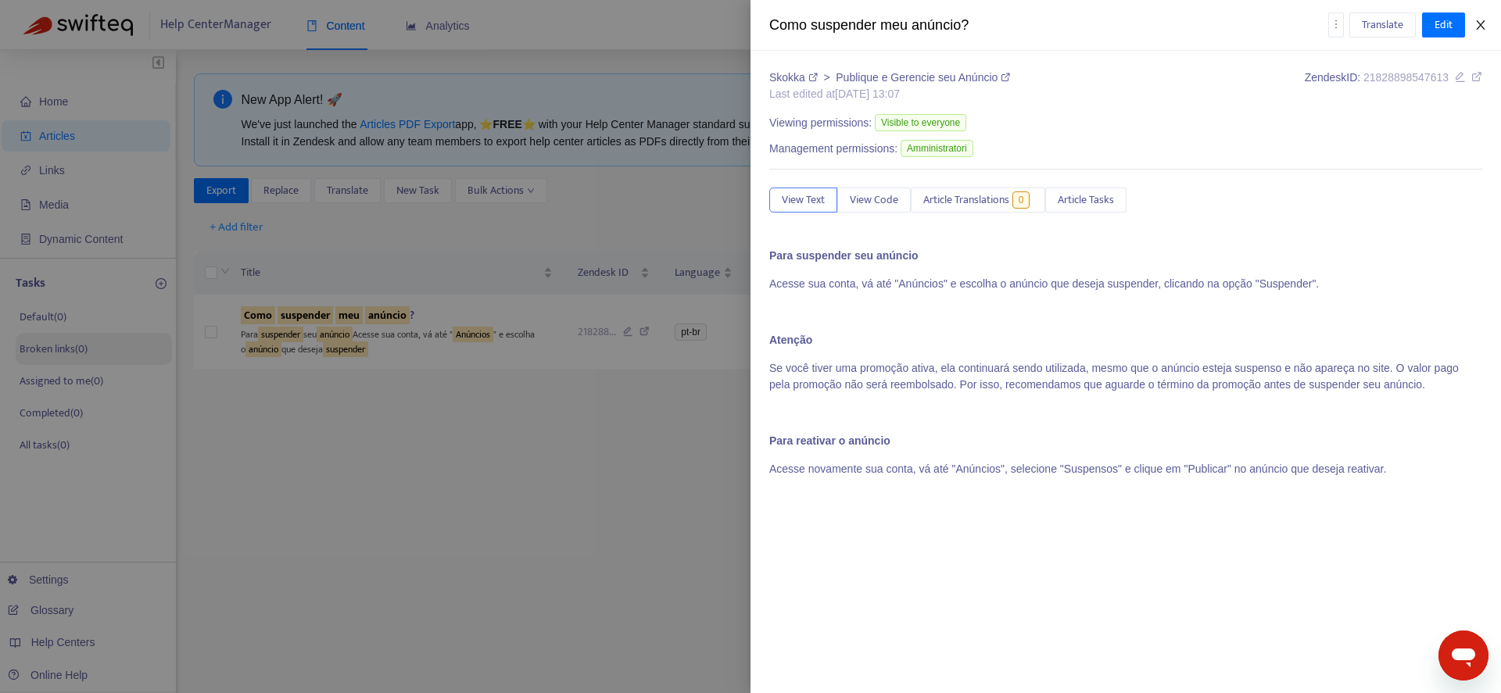
click at [1479, 25] on icon "close" at bounding box center [1480, 25] width 13 height 13
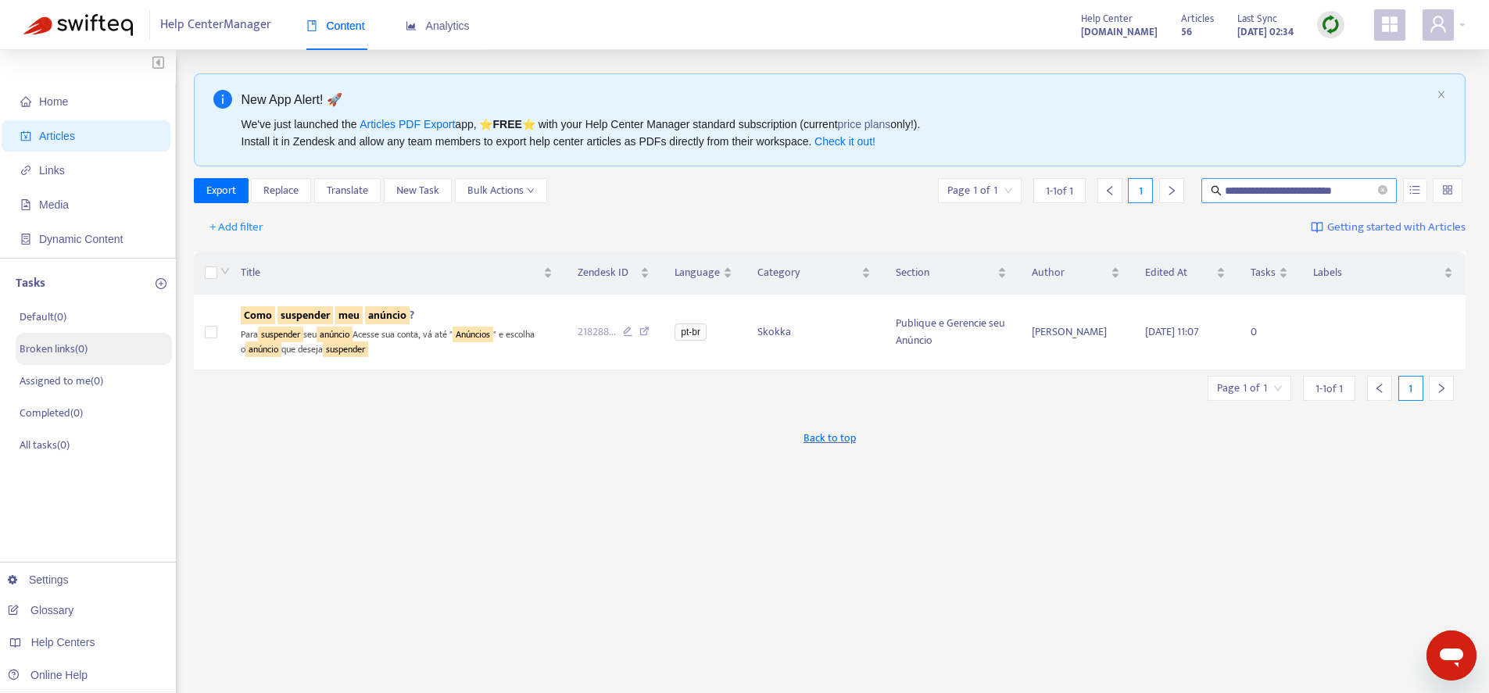
click at [1270, 193] on input "**********" at bounding box center [1300, 190] width 150 height 17
paste input "**********"
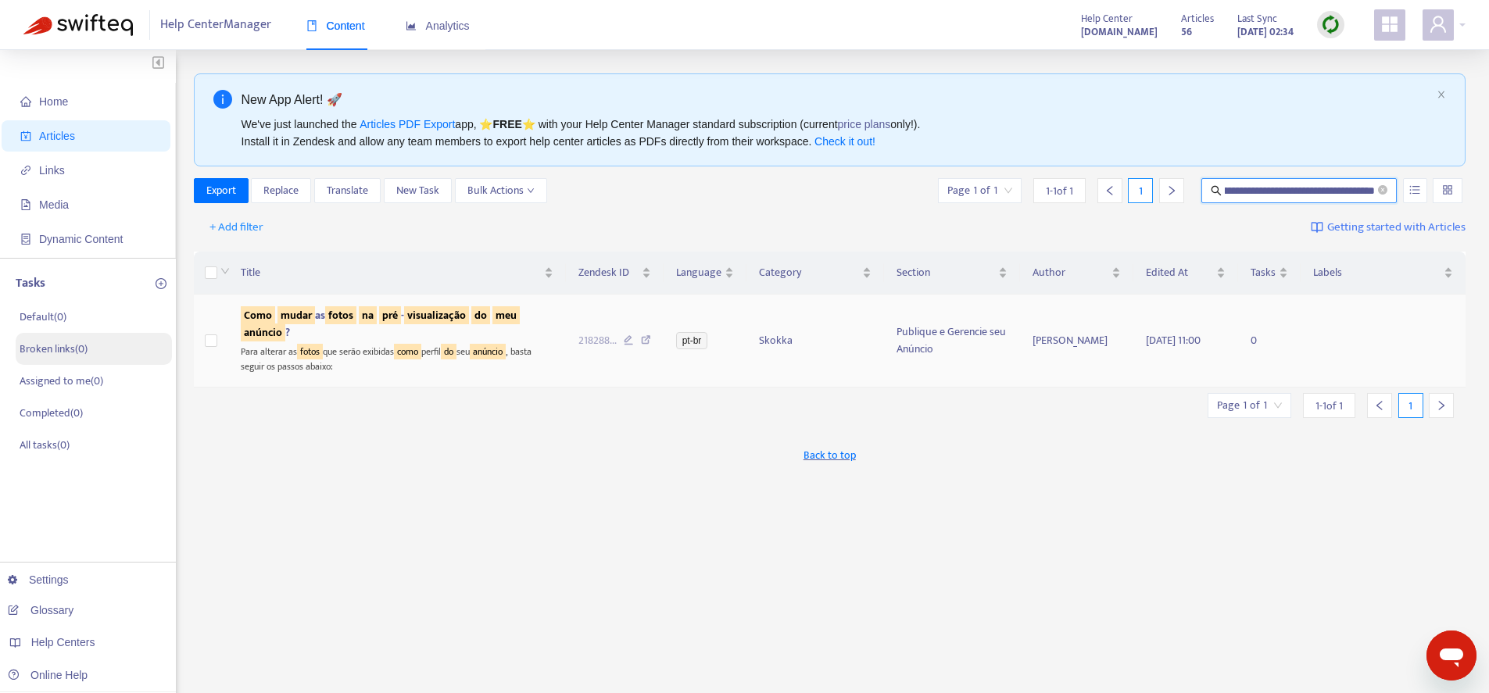
click at [469, 312] on sqkw "visualização" at bounding box center [436, 315] width 65 height 18
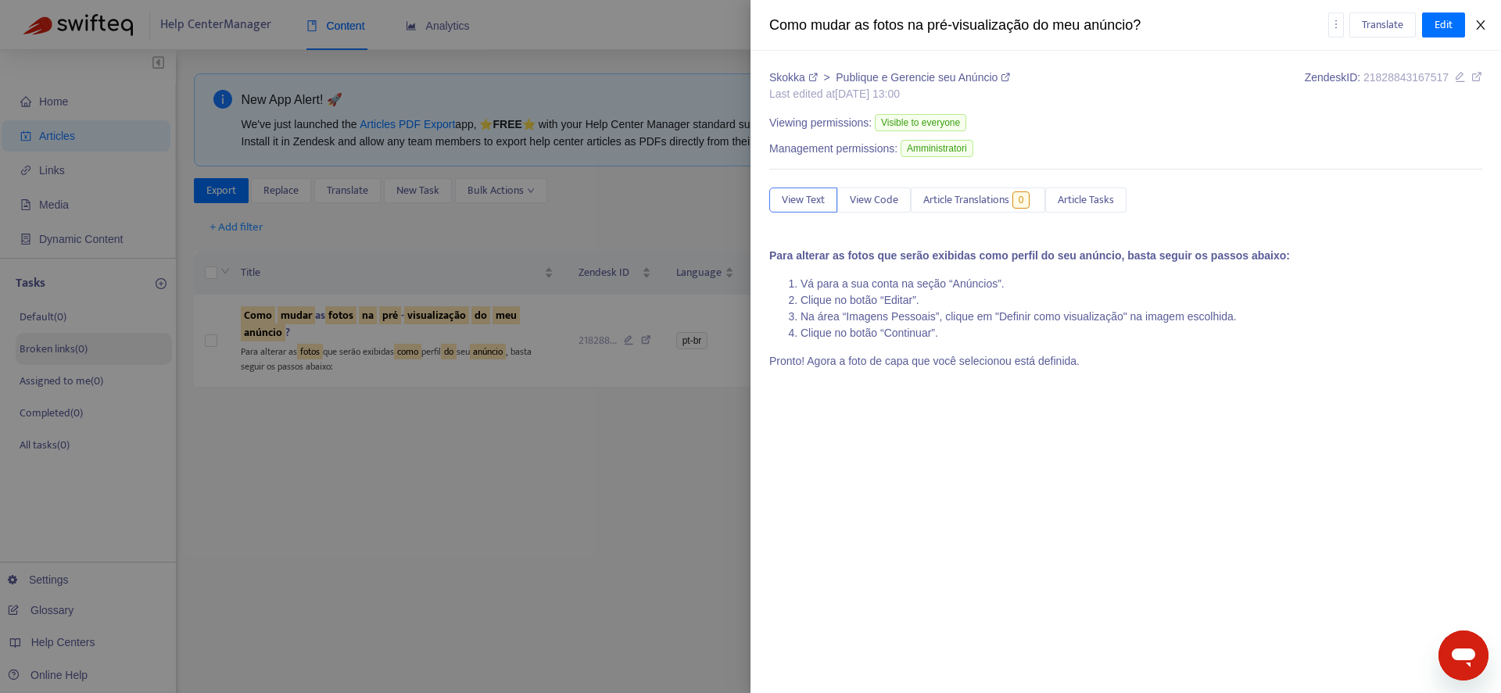
click at [1478, 23] on icon "close" at bounding box center [1480, 25] width 13 height 13
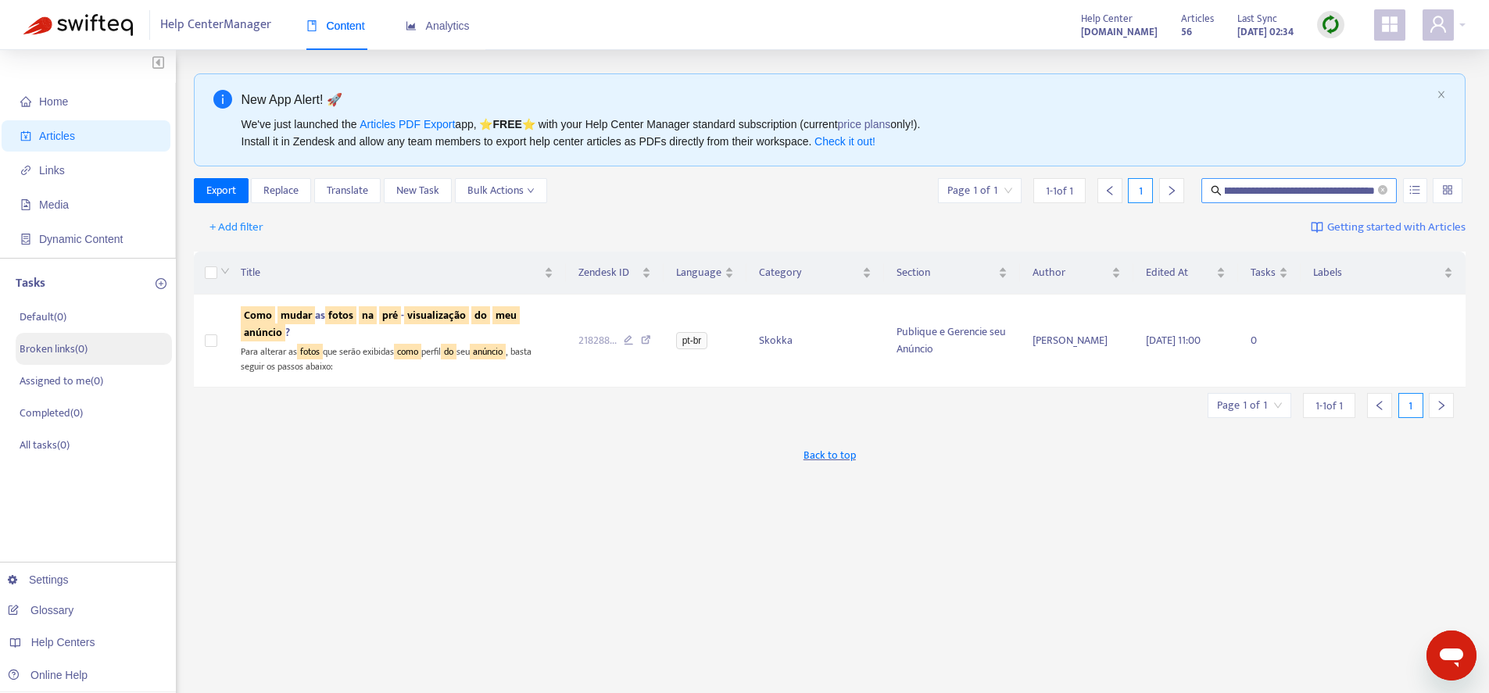
click at [1308, 189] on input "**********" at bounding box center [1300, 190] width 150 height 17
paste input "text"
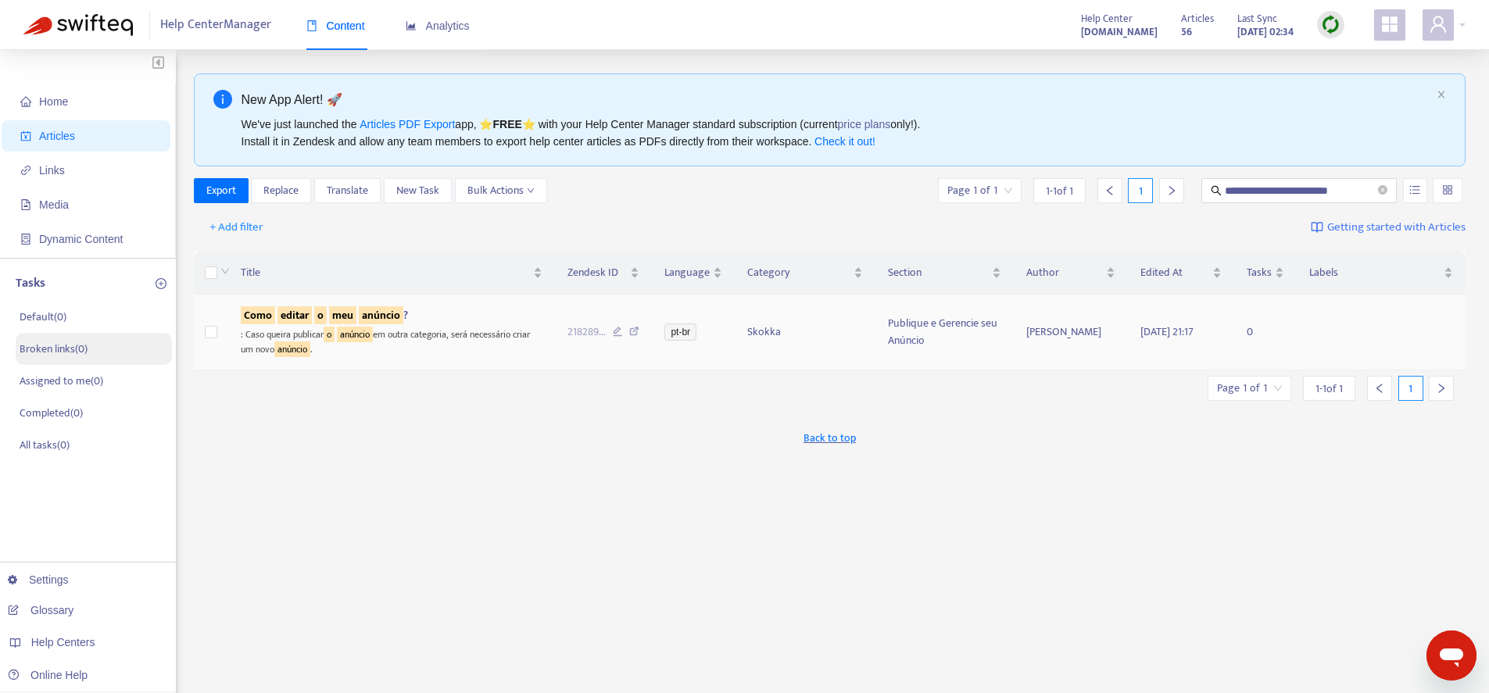
click at [381, 315] on sqkw "anúncio" at bounding box center [381, 315] width 45 height 18
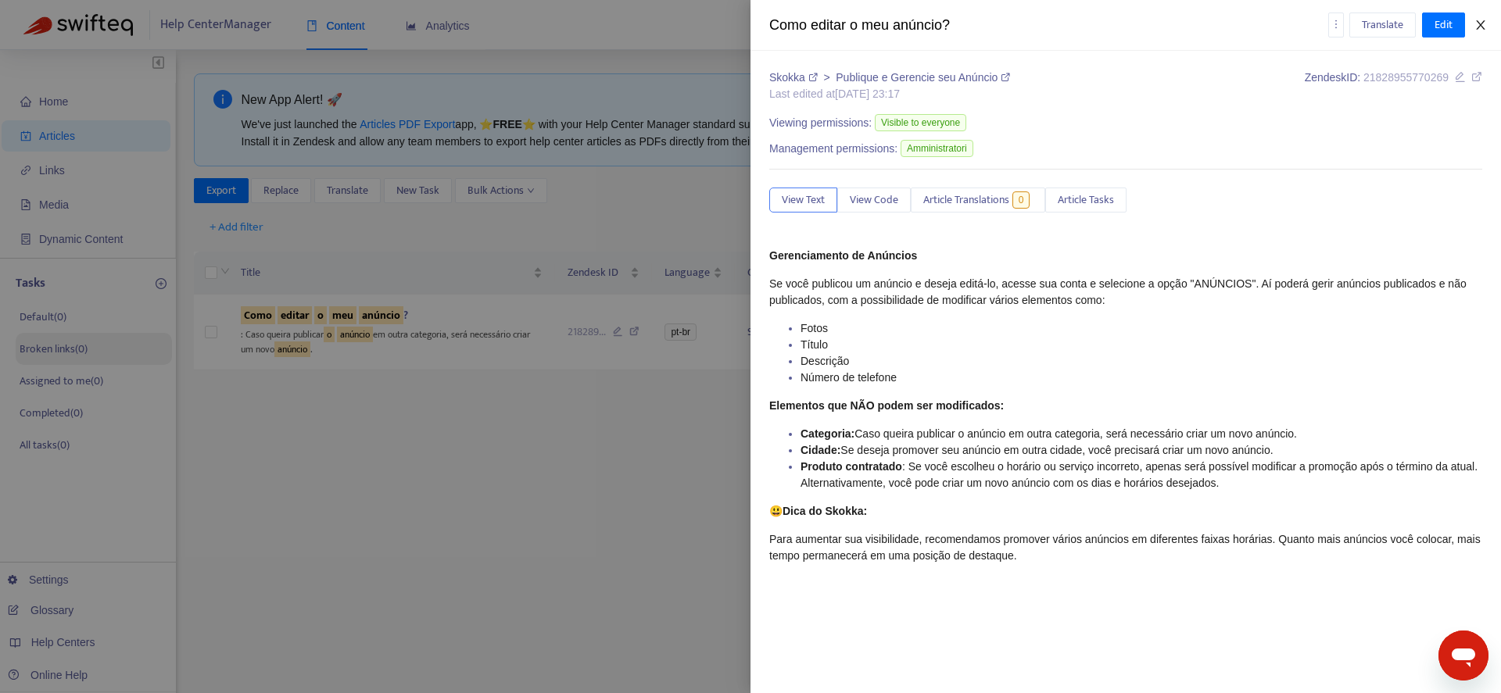
click at [1481, 26] on icon "close" at bounding box center [1480, 25] width 13 height 13
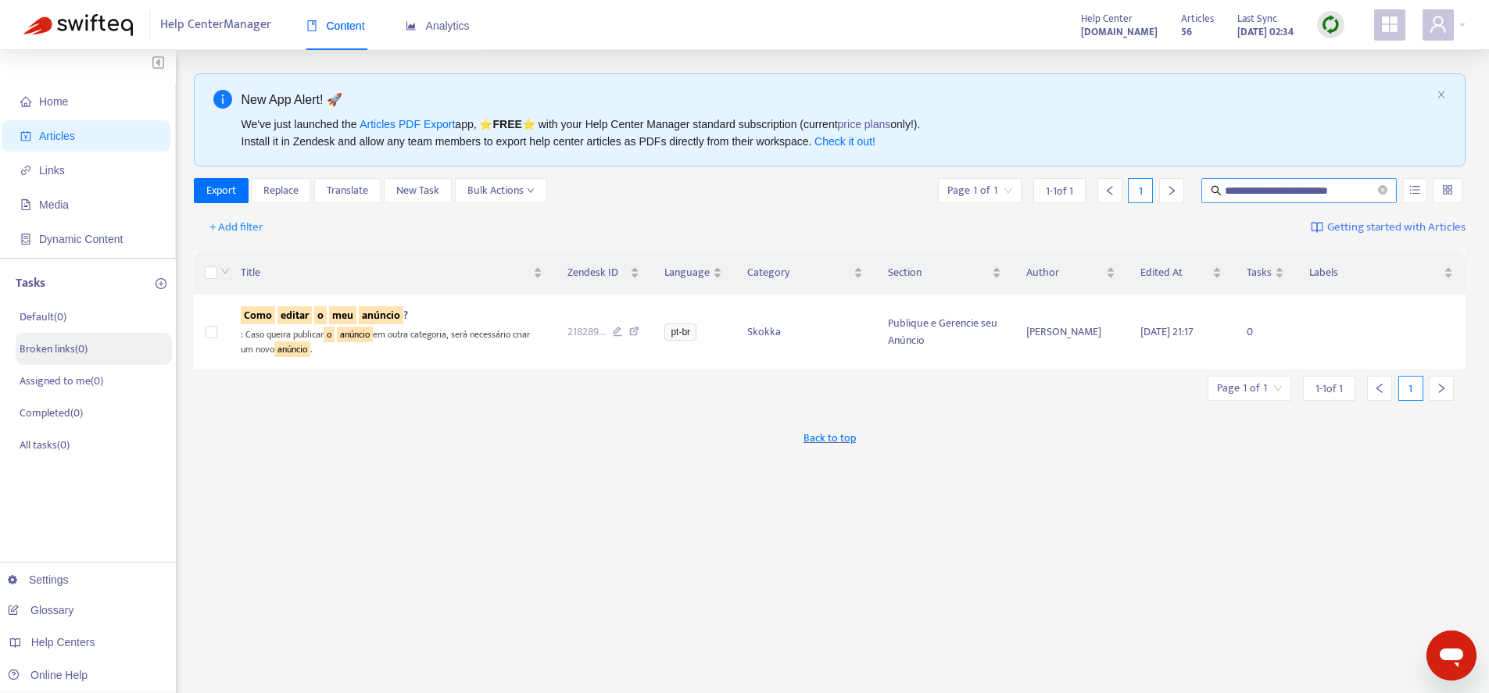
click at [1272, 190] on input "**********" at bounding box center [1300, 190] width 150 height 17
click at [1273, 190] on input "**********" at bounding box center [1300, 190] width 150 height 17
paste input "text"
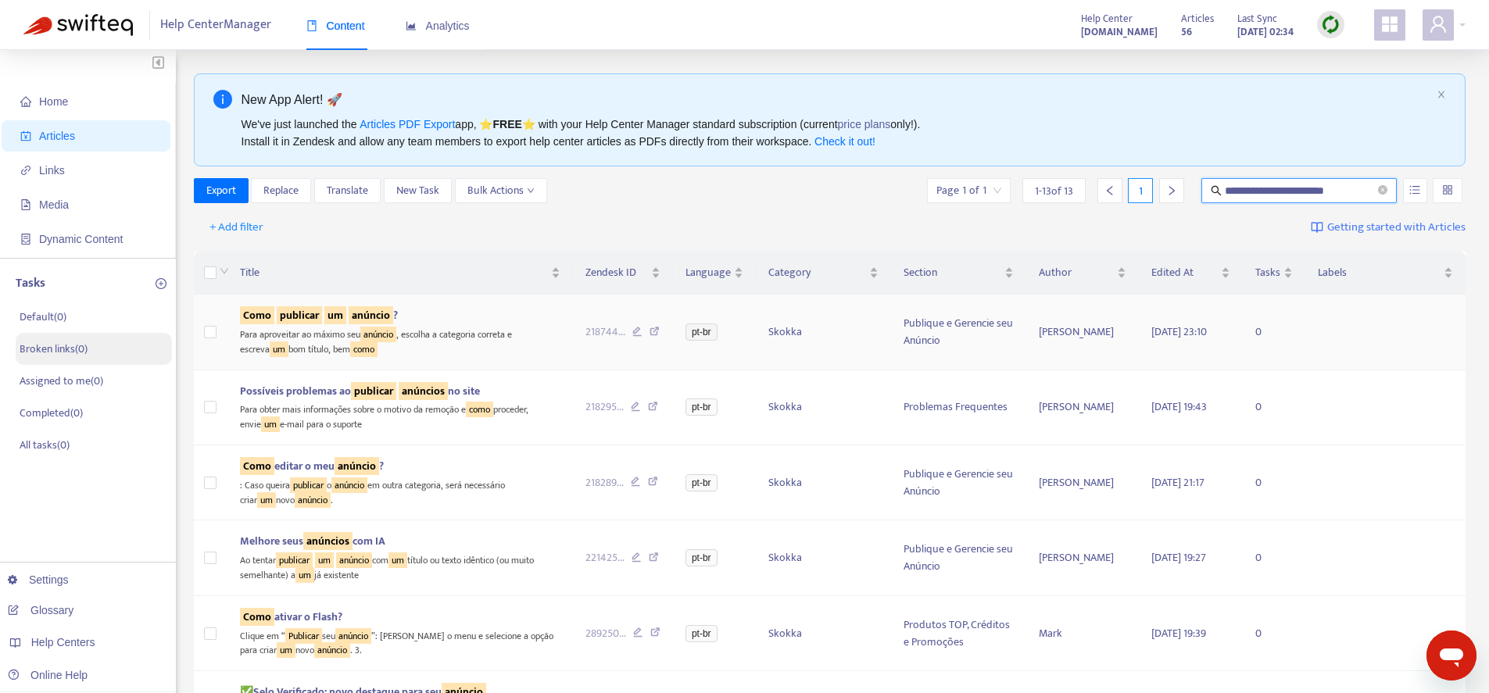
scroll to position [10, 0]
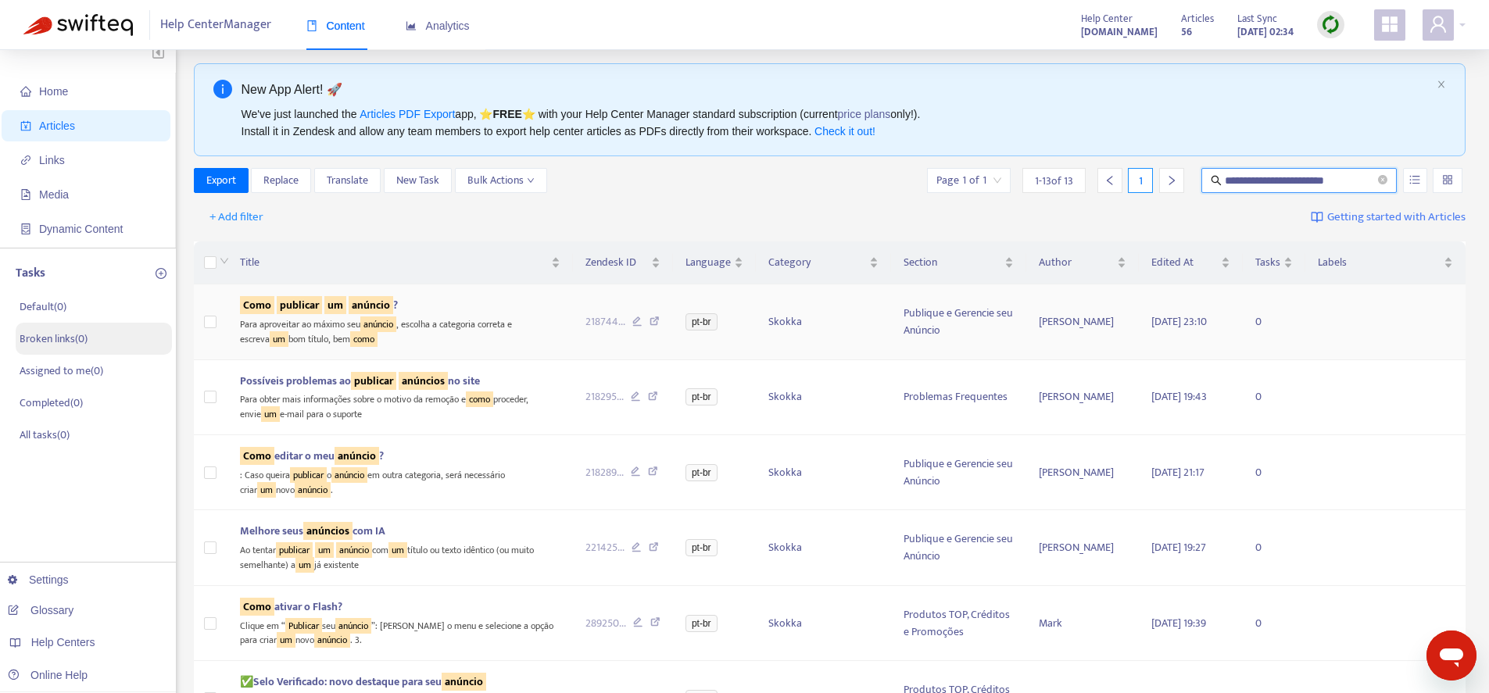
click at [343, 299] on sqkw "um" at bounding box center [335, 305] width 22 height 18
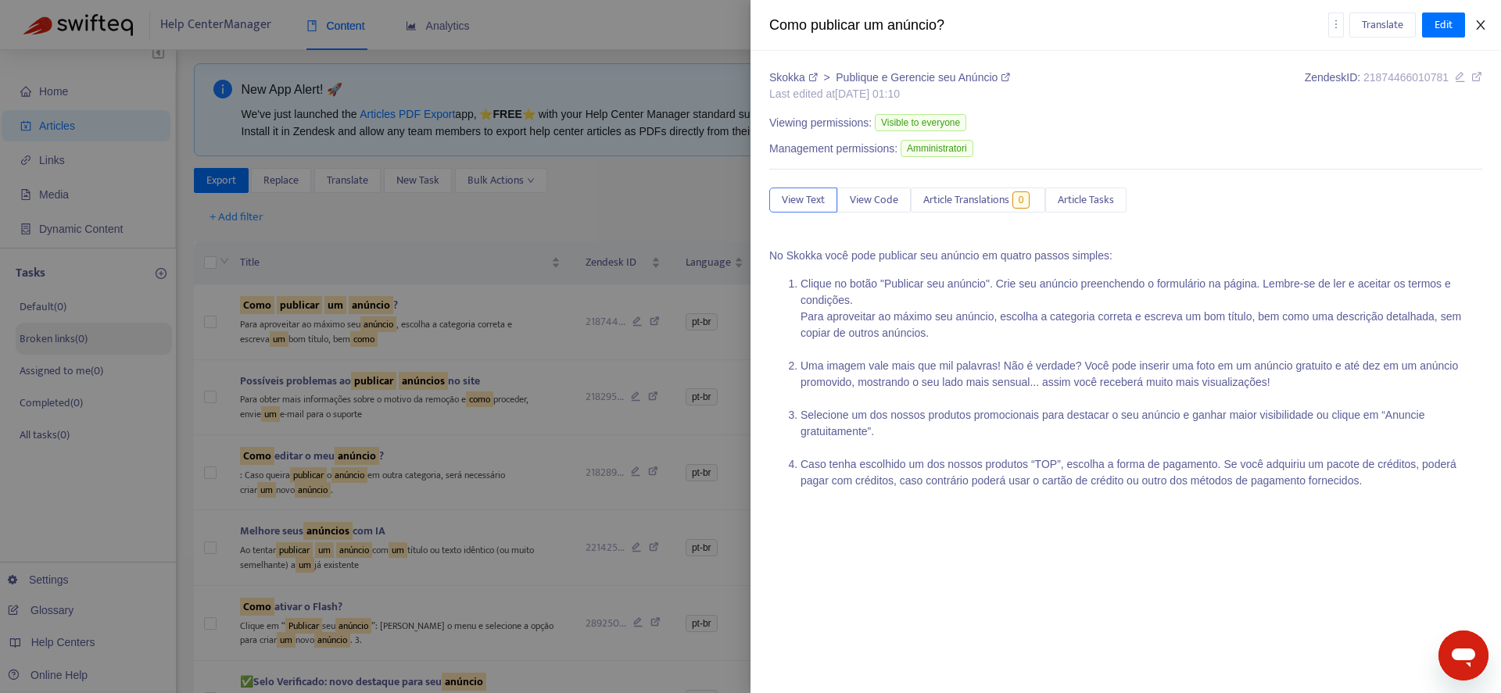
click at [1478, 23] on icon "close" at bounding box center [1480, 25] width 13 height 13
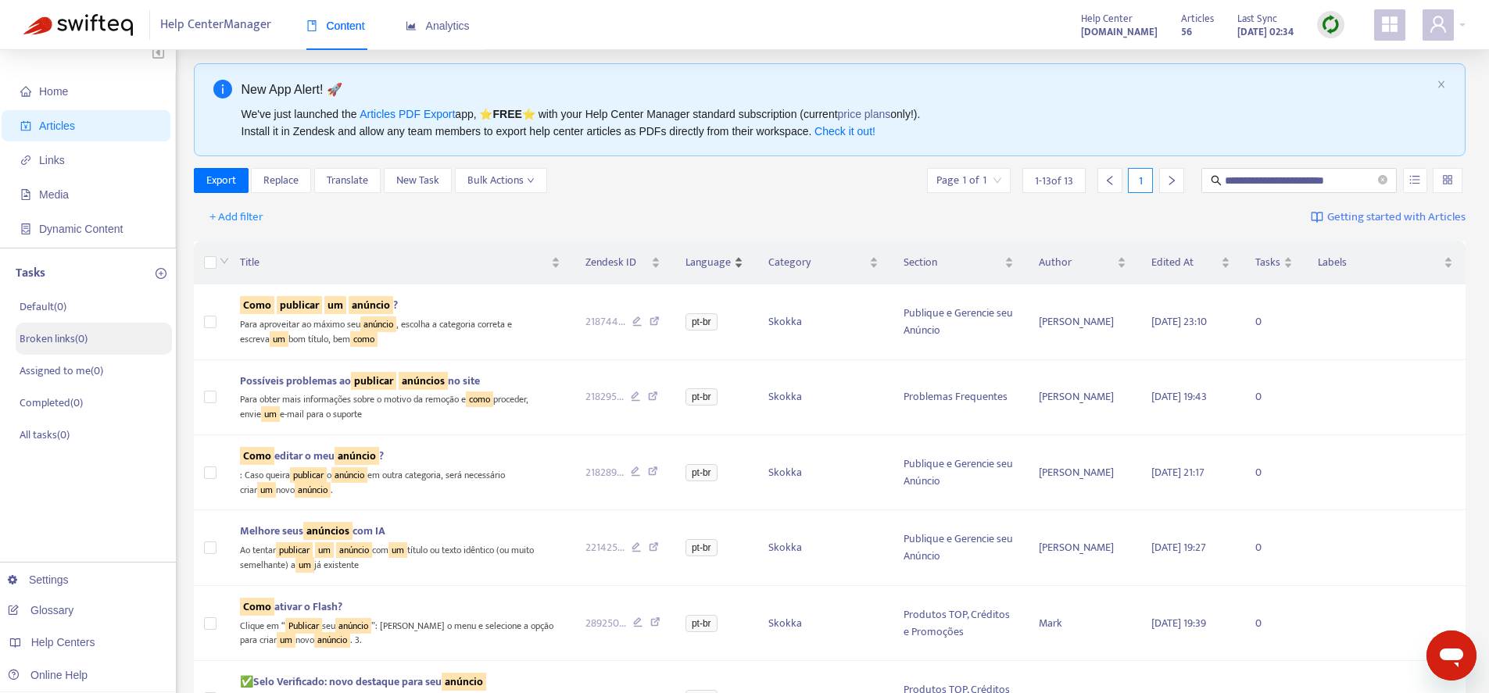
scroll to position [0, 0]
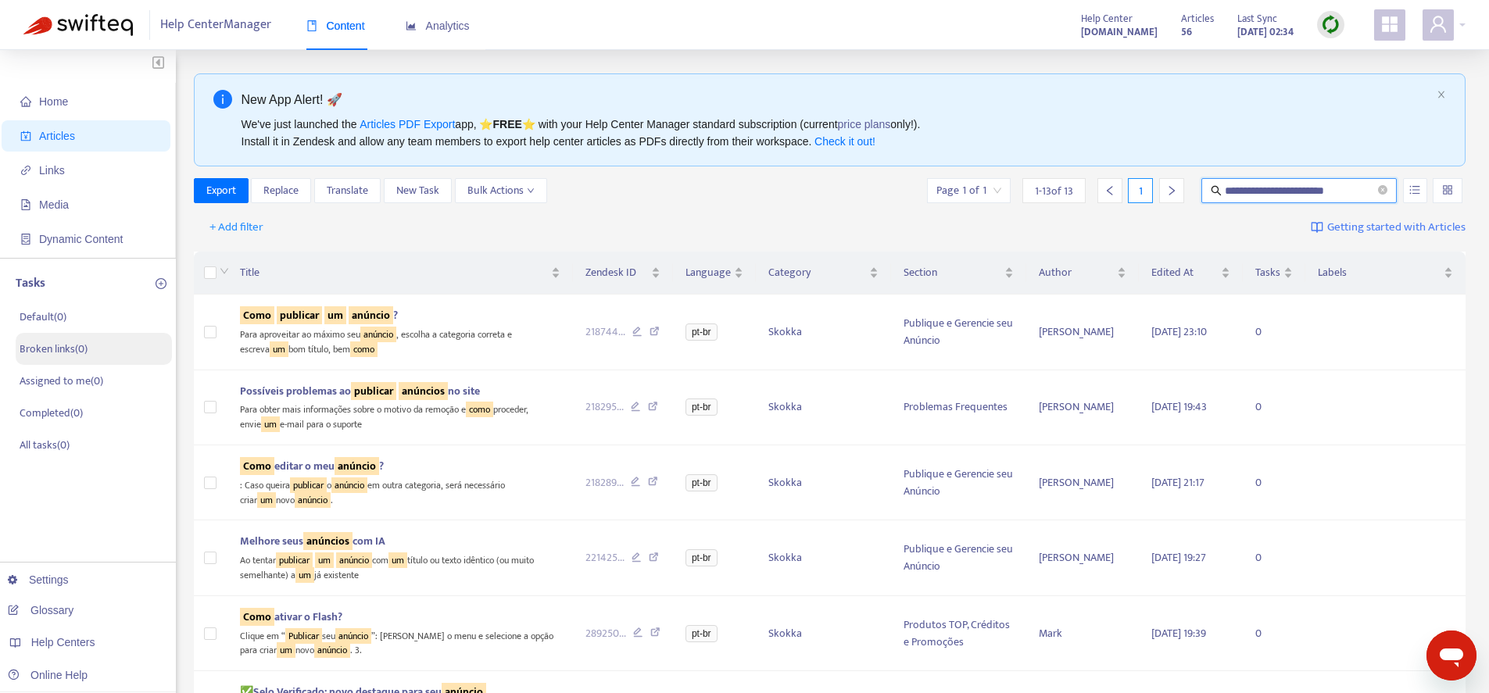
click at [1280, 187] on input "**********" at bounding box center [1300, 190] width 150 height 17
paste input "***"
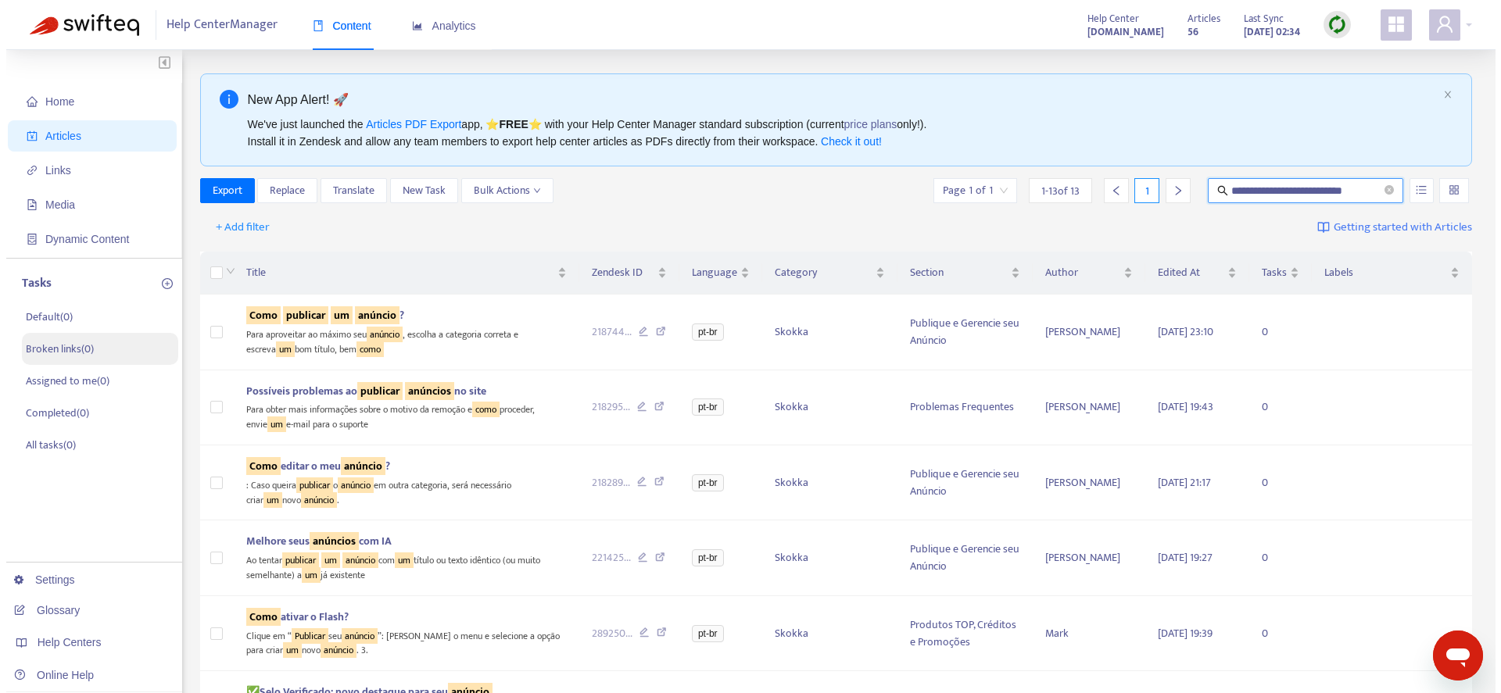
scroll to position [0, 4]
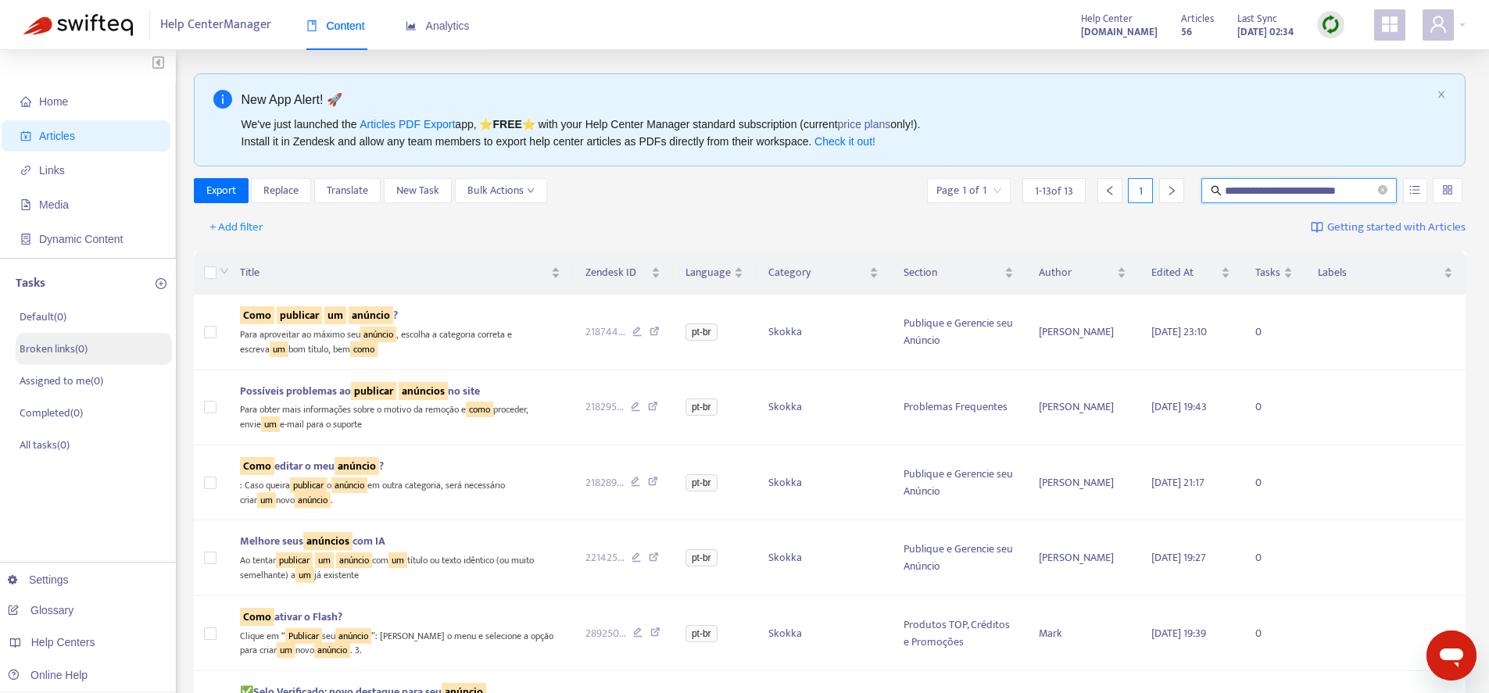
type input "**********"
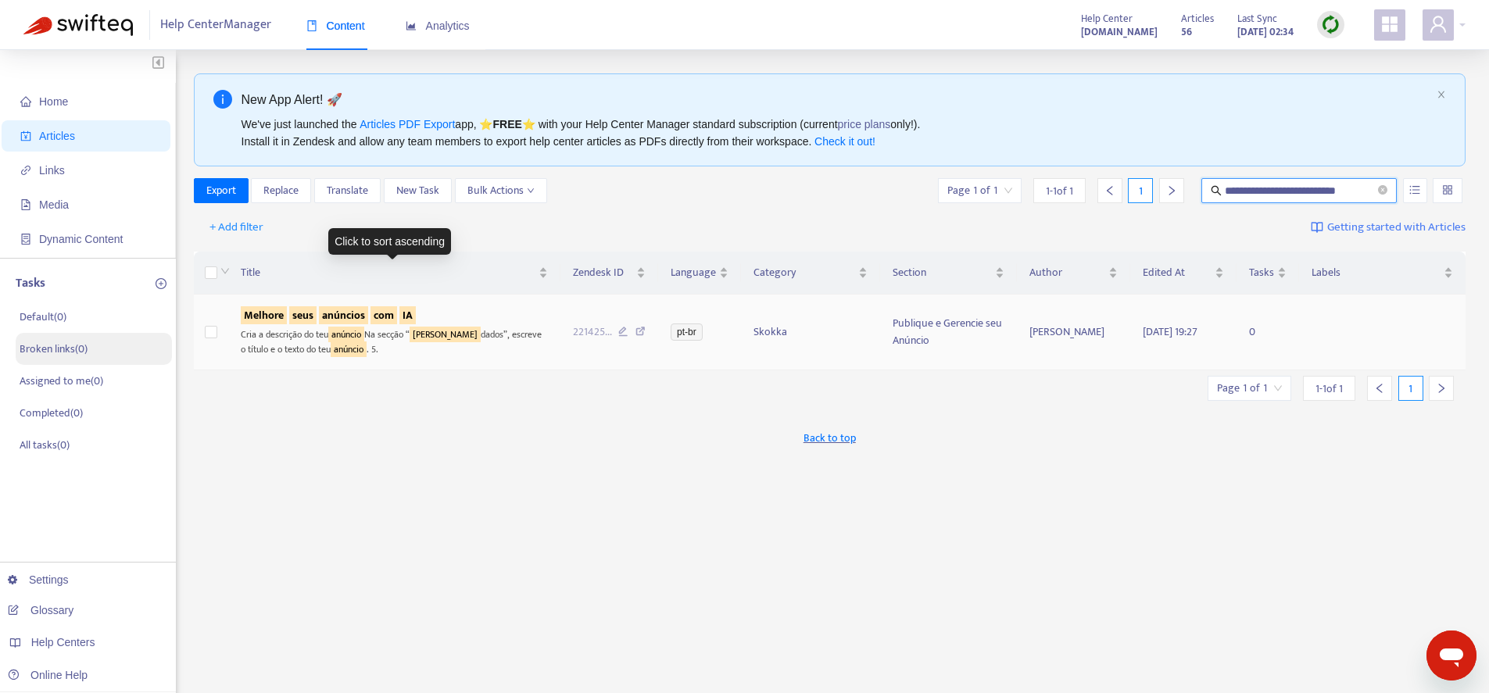
click at [417, 299] on td "Melhore seus anúncios com IA Cria a descrição do teu anúncio Na secção “ Seus d…" at bounding box center [394, 332] width 332 height 75
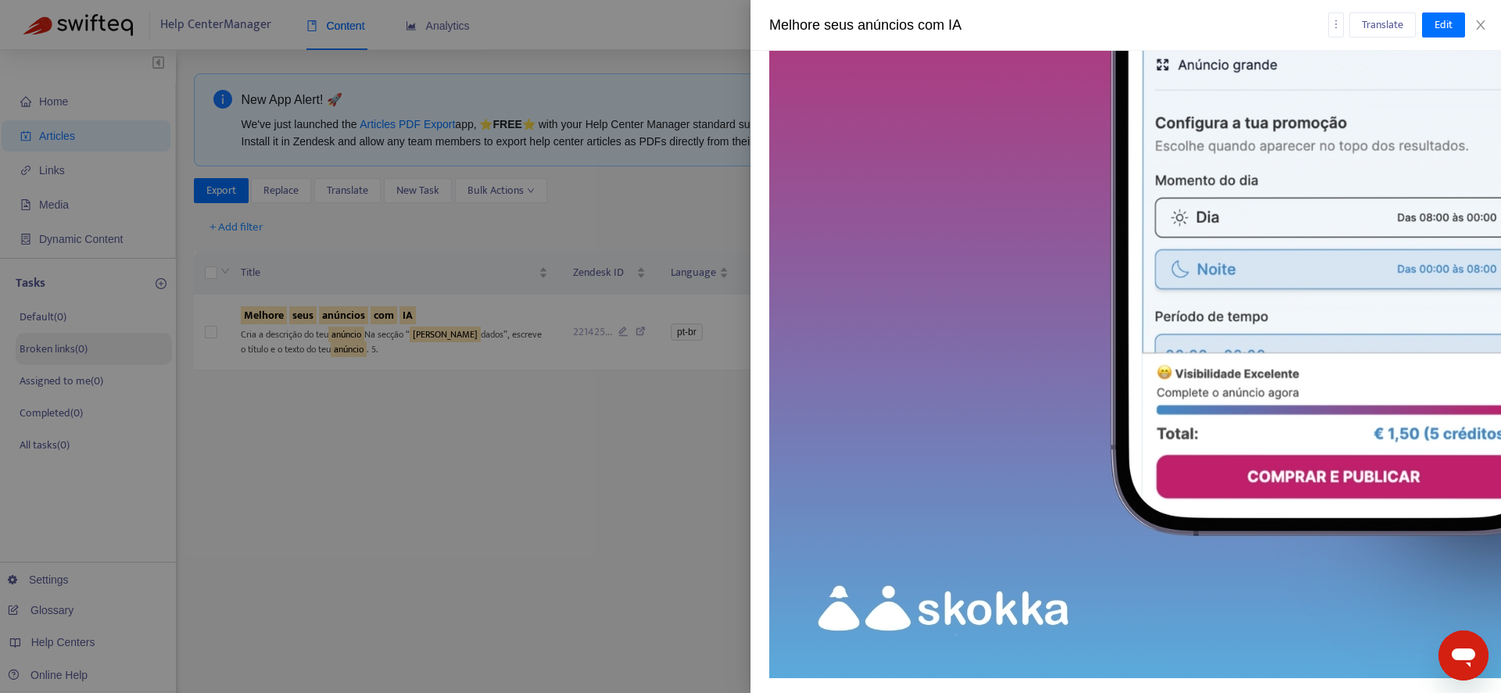
scroll to position [5590, 0]
